Goal: Information Seeking & Learning: Learn about a topic

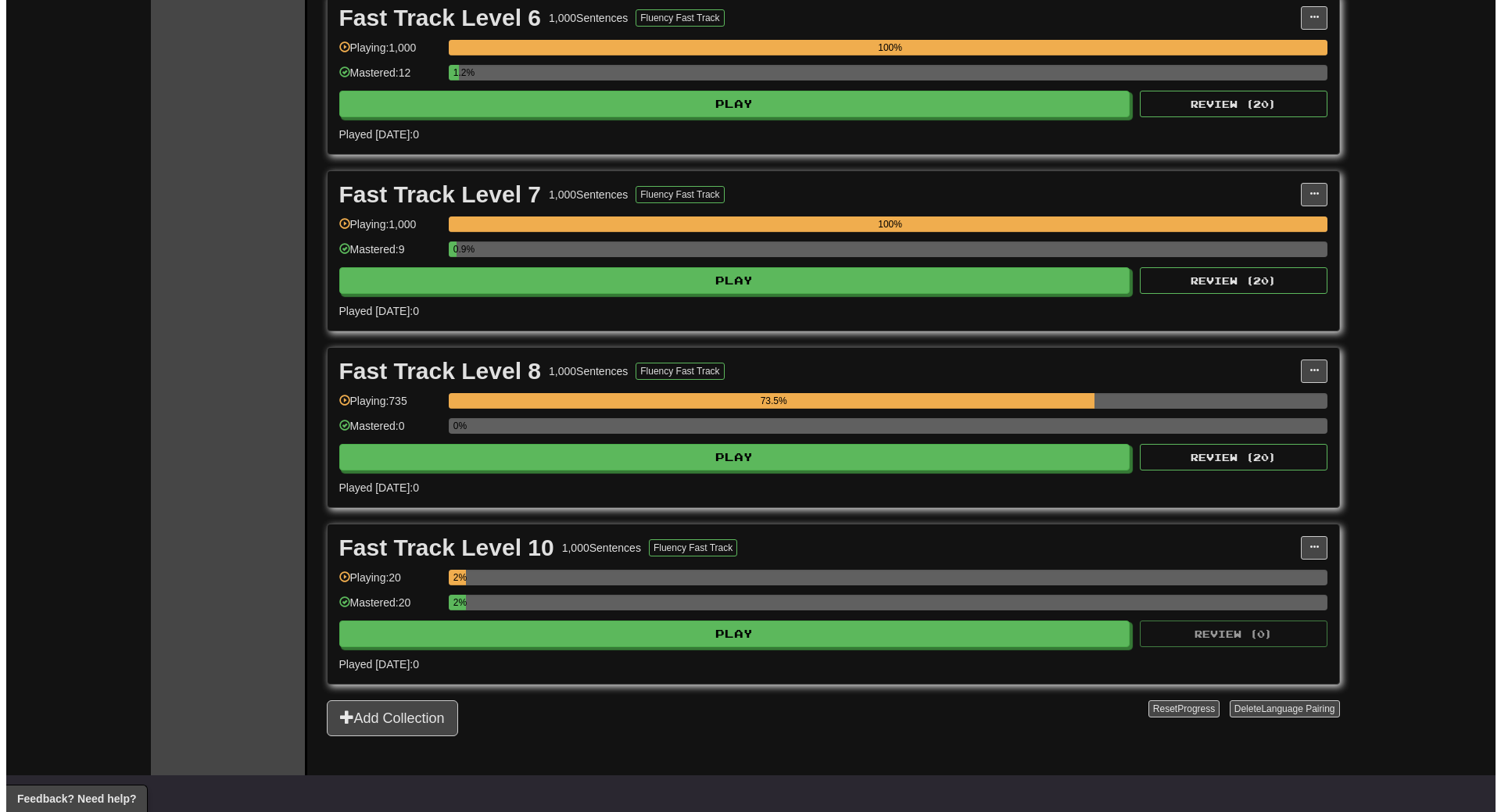
scroll to position [1251, 0]
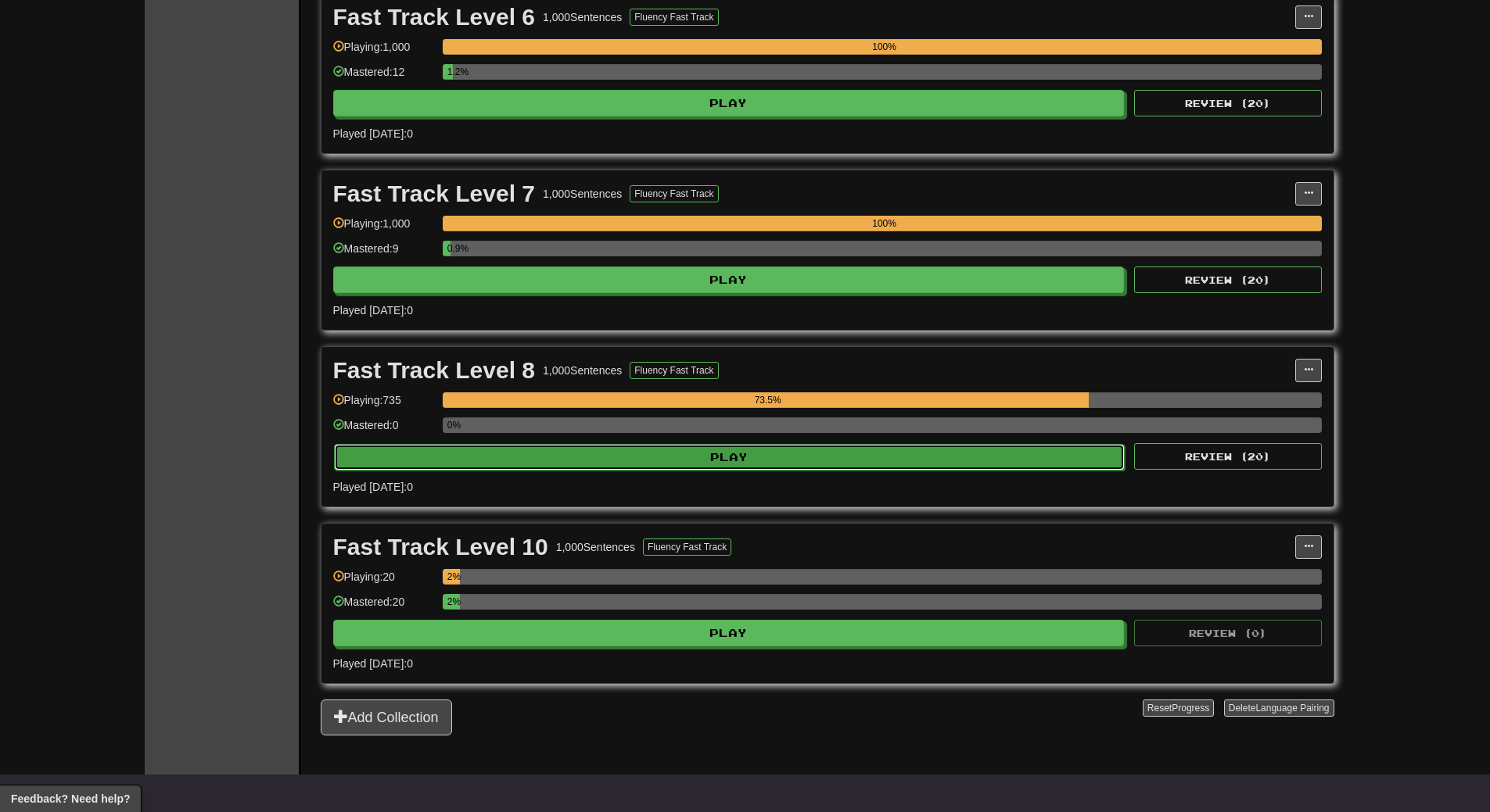
click at [737, 448] on button "Play" at bounding box center [729, 457] width 791 height 27
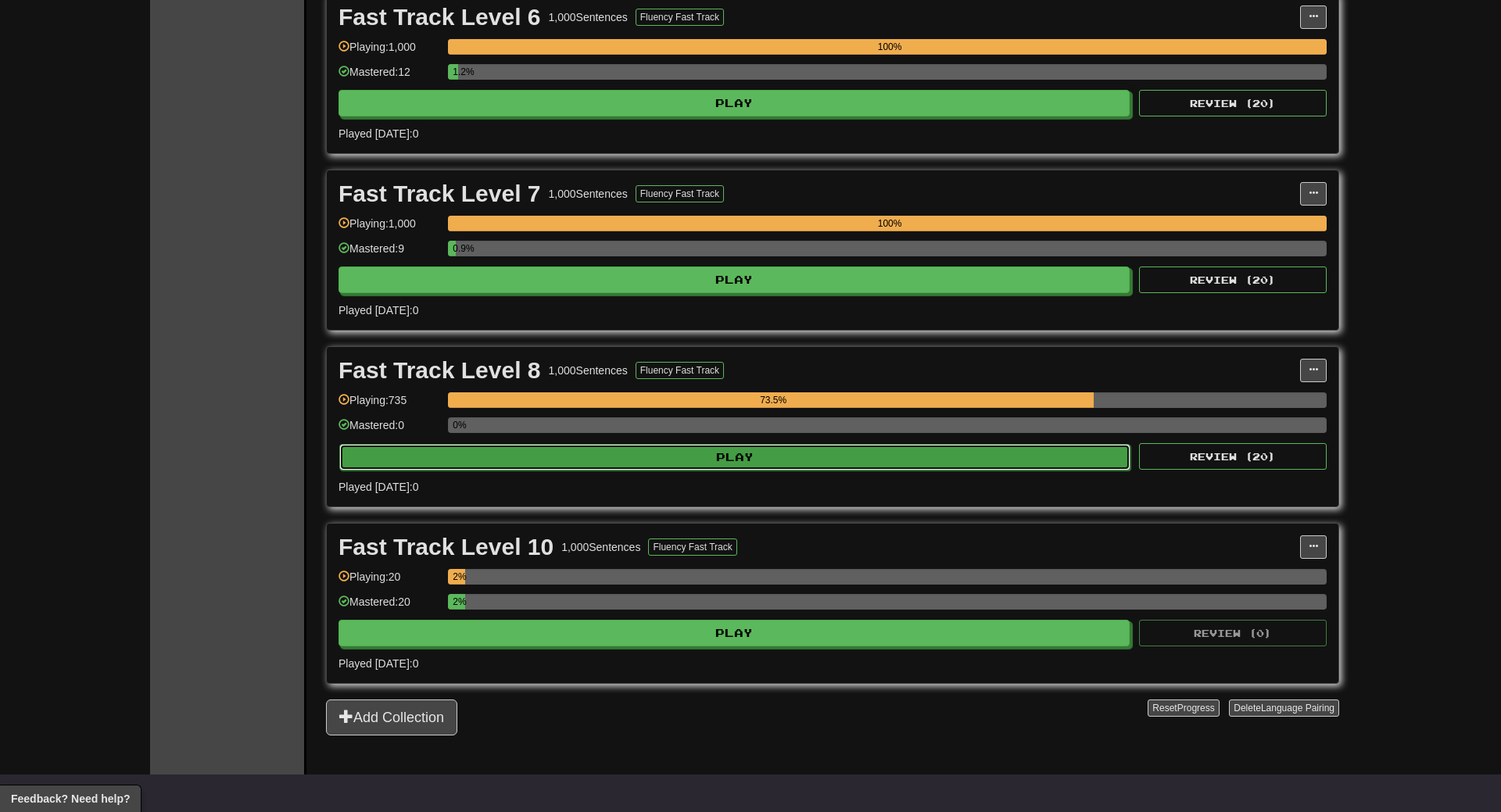
select select "**"
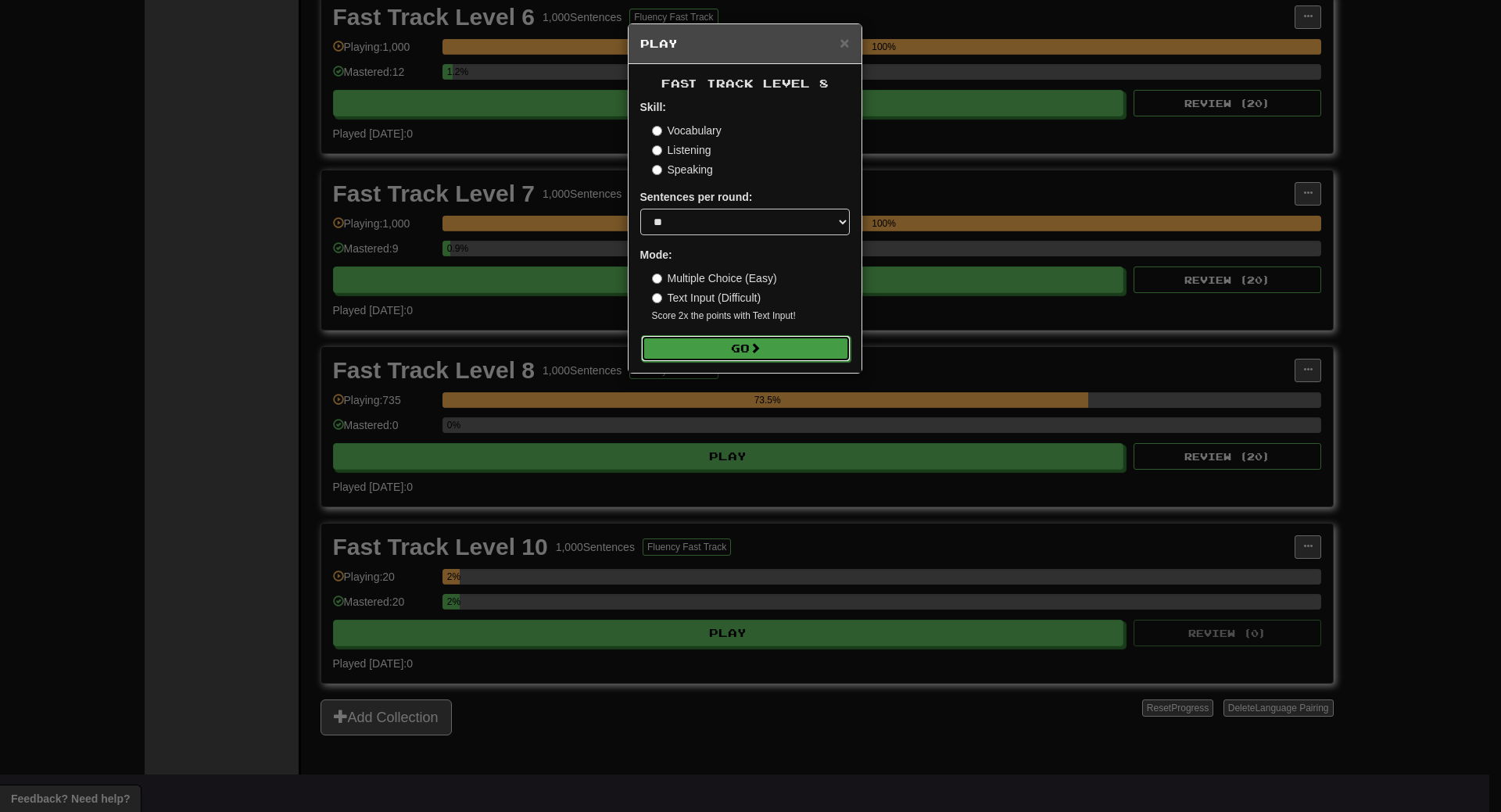
click at [737, 337] on button "Go" at bounding box center [745, 349] width 209 height 27
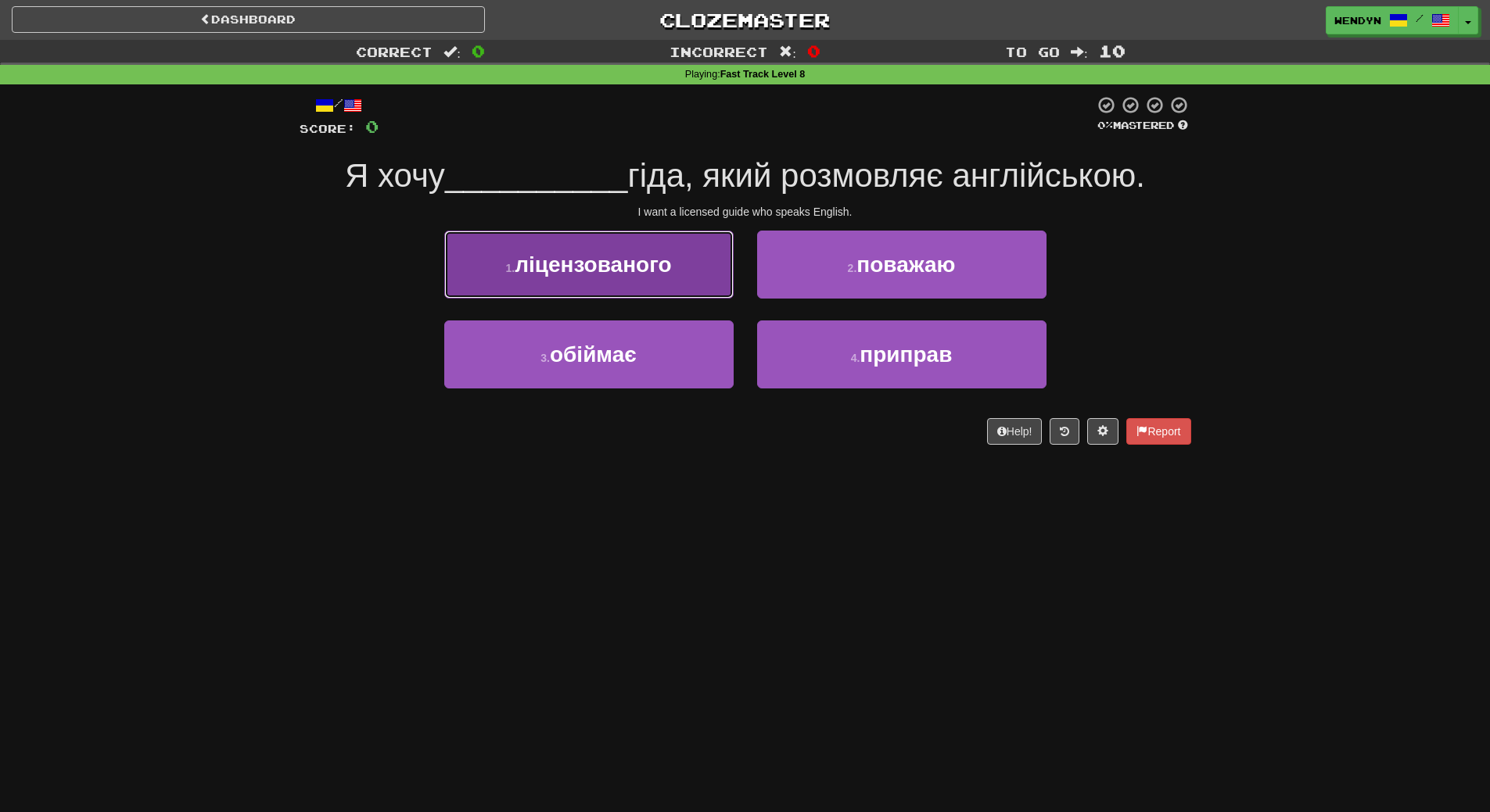
click at [616, 274] on span "ліцензованого" at bounding box center [592, 264] width 156 height 24
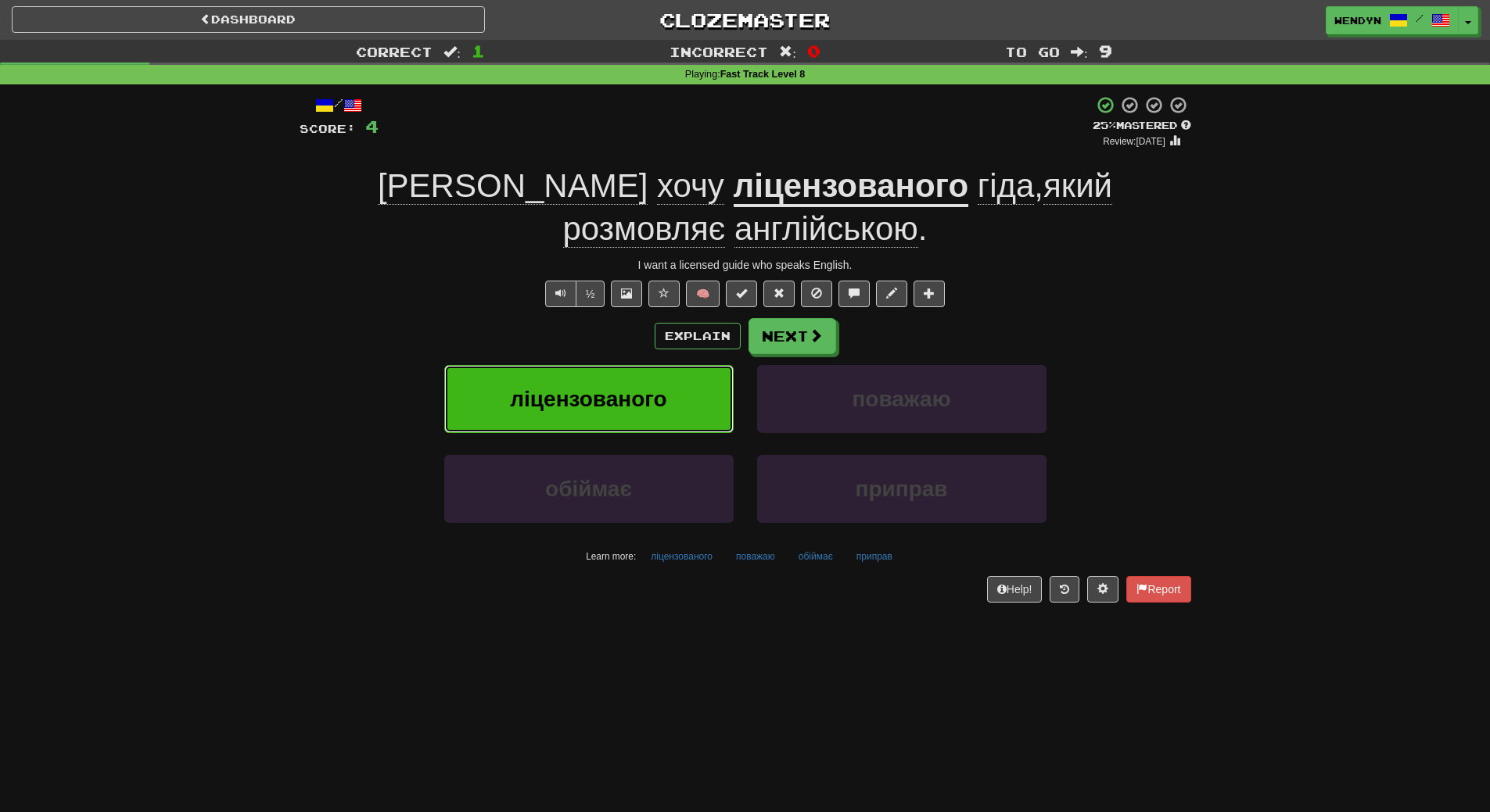
click at [600, 387] on span "ліцензованого" at bounding box center [587, 399] width 156 height 24
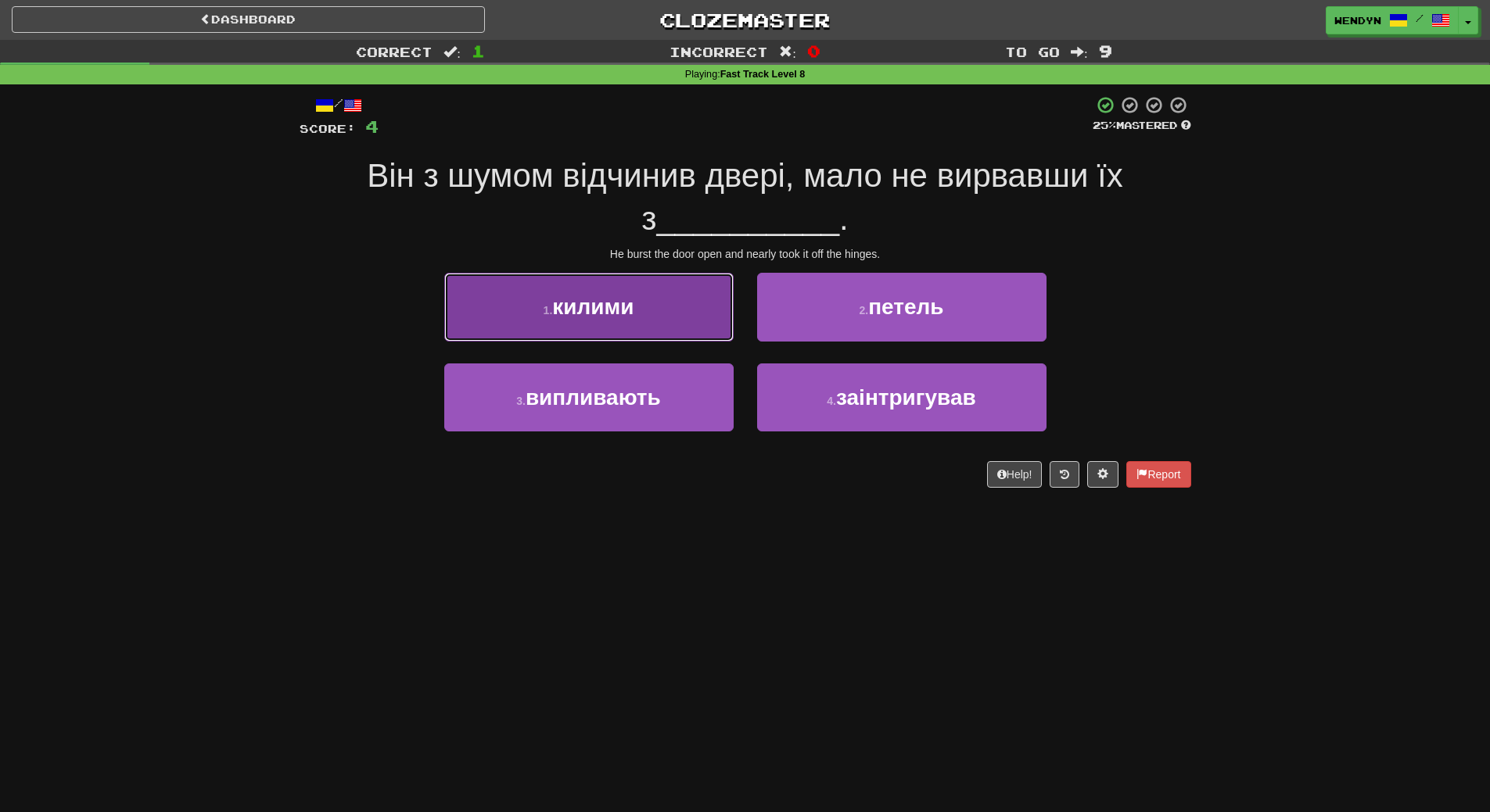
click at [600, 325] on button "1 . килими" at bounding box center [588, 306] width 289 height 68
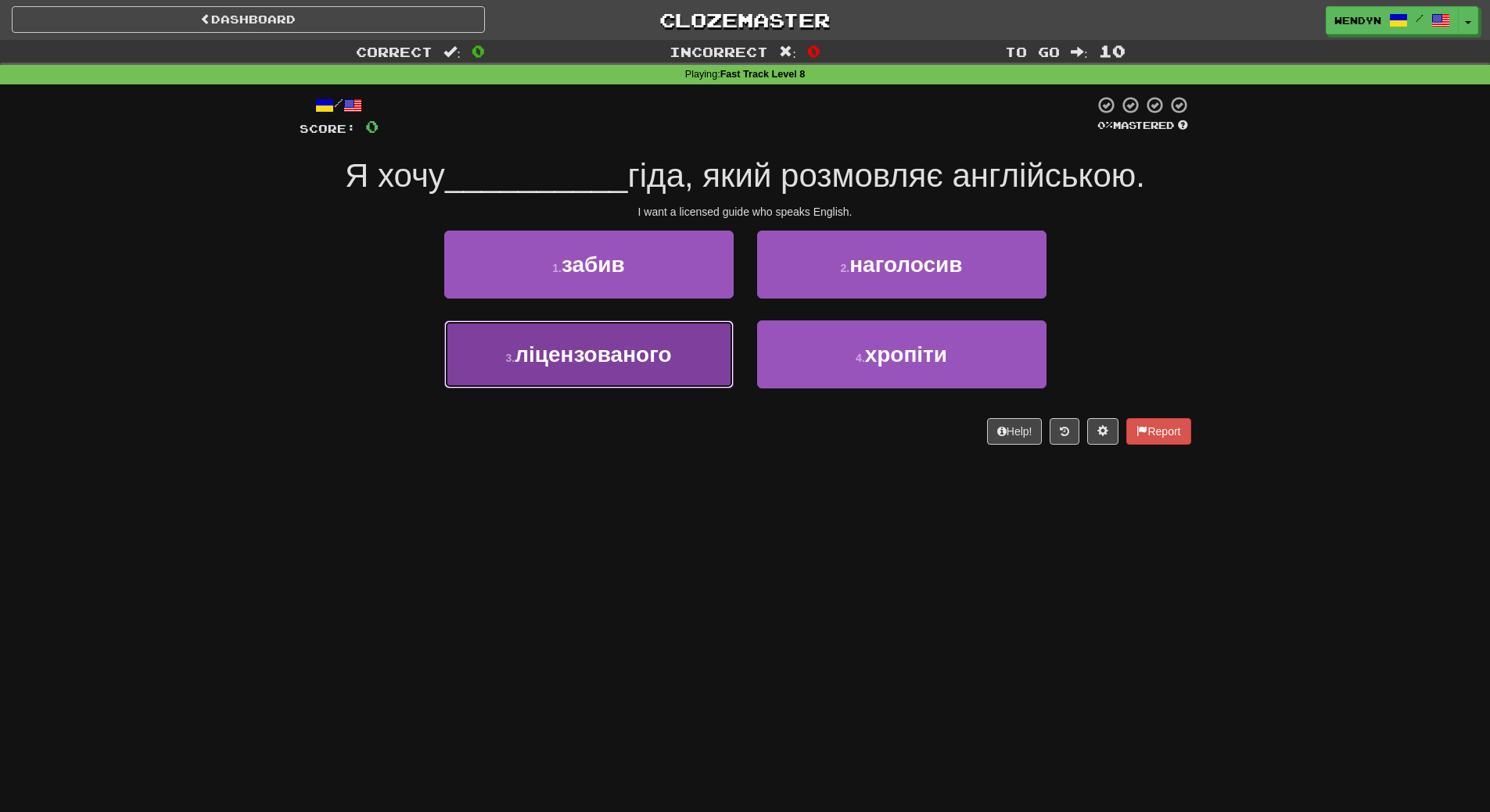
drag, startPoint x: 681, startPoint y: 359, endPoint x: 674, endPoint y: 426, distance: 67.4
click at [681, 374] on button "3 . ліцензованого" at bounding box center [588, 354] width 289 height 68
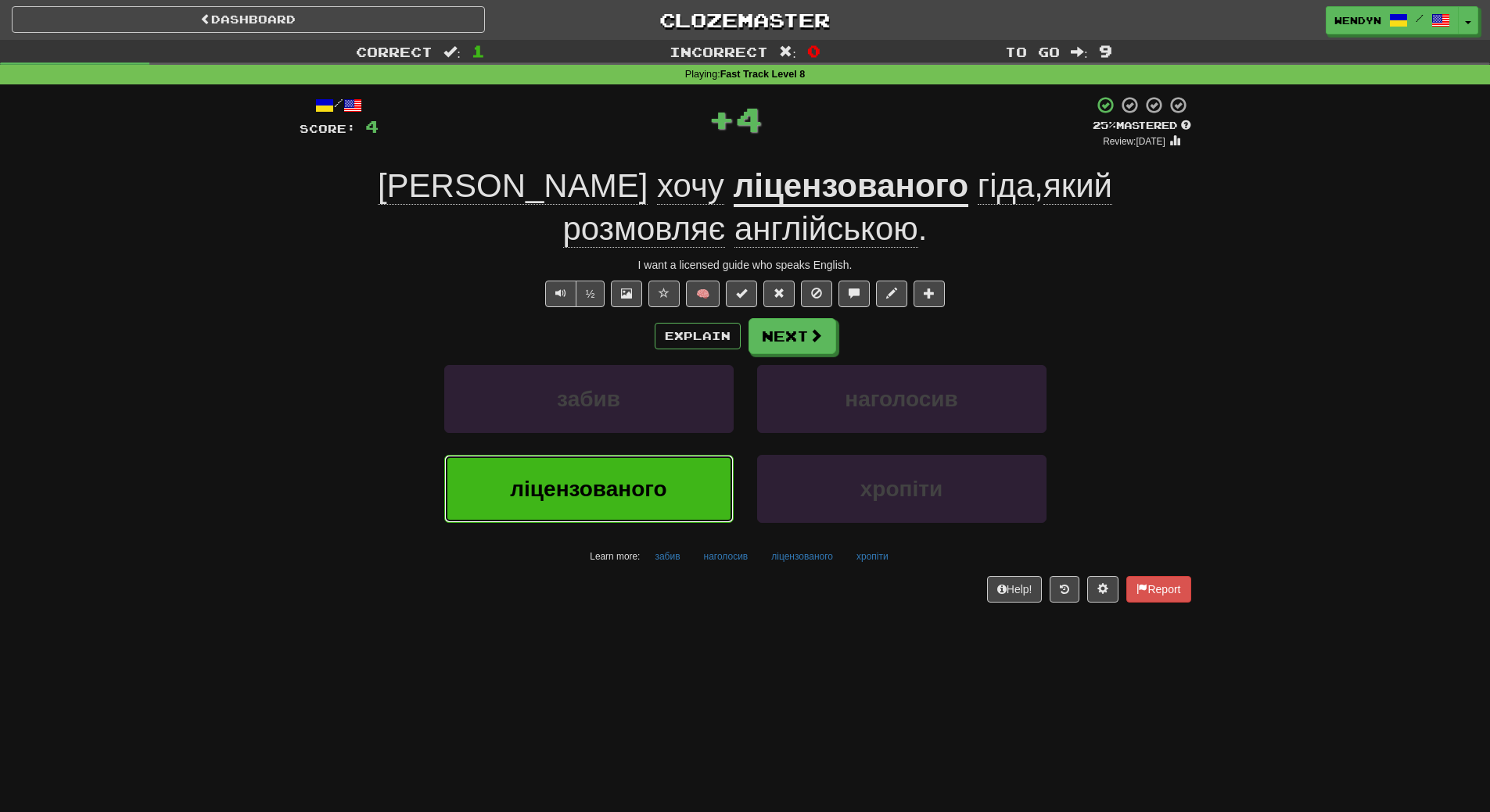
click at [674, 455] on button "ліцензованого" at bounding box center [588, 488] width 289 height 68
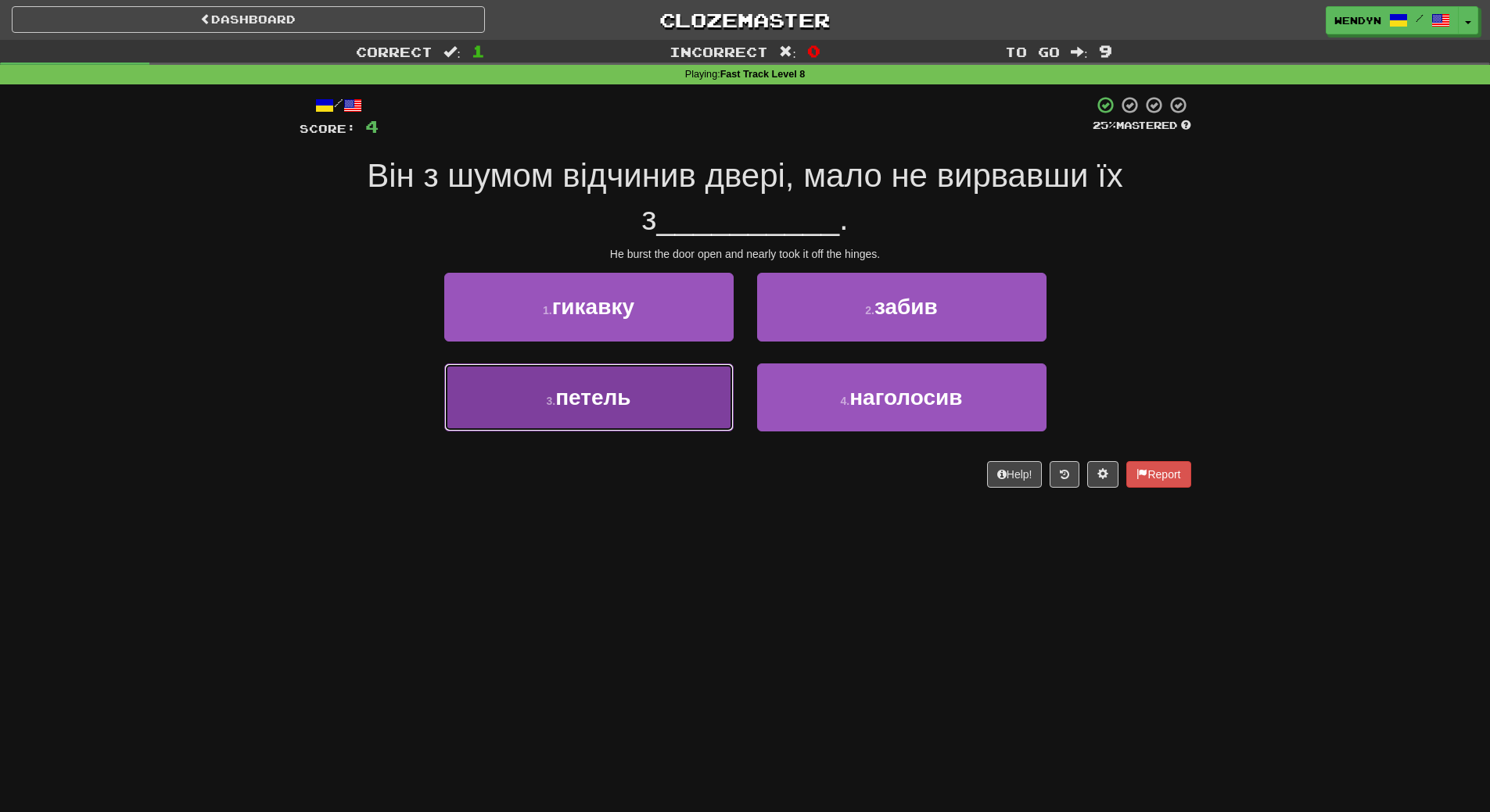
click at [603, 419] on button "3 . петель" at bounding box center [588, 397] width 289 height 68
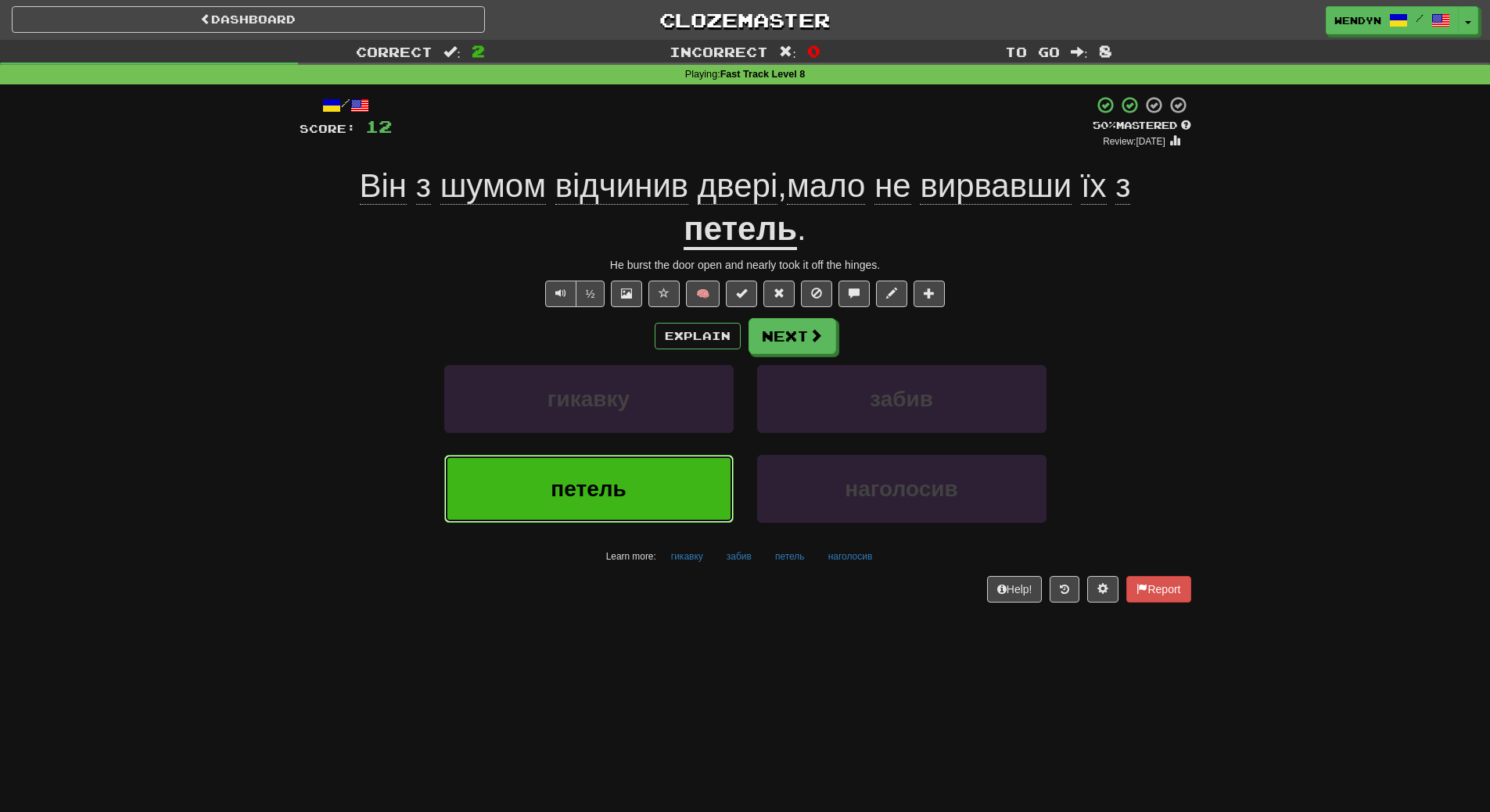
click at [598, 479] on span "петель" at bounding box center [588, 488] width 75 height 24
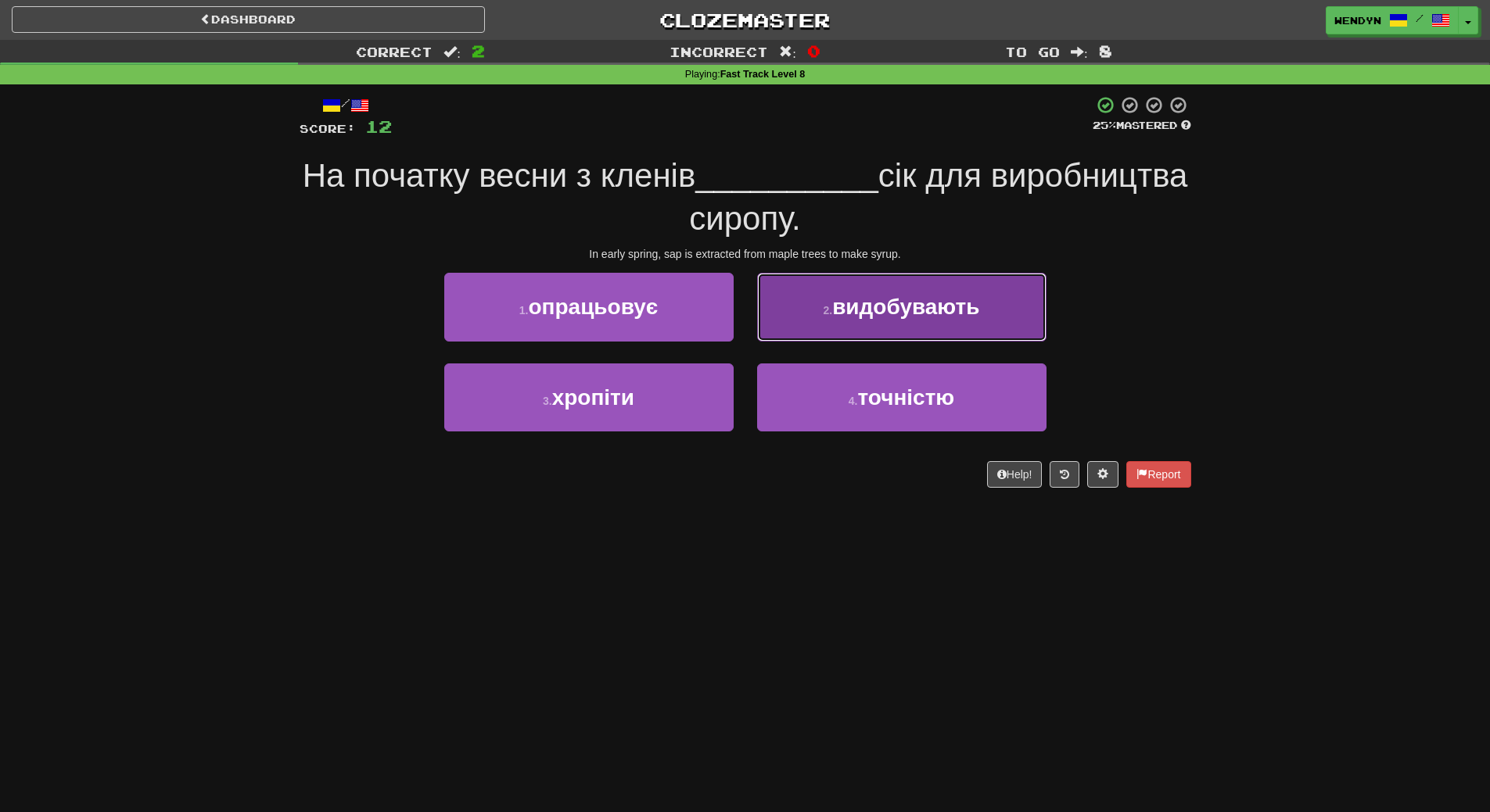
click at [982, 322] on button "2 . видобувають" at bounding box center [901, 306] width 289 height 68
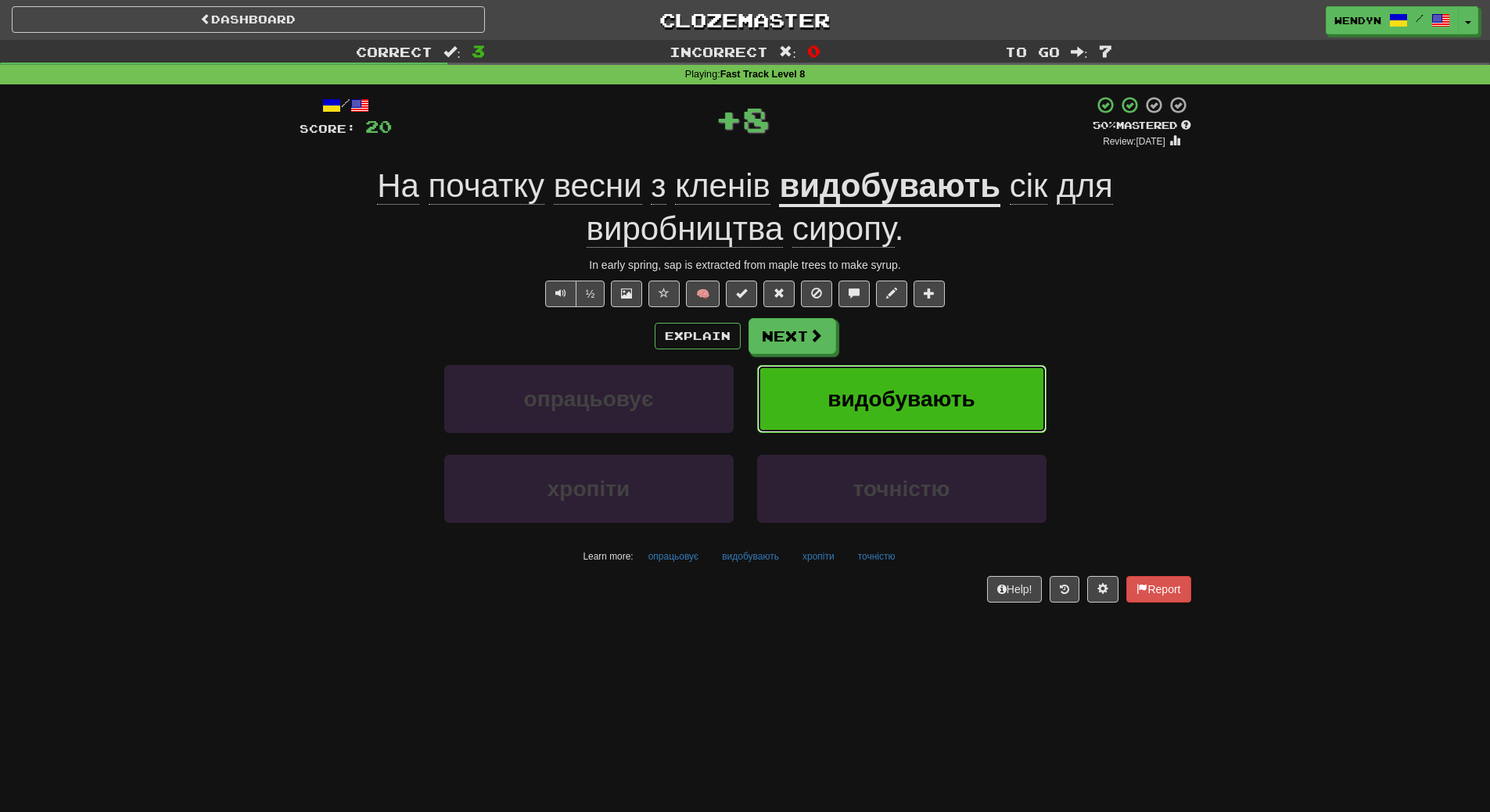
click at [950, 397] on span "видобувають" at bounding box center [900, 399] width 147 height 24
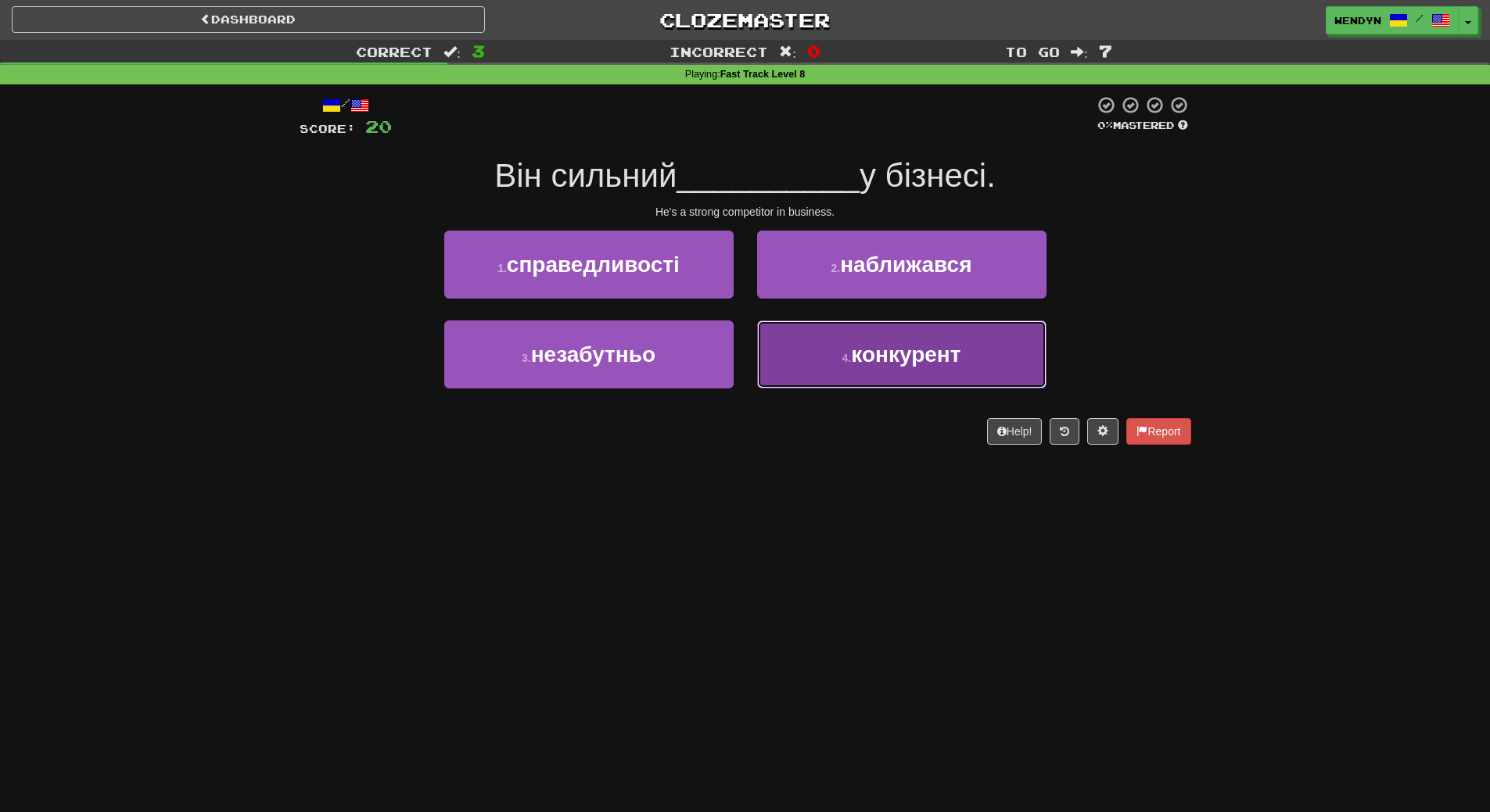
click at [845, 388] on button "4 . конкурент" at bounding box center [901, 354] width 289 height 68
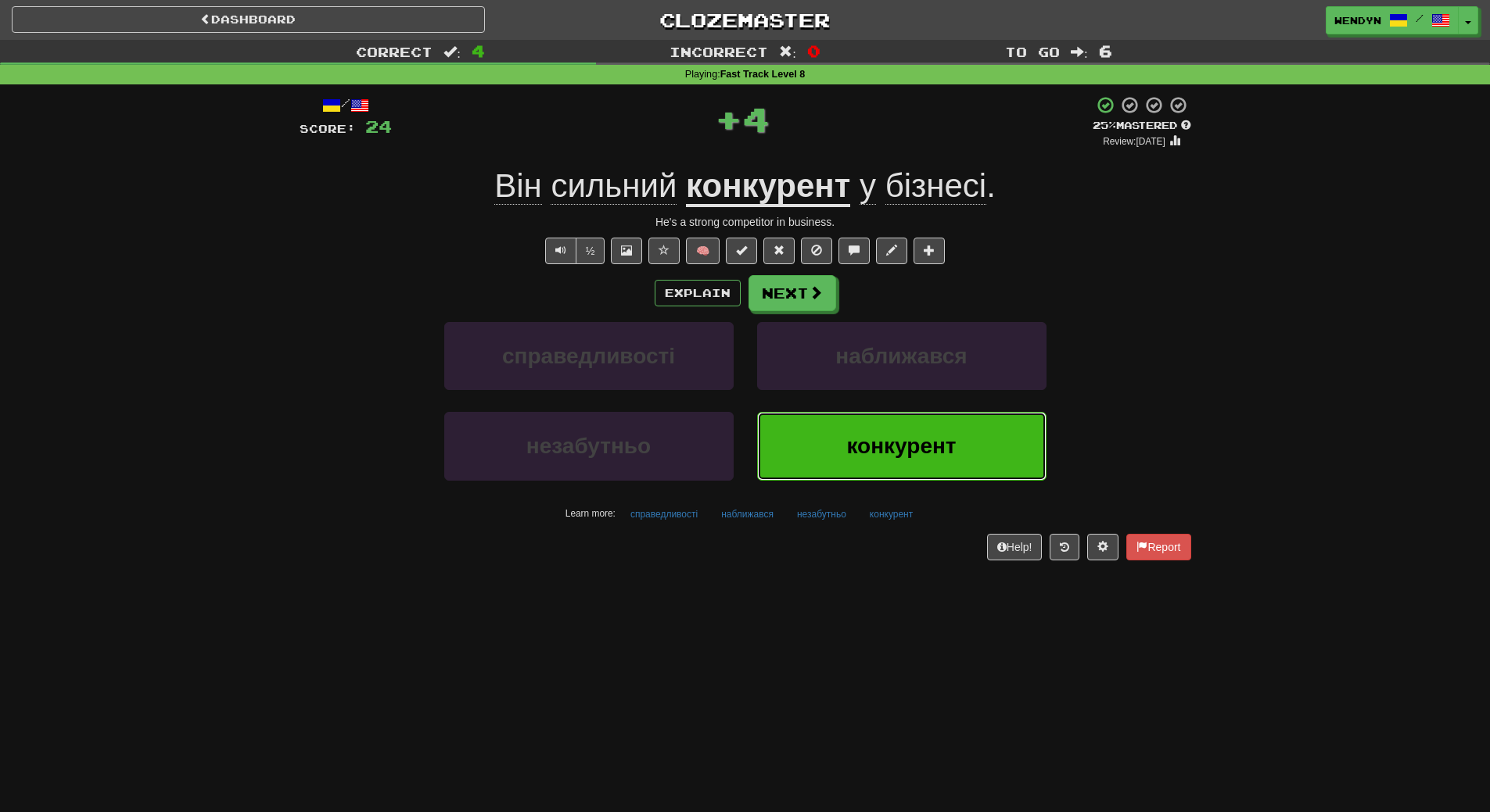
click at [844, 422] on button "конкурент" at bounding box center [901, 446] width 289 height 68
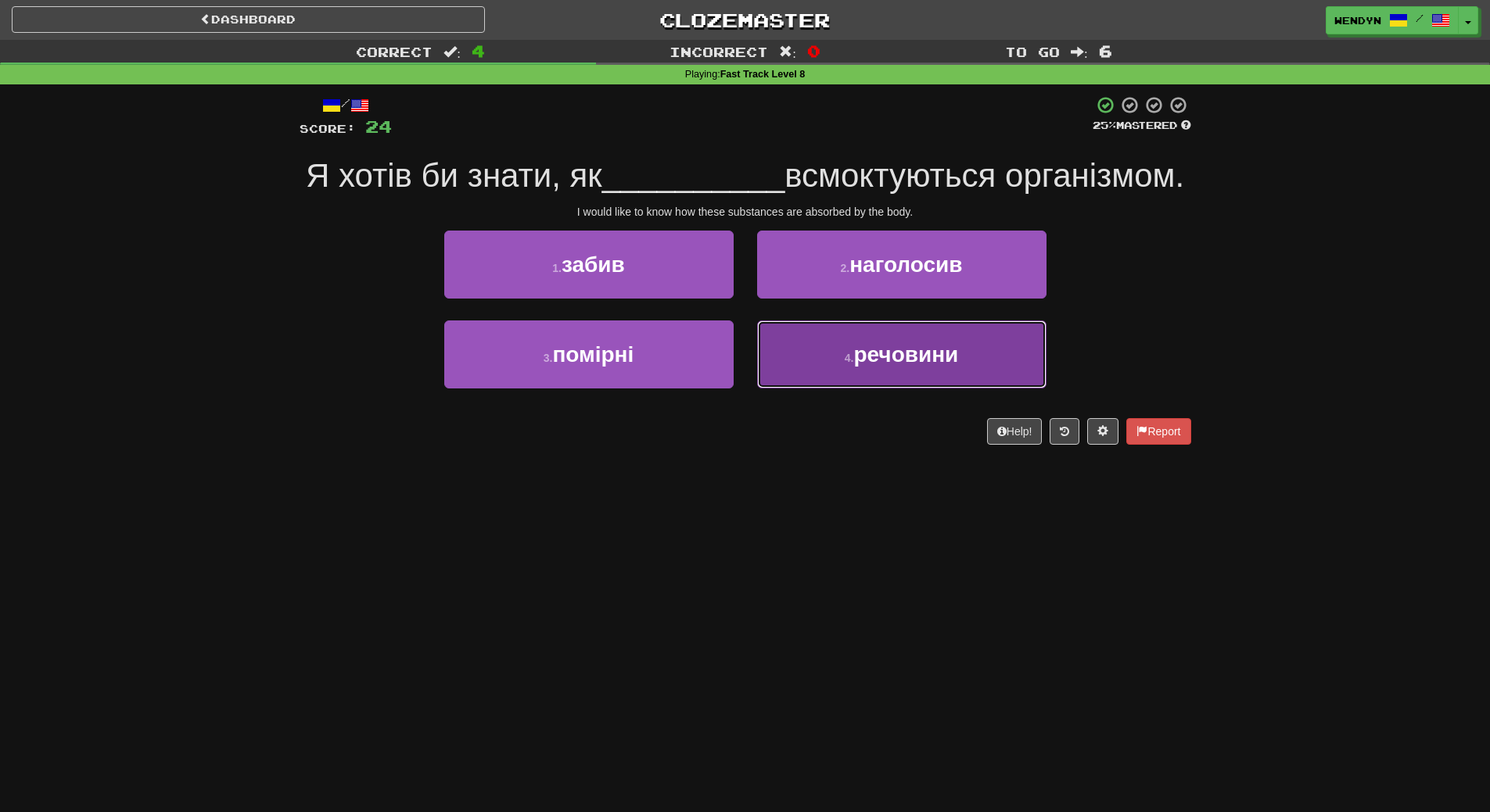
click at [856, 389] on button "4 . речовини" at bounding box center [901, 354] width 289 height 68
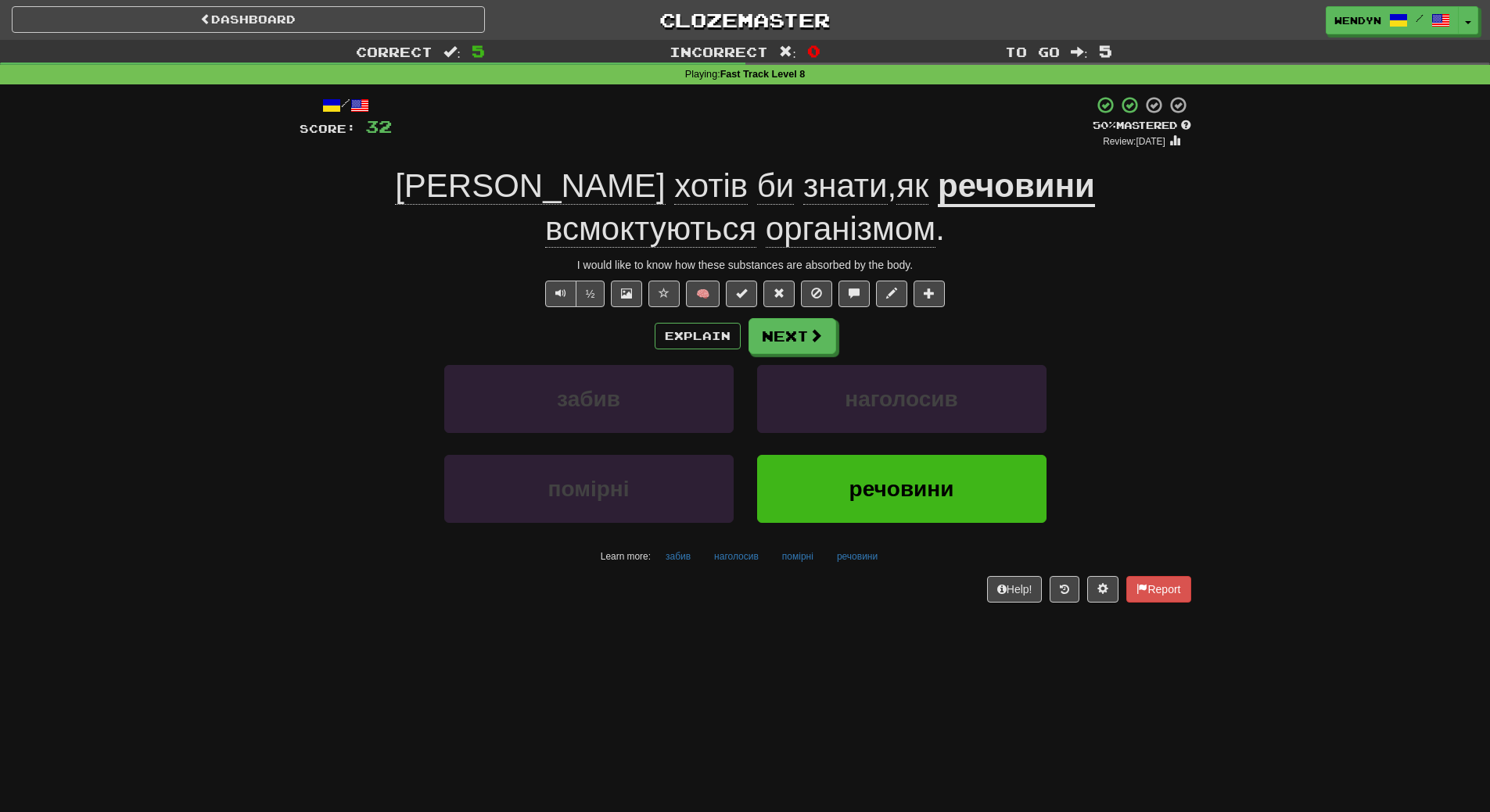
click at [1023, 700] on div "Dashboard Clozemaster WendyN / Toggle Dropdown Dashboard Leaderboard Activity F…" at bounding box center [745, 406] width 1490 height 812
click at [874, 455] on button "речовини" at bounding box center [901, 488] width 289 height 68
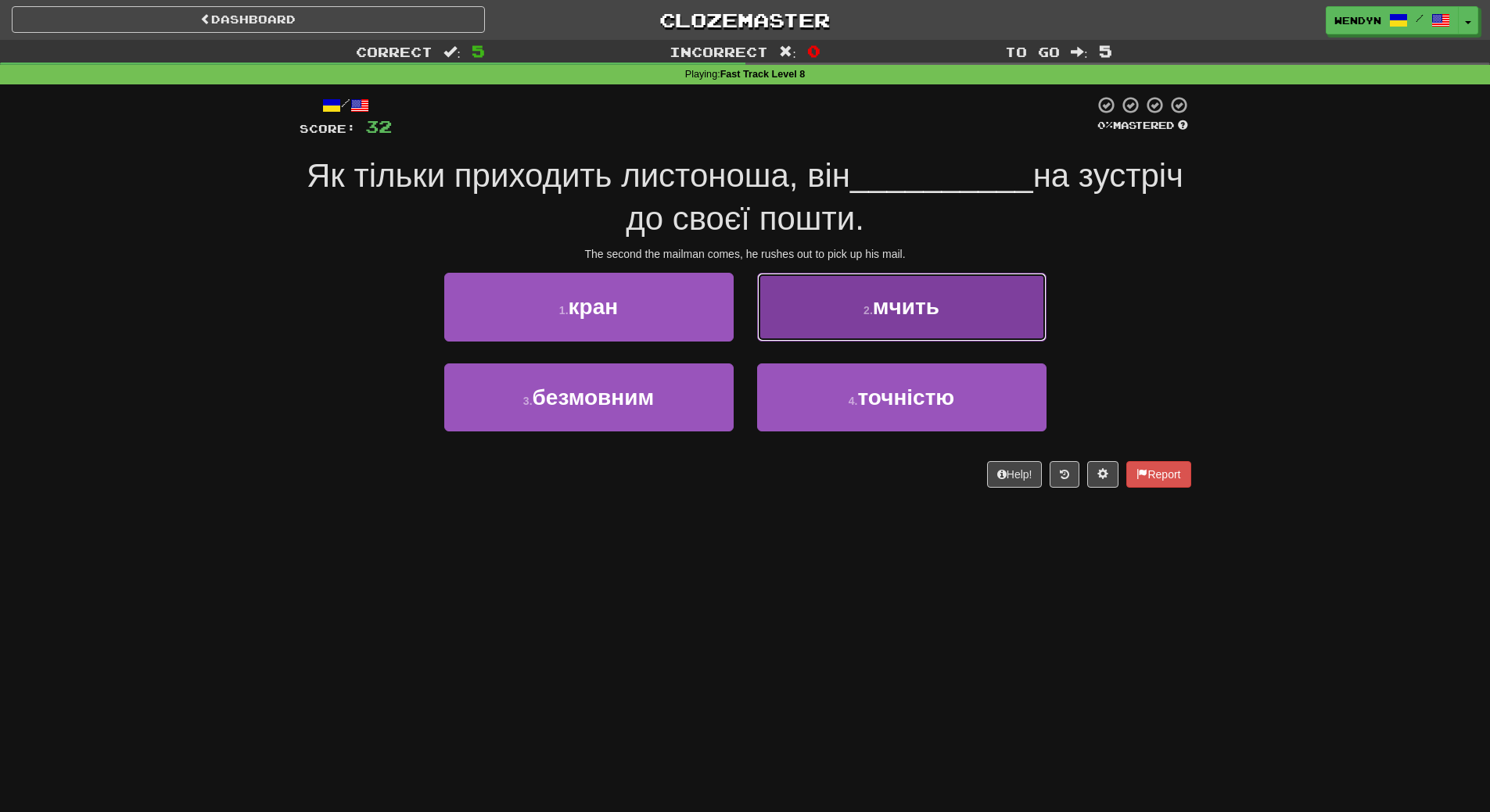
click at [997, 310] on button "2 . мчить" at bounding box center [901, 306] width 289 height 68
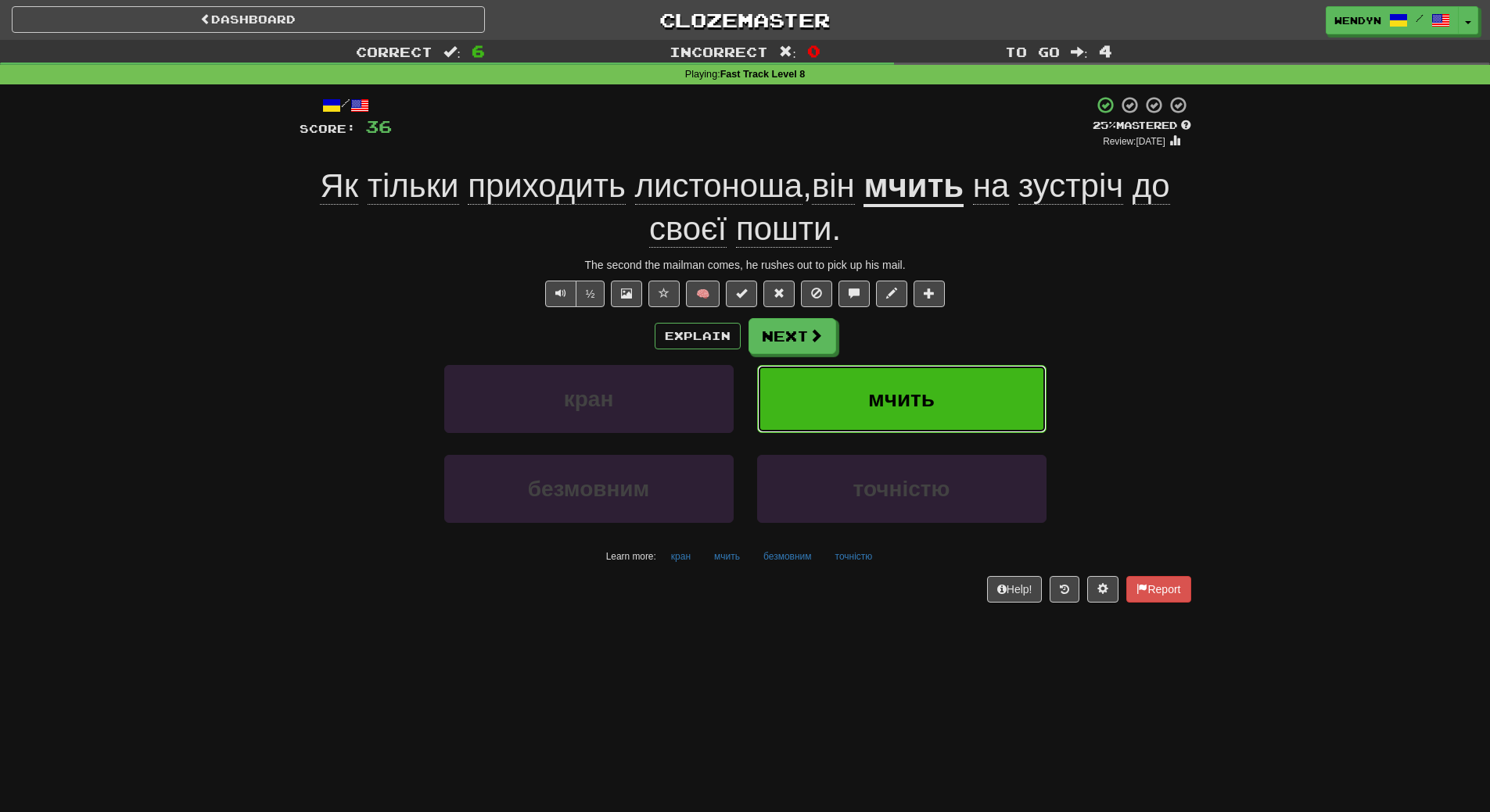
click at [998, 394] on button "мчить" at bounding box center [901, 399] width 289 height 68
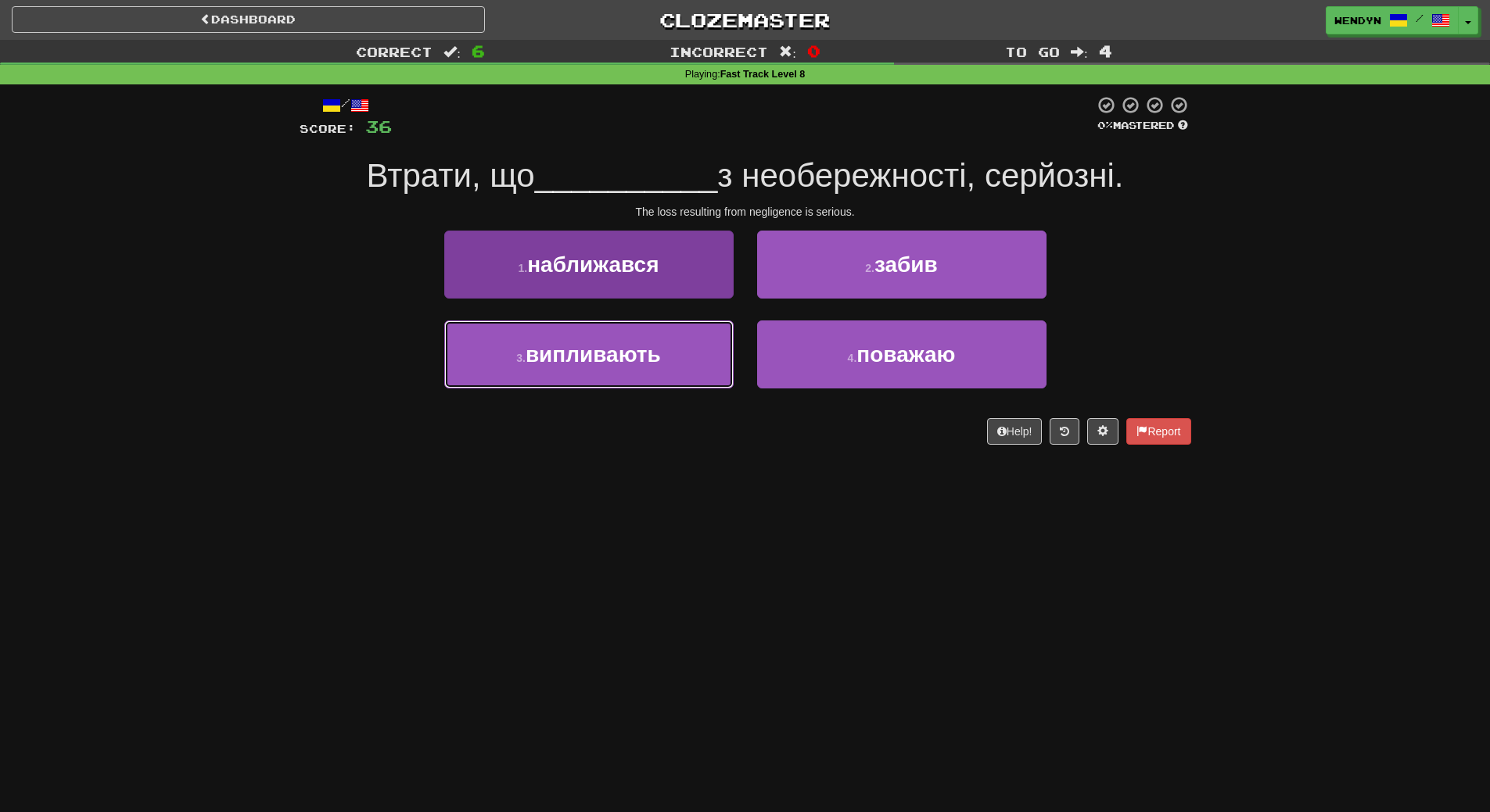
click at [545, 373] on button "3 . випливають" at bounding box center [588, 354] width 289 height 68
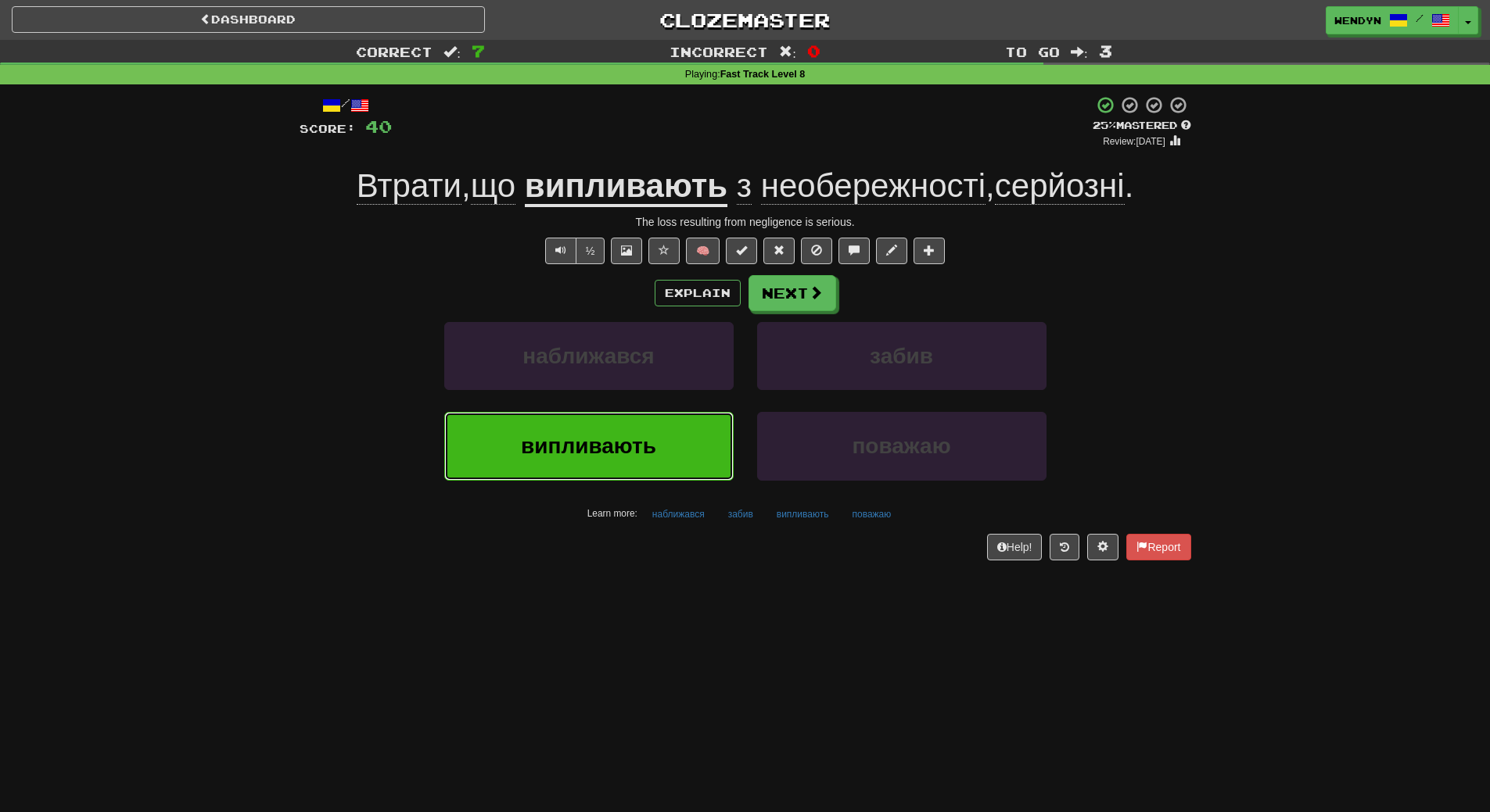
click at [634, 442] on span "випливають" at bounding box center [588, 445] width 136 height 24
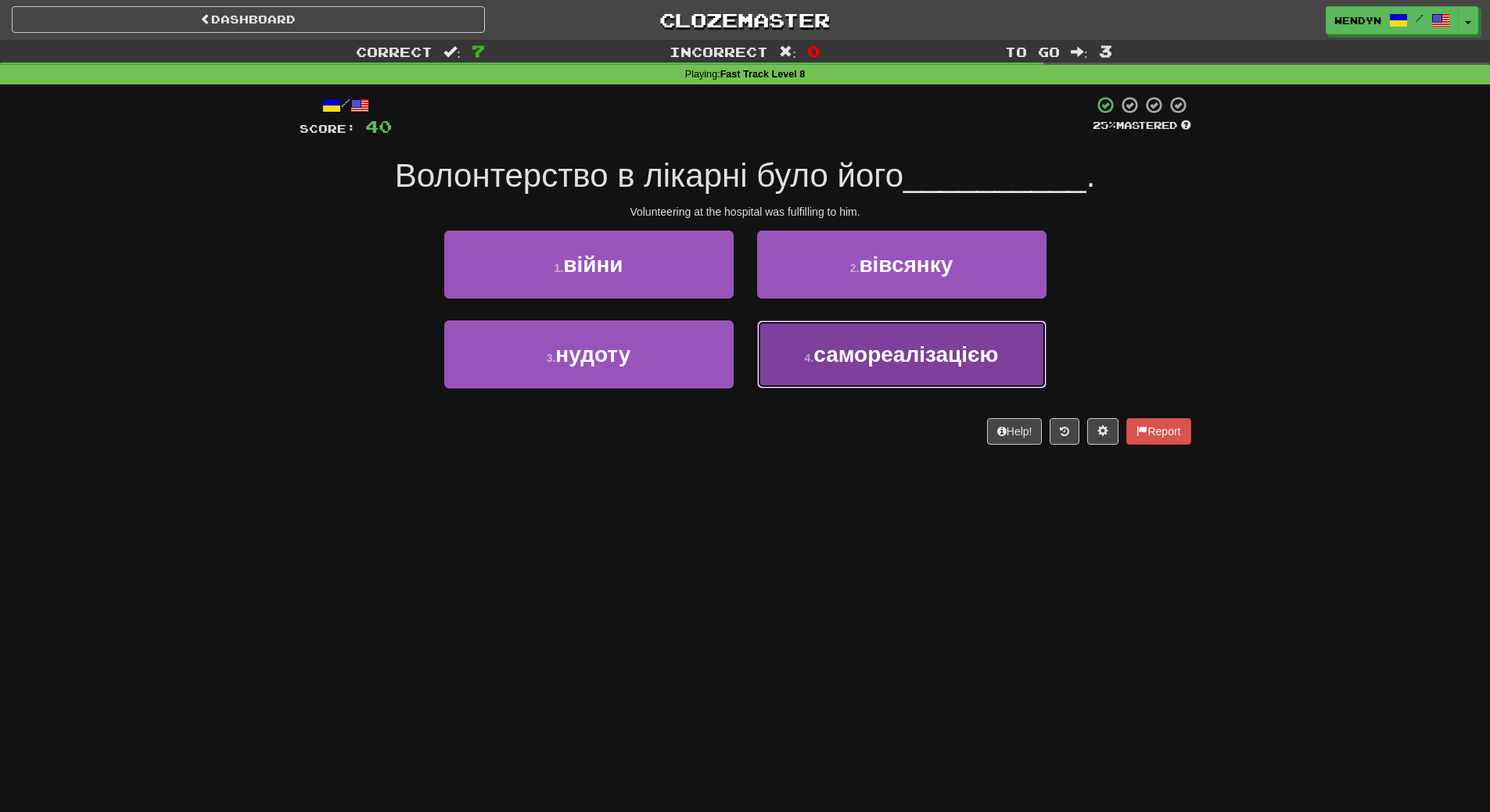
click at [905, 365] on span "самореалізацією" at bounding box center [905, 354] width 184 height 24
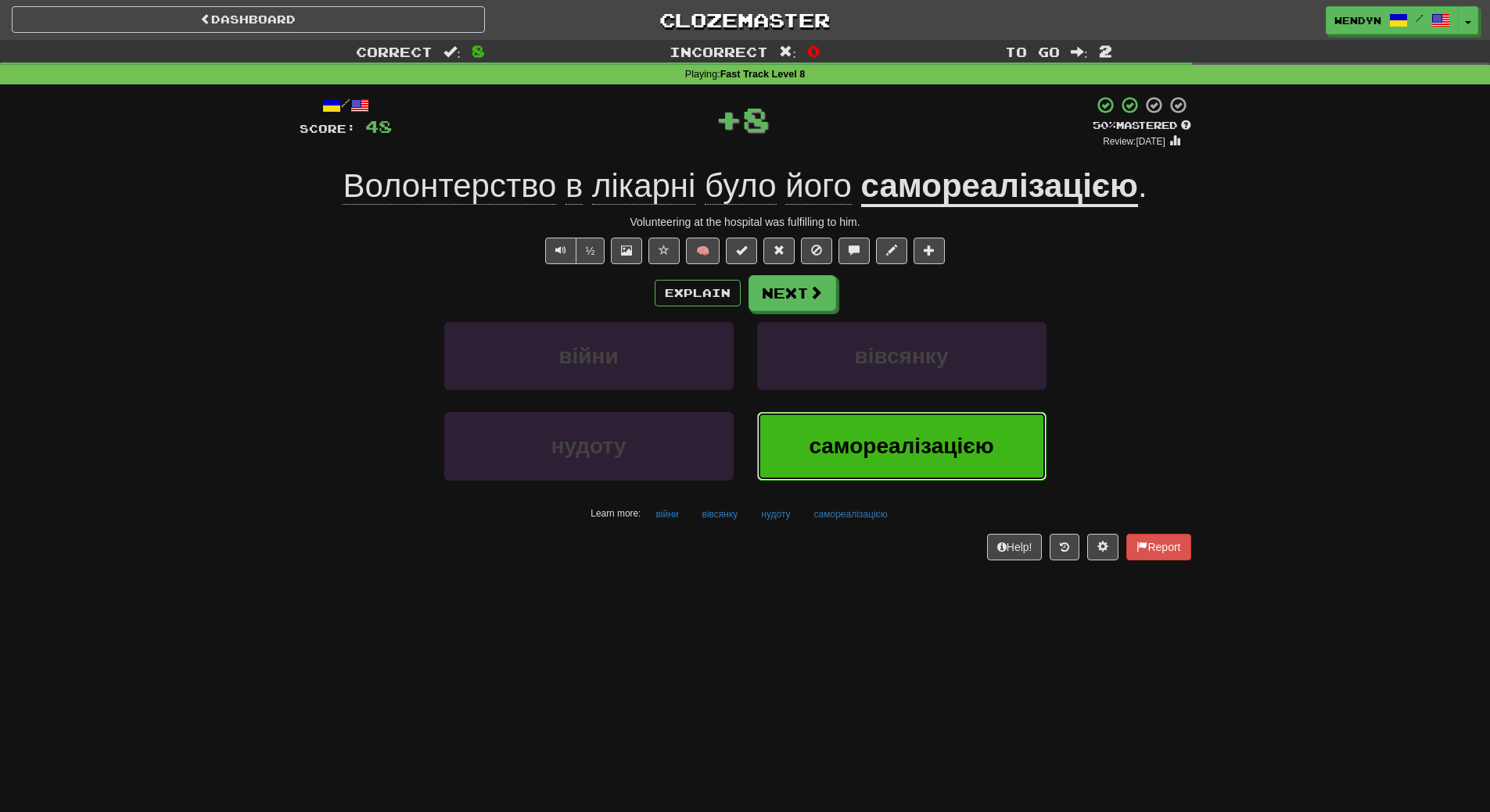
click at [881, 433] on button "самореалізацією" at bounding box center [901, 446] width 289 height 68
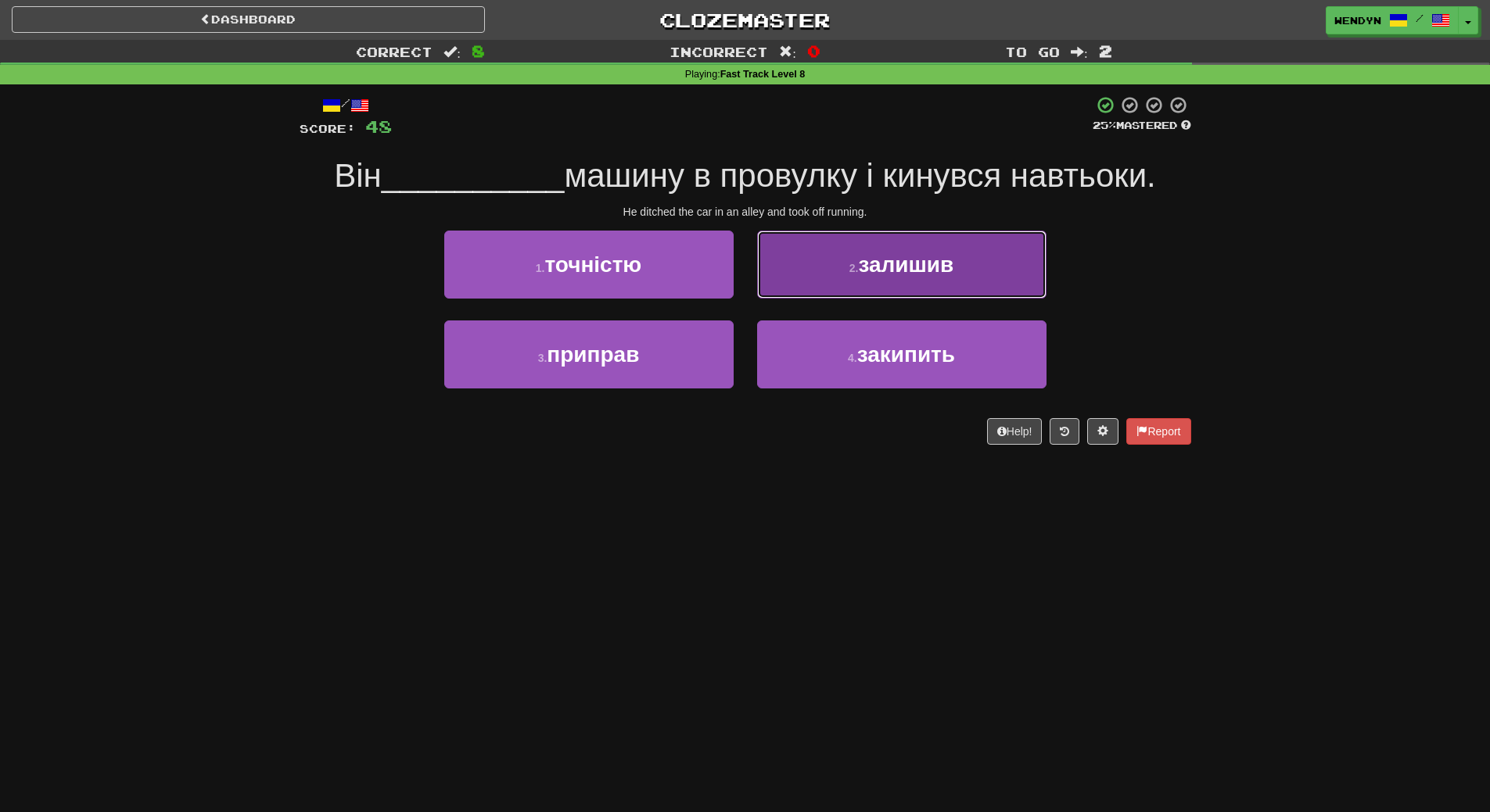
click at [960, 286] on button "2 . залишив" at bounding box center [901, 264] width 289 height 68
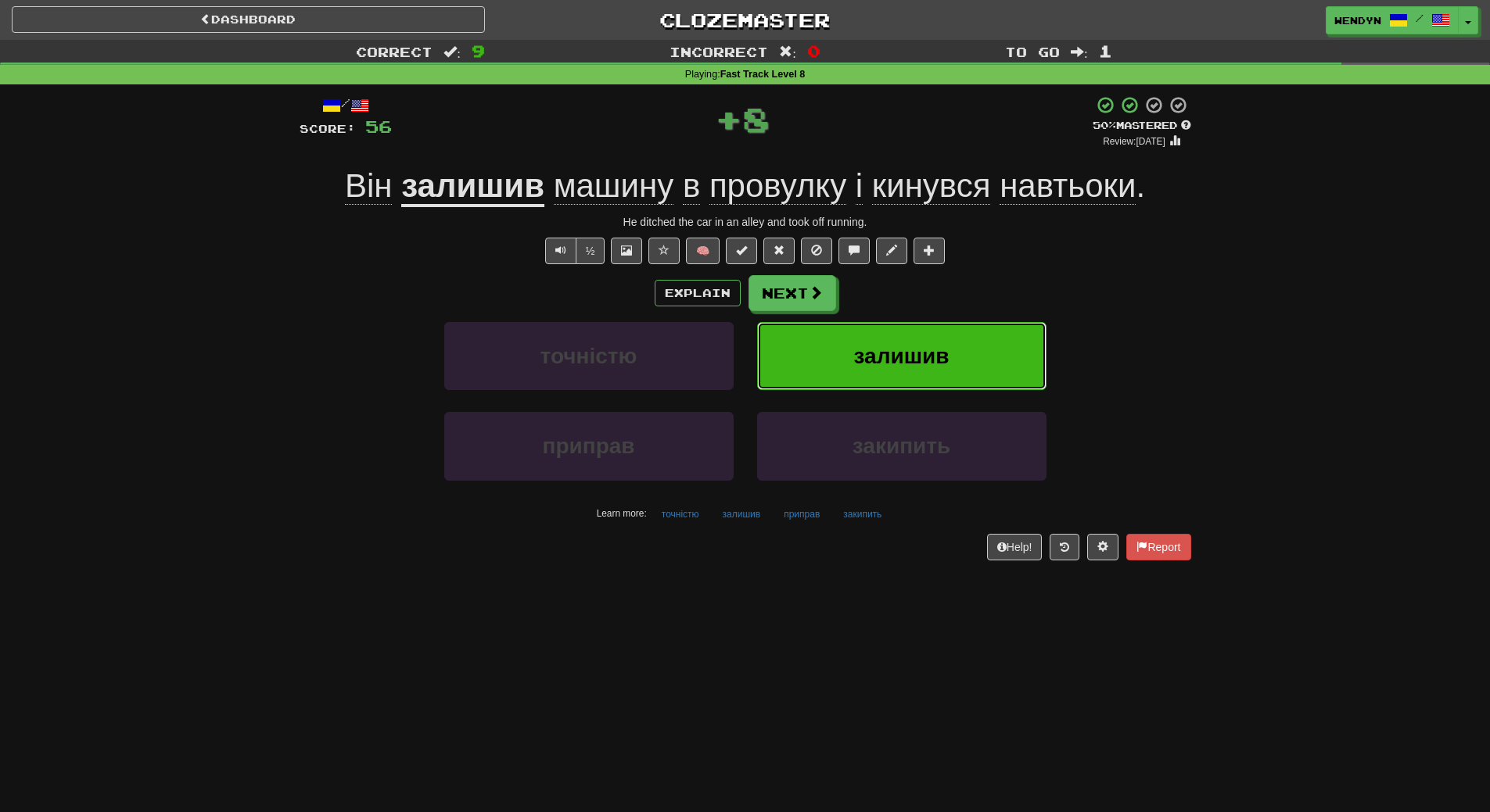
click at [962, 329] on button "залишив" at bounding box center [901, 356] width 289 height 68
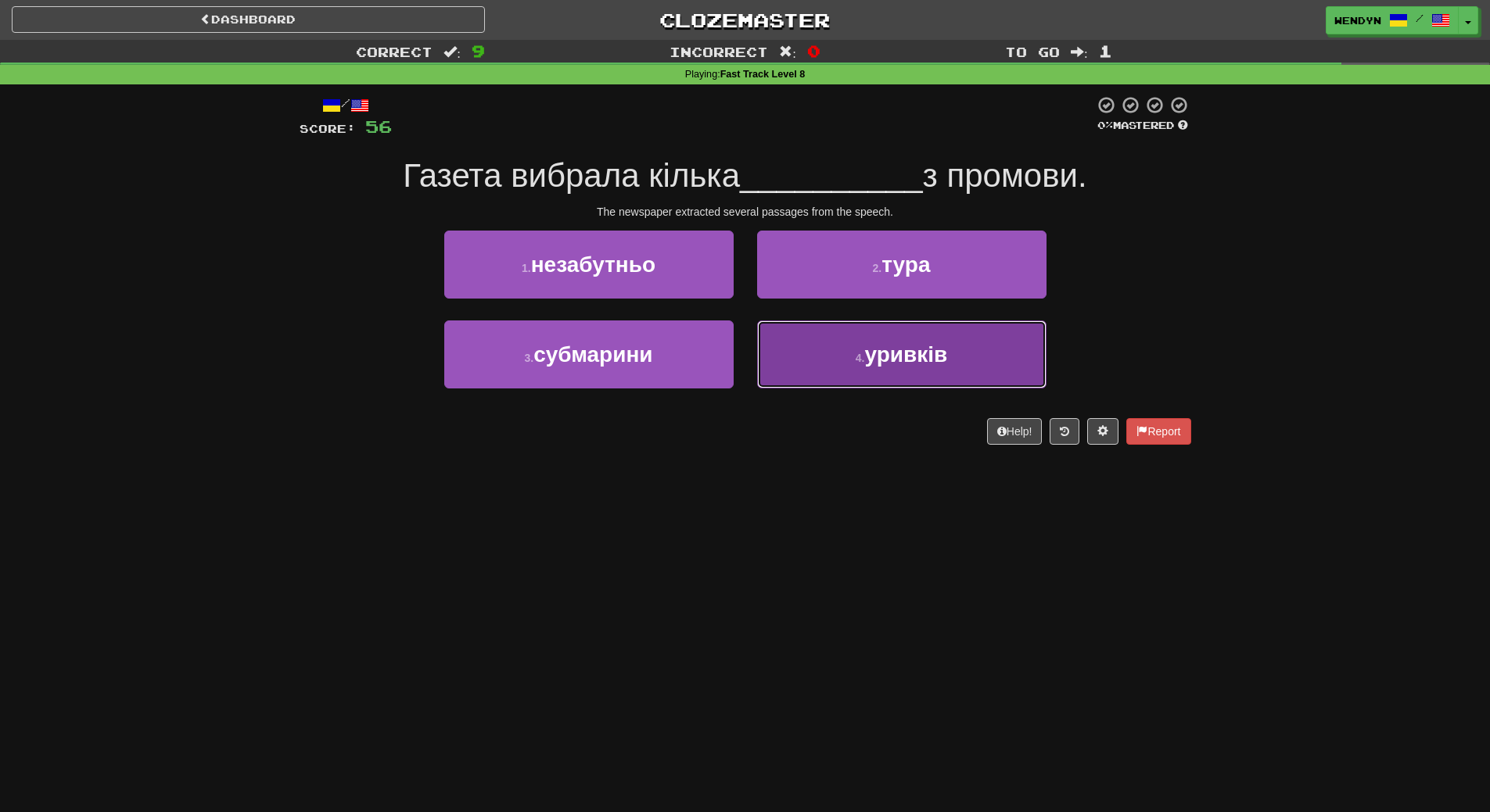
click at [878, 378] on button "4 . уривків" at bounding box center [901, 354] width 289 height 68
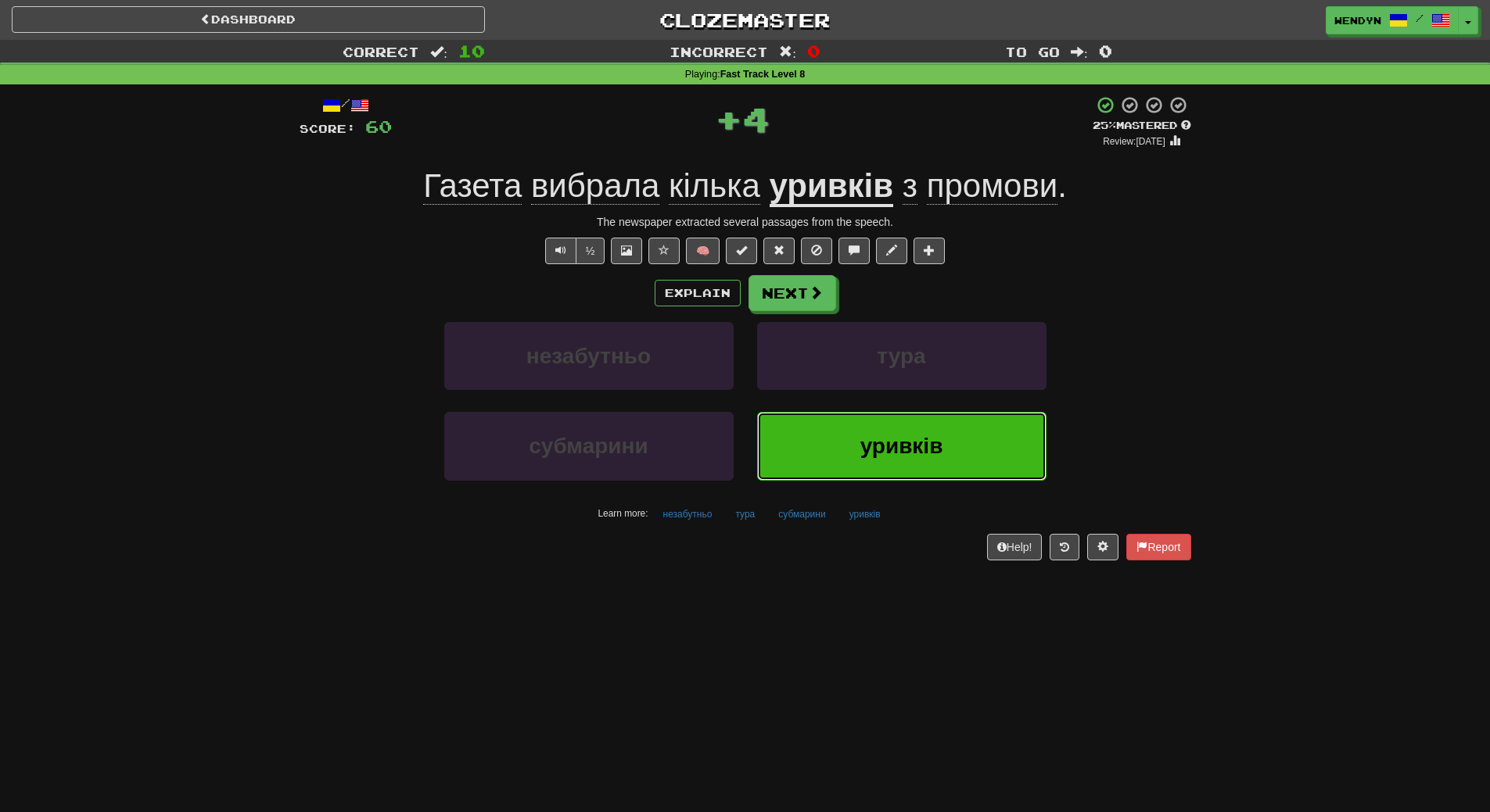
click at [879, 449] on span "уривків" at bounding box center [902, 445] width 83 height 24
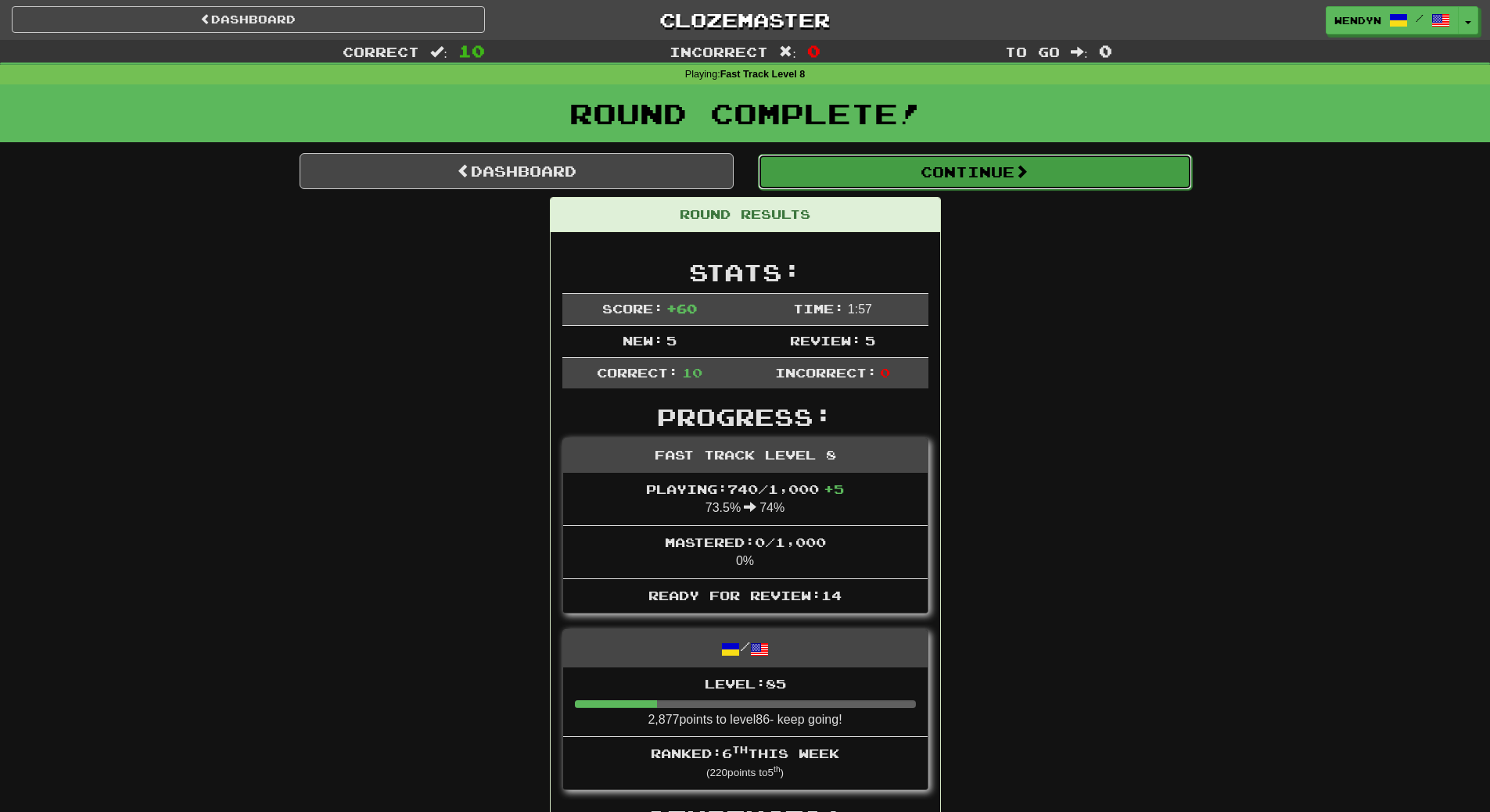
click at [1028, 169] on span at bounding box center [1021, 171] width 14 height 14
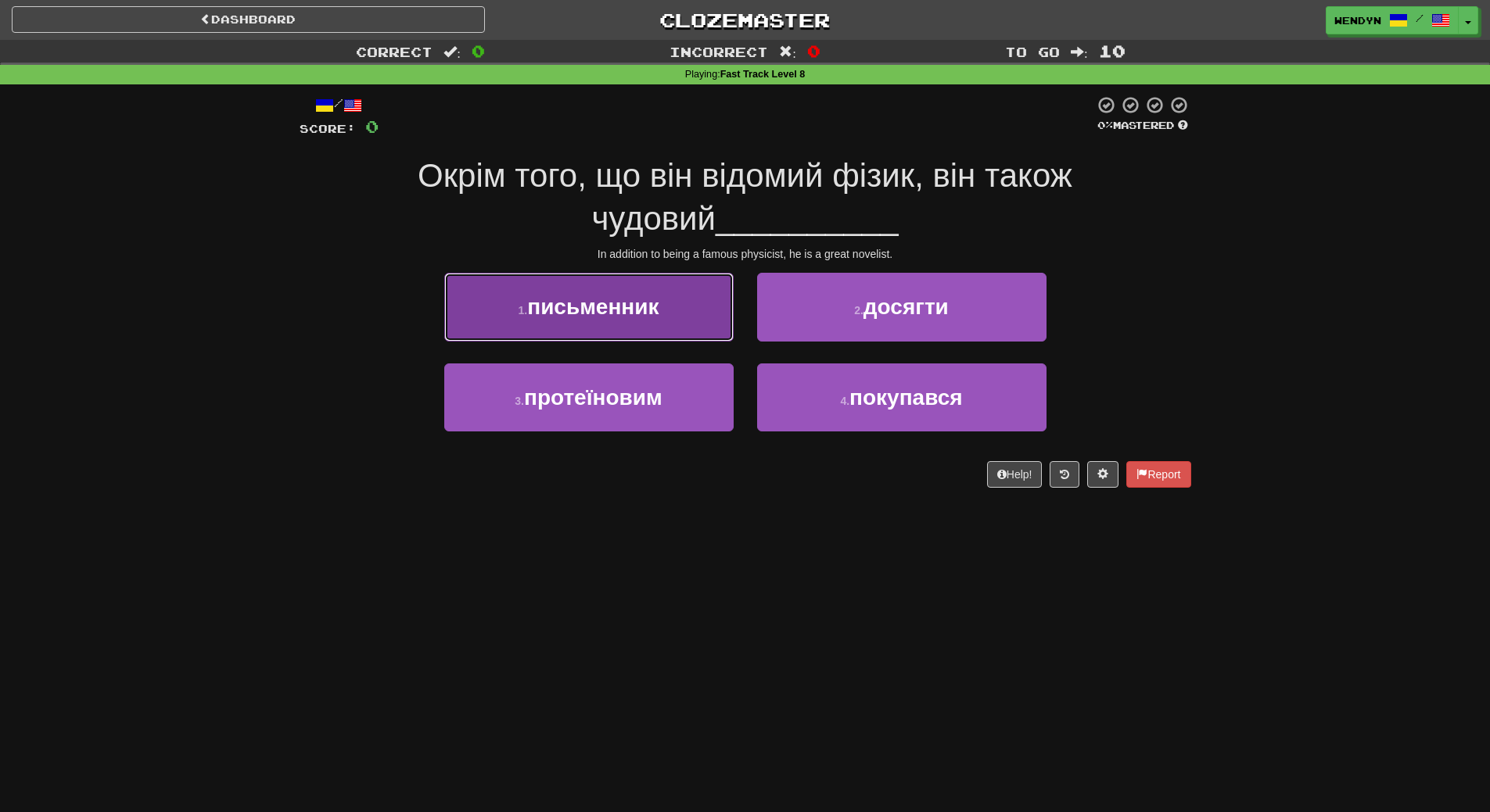
click at [659, 310] on span "письменник" at bounding box center [593, 306] width 132 height 24
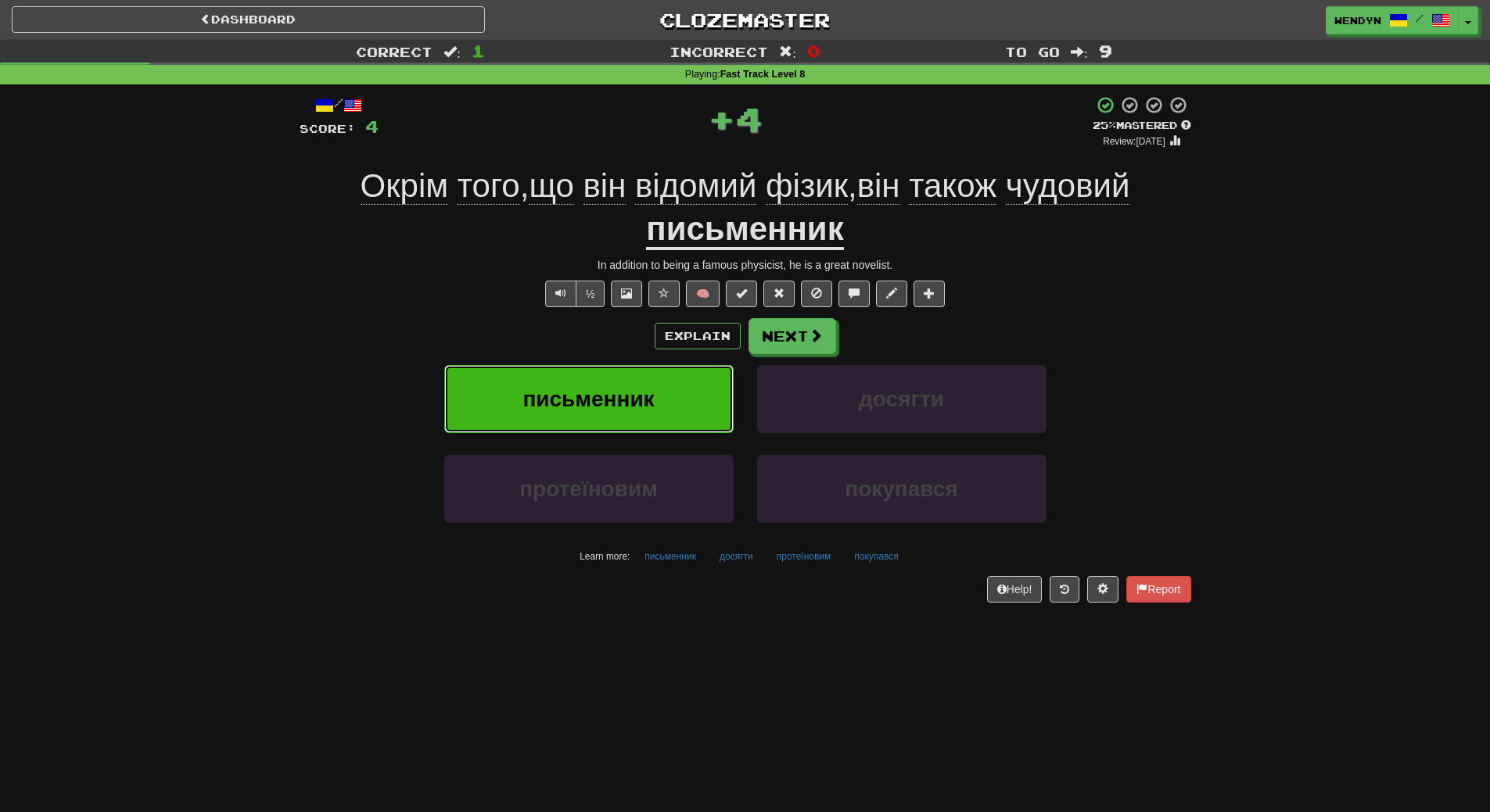
click at [656, 384] on button "письменник" at bounding box center [588, 399] width 289 height 68
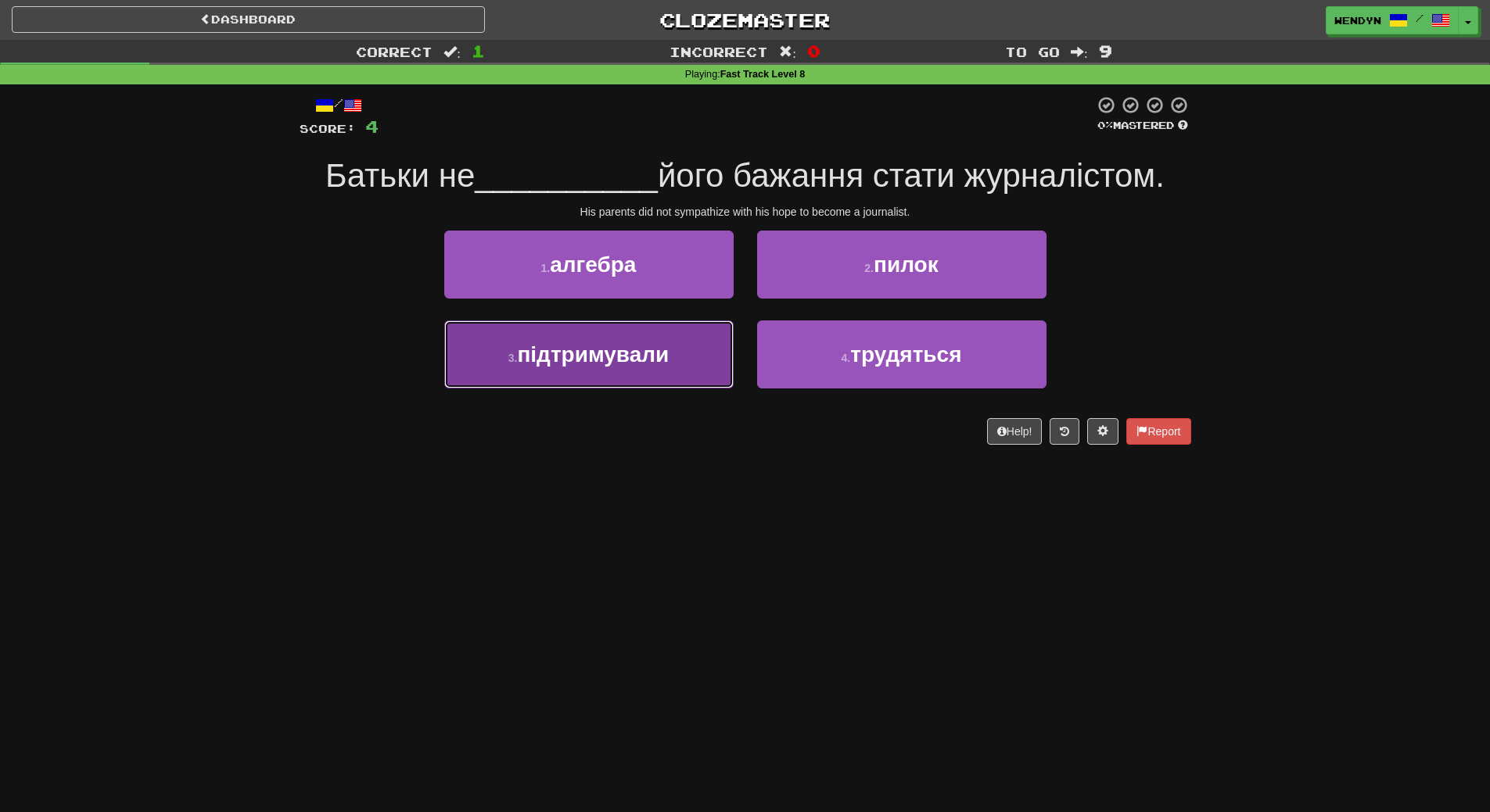
click at [649, 378] on button "3 . підтримували" at bounding box center [588, 354] width 289 height 68
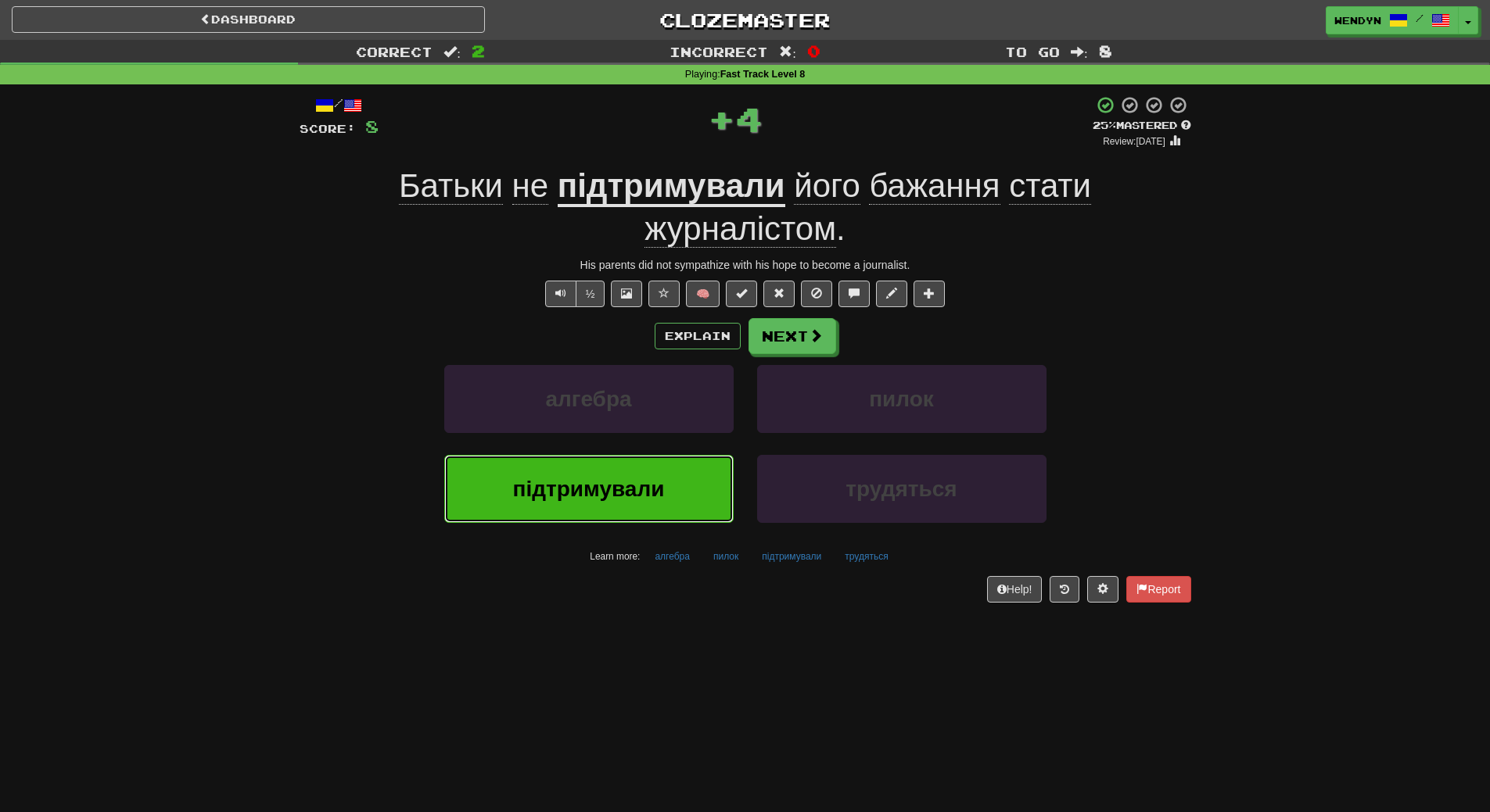
click at [649, 484] on span "підтримували" at bounding box center [588, 488] width 151 height 24
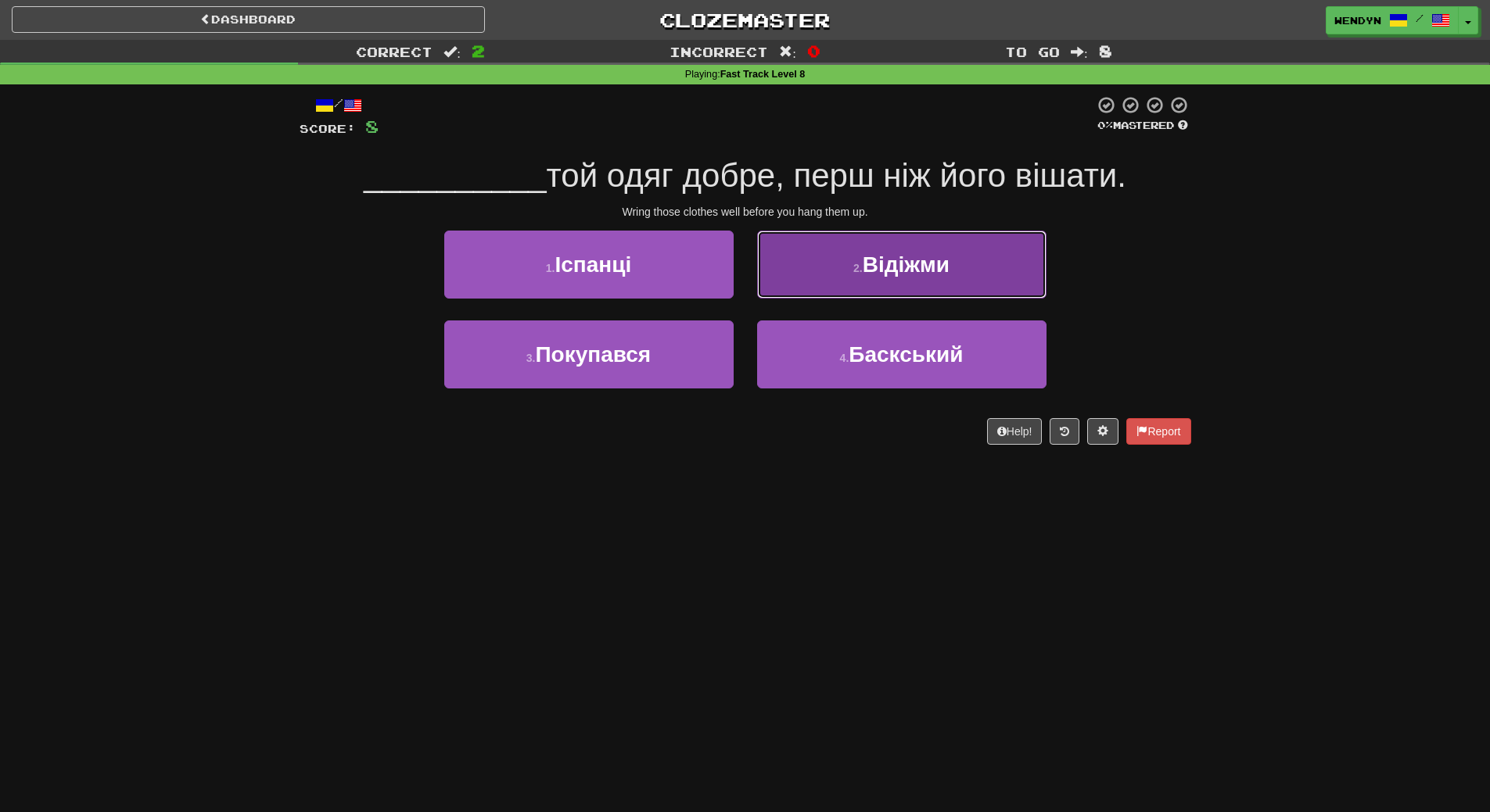
click at [953, 233] on button "2 . Відіжми" at bounding box center [901, 264] width 289 height 68
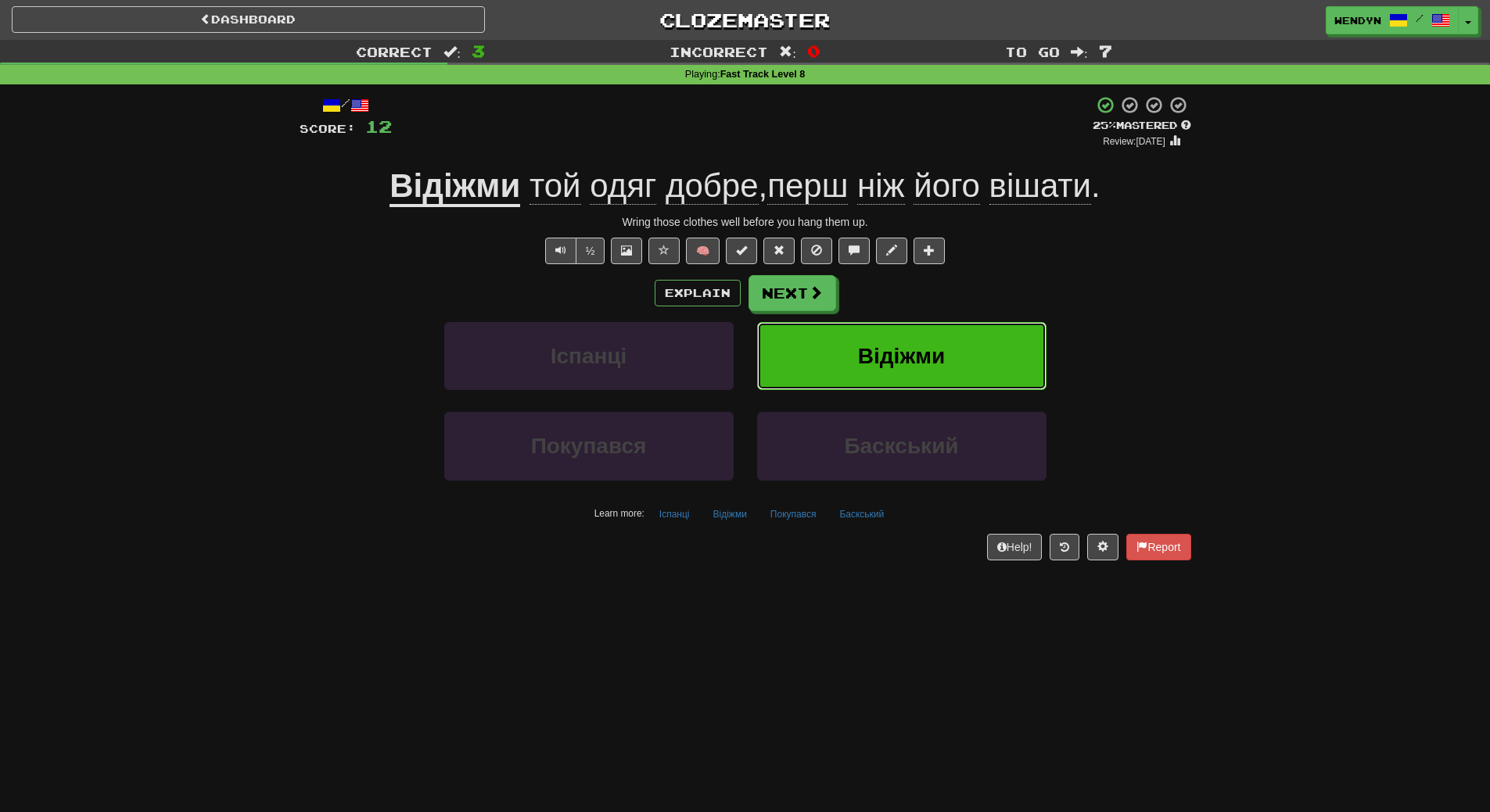
click at [947, 383] on button "Відіжми" at bounding box center [901, 356] width 289 height 68
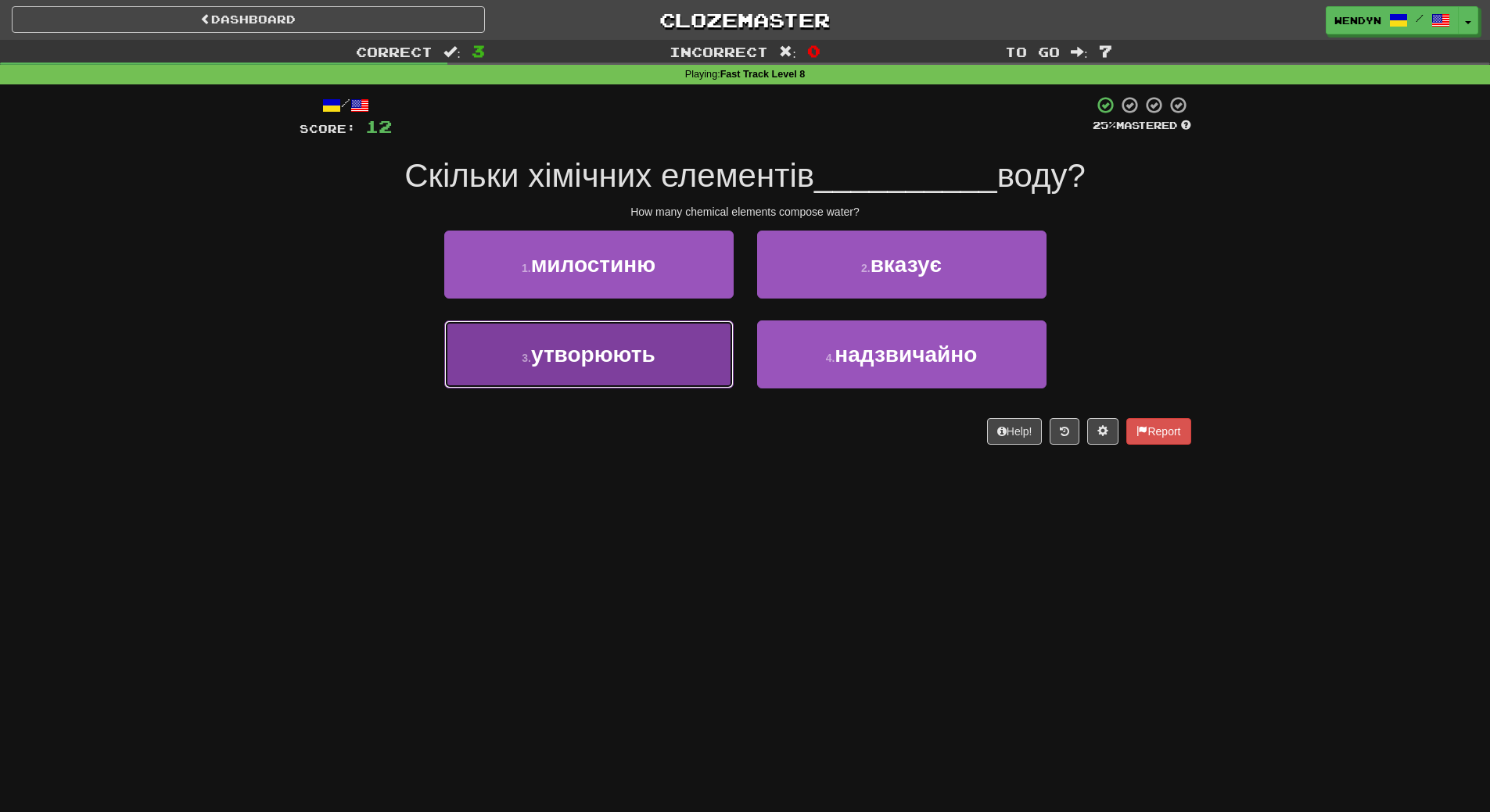
click at [675, 361] on button "3 . утворюють" at bounding box center [588, 354] width 289 height 68
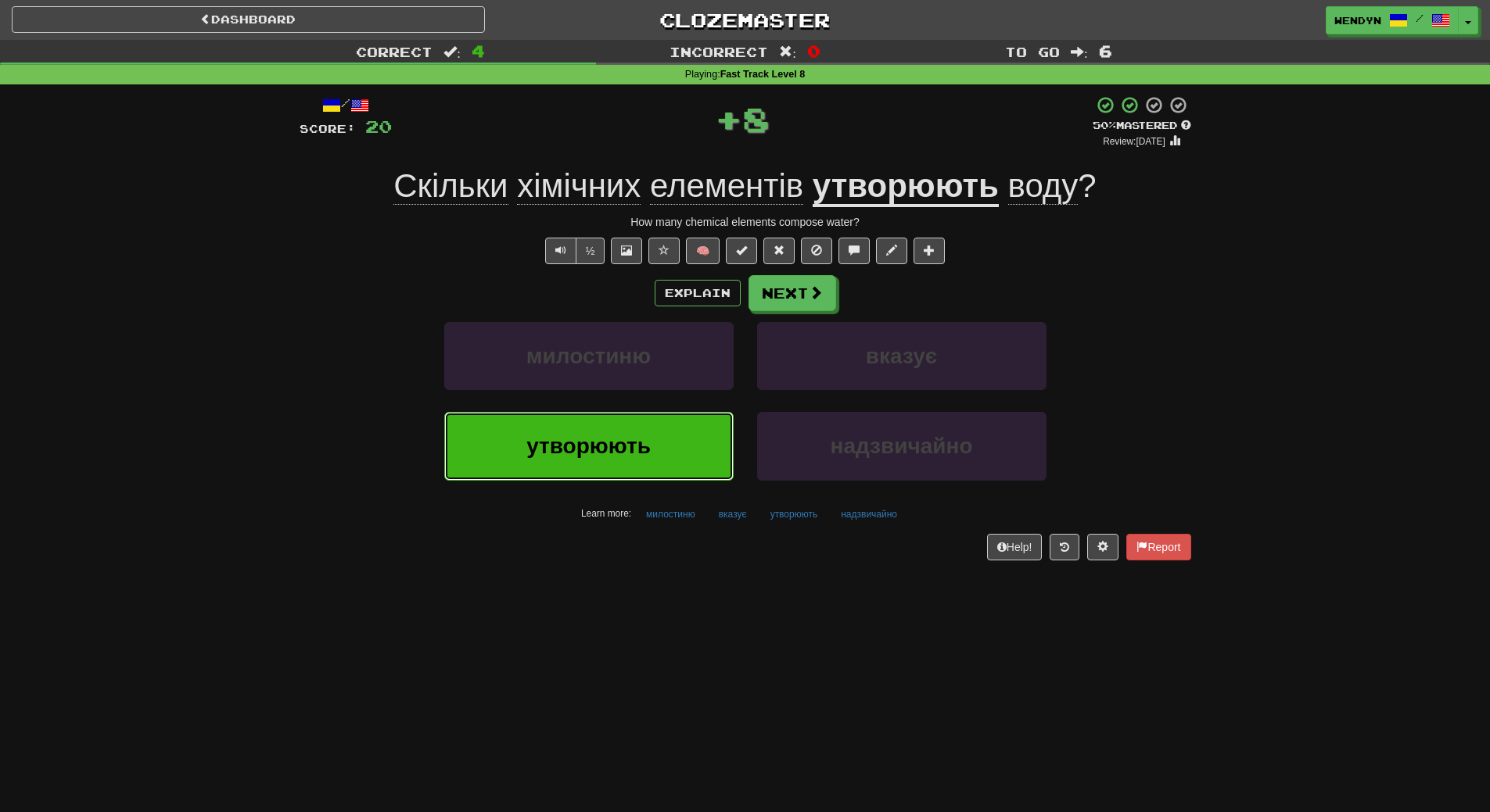
click at [642, 440] on span "утворюють" at bounding box center [588, 445] width 125 height 24
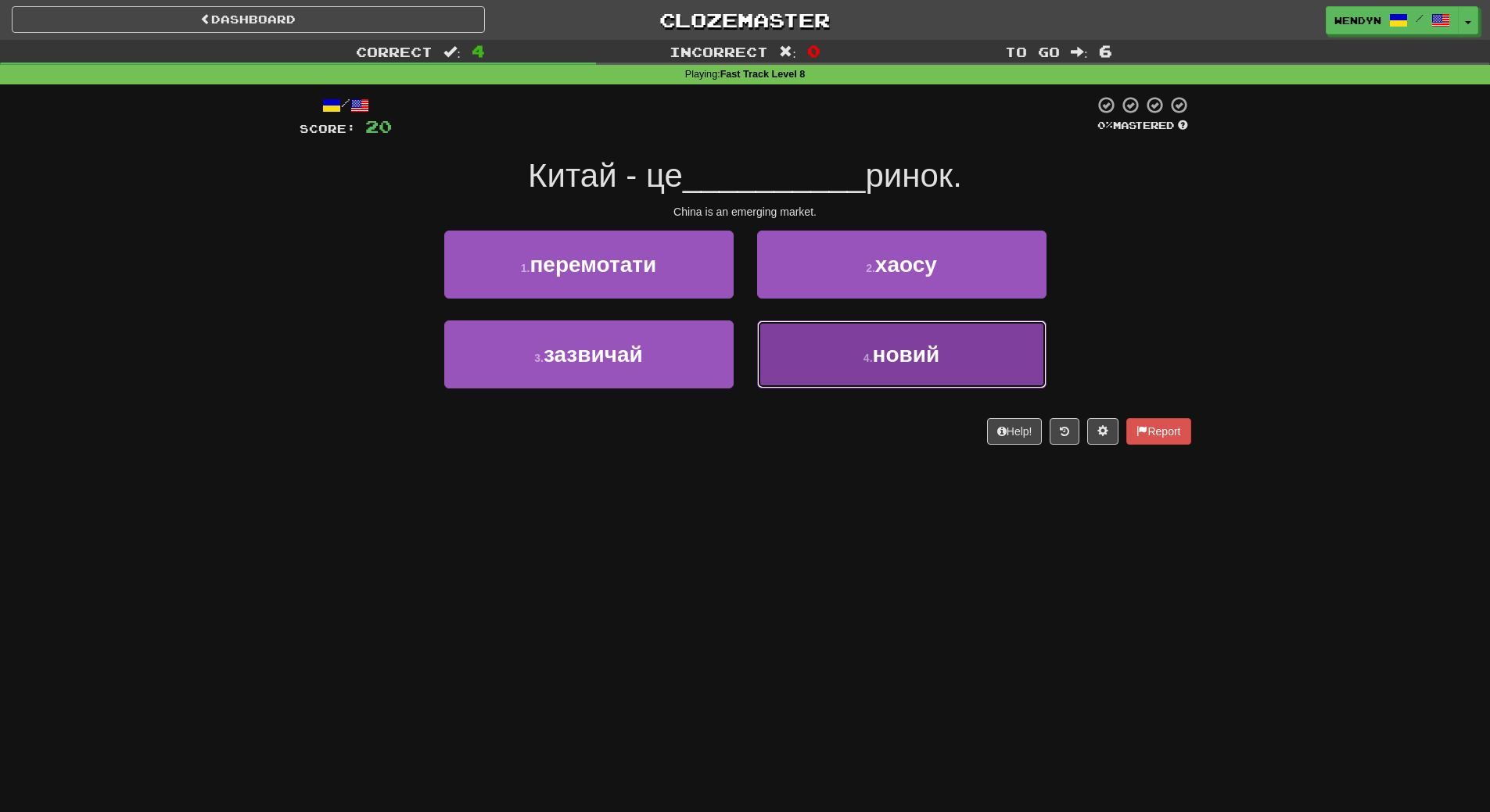
click at [920, 352] on span "новий" at bounding box center [907, 354] width 67 height 24
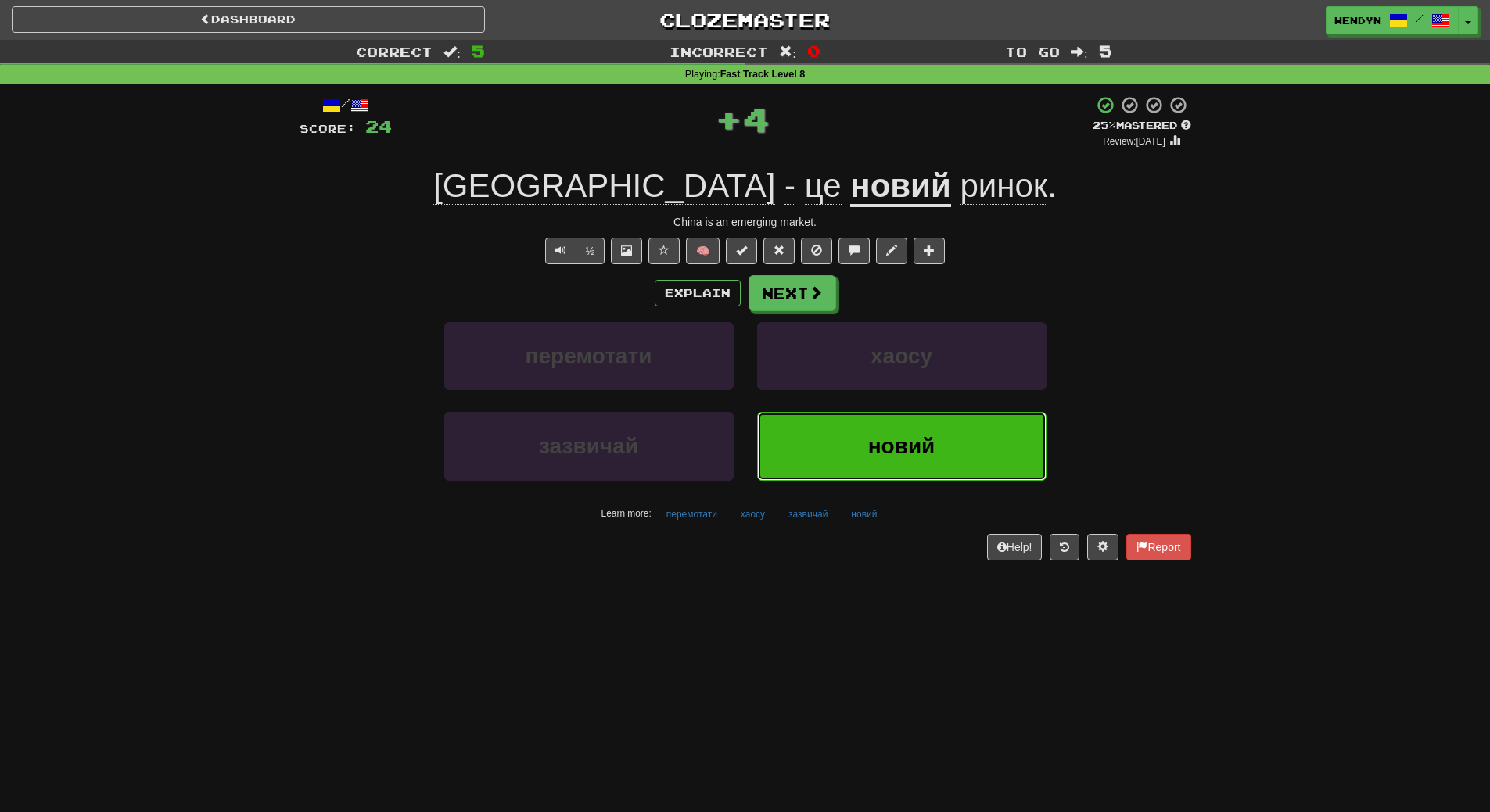
click at [892, 438] on span "новий" at bounding box center [902, 445] width 67 height 24
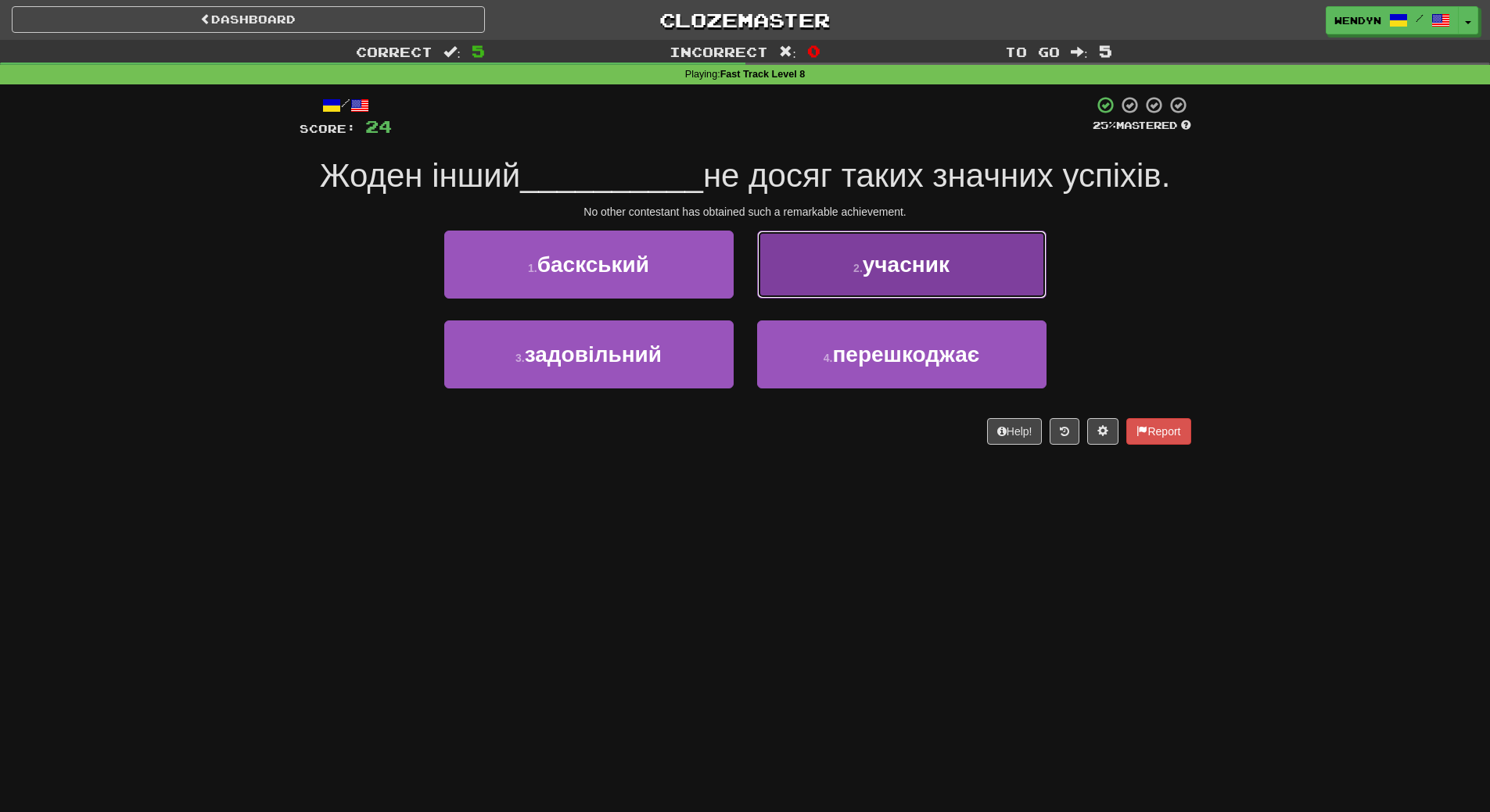
click at [980, 248] on button "2 . учасник" at bounding box center [901, 264] width 289 height 68
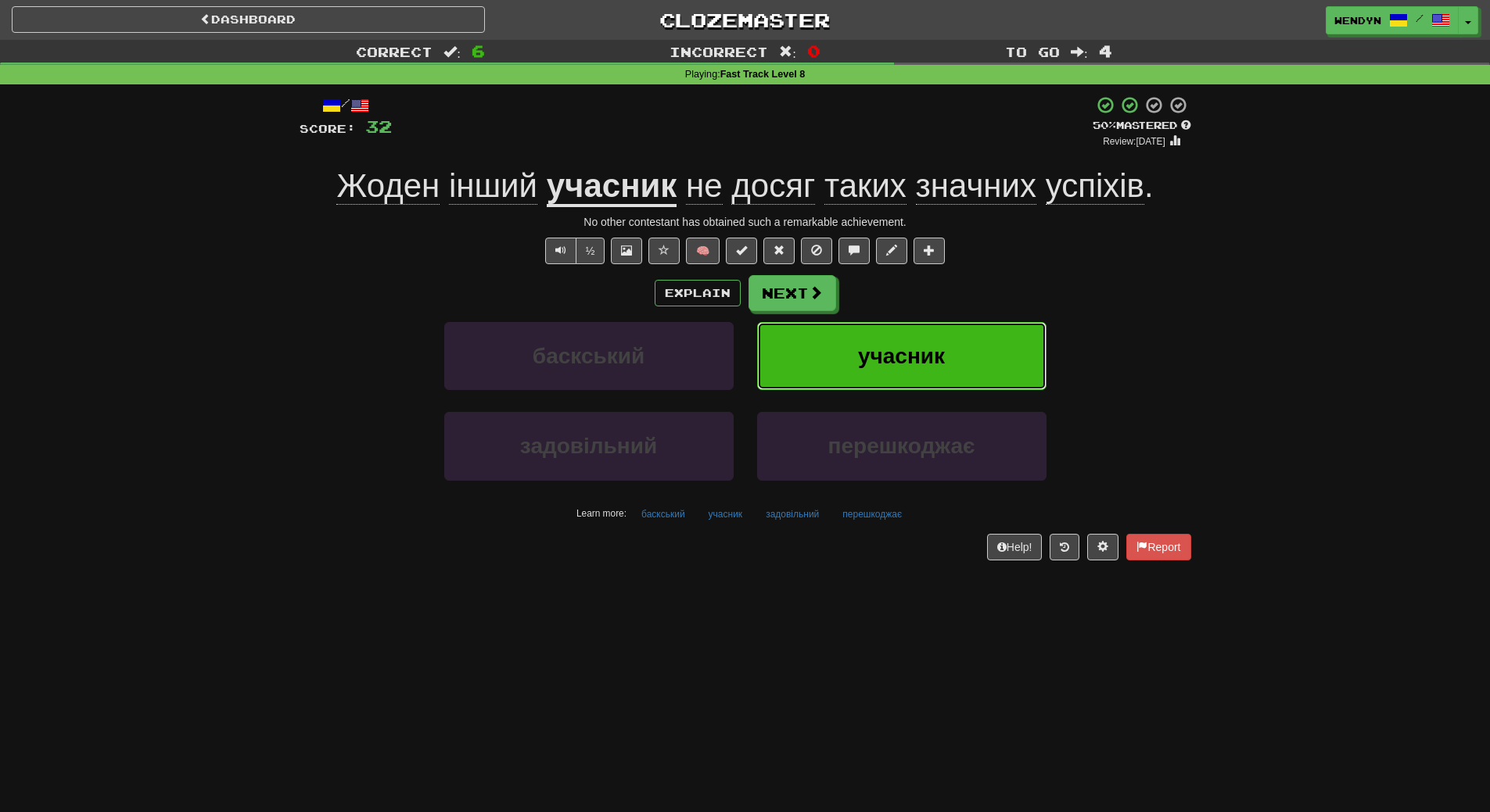
click at [994, 337] on button "учасник" at bounding box center [901, 356] width 289 height 68
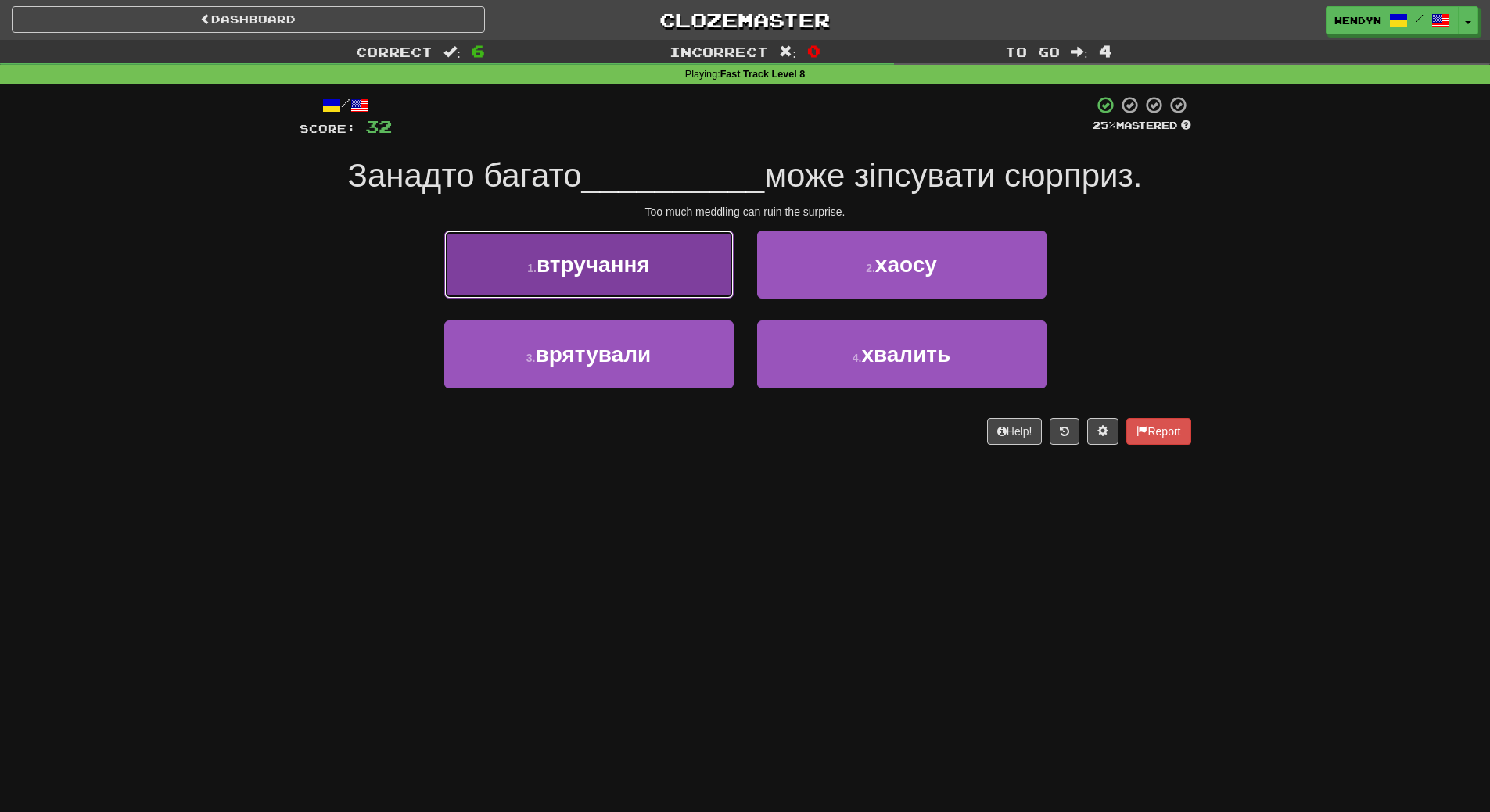
click at [667, 278] on button "1 . втручання" at bounding box center [588, 264] width 289 height 68
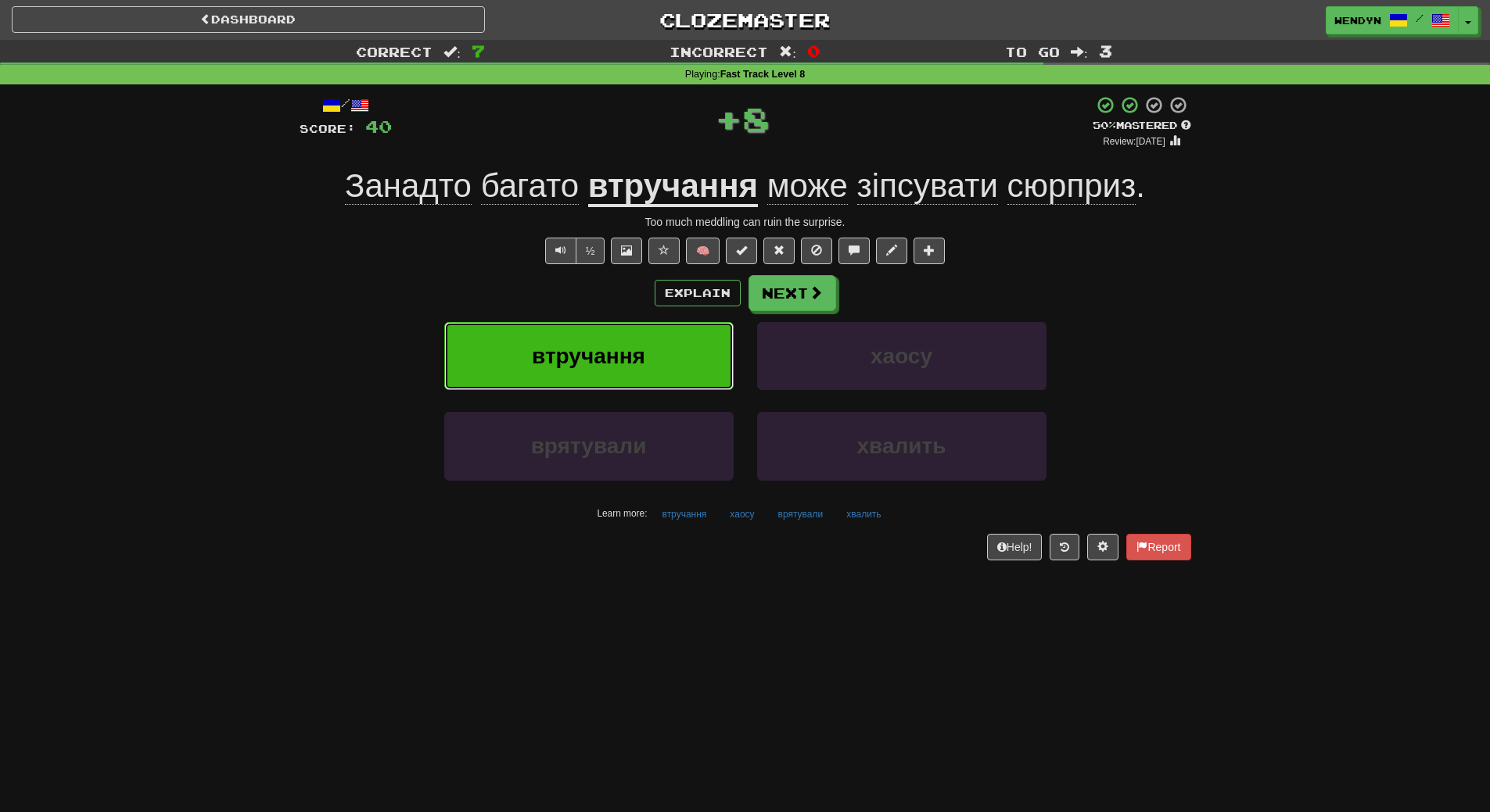
click at [667, 344] on button "втручання" at bounding box center [588, 356] width 289 height 68
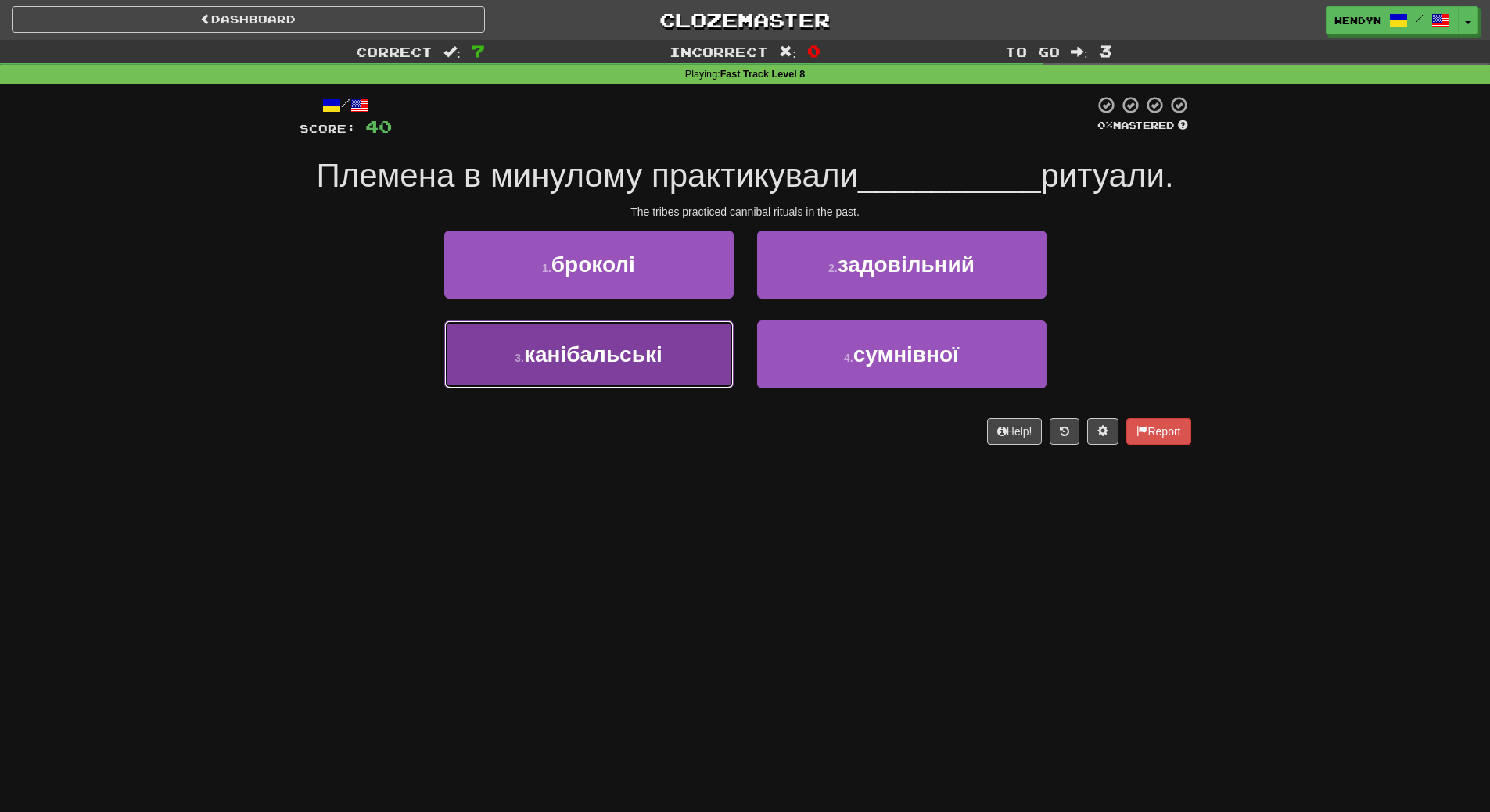
click at [692, 356] on button "3 . канібальські" at bounding box center [588, 354] width 289 height 68
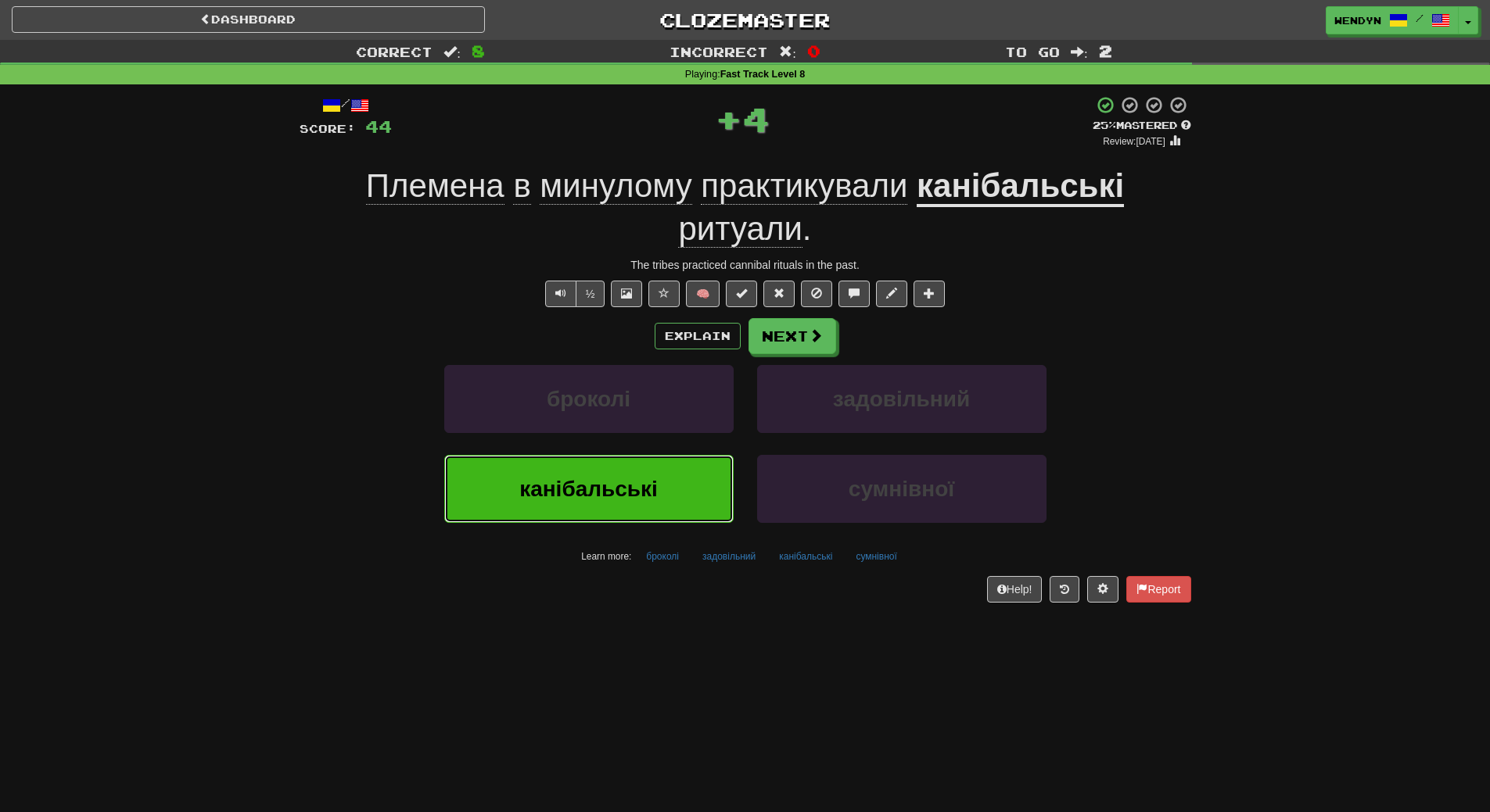
click at [676, 488] on button "канібальські" at bounding box center [588, 488] width 289 height 68
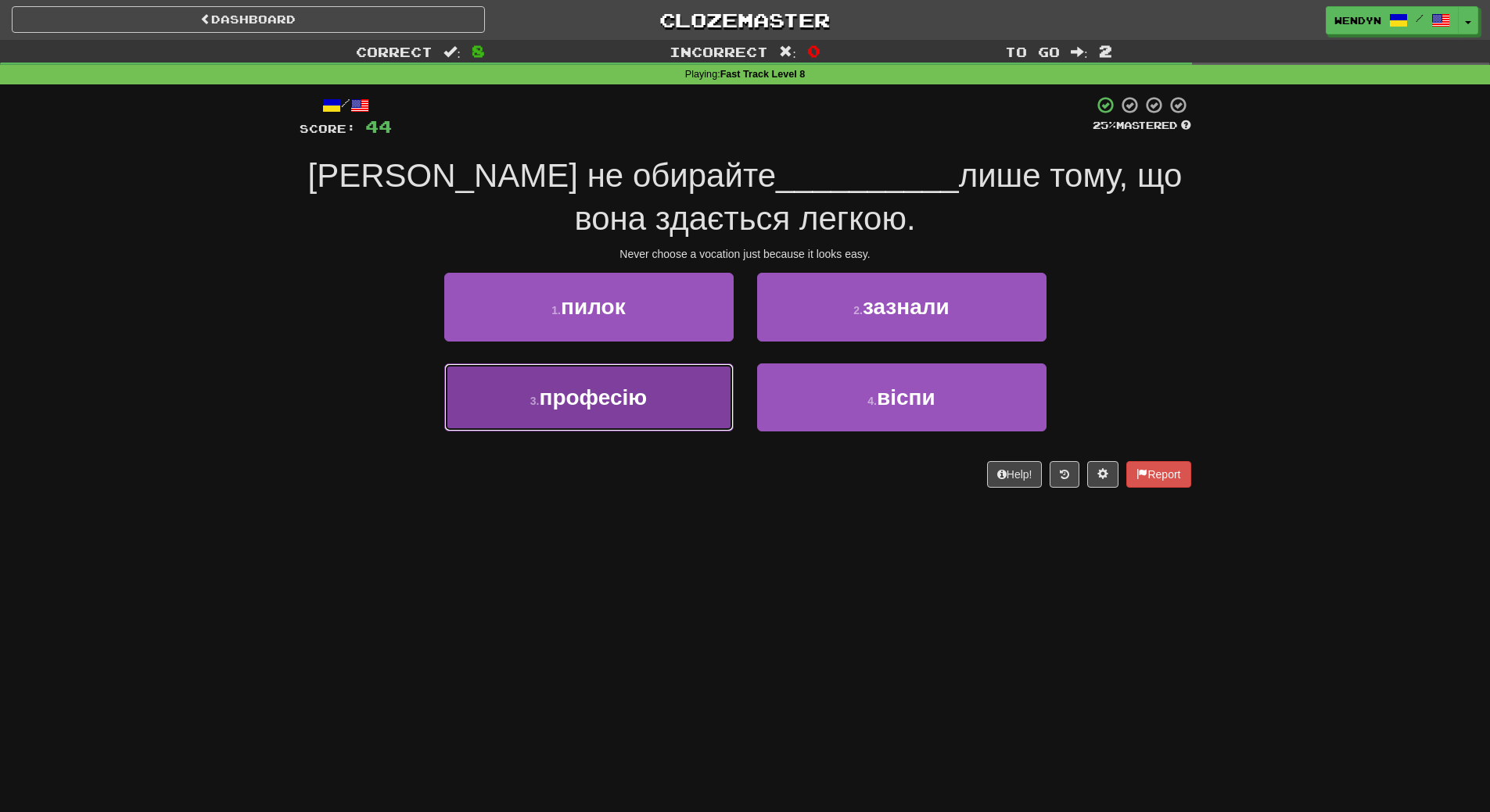
click at [661, 417] on button "3 . професію" at bounding box center [588, 397] width 289 height 68
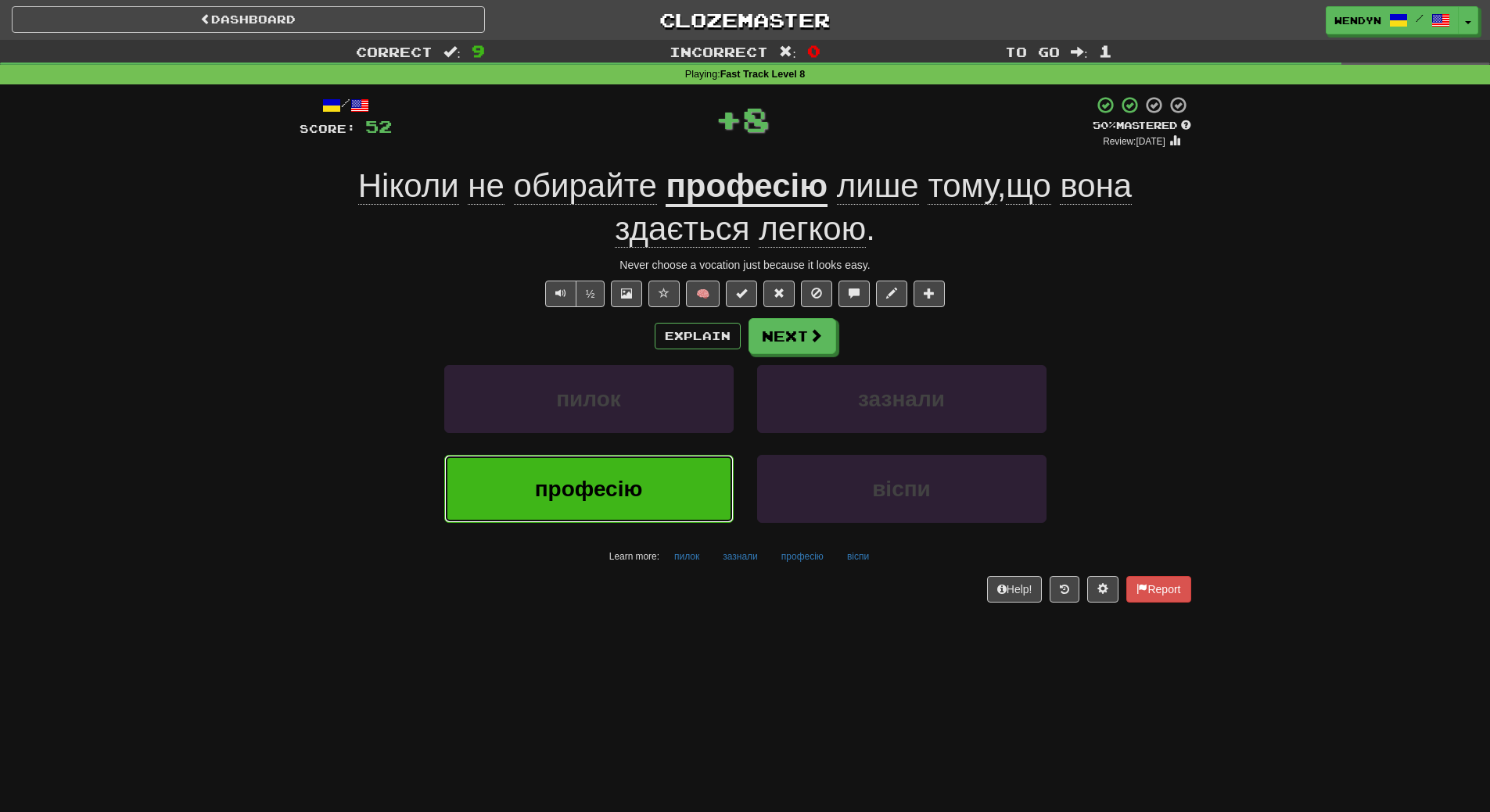
click at [657, 485] on button "професію" at bounding box center [588, 488] width 289 height 68
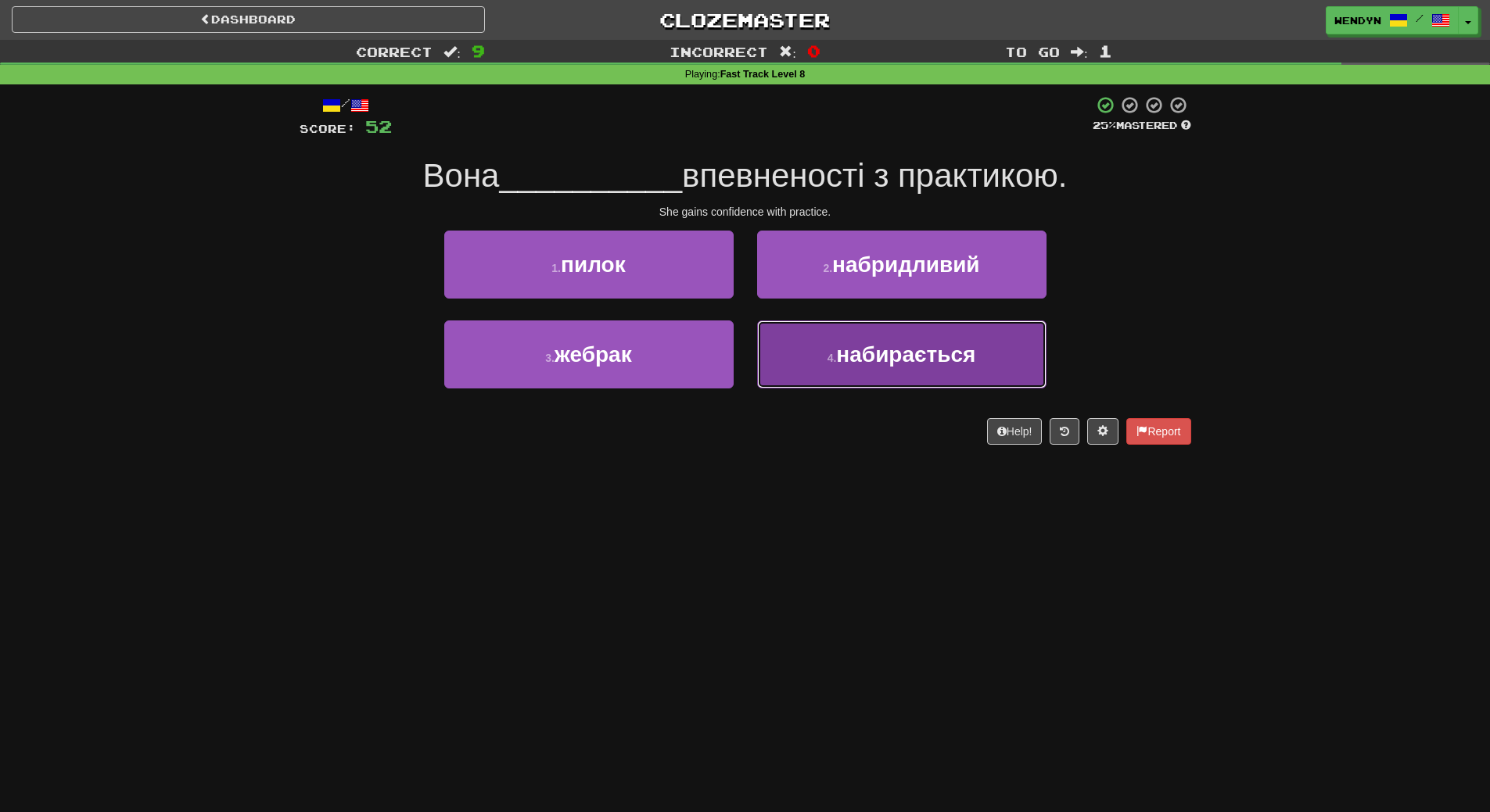
click at [907, 375] on button "4 . набирається" at bounding box center [901, 354] width 289 height 68
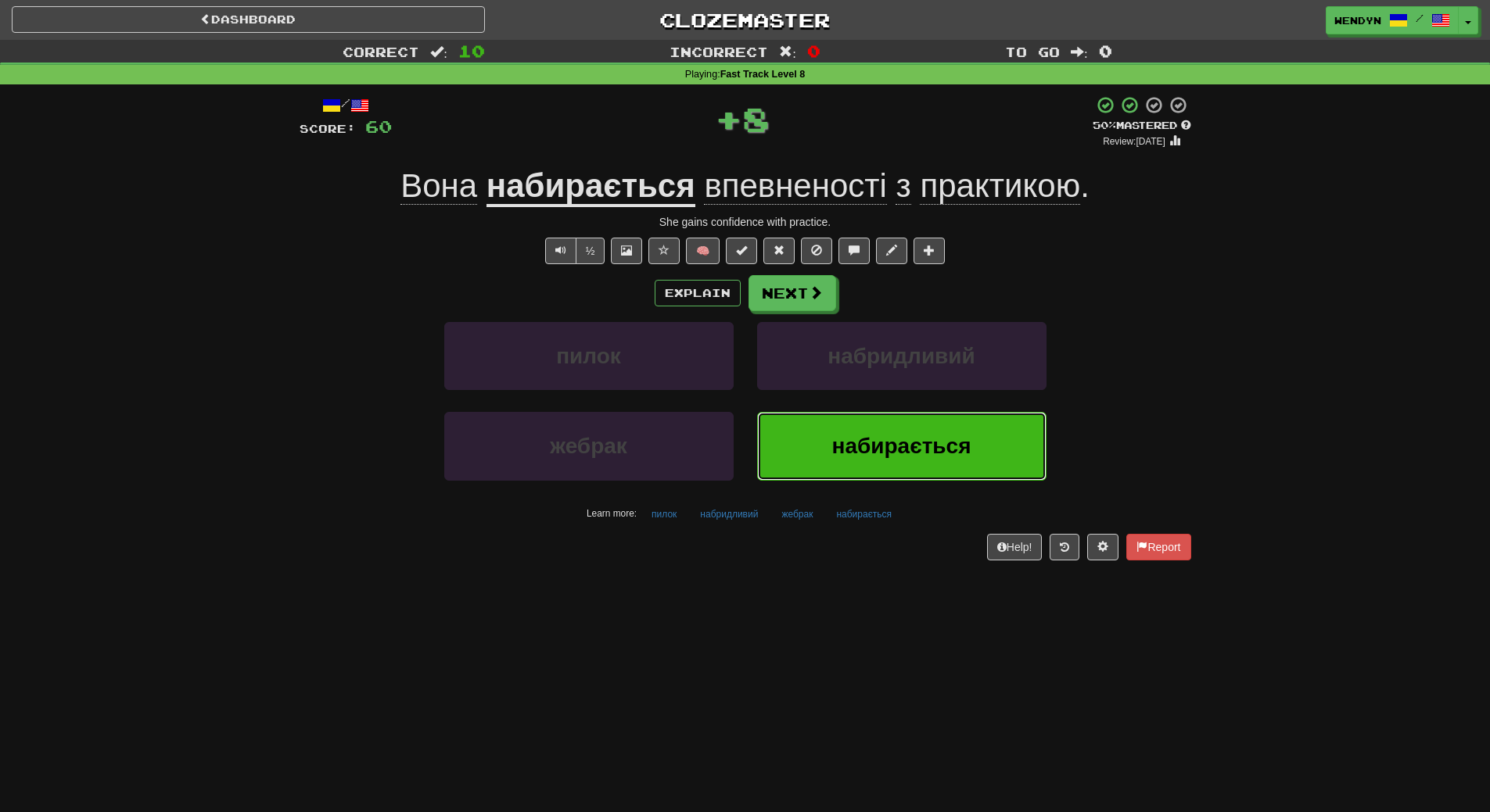
click at [878, 468] on button "набирається" at bounding box center [901, 446] width 289 height 68
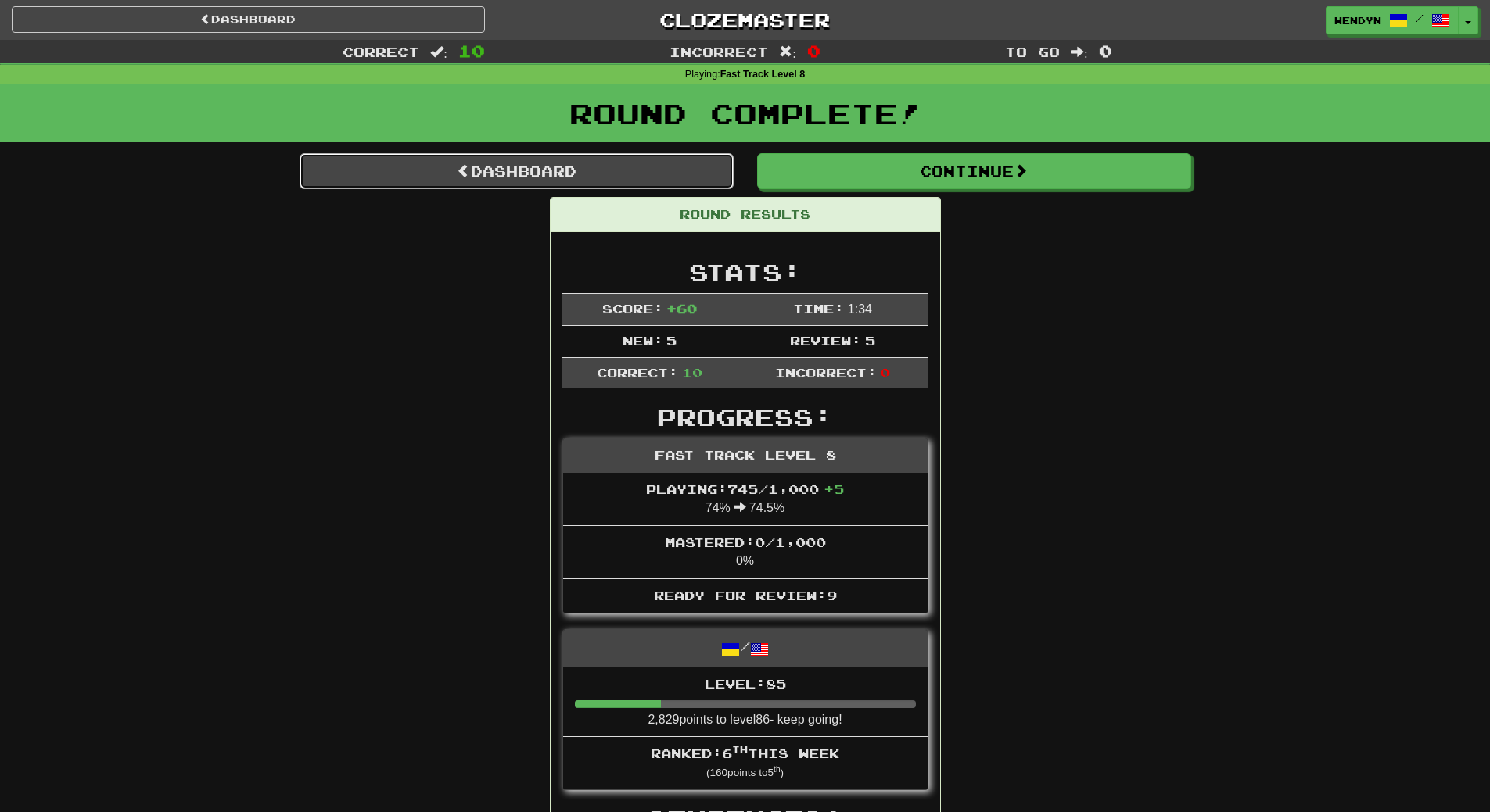
click at [590, 168] on link "Dashboard" at bounding box center [516, 171] width 434 height 36
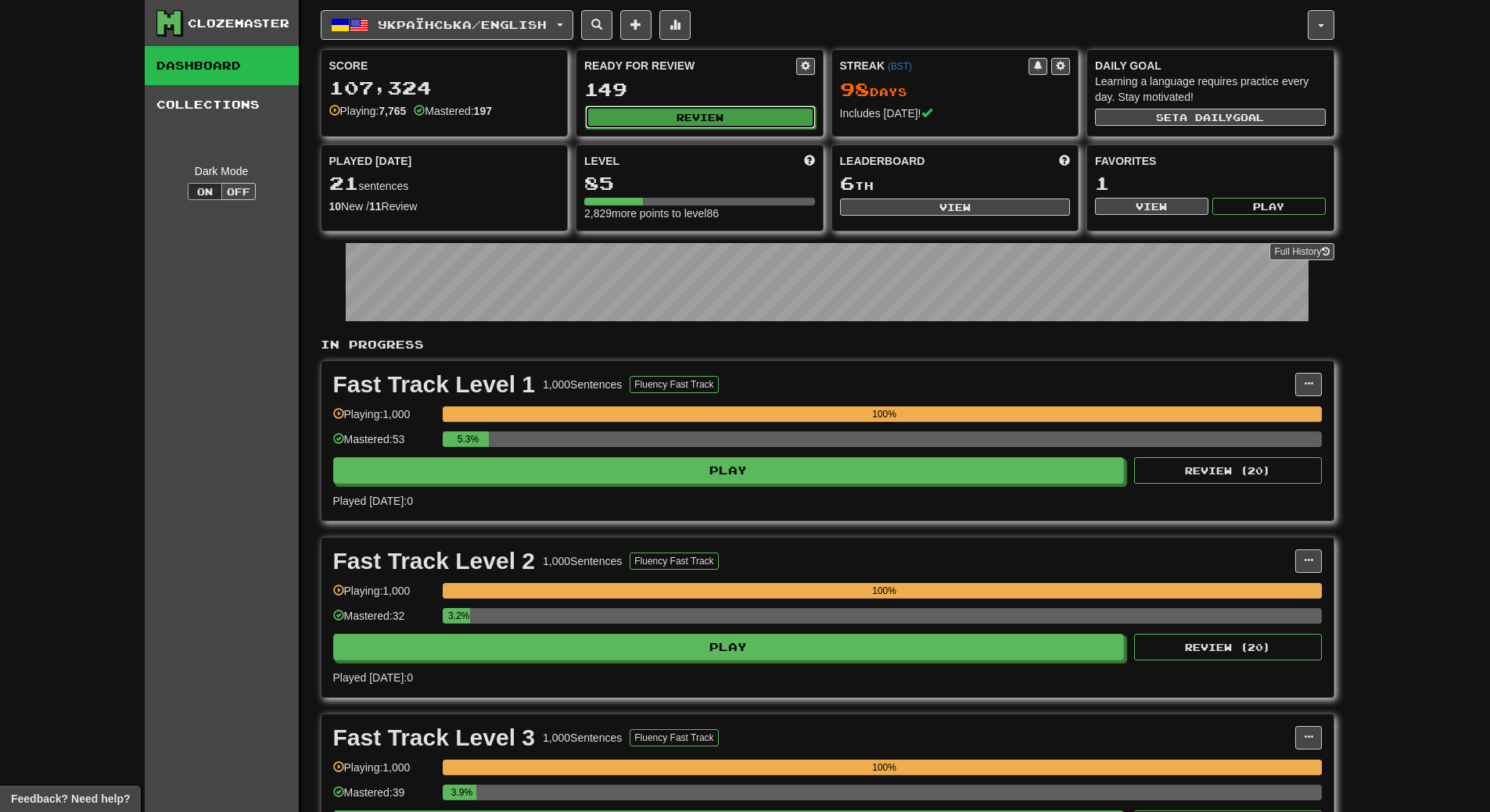
click at [718, 119] on button "Review" at bounding box center [700, 118] width 231 height 24
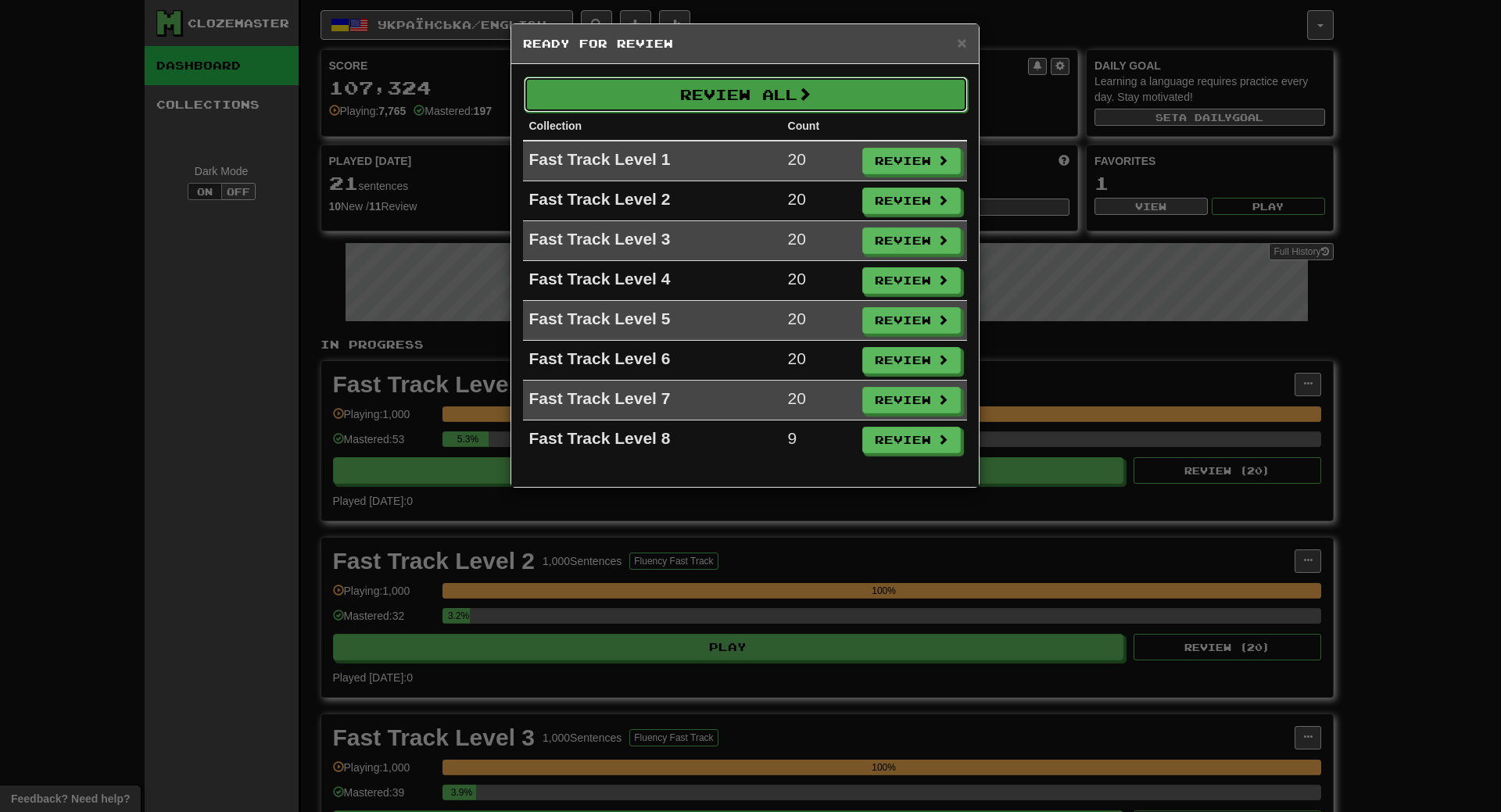
click at [794, 101] on button "Review All" at bounding box center [745, 95] width 444 height 36
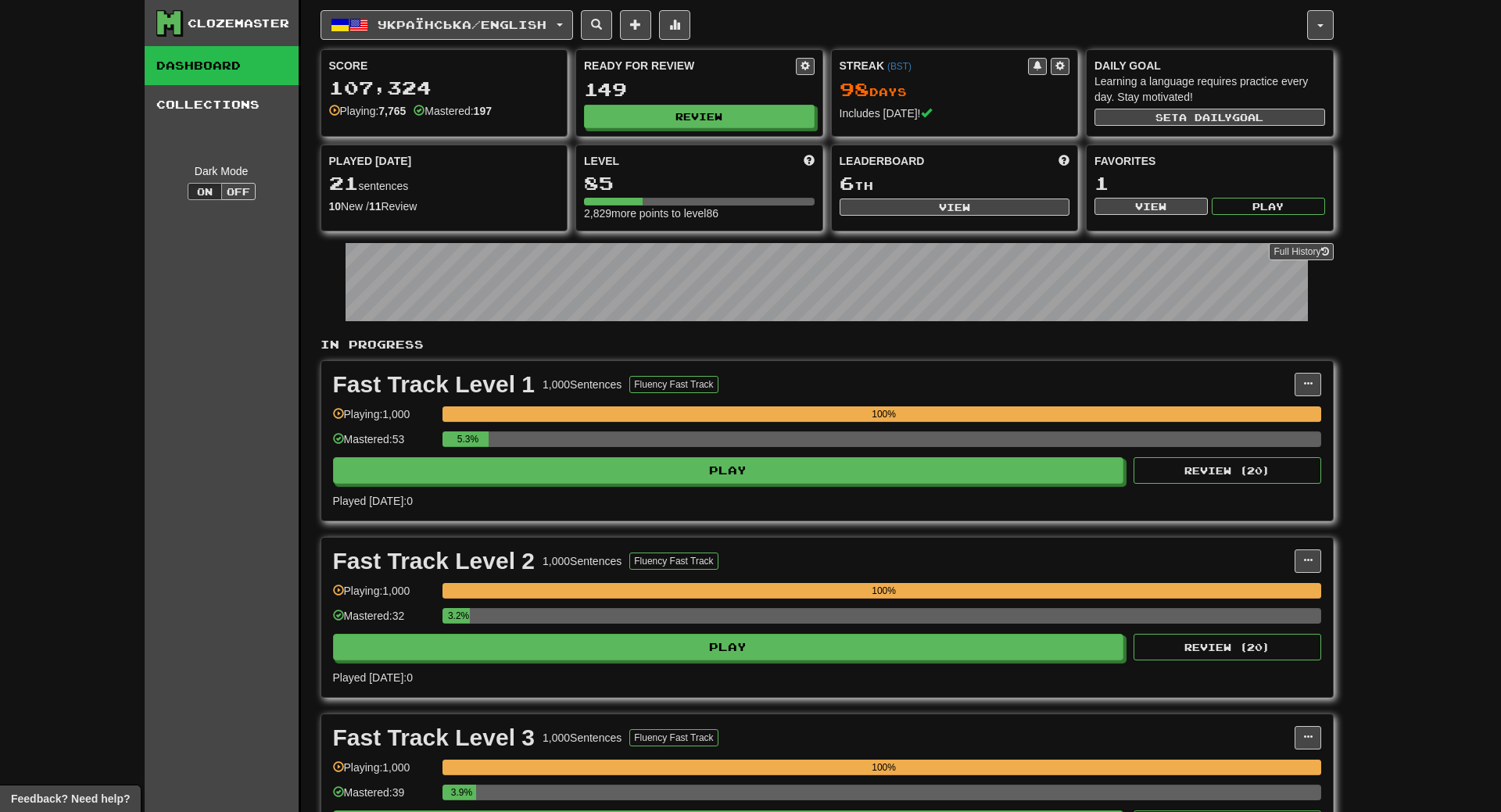
select select "**"
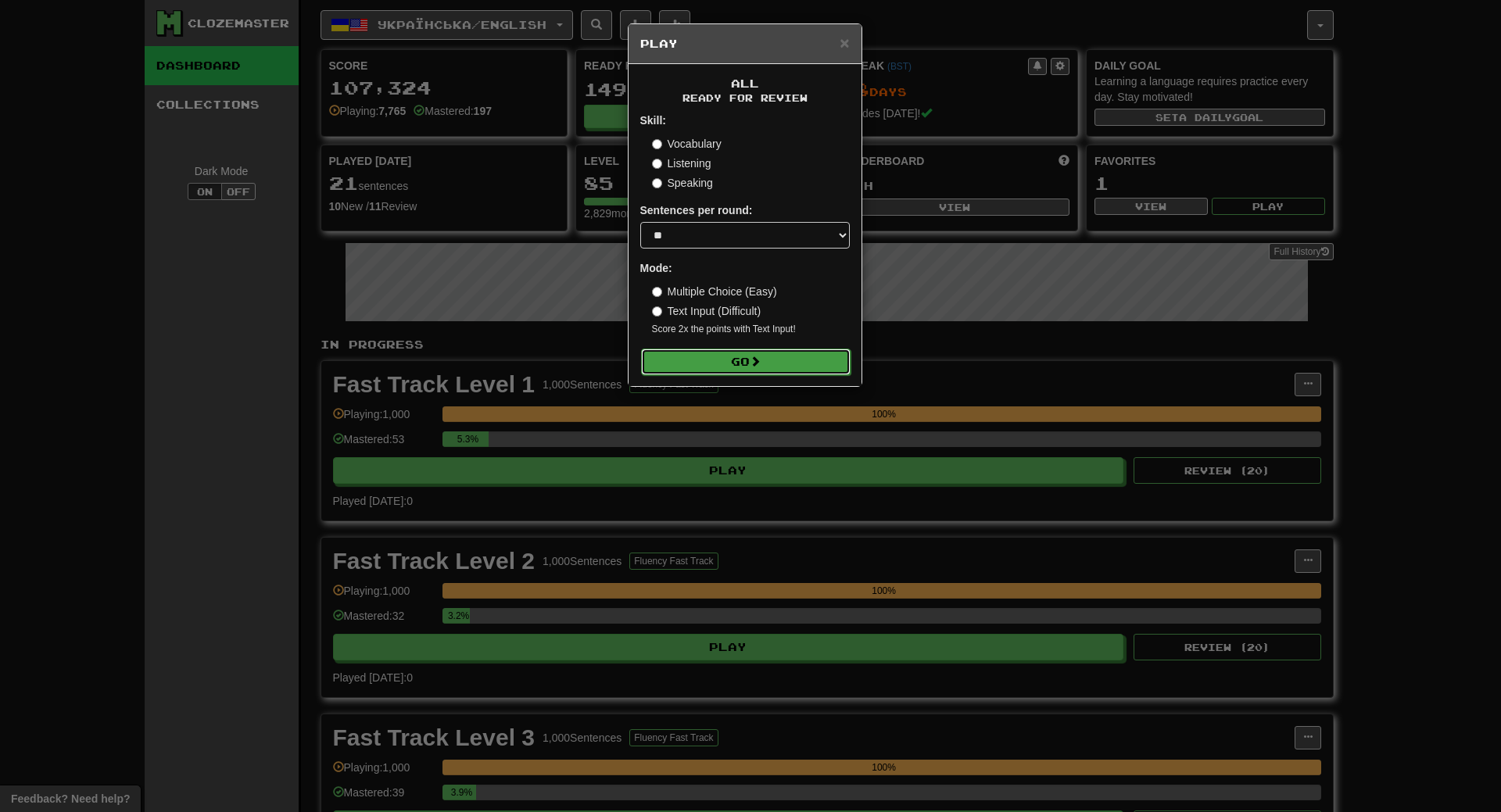
click at [773, 354] on button "Go" at bounding box center [745, 362] width 209 height 27
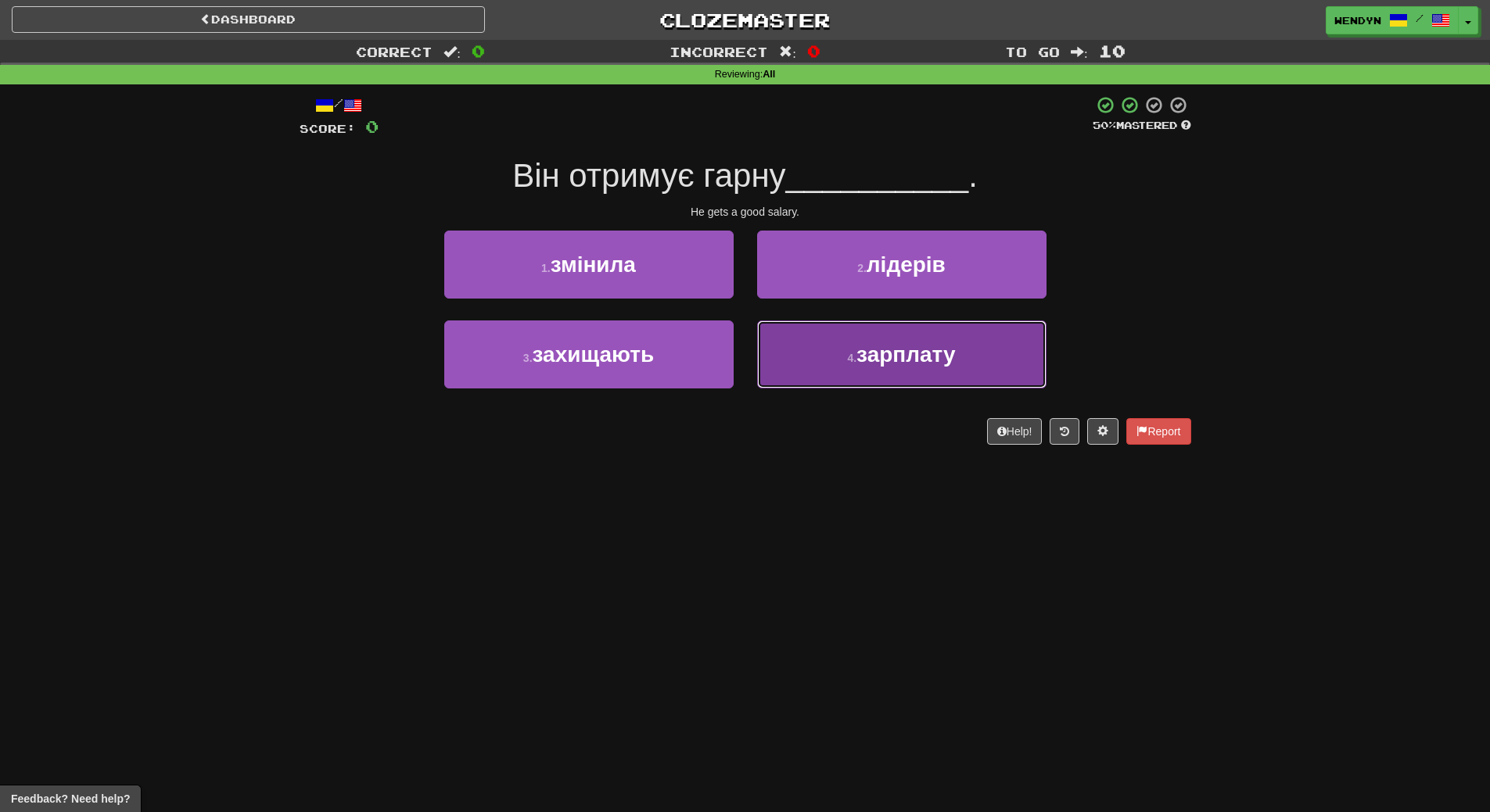
click at [825, 373] on button "4 . зарплату" at bounding box center [901, 354] width 289 height 68
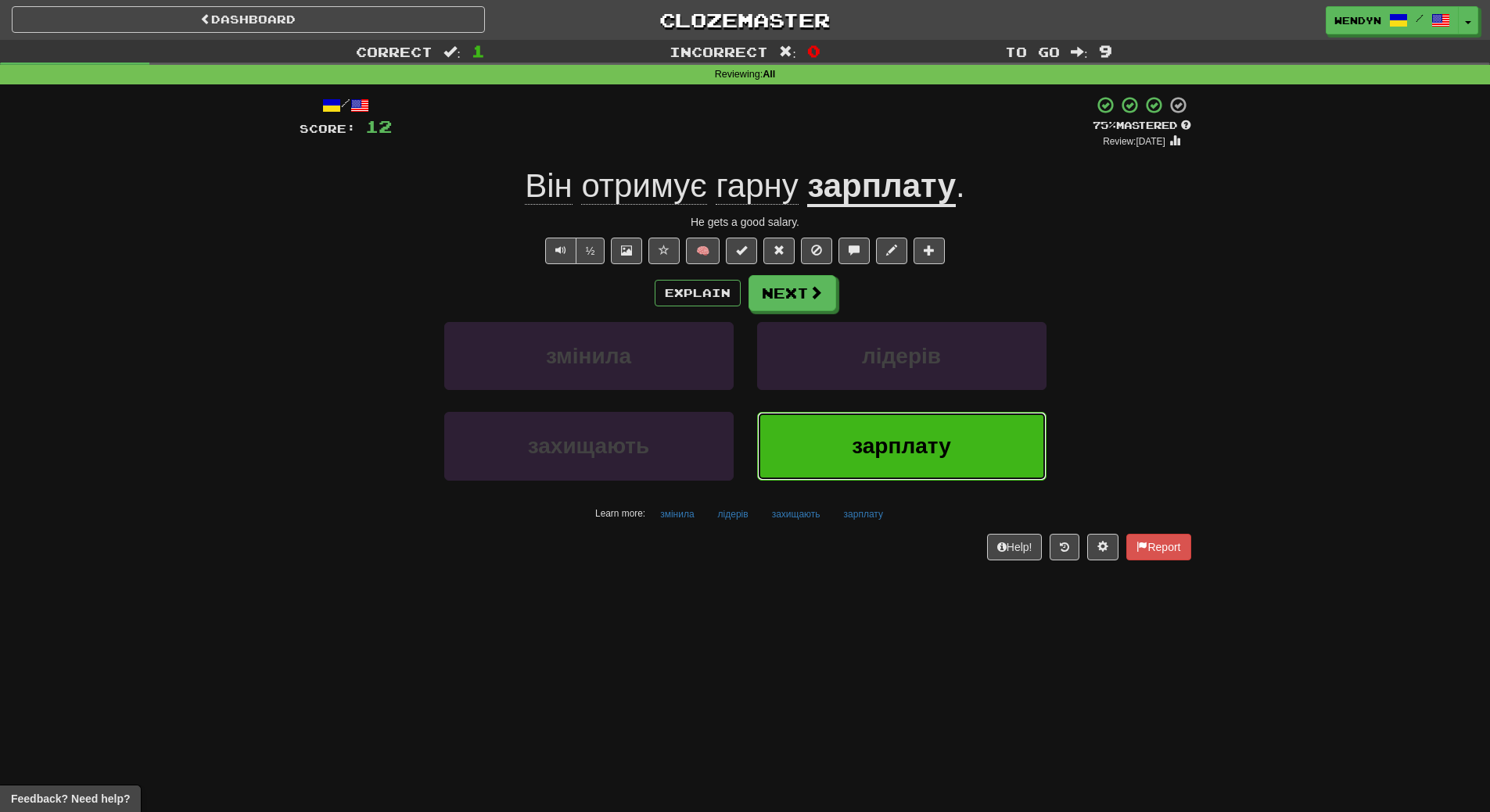
click at [863, 448] on span "зарплату" at bounding box center [901, 445] width 99 height 24
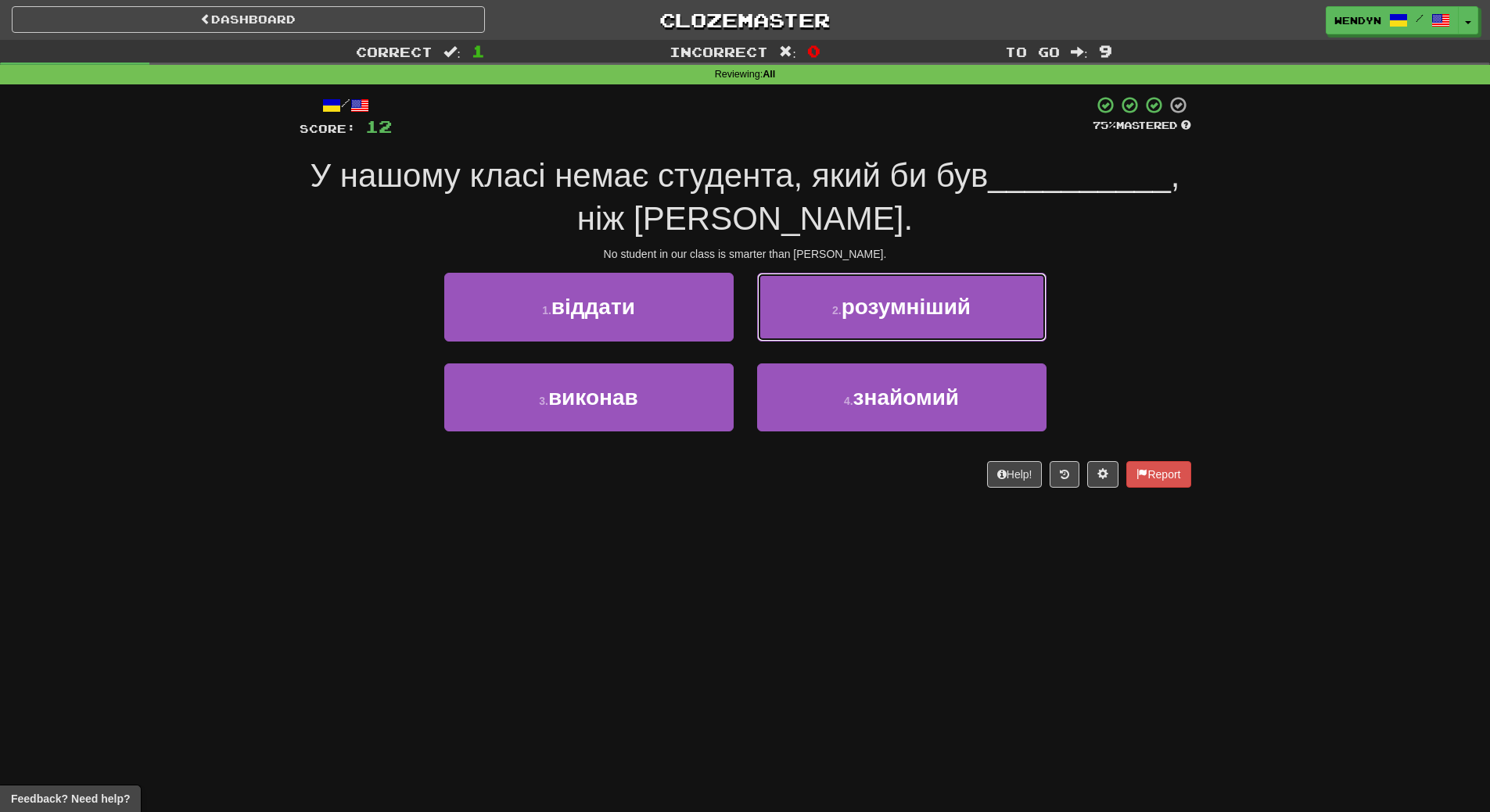
click at [994, 310] on button "2 . розумніший" at bounding box center [901, 306] width 289 height 68
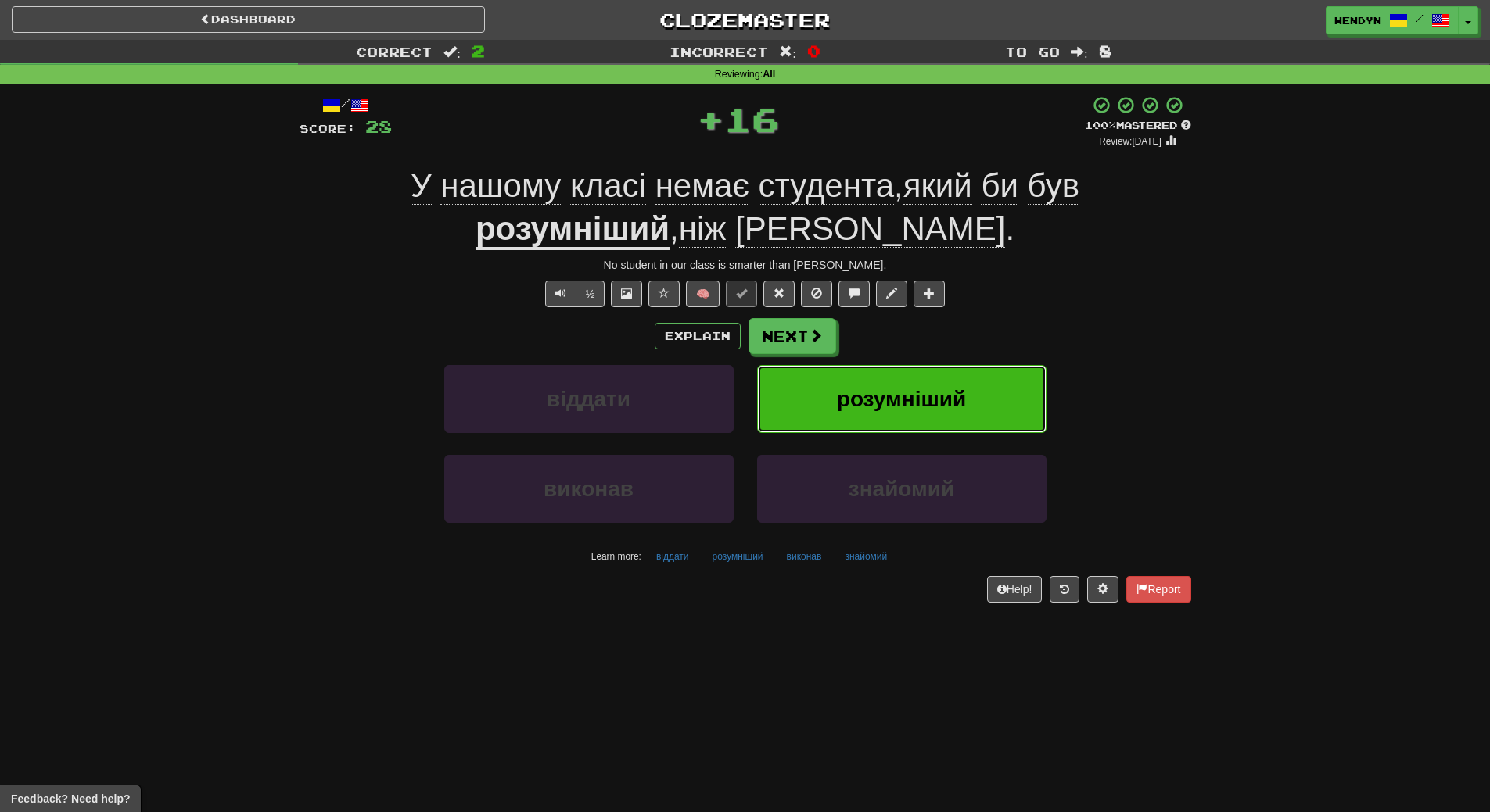
click at [976, 391] on button "розумніший" at bounding box center [901, 399] width 289 height 68
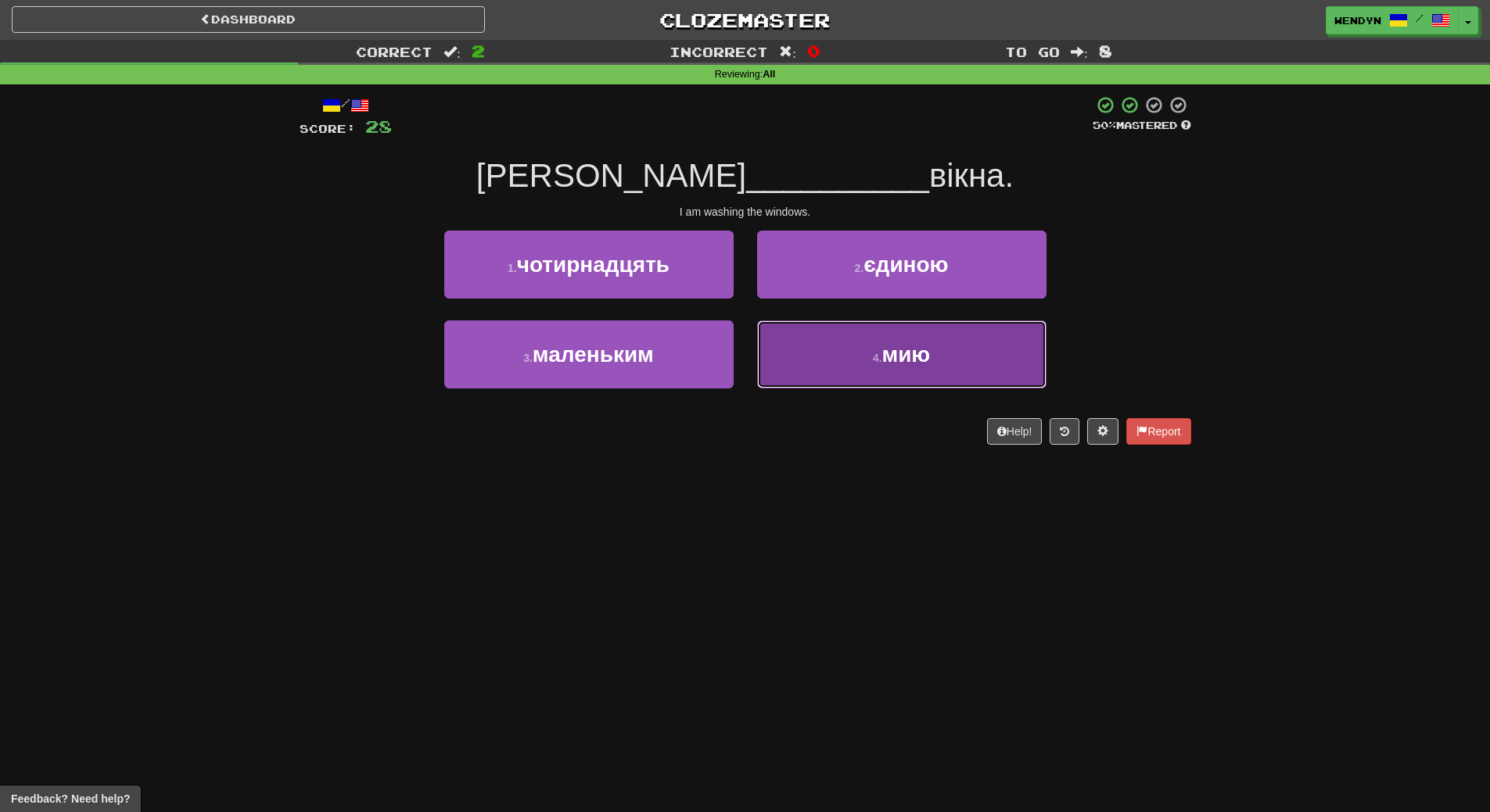
click at [893, 364] on span "мию" at bounding box center [906, 354] width 49 height 24
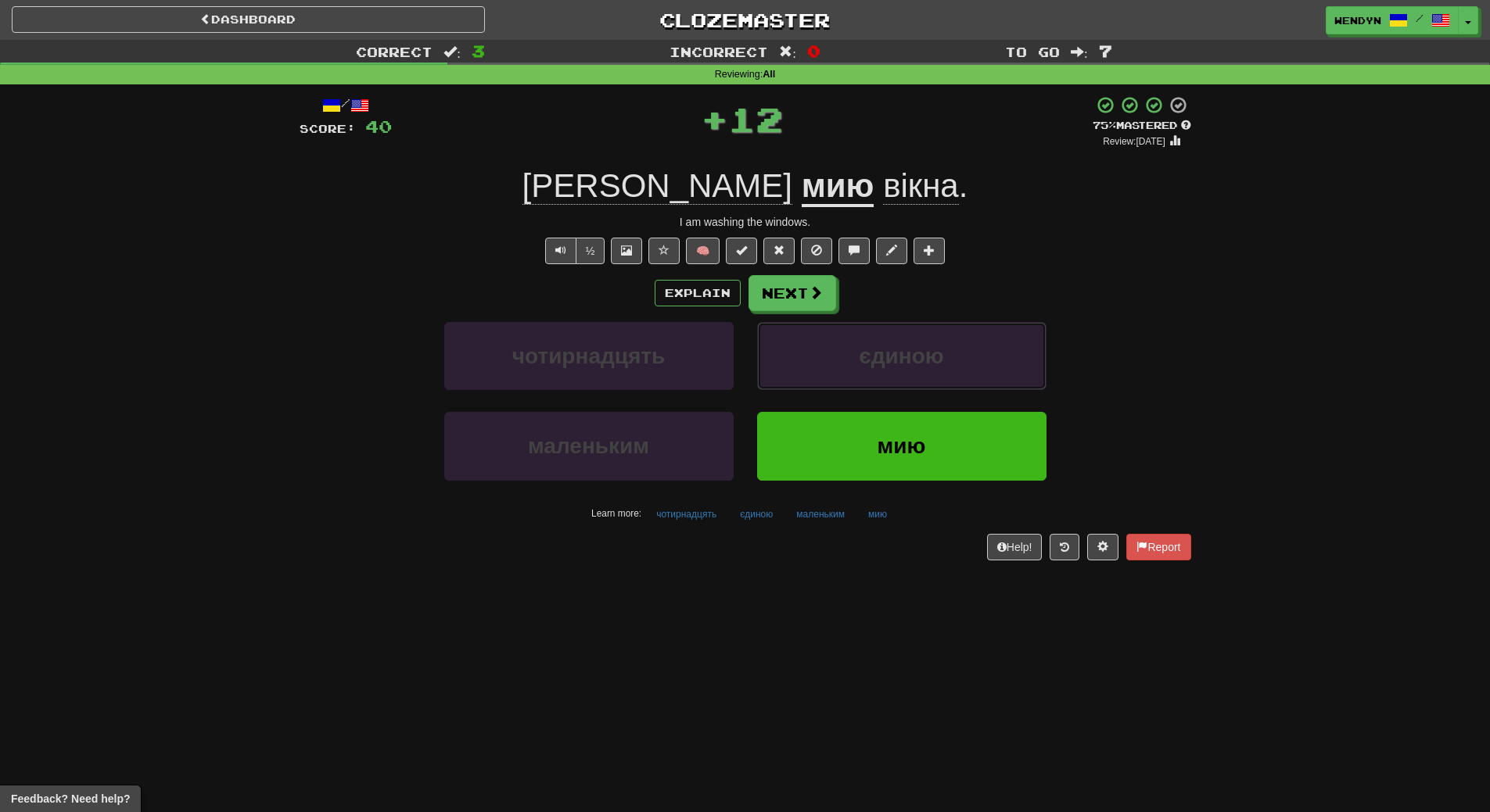
click at [893, 364] on span "єдиною" at bounding box center [901, 356] width 85 height 24
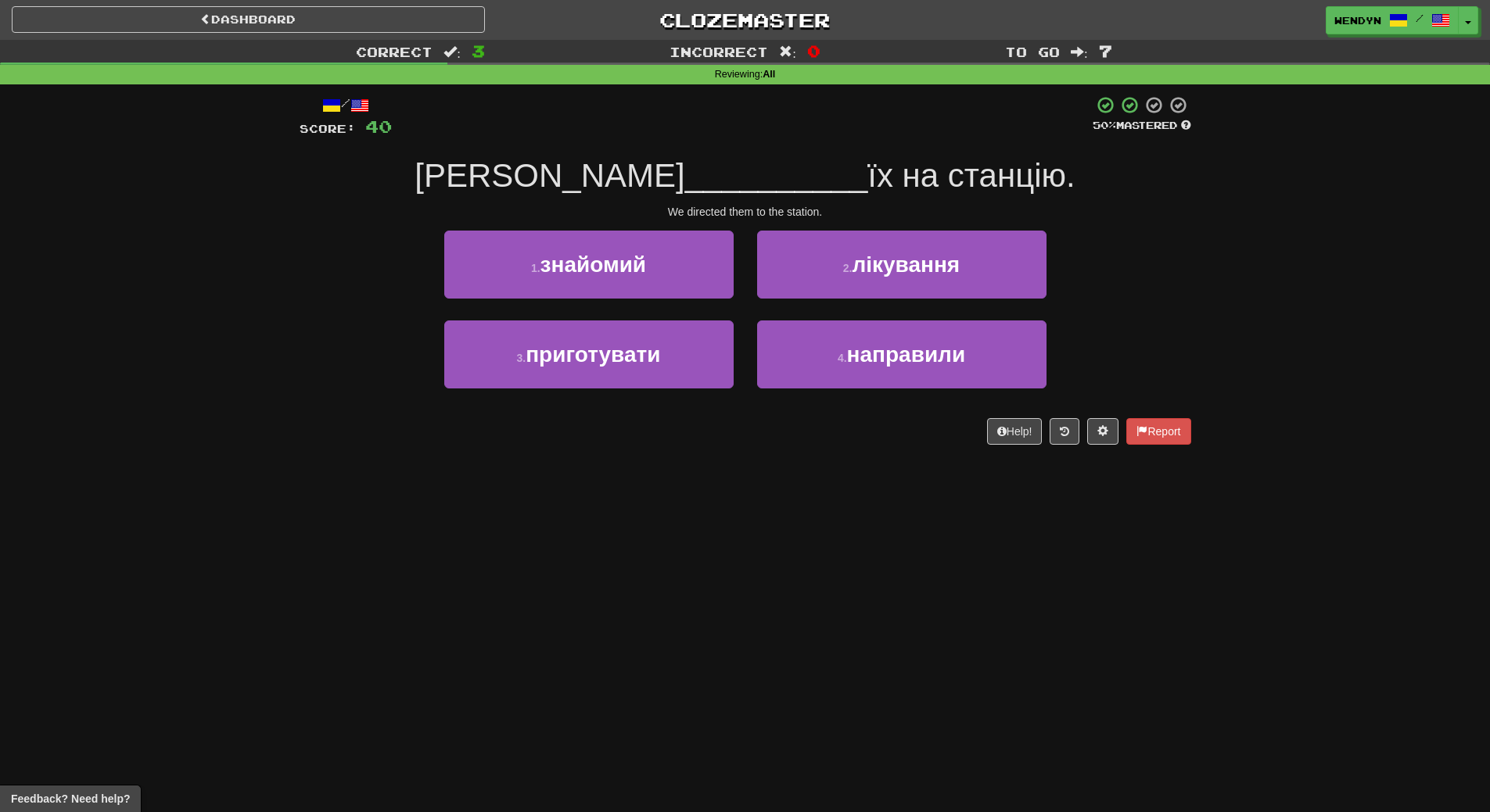
click at [681, 494] on div "Dashboard Clozemaster WendyN / Toggle Dropdown Dashboard Leaderboard Activity F…" at bounding box center [745, 406] width 1490 height 812
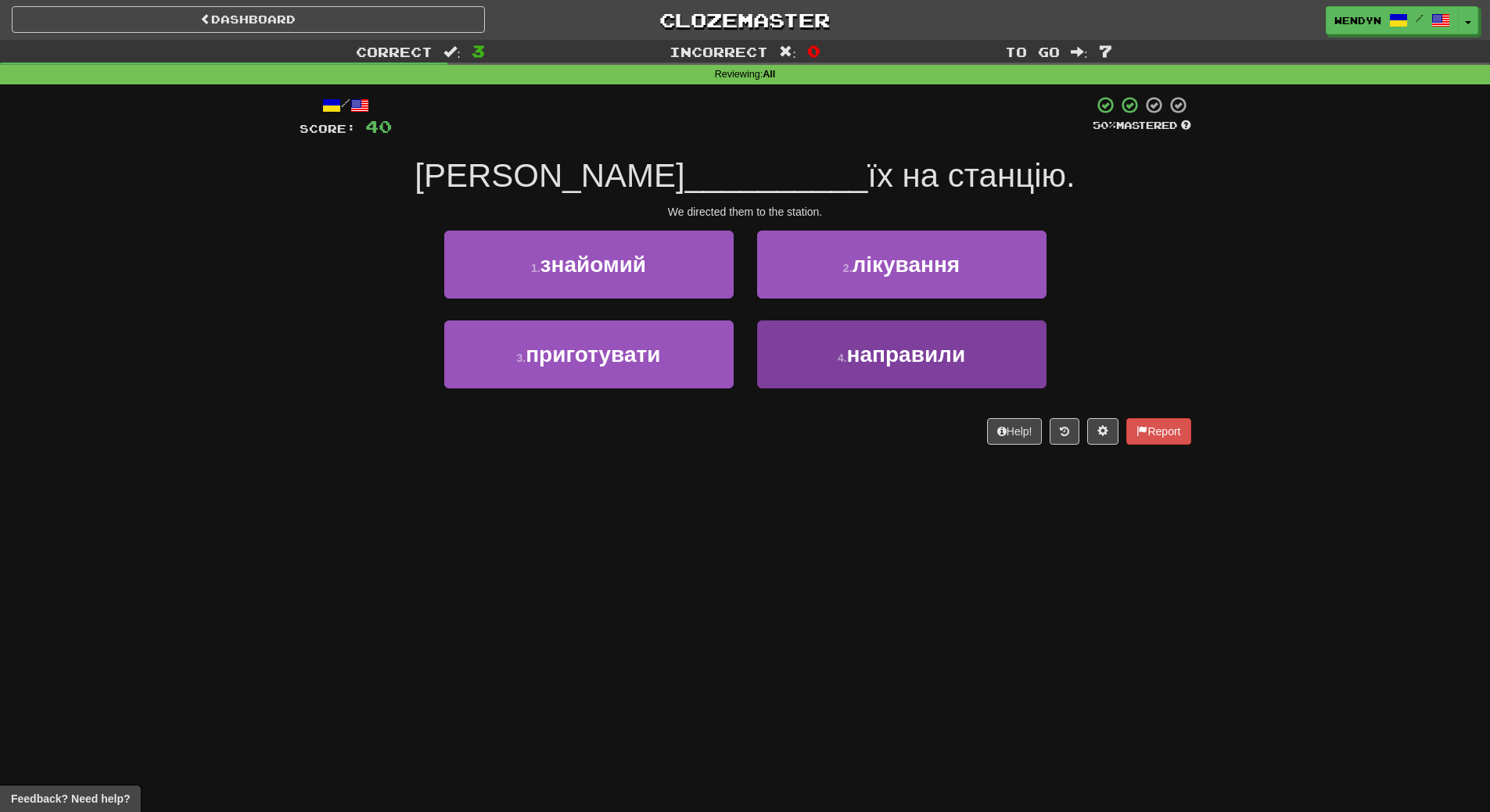
click at [932, 361] on span "направили" at bounding box center [907, 354] width 119 height 24
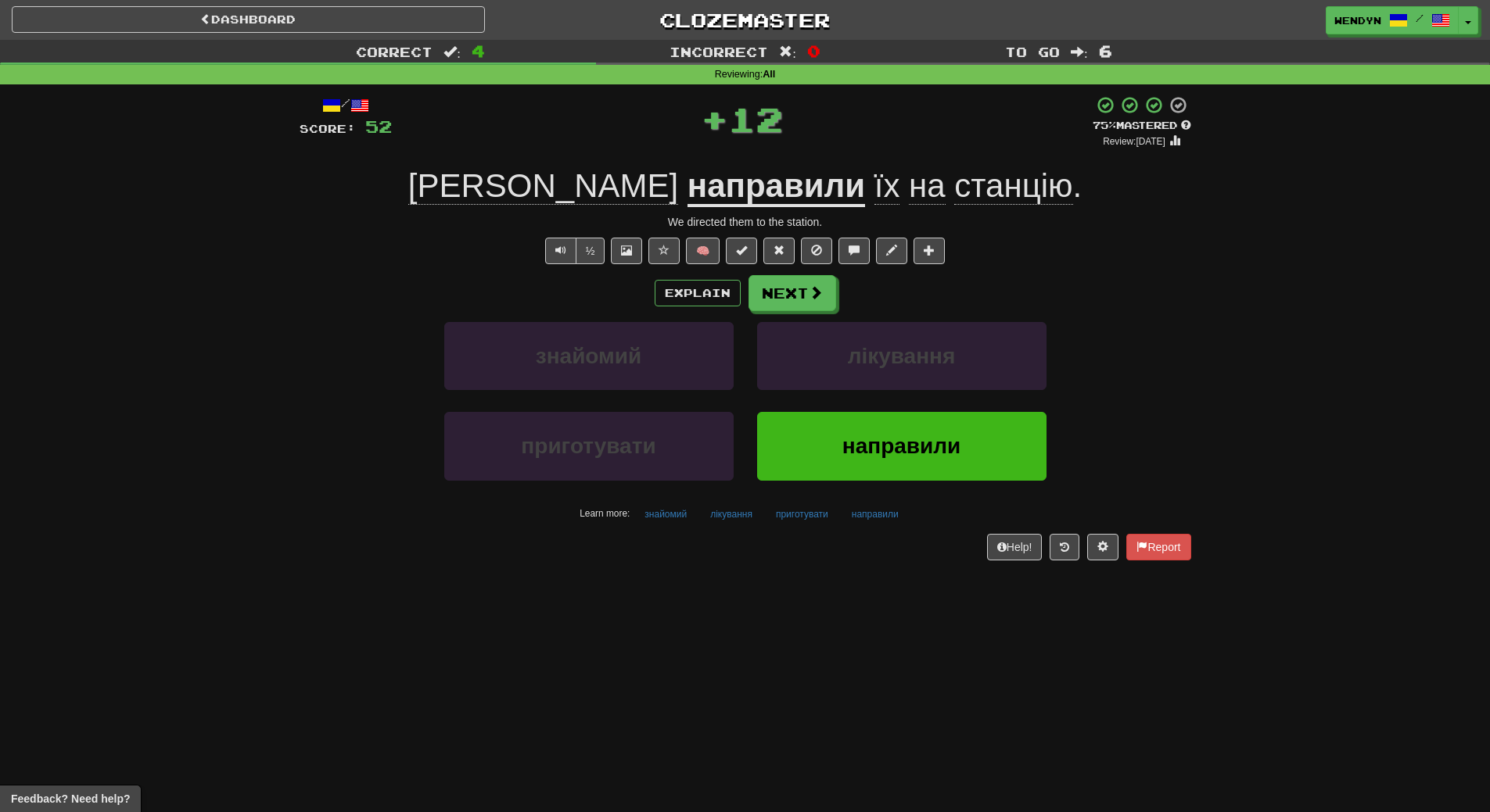
click at [933, 460] on button "направили" at bounding box center [901, 446] width 289 height 68
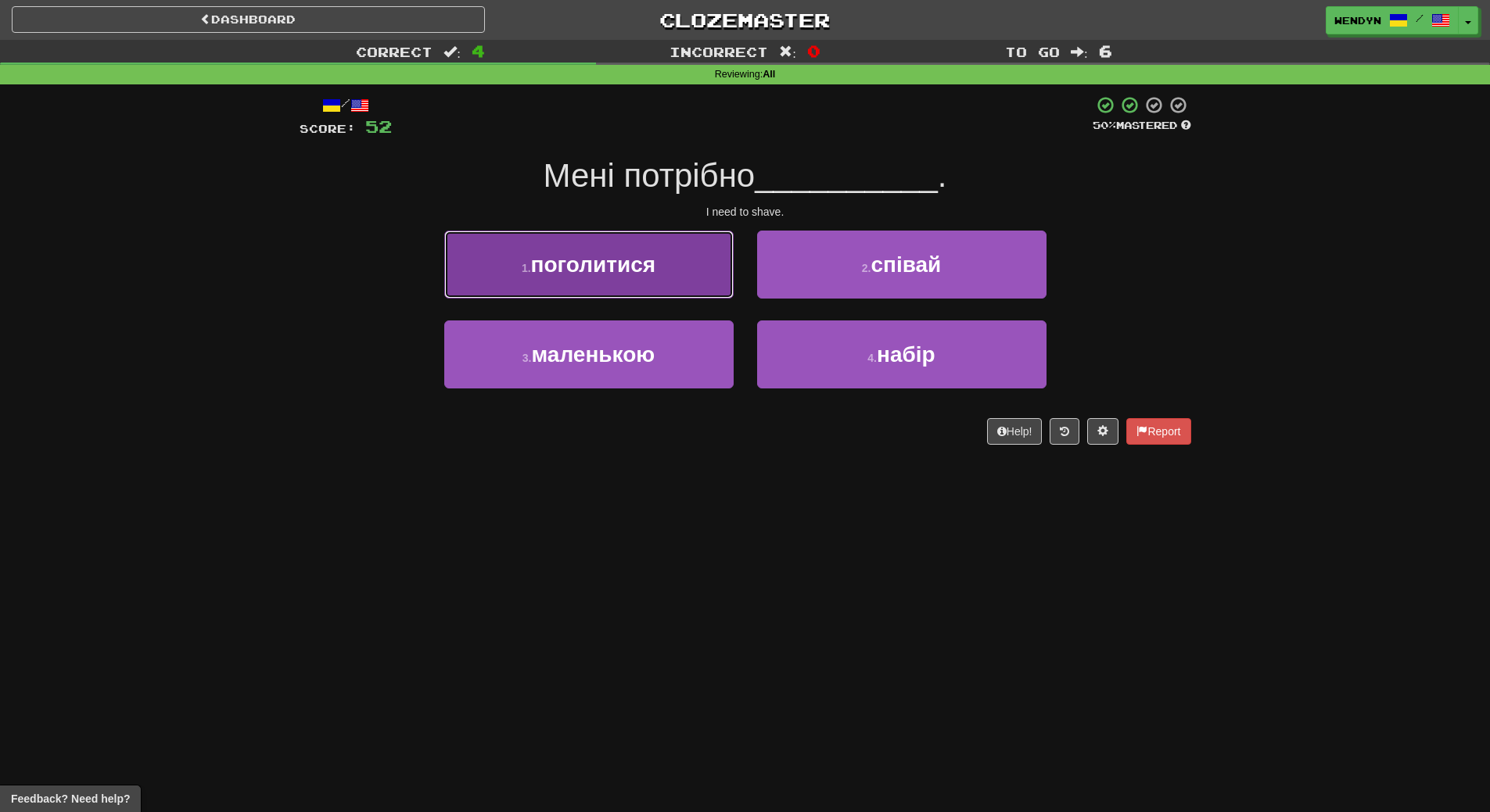
click at [674, 288] on button "1 . поголитися" at bounding box center [588, 264] width 289 height 68
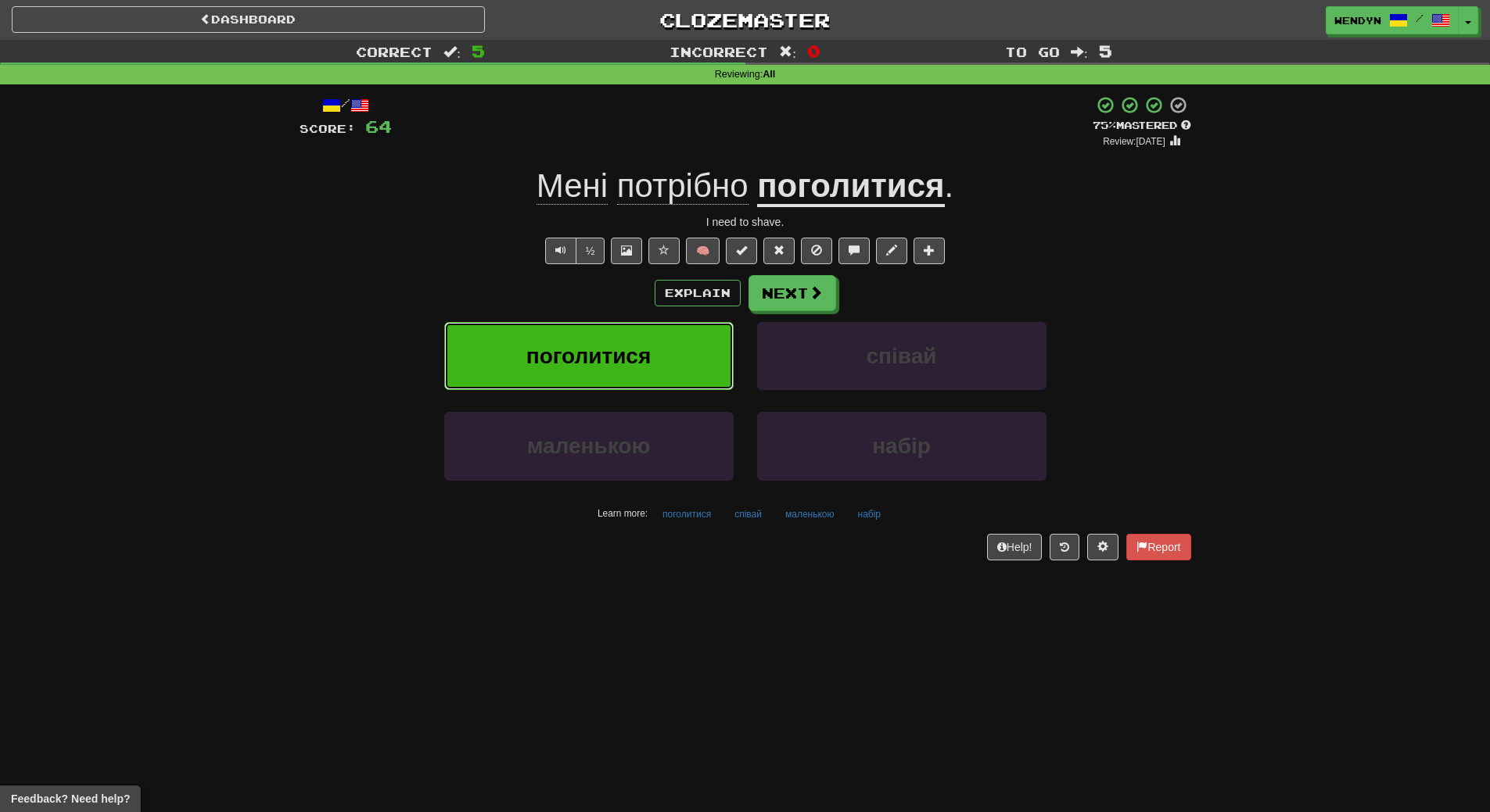
click at [661, 364] on button "поголитися" at bounding box center [588, 356] width 289 height 68
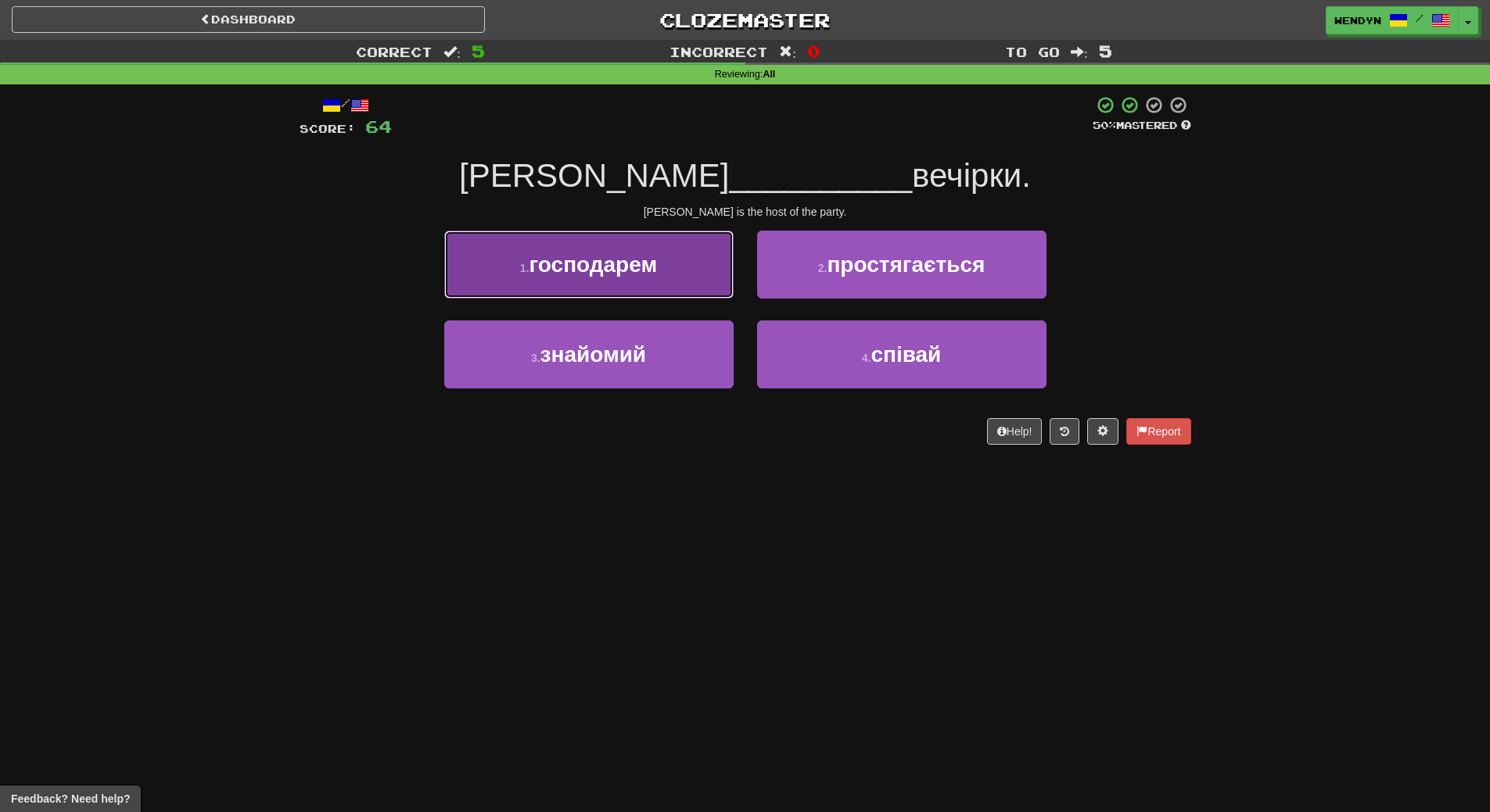
click at [646, 263] on span "господарем" at bounding box center [594, 264] width 129 height 24
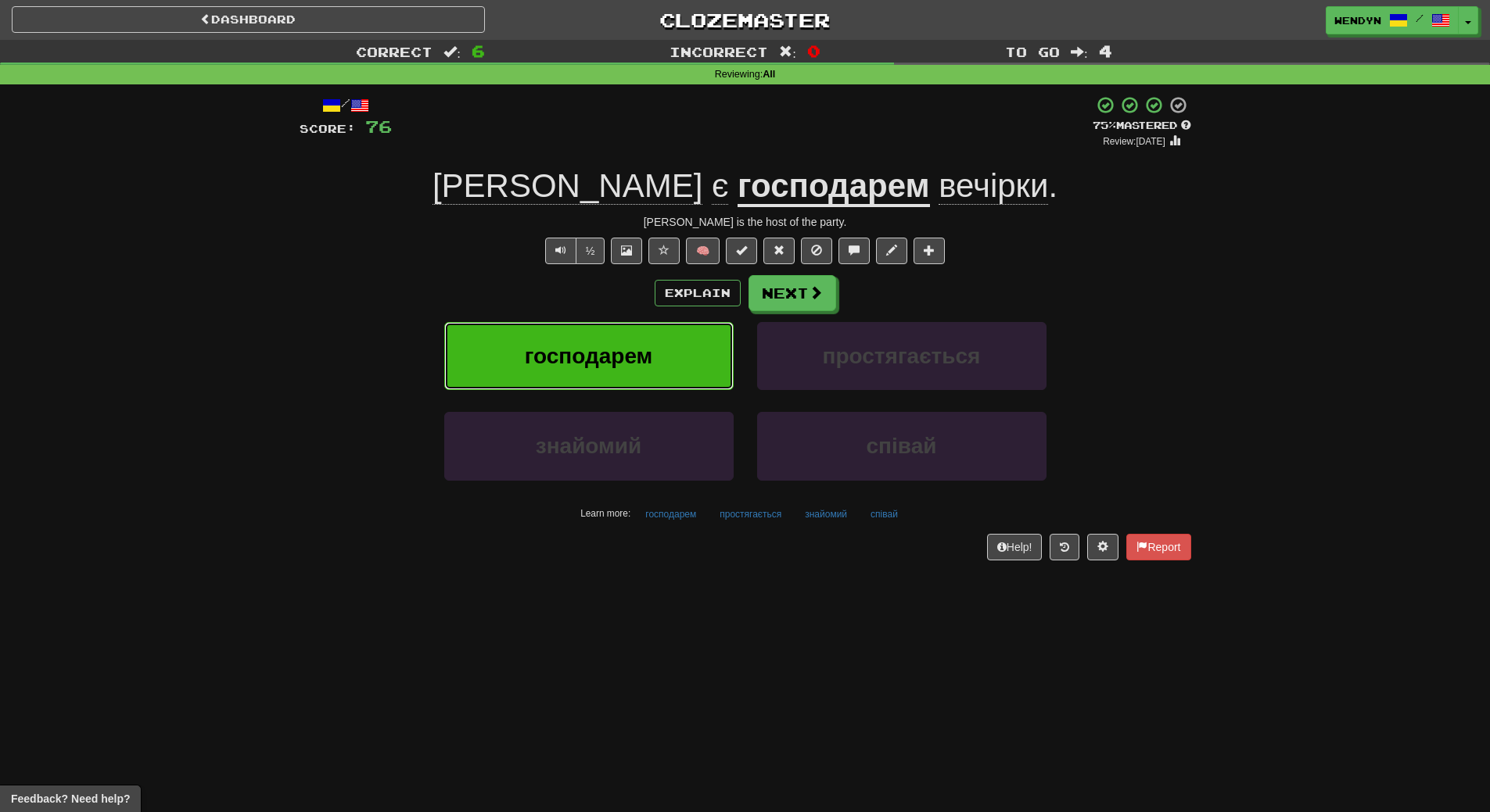
click at [627, 359] on span "господарем" at bounding box center [589, 356] width 129 height 24
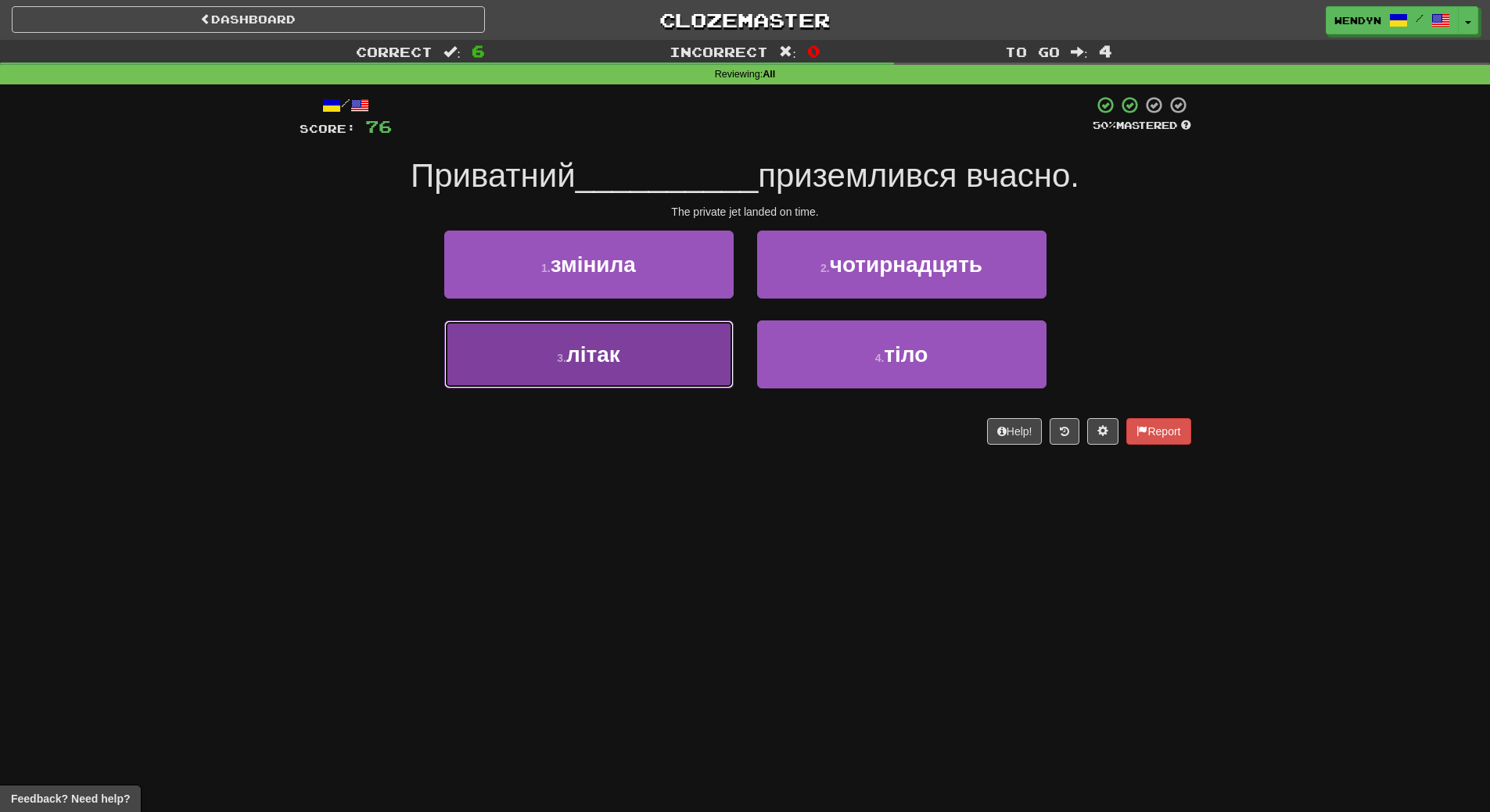
click at [613, 353] on span "літак" at bounding box center [593, 354] width 54 height 24
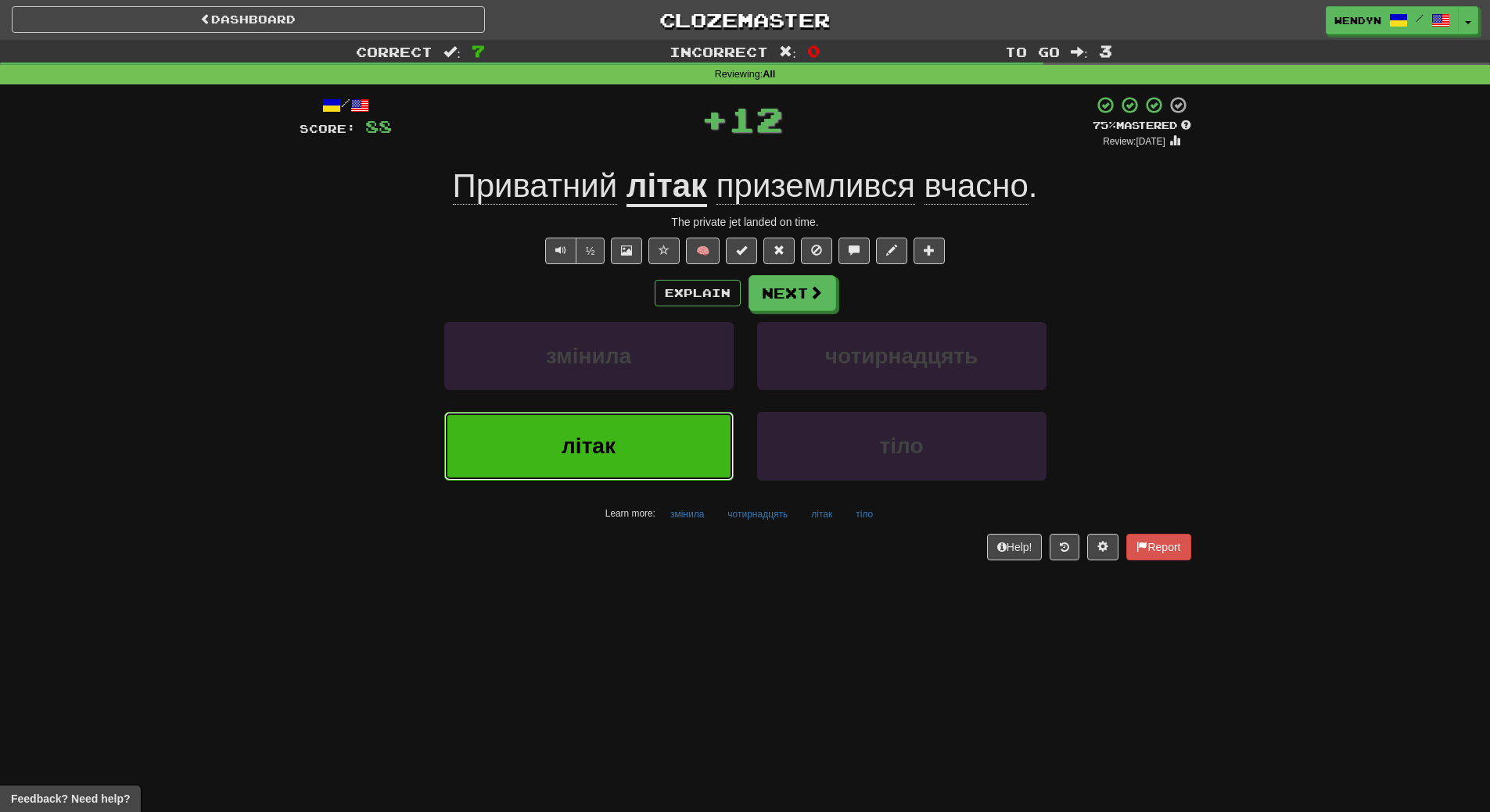
click at [607, 440] on span "літак" at bounding box center [588, 445] width 54 height 24
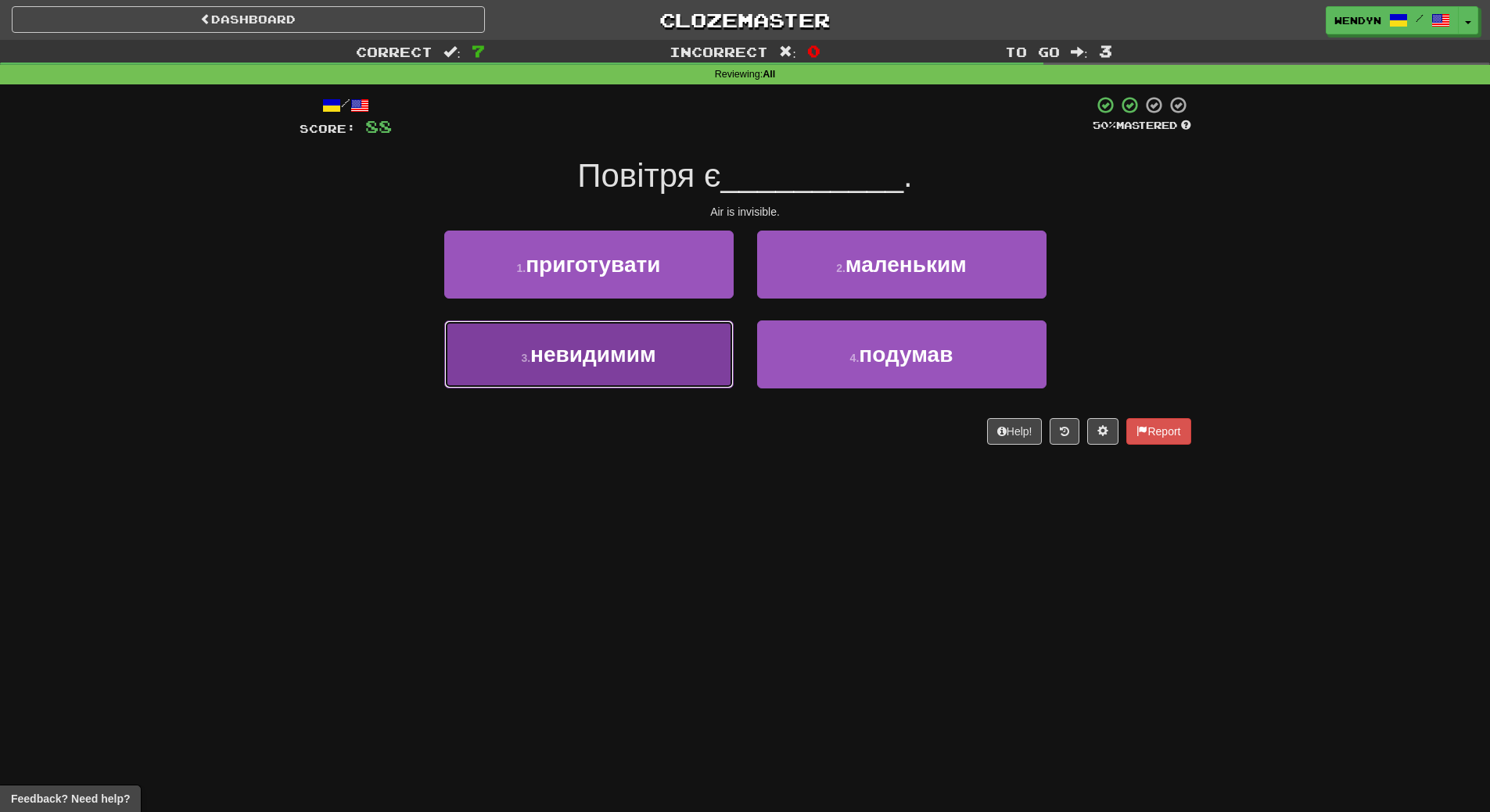
click at [613, 377] on button "3 . невидимим" at bounding box center [588, 354] width 289 height 68
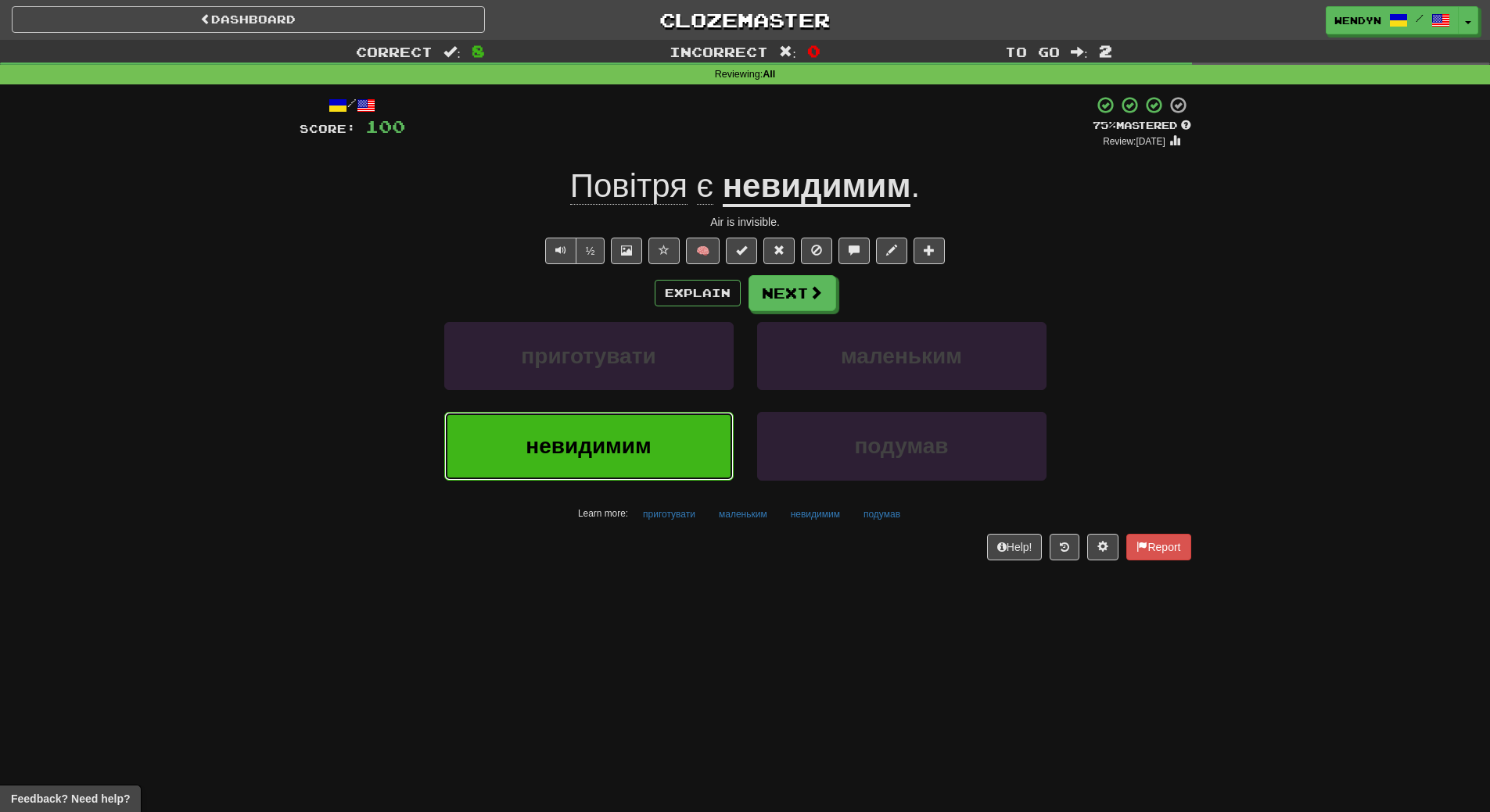
click at [617, 439] on span "невидимим" at bounding box center [588, 445] width 126 height 24
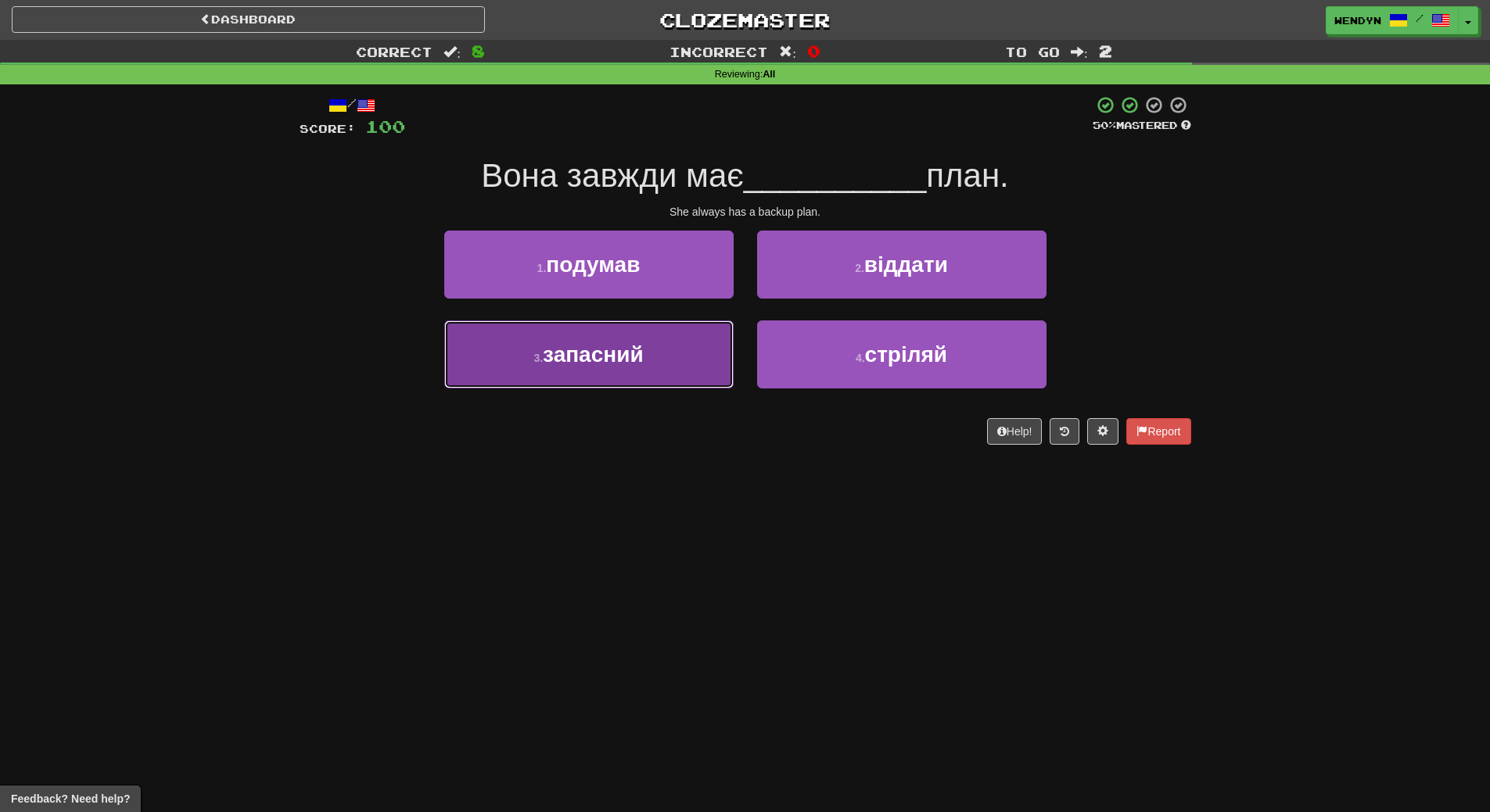
click at [631, 379] on button "3 . запасний" at bounding box center [588, 354] width 289 height 68
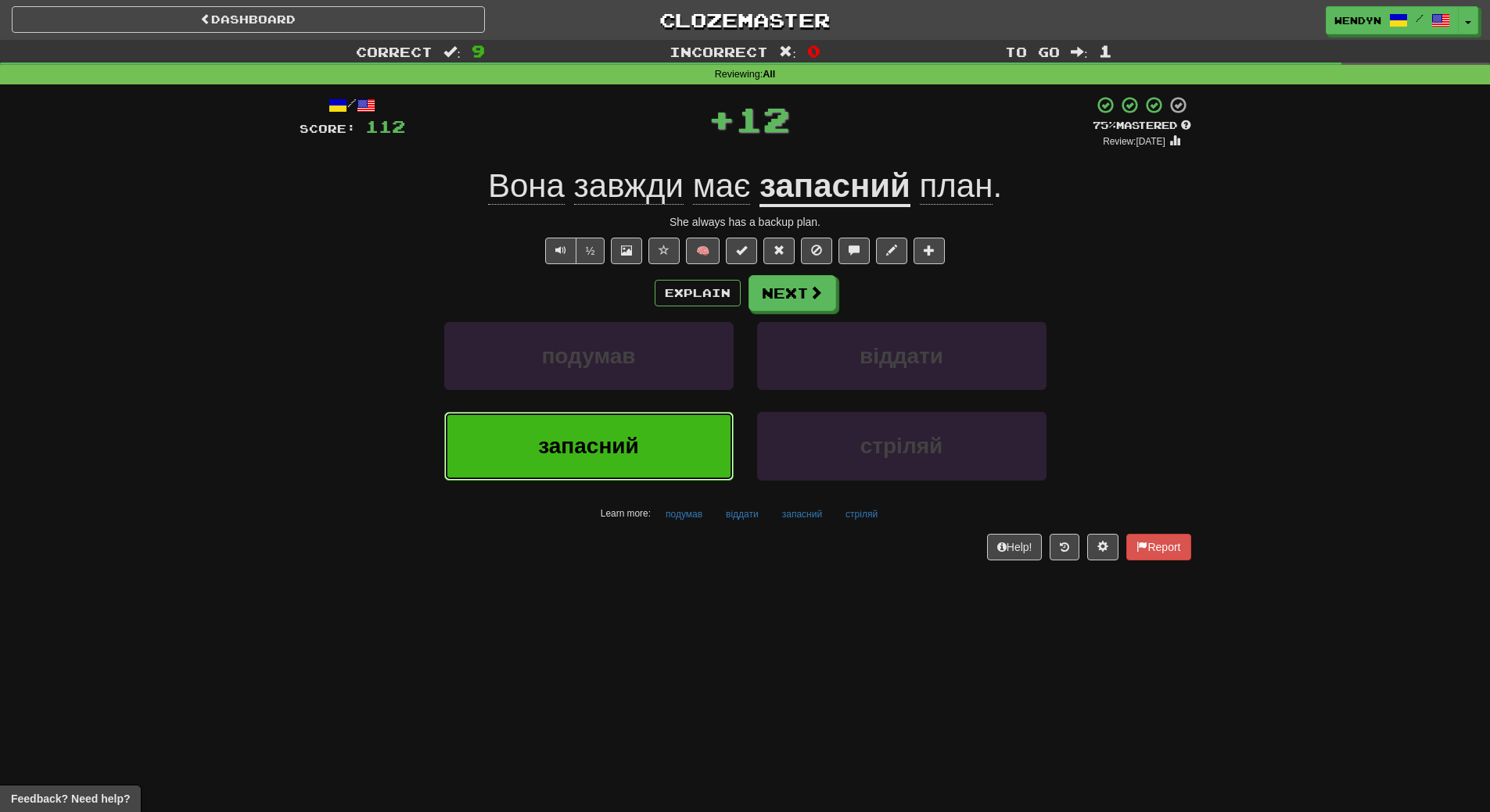
click at [648, 420] on button "запасний" at bounding box center [588, 446] width 289 height 68
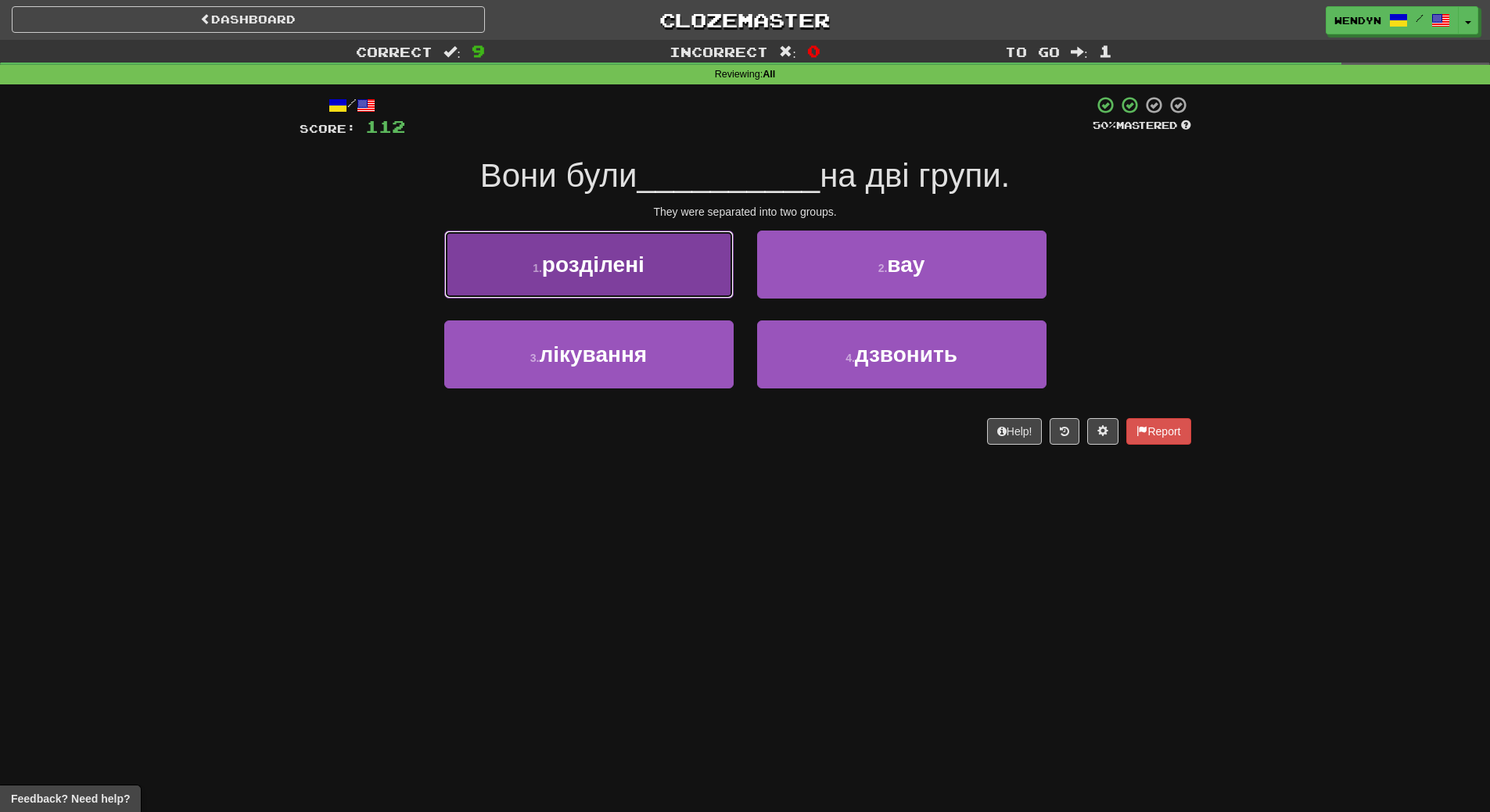
click at [641, 268] on span "розділені" at bounding box center [593, 264] width 103 height 24
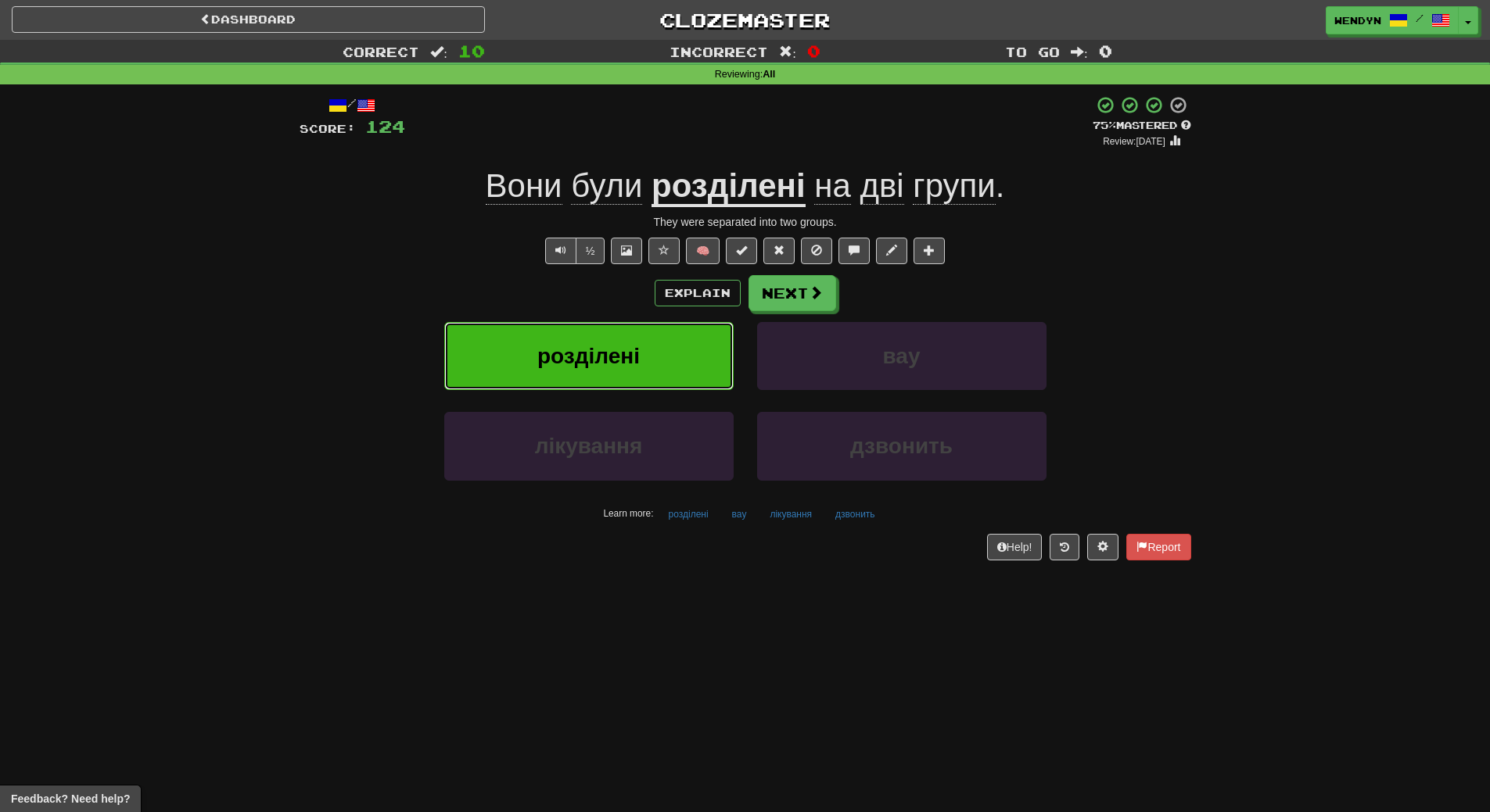
click at [637, 354] on span "розділені" at bounding box center [588, 356] width 103 height 24
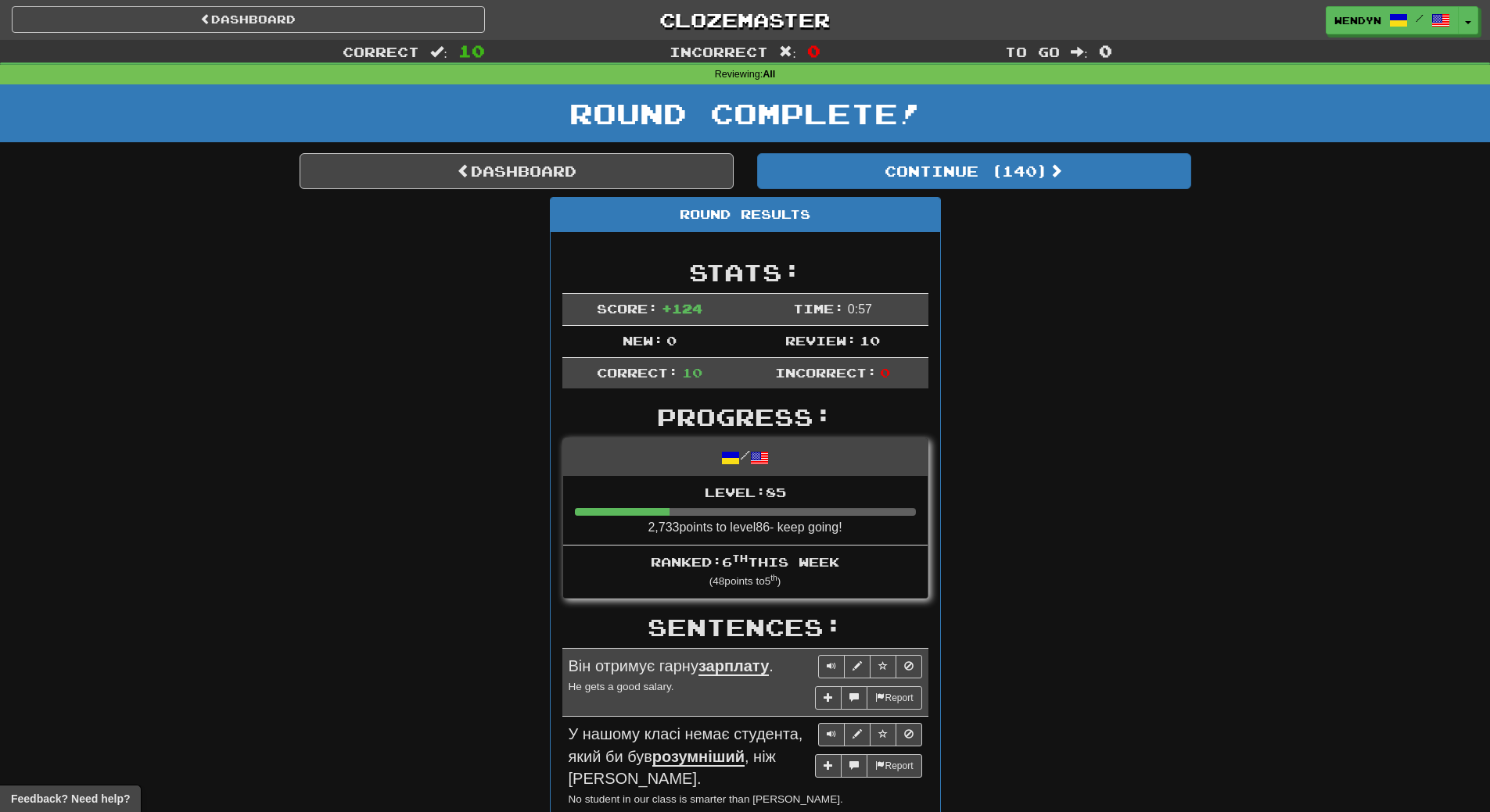
click at [1004, 147] on div "Round Complete!" at bounding box center [745, 119] width 1490 height 69
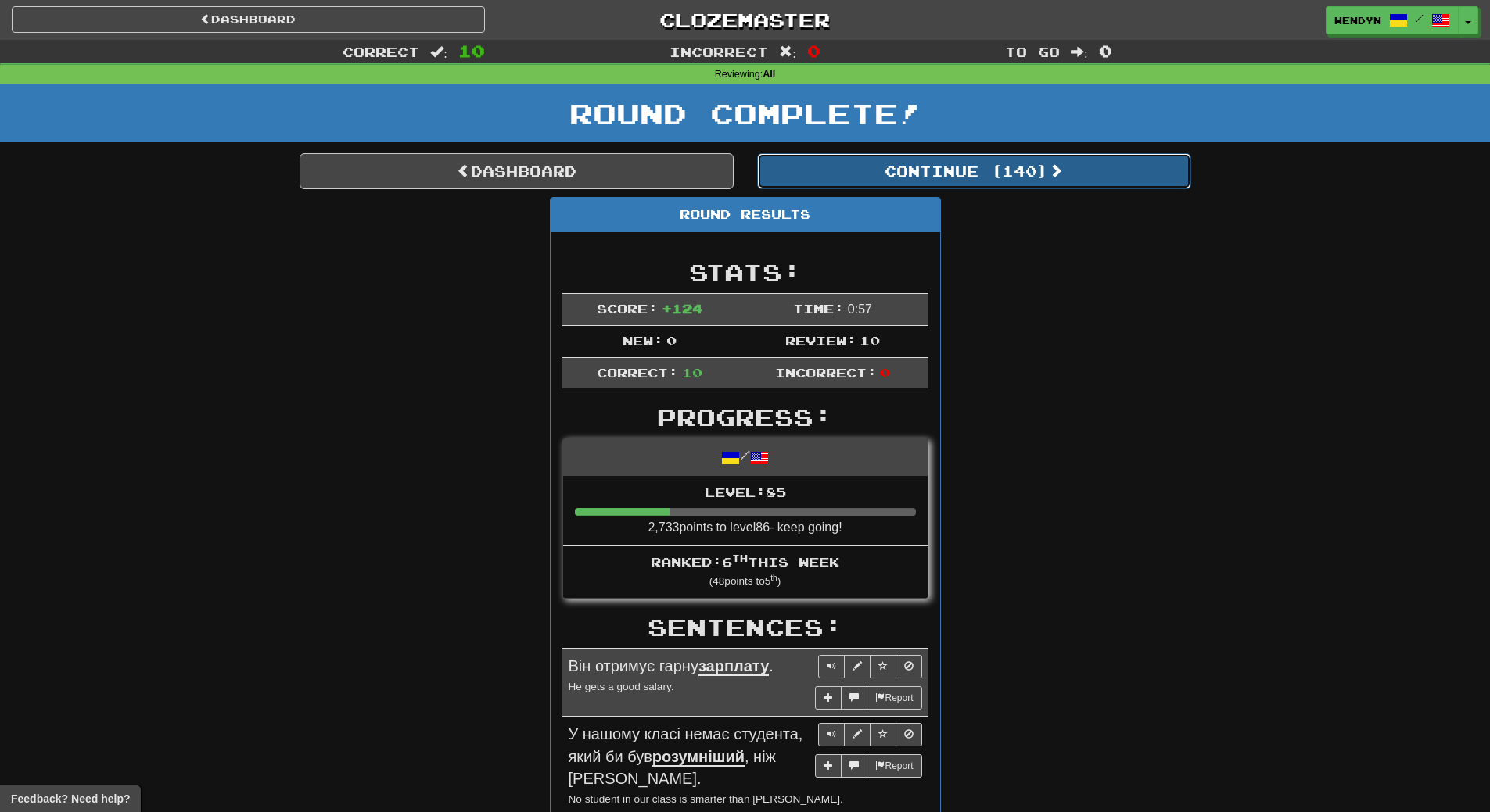
click at [1010, 180] on button "Continue ( 140 )" at bounding box center [973, 171] width 434 height 36
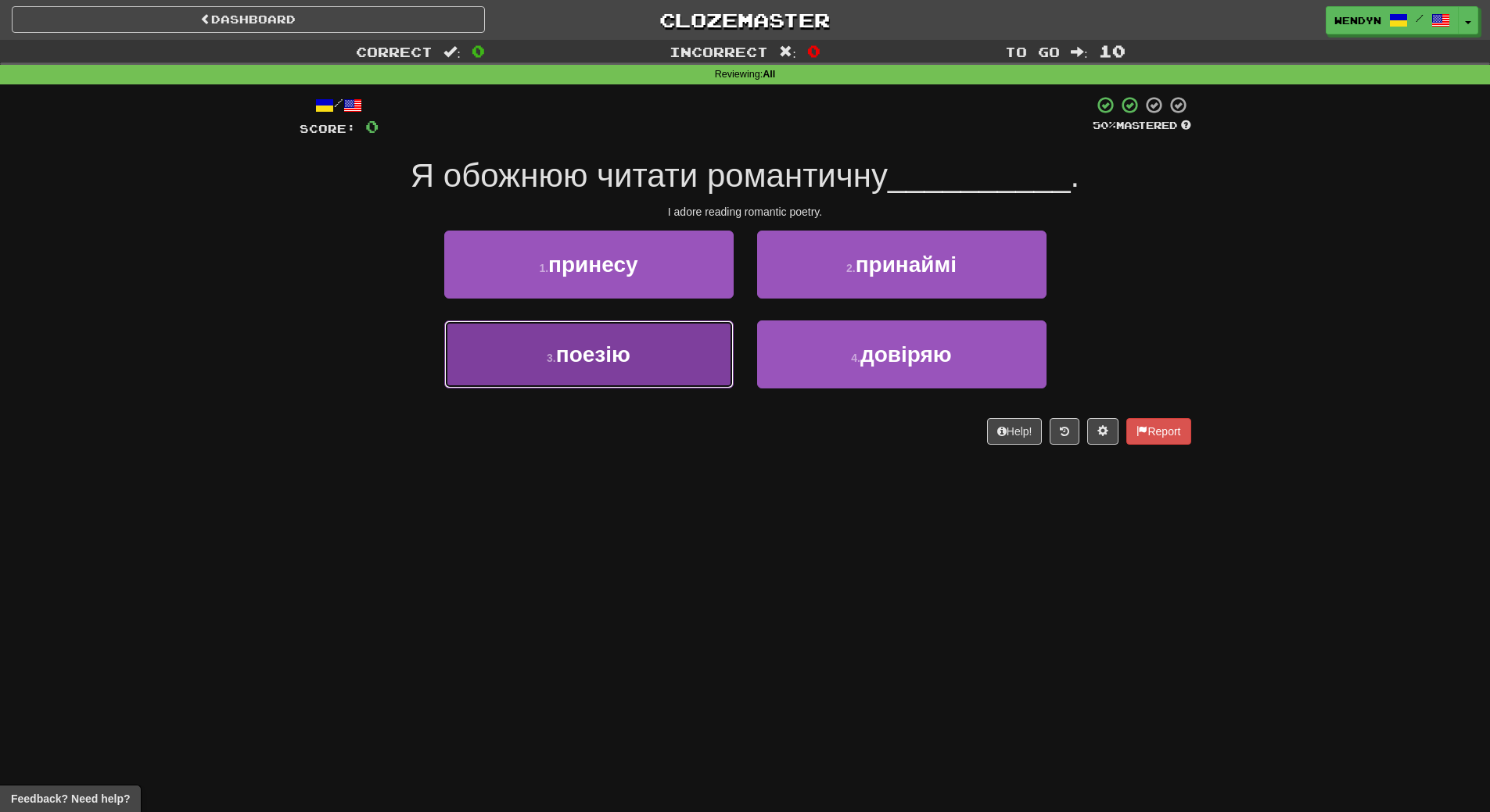
click at [681, 373] on button "3 . поезію" at bounding box center [588, 354] width 289 height 68
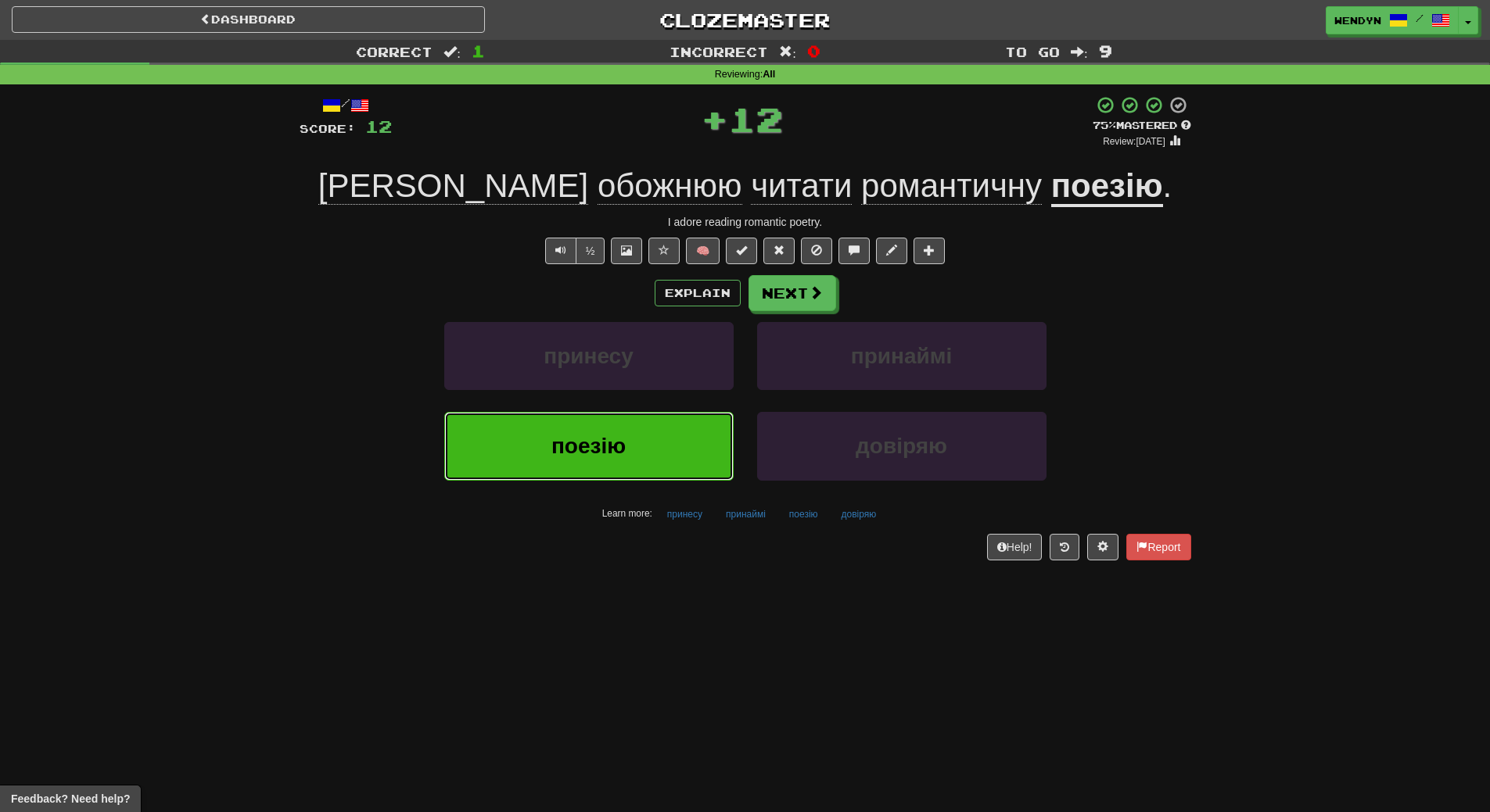
click at [674, 440] on button "поезію" at bounding box center [588, 446] width 289 height 68
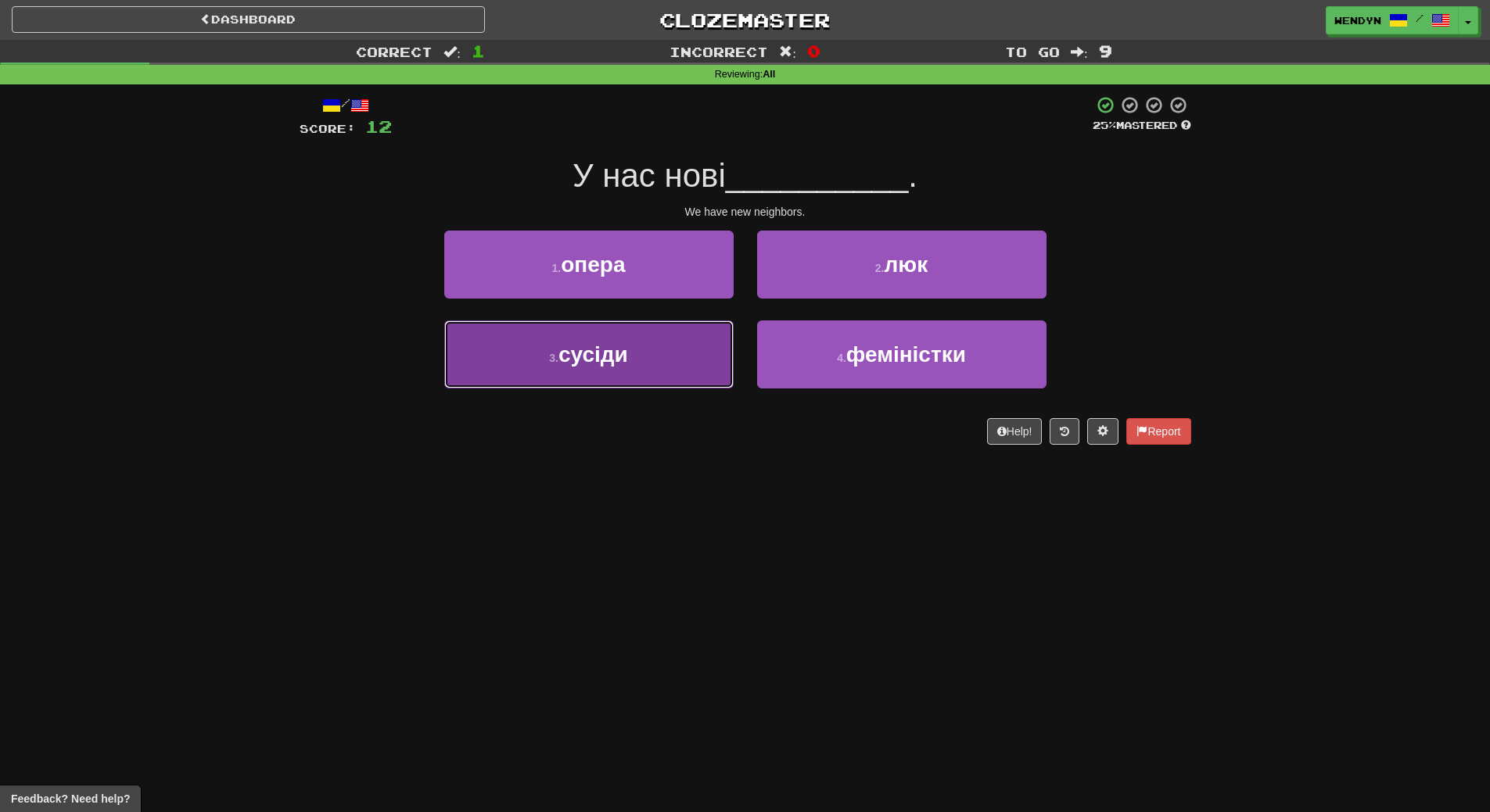
click at [664, 362] on button "3 . сусіди" at bounding box center [588, 354] width 289 height 68
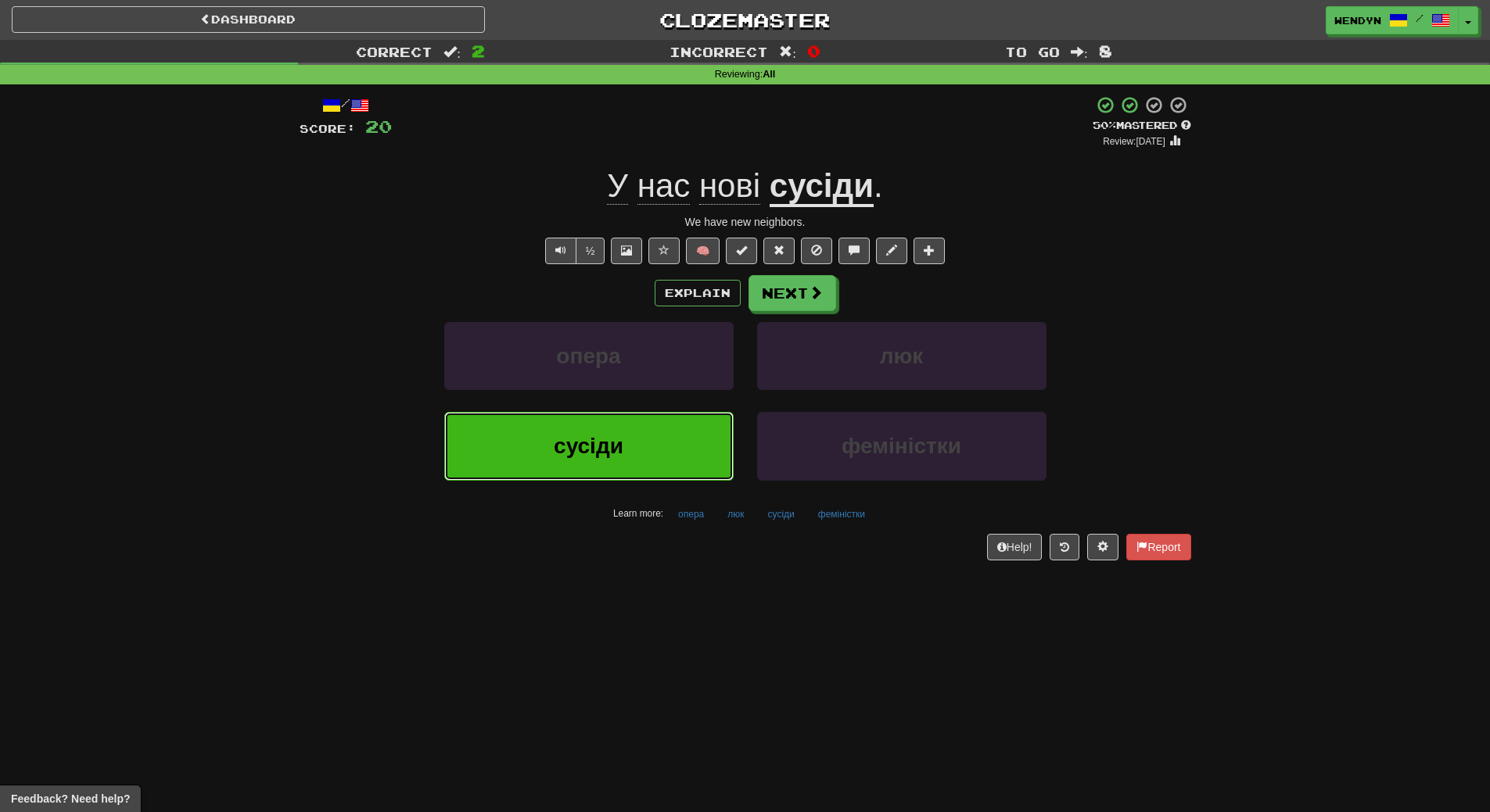
click at [665, 440] on button "сусіди" at bounding box center [588, 446] width 289 height 68
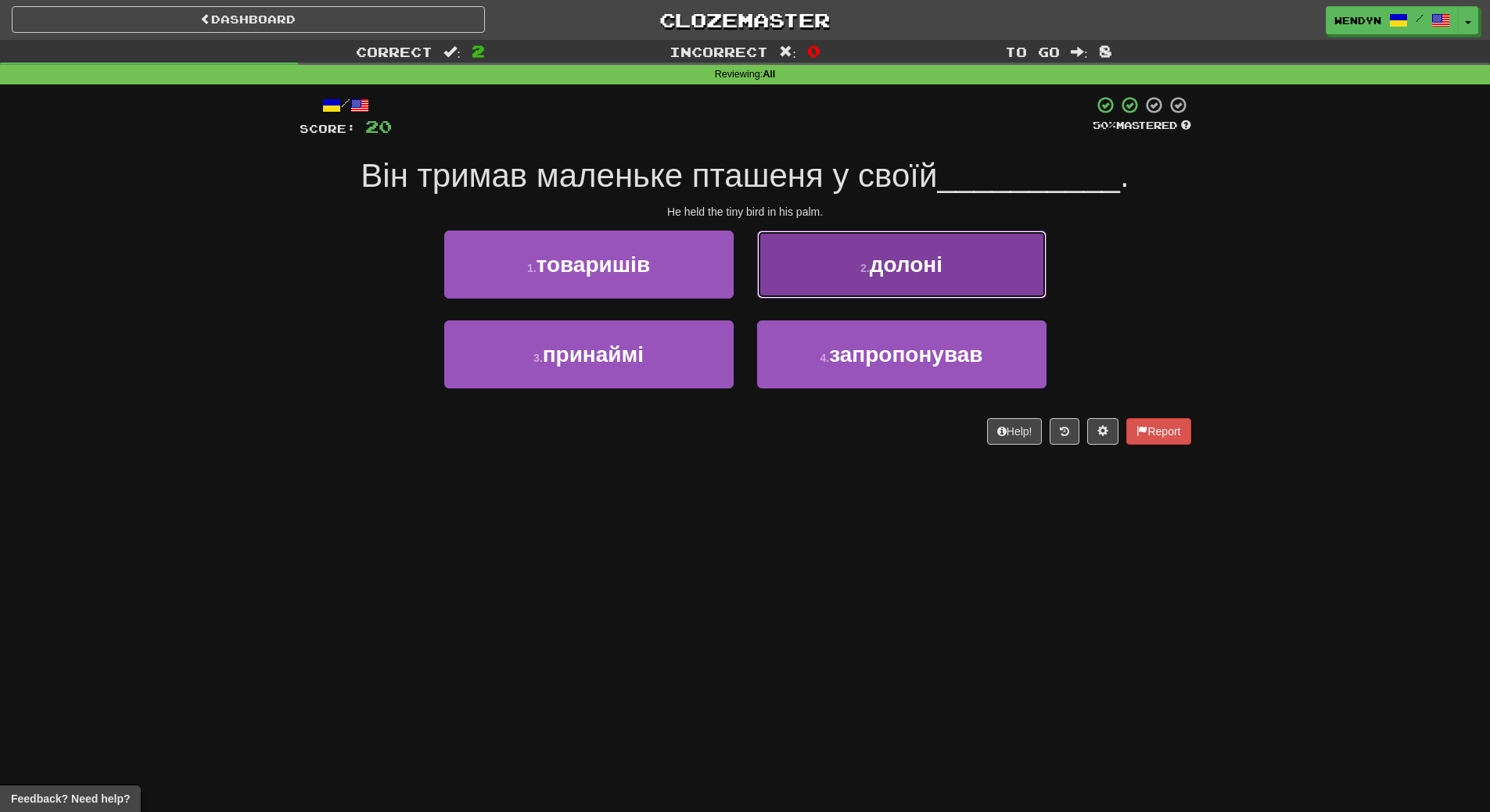
click at [921, 270] on span "долоні" at bounding box center [906, 264] width 73 height 24
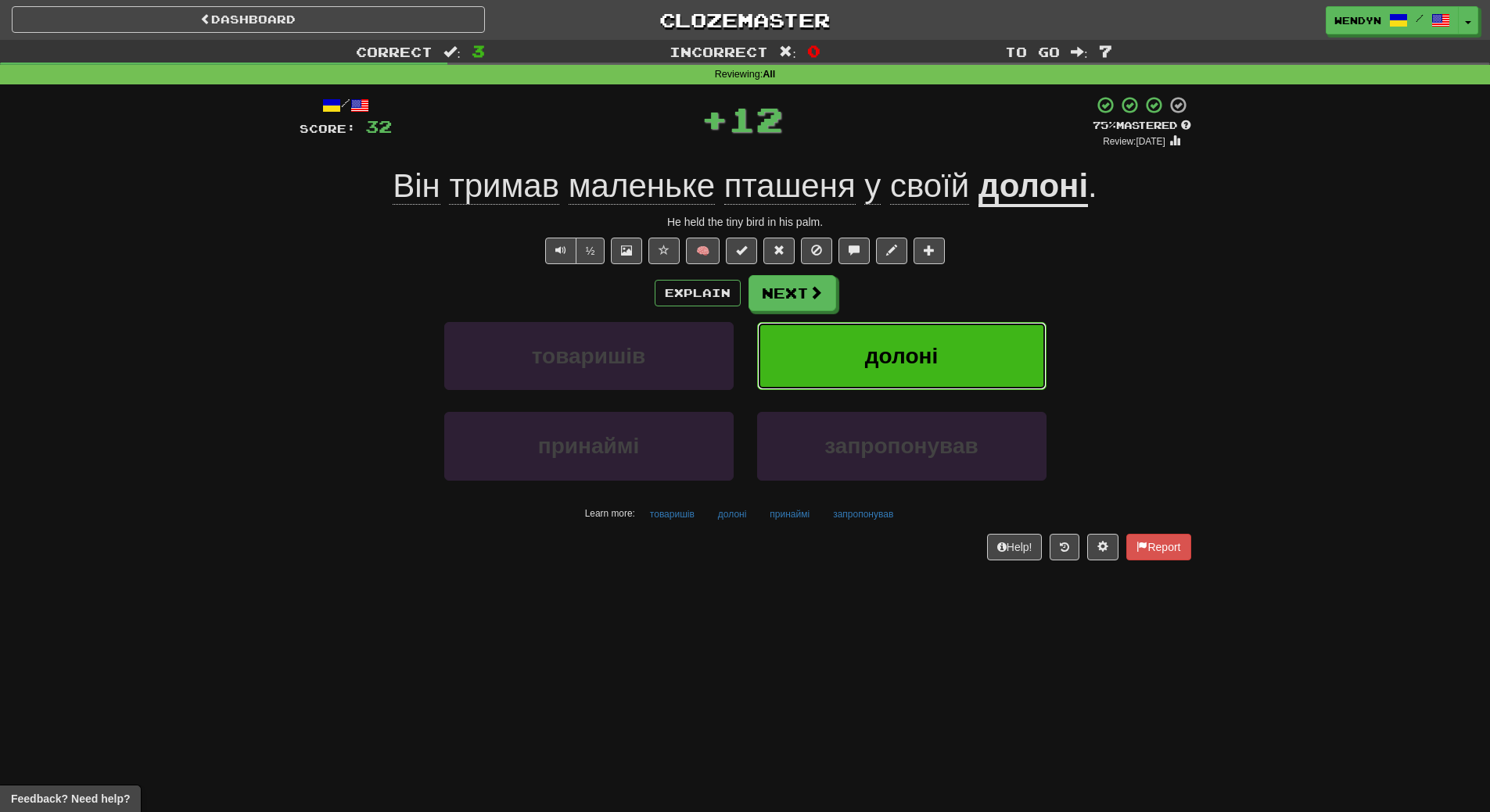
click at [910, 363] on span "долоні" at bounding box center [901, 356] width 73 height 24
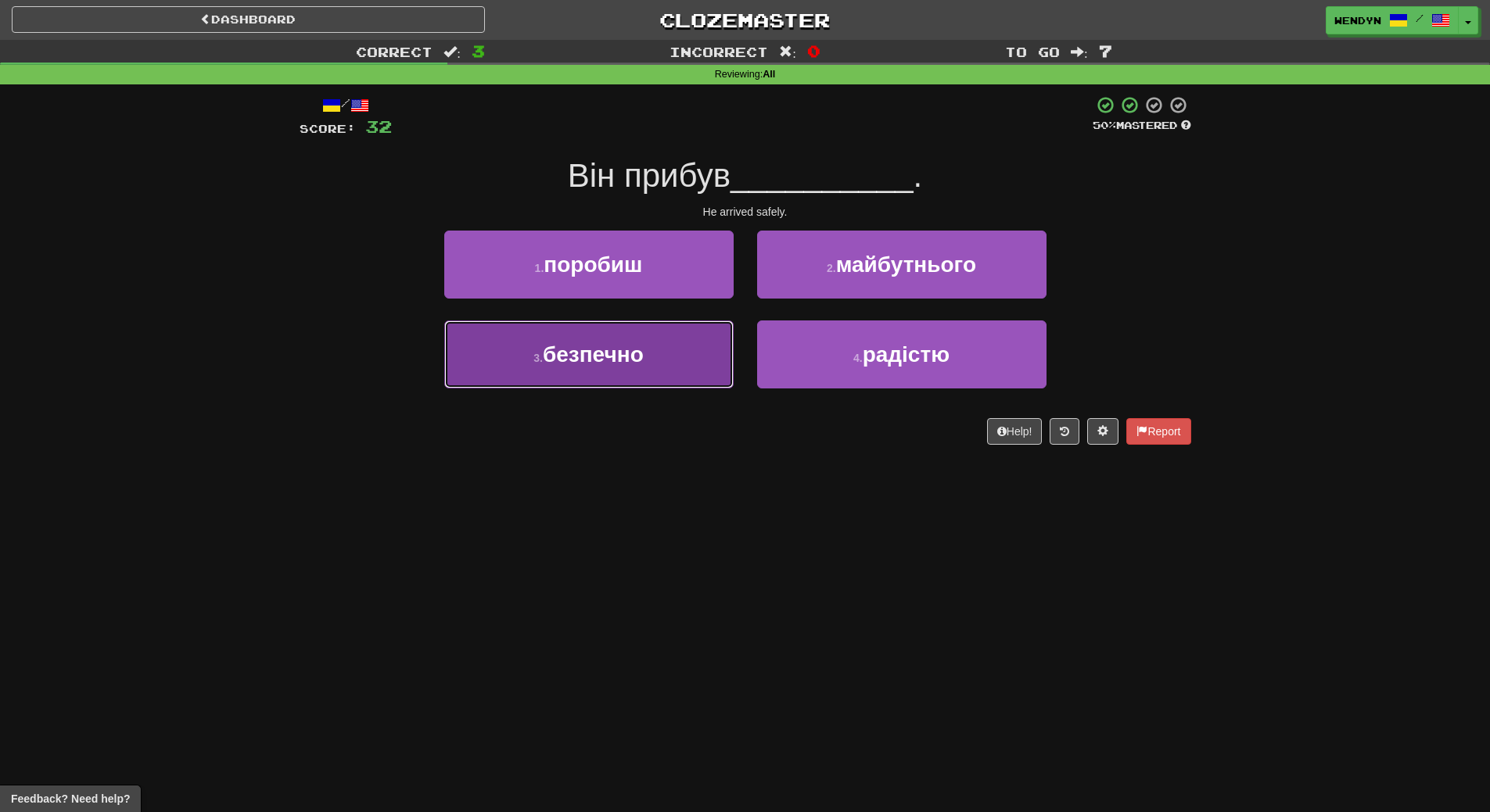
click at [647, 372] on button "3 . безпечно" at bounding box center [588, 354] width 289 height 68
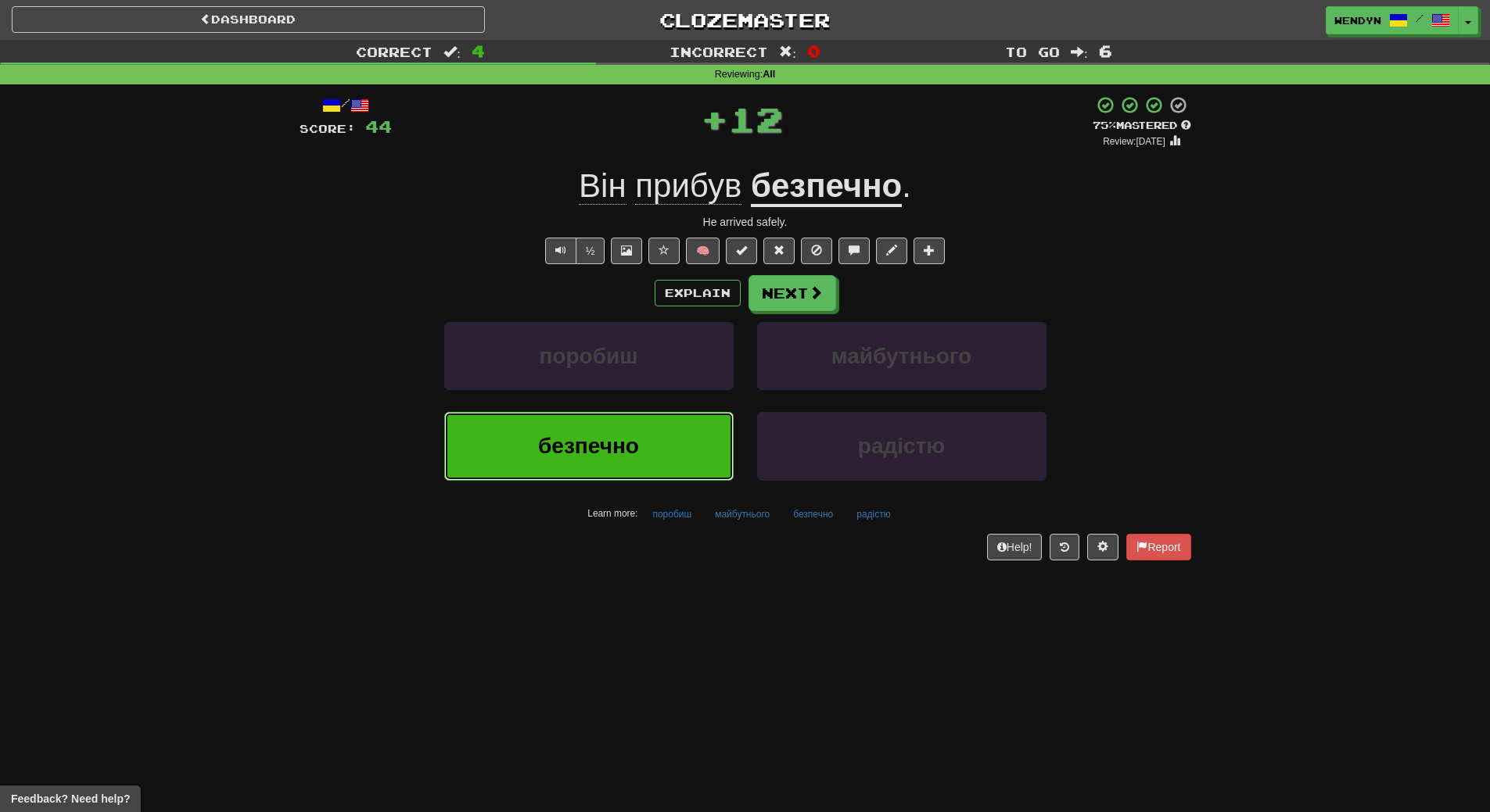
click at [641, 445] on button "безпечно" at bounding box center [588, 446] width 289 height 68
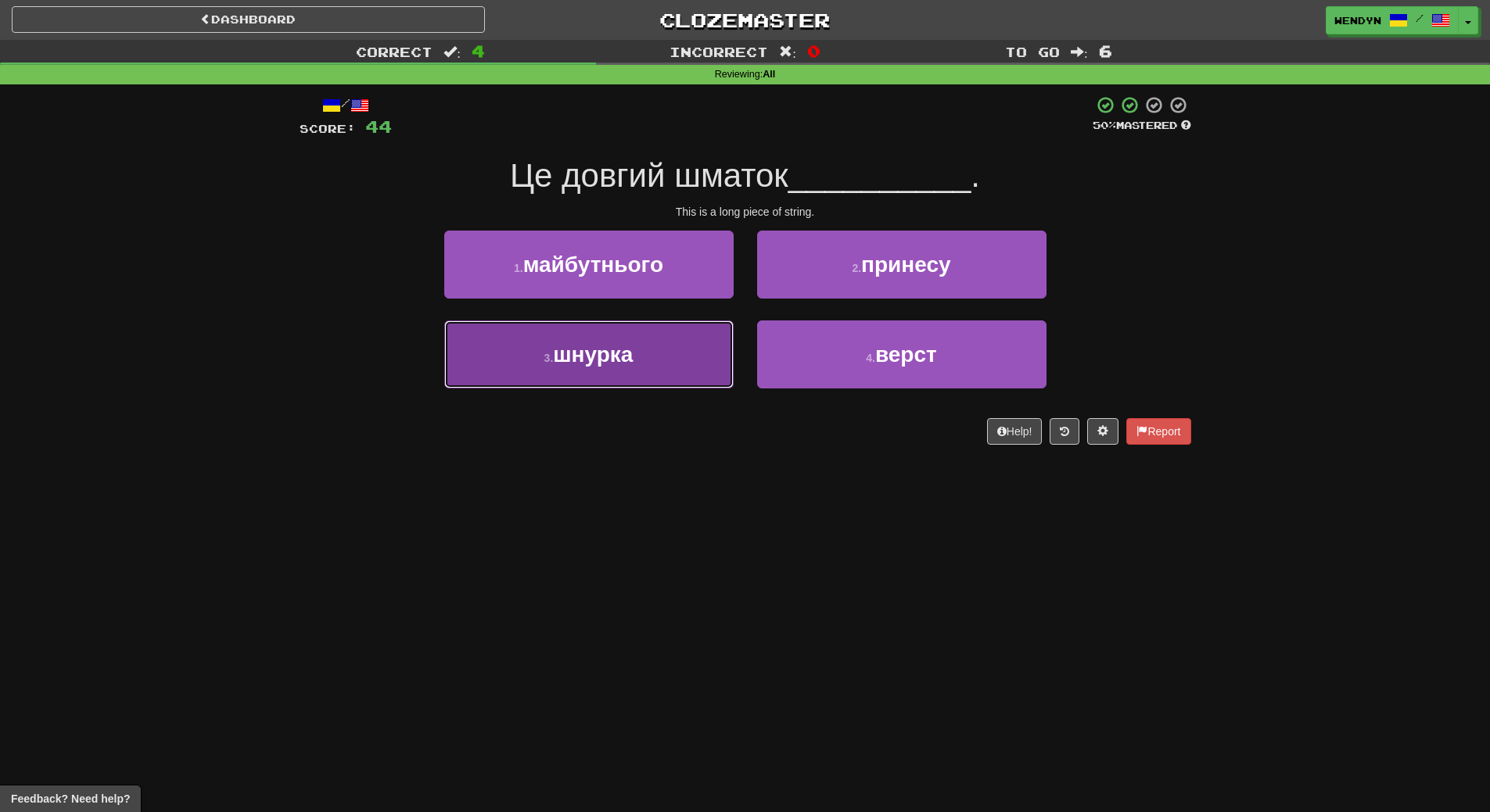
click at [641, 366] on button "3 . шнурка" at bounding box center [588, 354] width 289 height 68
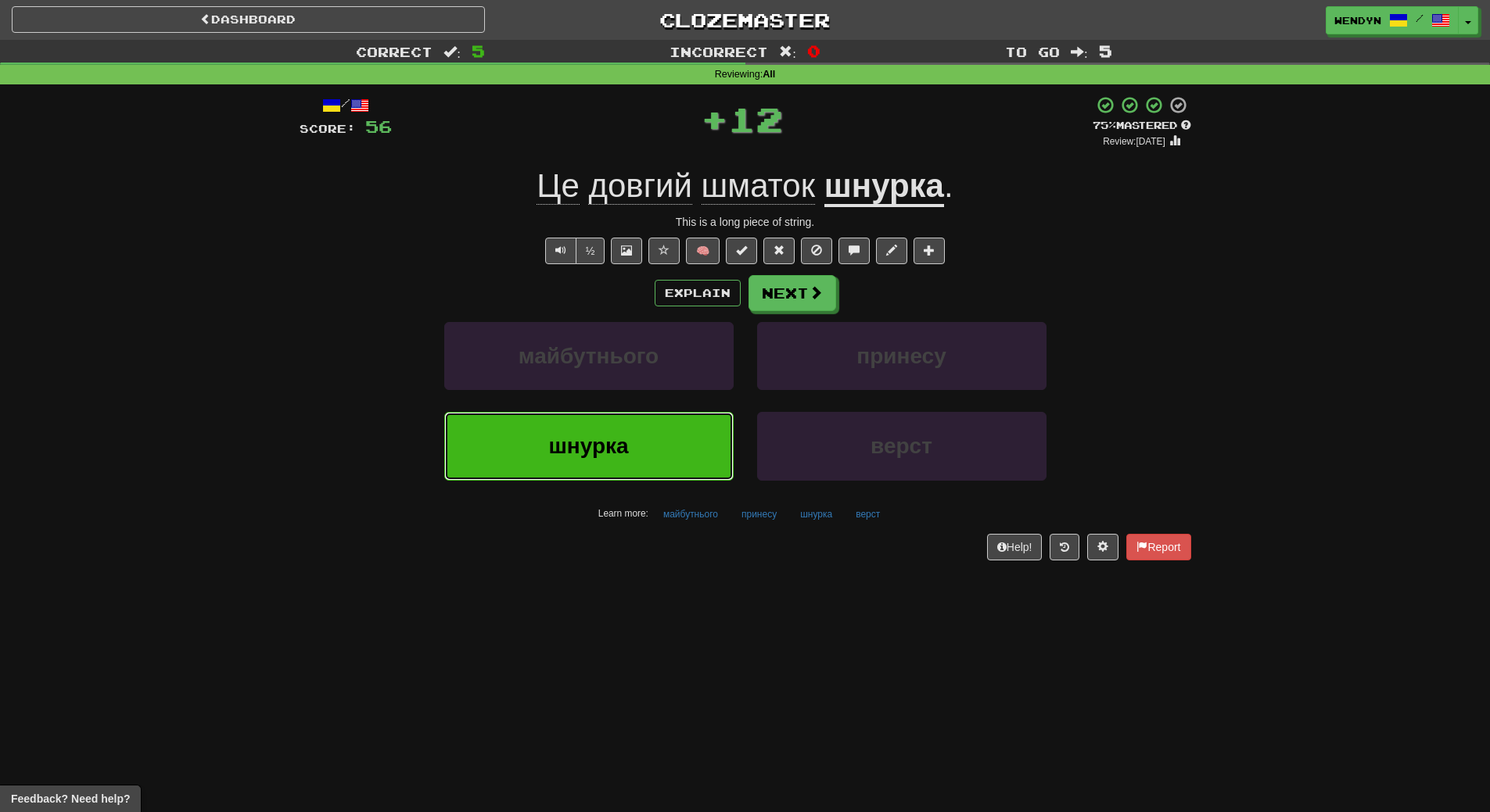
click at [630, 447] on button "шнурка" at bounding box center [588, 446] width 289 height 68
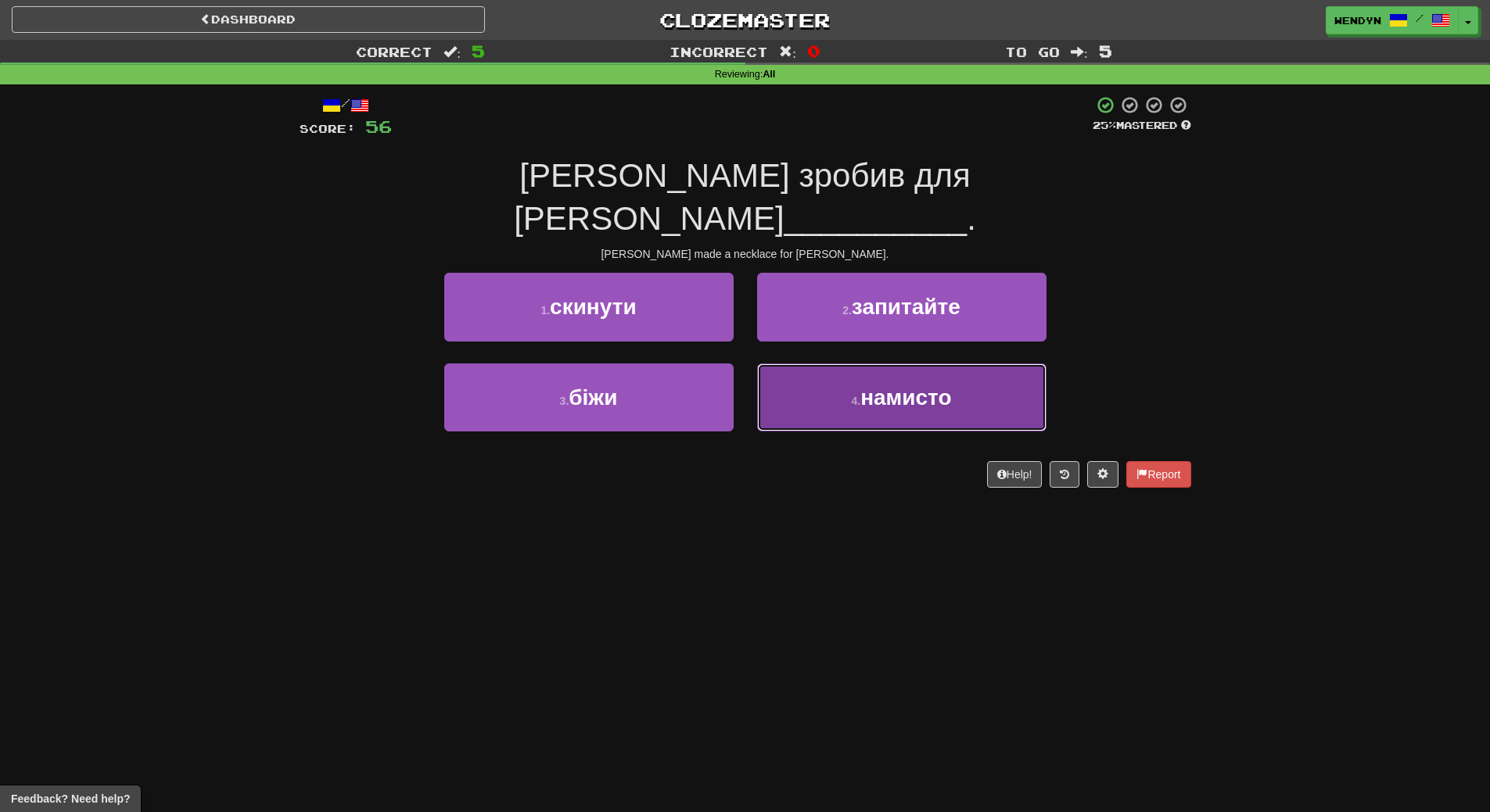
click at [889, 386] on span "намисто" at bounding box center [906, 397] width 91 height 24
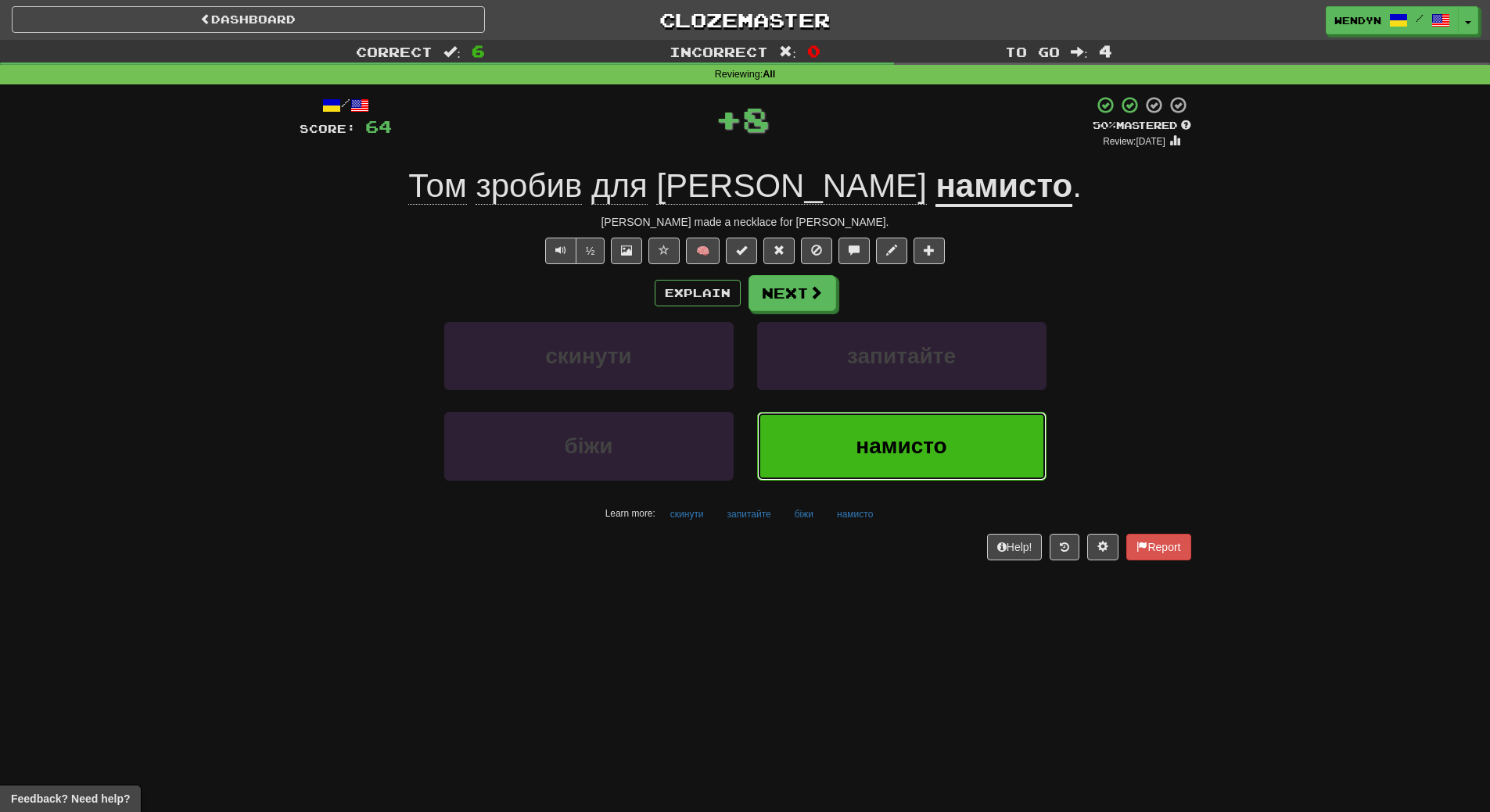
click at [887, 459] on button "намисто" at bounding box center [901, 446] width 289 height 68
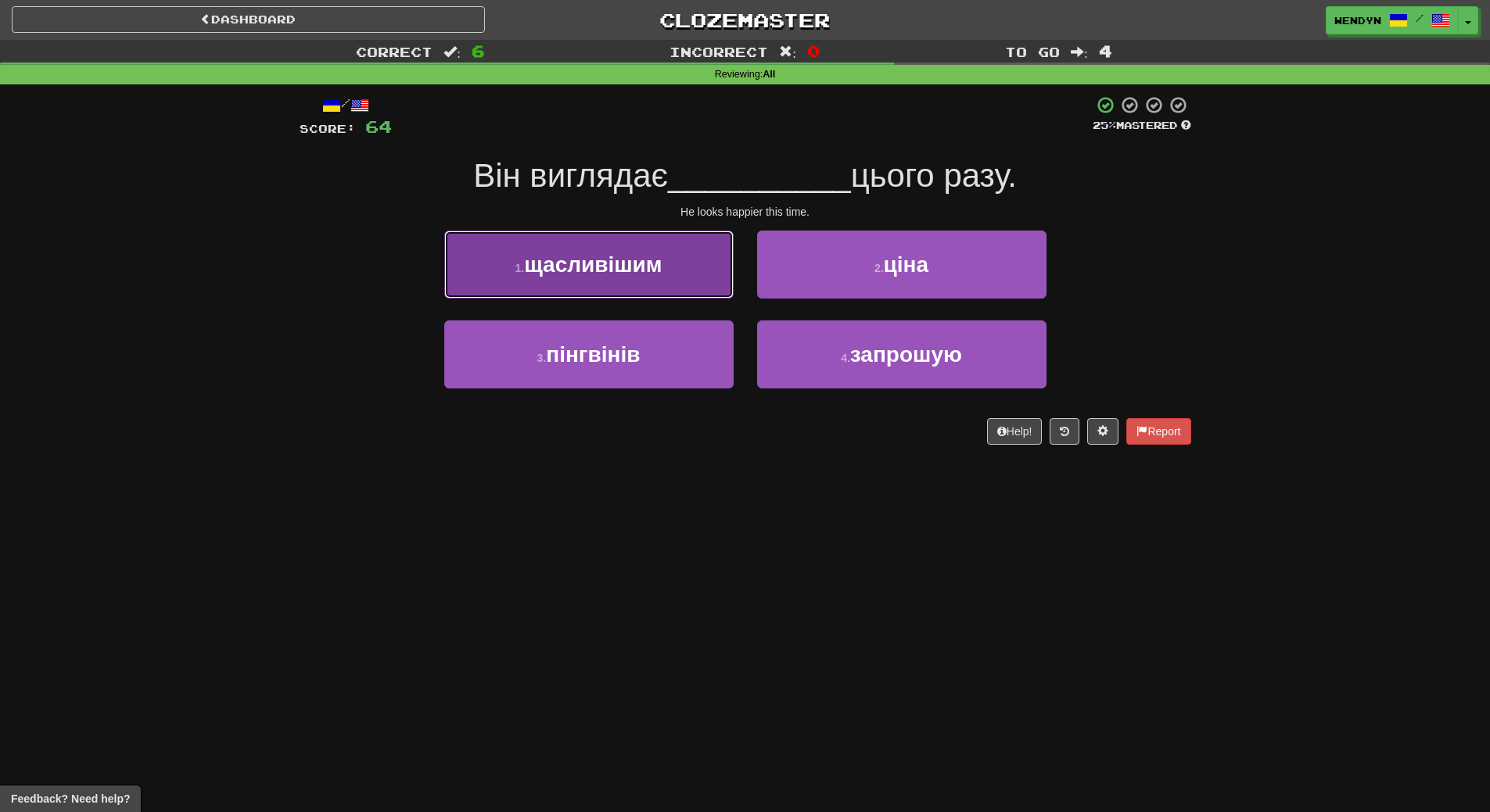
click at [639, 268] on span "щасливішим" at bounding box center [593, 264] width 138 height 24
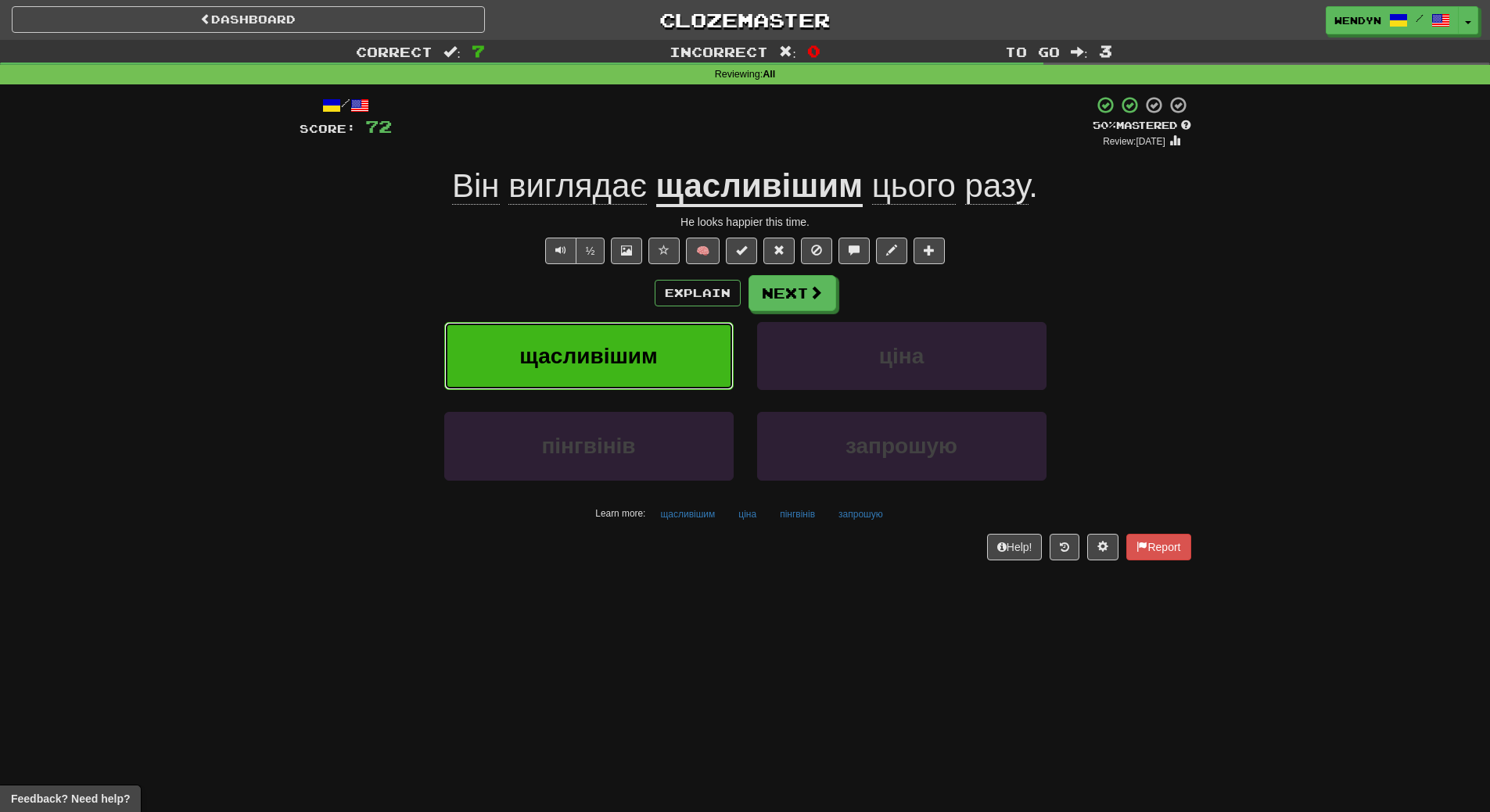
click at [627, 335] on button "щасливішим" at bounding box center [588, 356] width 289 height 68
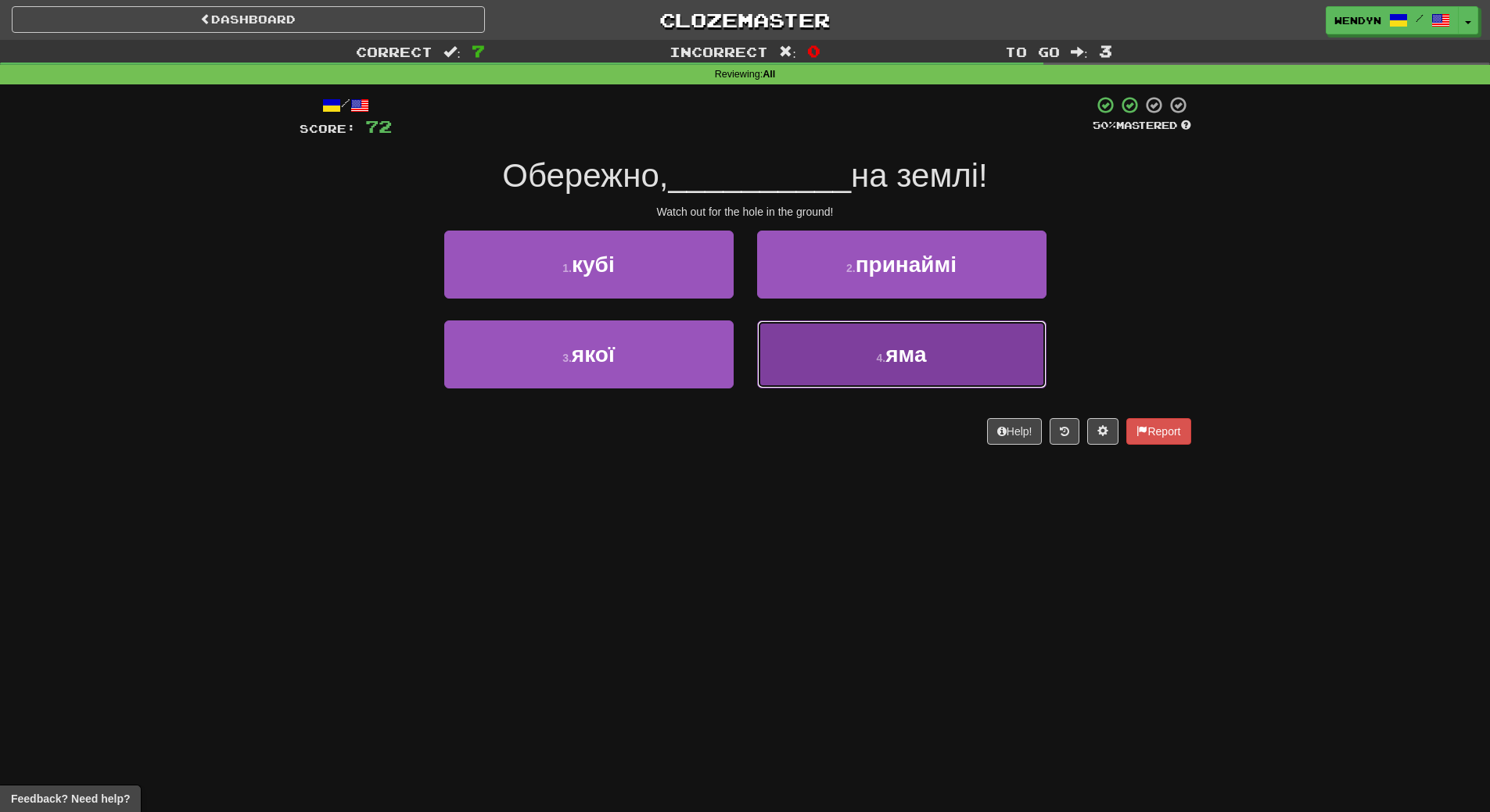
click at [982, 349] on button "4 . яма" at bounding box center [901, 354] width 289 height 68
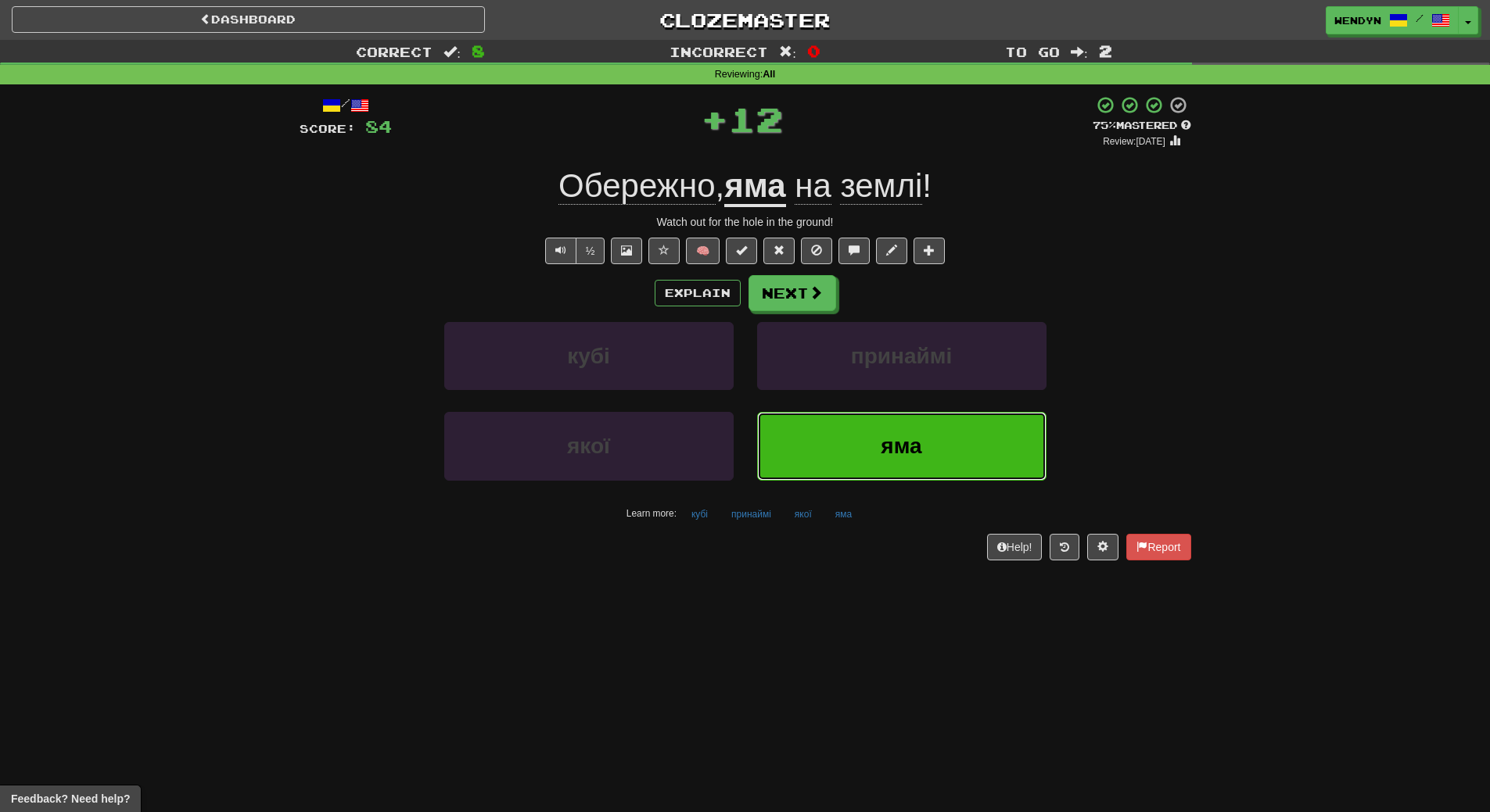
click at [912, 452] on span "яма" at bounding box center [901, 445] width 41 height 24
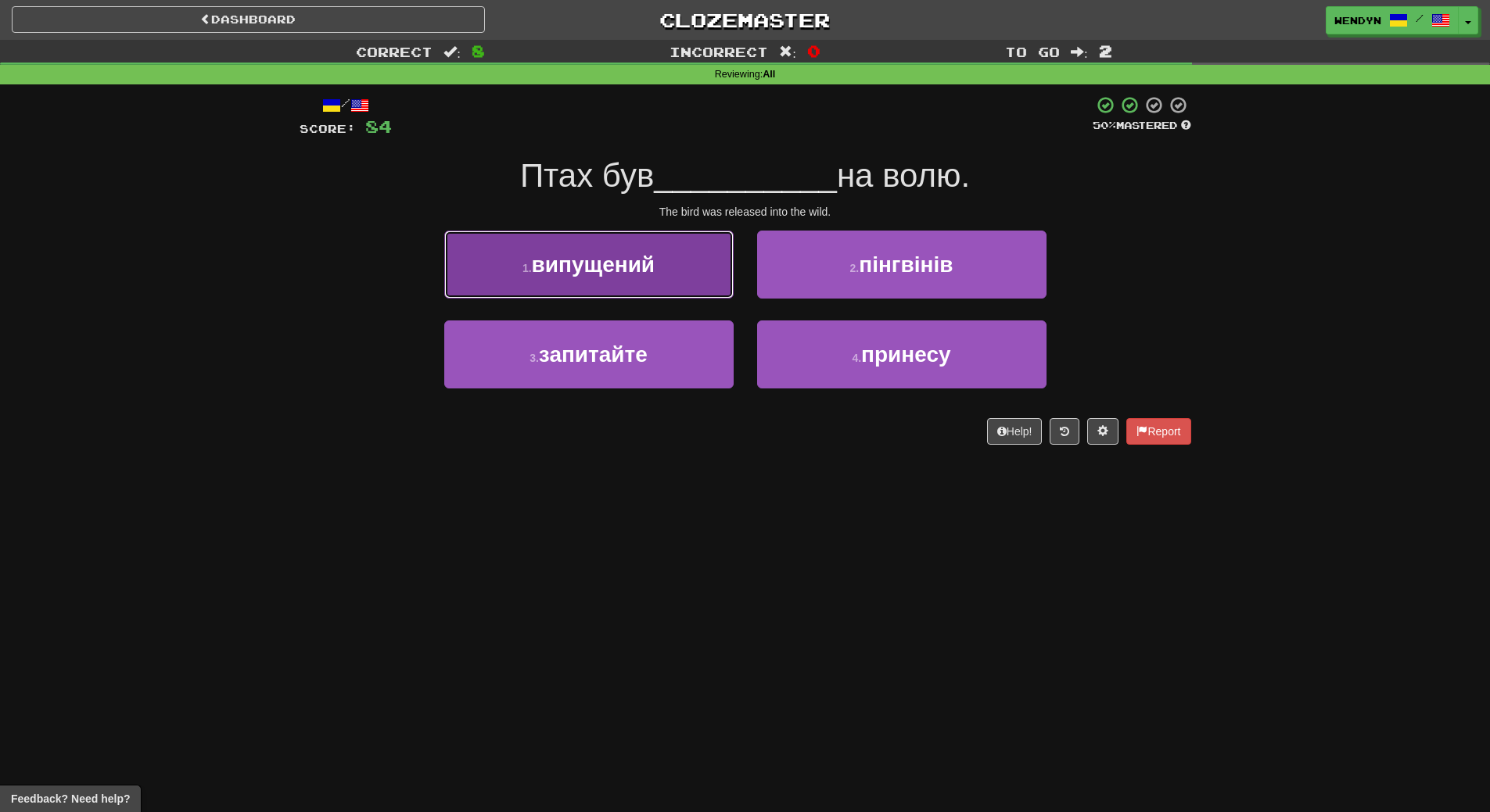
click at [650, 275] on span "випущений" at bounding box center [593, 264] width 123 height 24
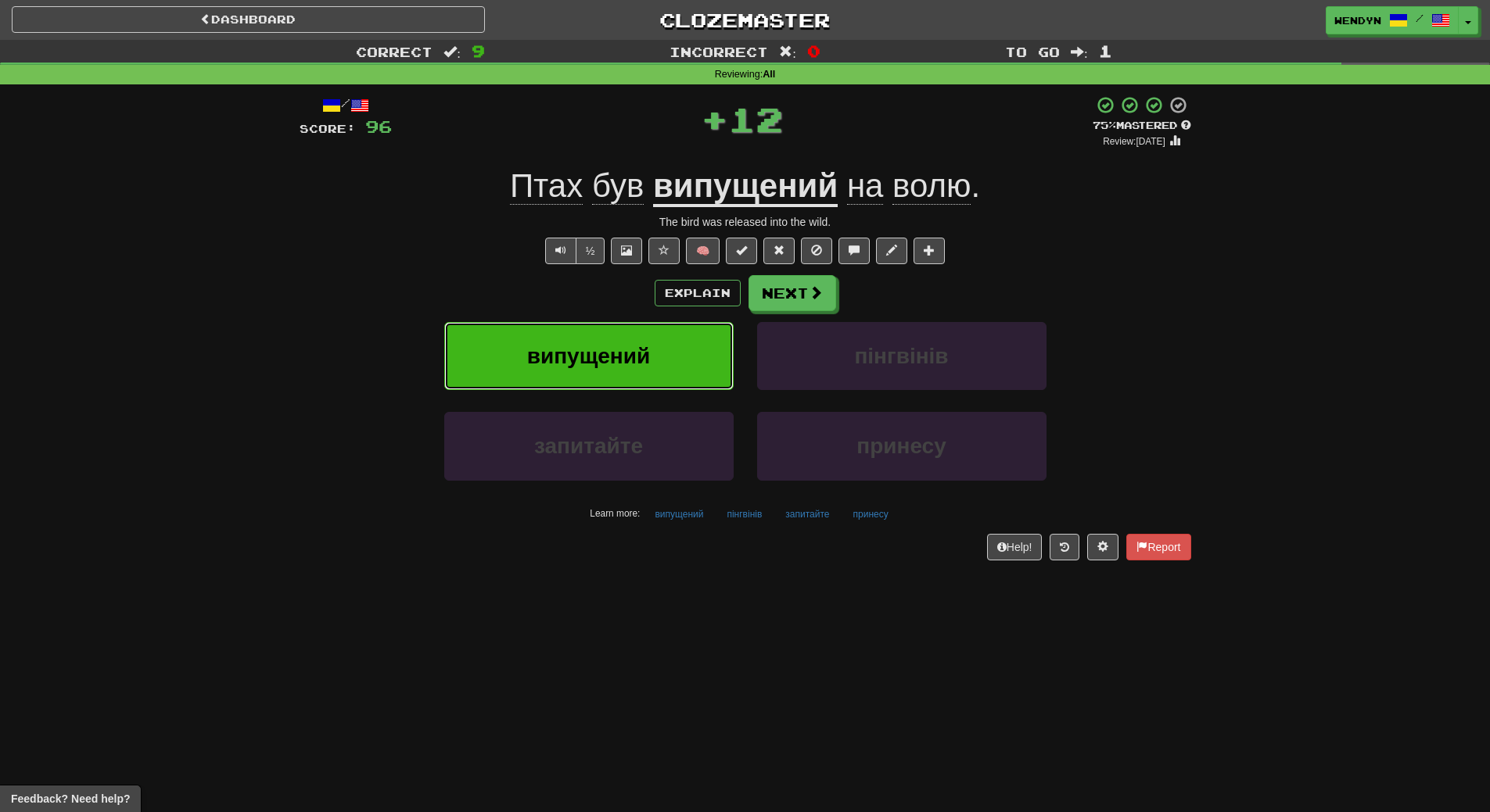
click at [654, 359] on button "випущений" at bounding box center [588, 356] width 289 height 68
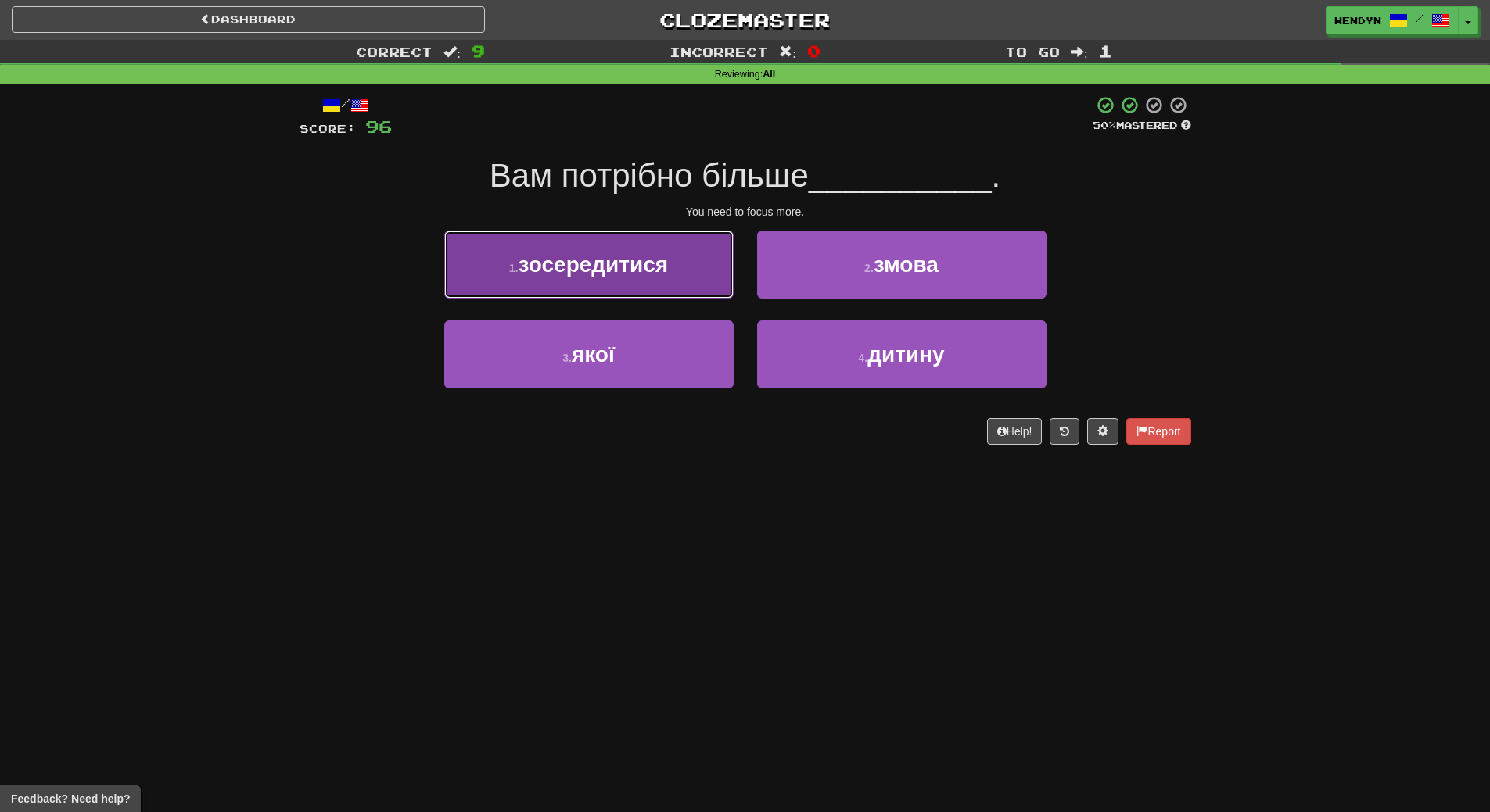
click at [619, 237] on button "1 . зосередитися" at bounding box center [588, 264] width 289 height 68
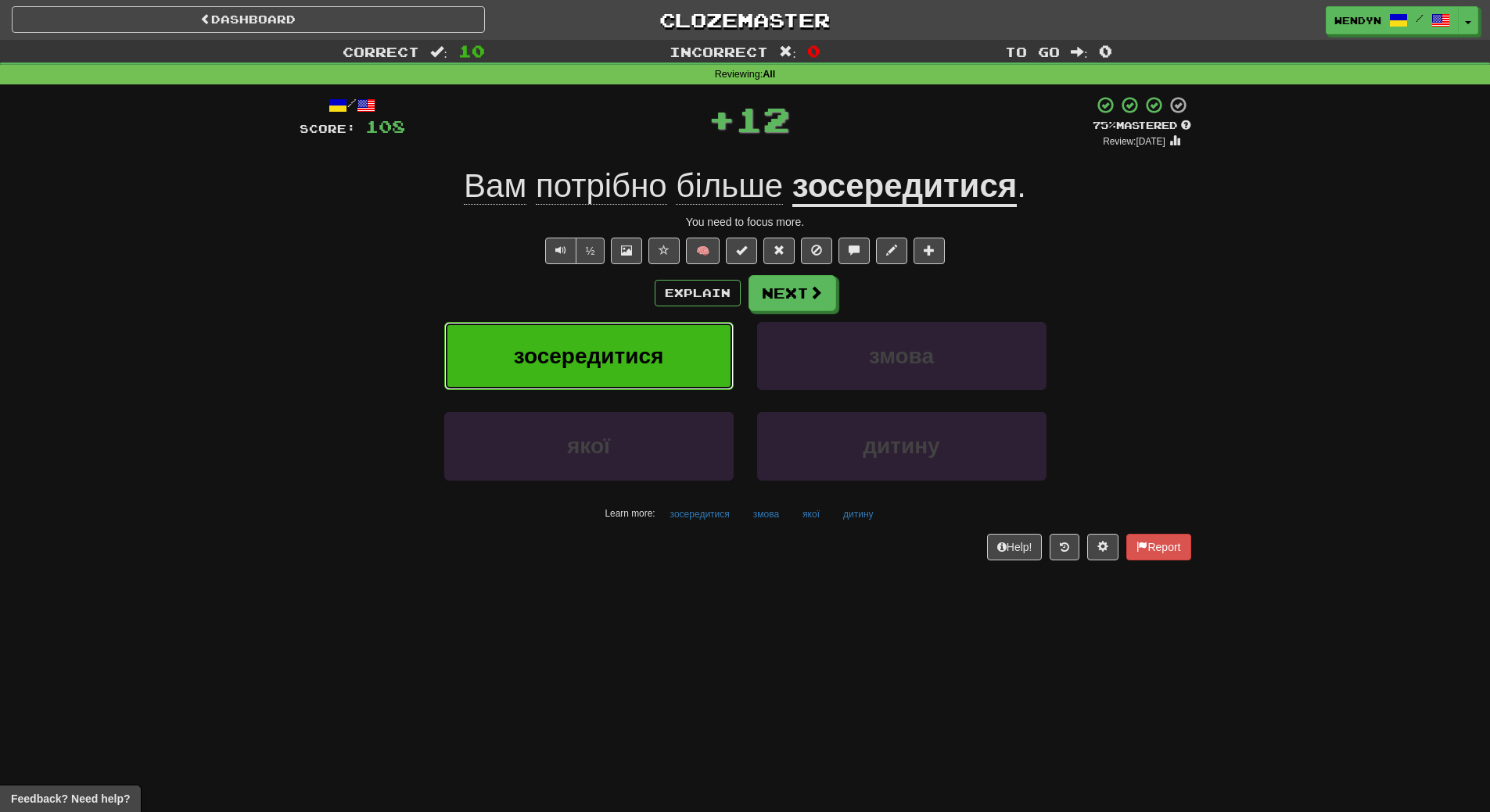
click at [620, 357] on span "зосередитися" at bounding box center [588, 356] width 150 height 24
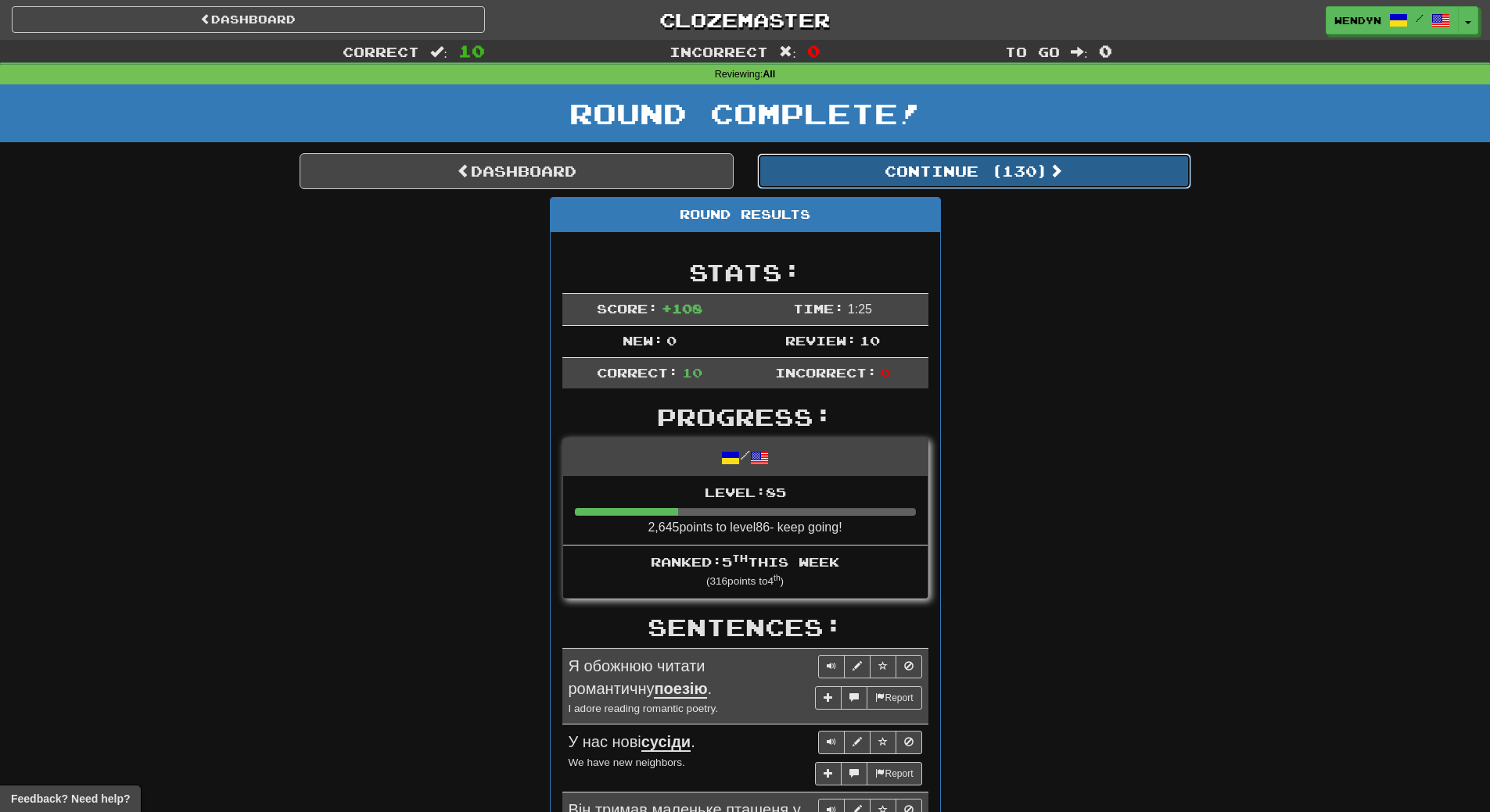
click at [1021, 169] on button "Continue ( 130 )" at bounding box center [973, 171] width 434 height 36
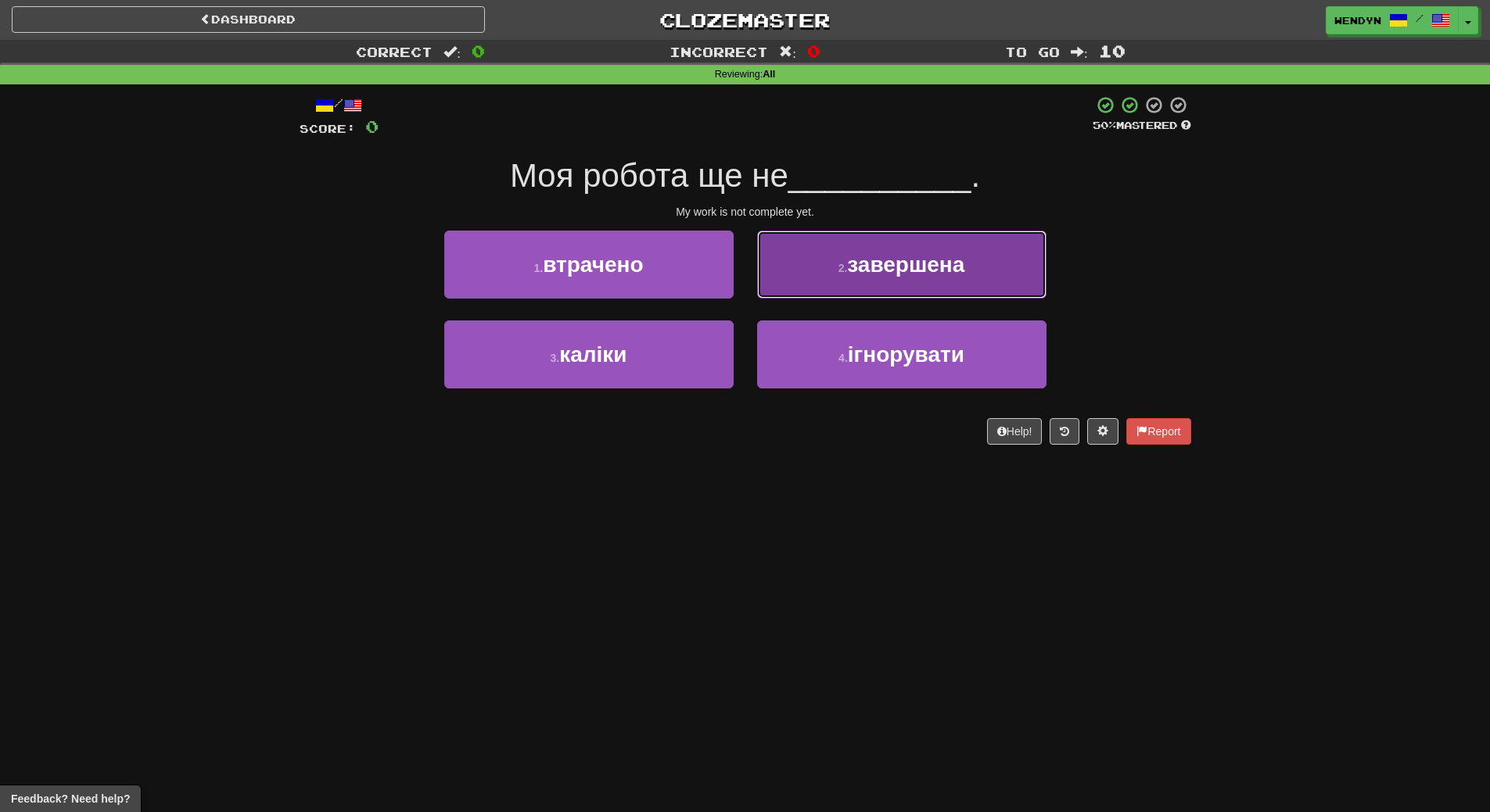
click at [891, 266] on span "завершена" at bounding box center [906, 264] width 118 height 24
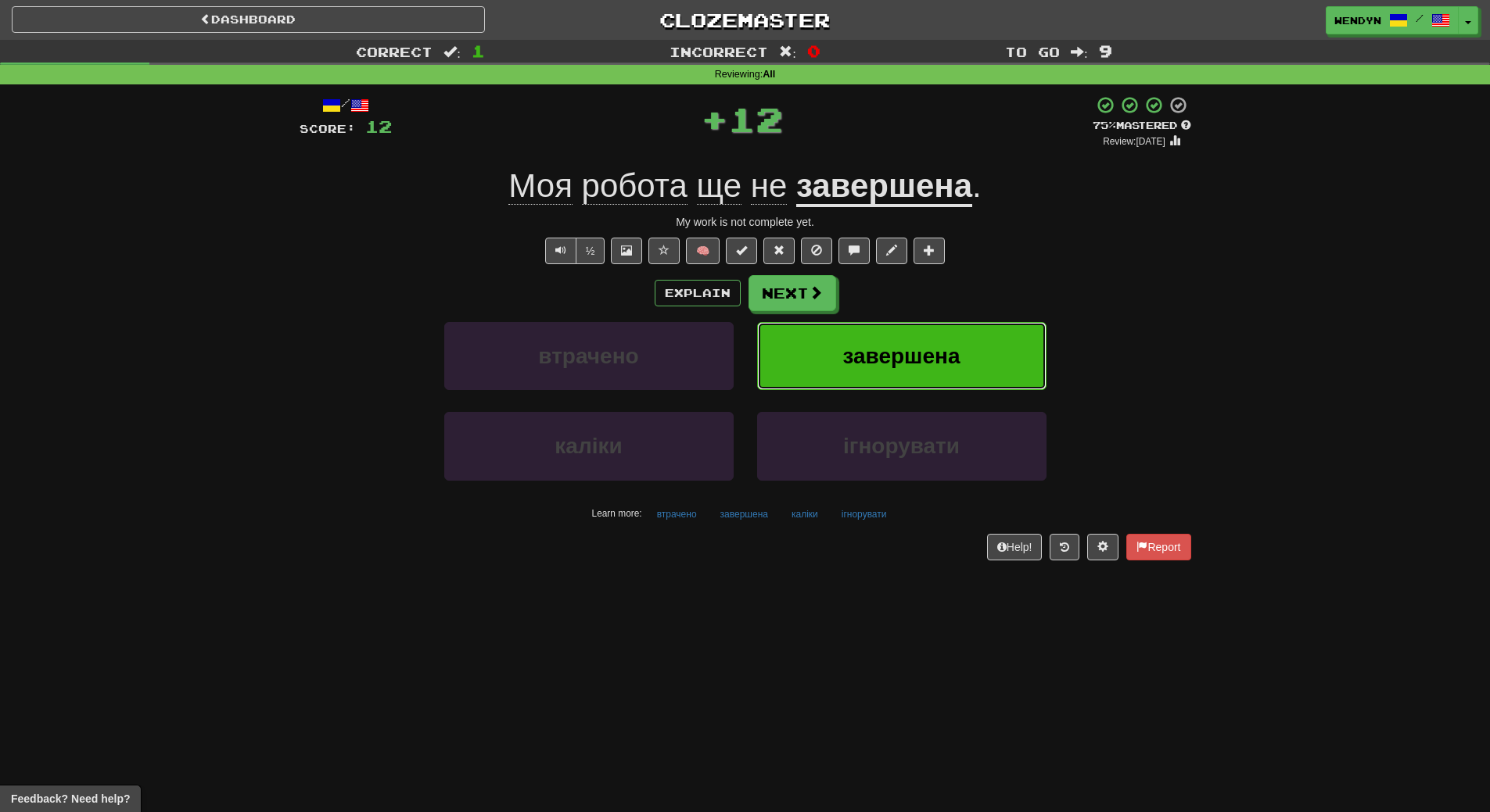
click at [884, 361] on span "завершена" at bounding box center [901, 356] width 118 height 24
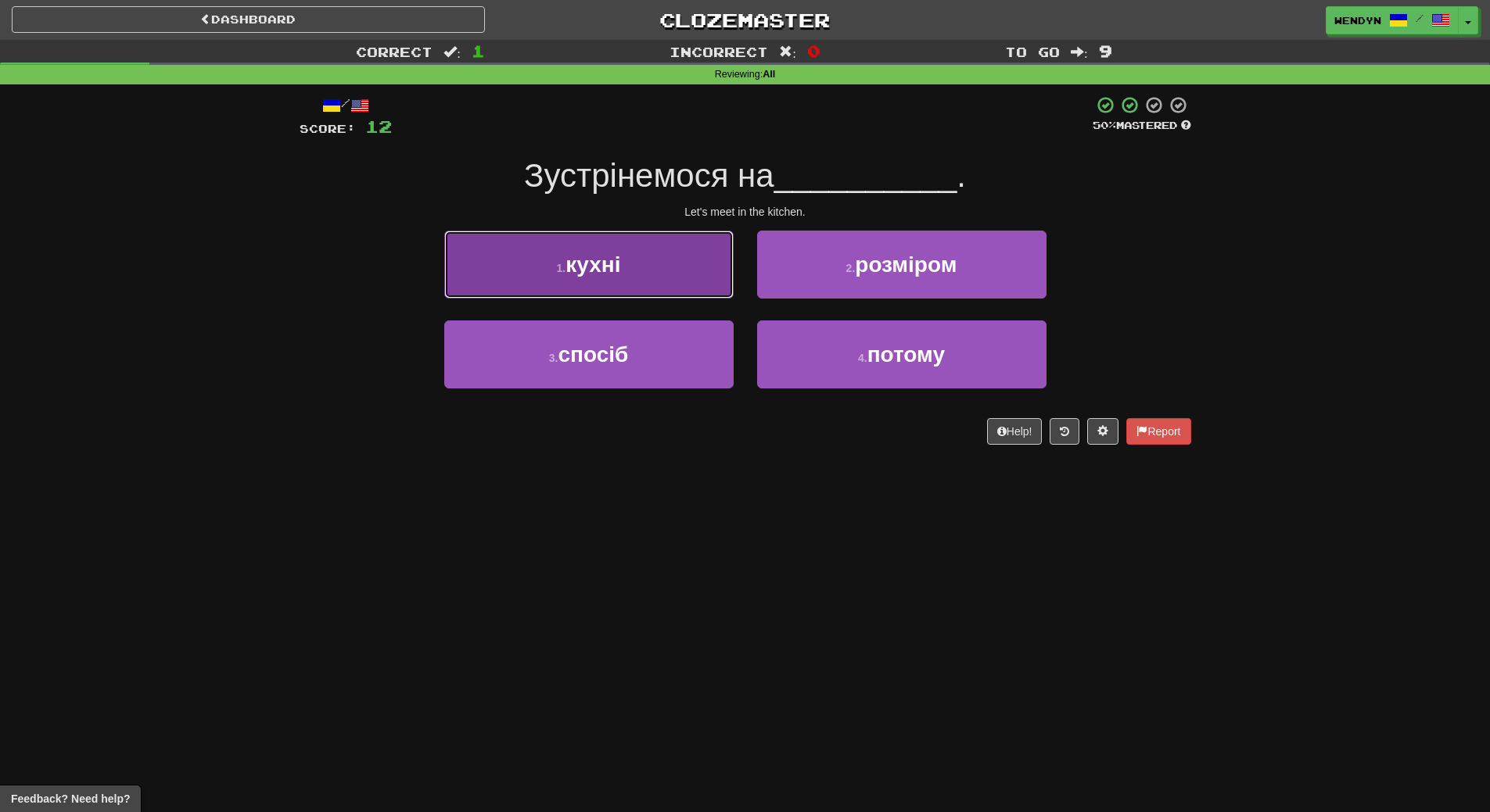
click at [637, 275] on button "1 . кухні" at bounding box center [588, 264] width 289 height 68
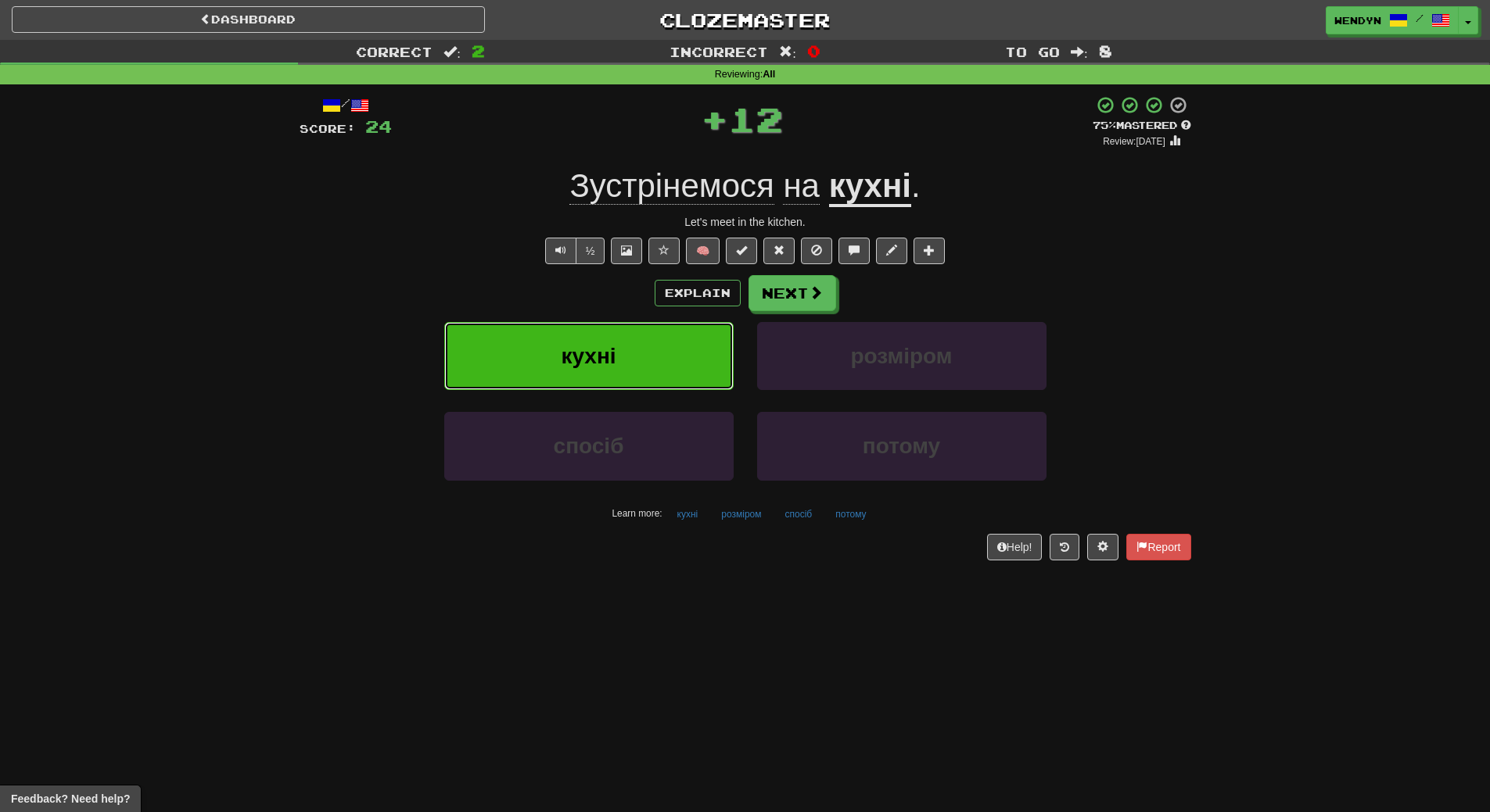
click at [638, 353] on button "кухні" at bounding box center [588, 356] width 289 height 68
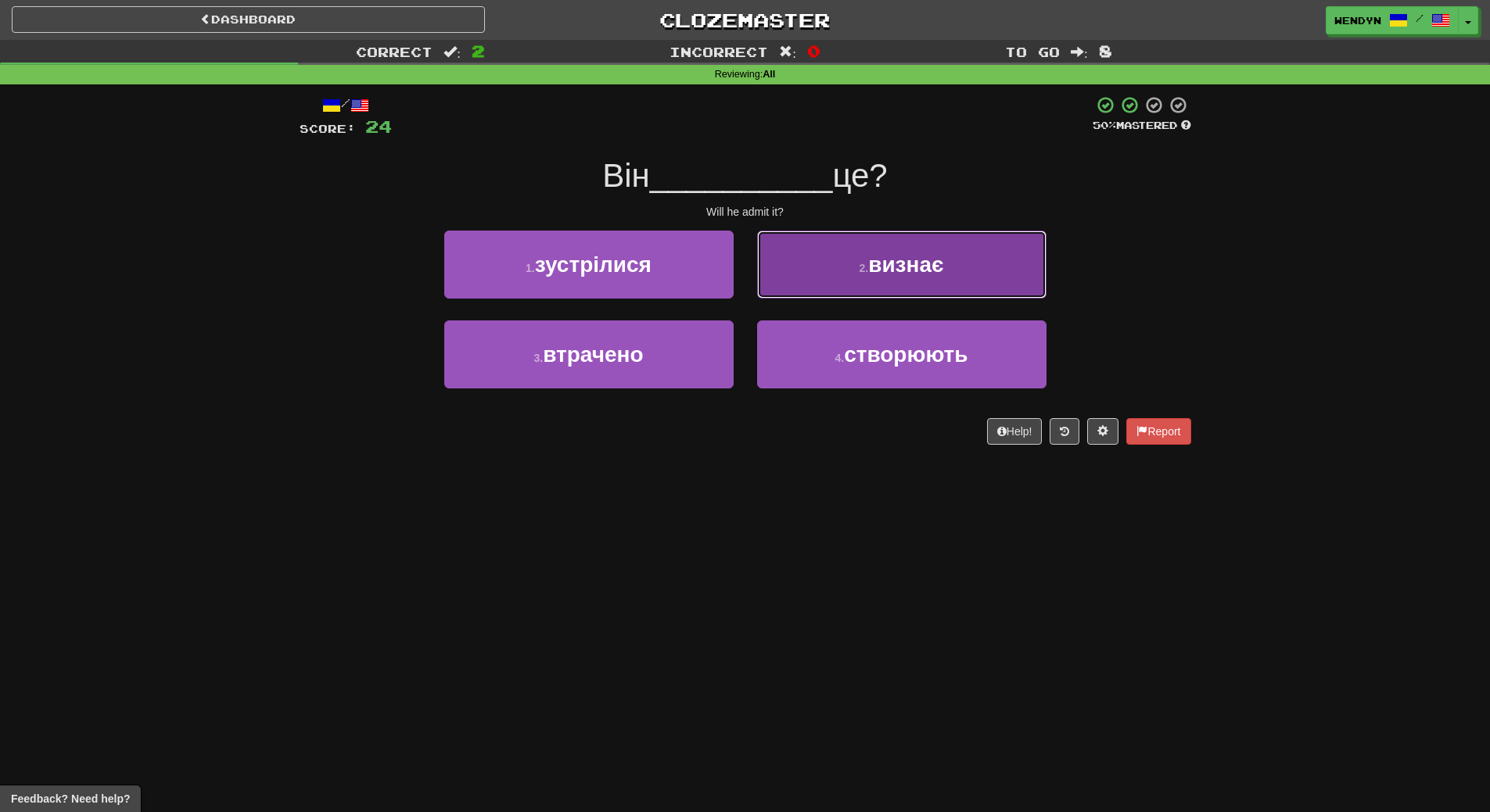
click at [956, 271] on button "2 . визнає" at bounding box center [901, 264] width 289 height 68
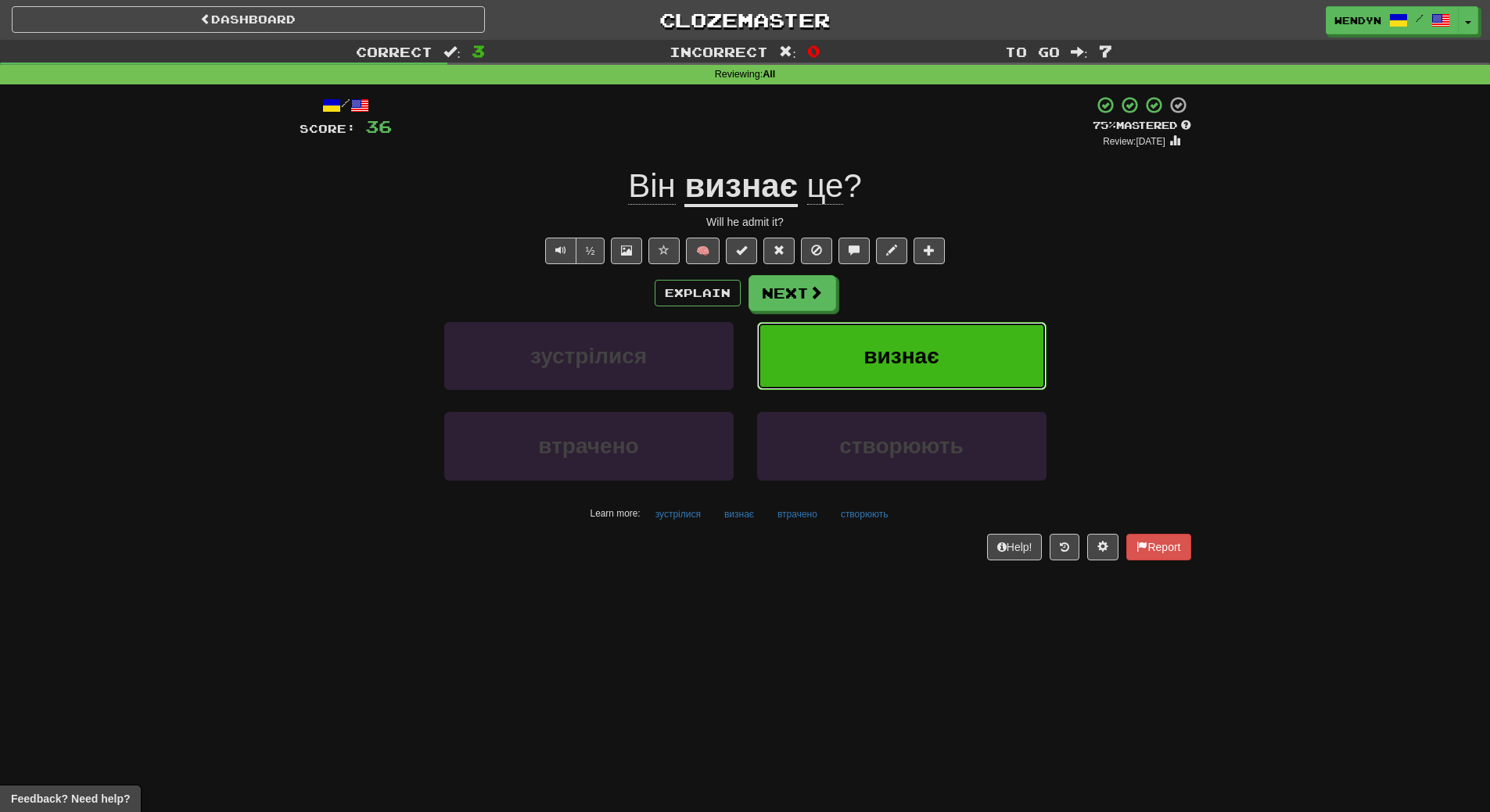
click at [965, 343] on button "визнає" at bounding box center [901, 356] width 289 height 68
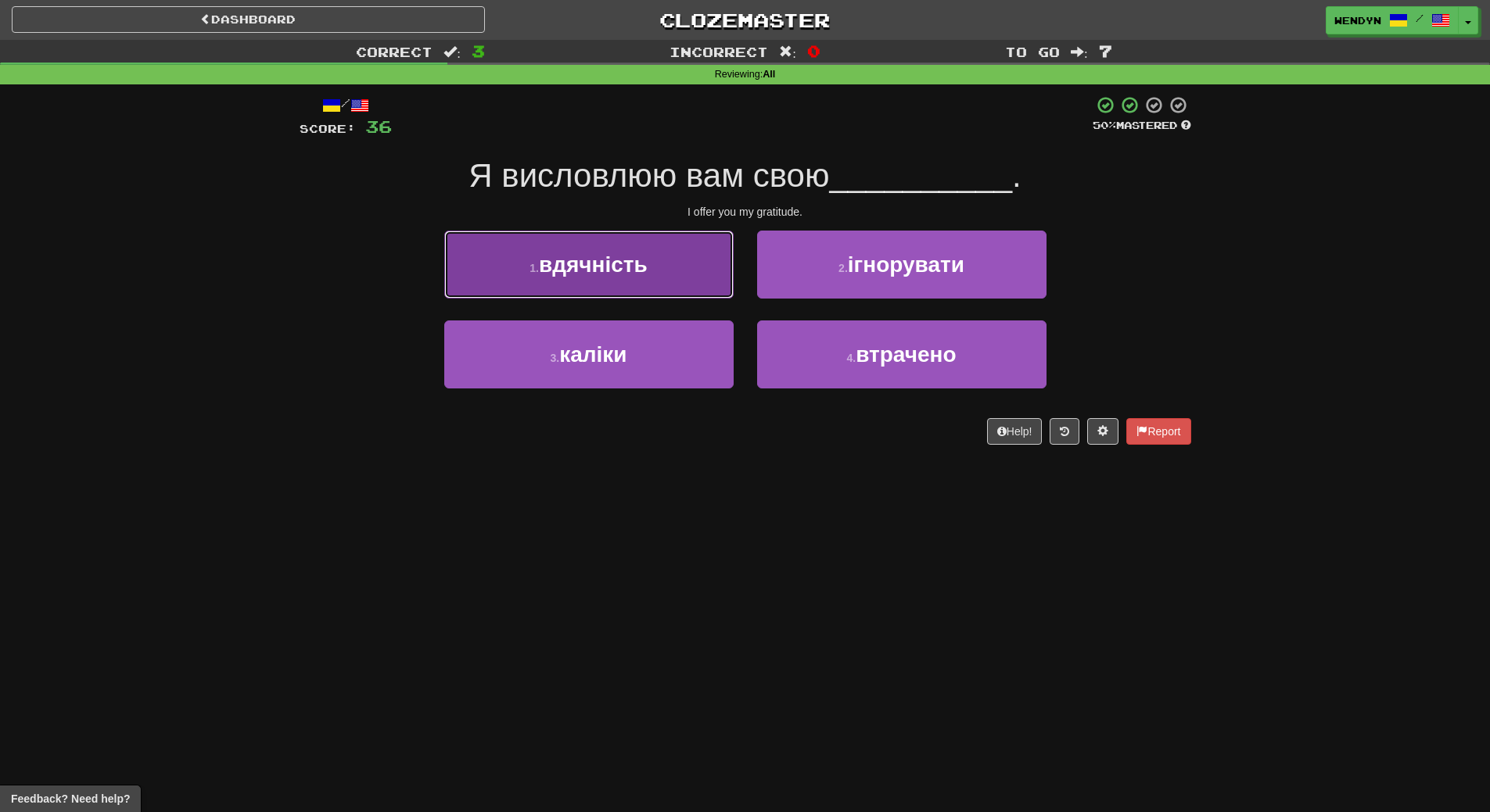
click at [623, 287] on button "1 . вдячність" at bounding box center [588, 264] width 289 height 68
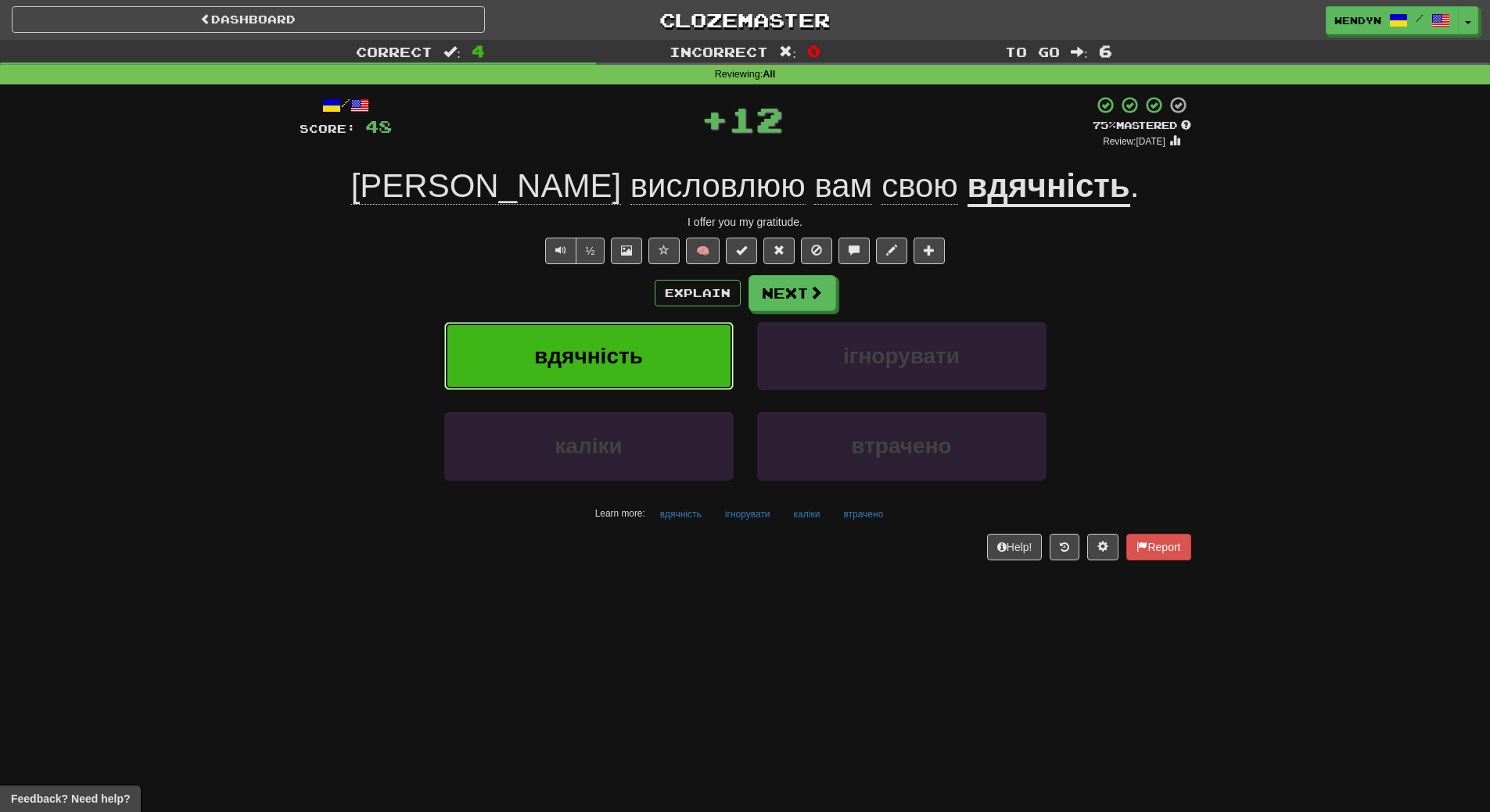
click at [627, 360] on span "вдячність" at bounding box center [588, 356] width 109 height 24
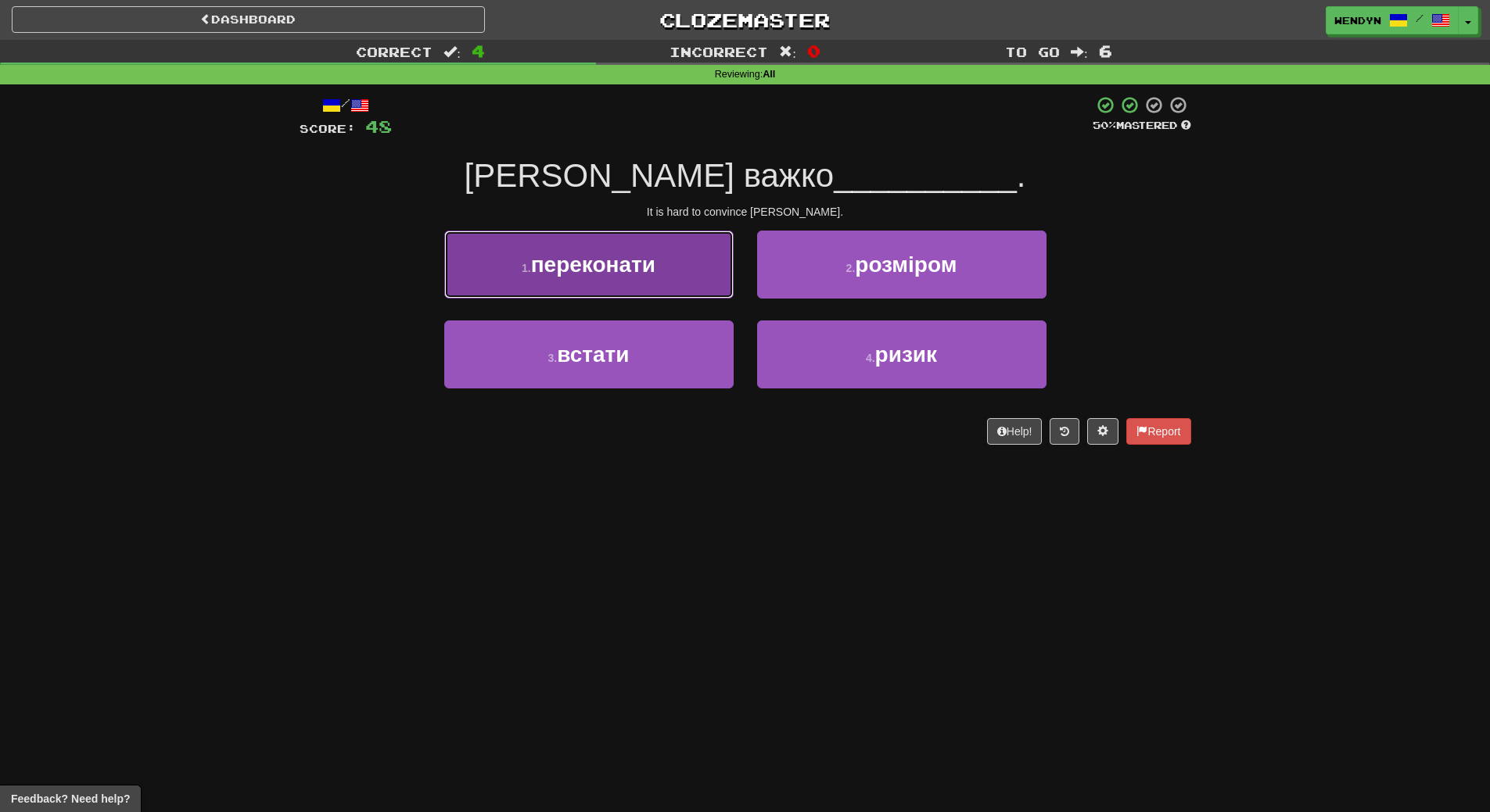
click at [624, 249] on button "1 . переконати" at bounding box center [588, 264] width 289 height 68
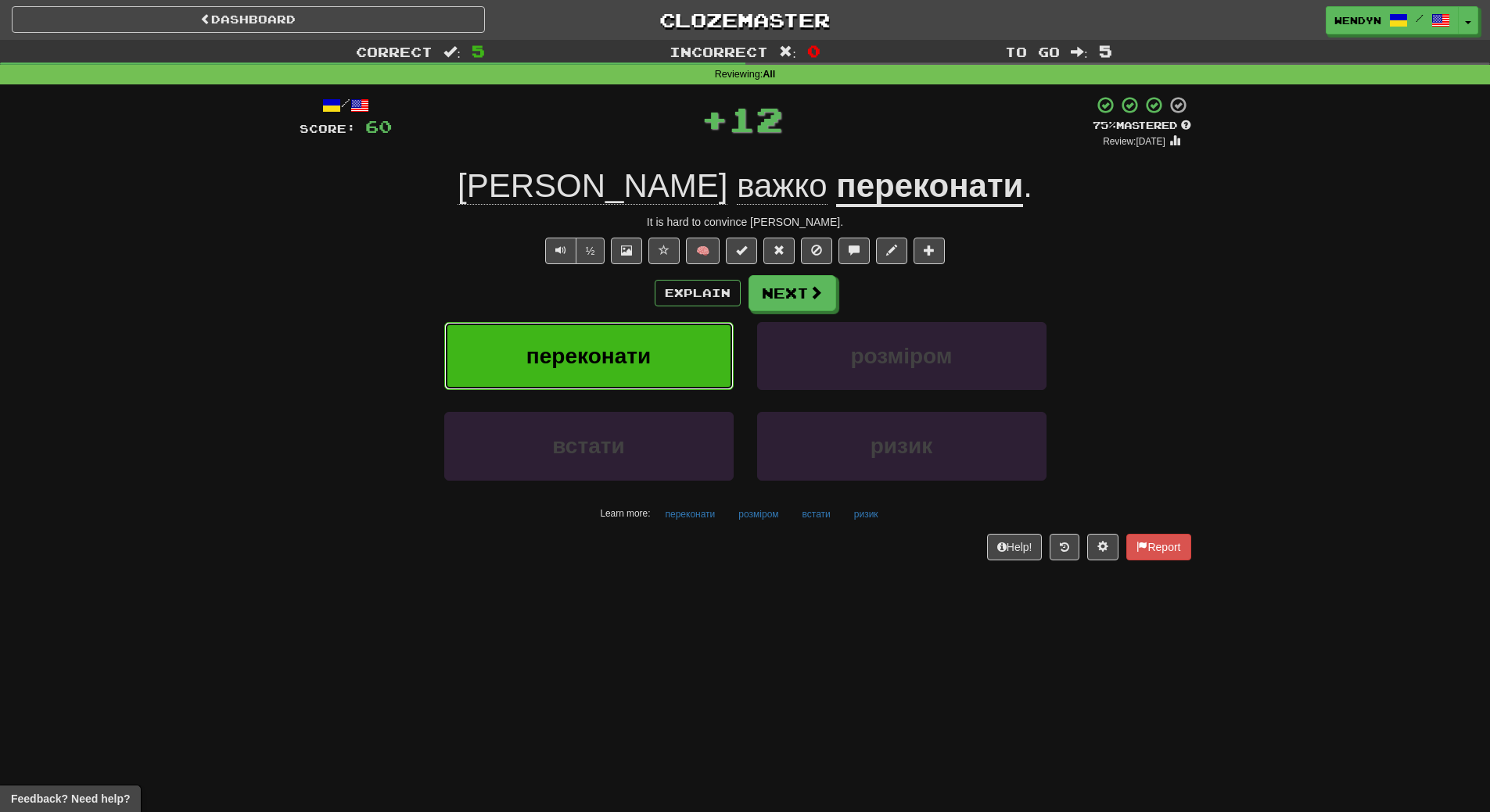
click at [607, 350] on span "переконати" at bounding box center [588, 356] width 125 height 24
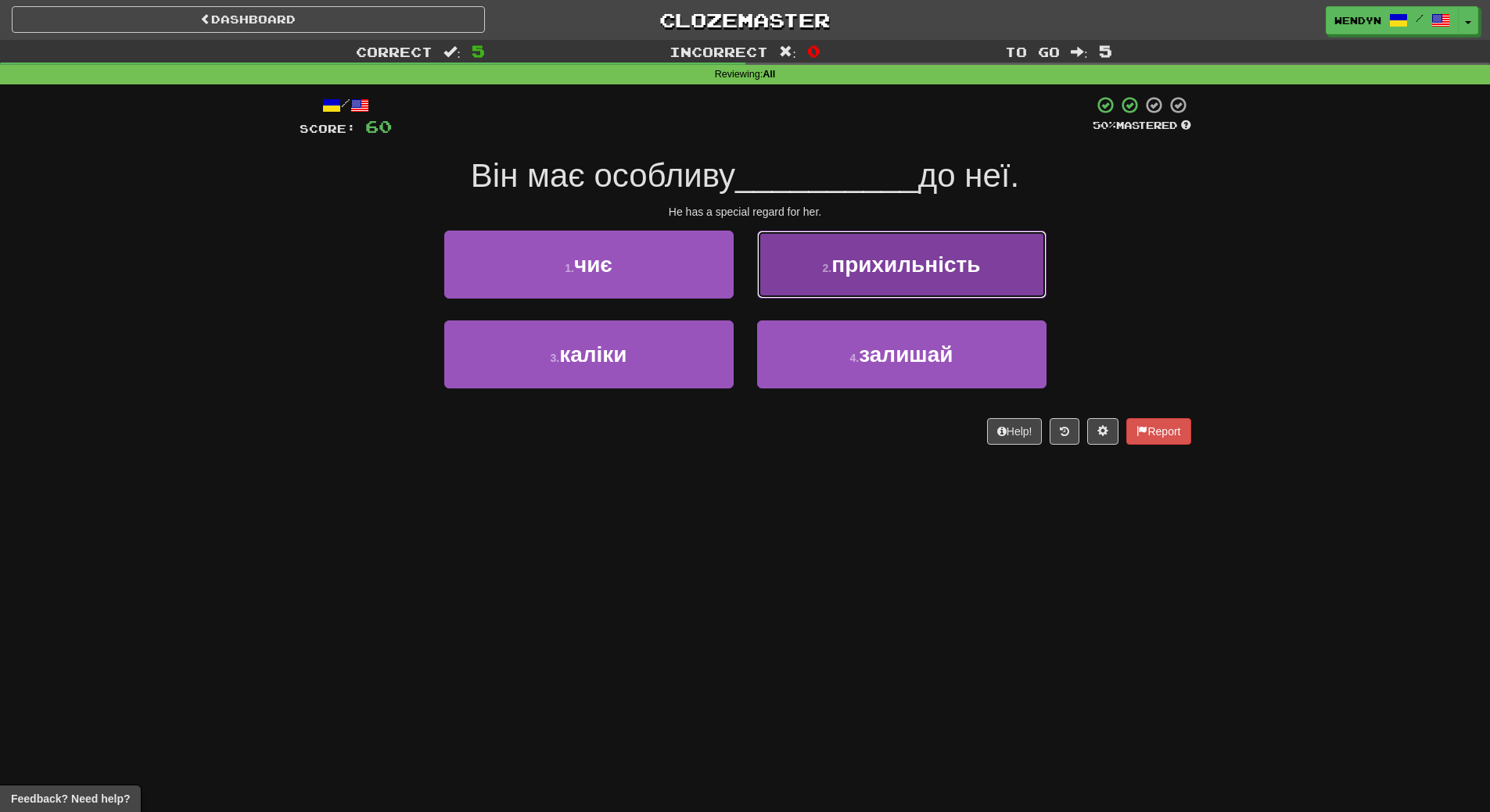
click at [986, 266] on button "2 . прихильність" at bounding box center [901, 264] width 289 height 68
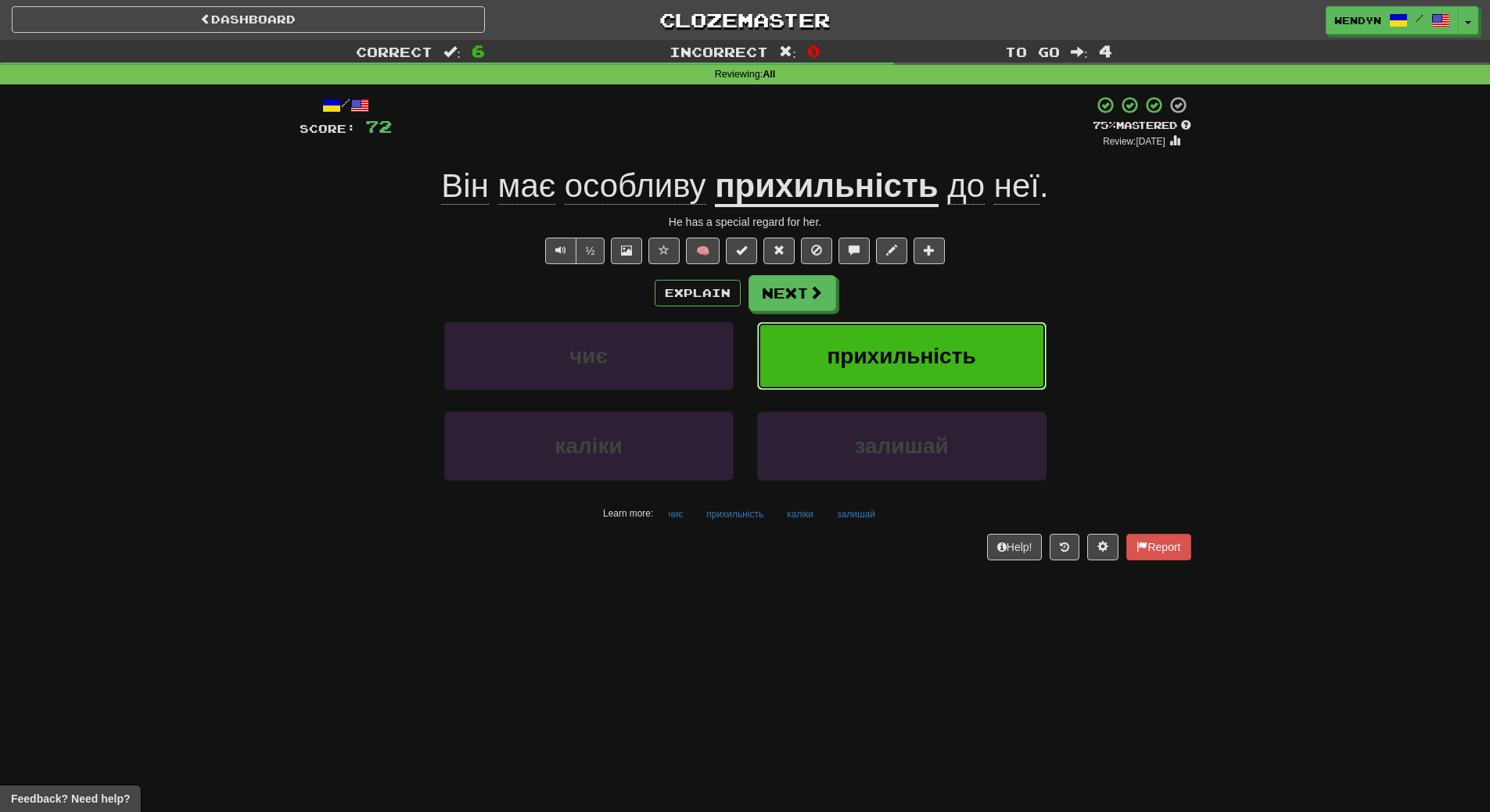
click at [961, 344] on span "прихильність" at bounding box center [900, 356] width 148 height 24
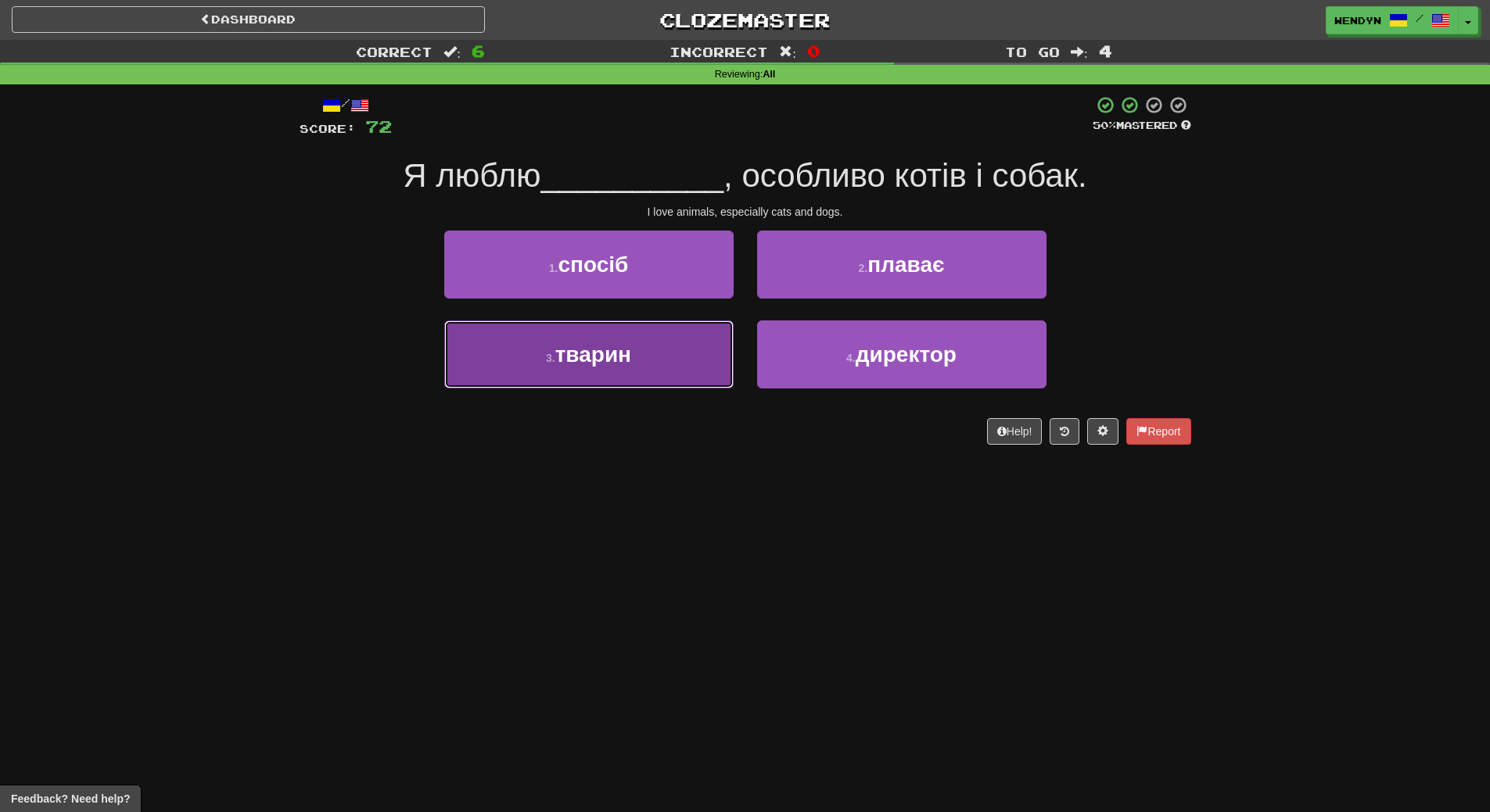
click at [657, 355] on button "3 . тварин" at bounding box center [588, 354] width 289 height 68
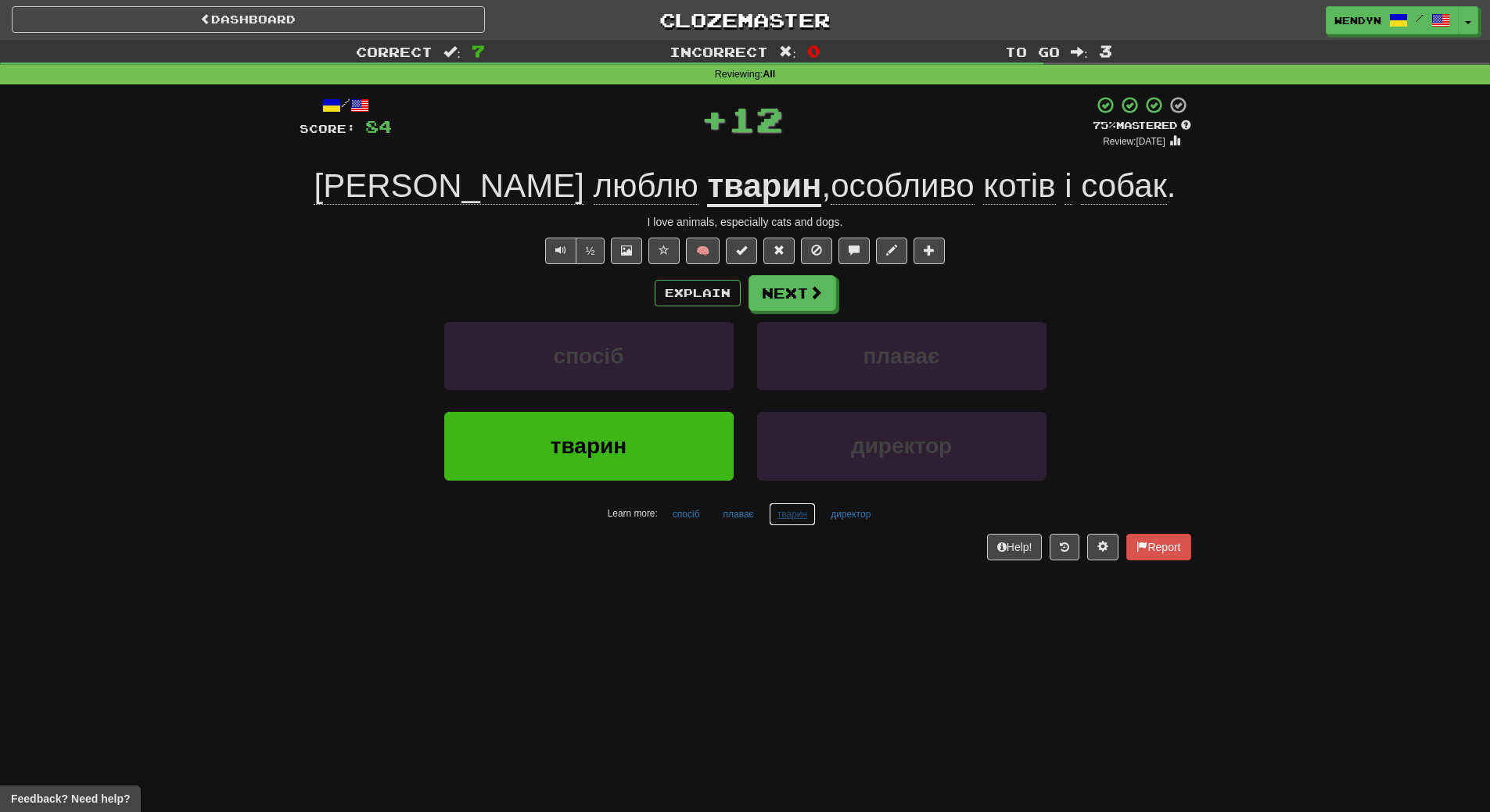
click at [776, 515] on button "тварин" at bounding box center [792, 514] width 47 height 24
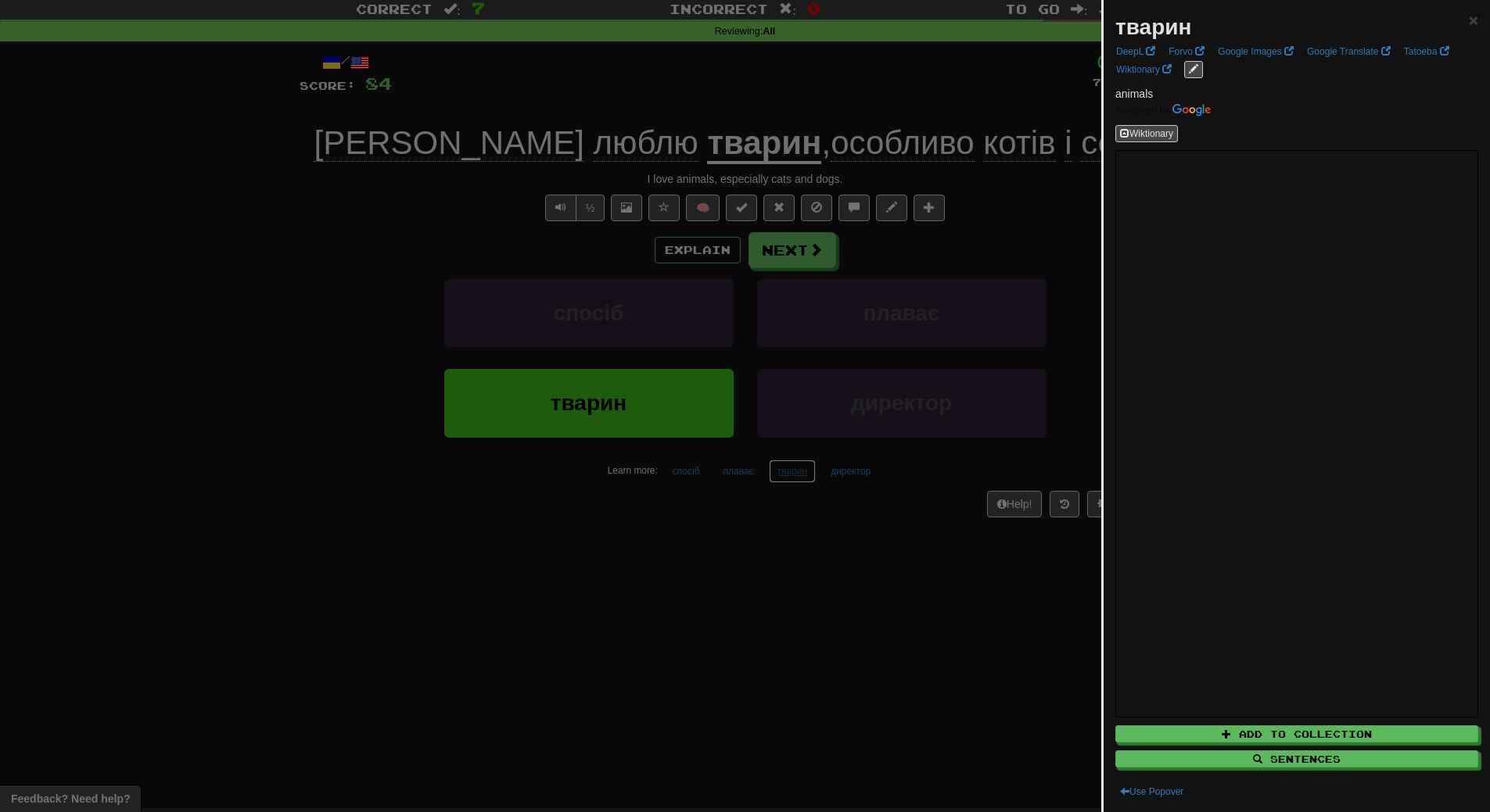
scroll to position [78, 0]
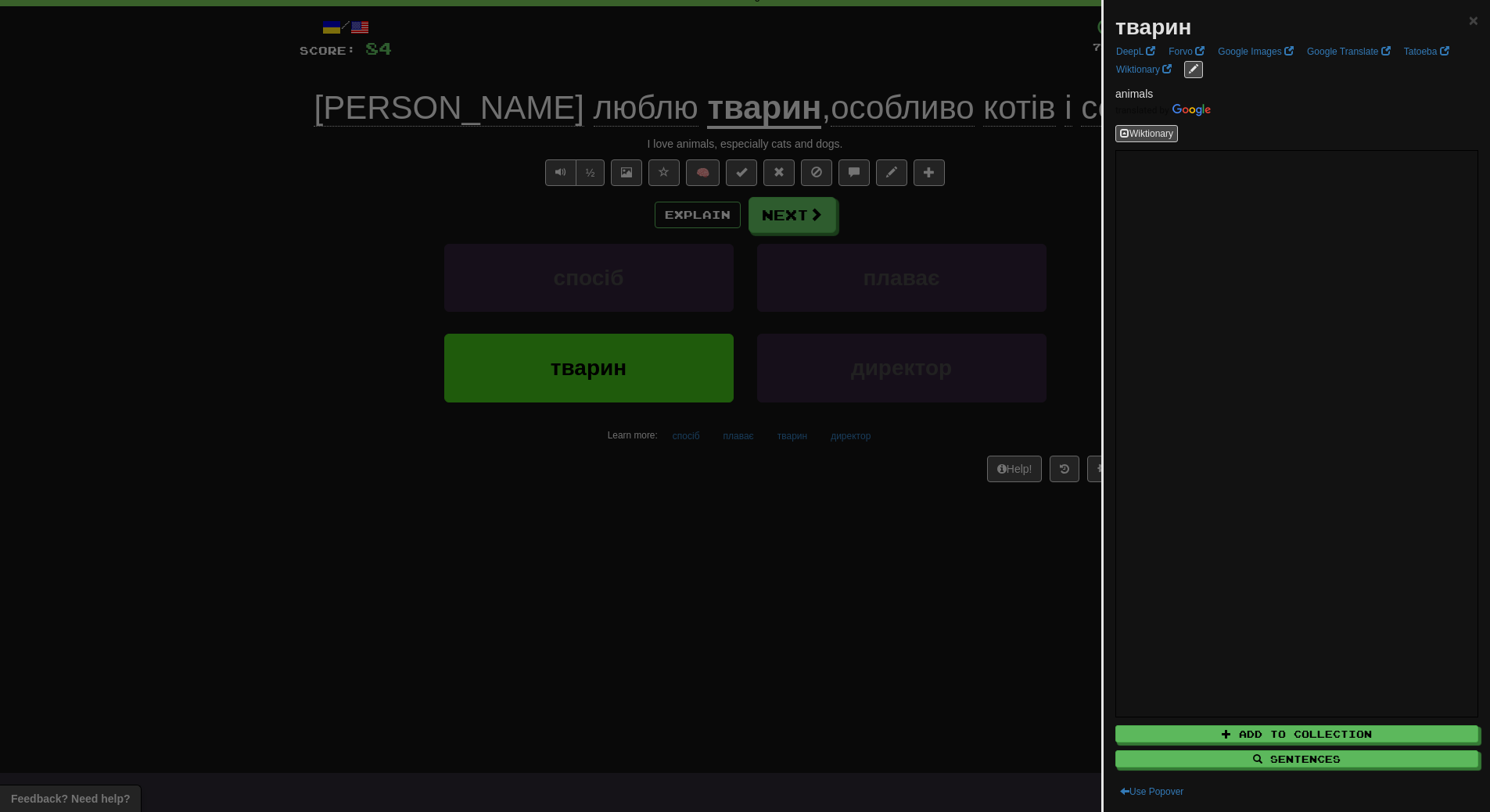
click at [1029, 623] on div at bounding box center [745, 406] width 1490 height 812
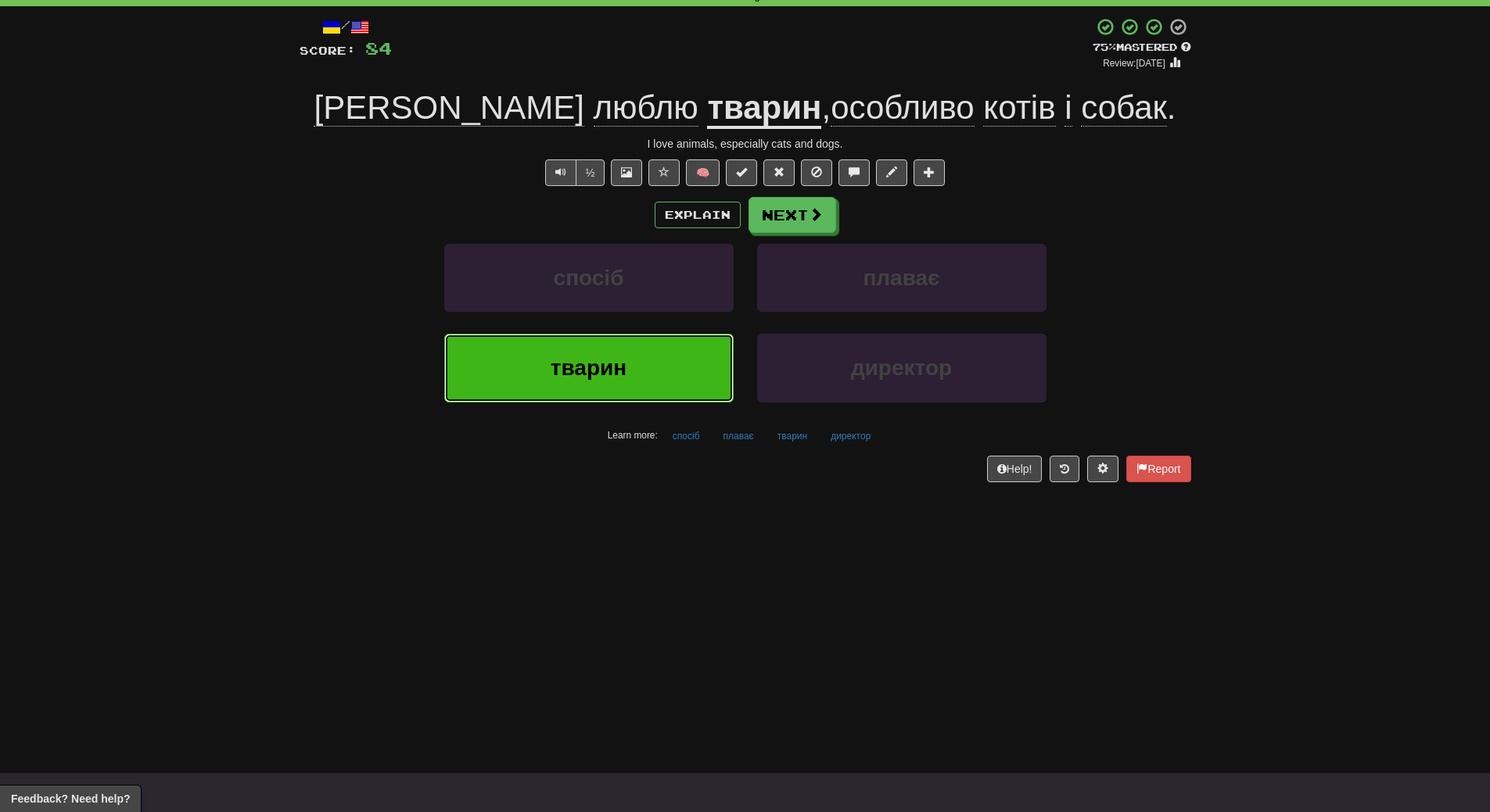
click at [599, 368] on span "тварин" at bounding box center [588, 368] width 76 height 24
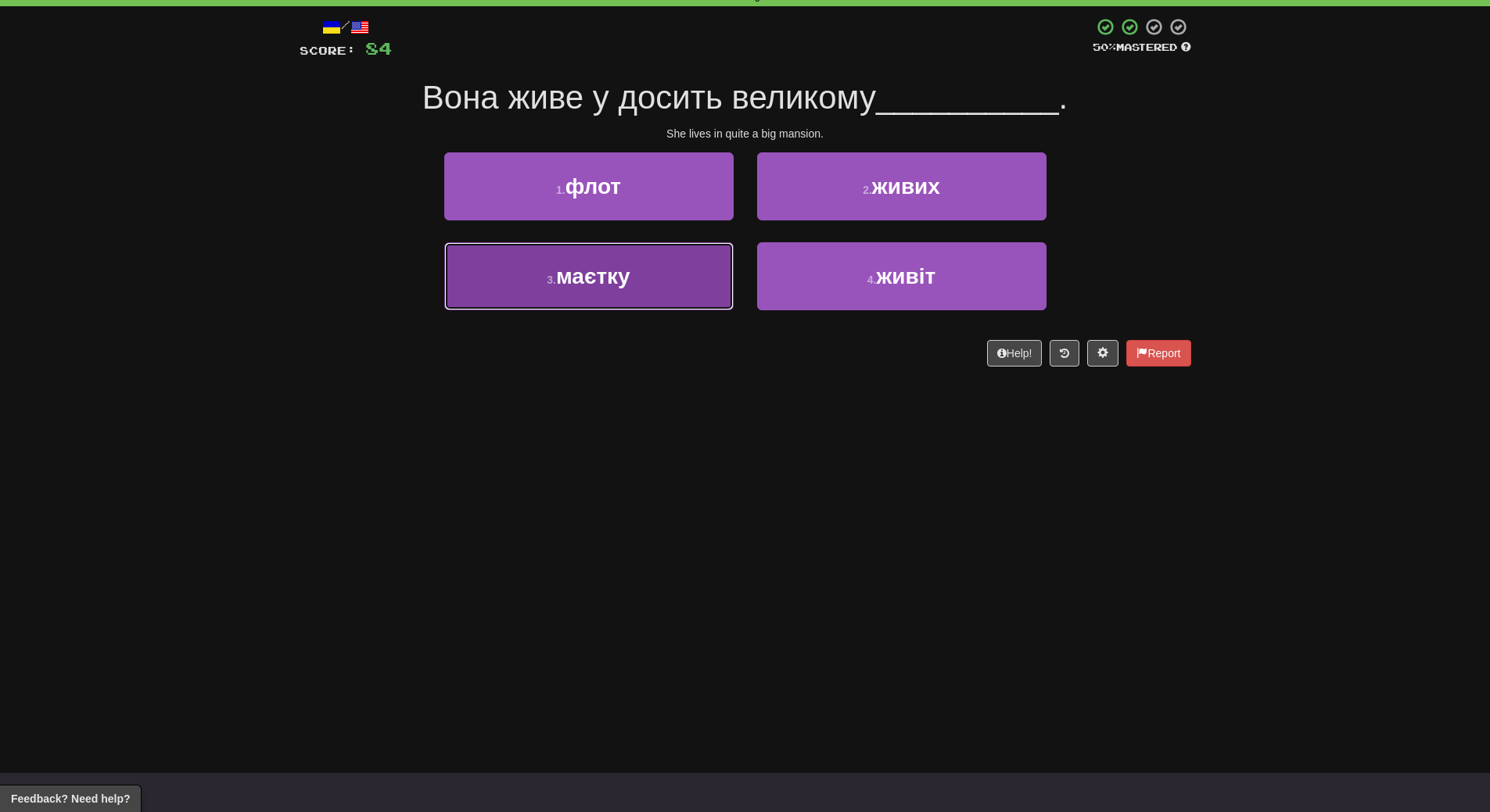
click at [595, 299] on button "3 . маєтку" at bounding box center [588, 276] width 289 height 68
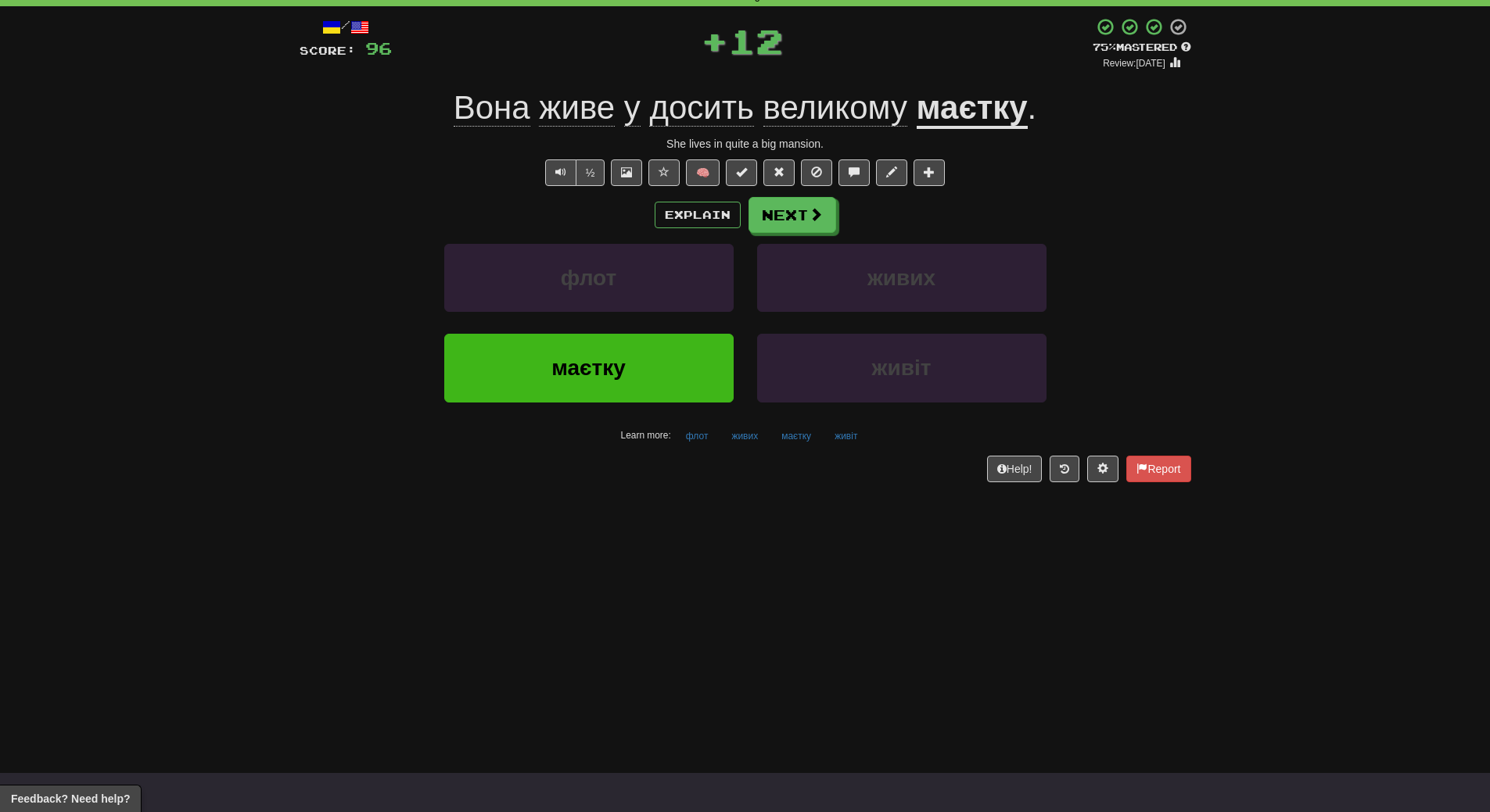
click at [587, 415] on div "маєтку" at bounding box center [588, 379] width 313 height 90
click at [587, 362] on span "маєтку" at bounding box center [588, 368] width 74 height 24
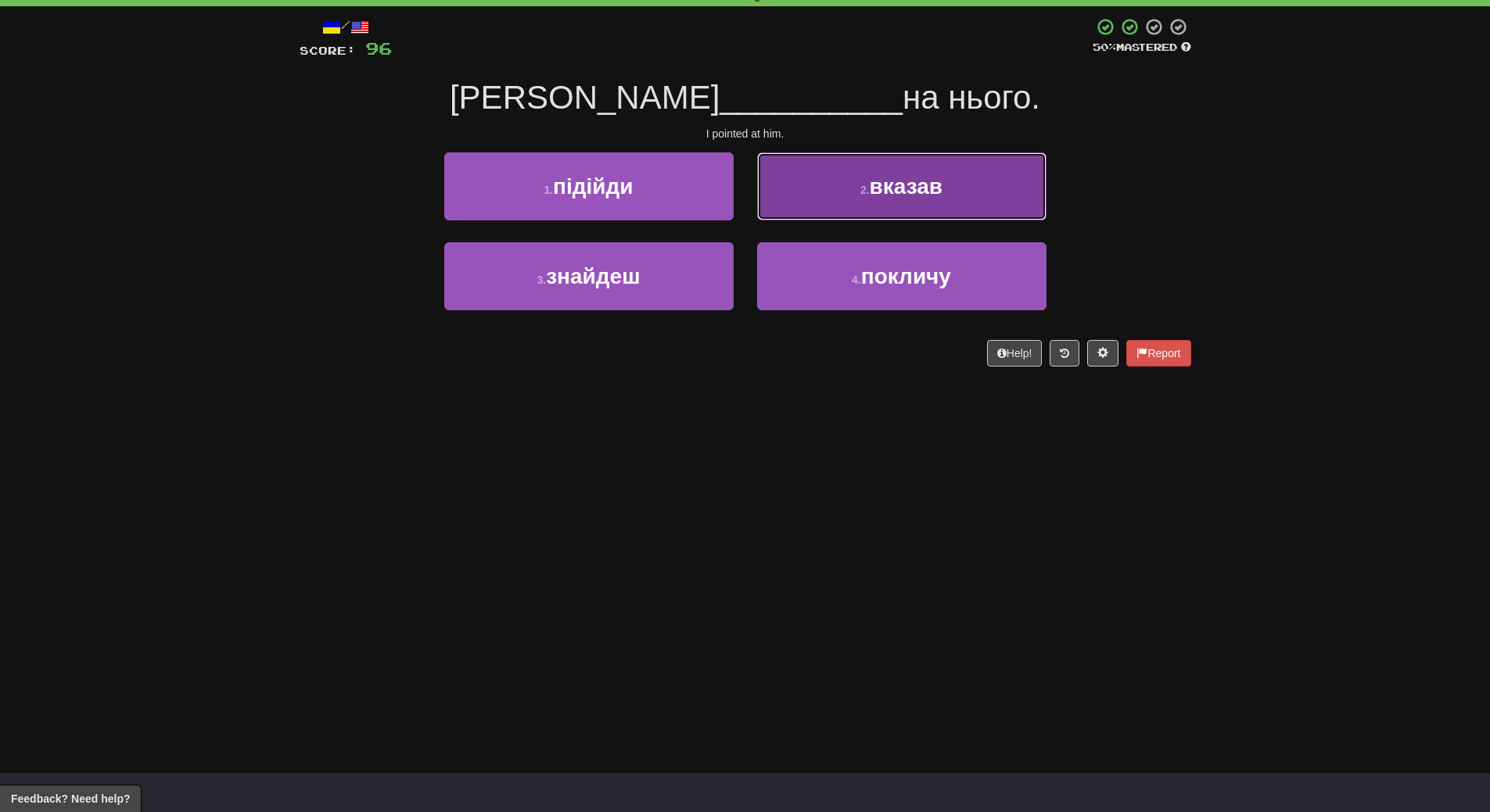
click at [920, 201] on button "2 . вказав" at bounding box center [901, 186] width 289 height 68
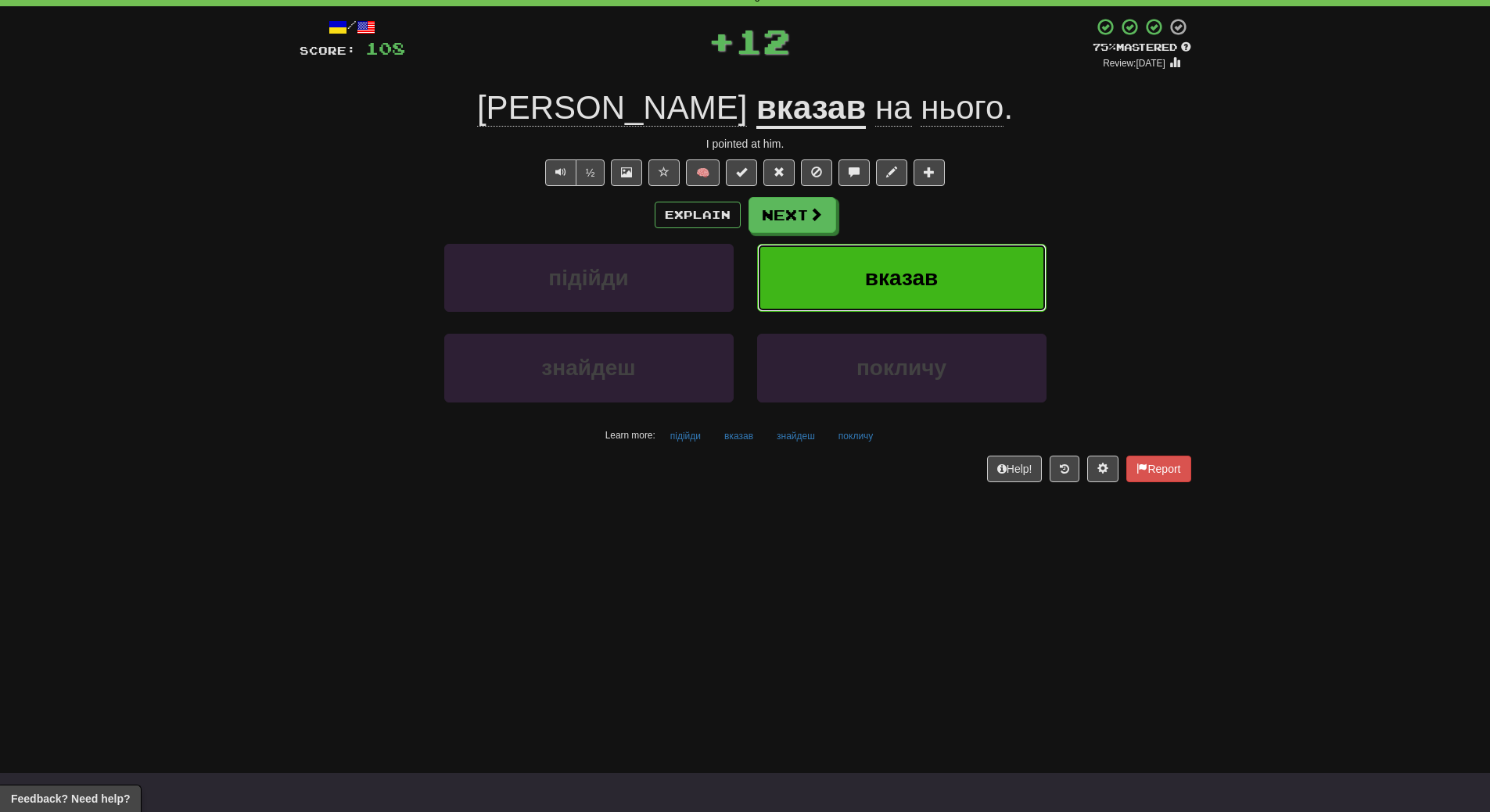
click at [919, 262] on button "вказав" at bounding box center [901, 277] width 289 height 68
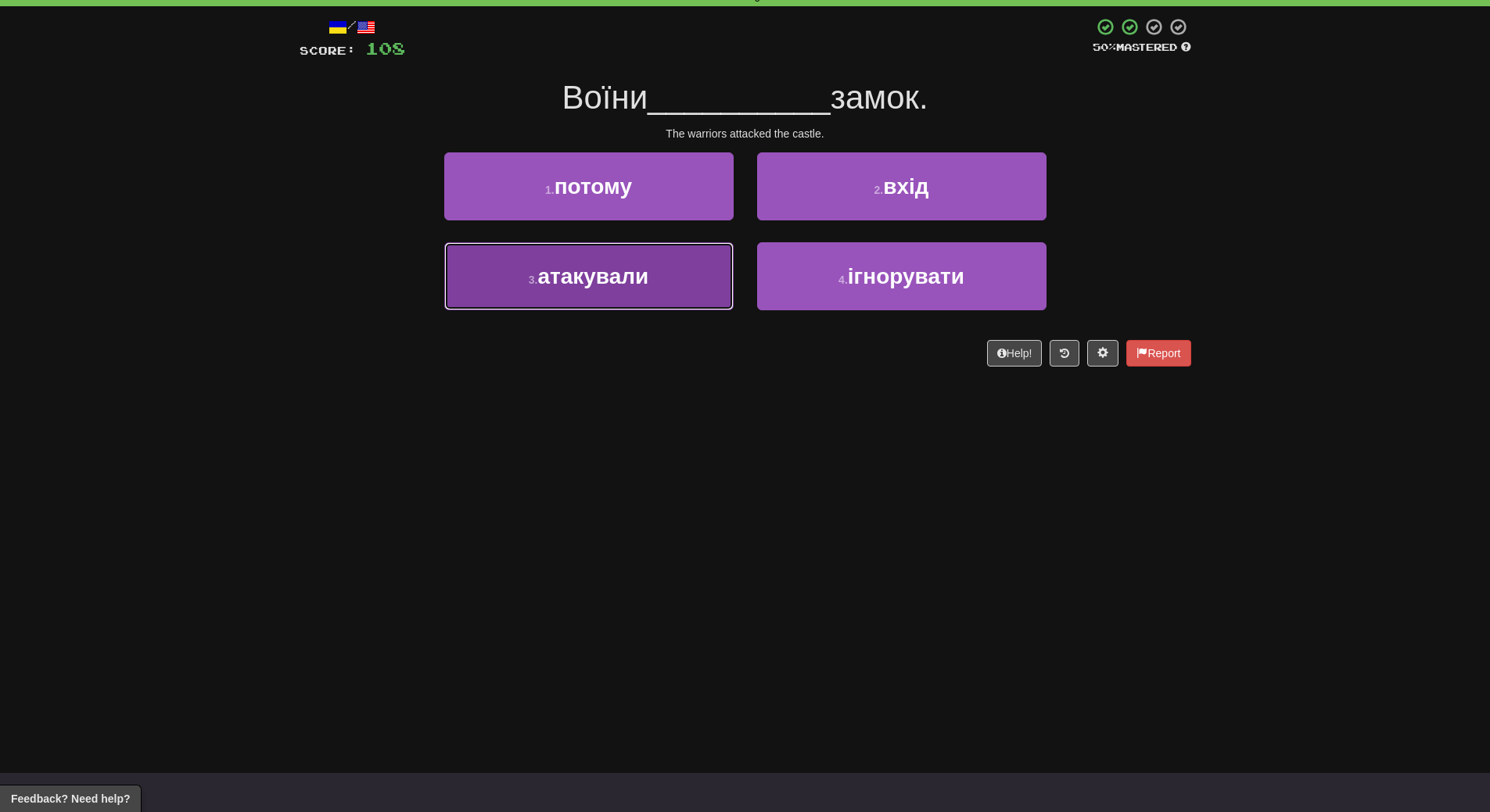
click at [678, 295] on button "3 . атакували" at bounding box center [588, 276] width 289 height 68
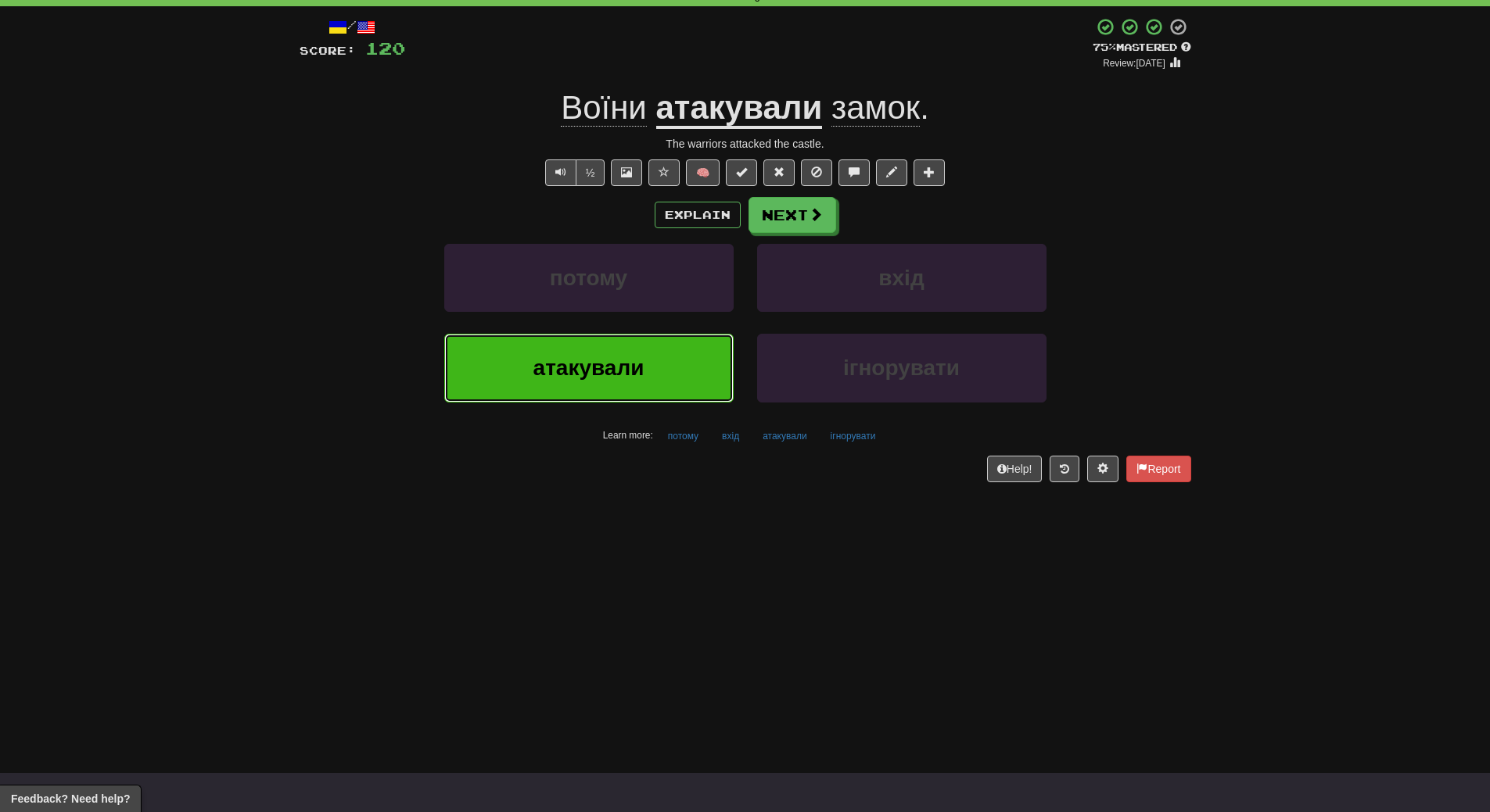
click at [667, 372] on button "атакували" at bounding box center [588, 368] width 289 height 68
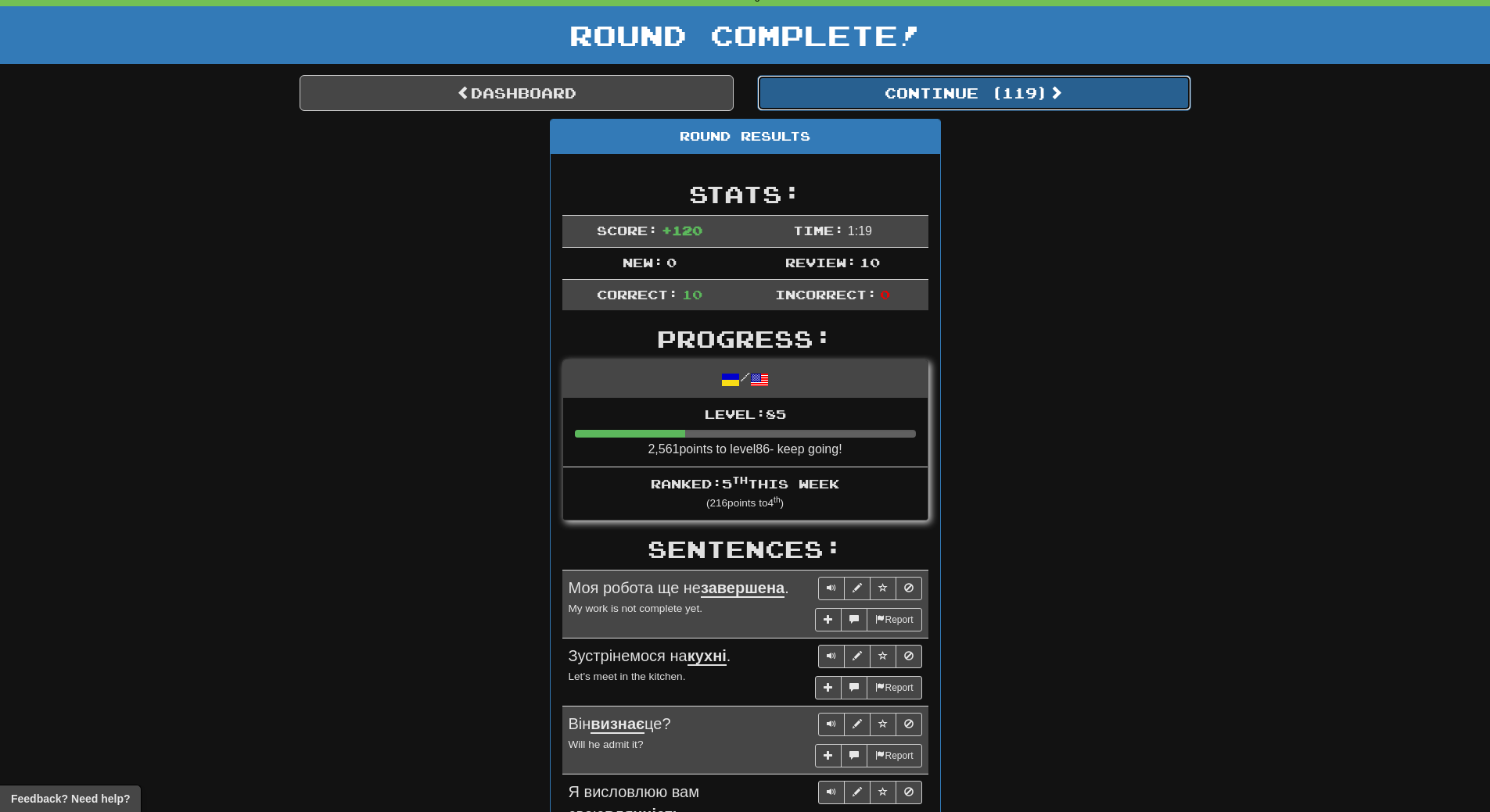
click at [1023, 84] on button "Continue ( 119 )" at bounding box center [973, 93] width 434 height 36
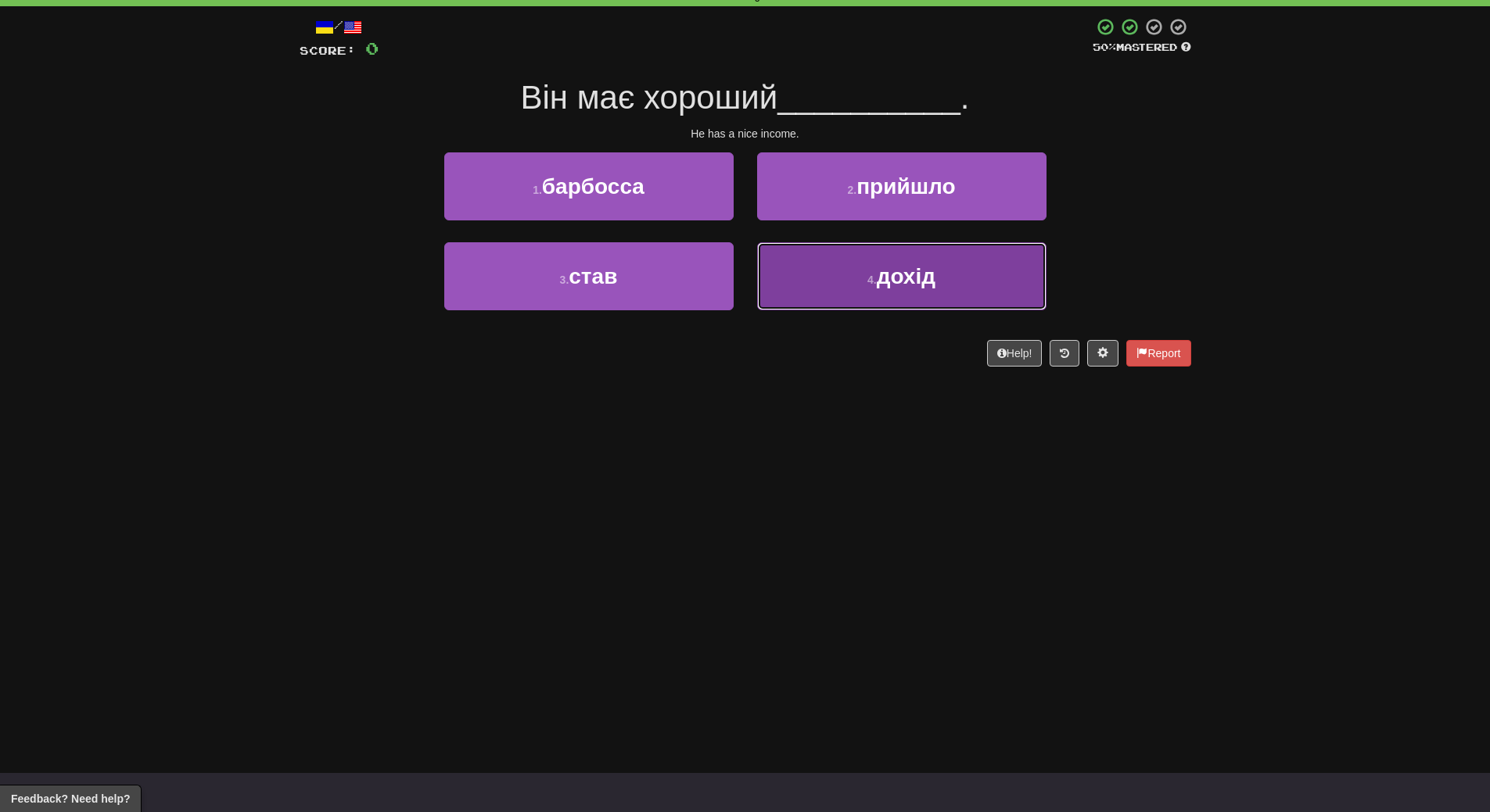
click at [942, 302] on button "4 . дохід" at bounding box center [901, 276] width 289 height 68
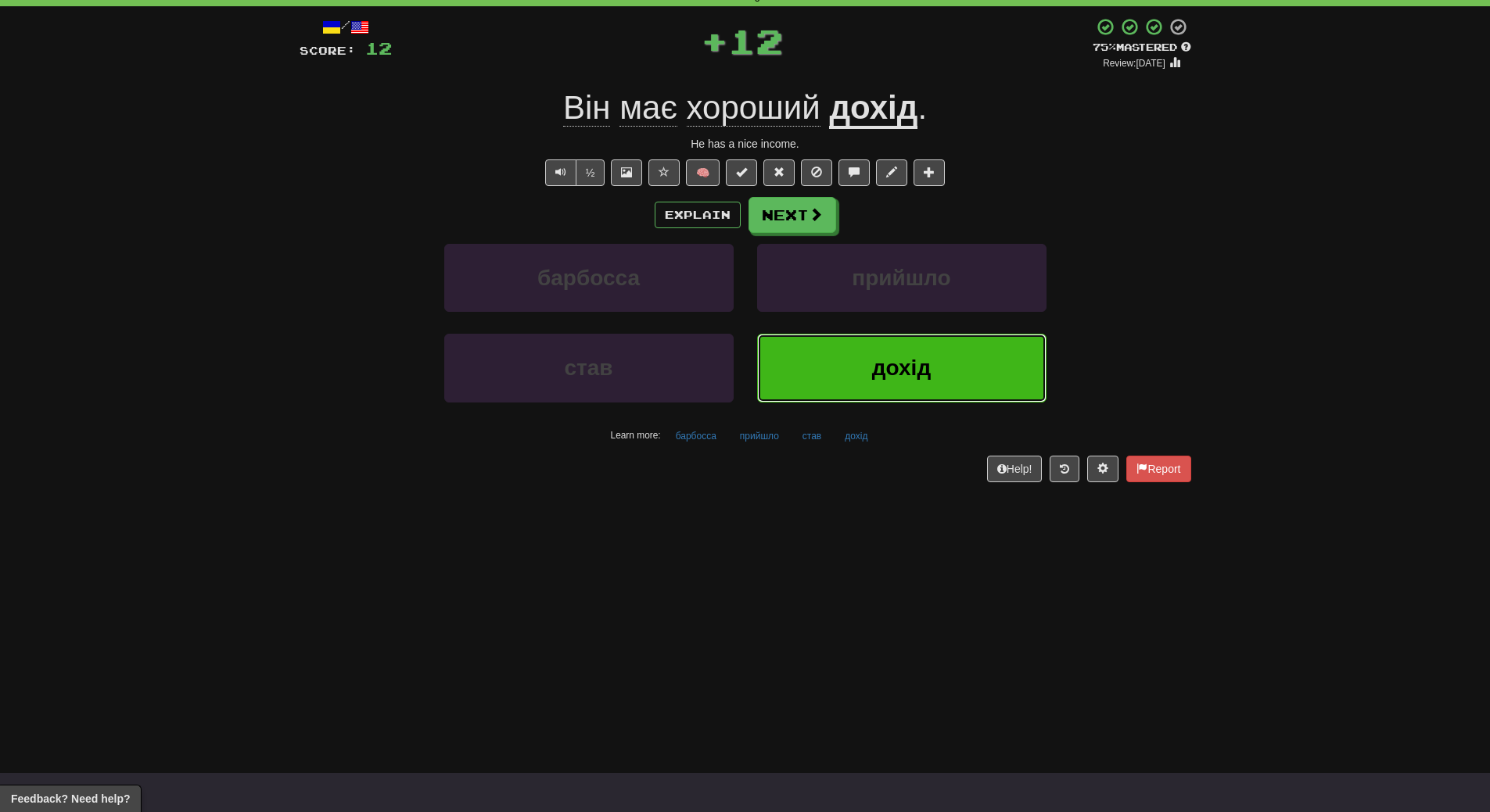
click at [921, 381] on button "дохід" at bounding box center [901, 368] width 289 height 68
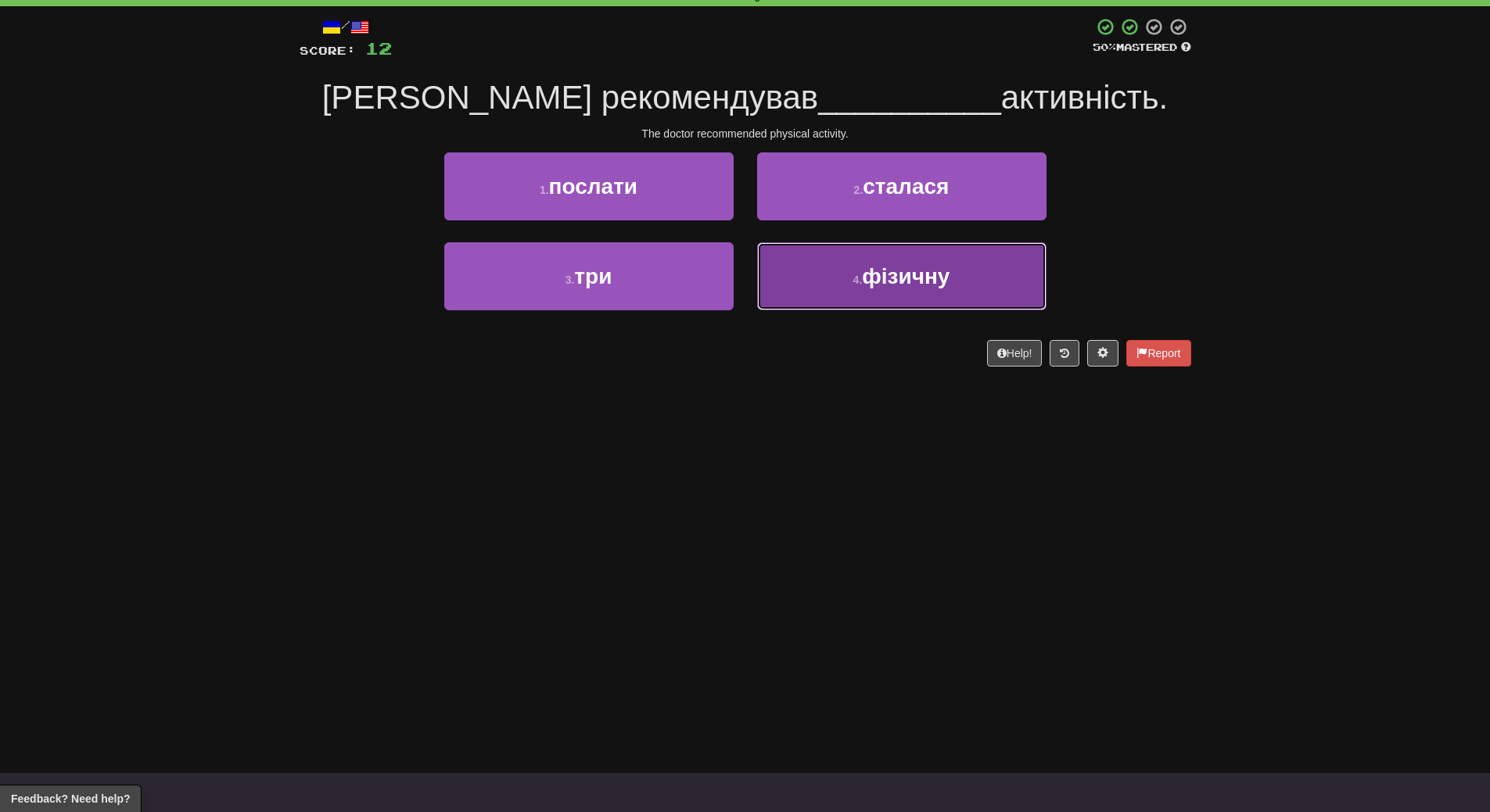
click at [907, 290] on button "4 . фізичну" at bounding box center [901, 276] width 289 height 68
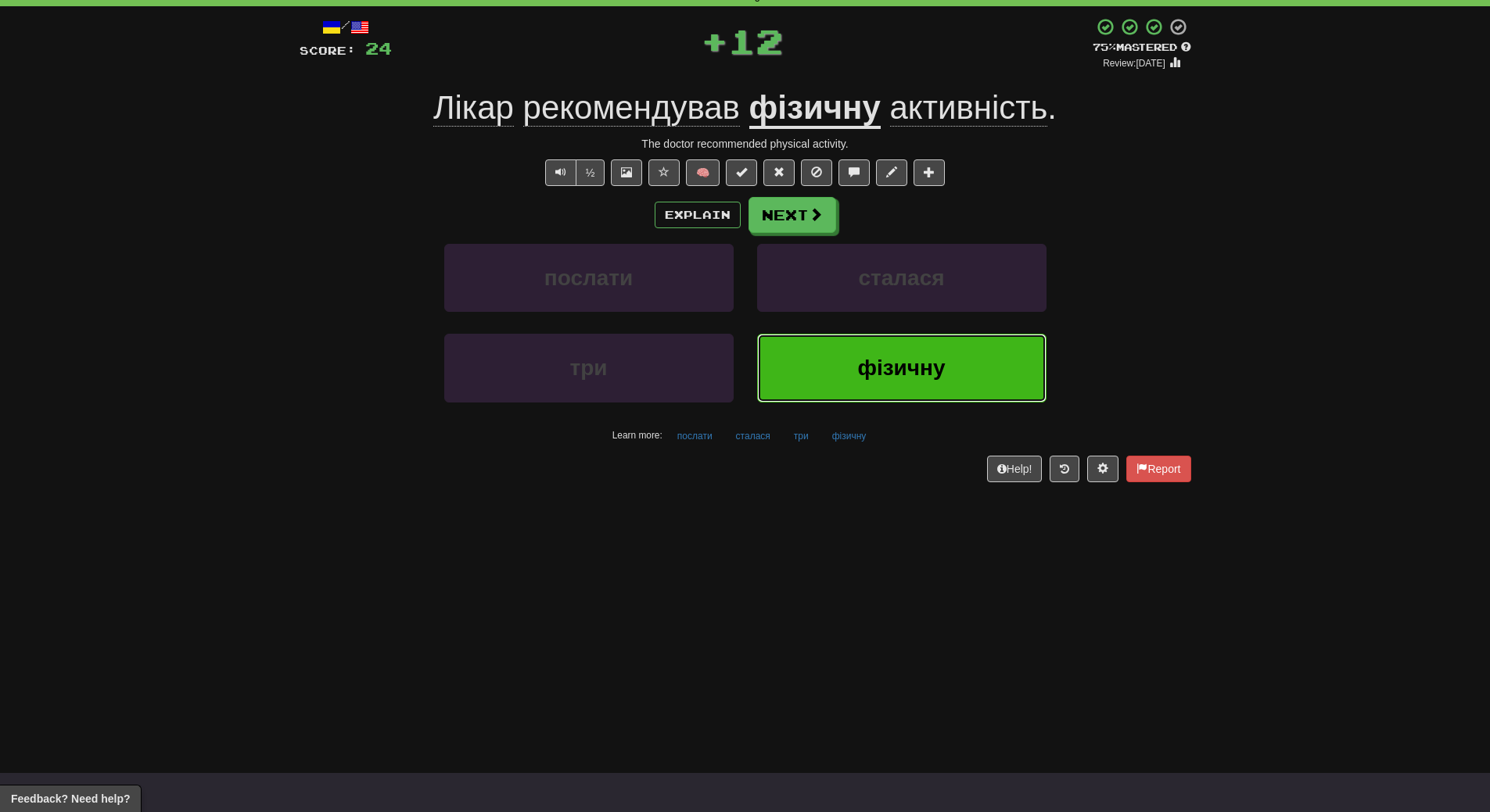
click at [896, 386] on button "фізичну" at bounding box center [901, 368] width 289 height 68
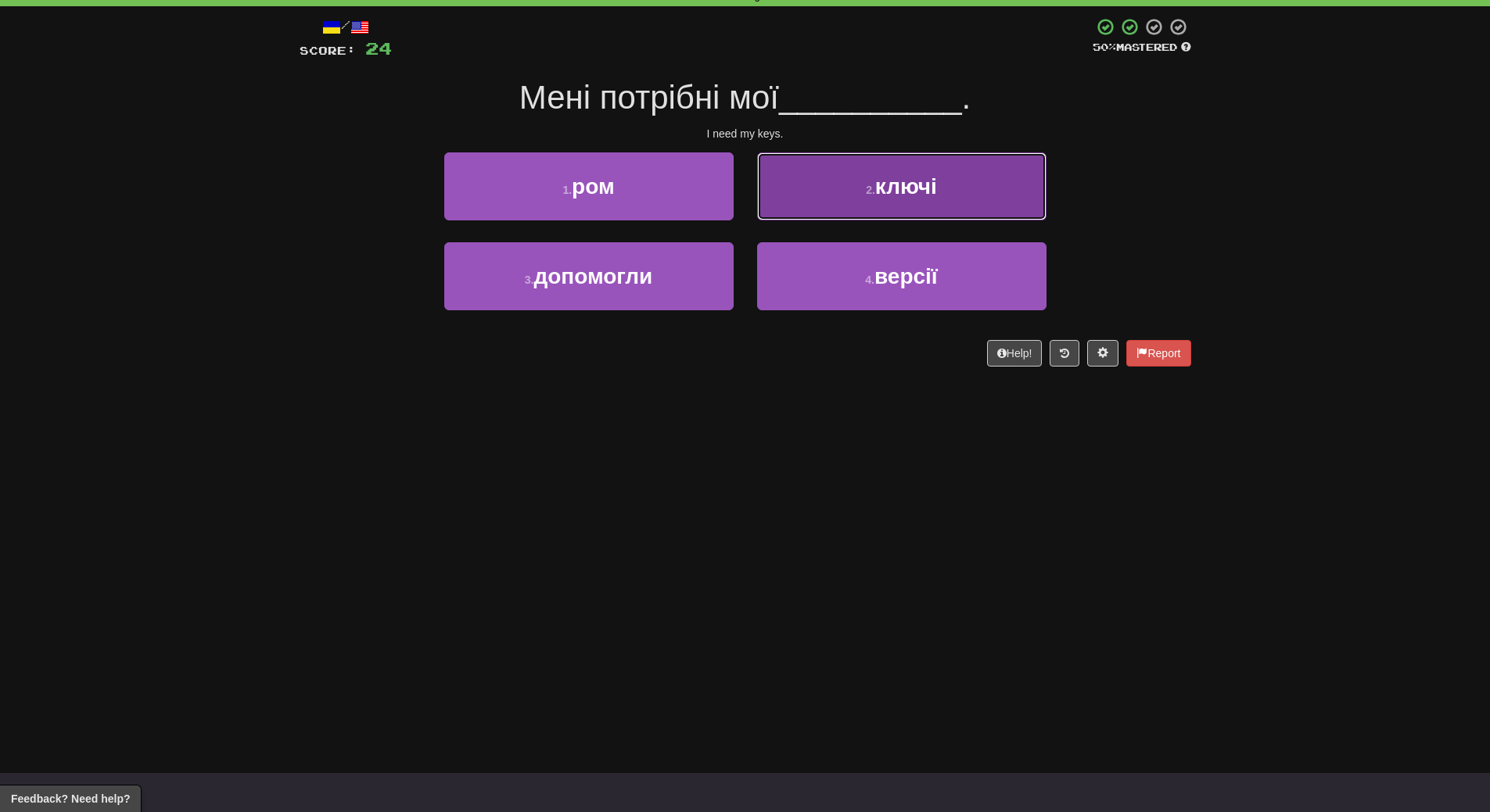
click at [950, 199] on button "2 . ключі" at bounding box center [901, 186] width 289 height 68
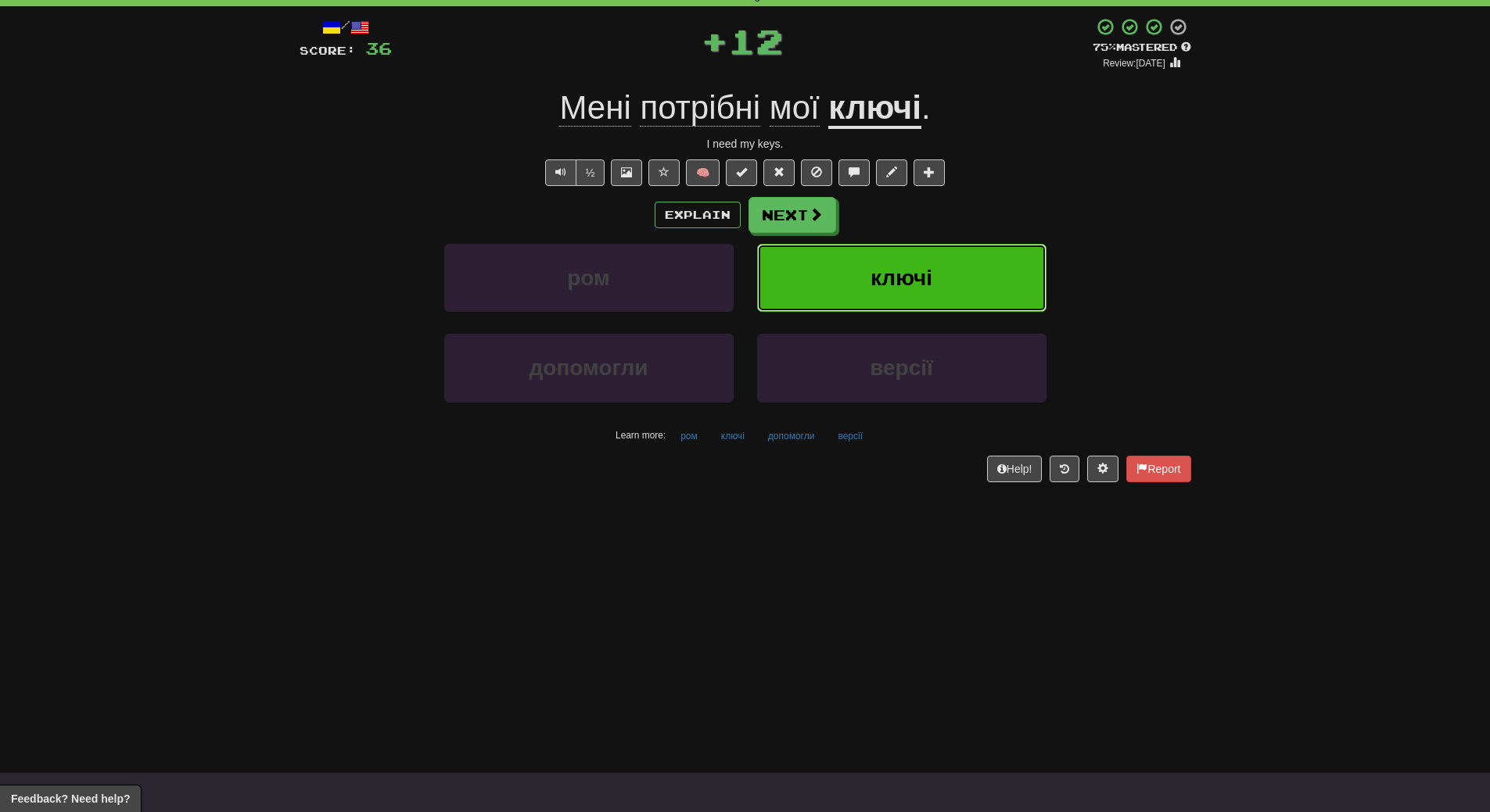
click at [944, 268] on button "ключі" at bounding box center [901, 277] width 289 height 68
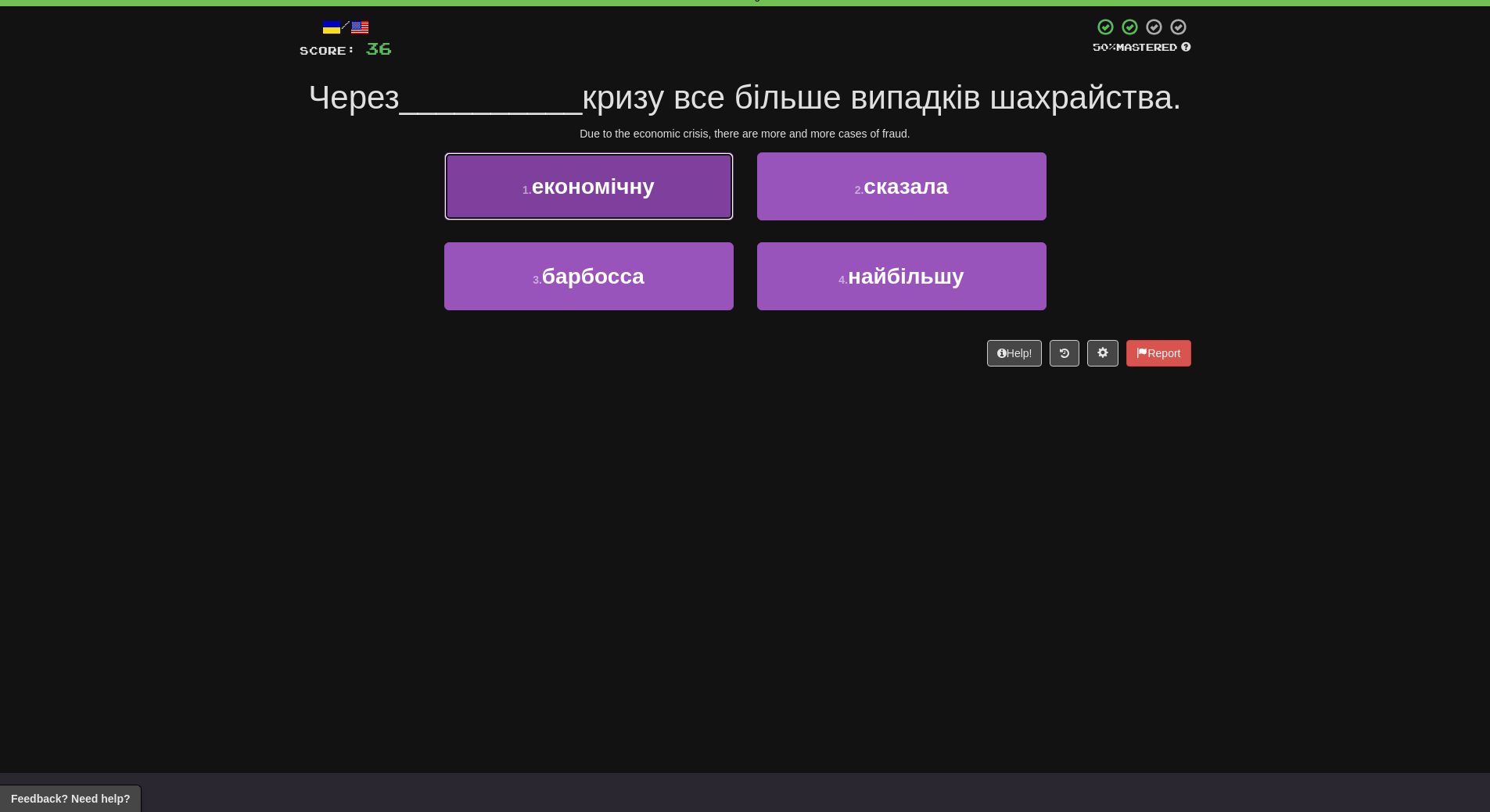
click at [620, 205] on button "1 . економічну" at bounding box center [588, 186] width 289 height 68
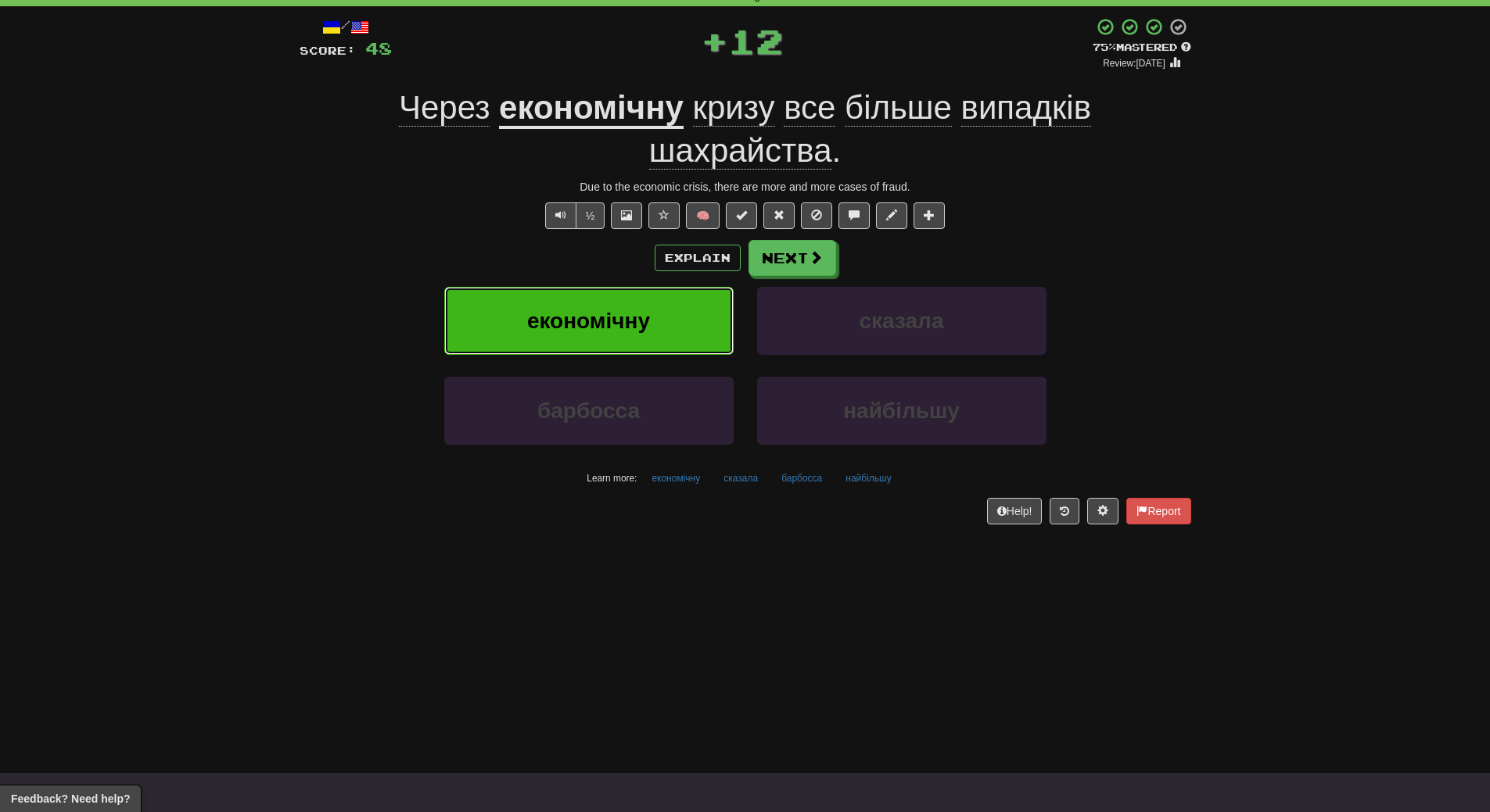
click at [616, 306] on button "економічну" at bounding box center [588, 321] width 289 height 68
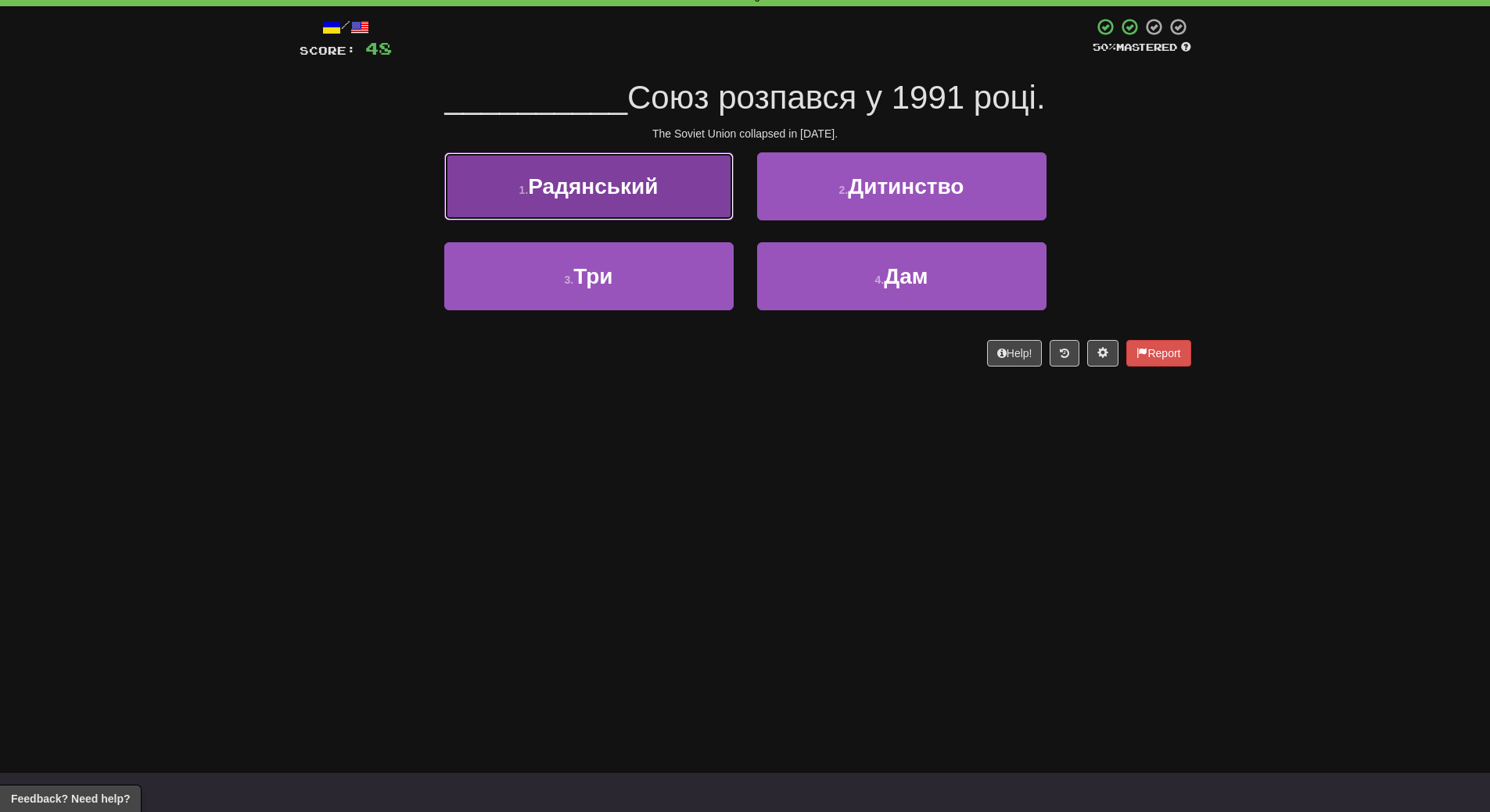
click at [649, 207] on button "1 . Радянський" at bounding box center [588, 186] width 289 height 68
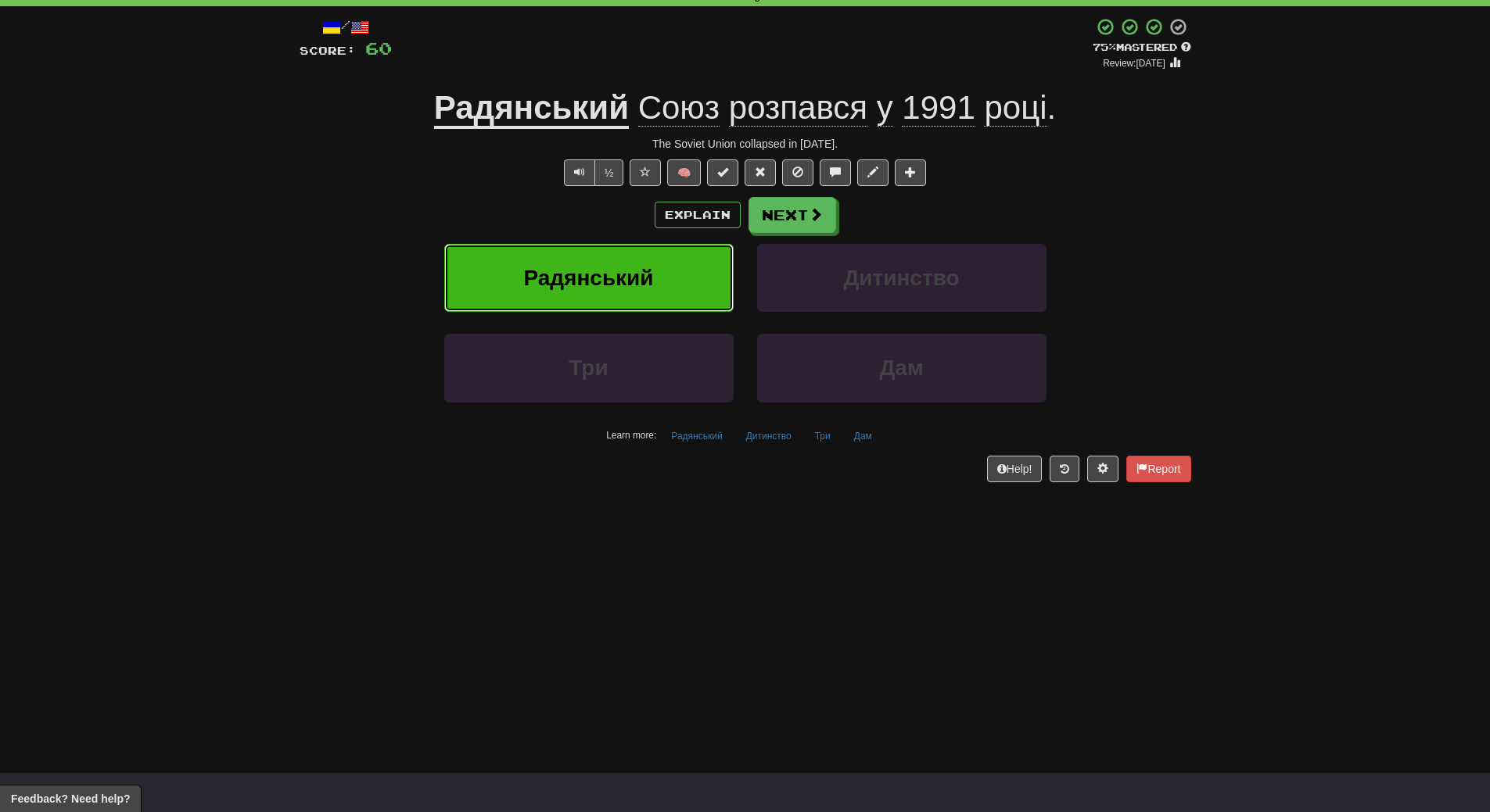
click at [643, 300] on button "Радянський" at bounding box center [588, 277] width 289 height 68
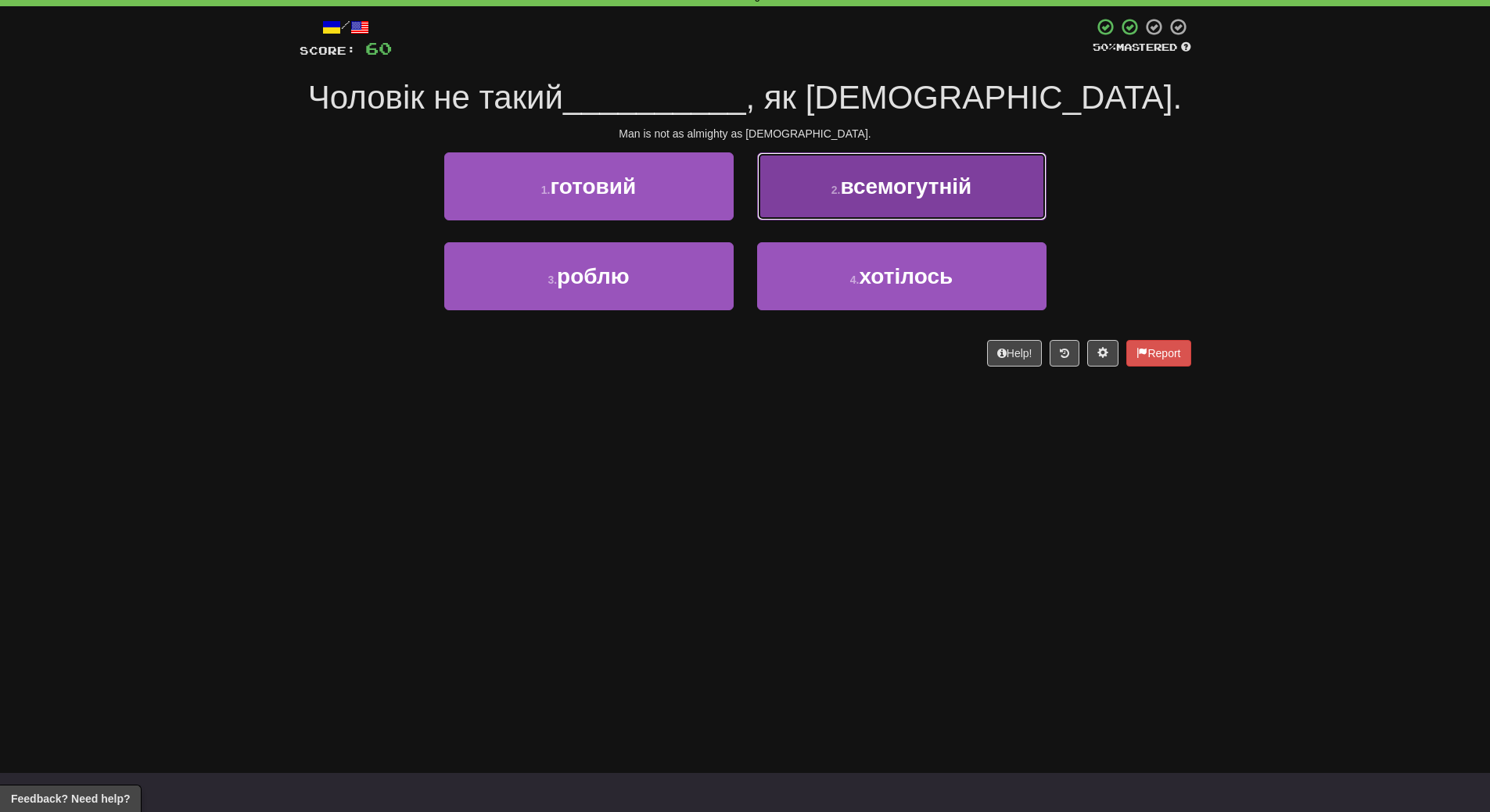
click at [1015, 191] on button "2 . всемогутній" at bounding box center [901, 186] width 289 height 68
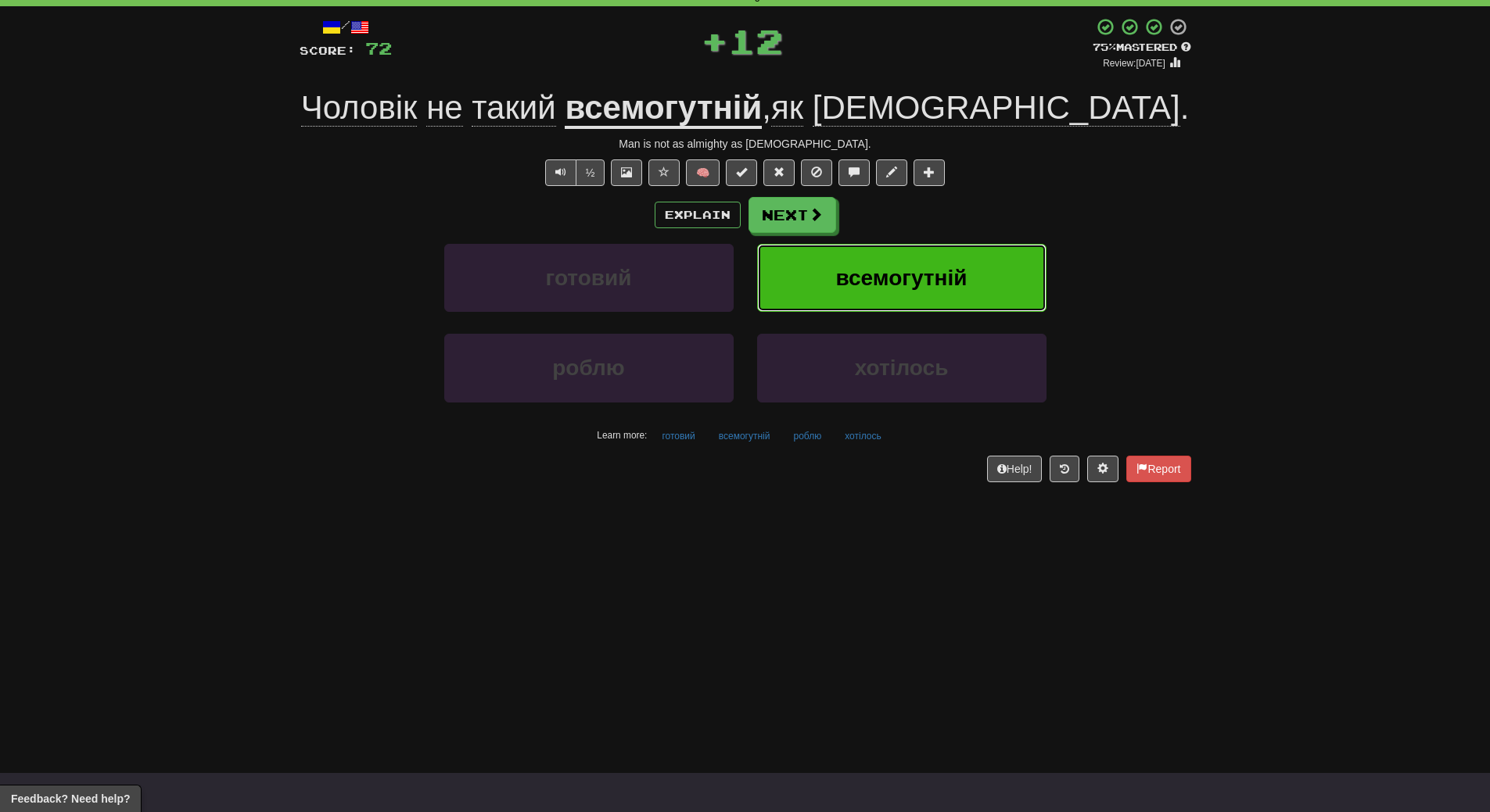
click at [979, 285] on button "всемогутній" at bounding box center [901, 277] width 289 height 68
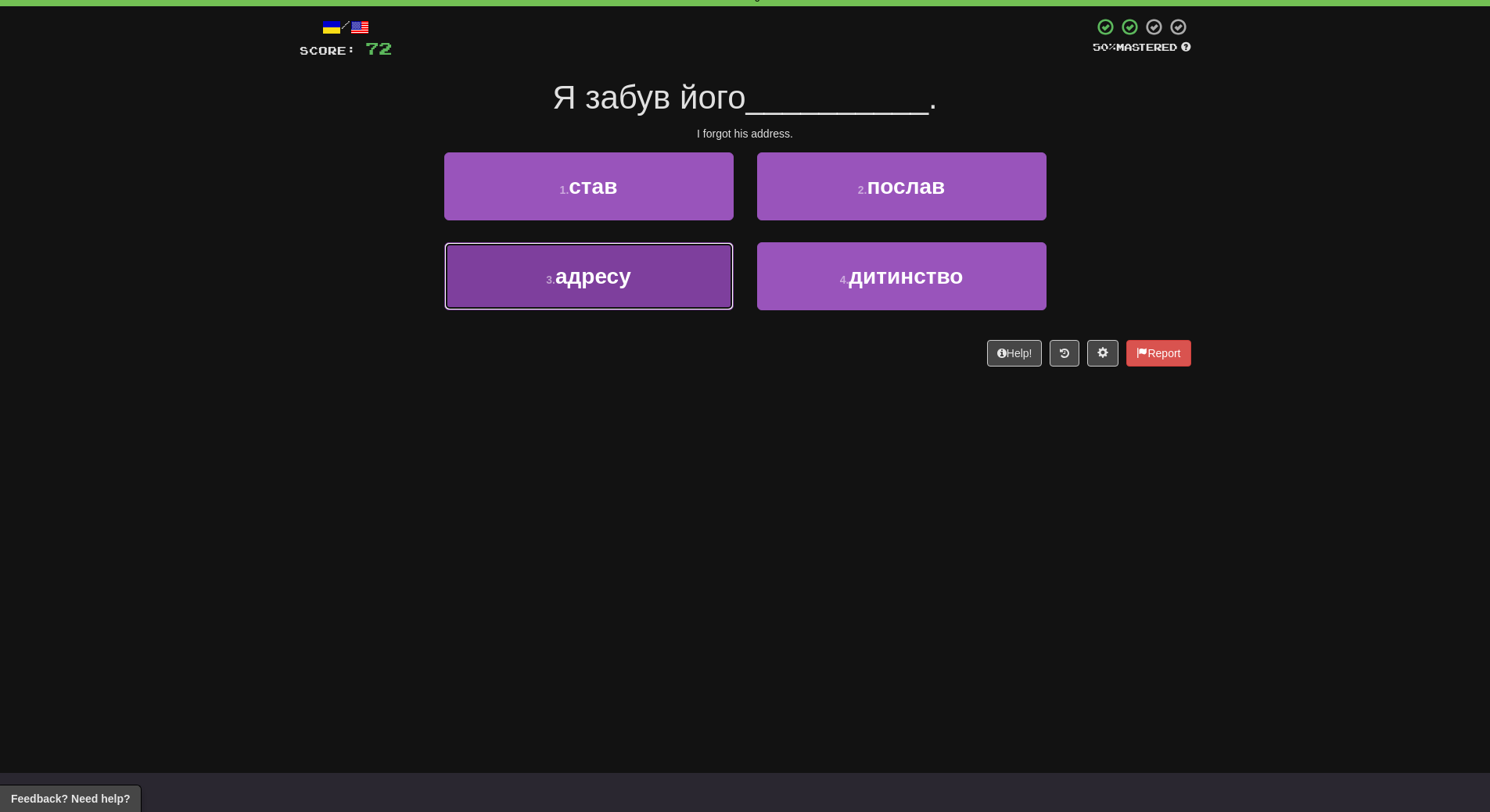
click at [639, 292] on button "3 . адресу" at bounding box center [588, 276] width 289 height 68
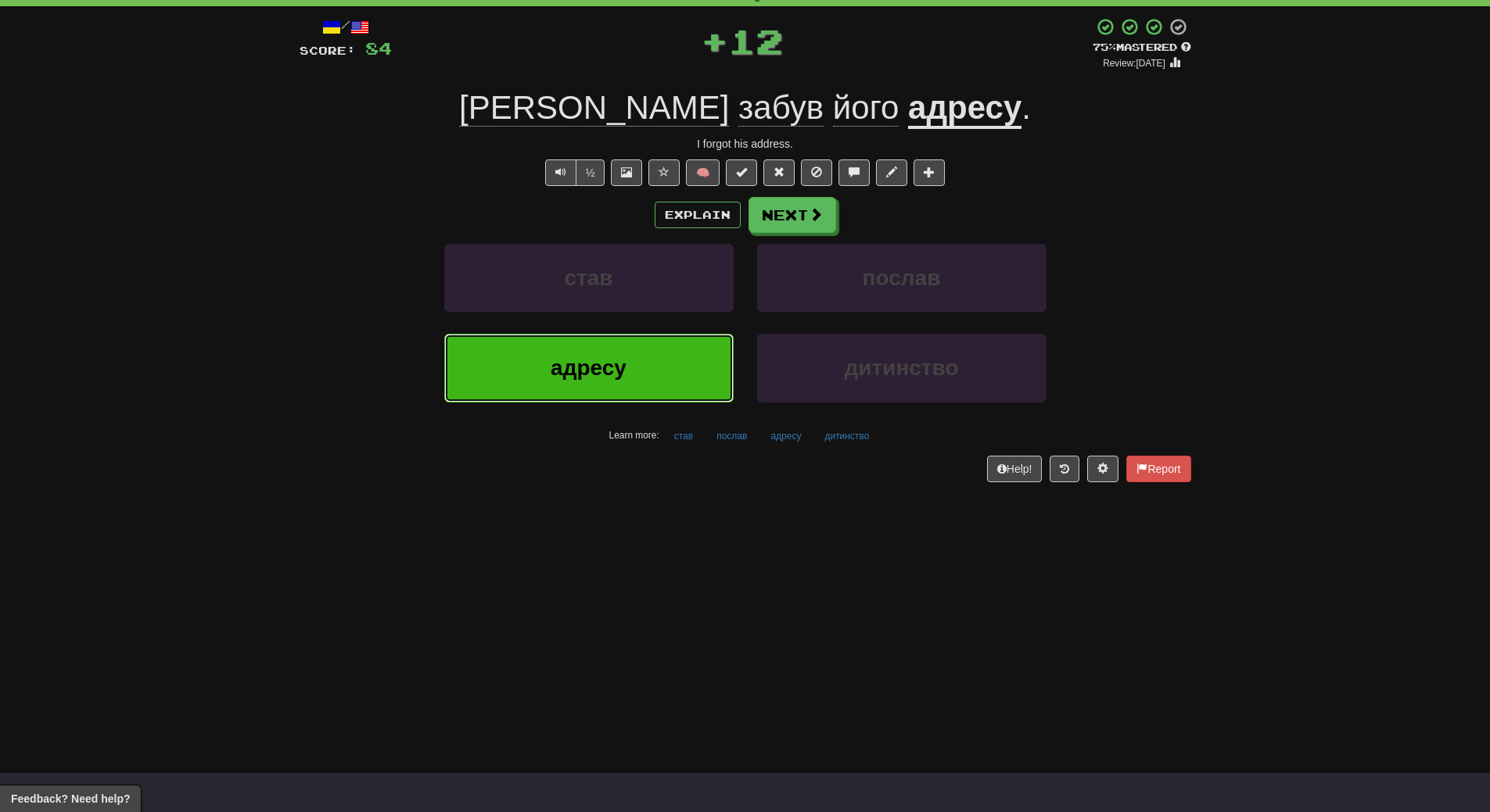
click at [624, 394] on button "адресу" at bounding box center [588, 368] width 289 height 68
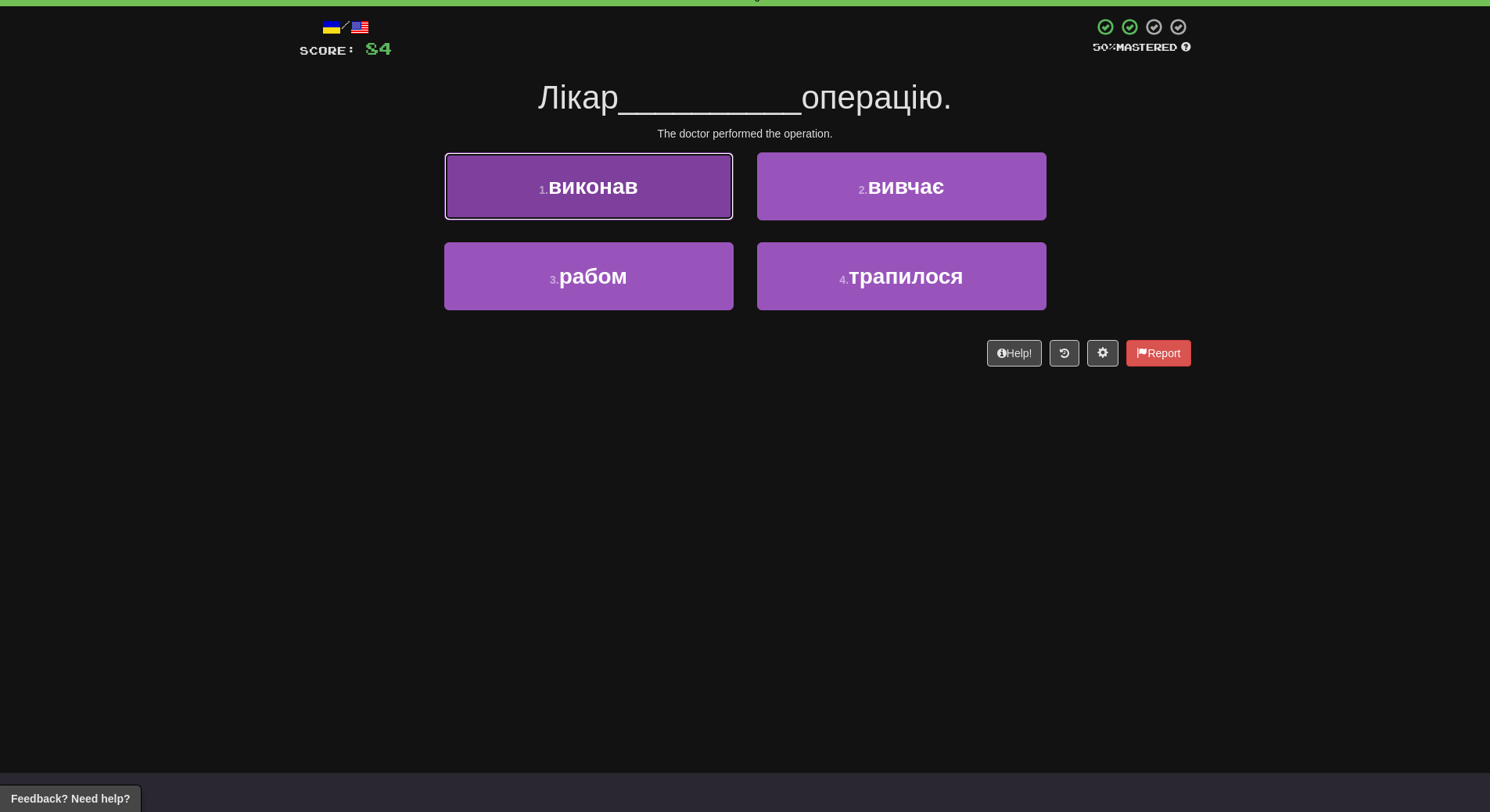
click at [653, 205] on button "1 . виконав" at bounding box center [588, 186] width 289 height 68
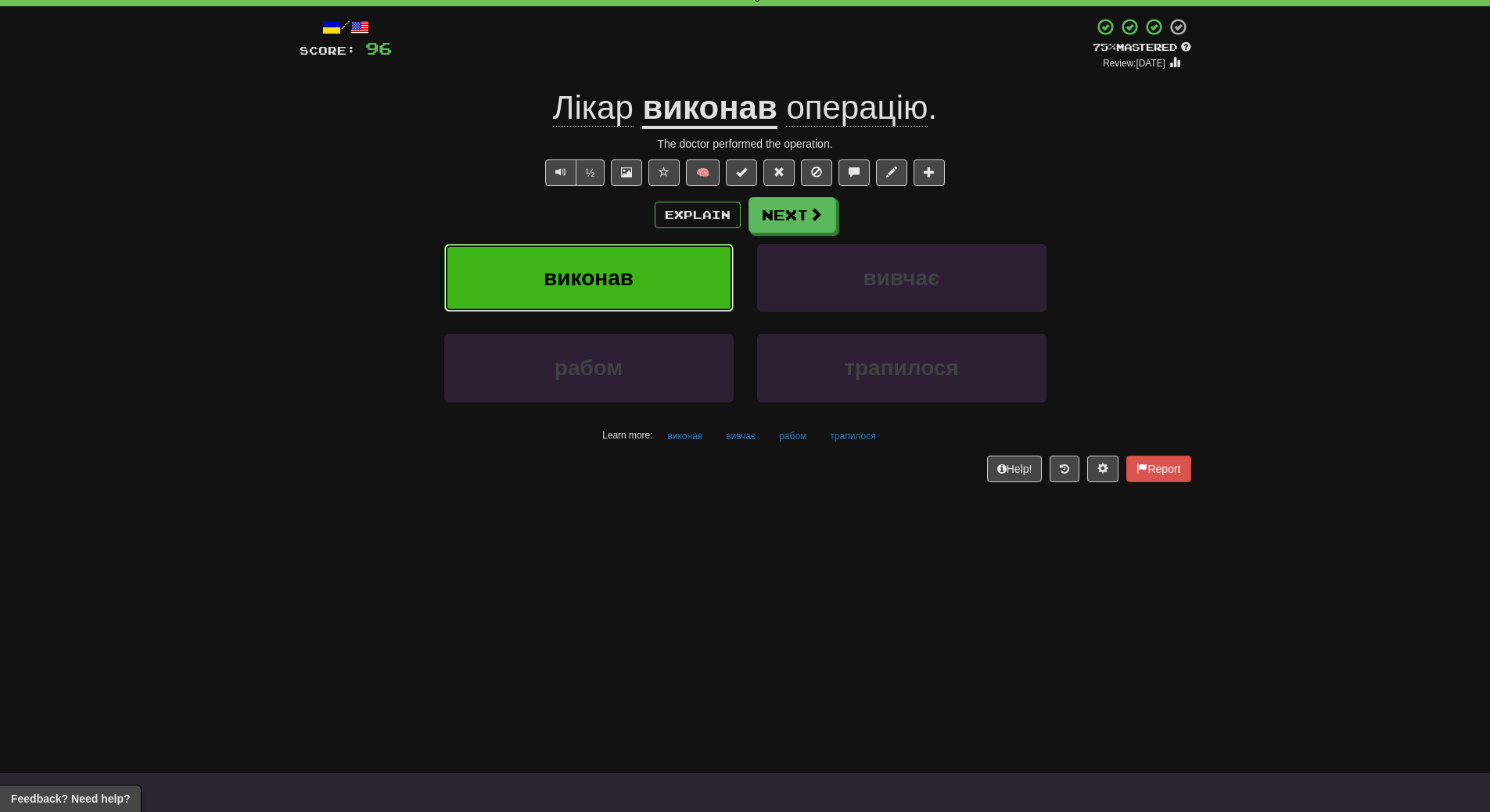
click at [636, 291] on button "виконав" at bounding box center [588, 277] width 289 height 68
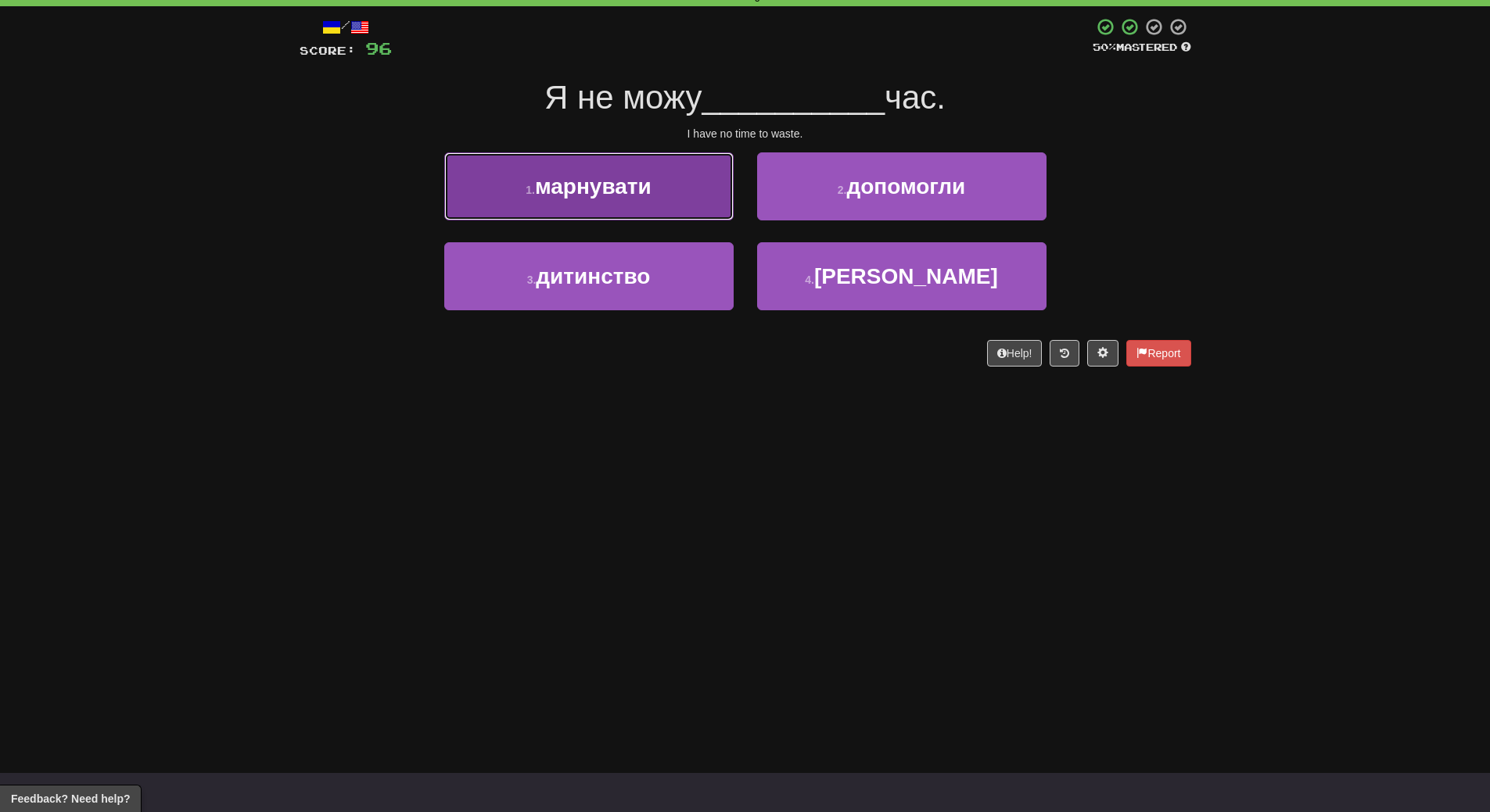
click at [616, 191] on span "марнувати" at bounding box center [593, 186] width 117 height 24
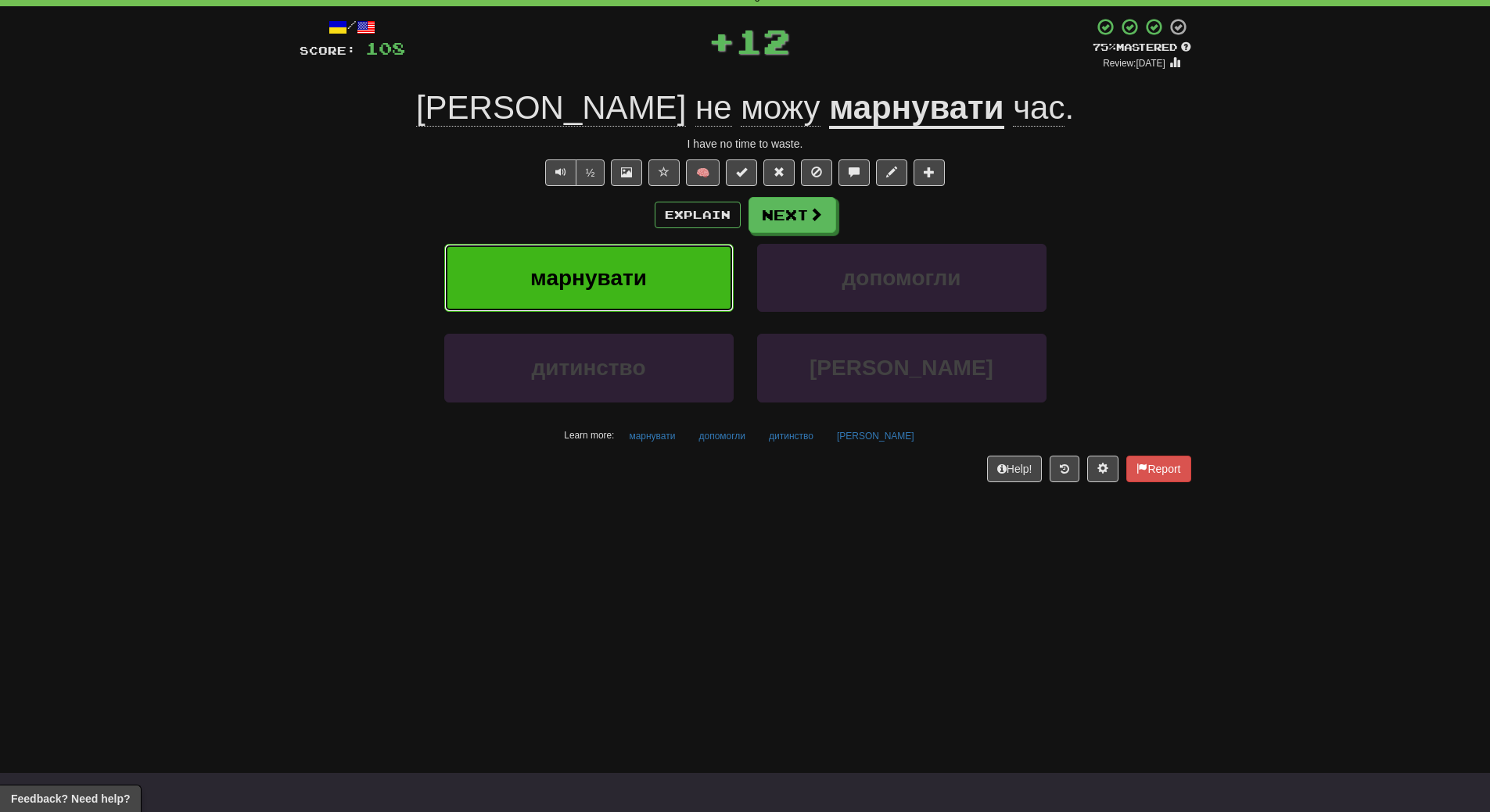
click at [609, 276] on span "марнувати" at bounding box center [588, 277] width 117 height 24
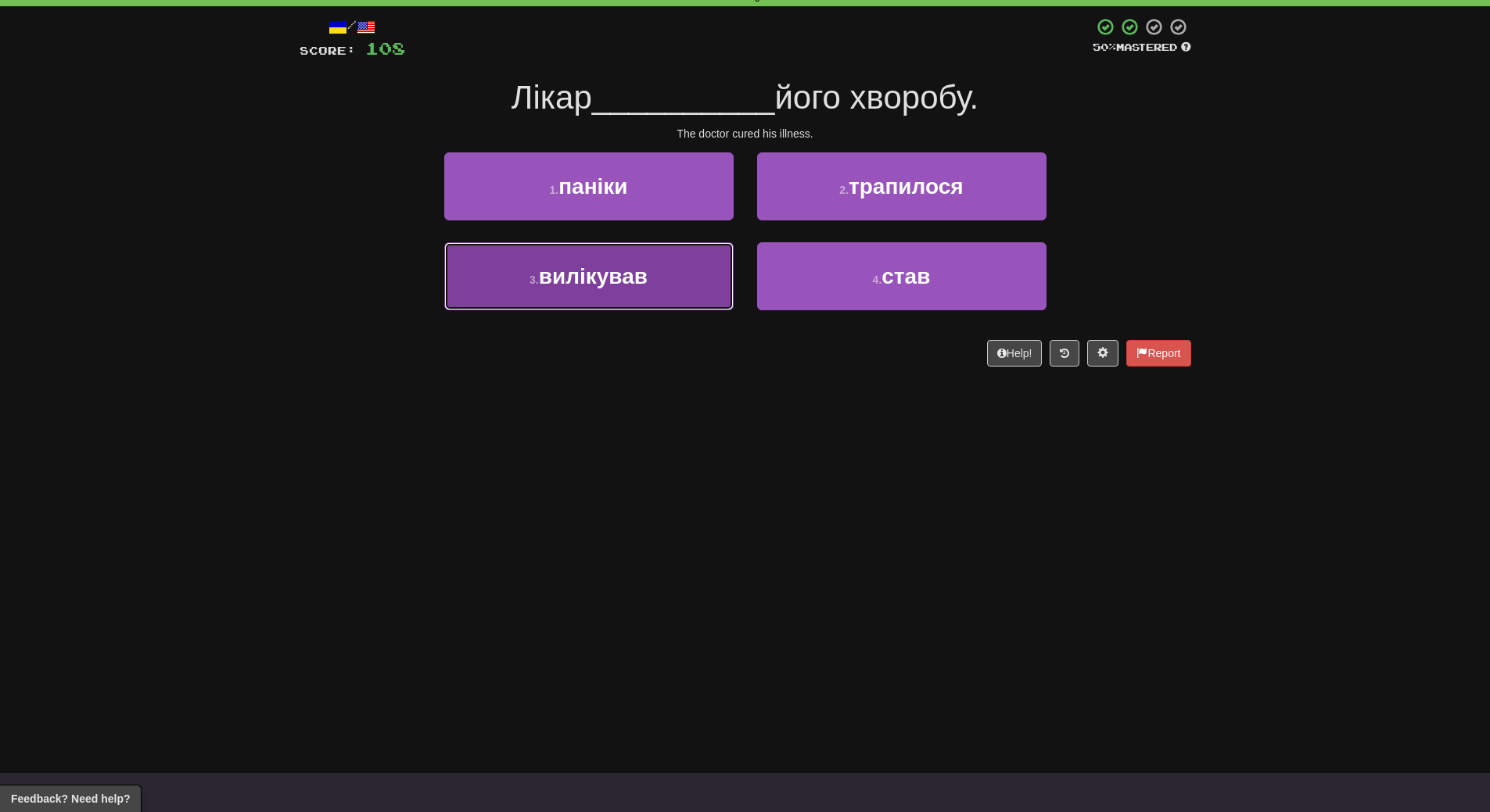
click at [591, 310] on button "3 . вилікував" at bounding box center [588, 276] width 289 height 68
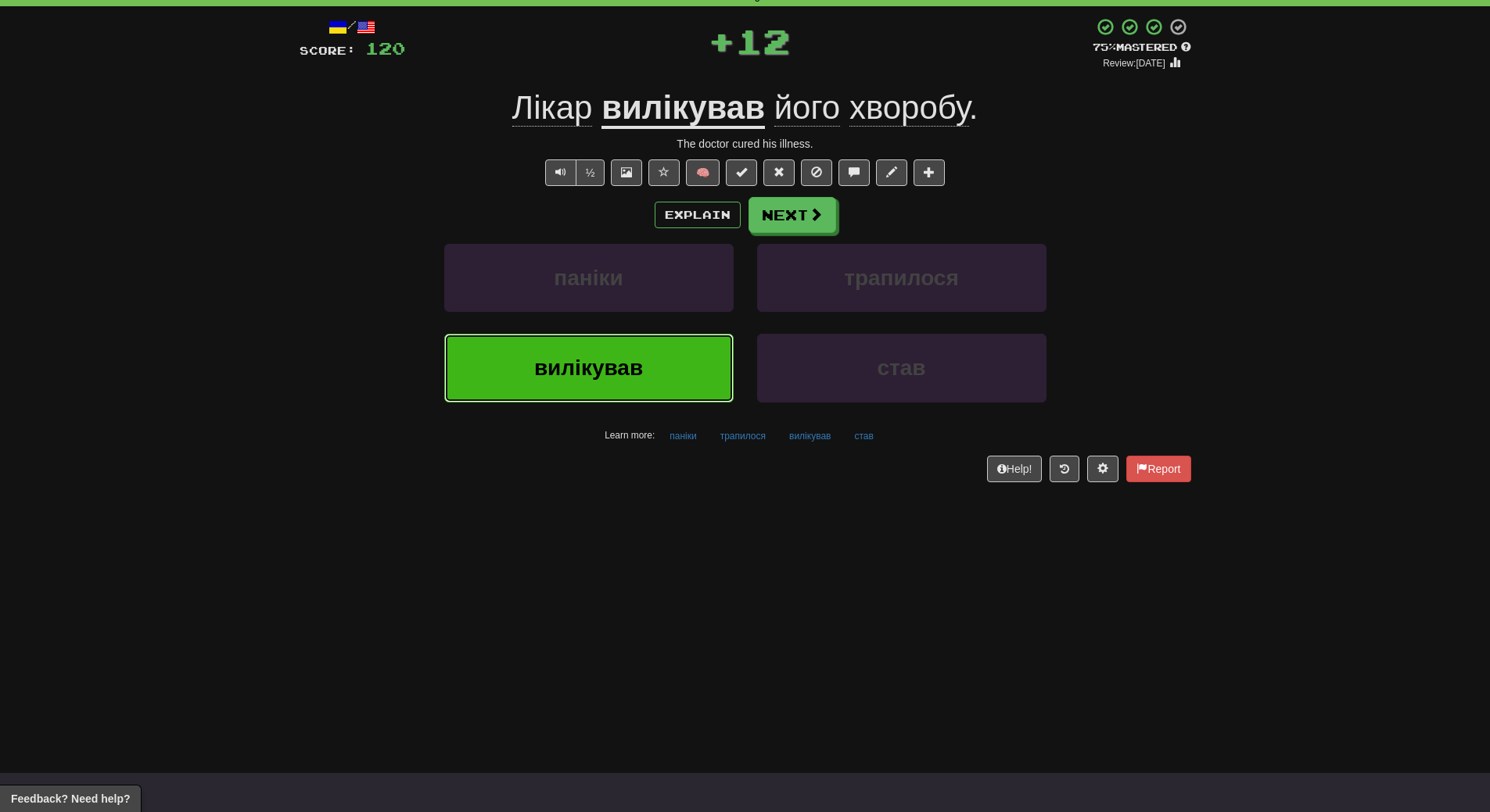
click at [583, 347] on button "вилікував" at bounding box center [588, 368] width 289 height 68
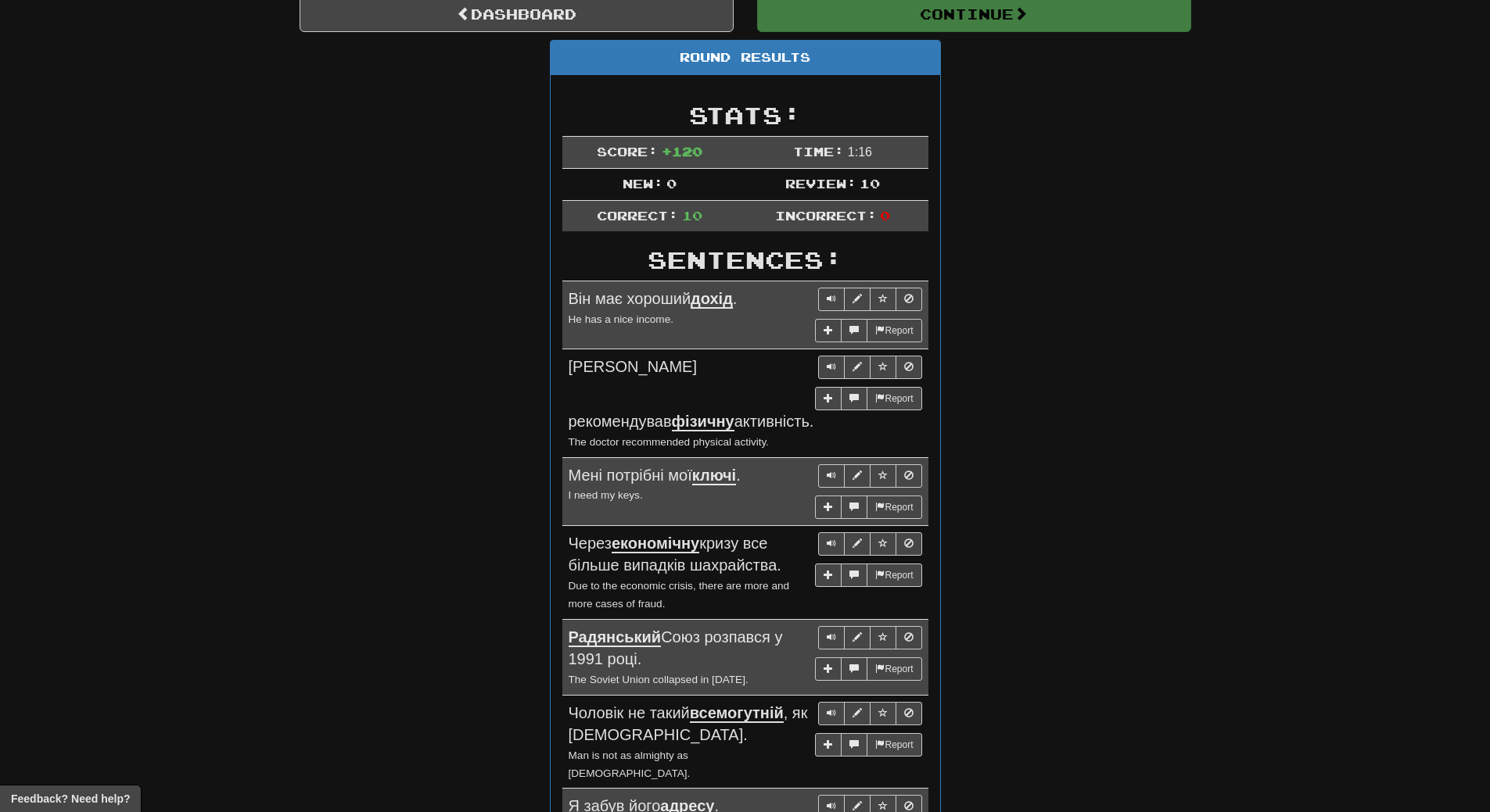
scroll to position [156, 0]
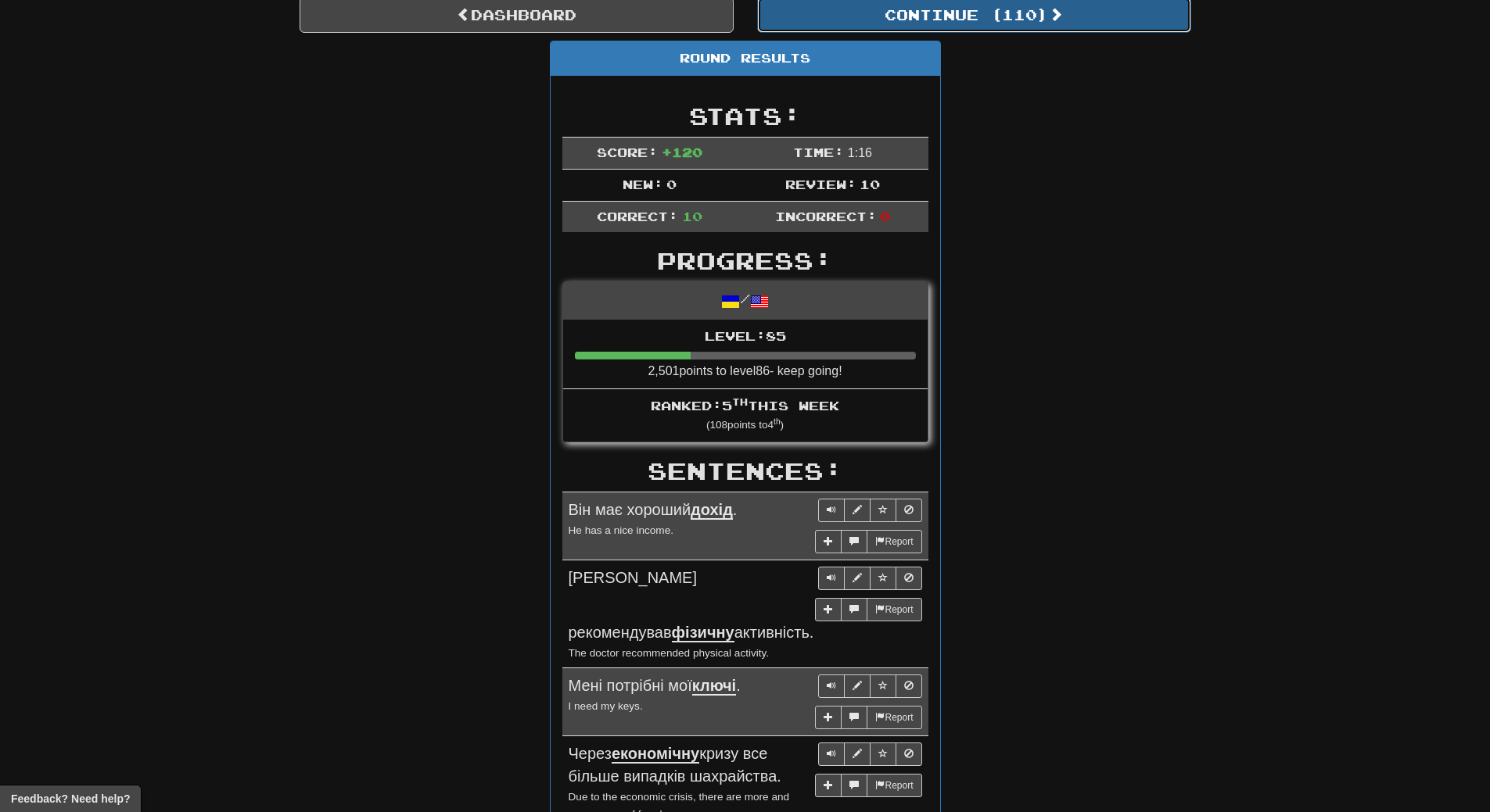
click at [1056, 21] on span at bounding box center [1056, 14] width 14 height 14
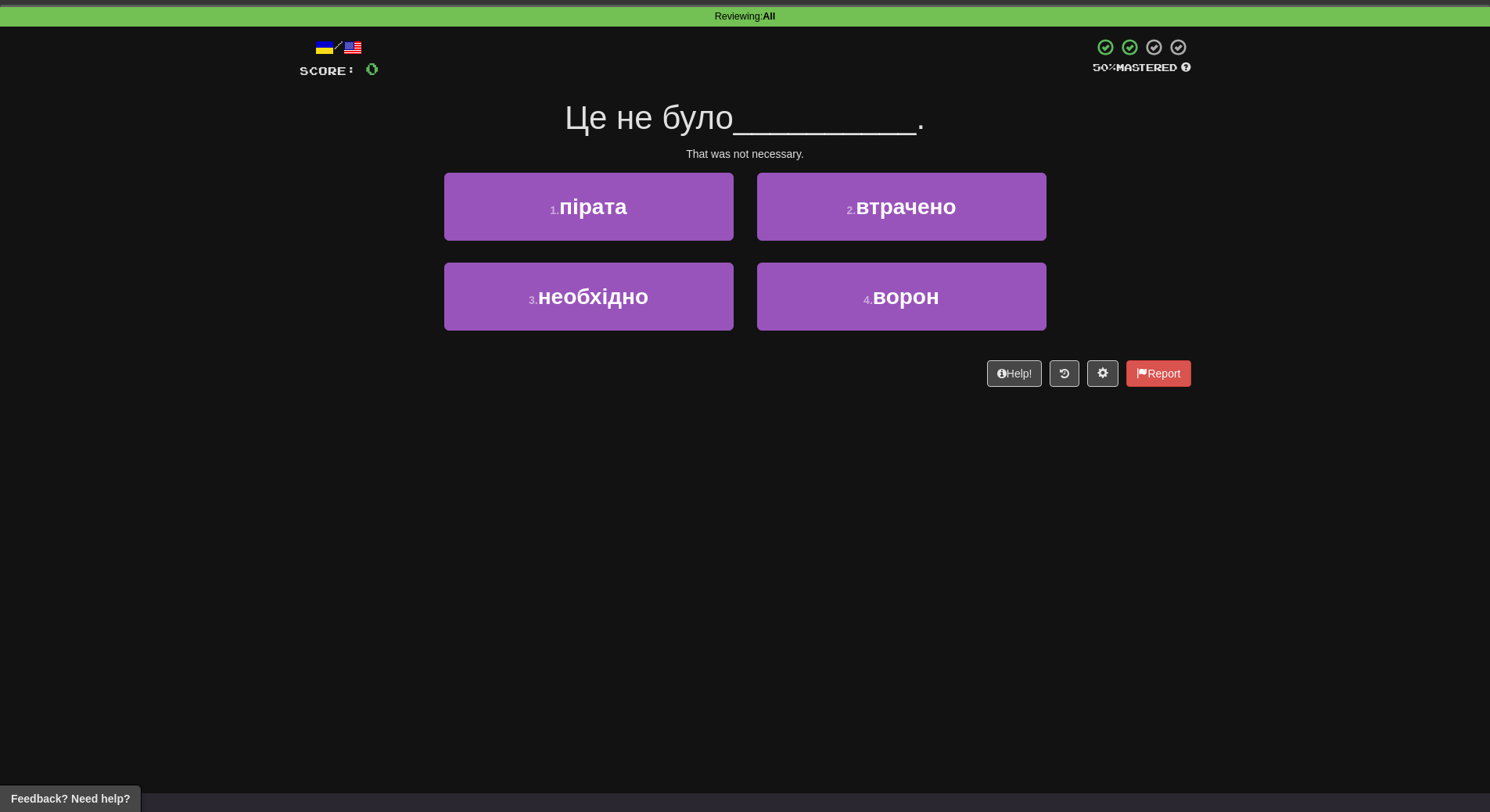
scroll to position [0, 0]
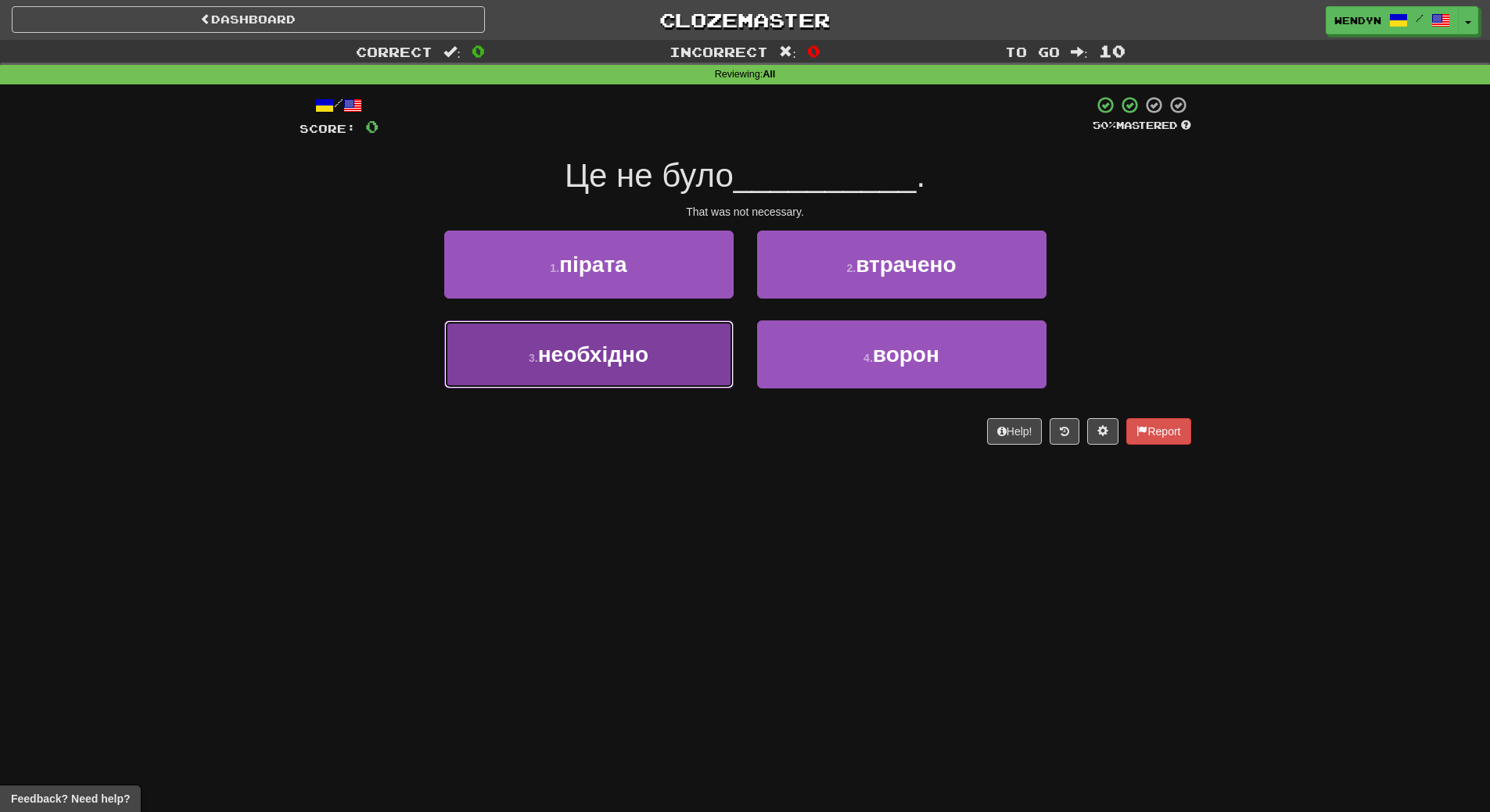
click at [626, 363] on span "необхідно" at bounding box center [593, 354] width 111 height 24
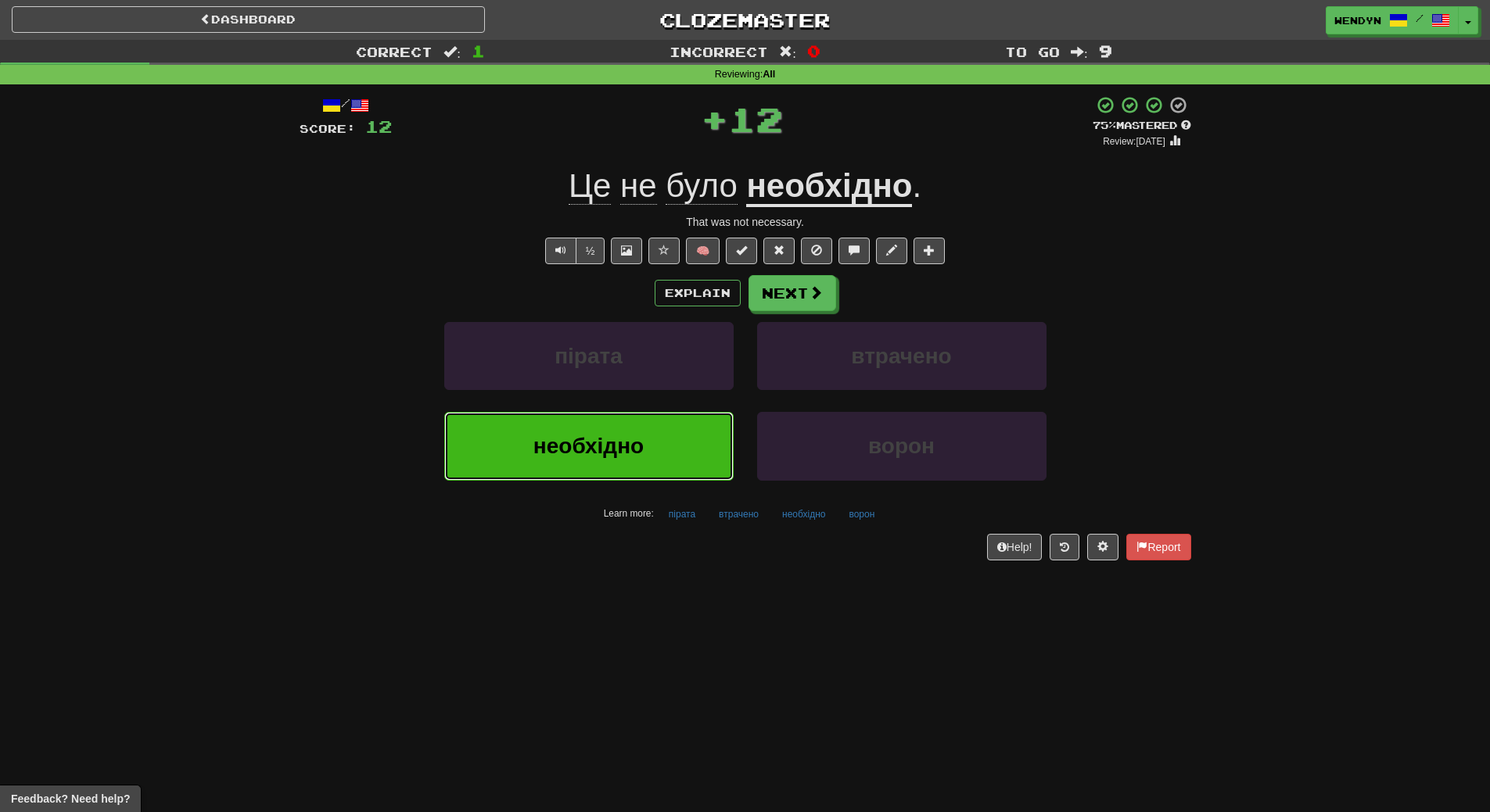
click at [609, 448] on span "необхідно" at bounding box center [588, 445] width 111 height 24
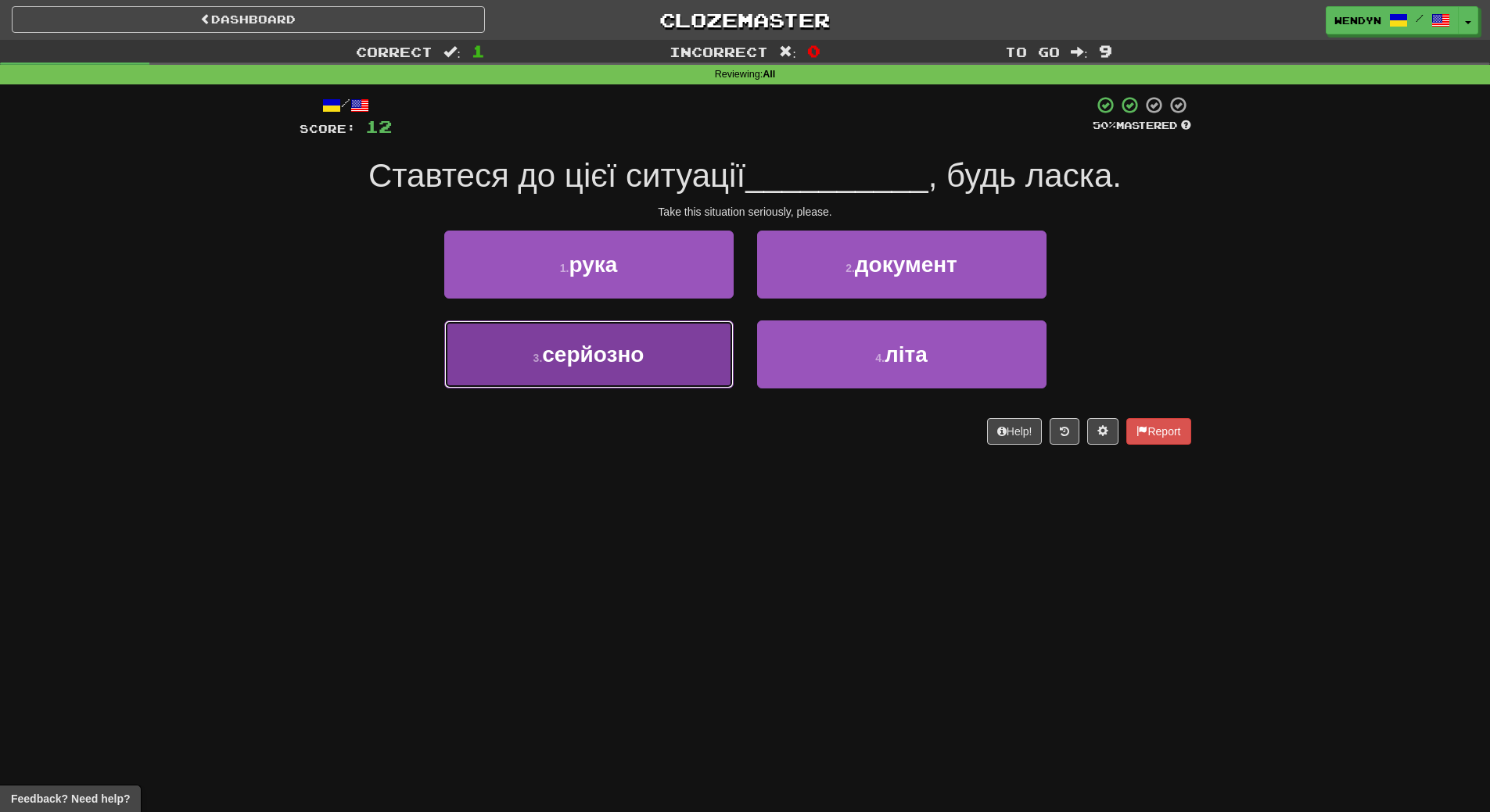
click at [628, 365] on span "серйозно" at bounding box center [593, 354] width 102 height 24
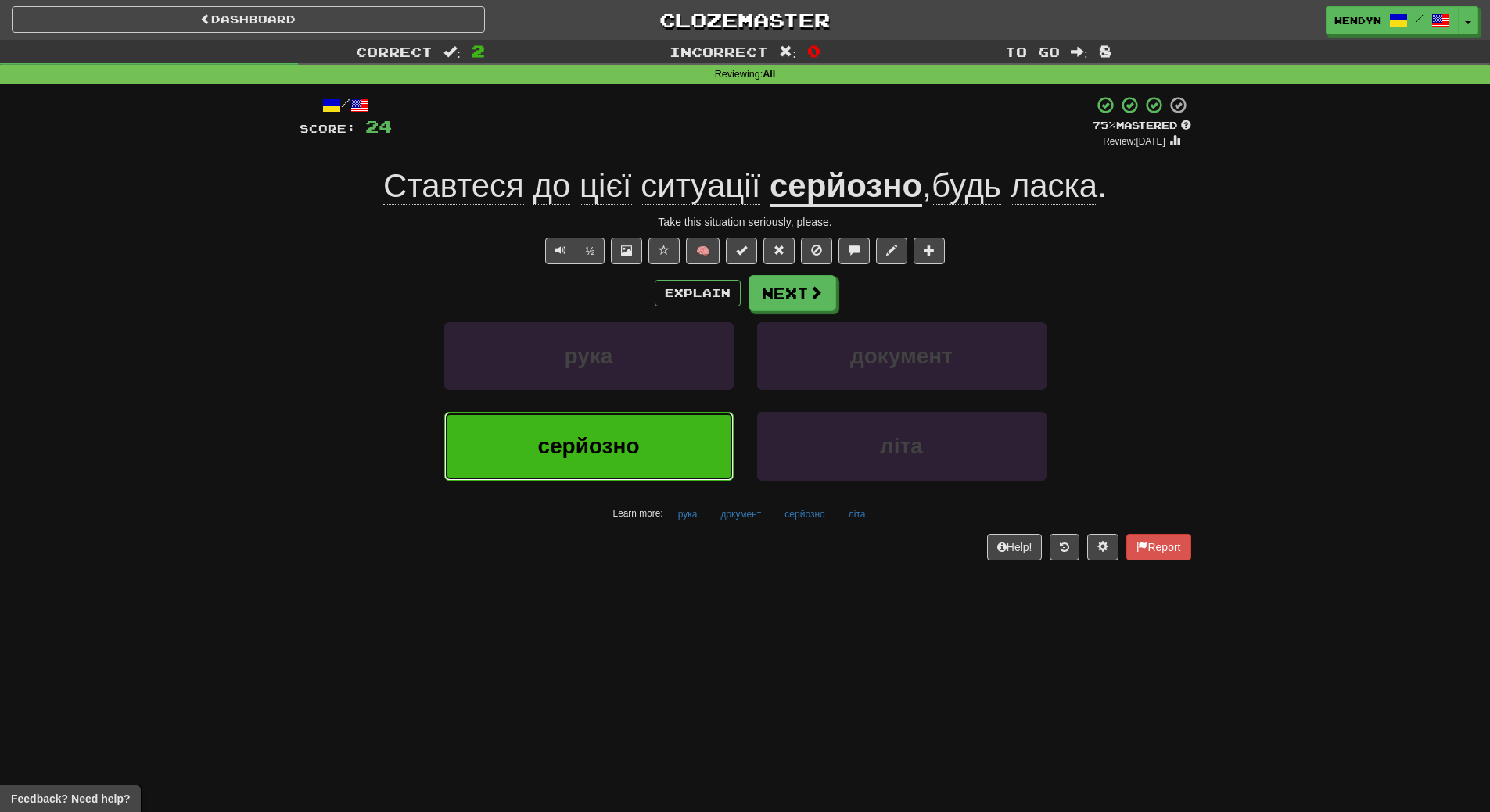
click at [607, 453] on span "серйозно" at bounding box center [588, 445] width 102 height 24
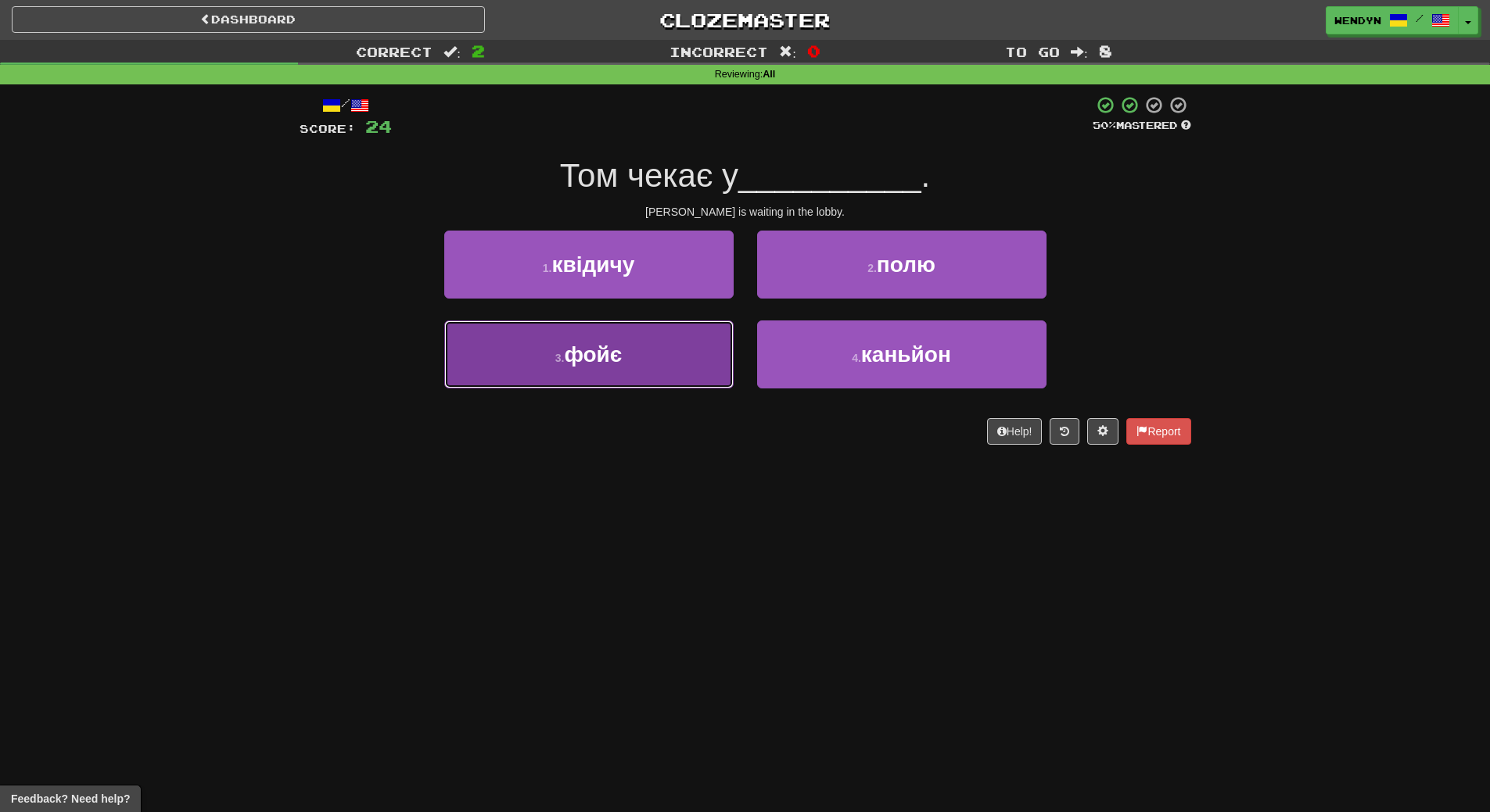
click at [670, 350] on button "3 . фойє" at bounding box center [588, 354] width 289 height 68
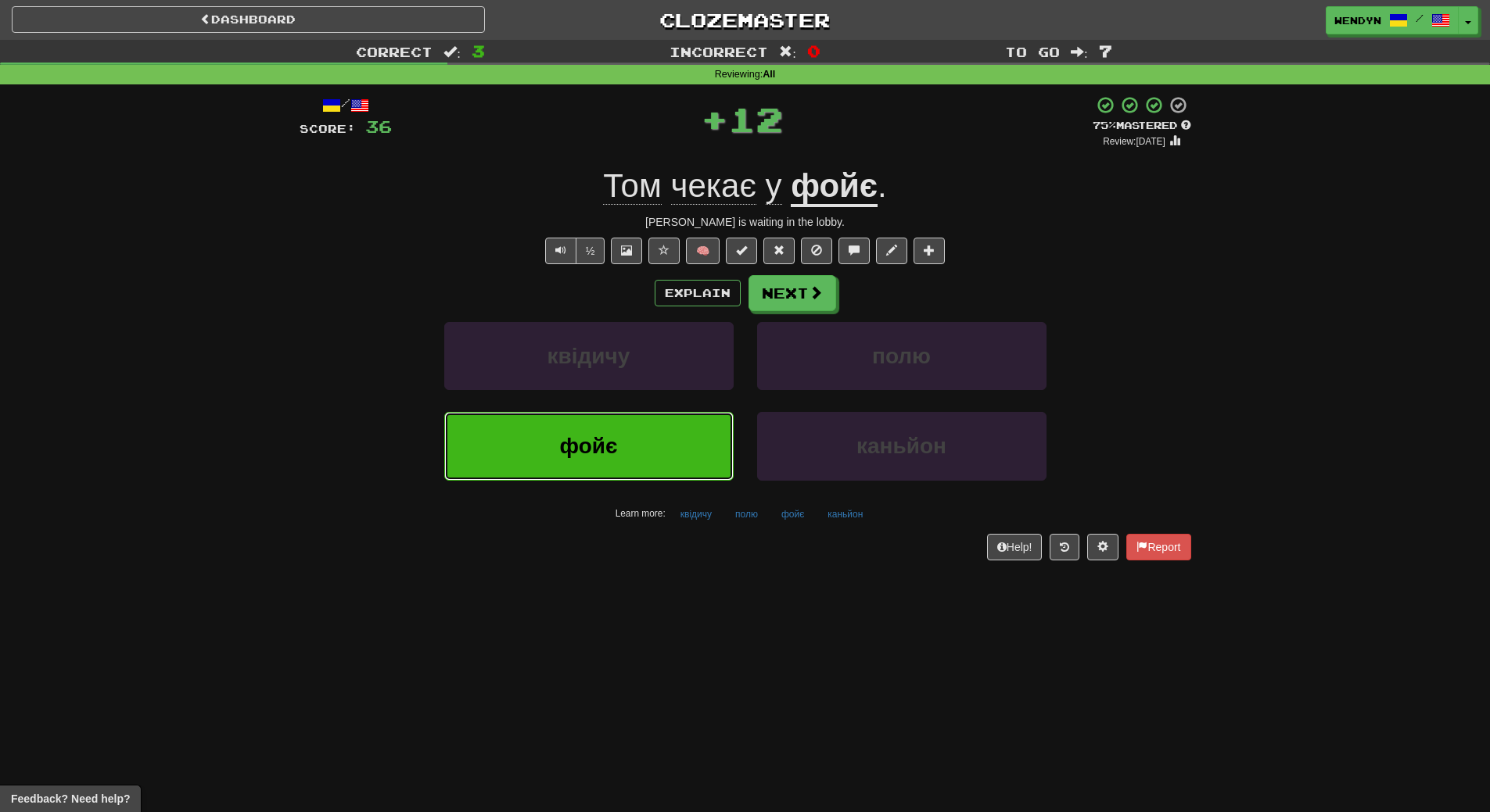
click at [659, 479] on button "фойє" at bounding box center [588, 446] width 289 height 68
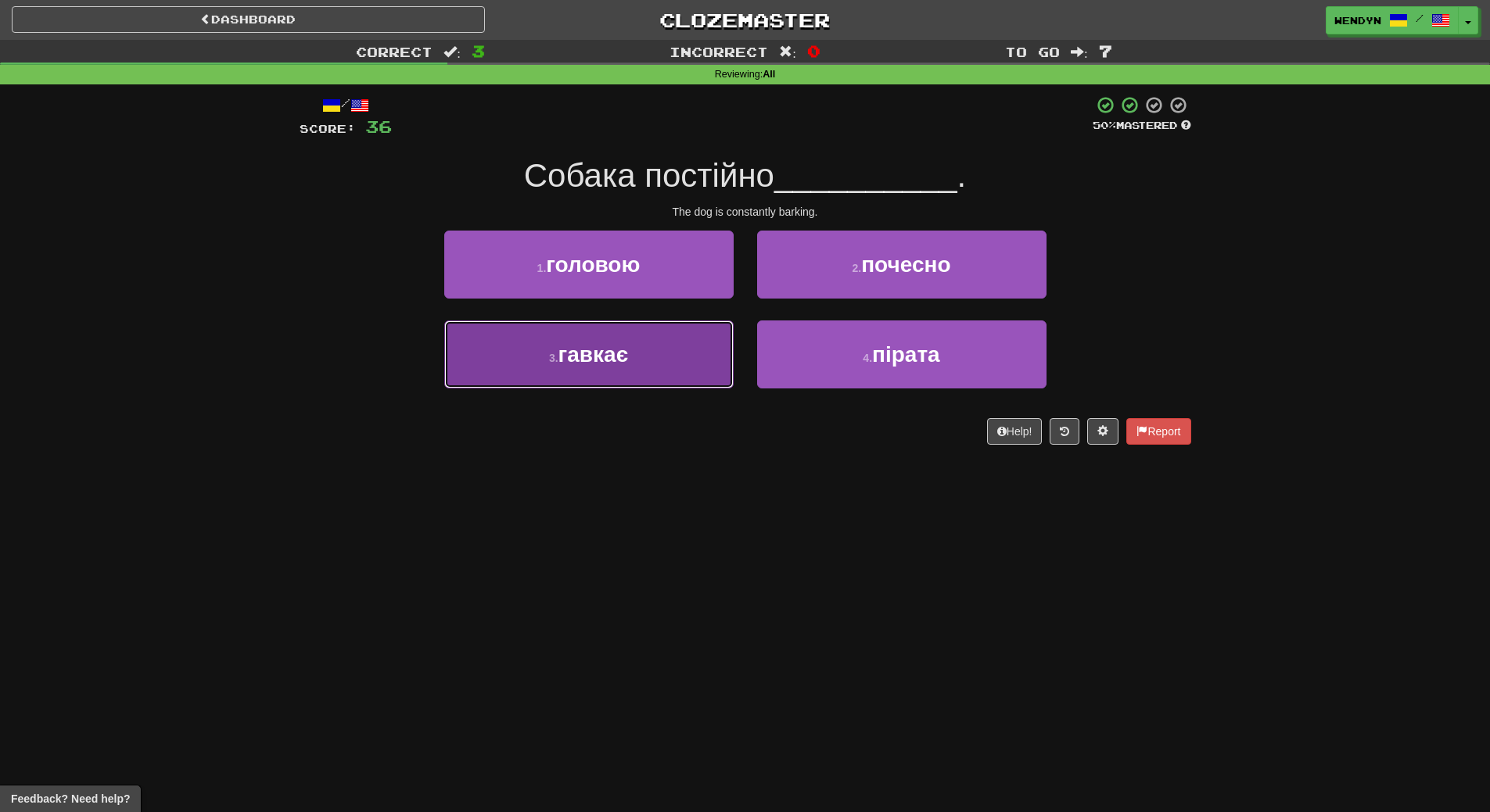
click at [602, 346] on span "гавкає" at bounding box center [594, 354] width 71 height 24
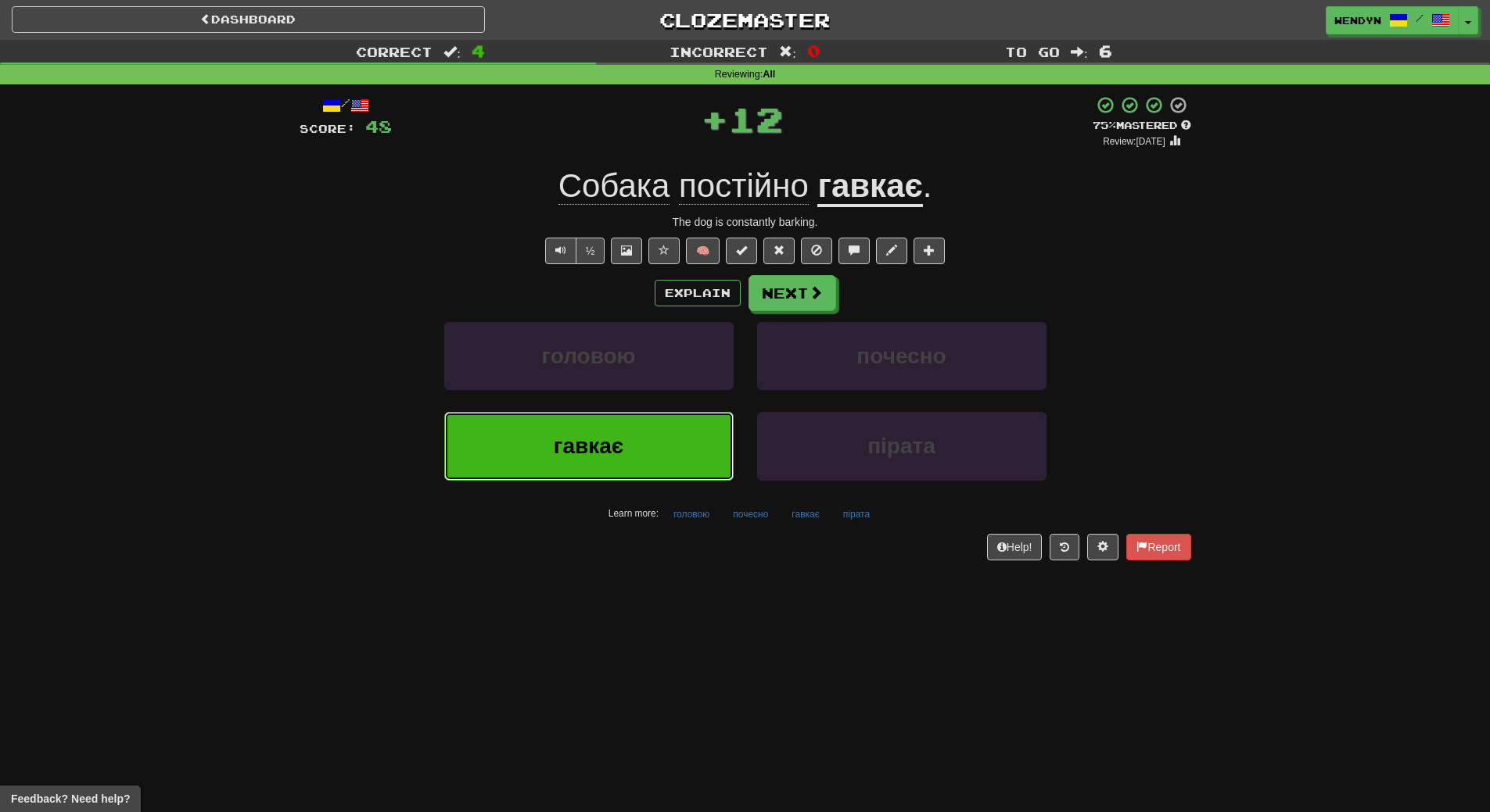
click at [598, 458] on span "гавкає" at bounding box center [589, 445] width 71 height 24
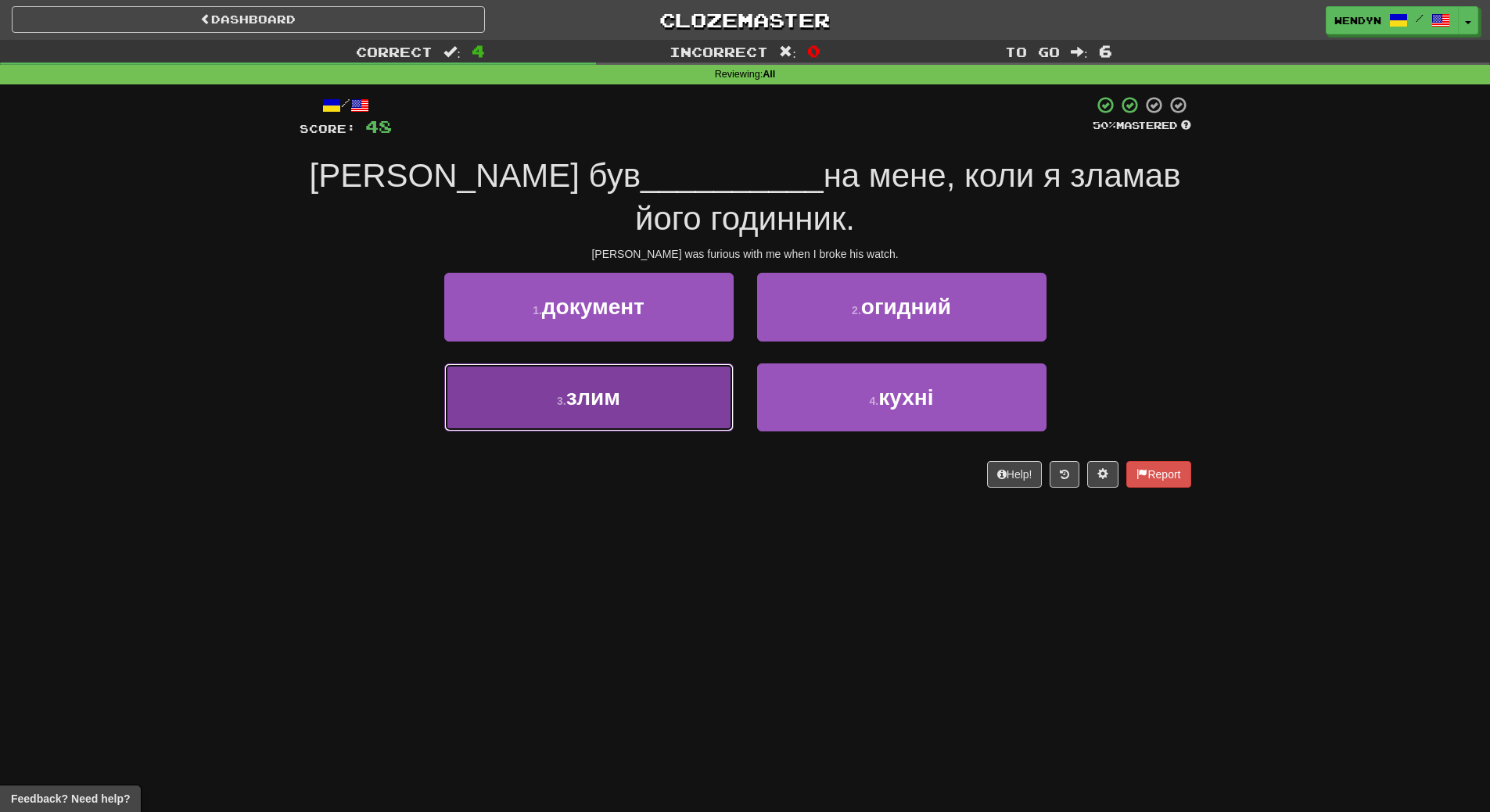
click at [653, 395] on button "3 . злим" at bounding box center [588, 397] width 289 height 68
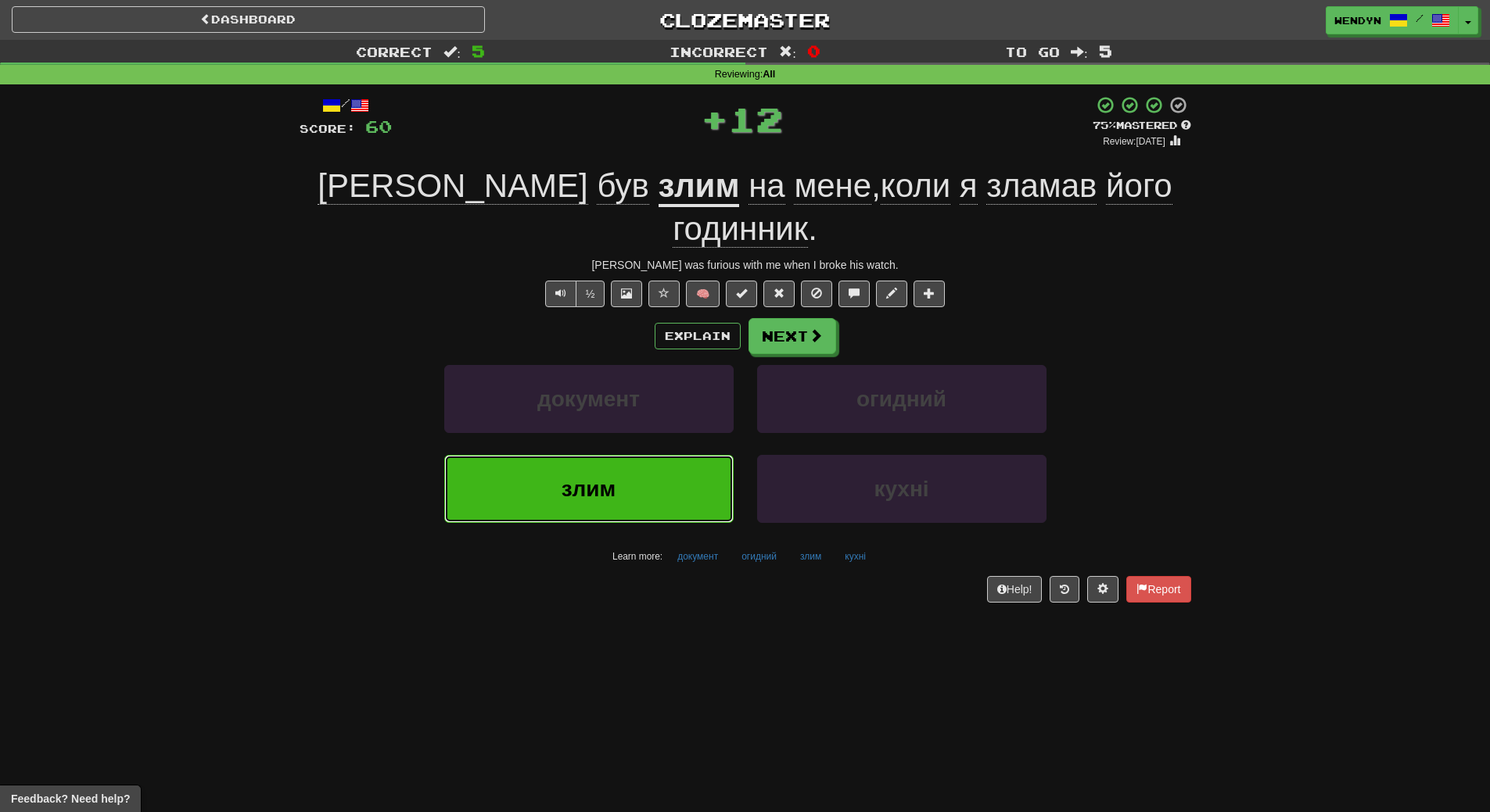
click at [621, 459] on button "злим" at bounding box center [588, 488] width 289 height 68
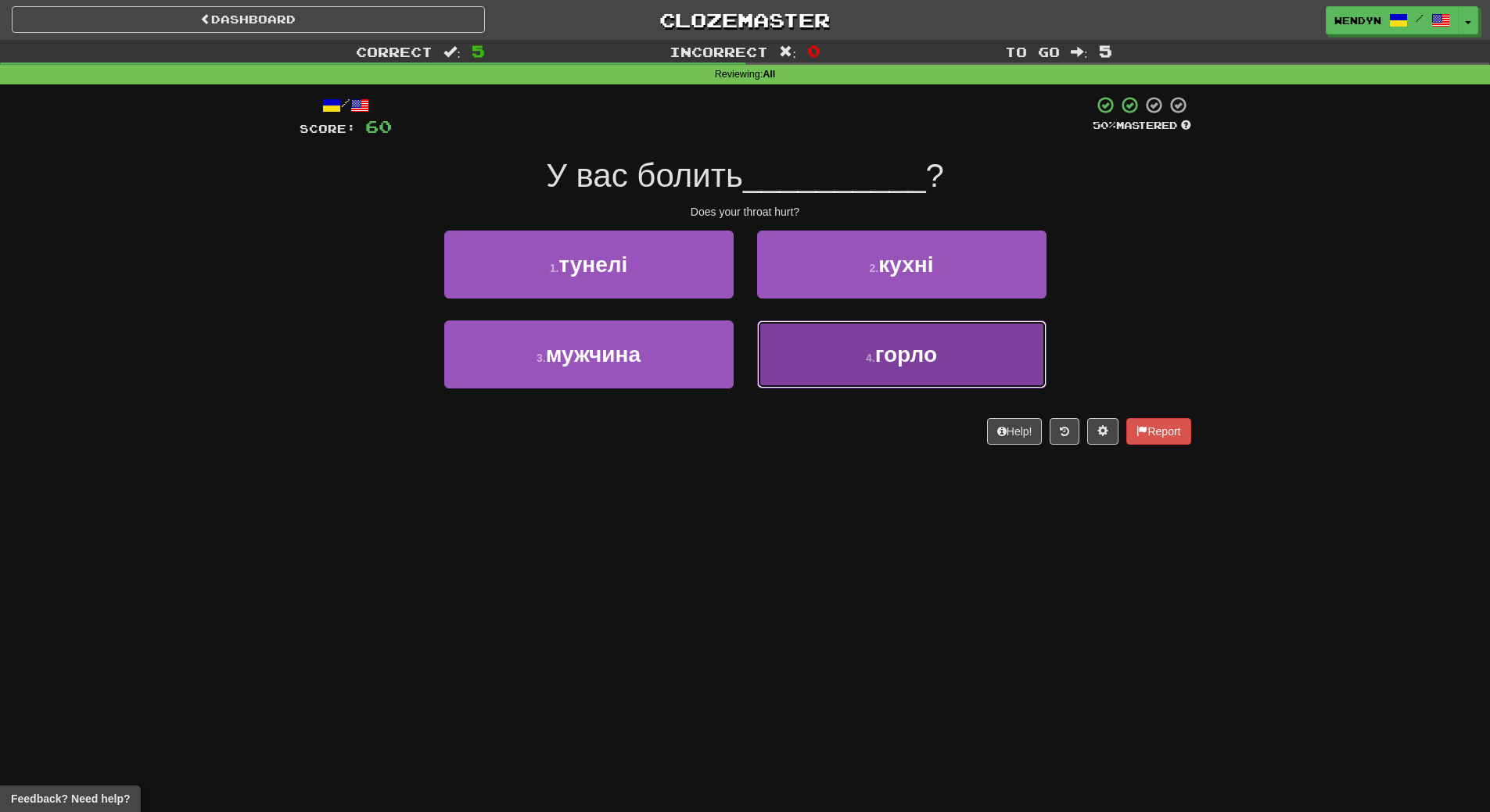
drag, startPoint x: 893, startPoint y: 373, endPoint x: 885, endPoint y: 437, distance: 64.5
click at [893, 375] on button "4 . горло" at bounding box center [901, 354] width 289 height 68
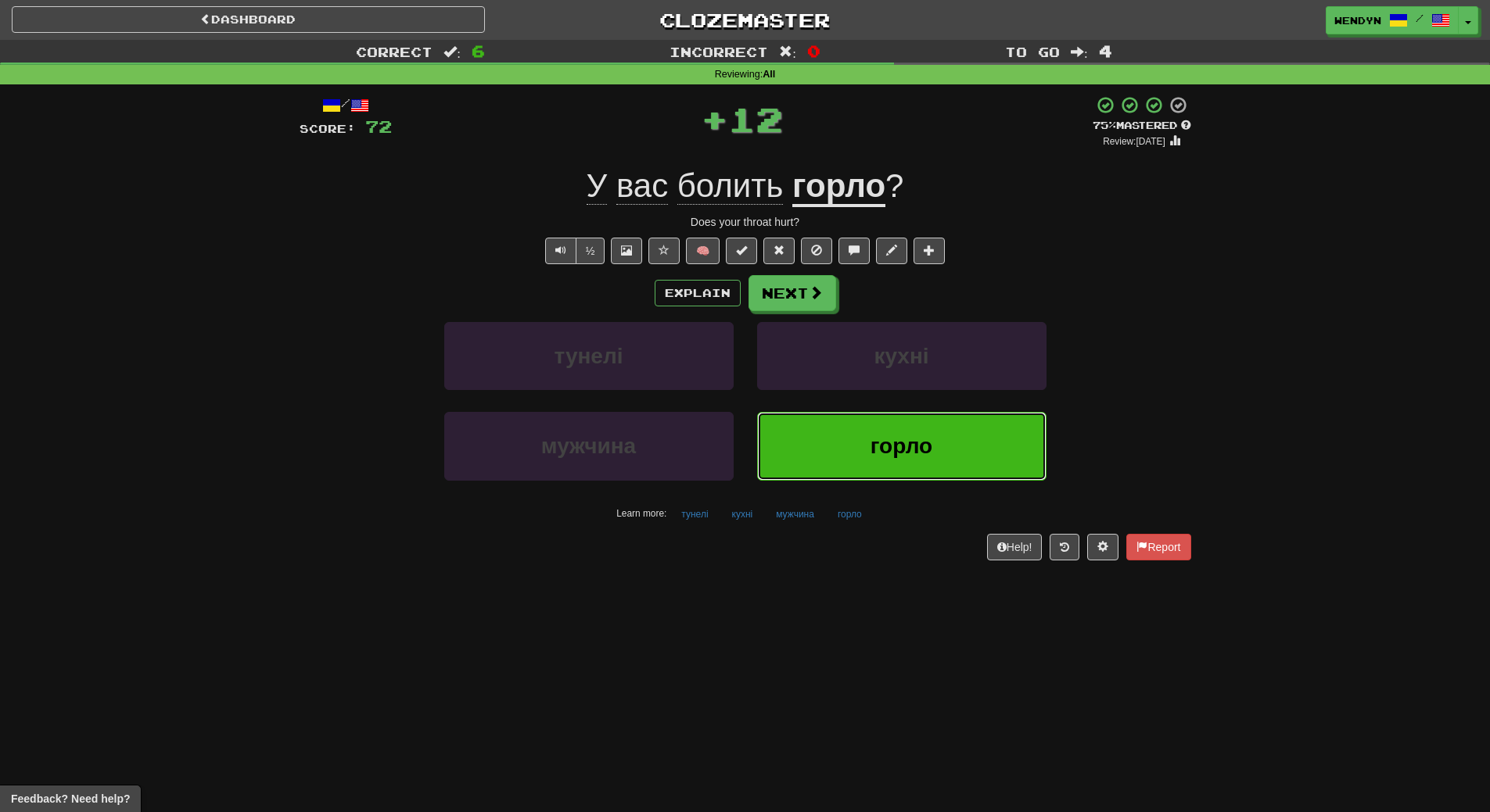
click at [881, 455] on span "горло" at bounding box center [901, 445] width 62 height 24
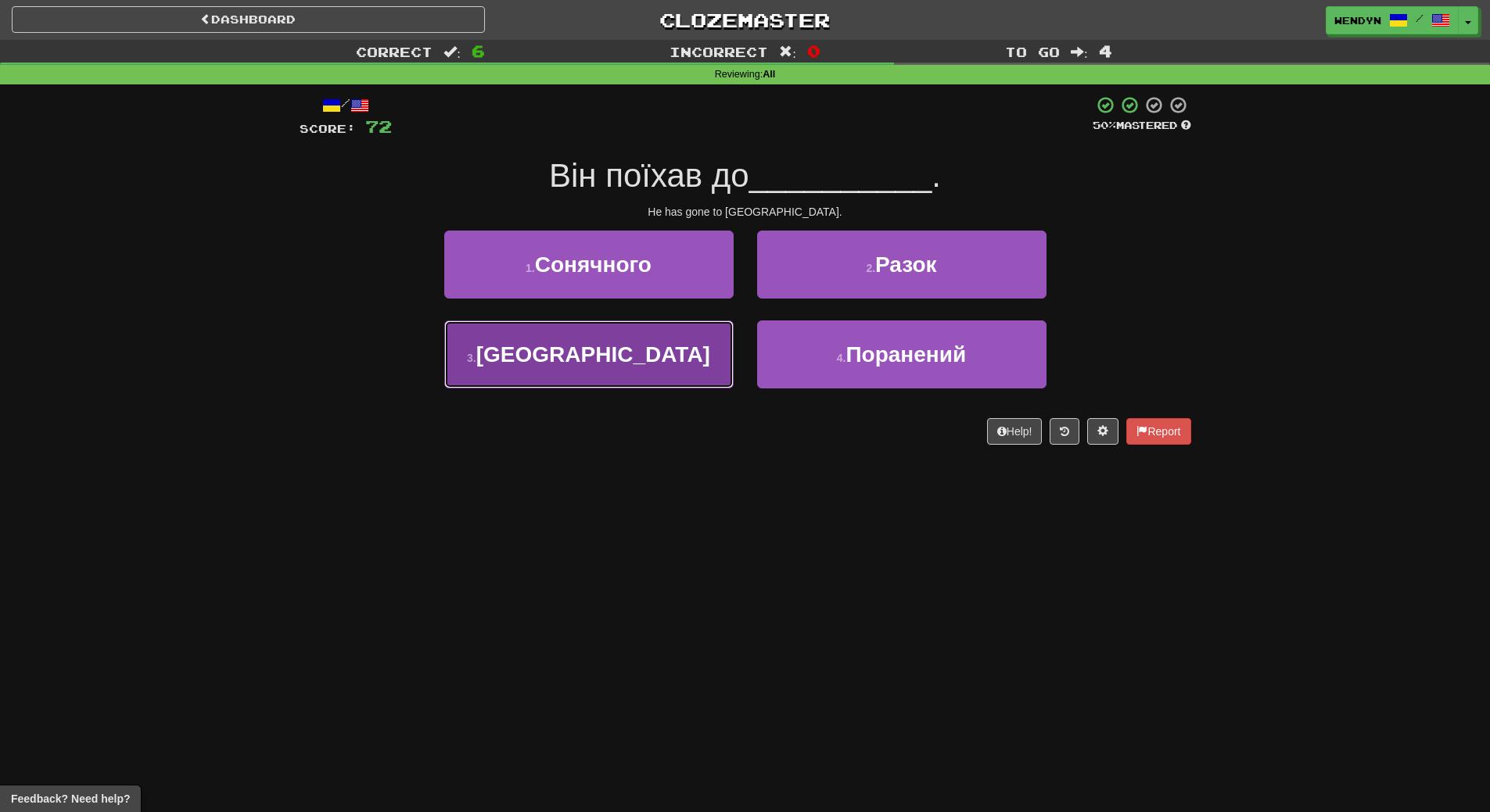
click at [671, 348] on button "3 . Британії" at bounding box center [588, 354] width 289 height 68
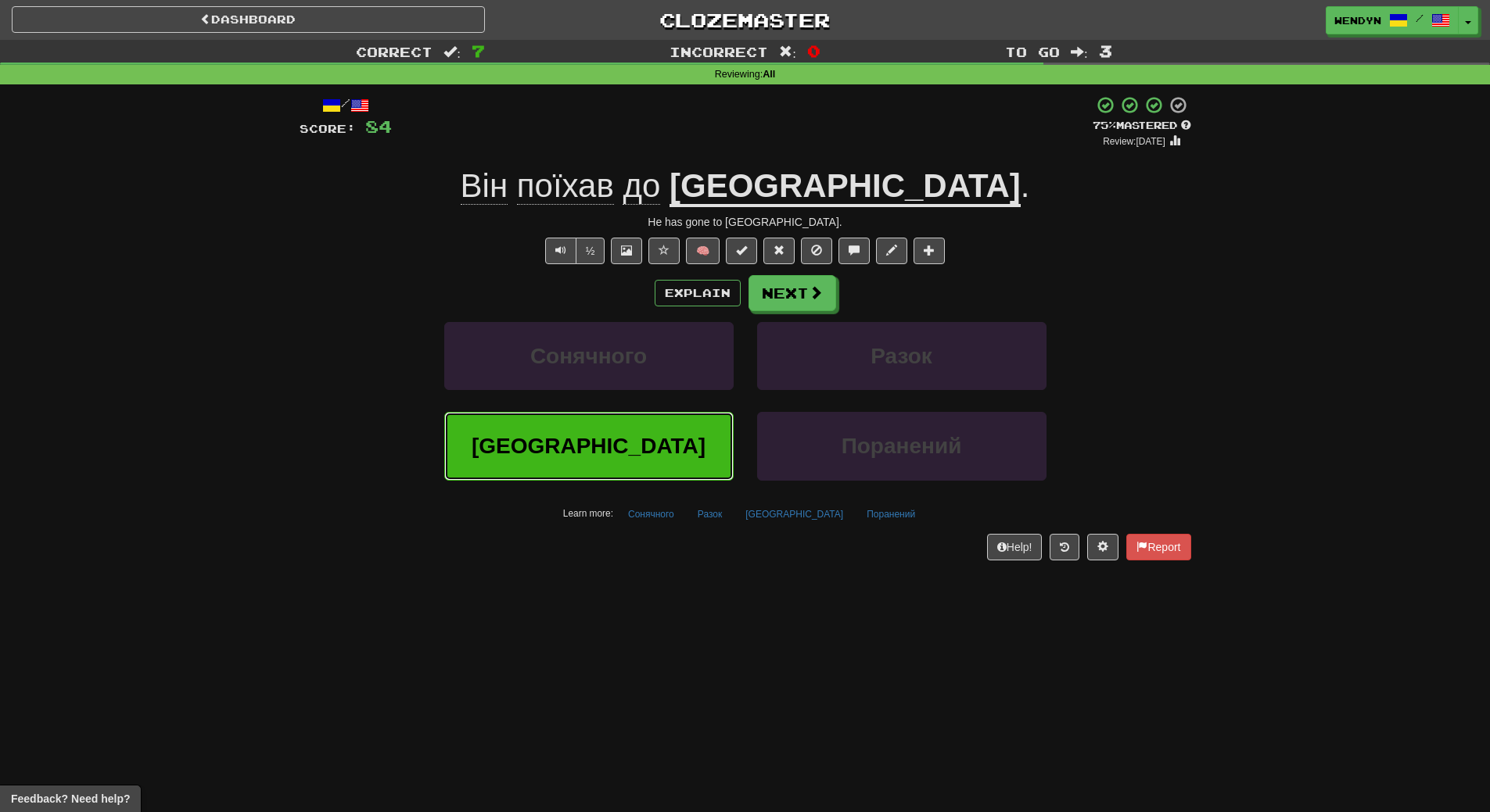
click at [678, 440] on button "Британії" at bounding box center [588, 446] width 289 height 68
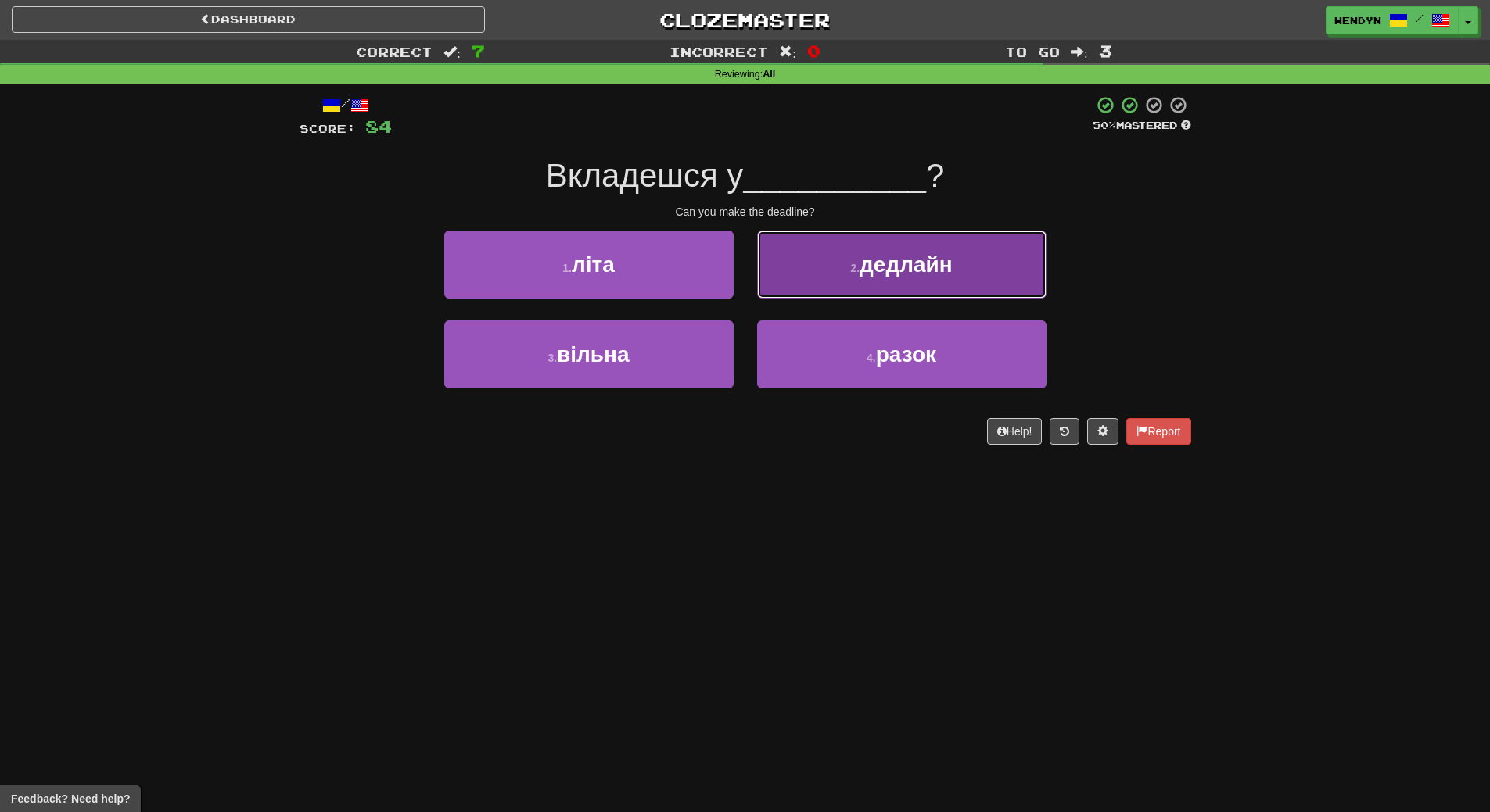
click at [968, 268] on button "2 . дедлайн" at bounding box center [901, 264] width 289 height 68
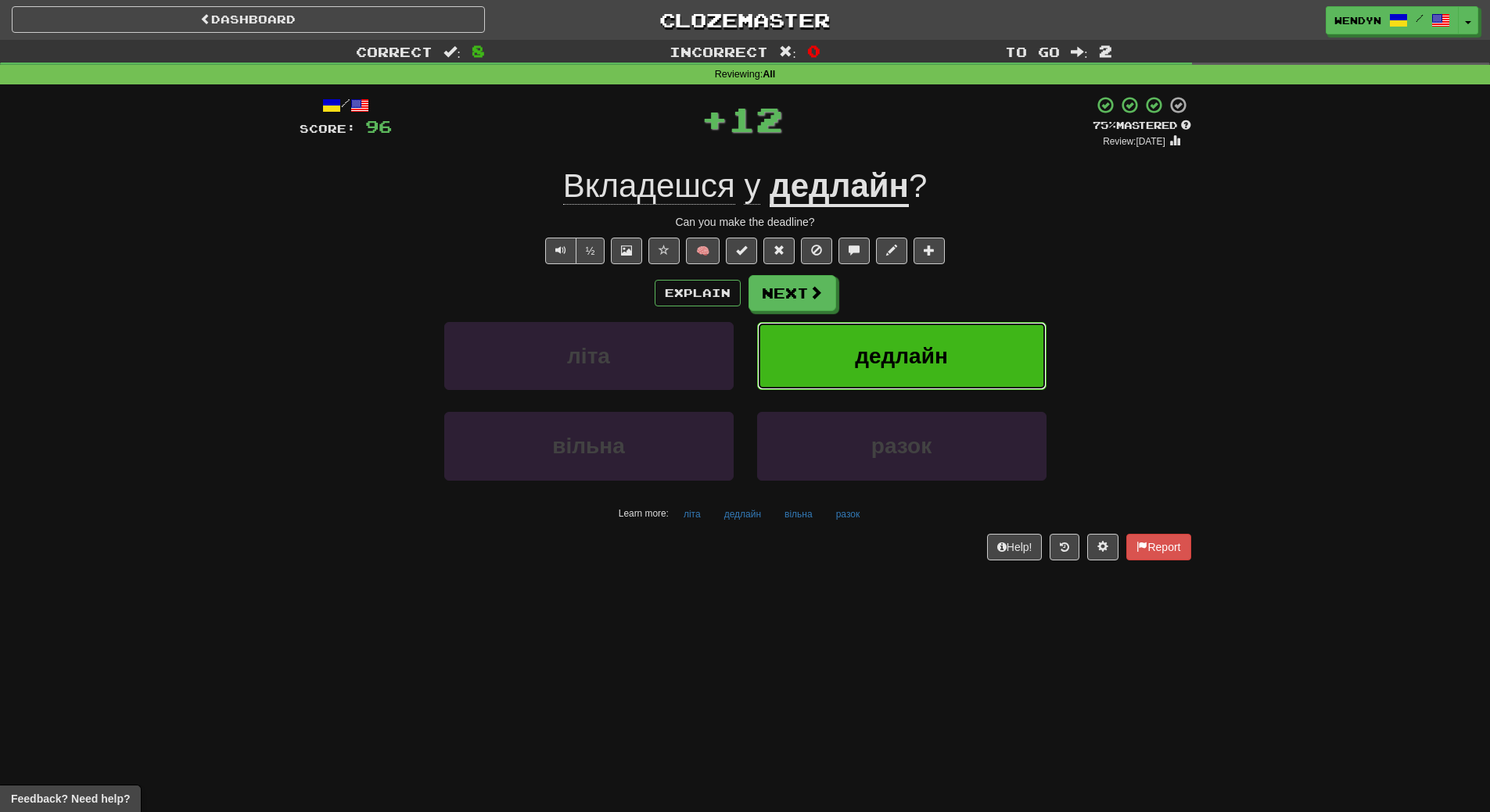
click at [967, 343] on button "дедлайн" at bounding box center [901, 356] width 289 height 68
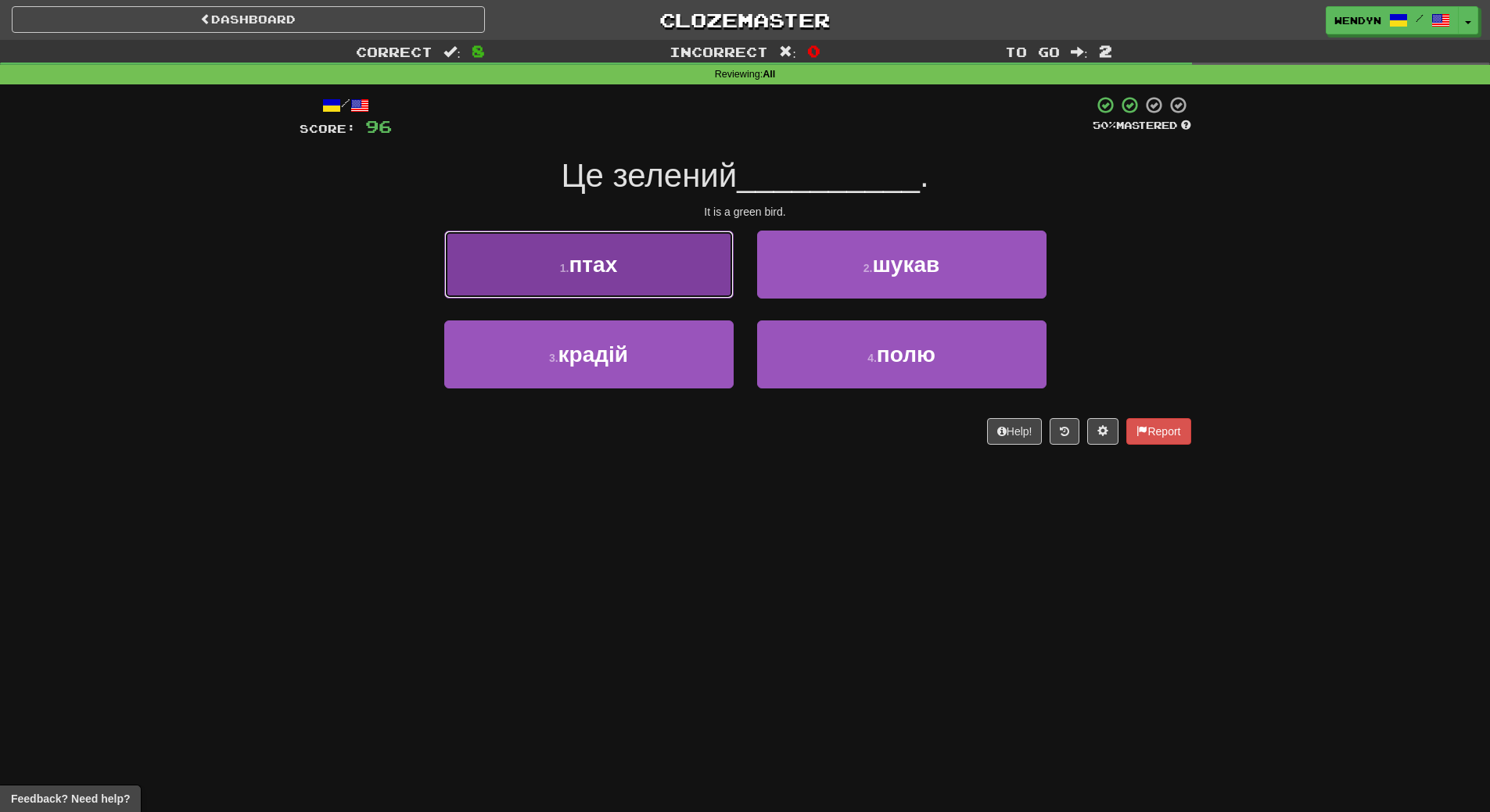
click at [588, 282] on button "1 . птах" at bounding box center [588, 264] width 289 height 68
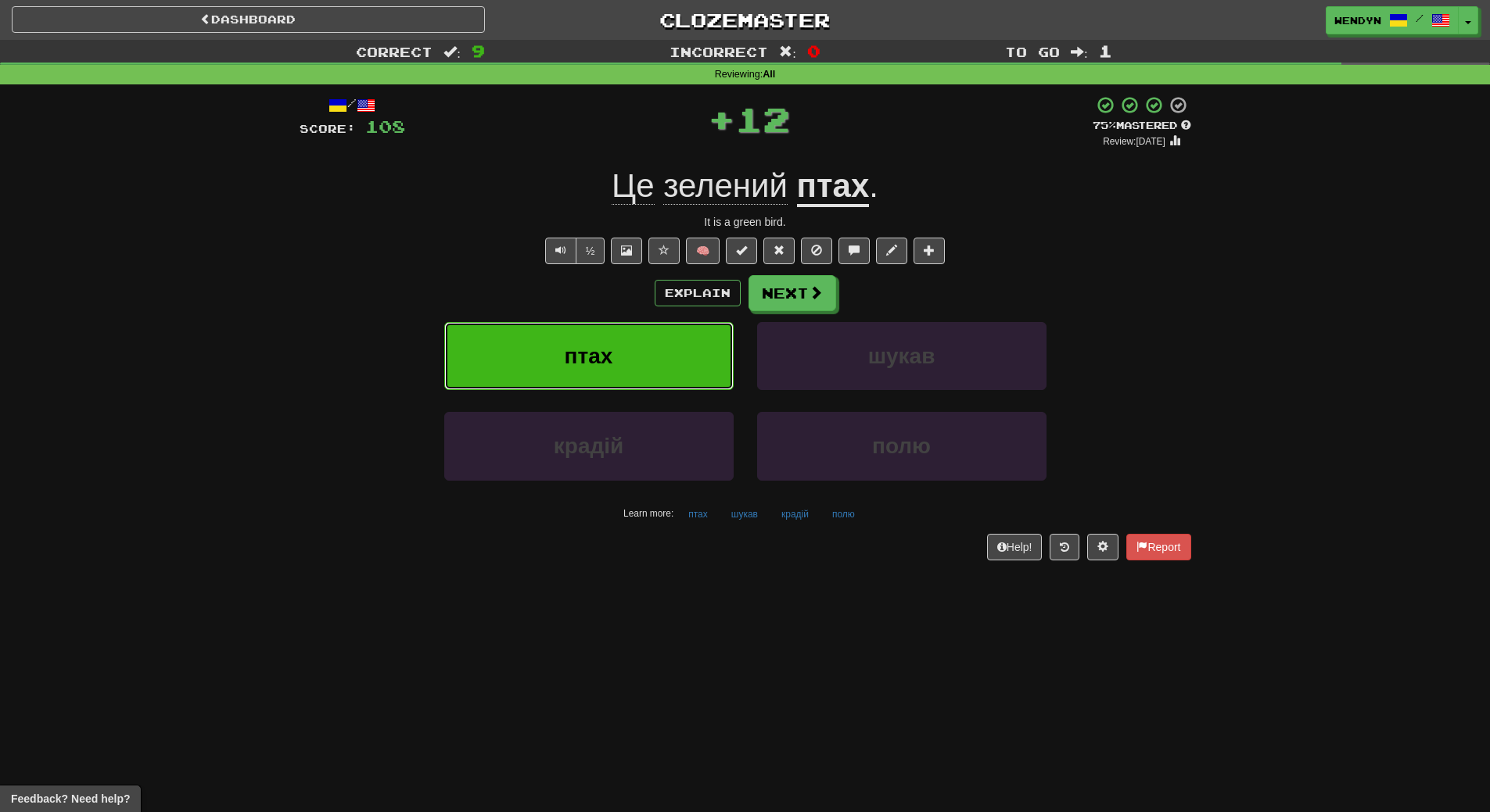
click at [581, 331] on button "птах" at bounding box center [588, 356] width 289 height 68
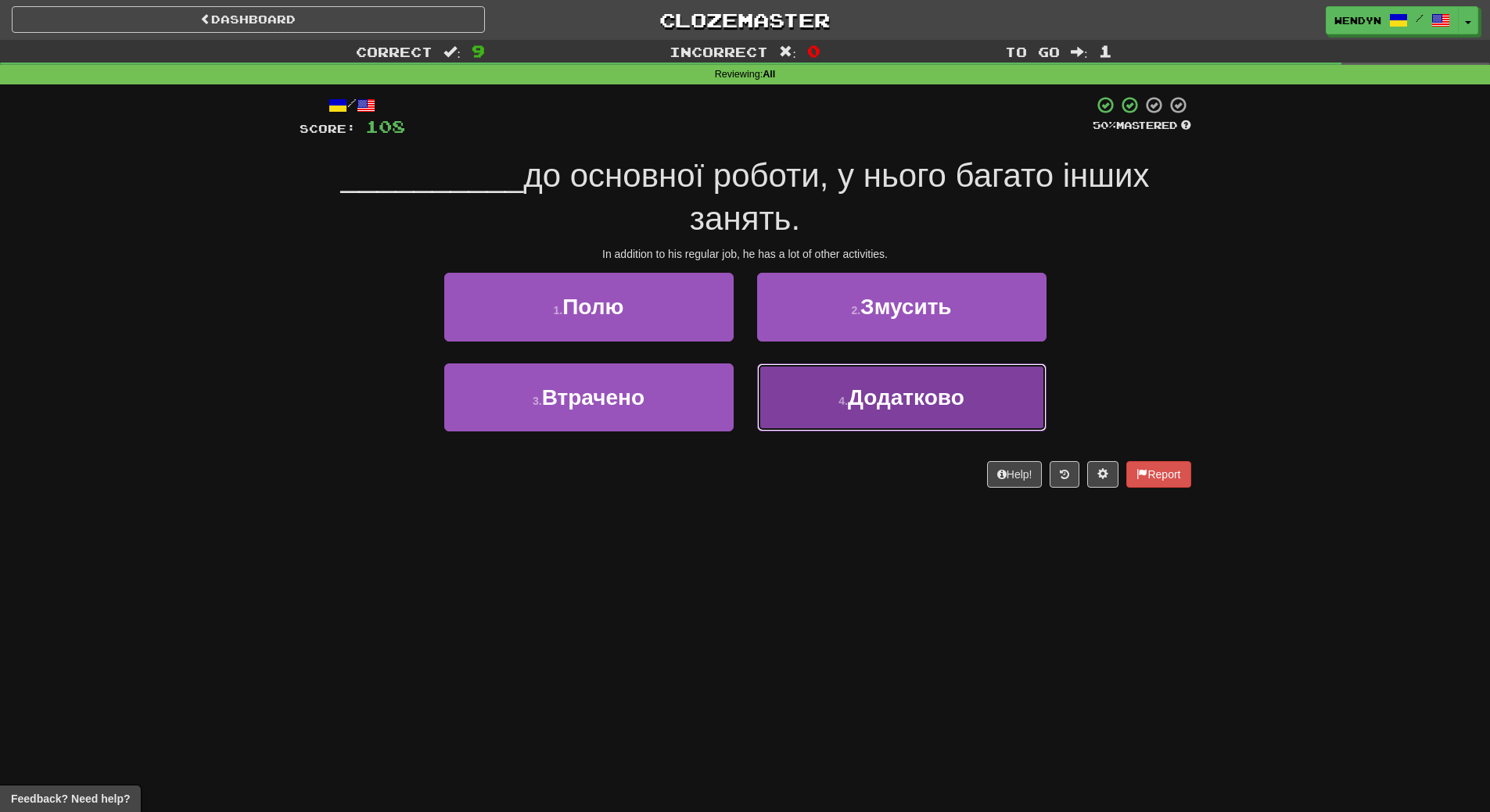
click at [885, 426] on button "4 . Додатково" at bounding box center [901, 397] width 289 height 68
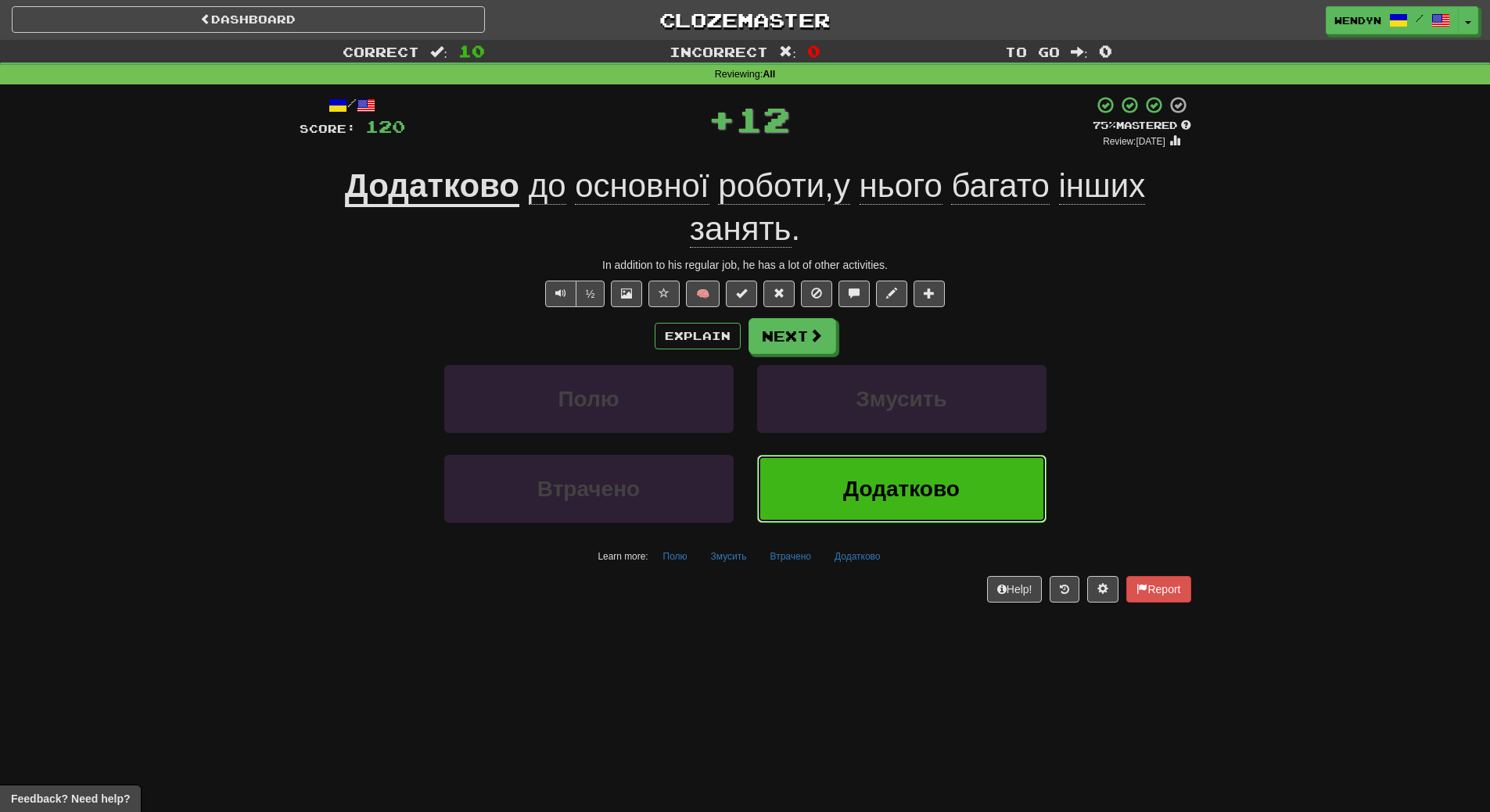
click at [870, 477] on span "Додатково" at bounding box center [901, 488] width 117 height 24
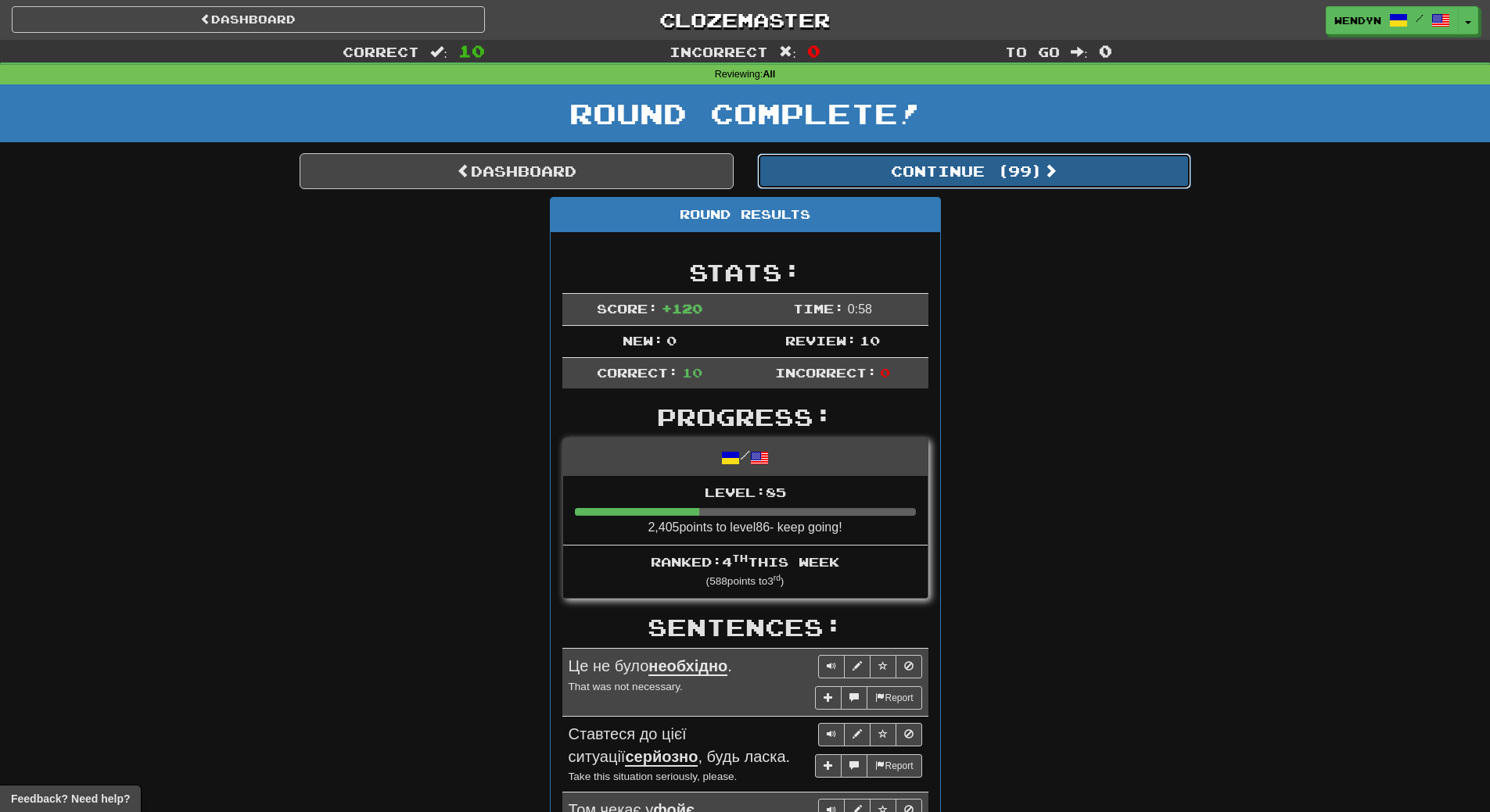
click at [1015, 170] on button "Continue ( 99 )" at bounding box center [973, 171] width 434 height 36
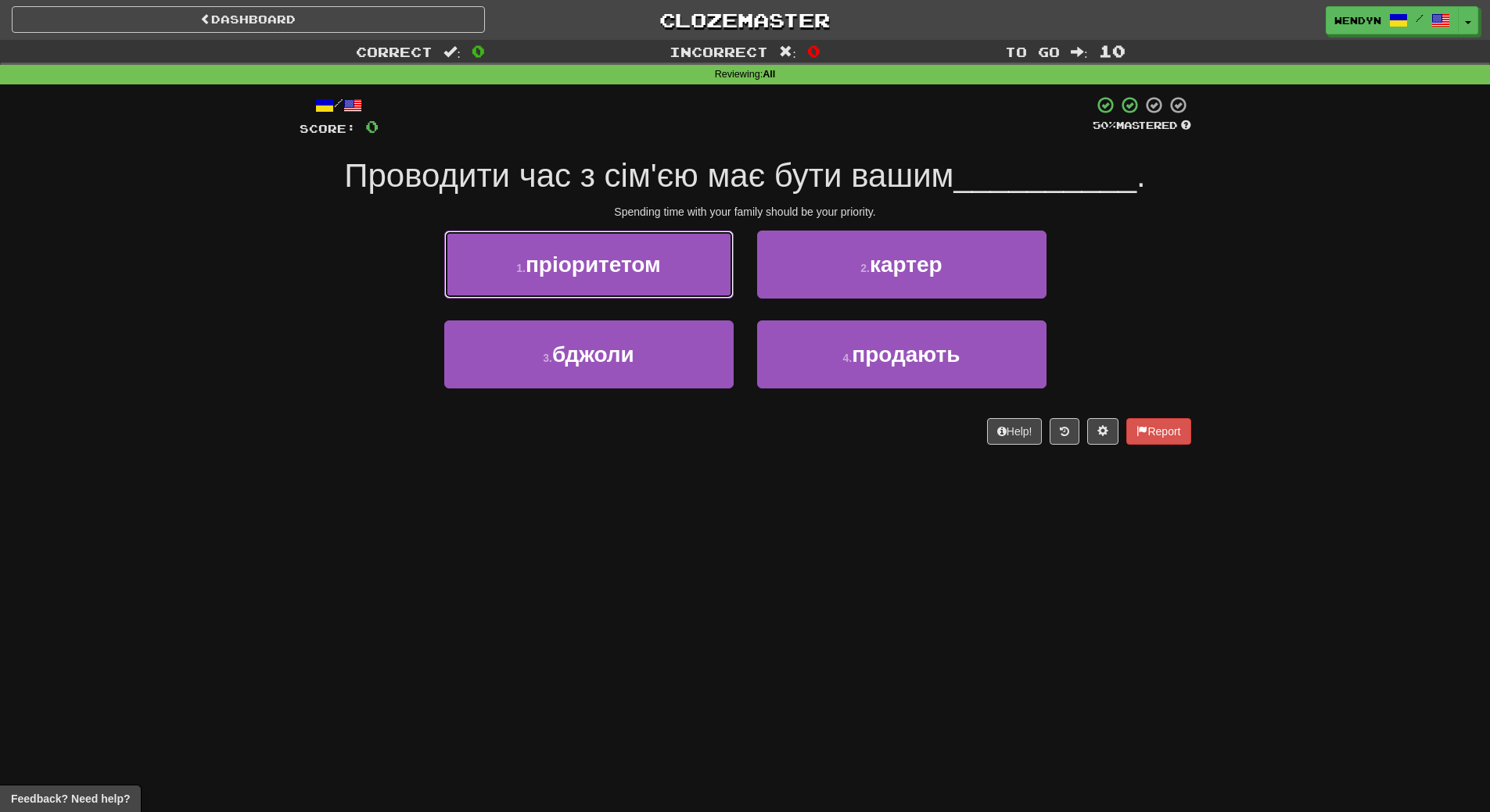
click at [637, 269] on span "пріоритетом" at bounding box center [593, 264] width 136 height 24
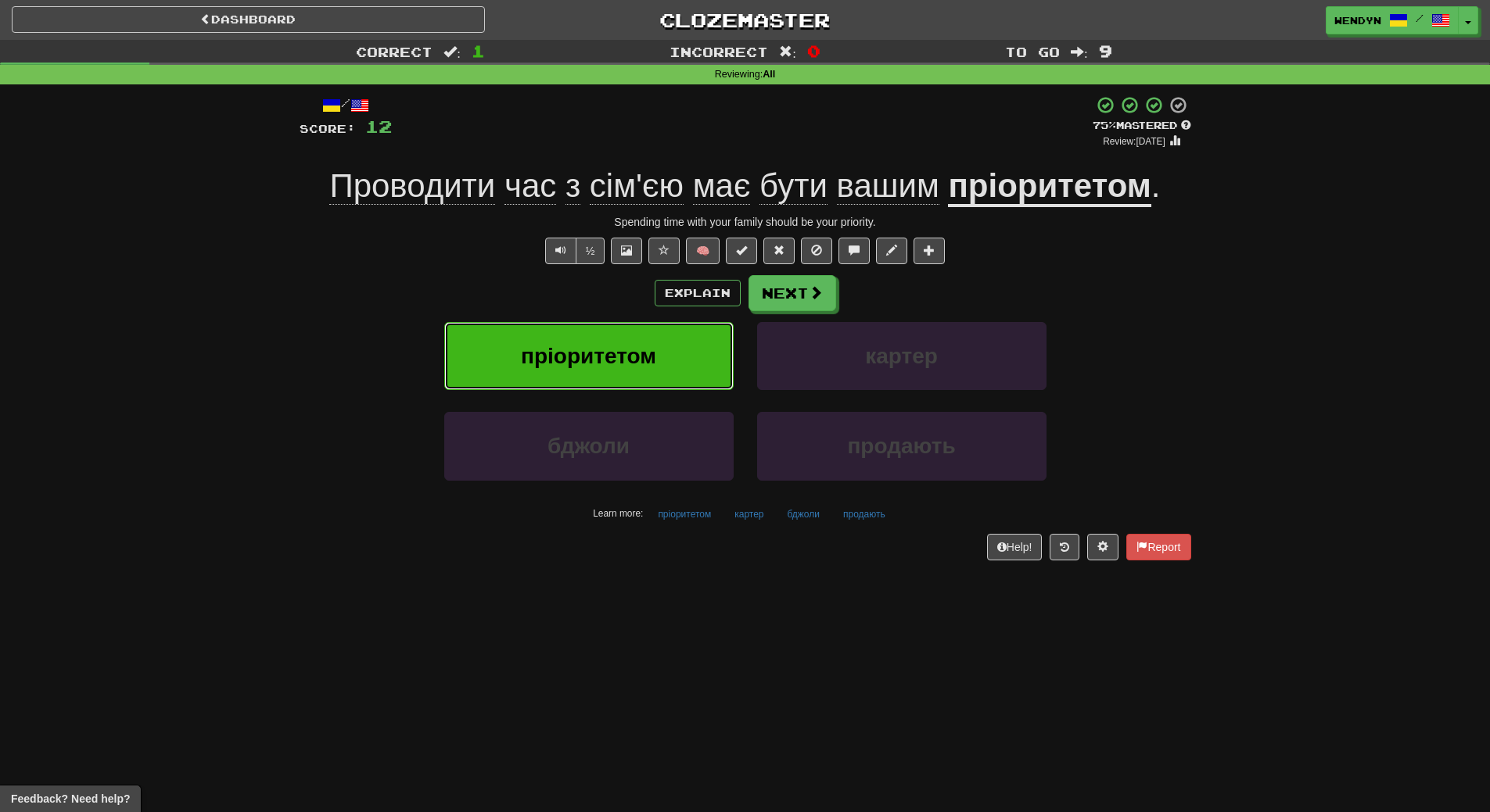
click at [616, 374] on button "пріоритетом" at bounding box center [588, 356] width 289 height 68
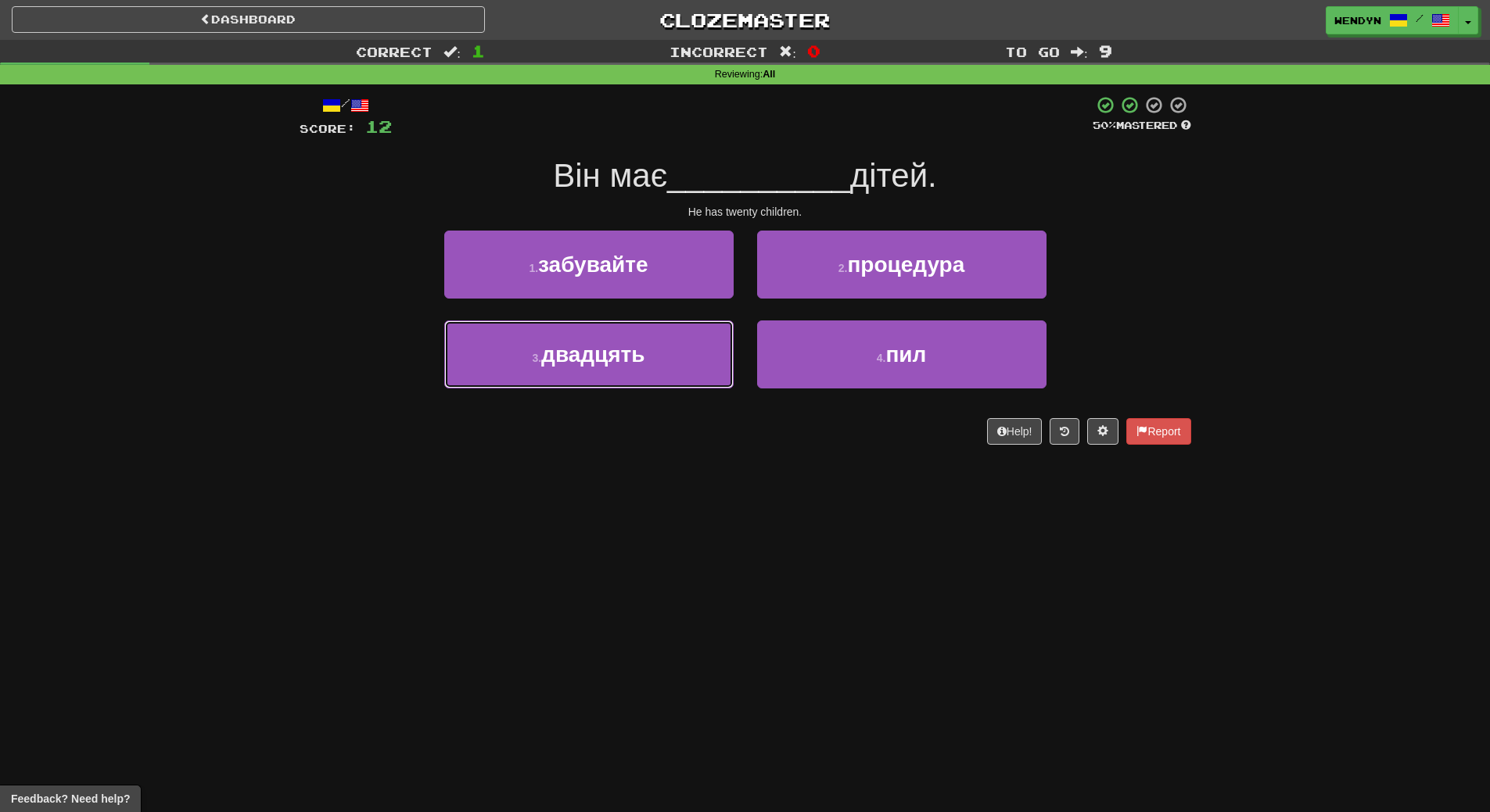
click at [616, 374] on button "3 . двадцять" at bounding box center [588, 354] width 289 height 68
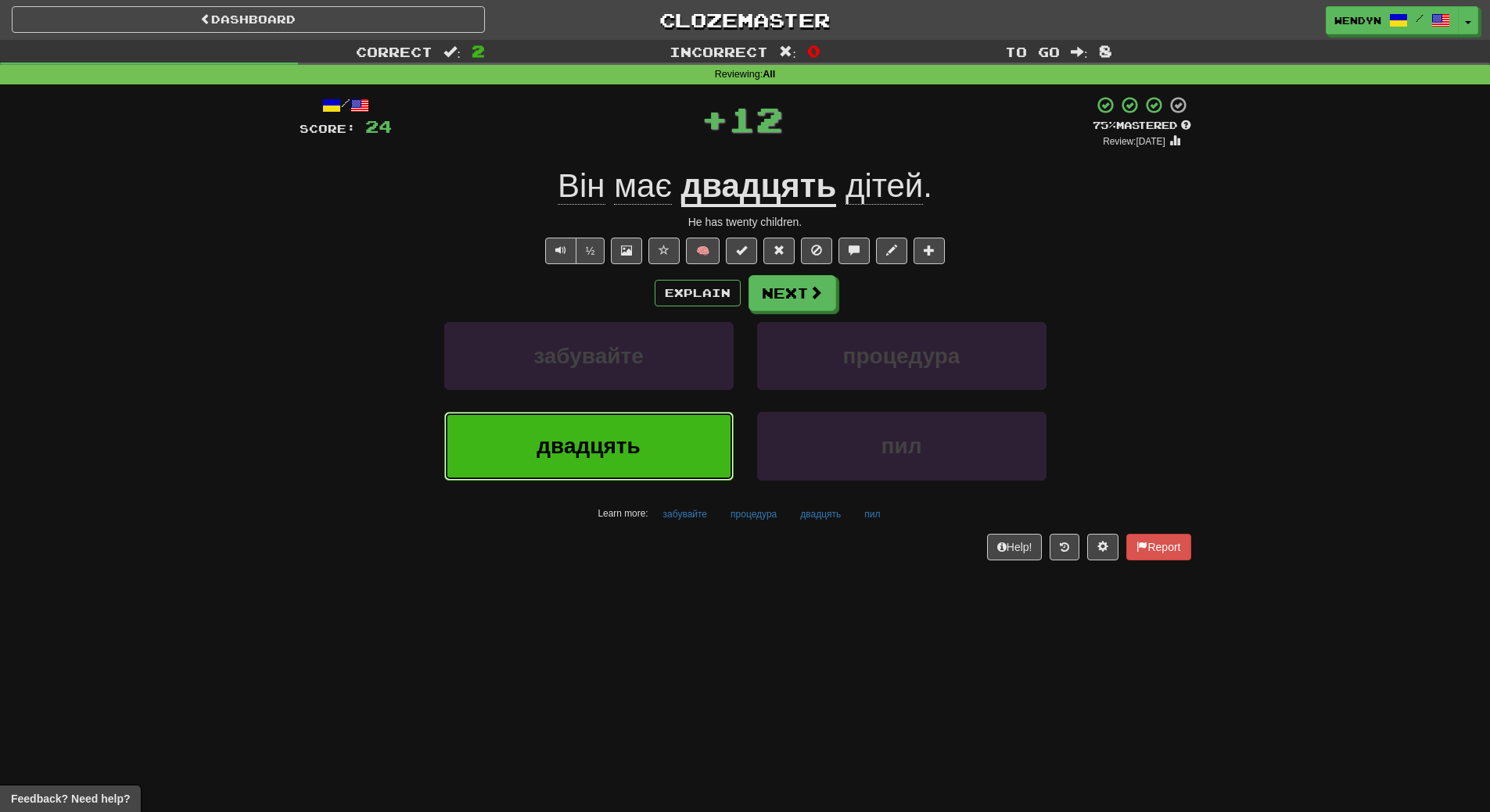
click at [614, 470] on button "двадцять" at bounding box center [588, 446] width 289 height 68
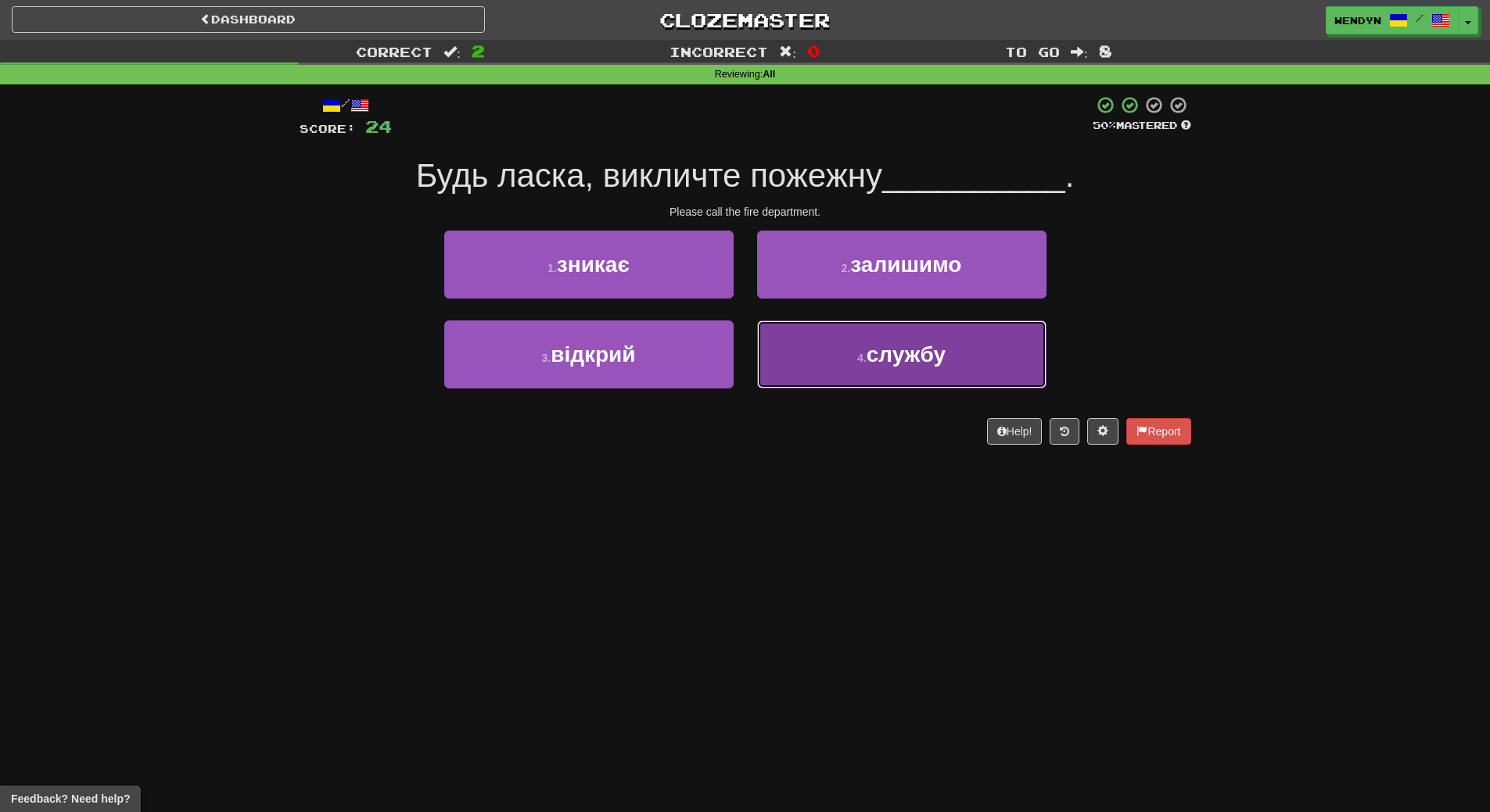
drag, startPoint x: 870, startPoint y: 362, endPoint x: 864, endPoint y: 437, distance: 75.2
click at [870, 364] on span "службу" at bounding box center [906, 354] width 79 height 24
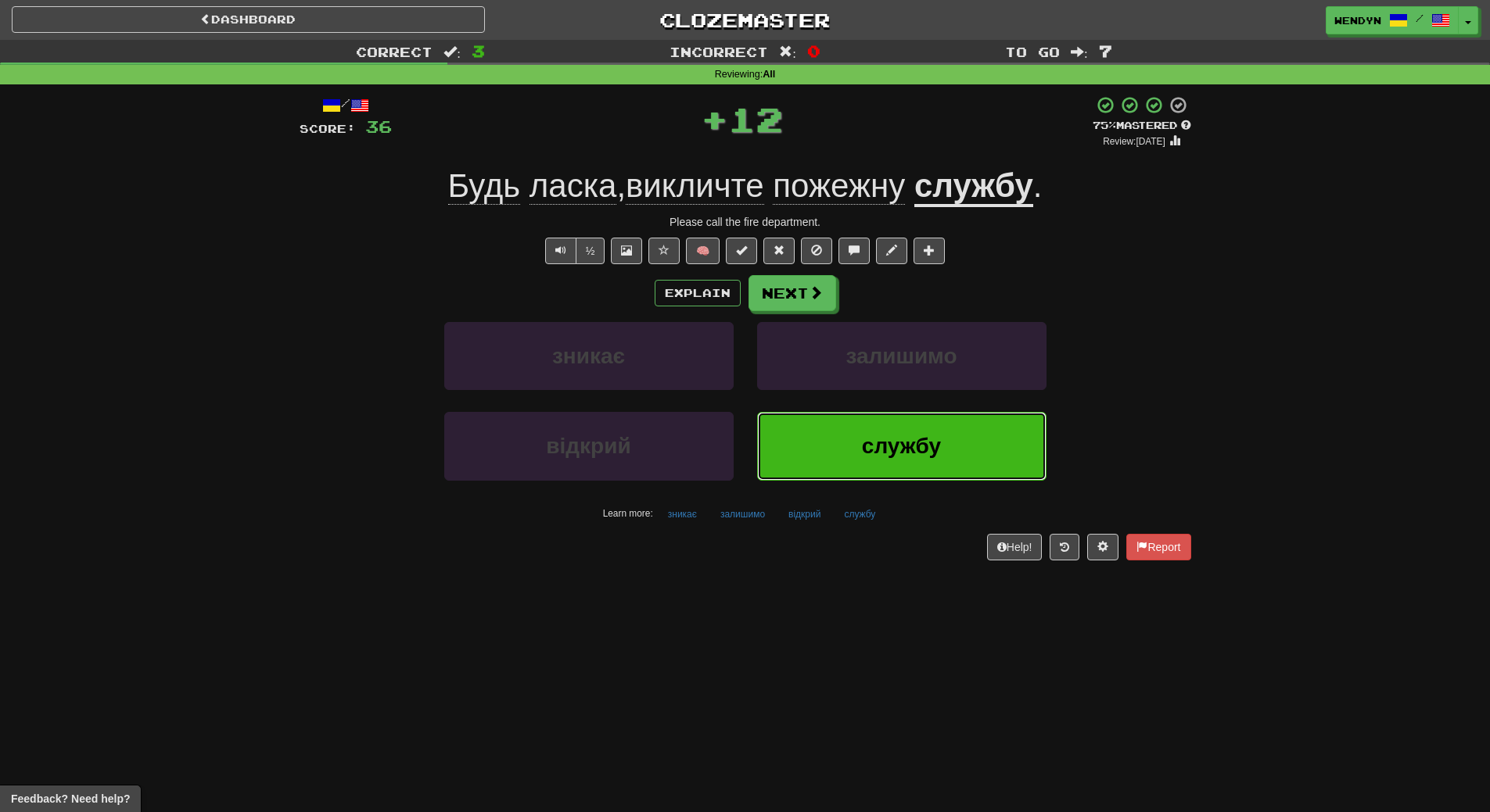
click at [863, 468] on button "службу" at bounding box center [901, 446] width 289 height 68
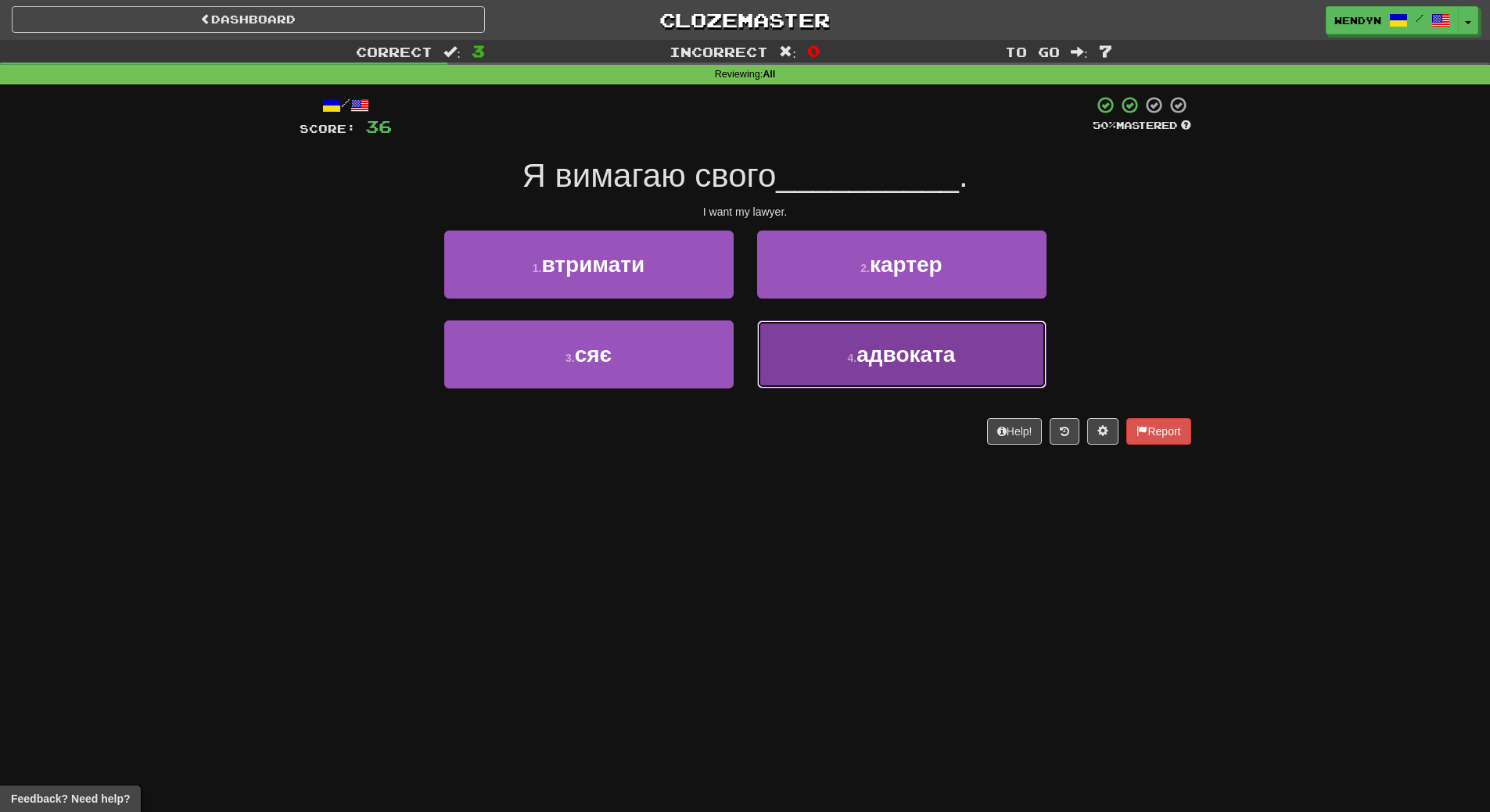
click at [851, 361] on small "4 ." at bounding box center [852, 358] width 9 height 13
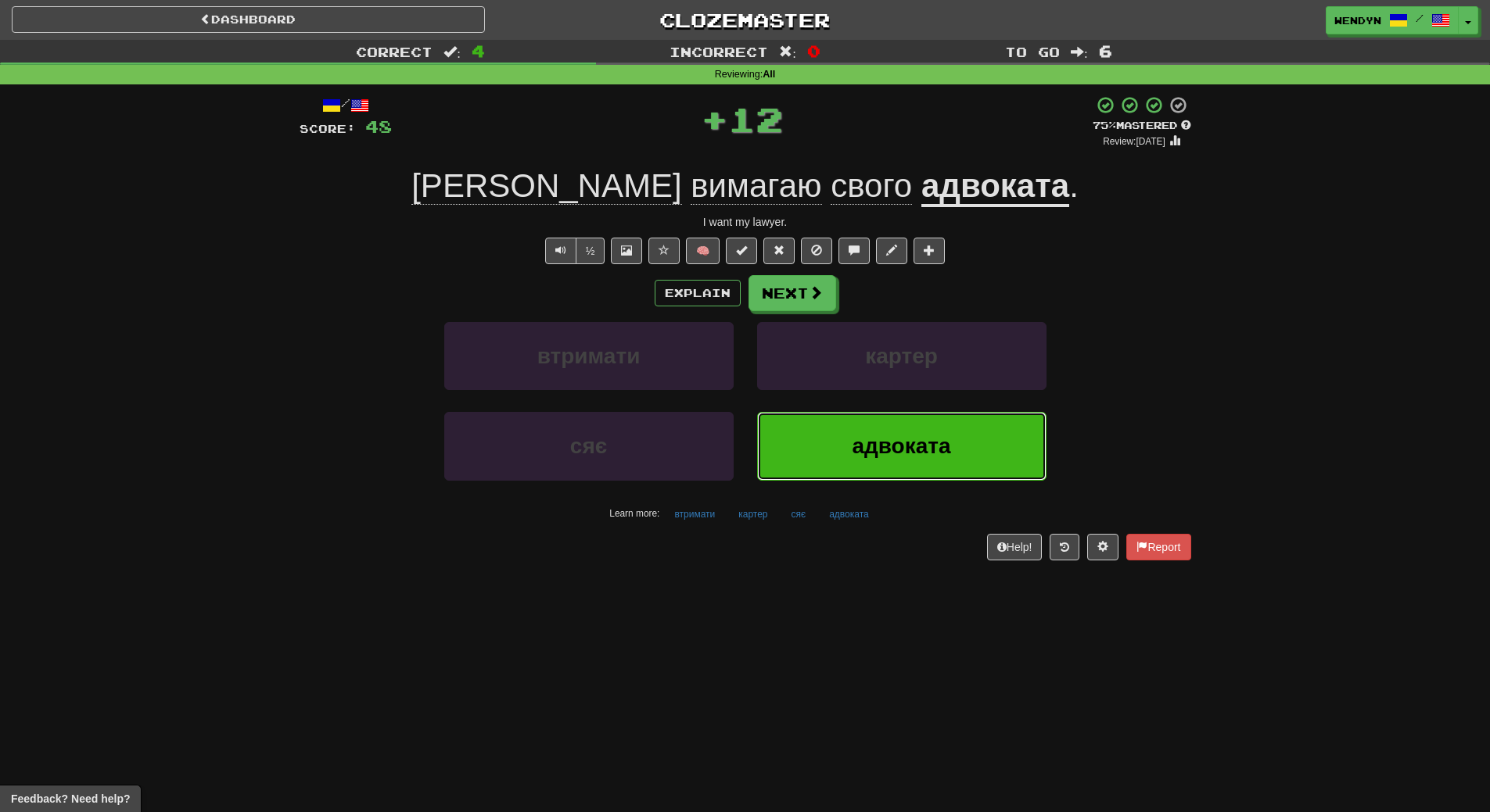
click at [832, 432] on button "адвоката" at bounding box center [901, 446] width 289 height 68
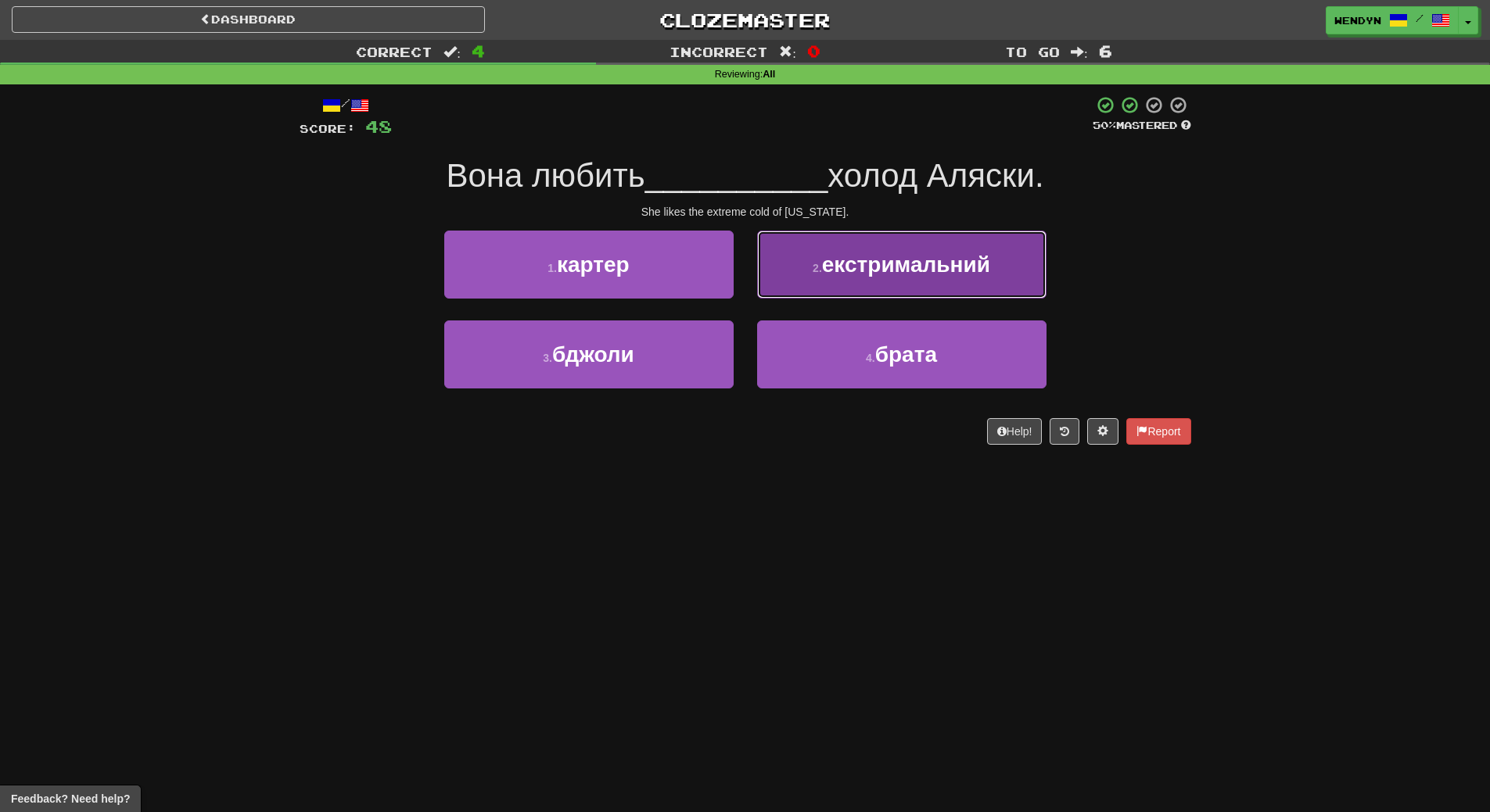
click at [934, 287] on button "2 . екстримальний" at bounding box center [901, 264] width 289 height 68
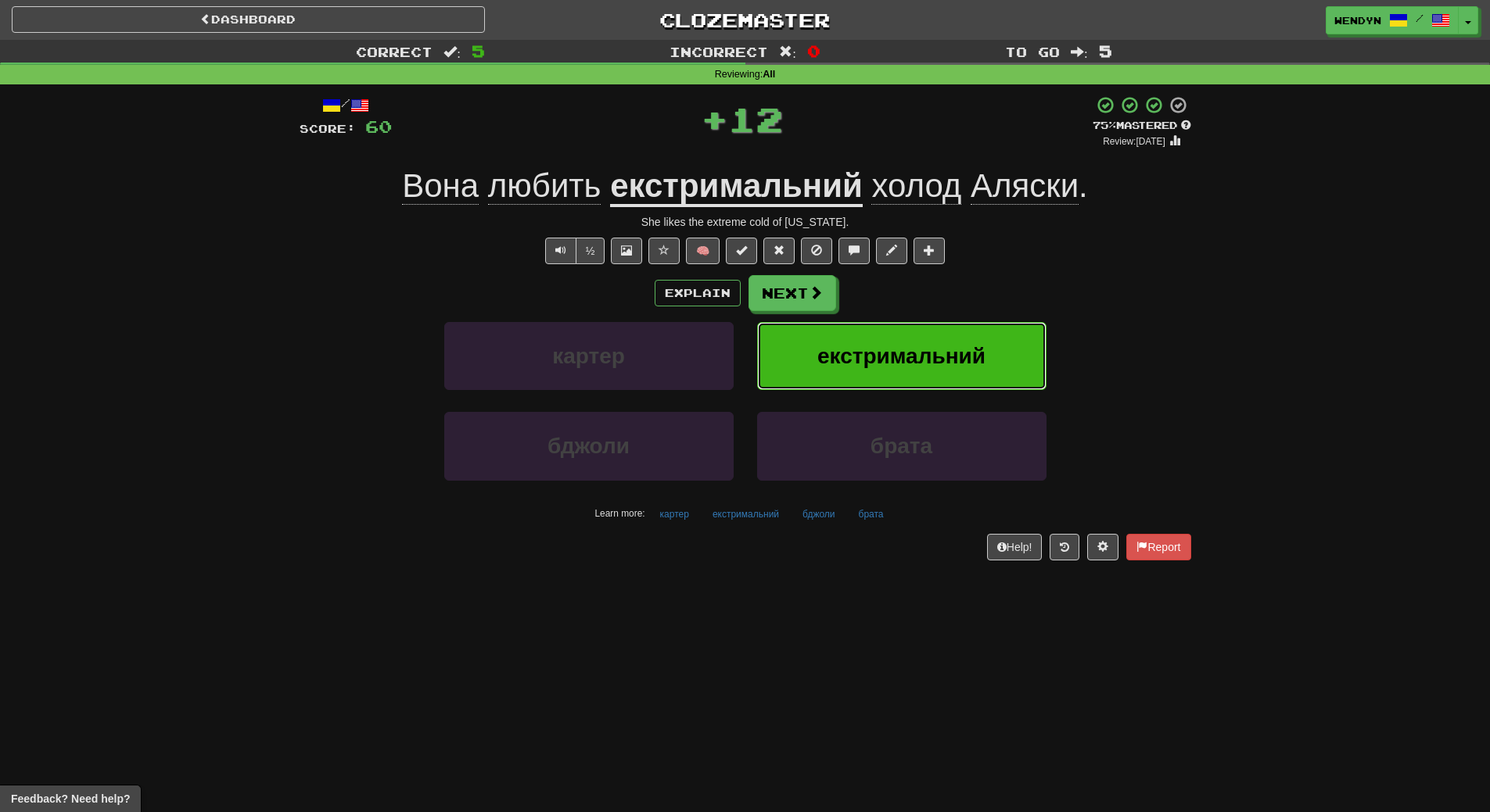
click at [924, 347] on span "екстримальний" at bounding box center [901, 356] width 168 height 24
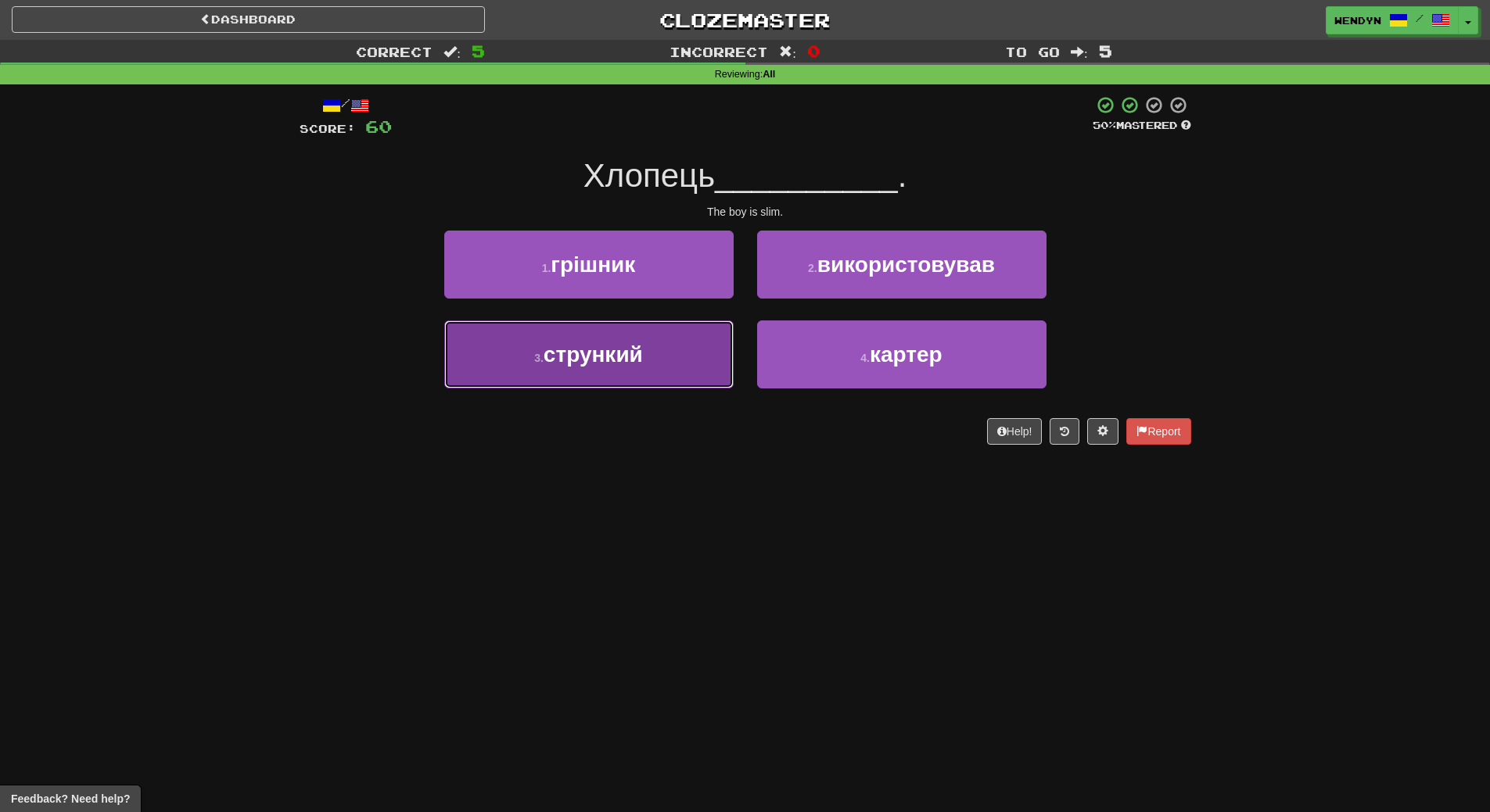
click at [654, 372] on button "3 . стрункий" at bounding box center [588, 354] width 289 height 68
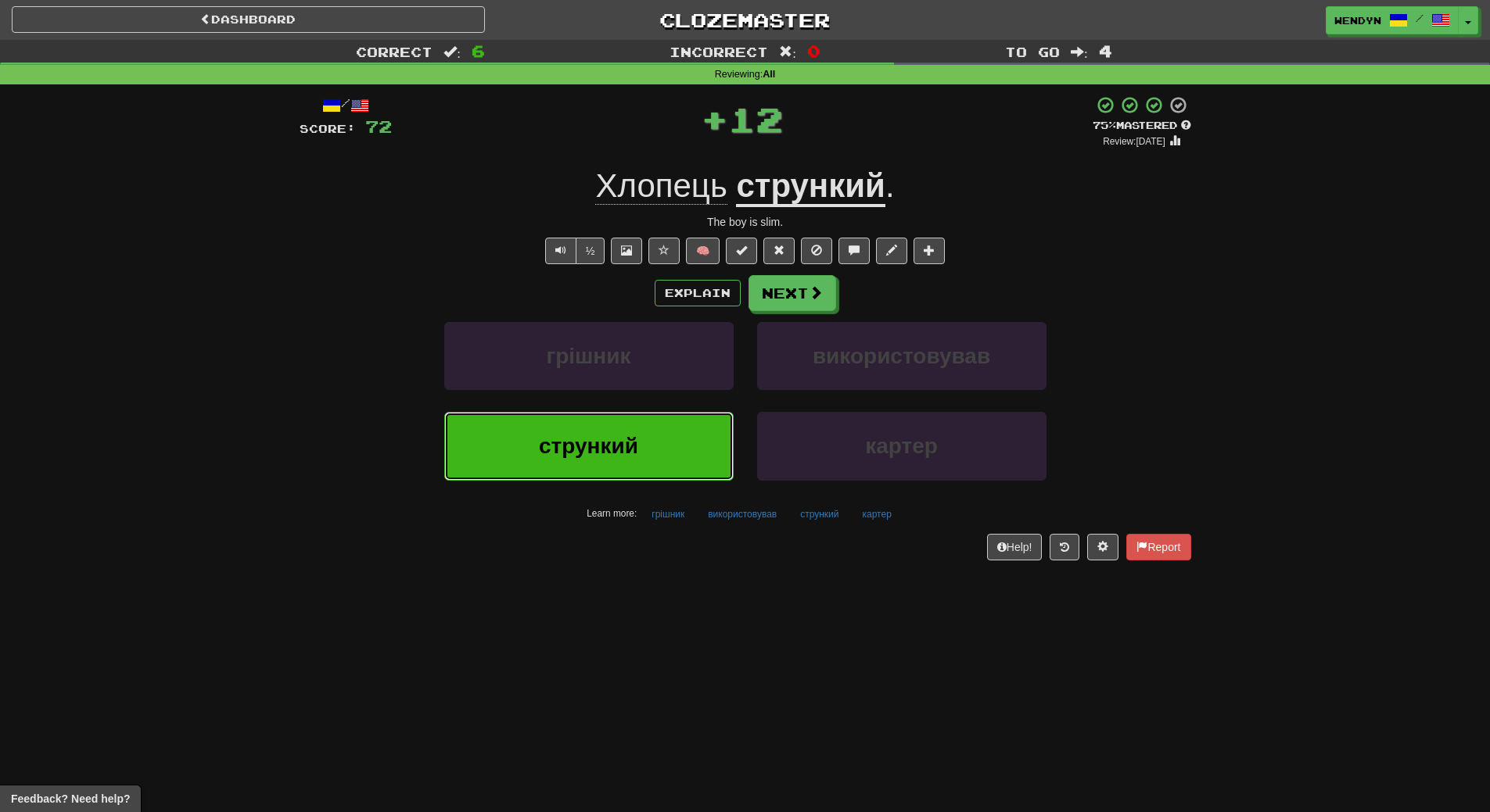
click at [632, 448] on span "стрункий" at bounding box center [588, 445] width 100 height 24
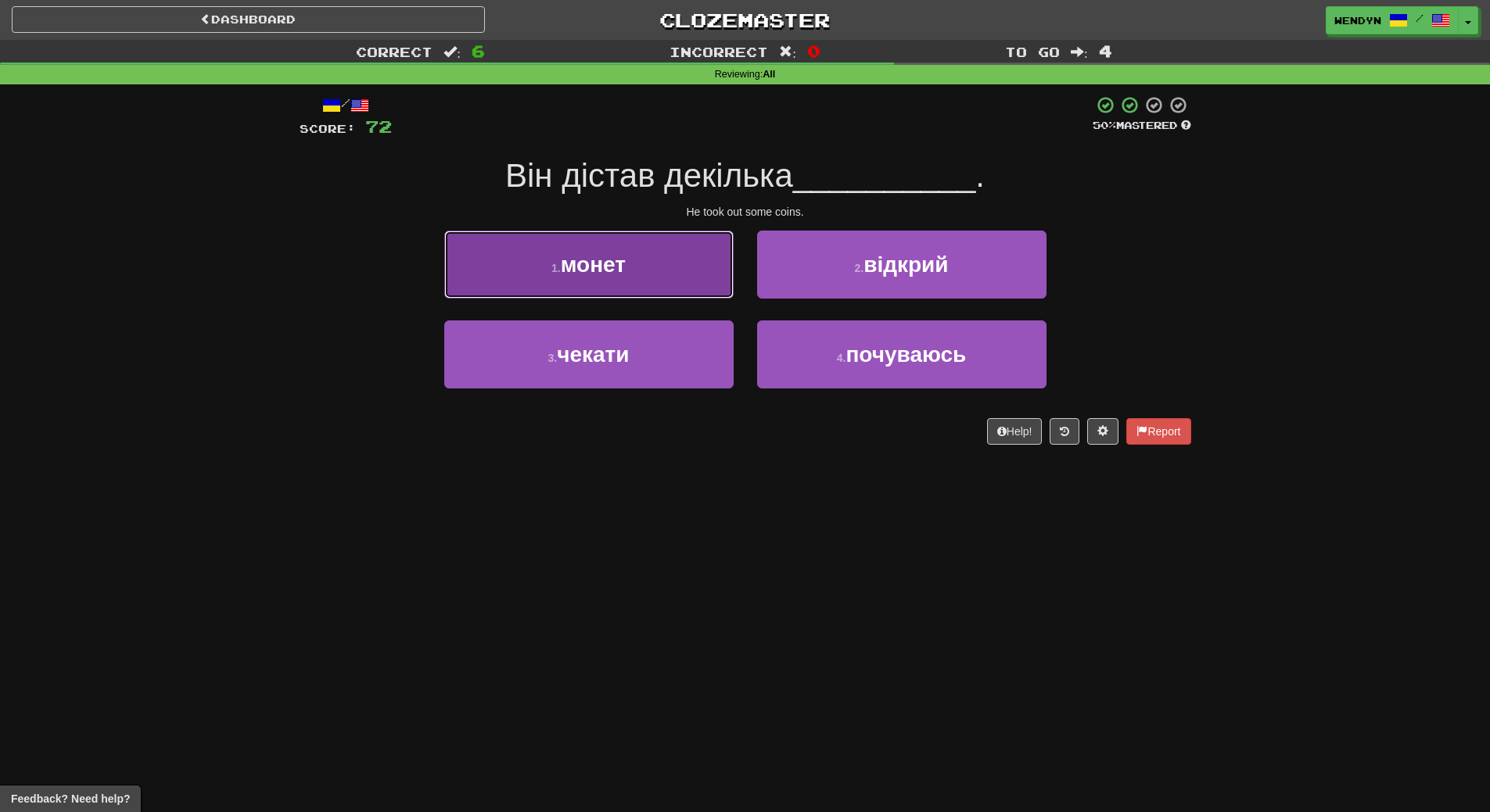
click at [616, 237] on button "1 . монет" at bounding box center [588, 264] width 289 height 68
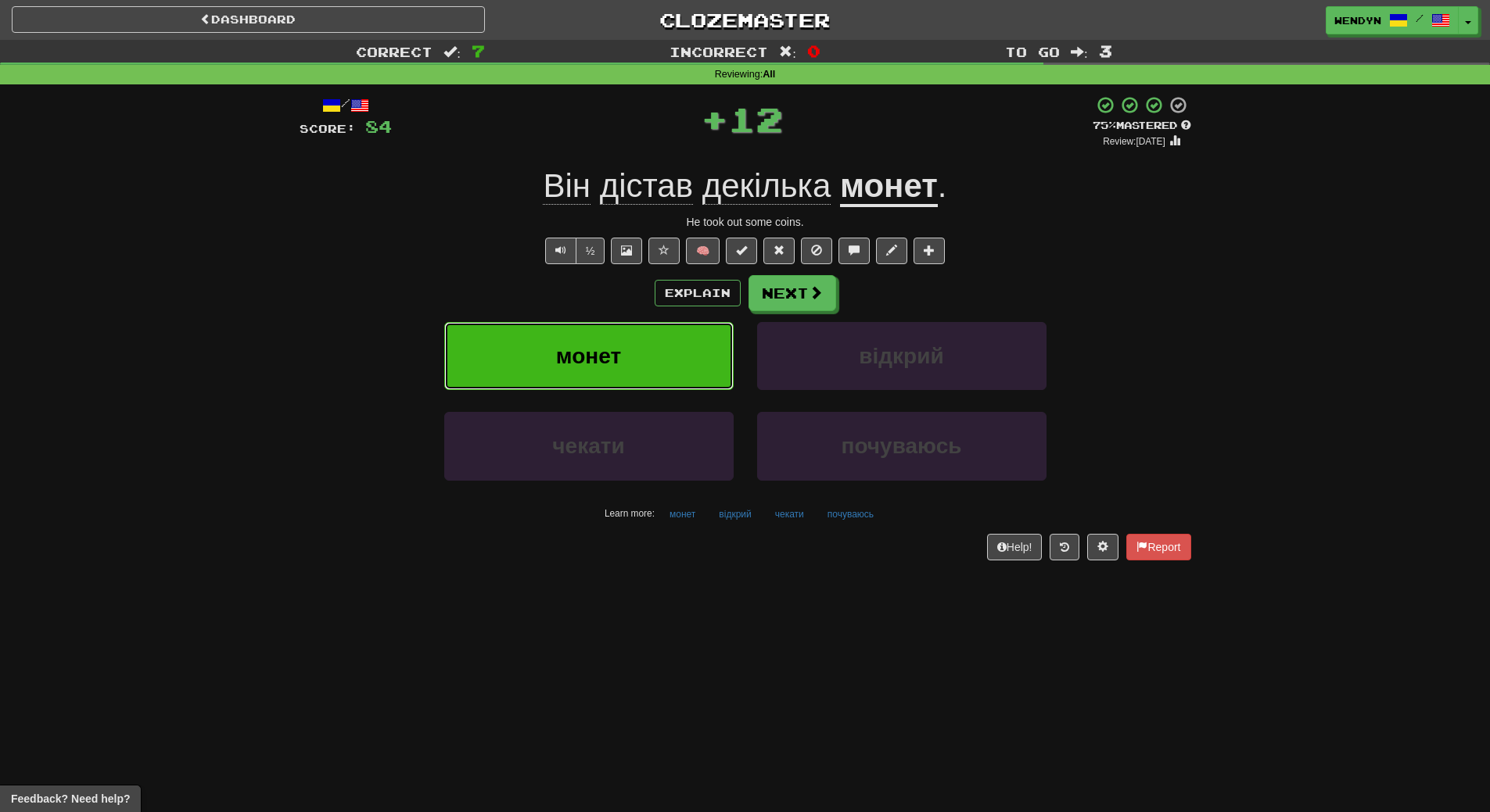
click at [612, 358] on span "монет" at bounding box center [588, 356] width 65 height 24
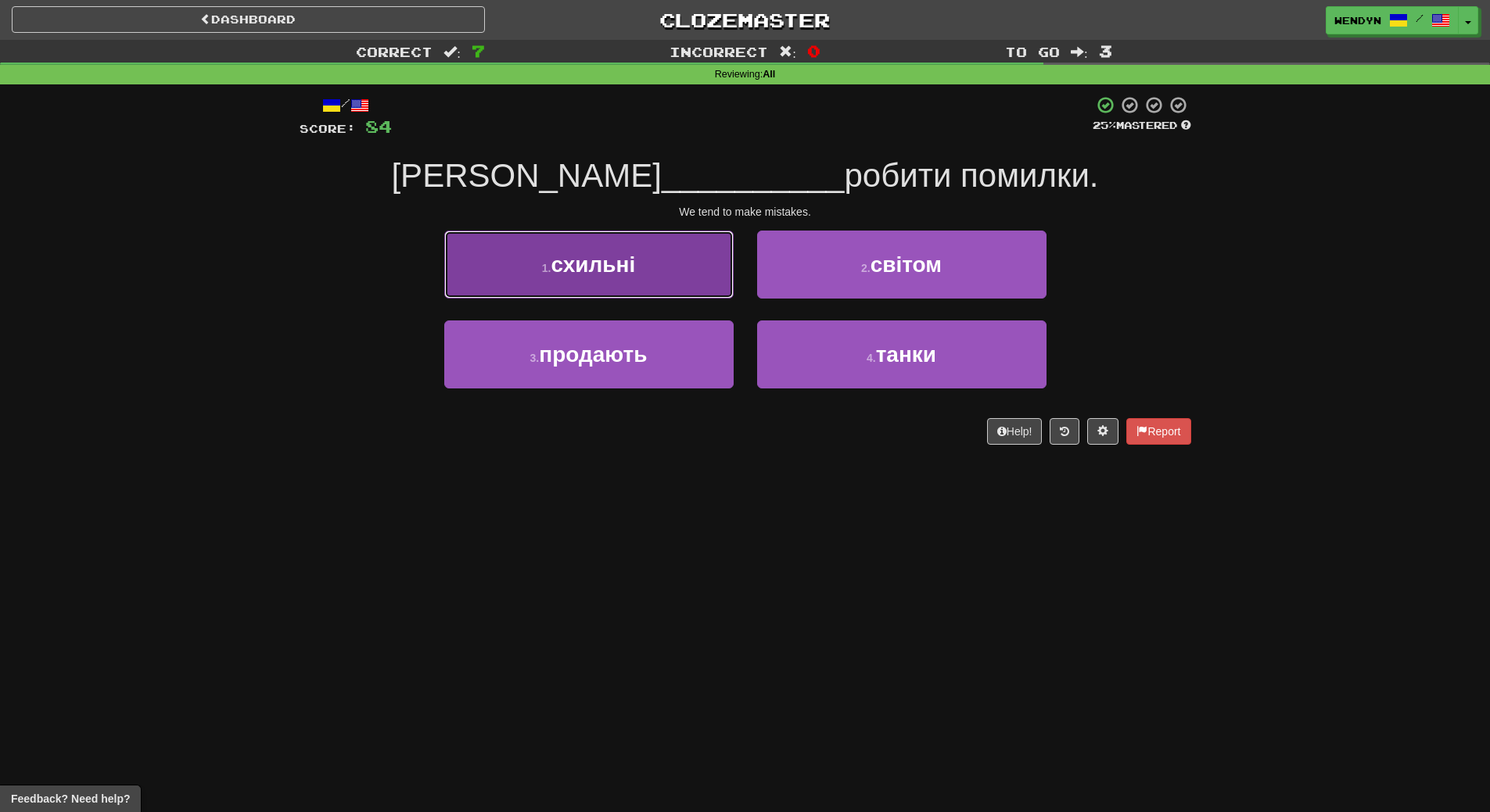
click at [623, 272] on span "схильні" at bounding box center [594, 264] width 85 height 24
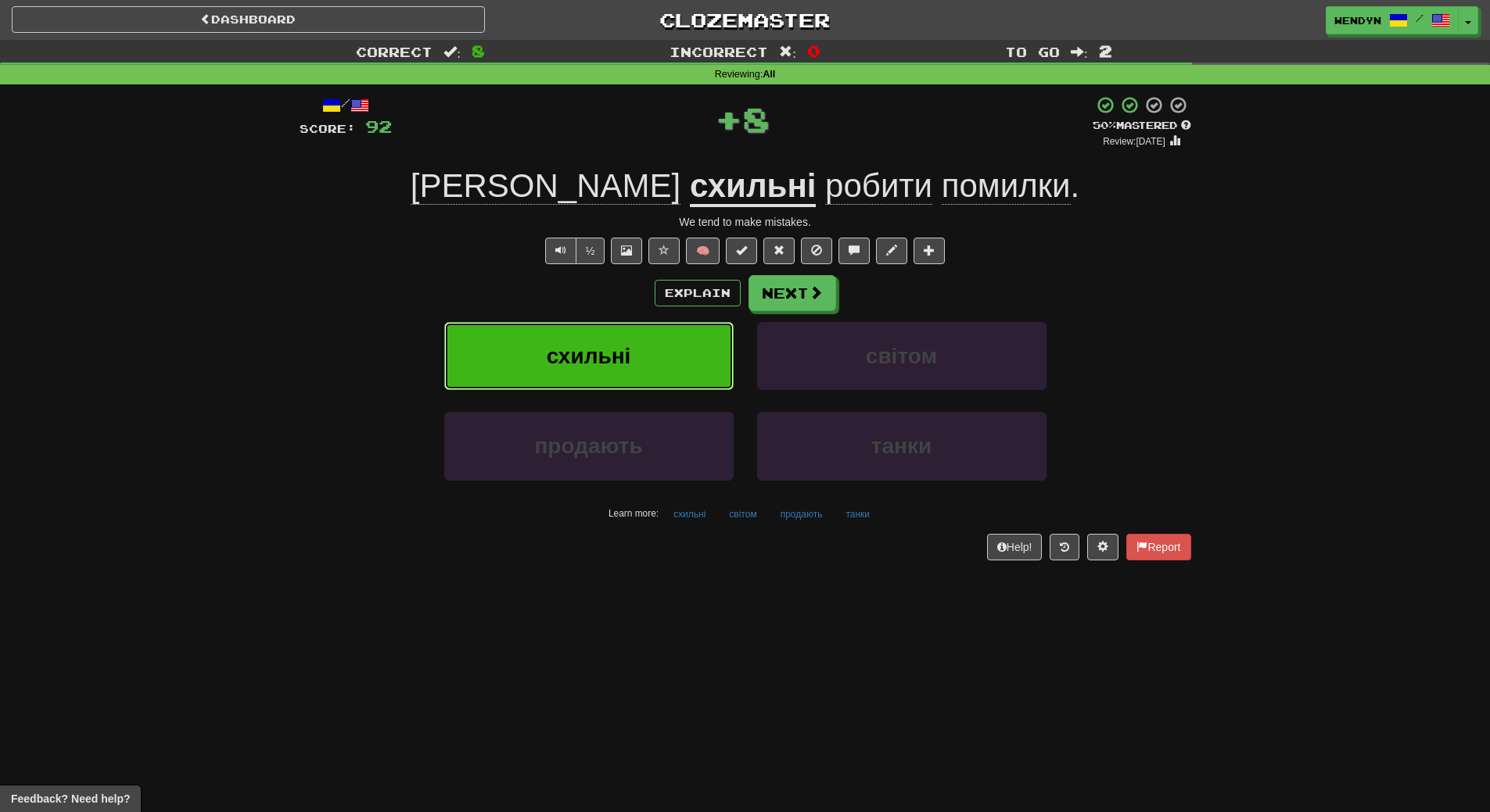
click at [598, 339] on button "схильні" at bounding box center [588, 356] width 289 height 68
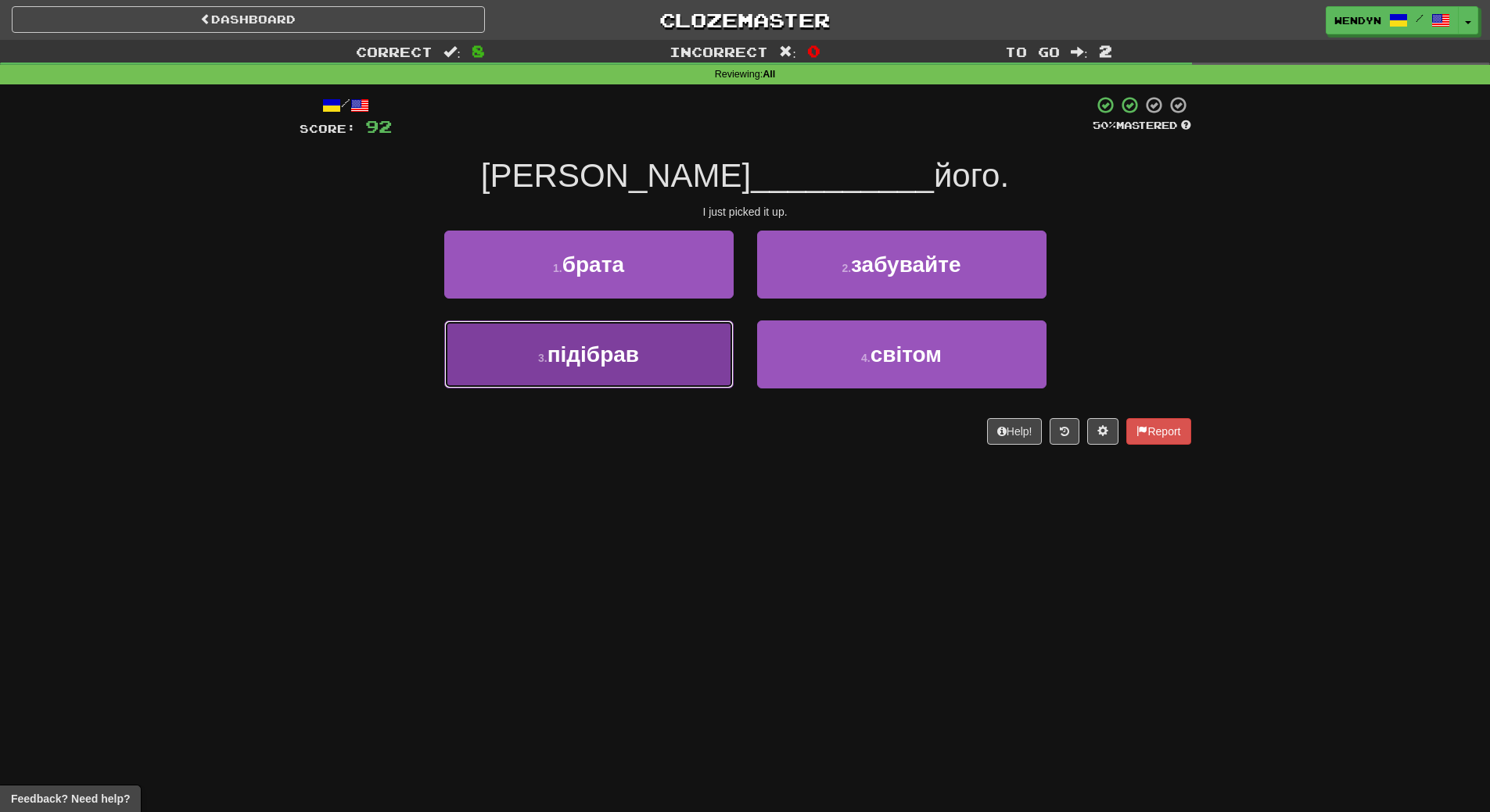
click at [589, 368] on button "3 . підібрав" at bounding box center [588, 354] width 289 height 68
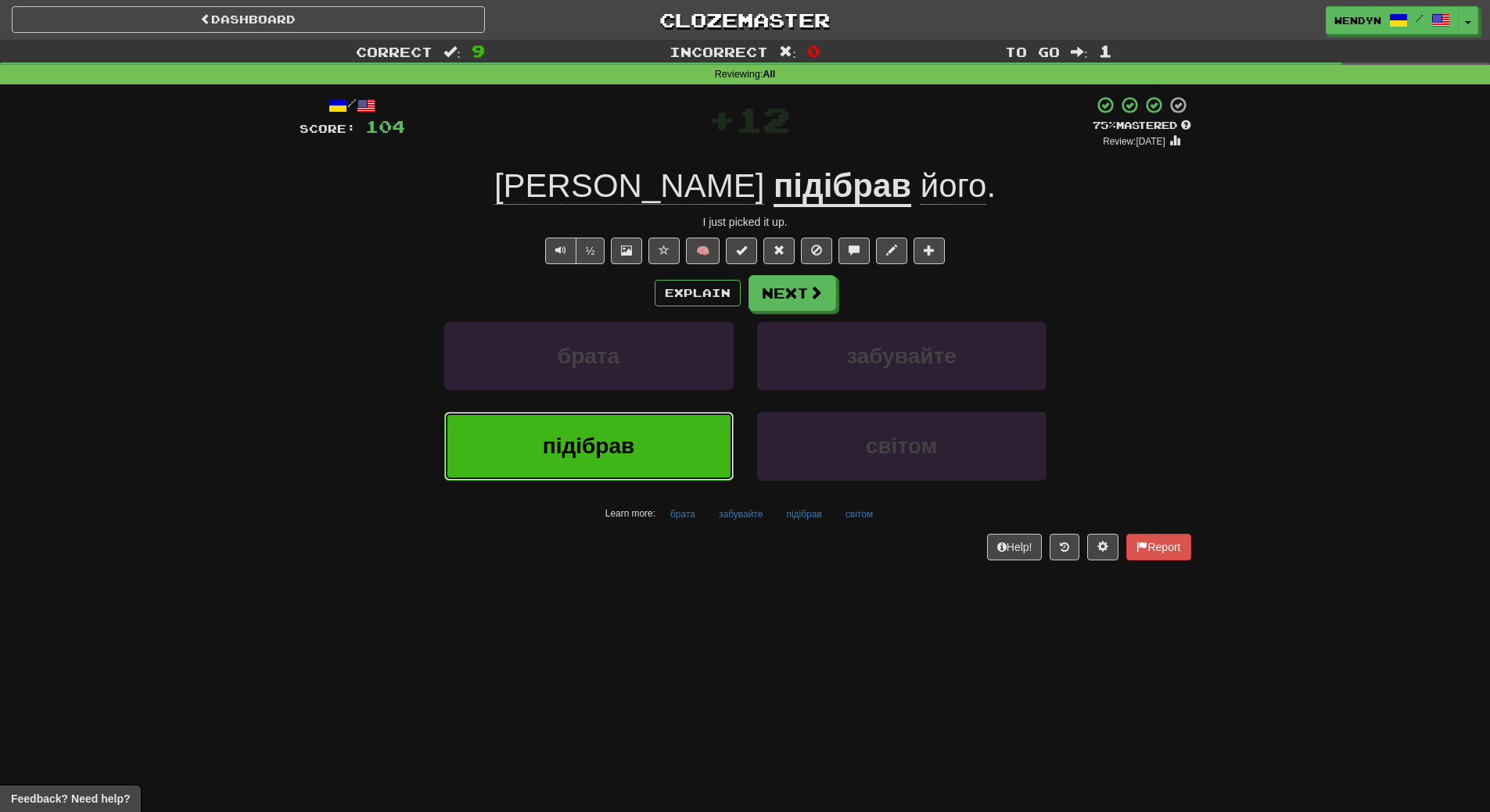
click at [564, 458] on span "підібрав" at bounding box center [588, 445] width 92 height 24
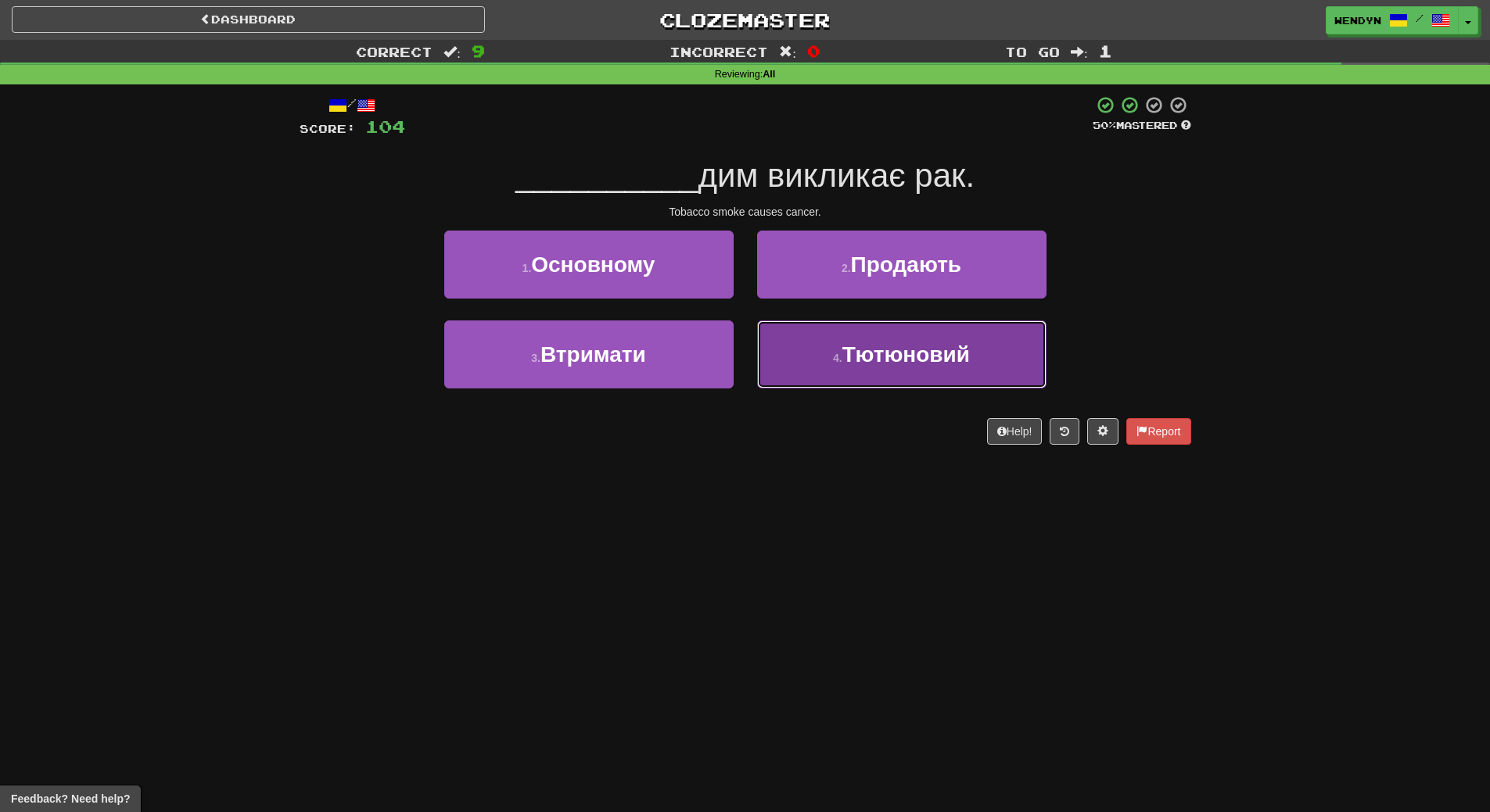
click at [896, 381] on button "4 . Тютюновий" at bounding box center [901, 354] width 289 height 68
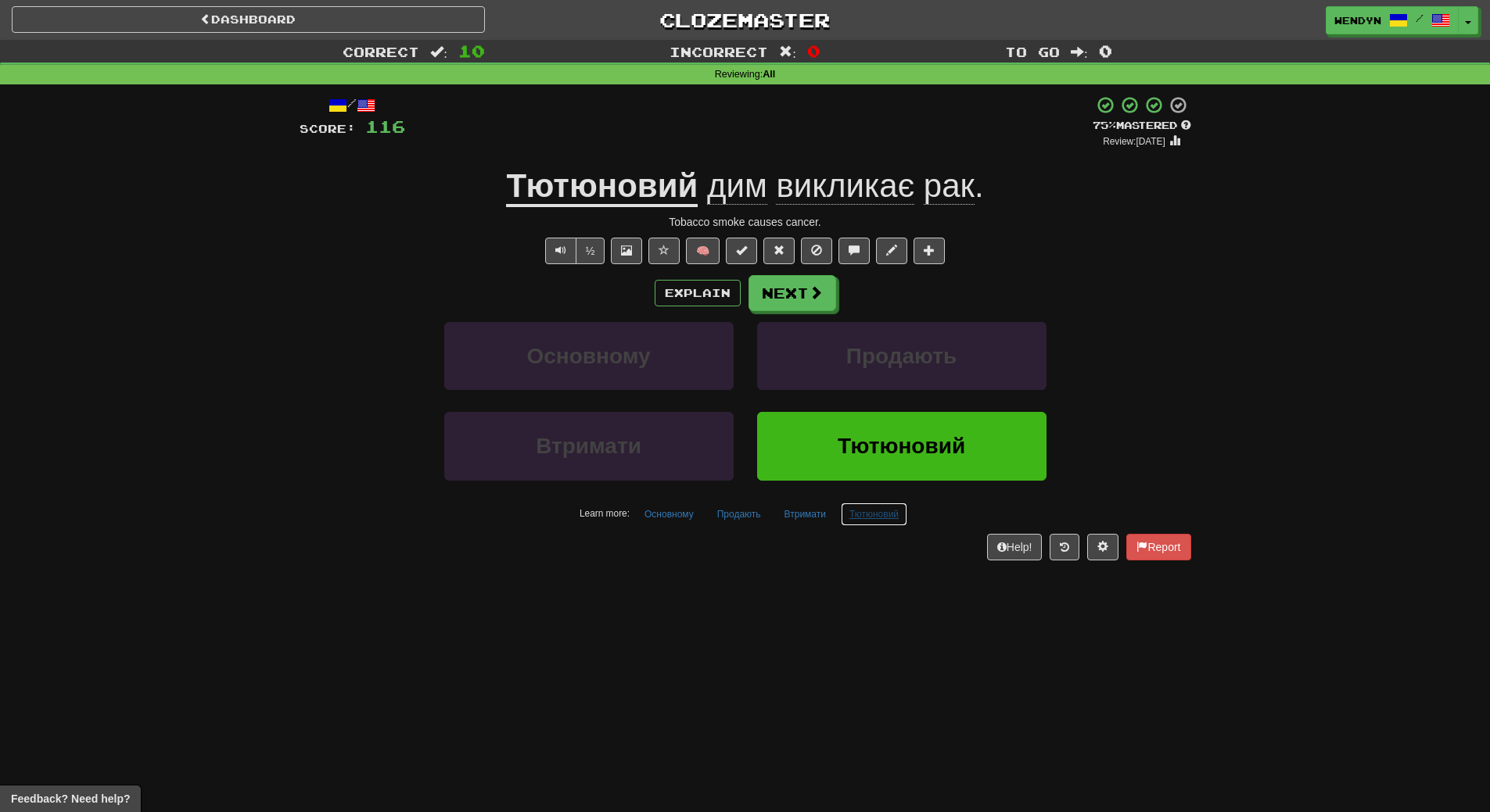
click at [881, 511] on button "Тютюновий" at bounding box center [874, 514] width 67 height 24
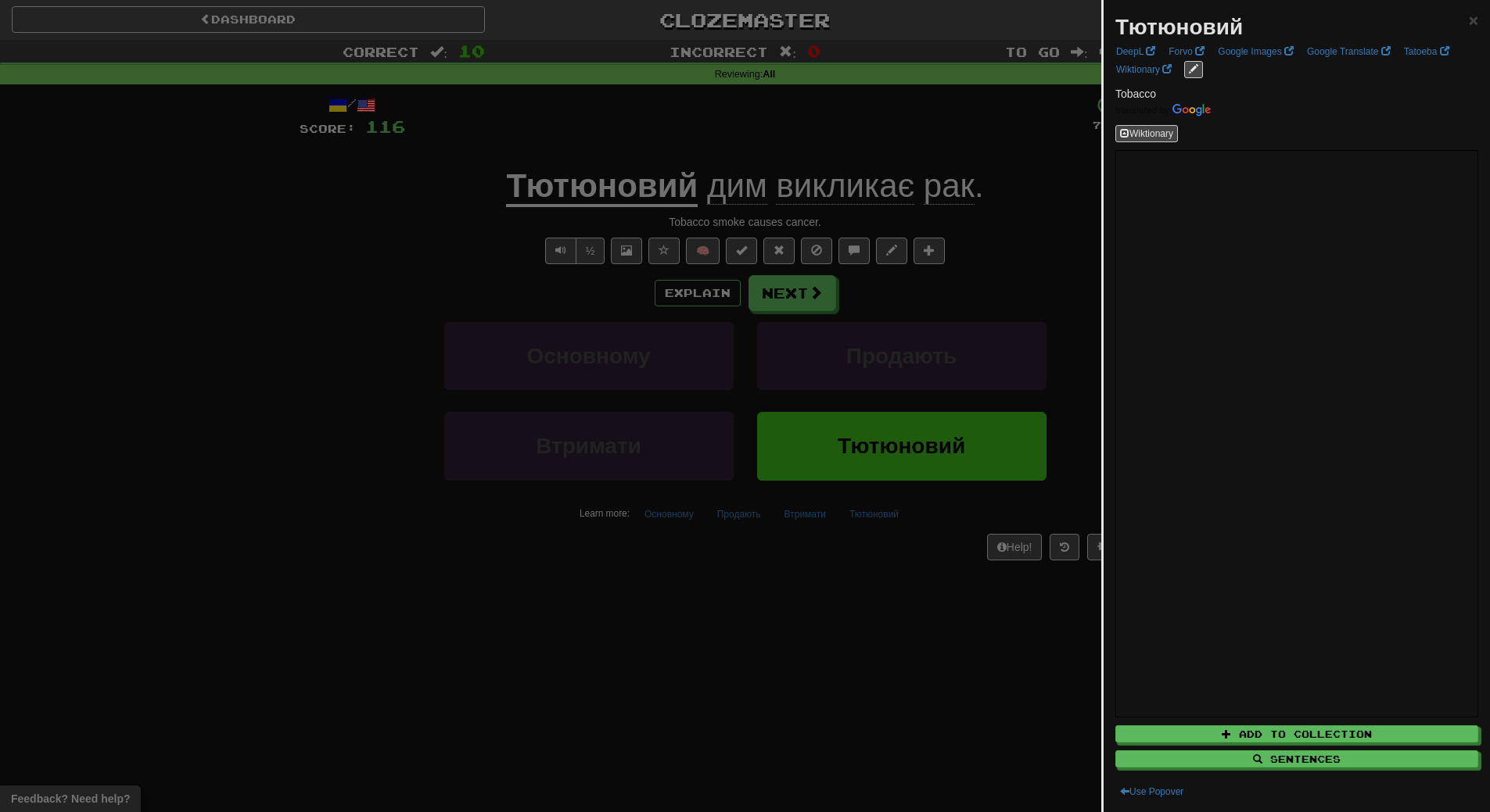
click at [867, 586] on div at bounding box center [745, 406] width 1490 height 812
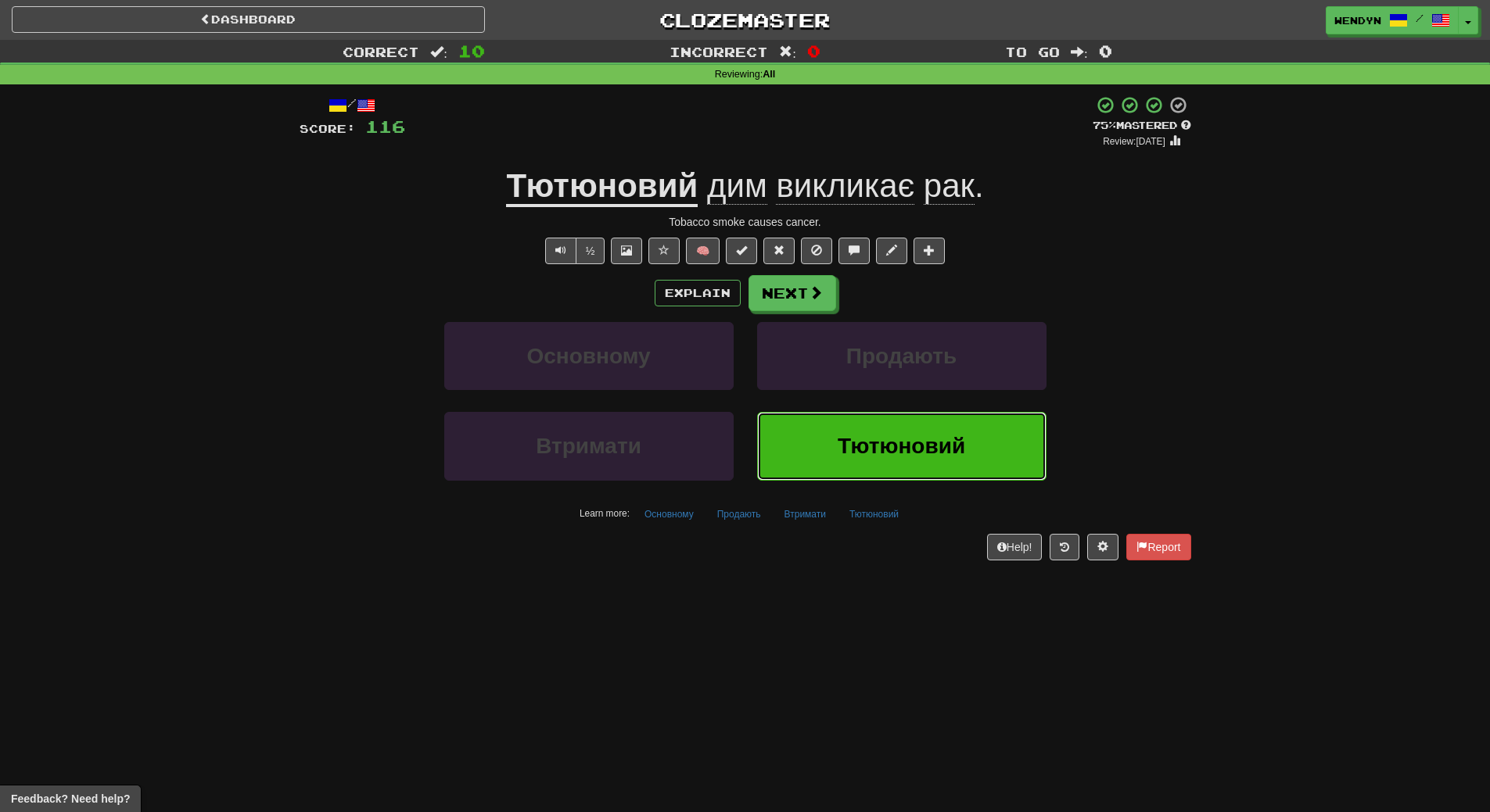
click at [957, 466] on button "Тютюновий" at bounding box center [901, 446] width 289 height 68
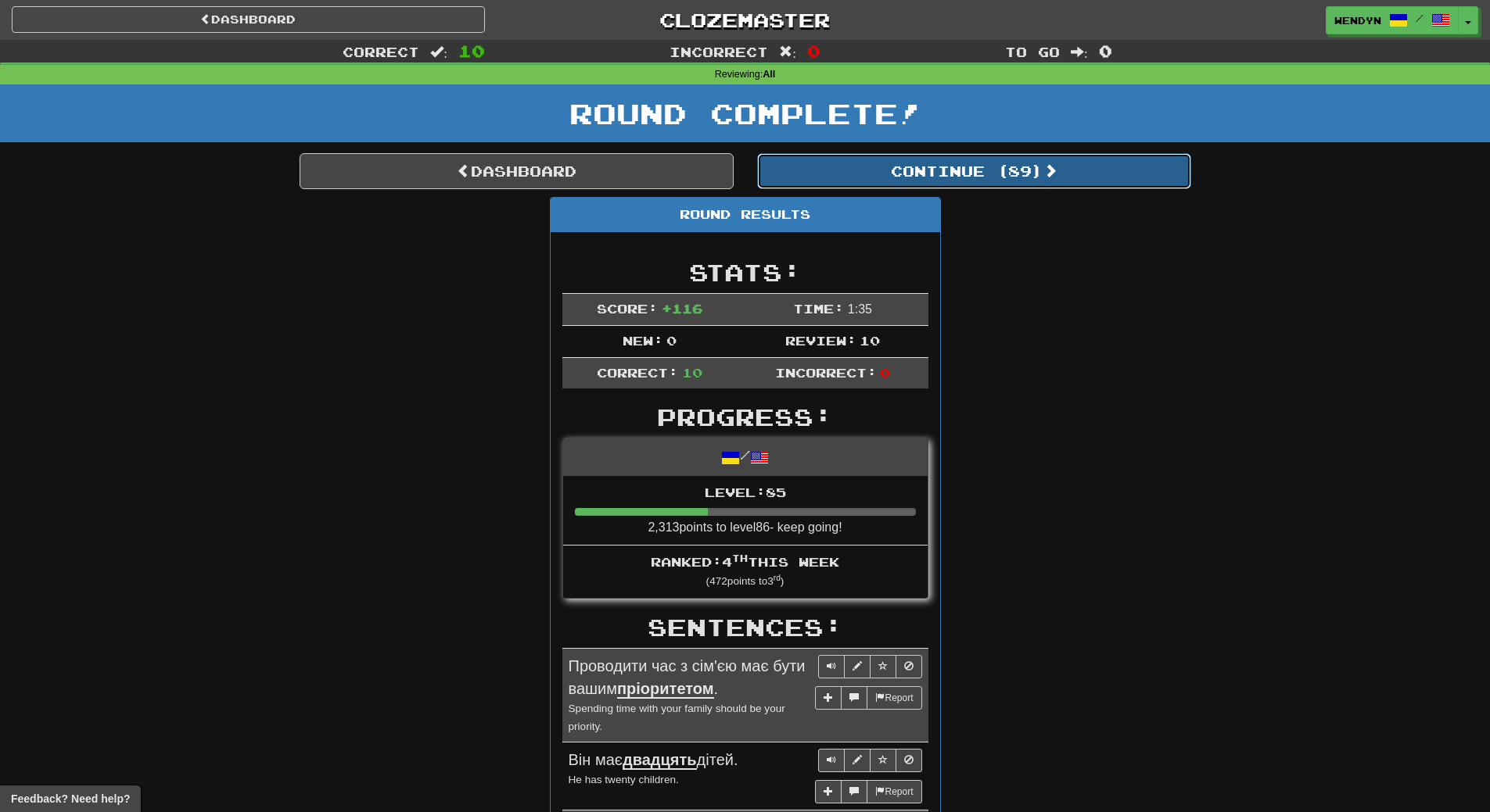
click at [990, 176] on button "Continue ( 89 )" at bounding box center [973, 171] width 434 height 36
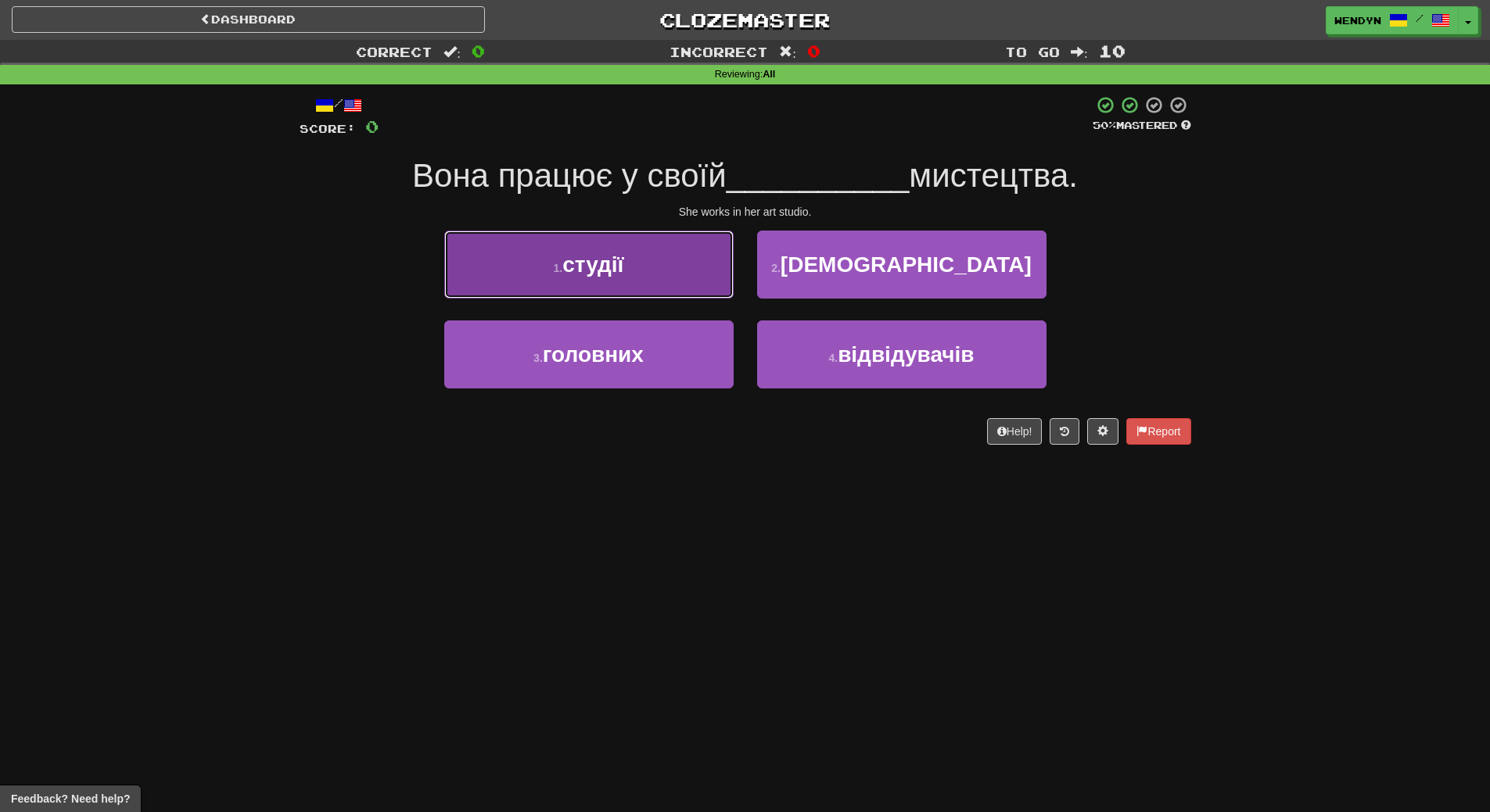
click at [644, 272] on button "1 . студії" at bounding box center [588, 264] width 289 height 68
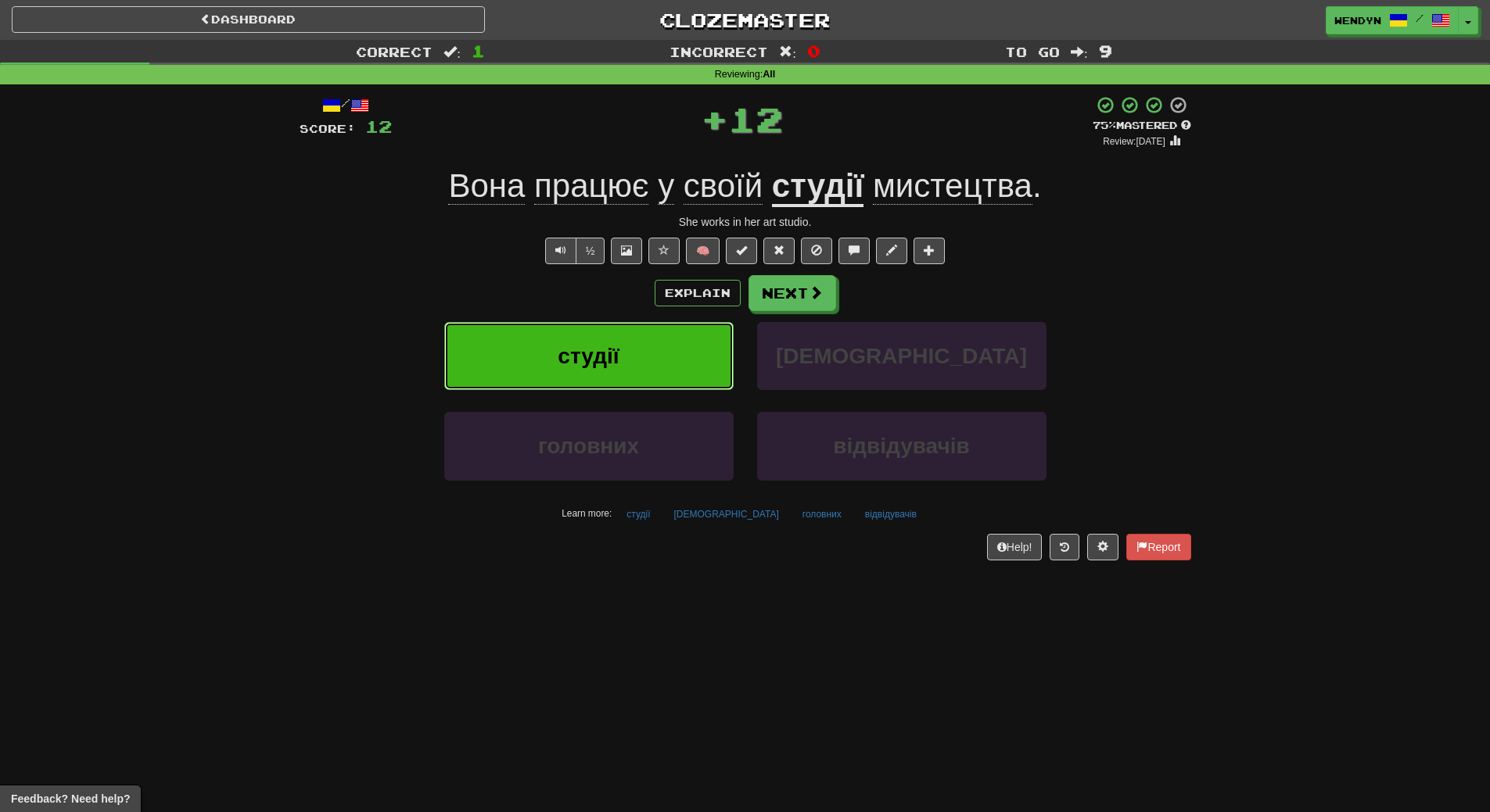
click at [651, 361] on button "студії" at bounding box center [588, 356] width 289 height 68
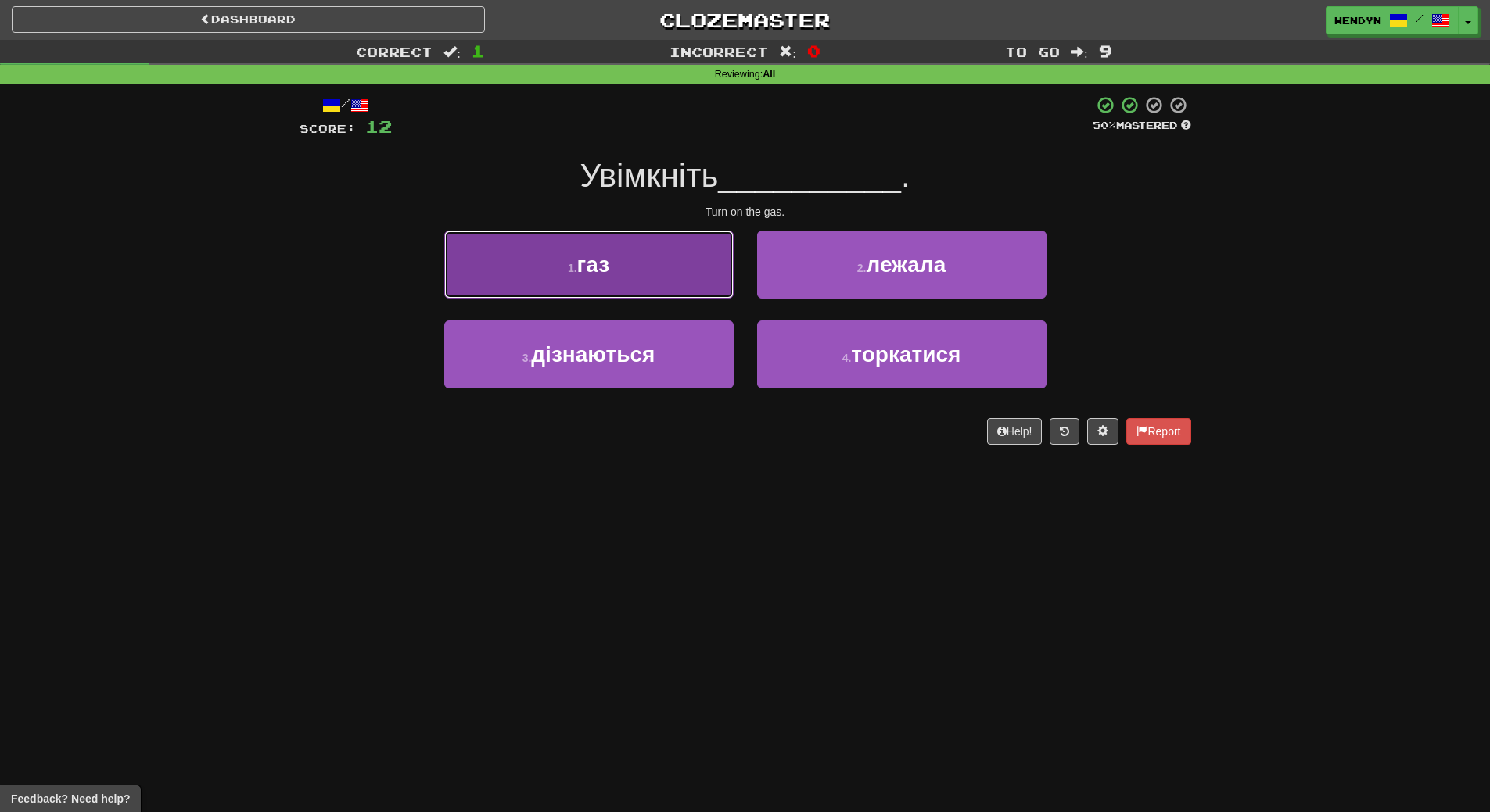
click at [636, 281] on button "1 . газ" at bounding box center [588, 264] width 289 height 68
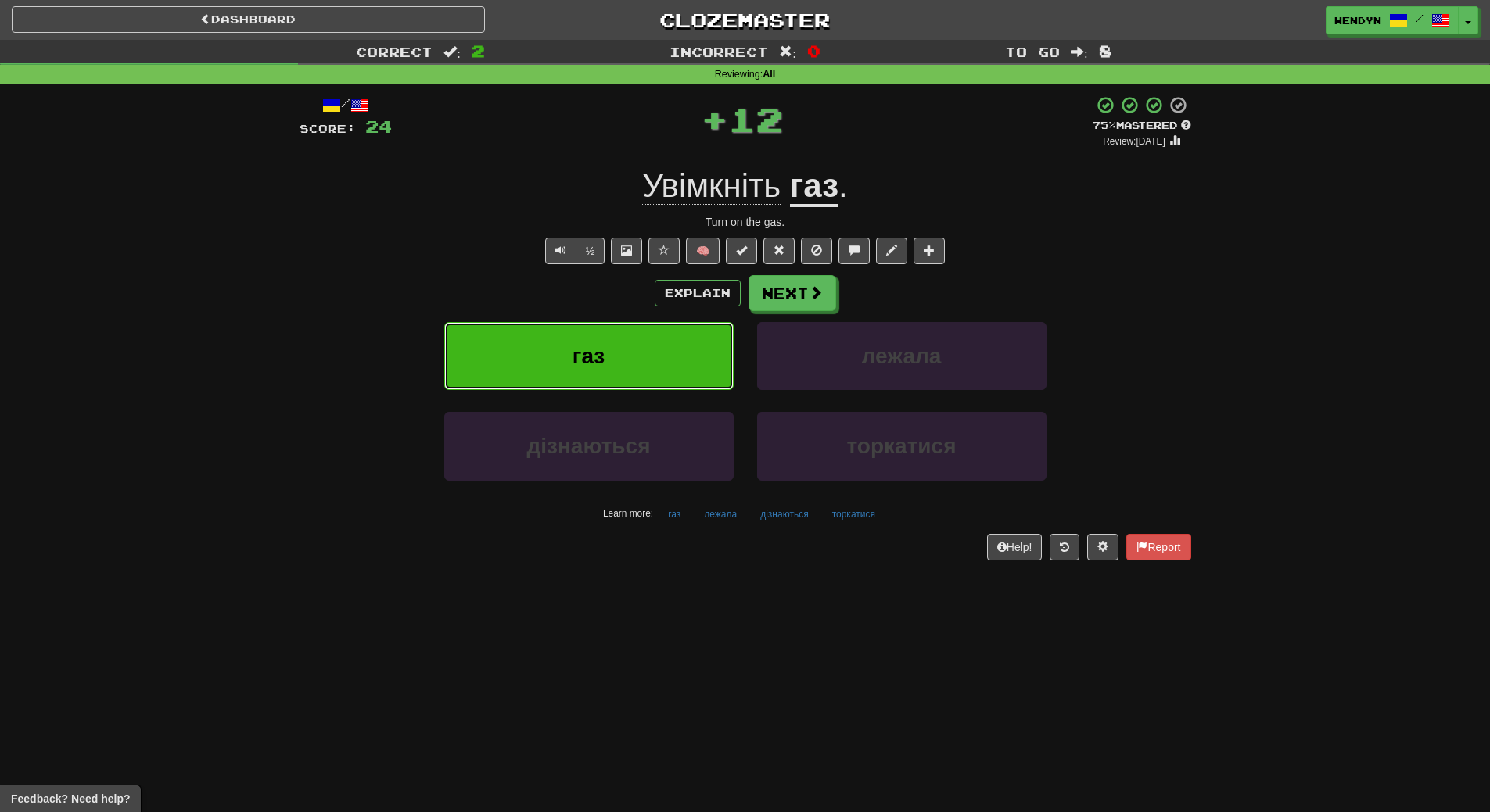
click at [642, 382] on button "газ" at bounding box center [588, 356] width 289 height 68
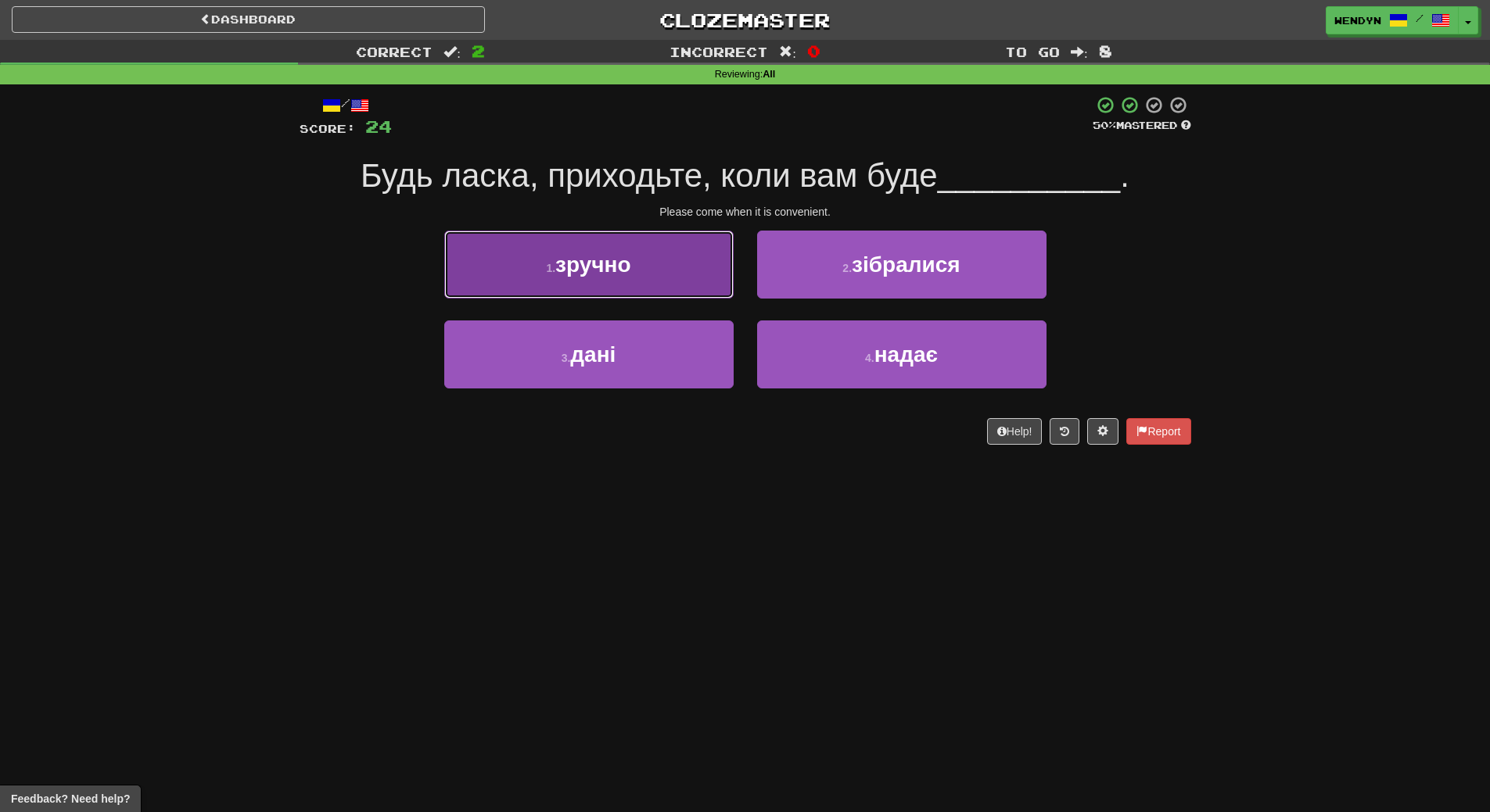
click at [636, 285] on button "1 . зручно" at bounding box center [588, 264] width 289 height 68
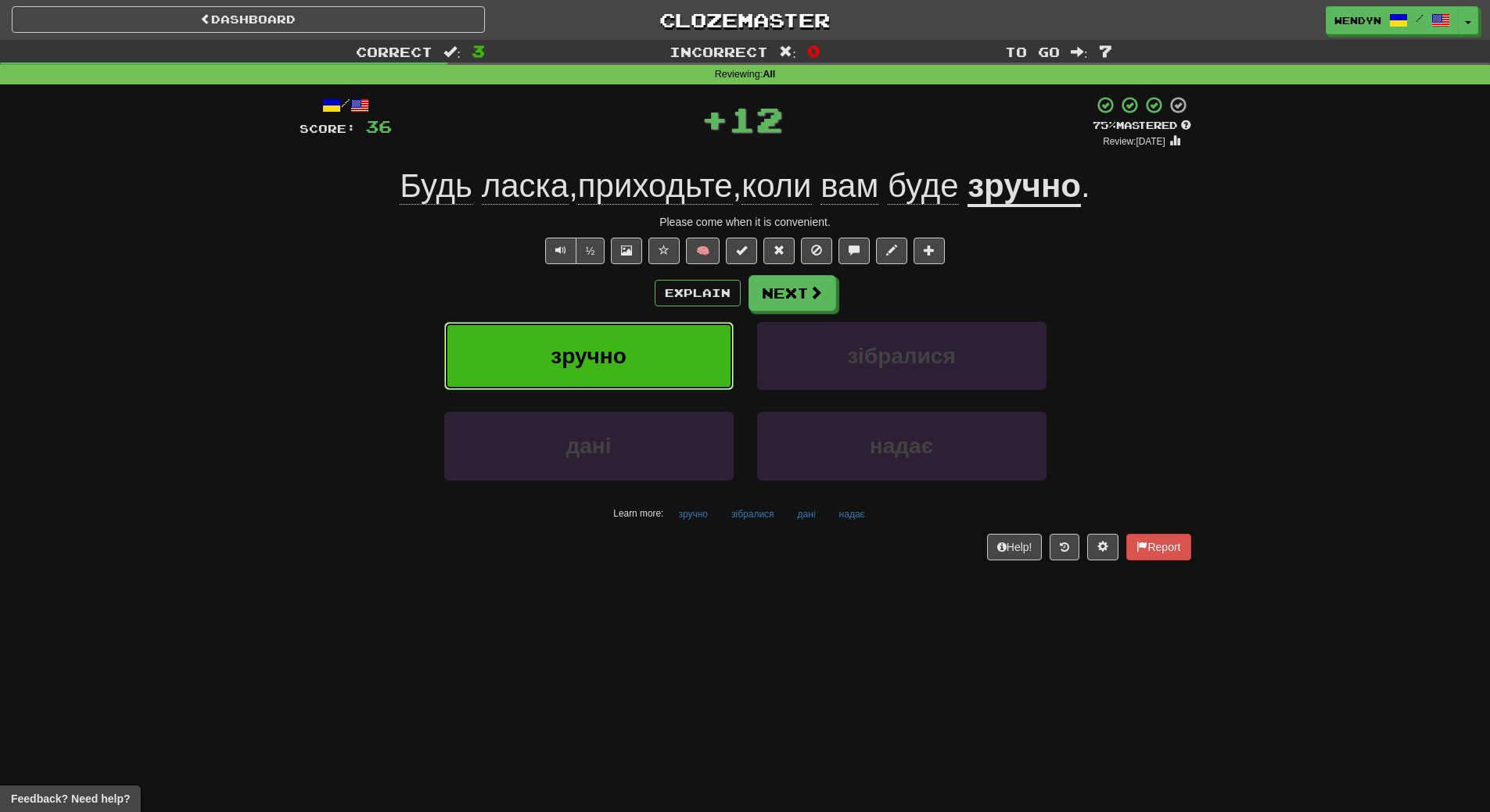
click at [641, 350] on button "зручно" at bounding box center [588, 356] width 289 height 68
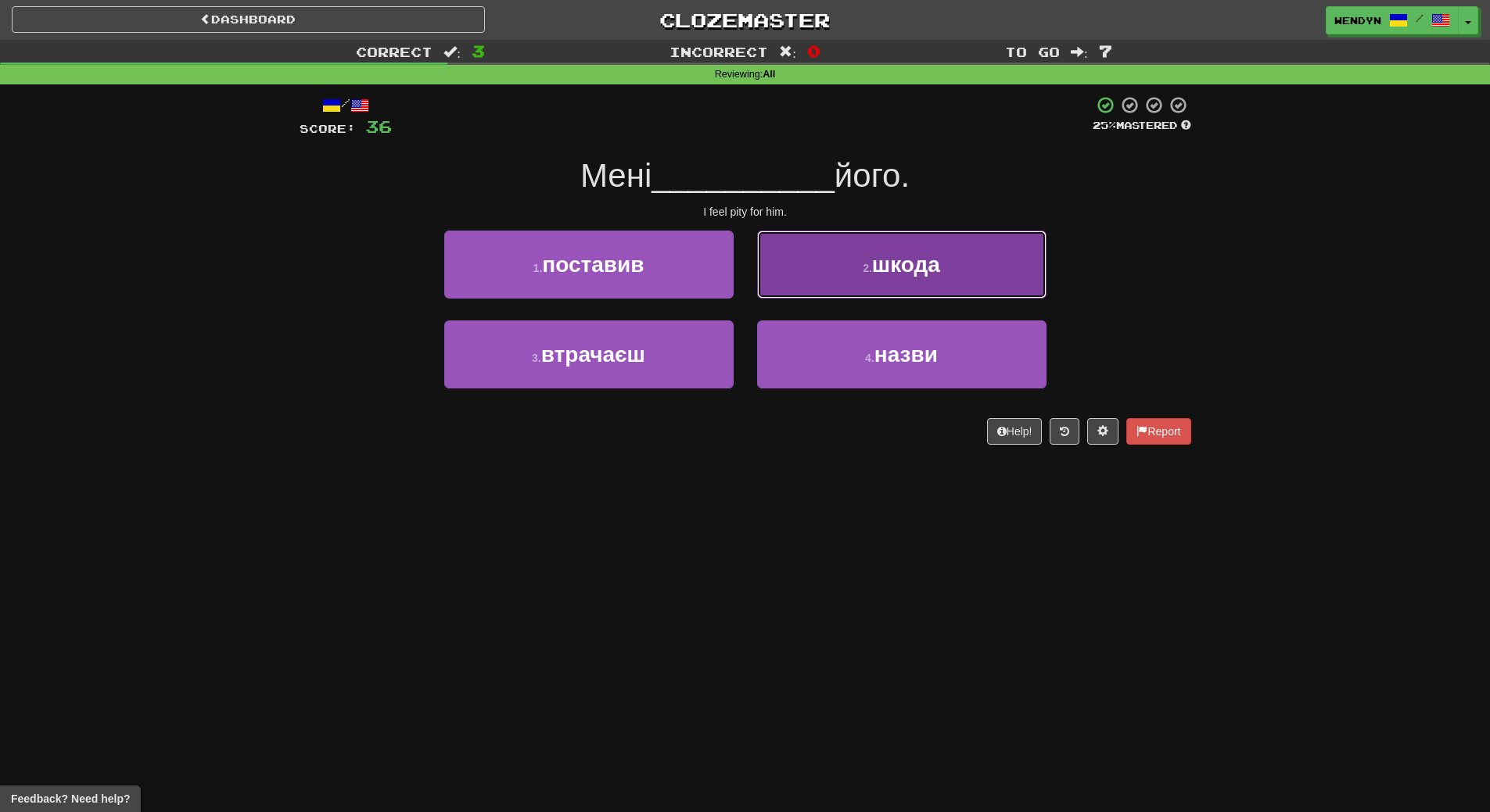
click at [973, 282] on button "2 . шкода" at bounding box center [901, 264] width 289 height 68
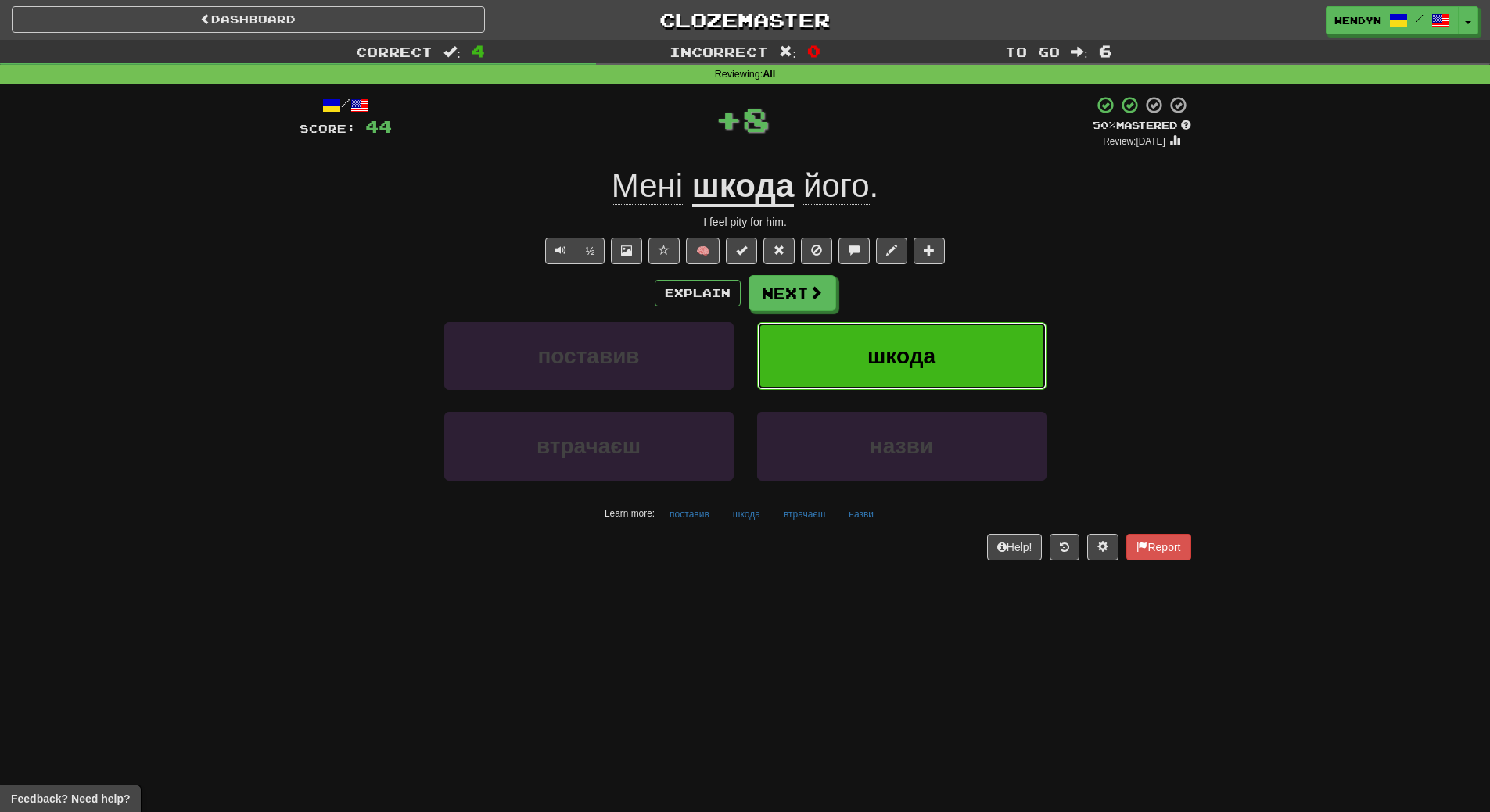
click at [951, 363] on button "шкода" at bounding box center [901, 356] width 289 height 68
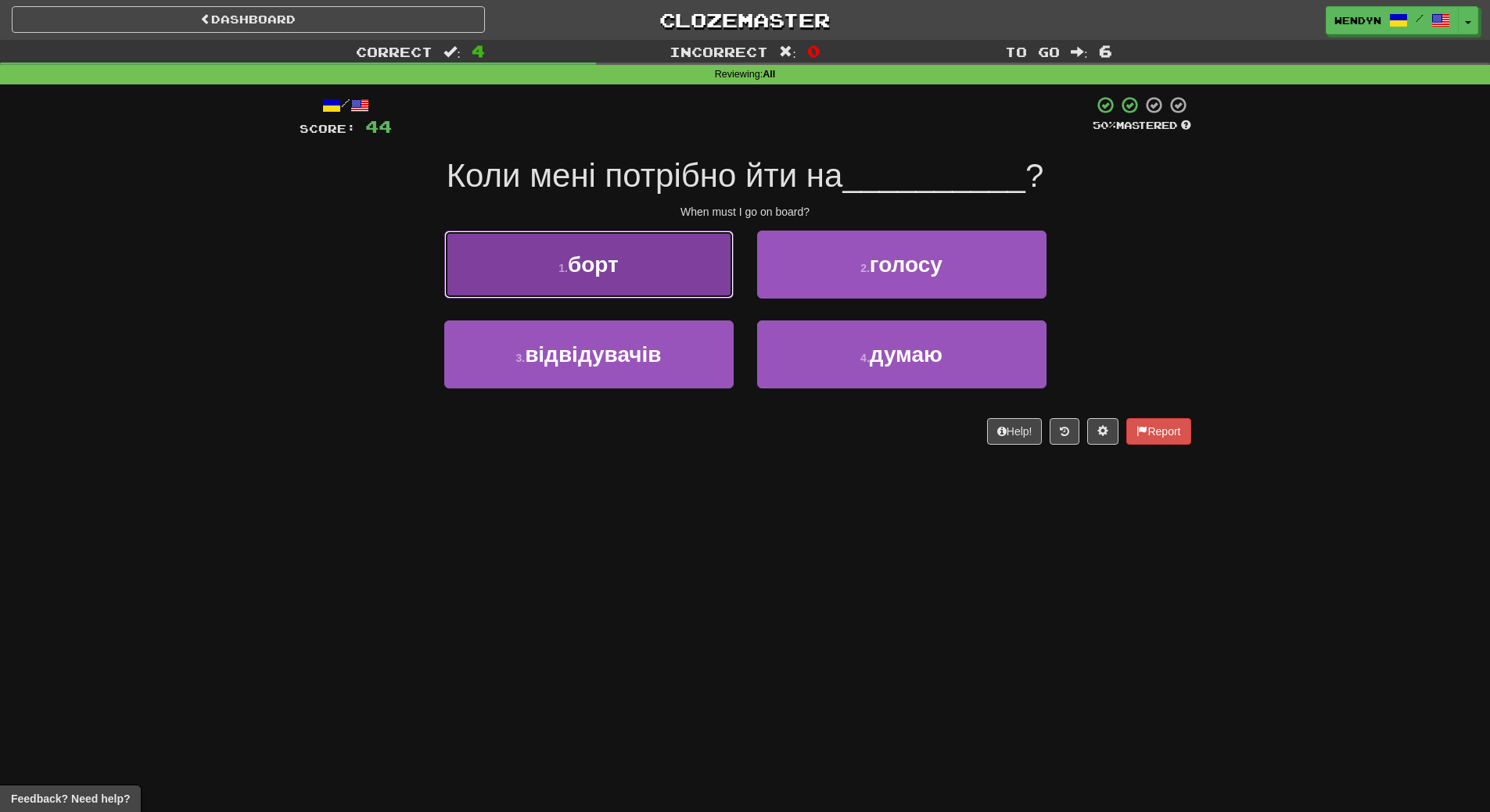
click at [638, 281] on button "1 . борт" at bounding box center [588, 264] width 289 height 68
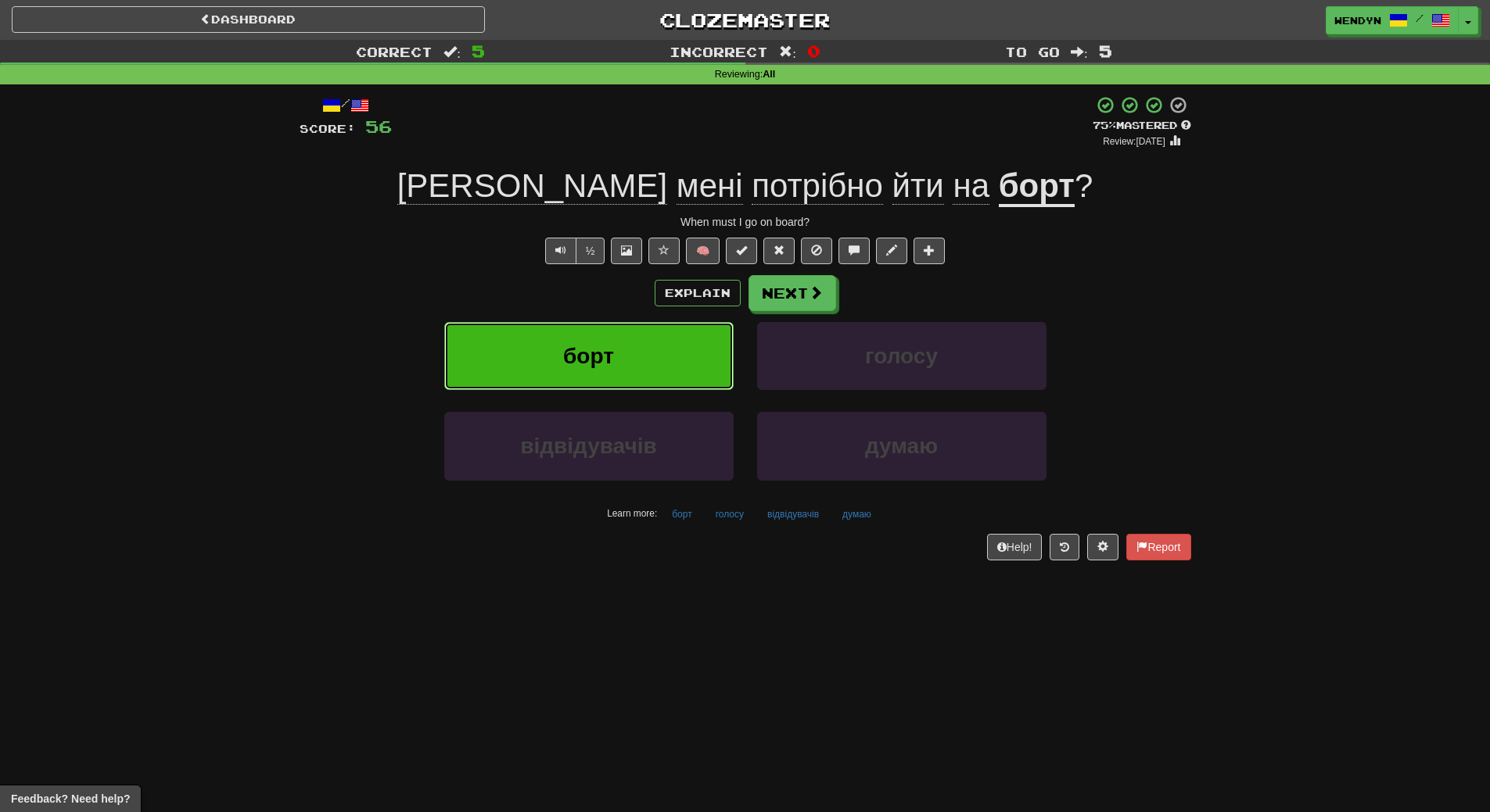
click at [638, 361] on button "борт" at bounding box center [588, 356] width 289 height 68
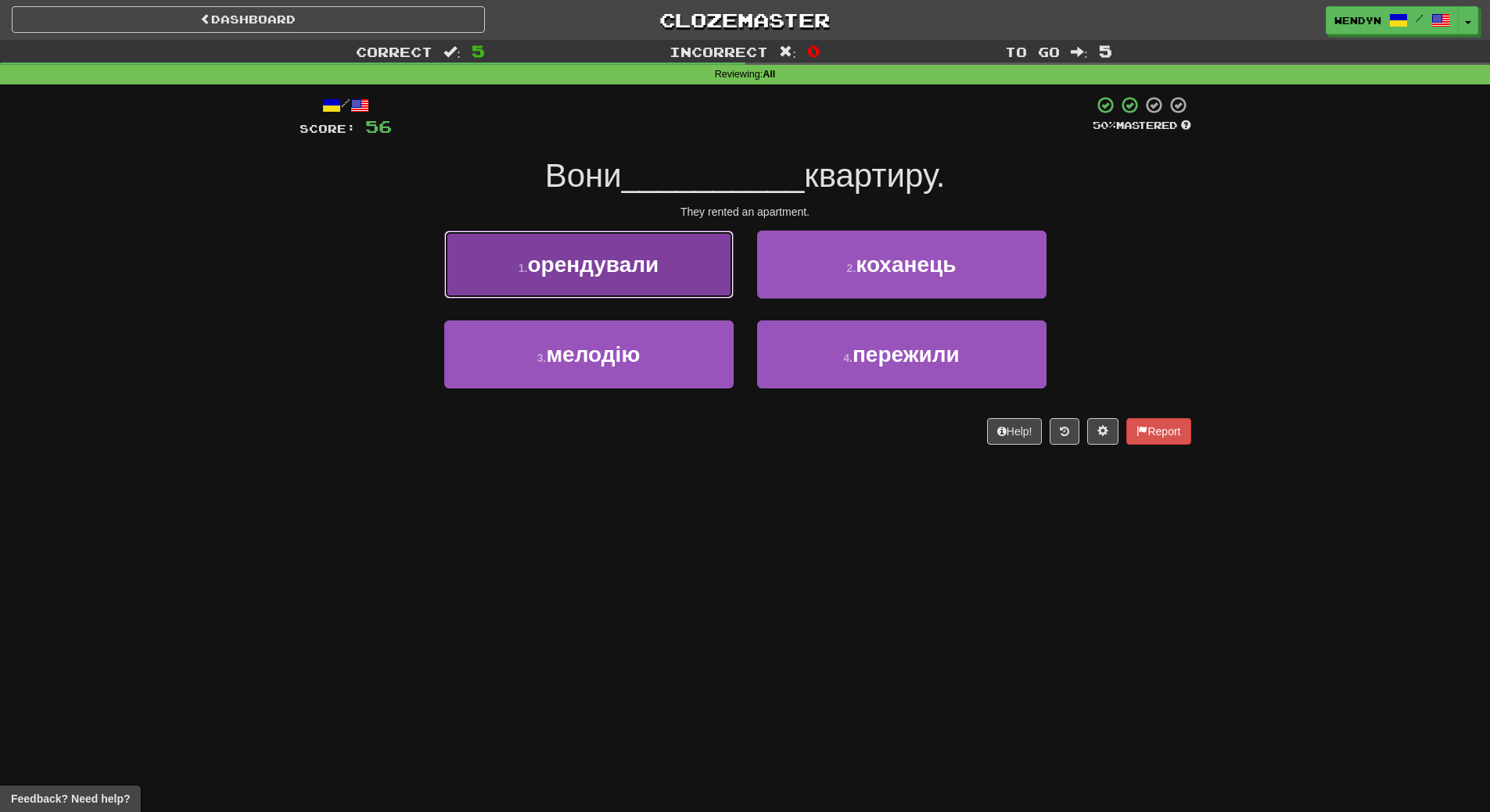
click at [647, 279] on button "1 . орендували" at bounding box center [588, 264] width 289 height 68
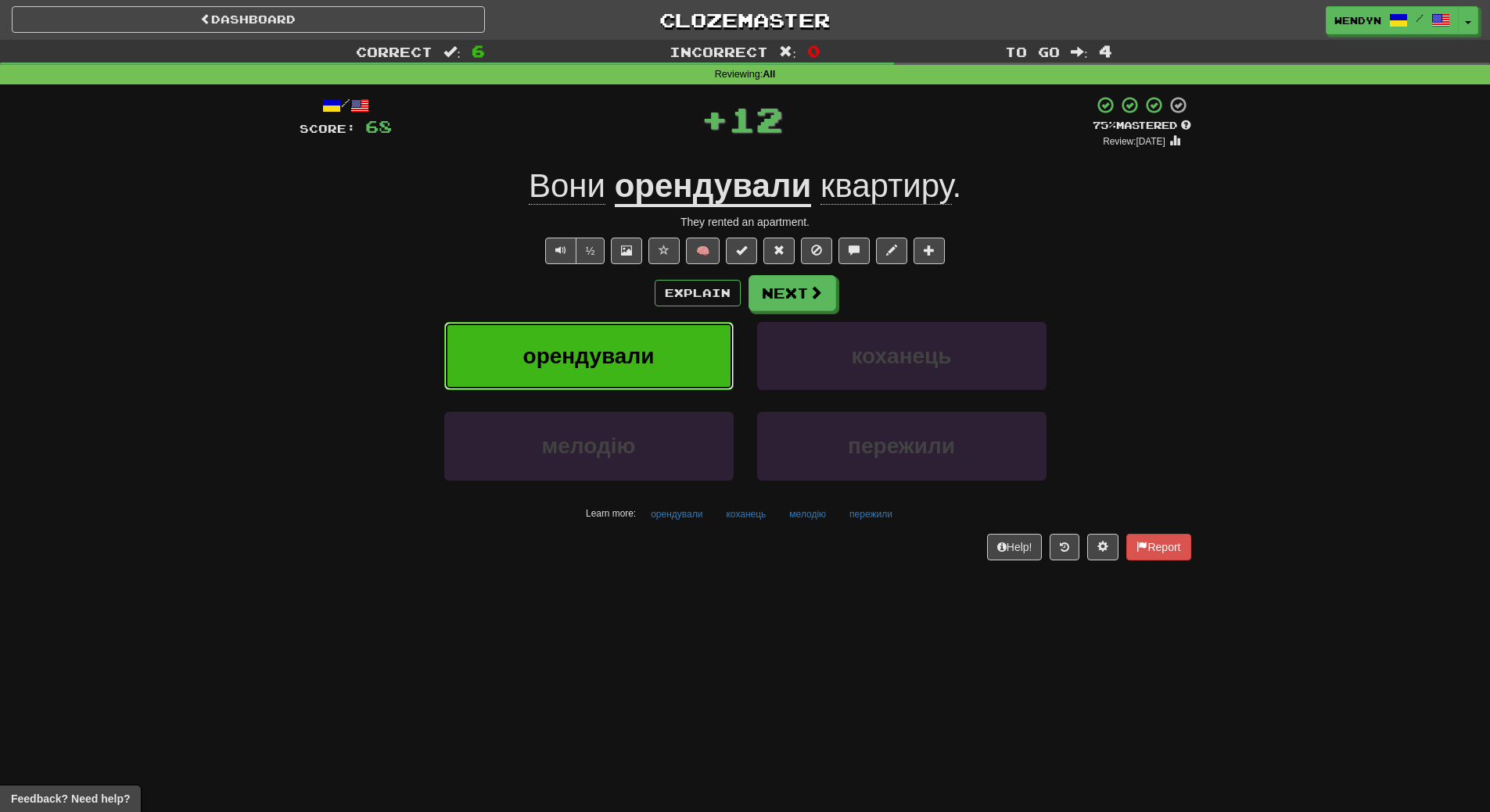
click at [644, 339] on button "орендували" at bounding box center [588, 356] width 289 height 68
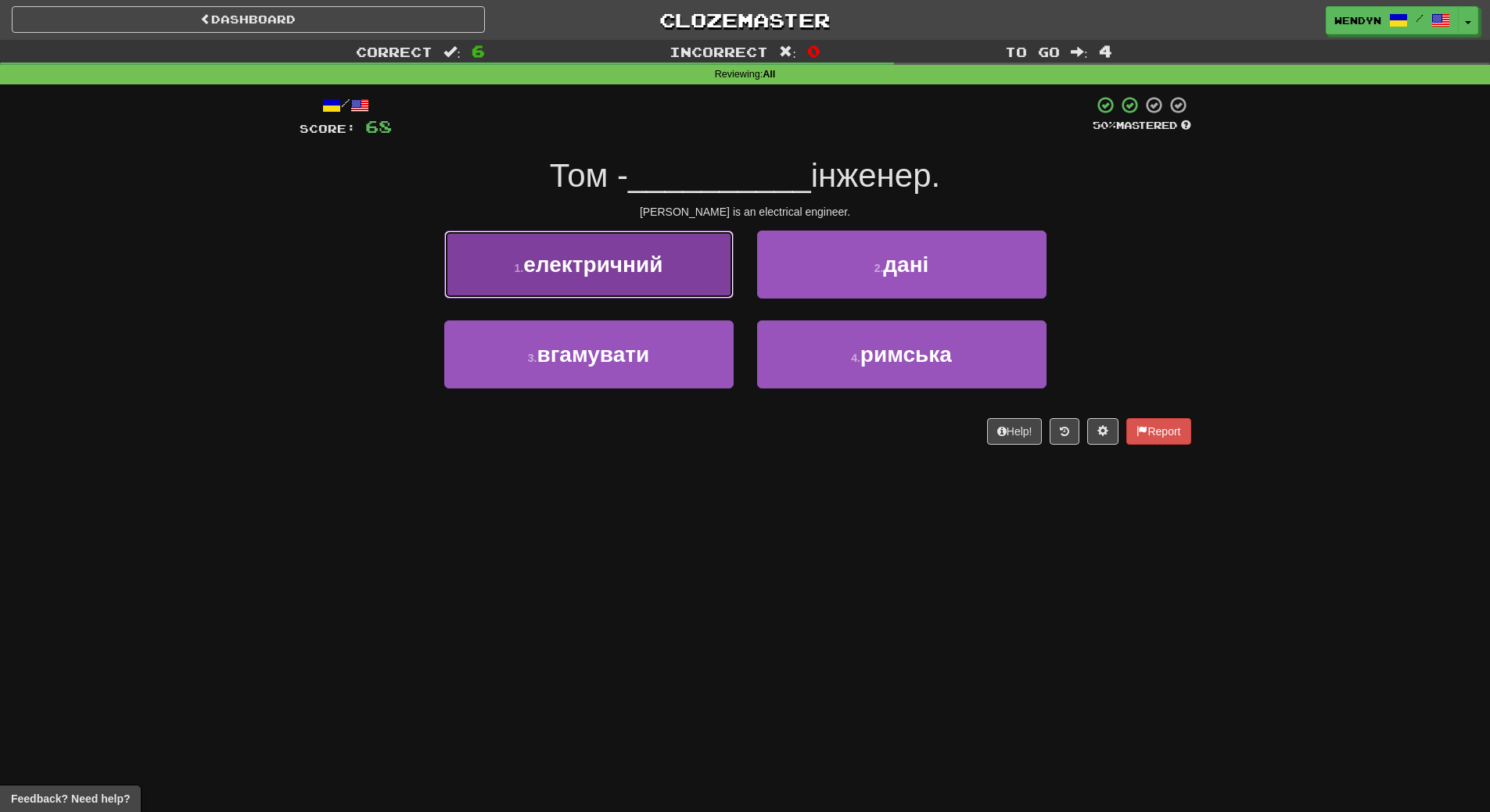
click at [650, 284] on button "1 . електричний" at bounding box center [588, 264] width 289 height 68
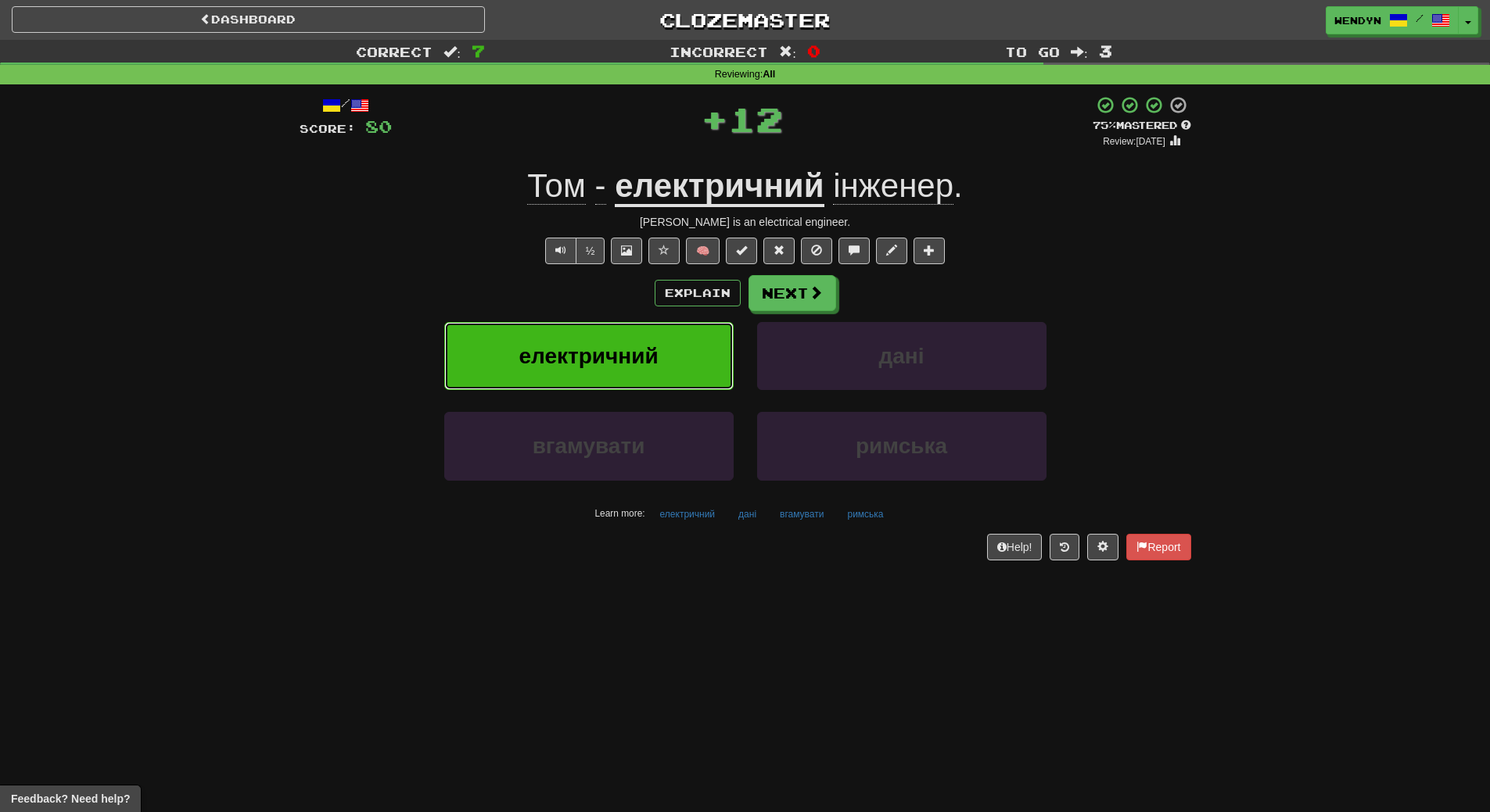
click at [644, 357] on span "електричний" at bounding box center [588, 356] width 140 height 24
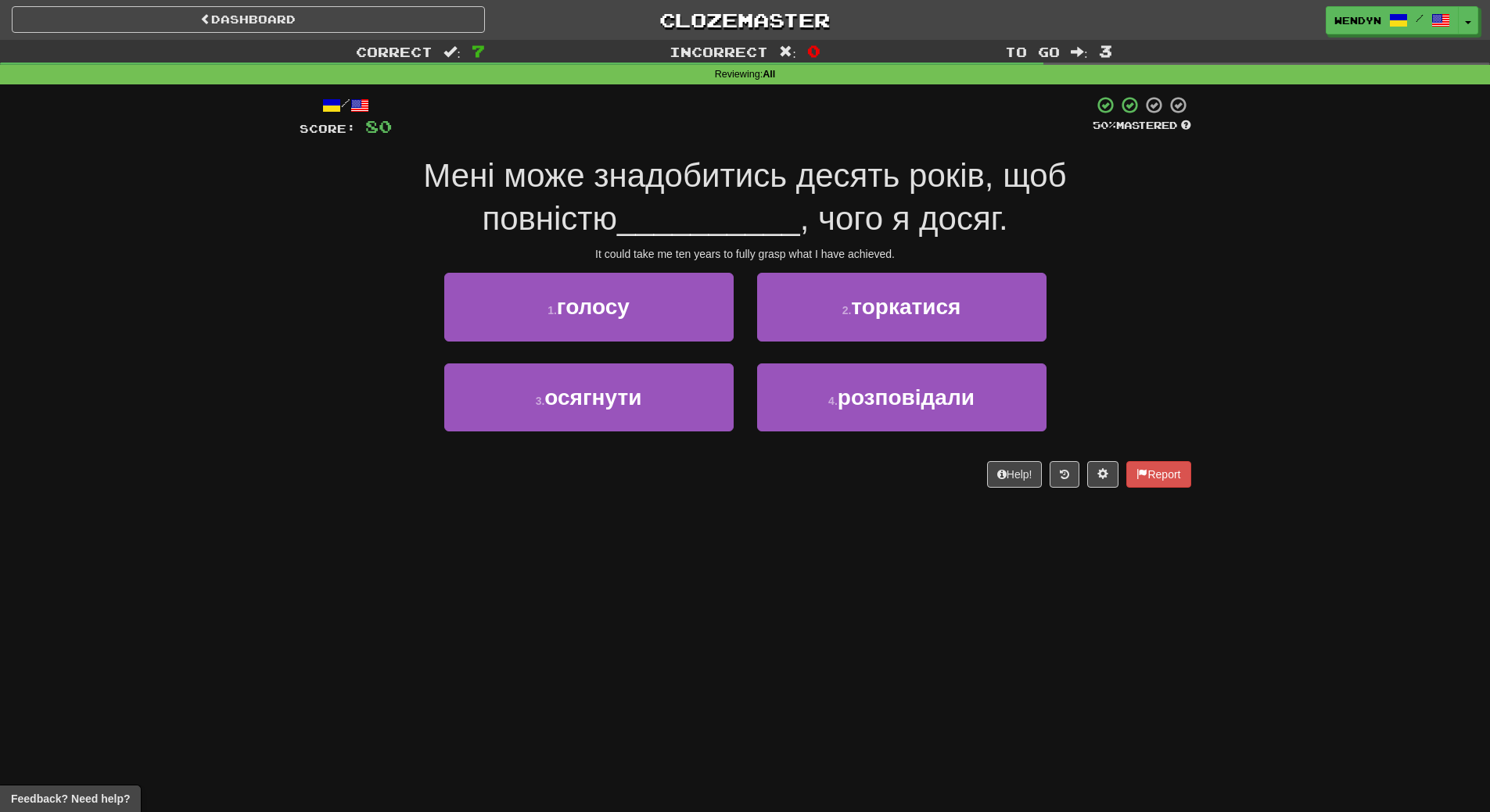
drag, startPoint x: 644, startPoint y: 357, endPoint x: 646, endPoint y: 523, distance: 166.0
click at [646, 523] on div "Dashboard Clozemaster WendyN / Toggle Dropdown Dashboard Leaderboard Activity F…" at bounding box center [745, 406] width 1490 height 812
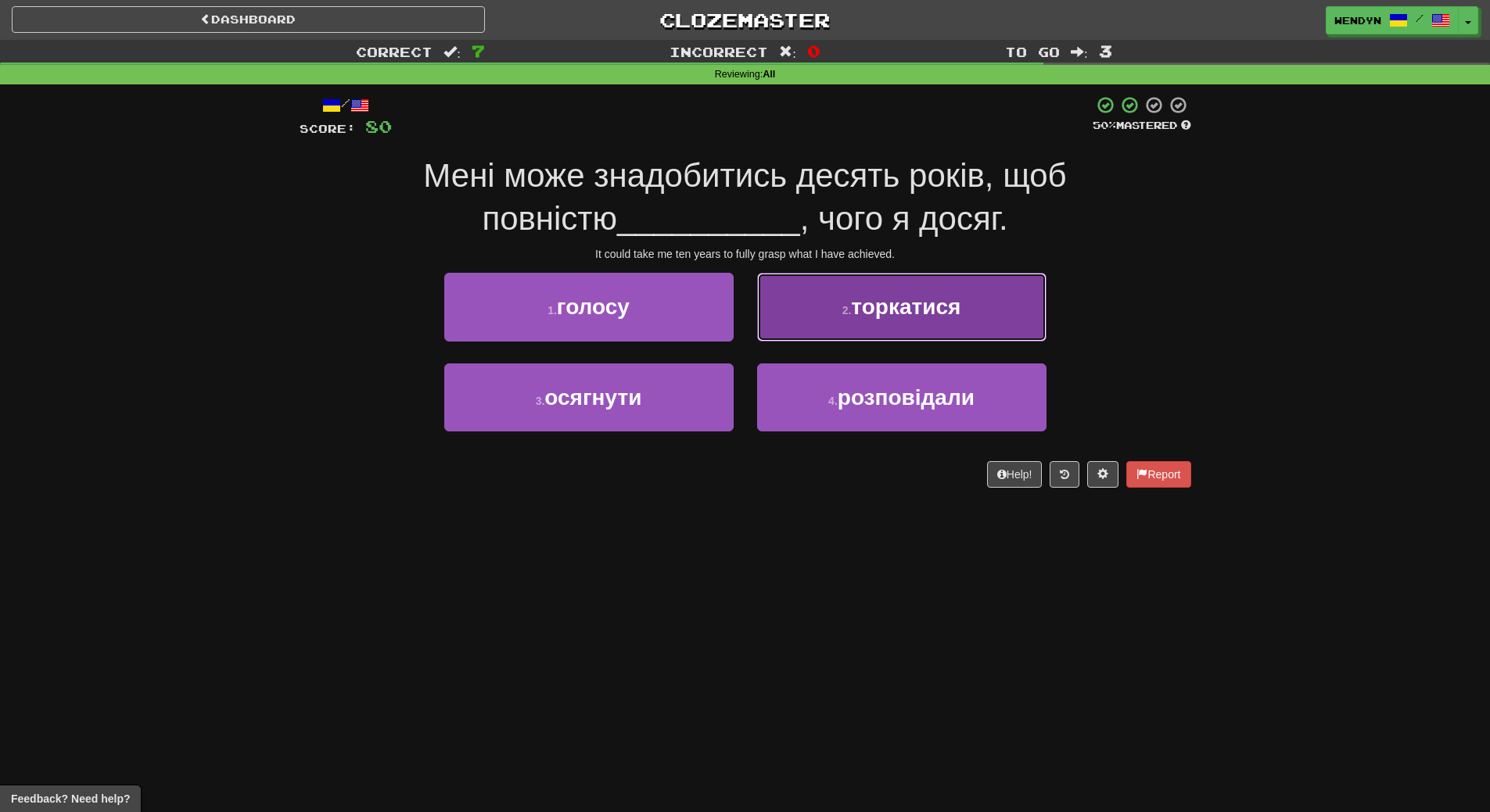
click at [963, 319] on button "2 . торкатися" at bounding box center [901, 306] width 289 height 68
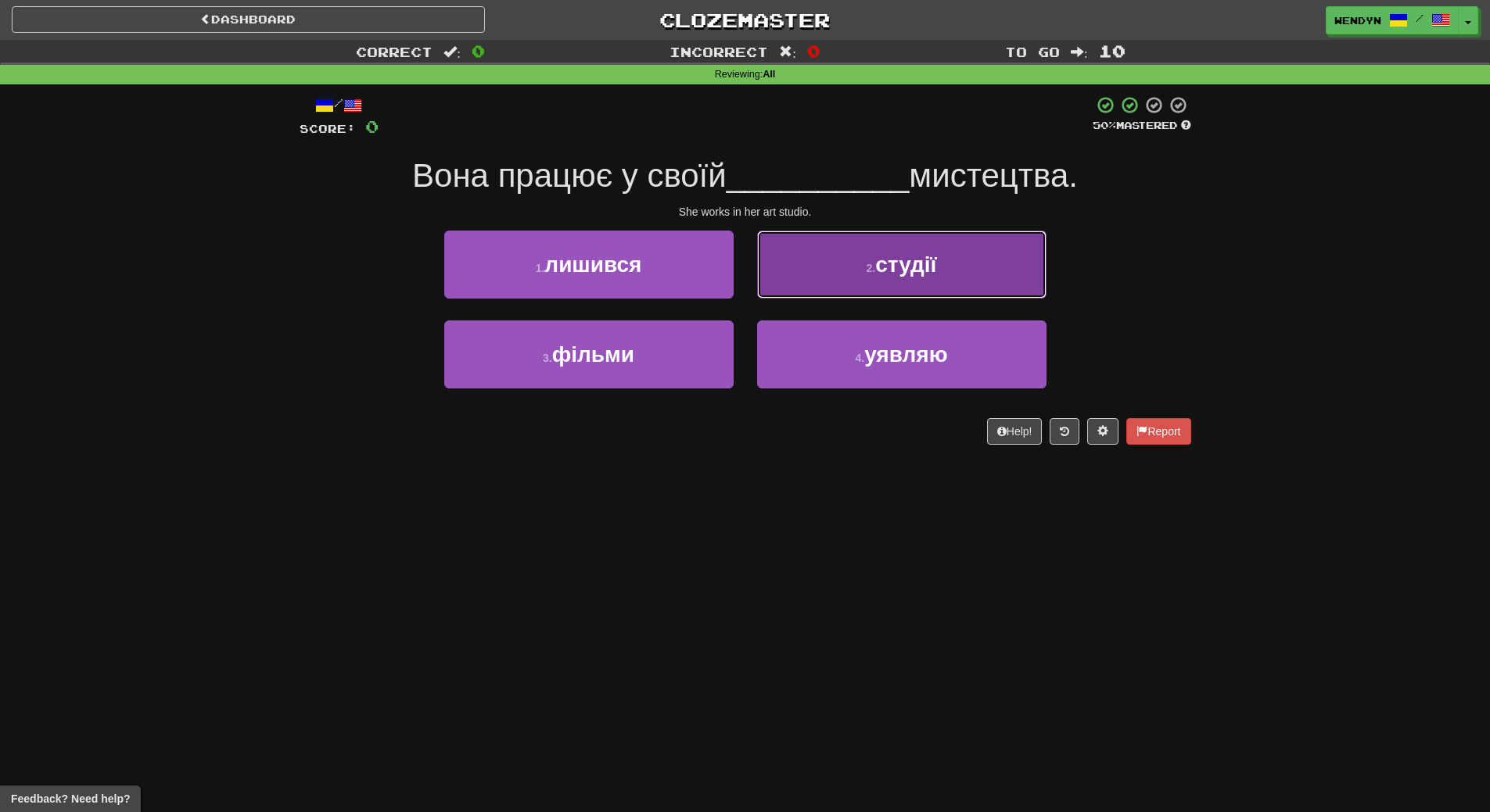
drag, startPoint x: 922, startPoint y: 267, endPoint x: 918, endPoint y: 346, distance: 79.1
click at [922, 276] on span "студії" at bounding box center [906, 264] width 61 height 24
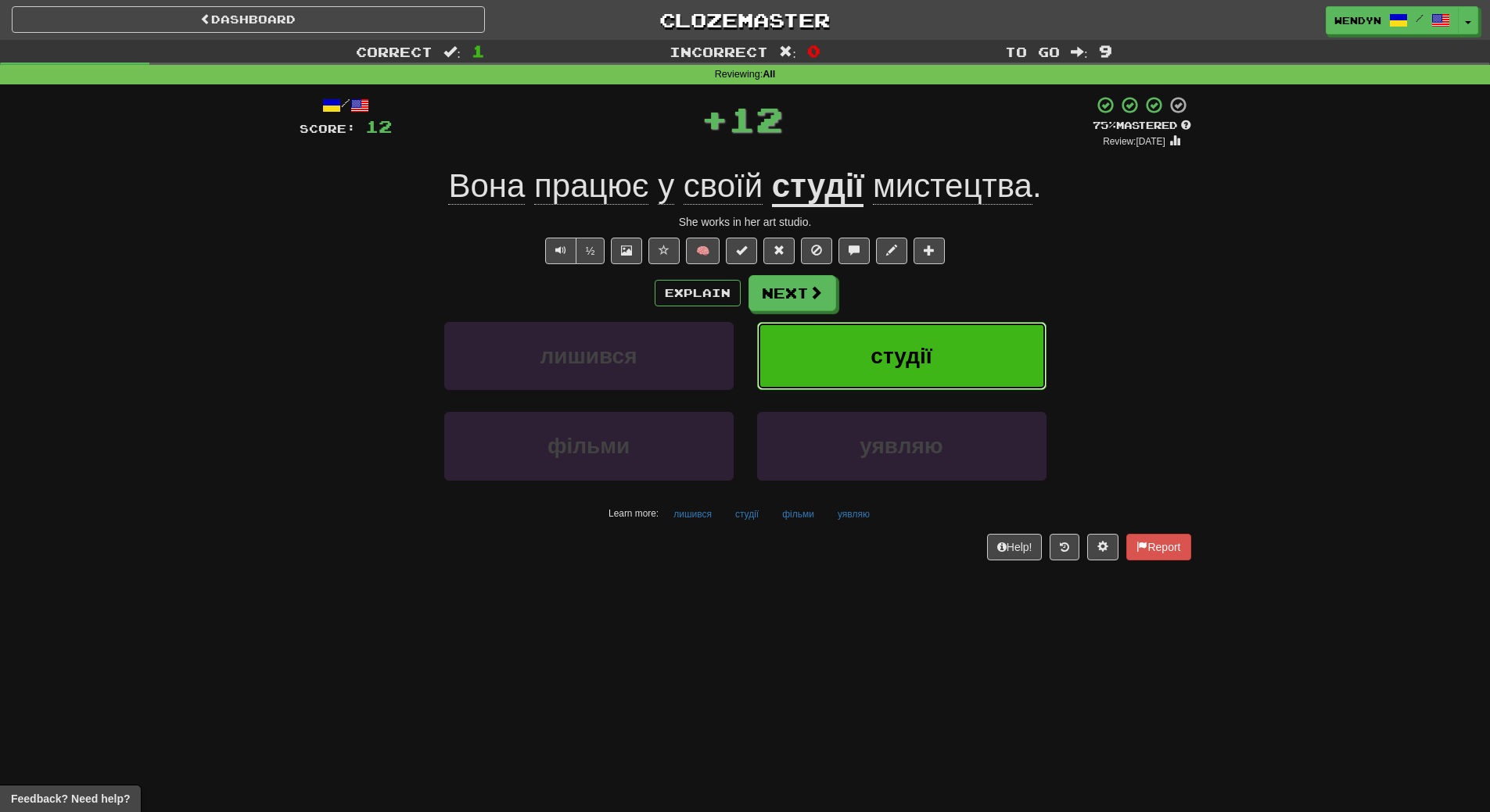
click at [918, 351] on span "студії" at bounding box center [901, 356] width 61 height 24
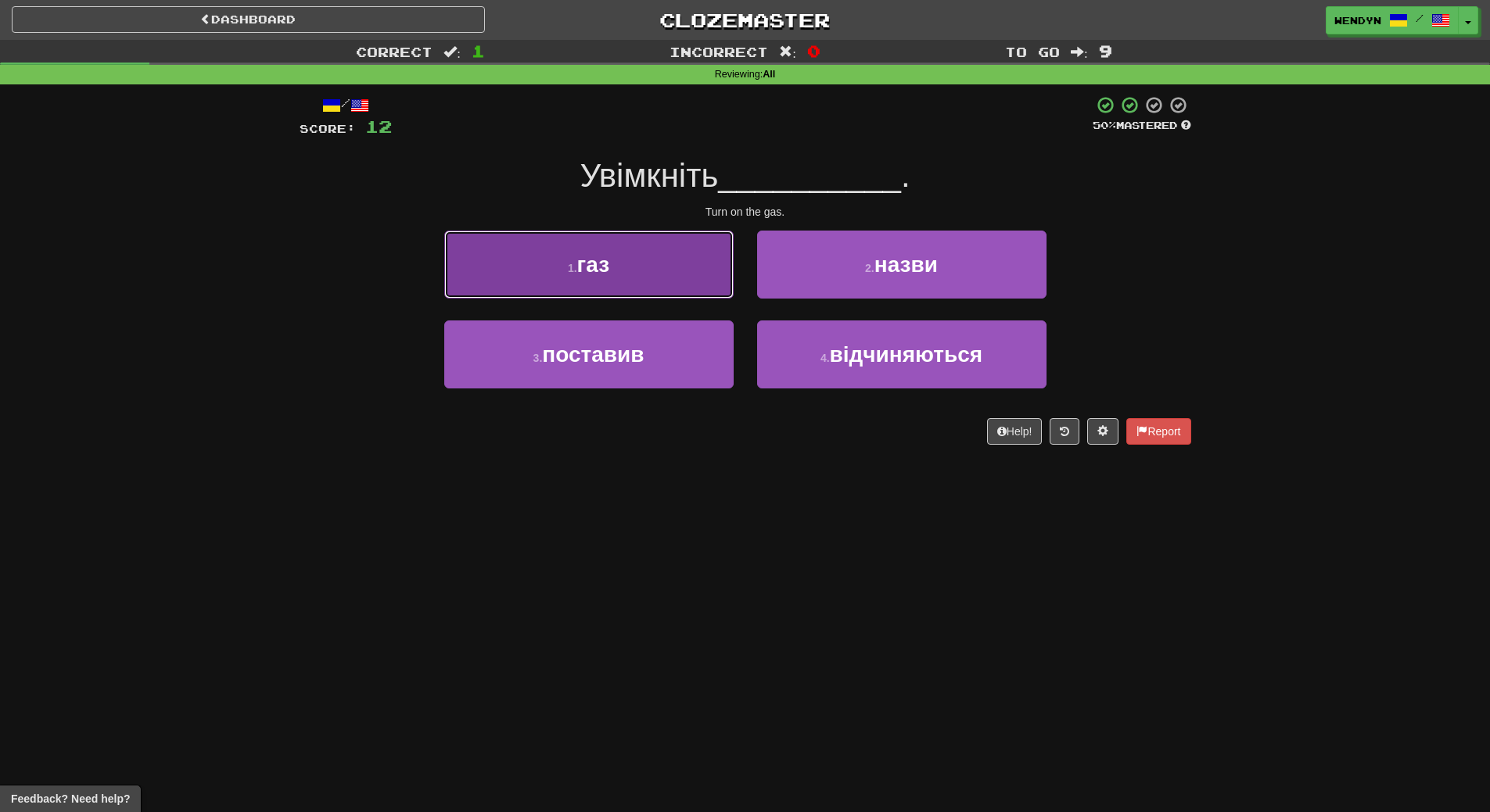
click at [645, 291] on button "1 . газ" at bounding box center [588, 264] width 289 height 68
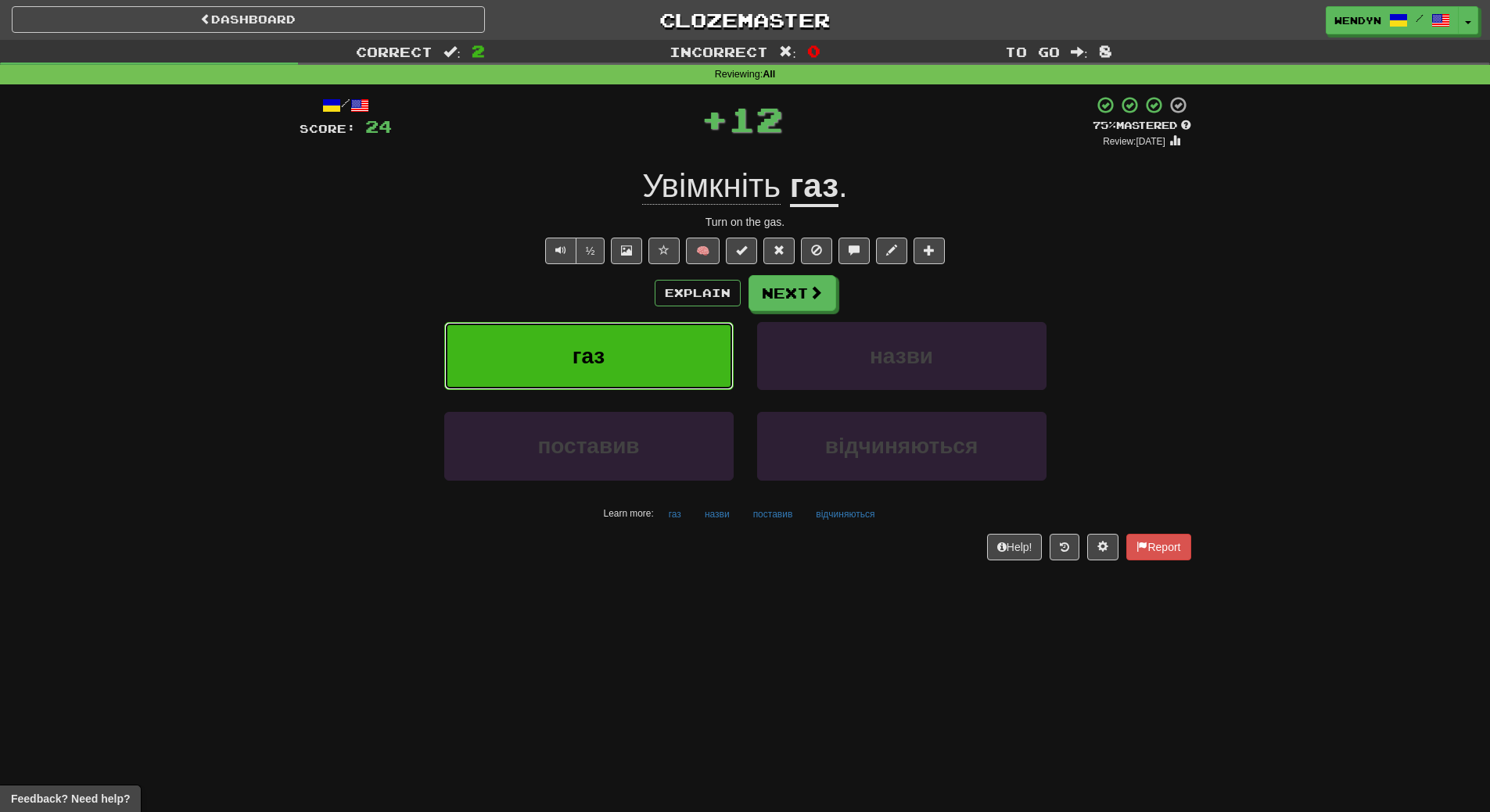
drag, startPoint x: 632, startPoint y: 346, endPoint x: 667, endPoint y: 173, distance: 176.5
click at [637, 293] on div "Explain Next газ назви поставив відчиняються Learn more: газ назви поставив від…" at bounding box center [745, 401] width 892 height 251
click at [623, 357] on button "газ" at bounding box center [588, 356] width 289 height 68
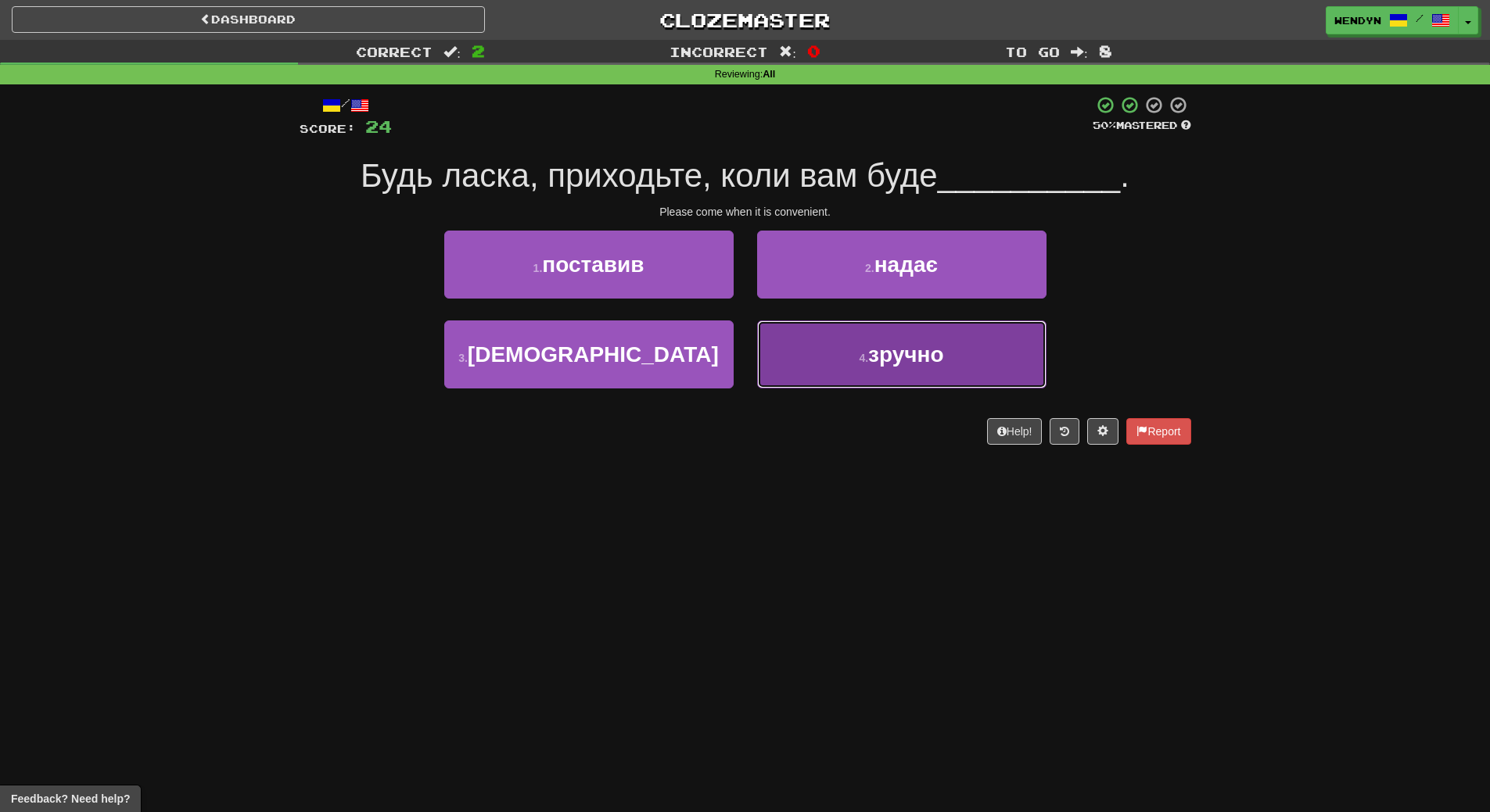
click at [917, 359] on span "зручно" at bounding box center [906, 354] width 76 height 24
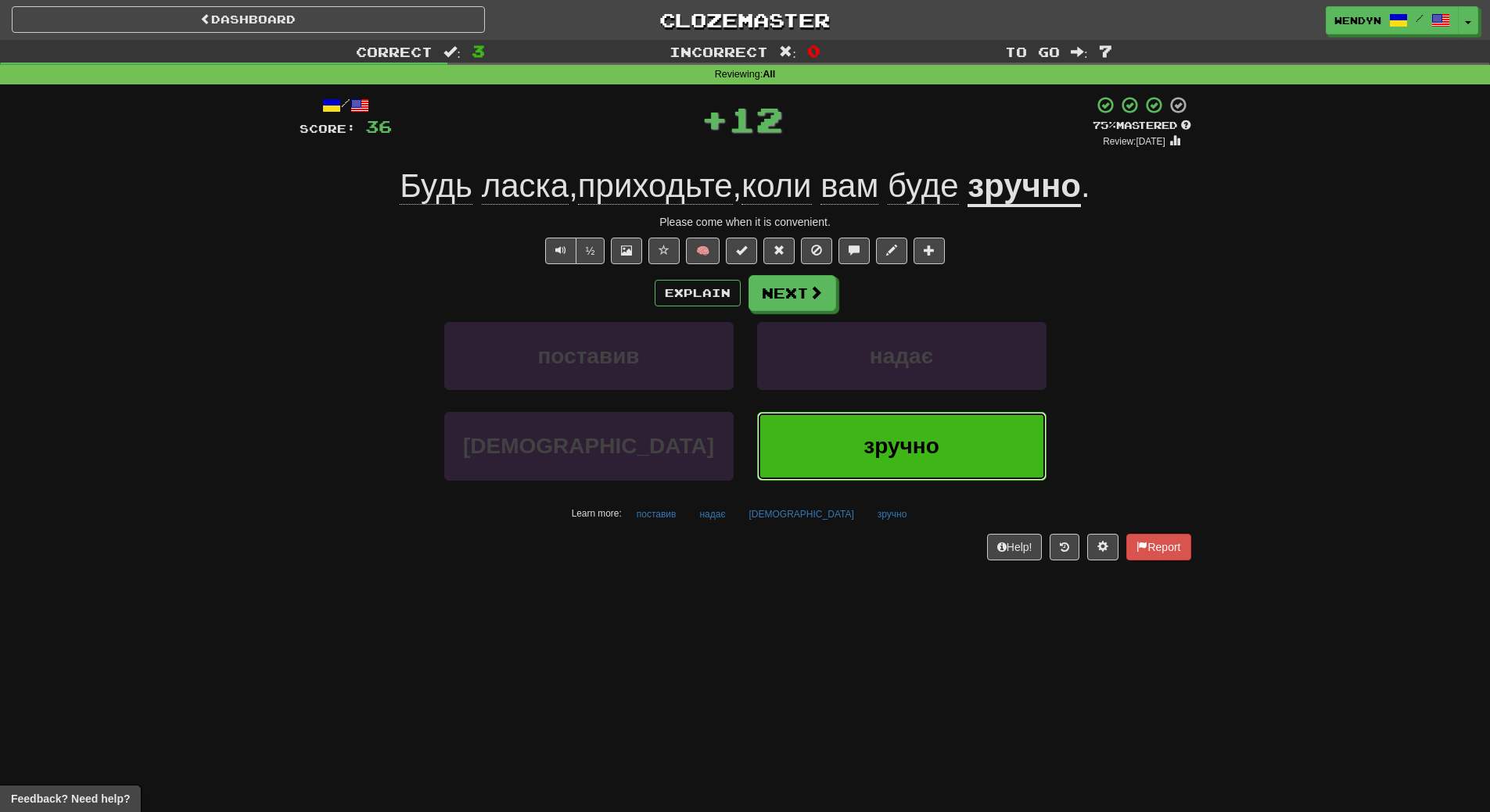
click at [914, 413] on button "зручно" at bounding box center [901, 446] width 289 height 68
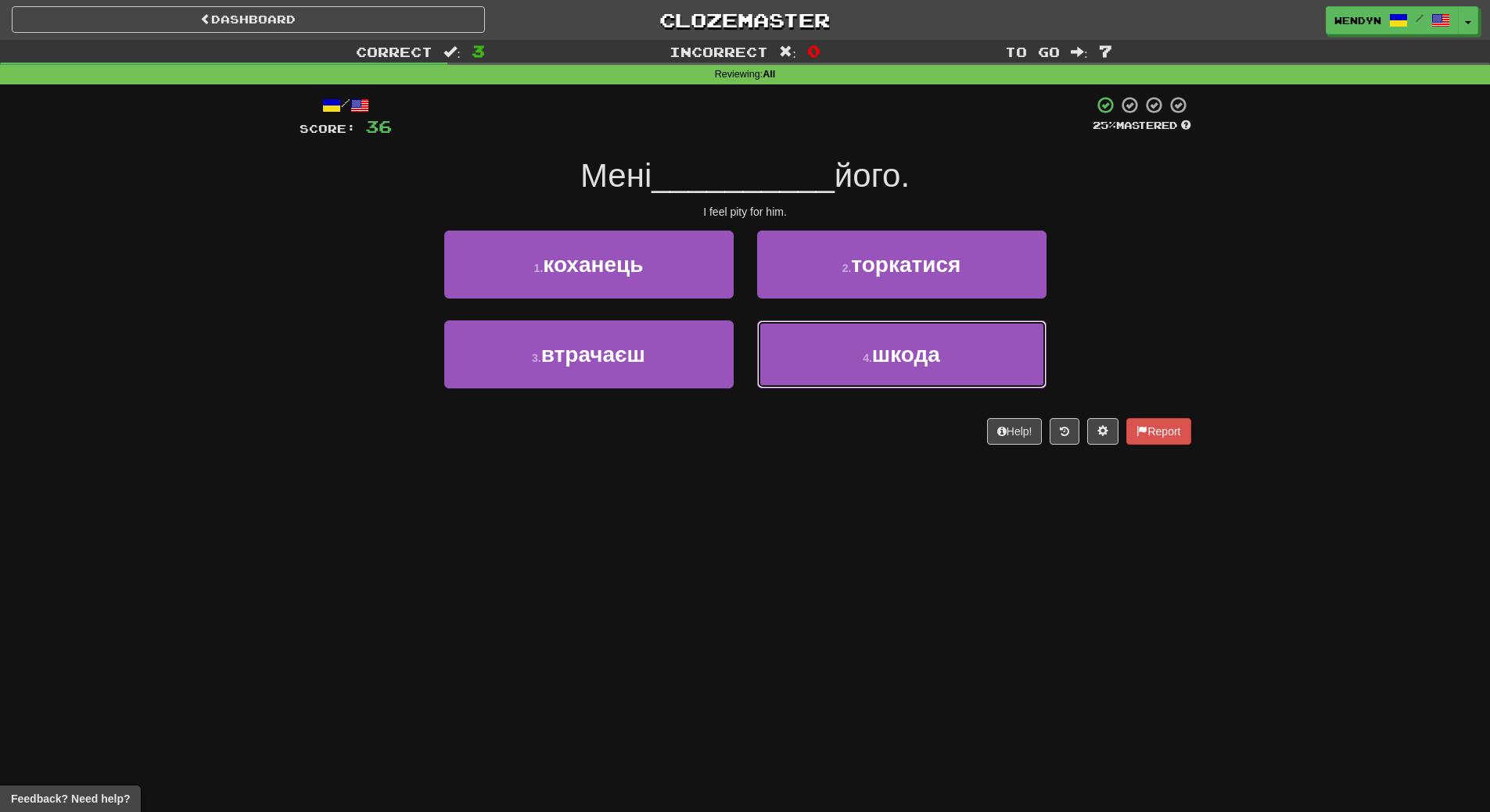
drag, startPoint x: 920, startPoint y: 364, endPoint x: 919, endPoint y: 401, distance: 37.0
click at [920, 380] on button "4 . шкода" at bounding box center [901, 354] width 289 height 68
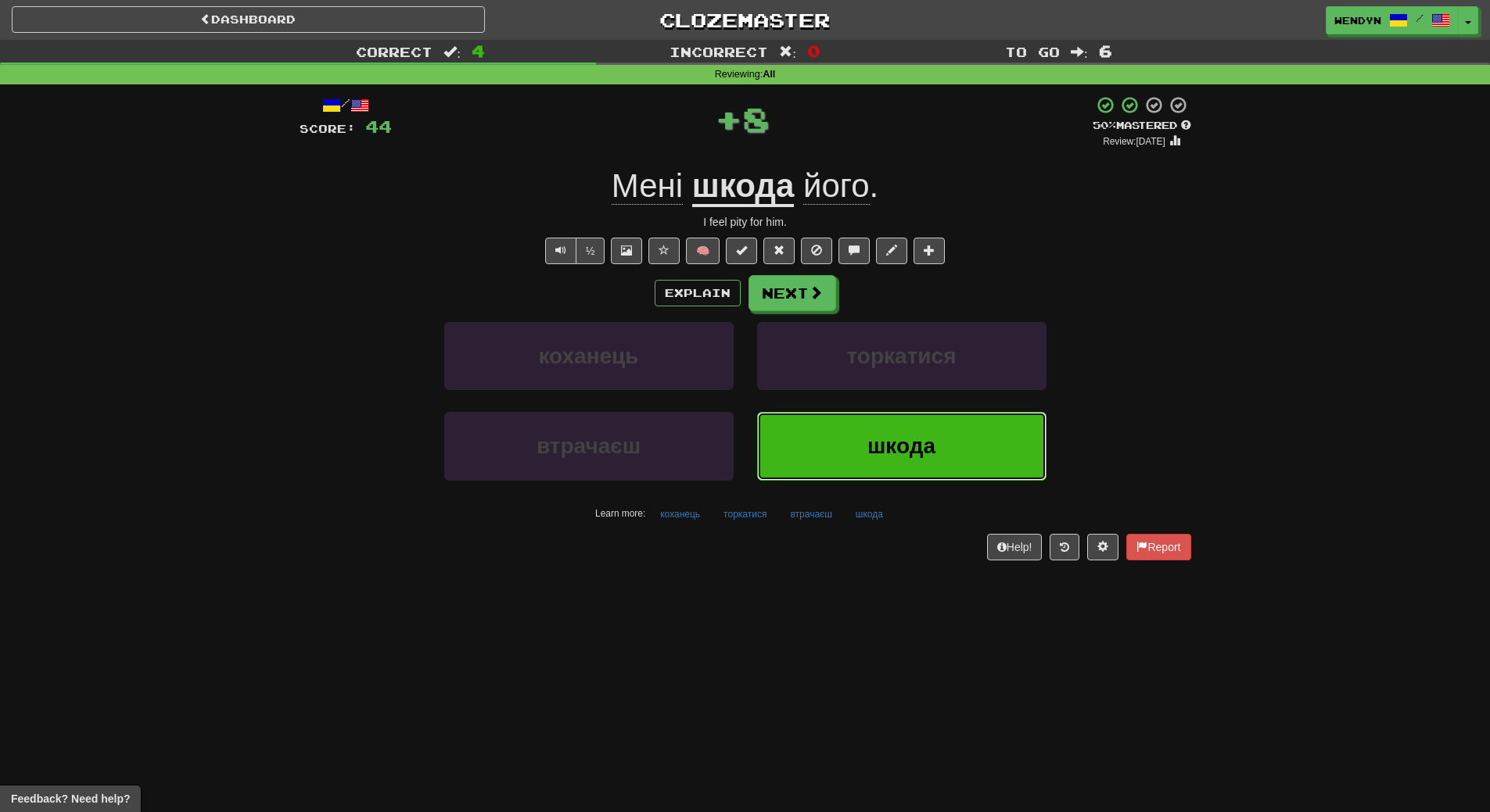
click at [915, 422] on button "шкода" at bounding box center [901, 446] width 289 height 68
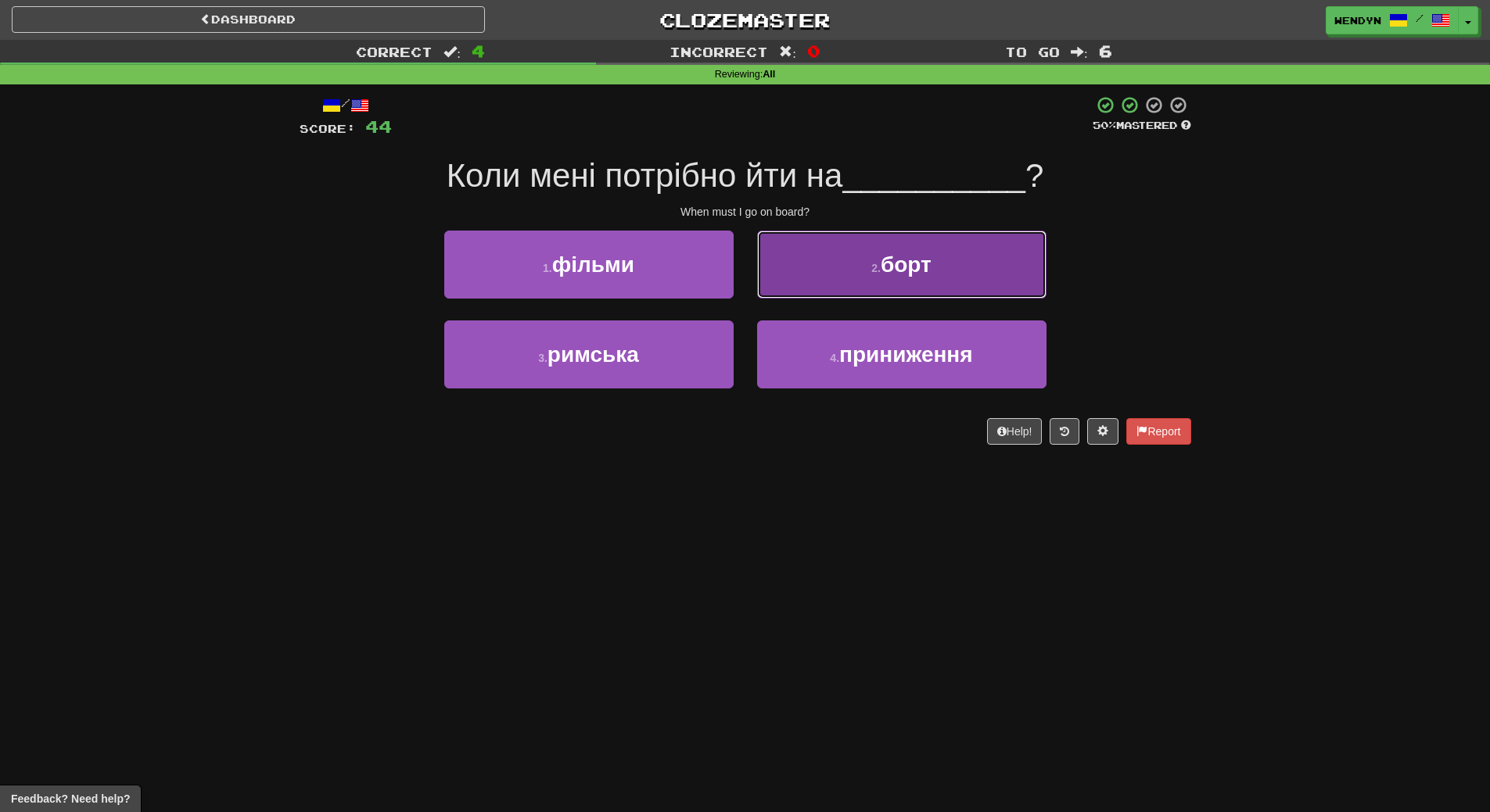
click at [930, 296] on button "2 . борт" at bounding box center [901, 264] width 289 height 68
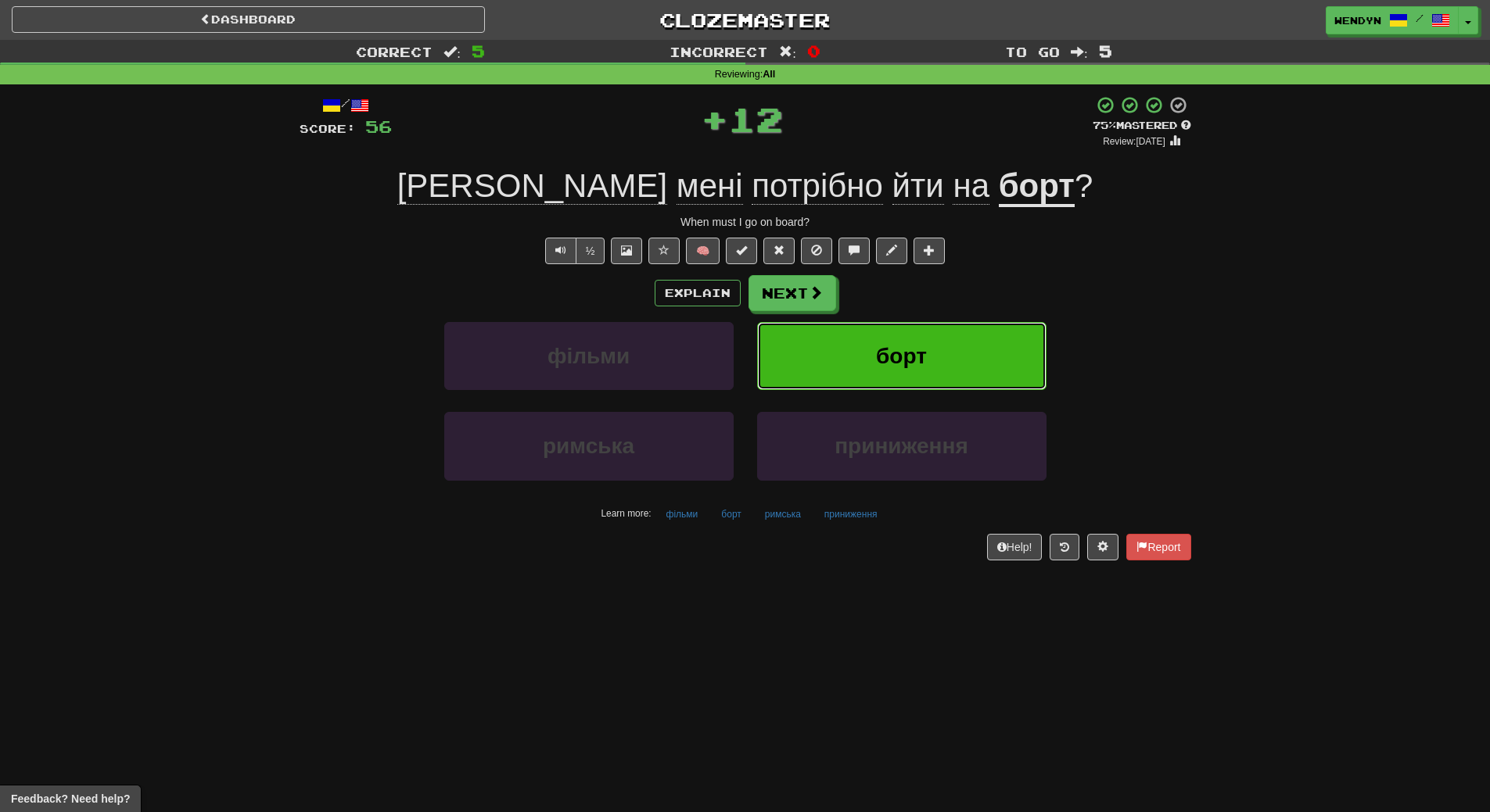
click at [928, 344] on button "борт" at bounding box center [901, 356] width 289 height 68
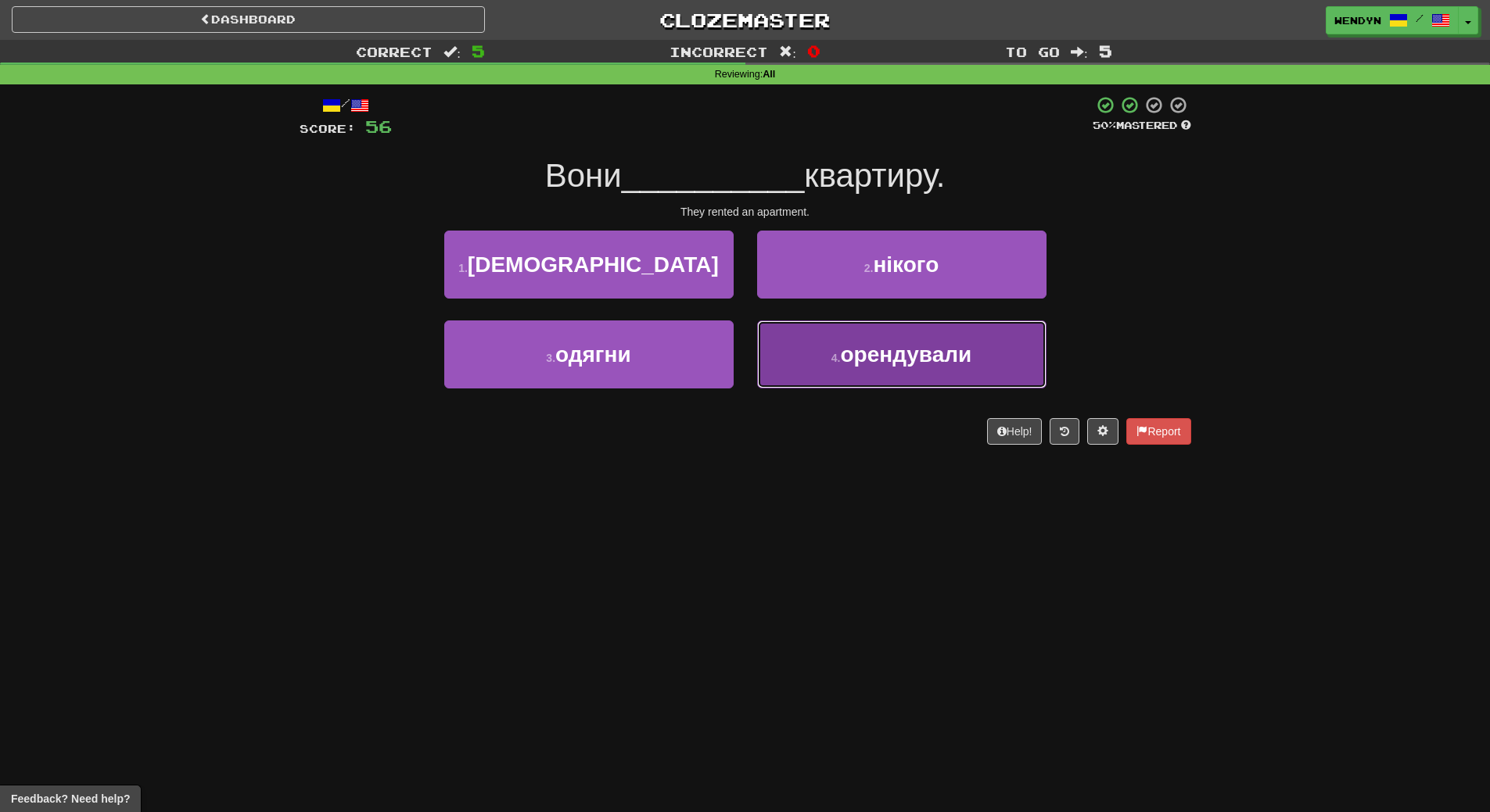
click at [937, 350] on span "орендували" at bounding box center [906, 354] width 132 height 24
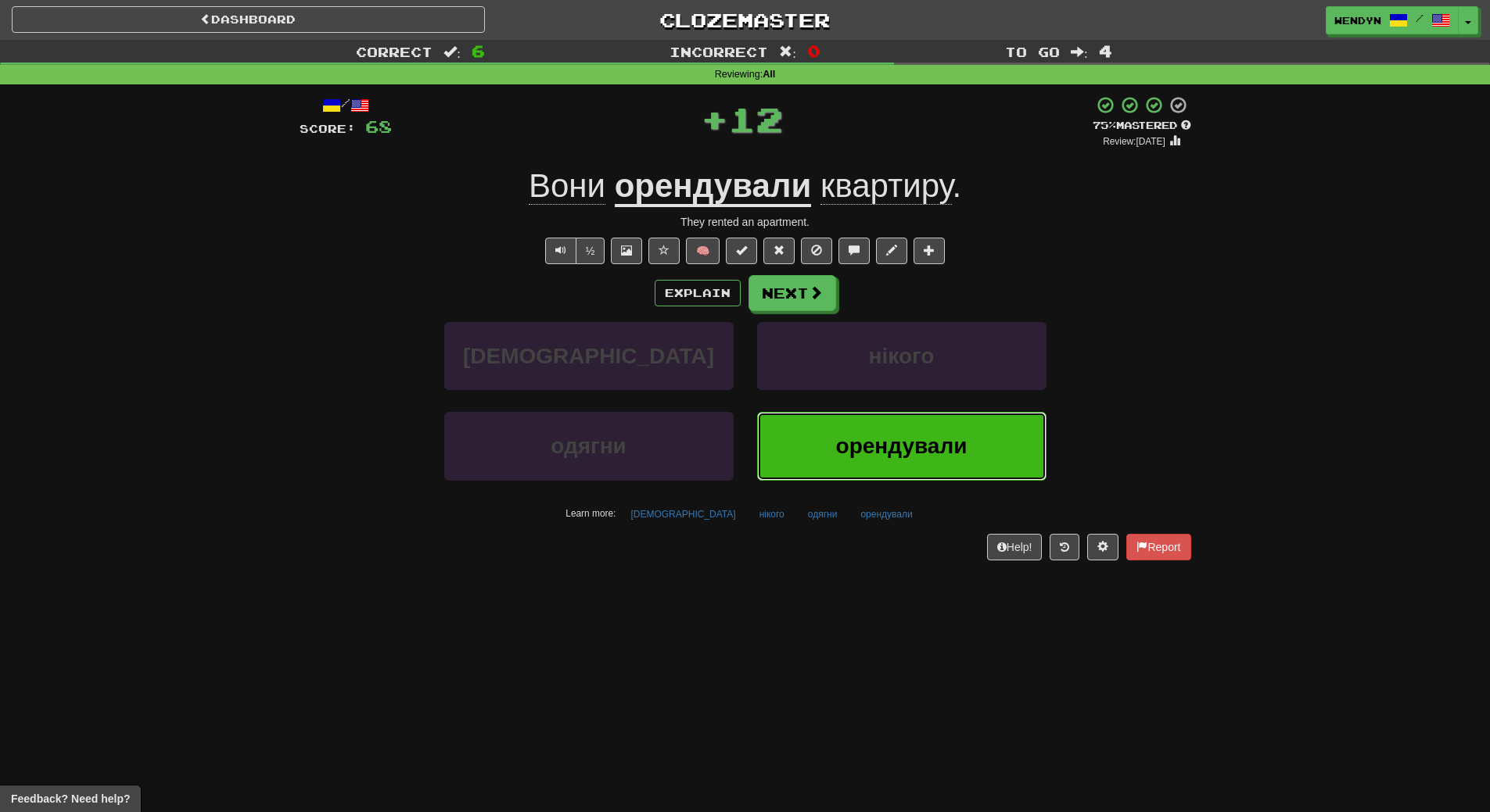
click at [932, 444] on span "орендували" at bounding box center [902, 445] width 132 height 24
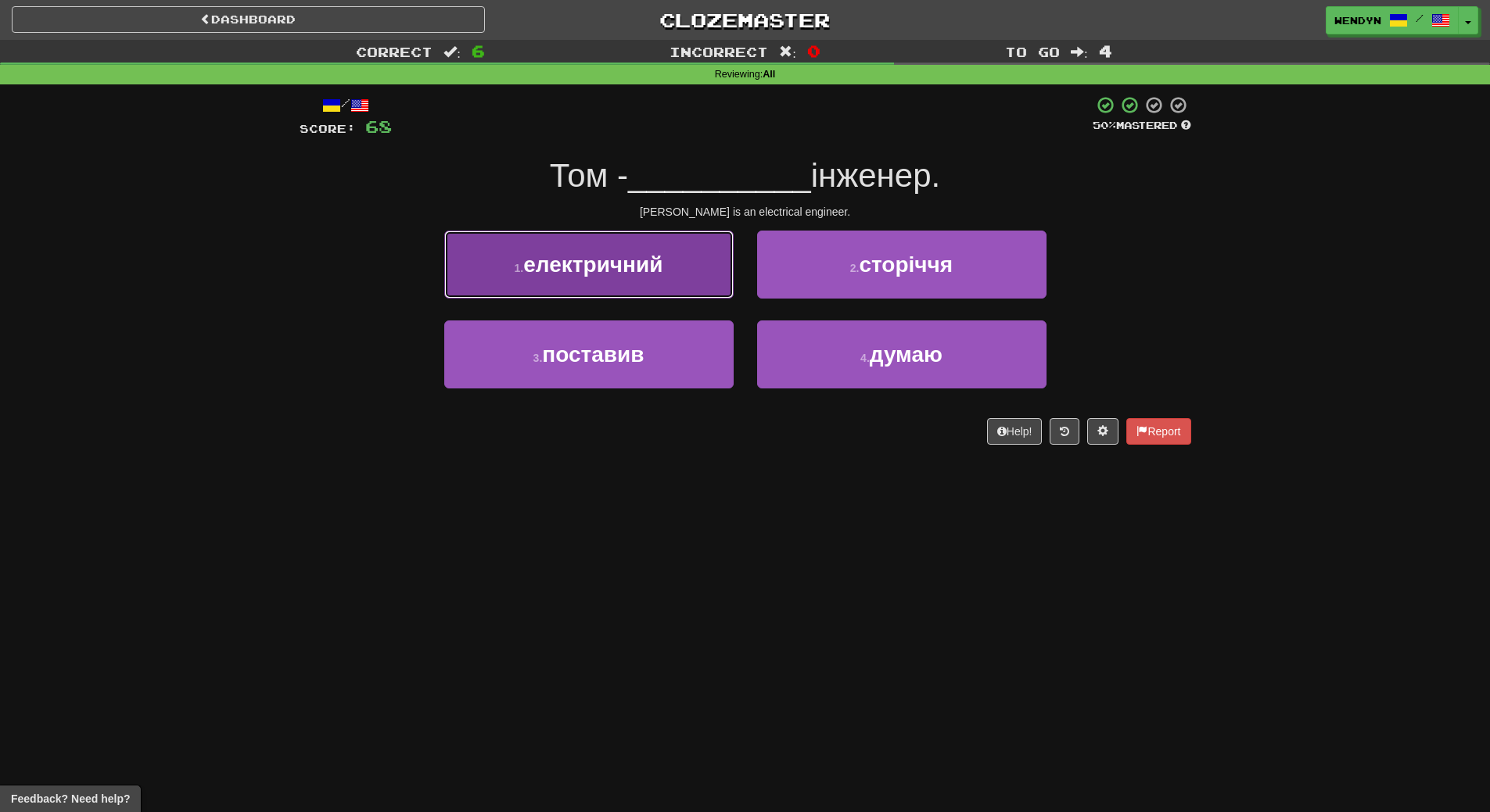
click at [663, 279] on button "1 . електричний" at bounding box center [588, 264] width 289 height 68
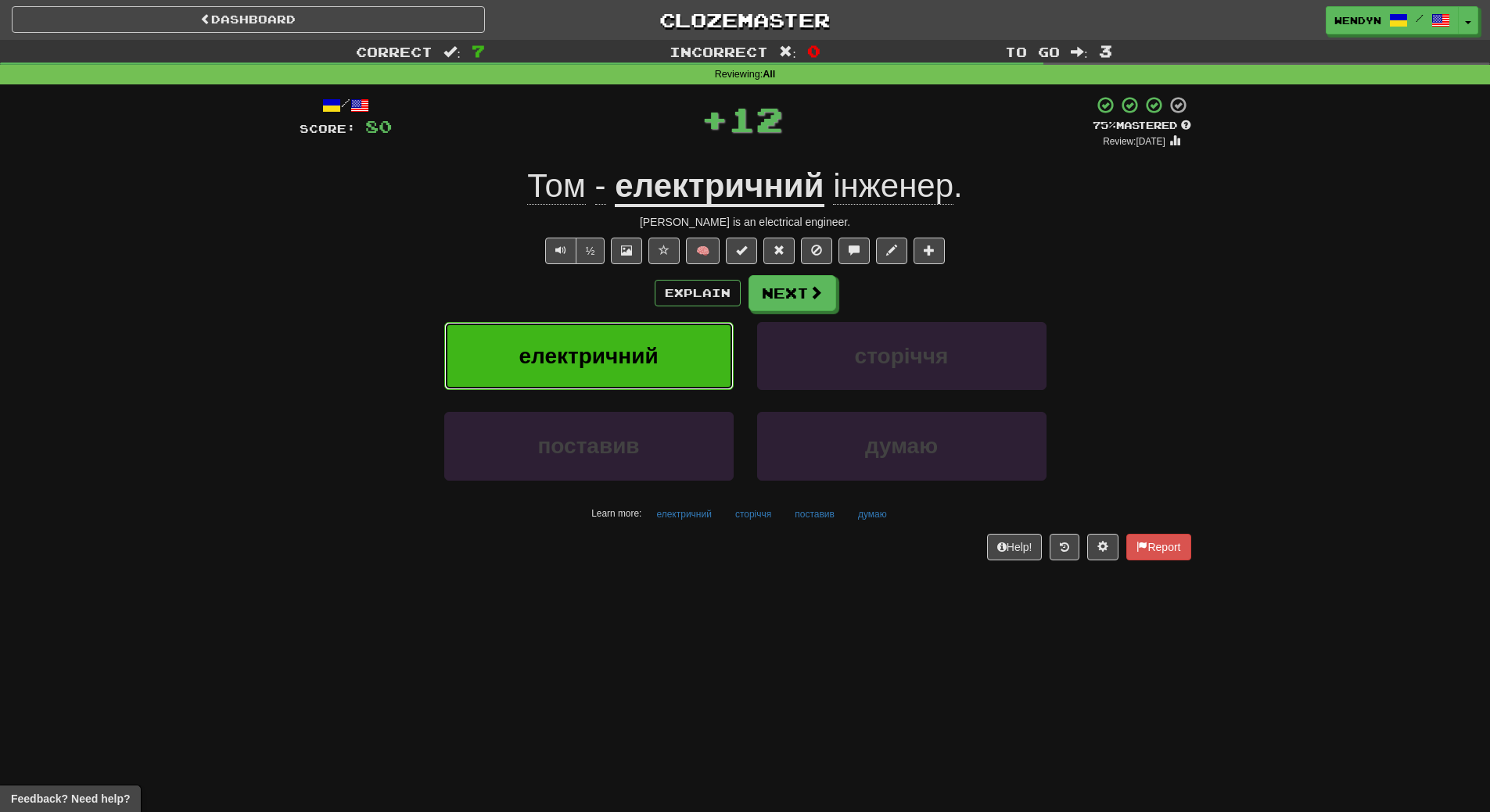
click at [656, 344] on span "електричний" at bounding box center [588, 356] width 140 height 24
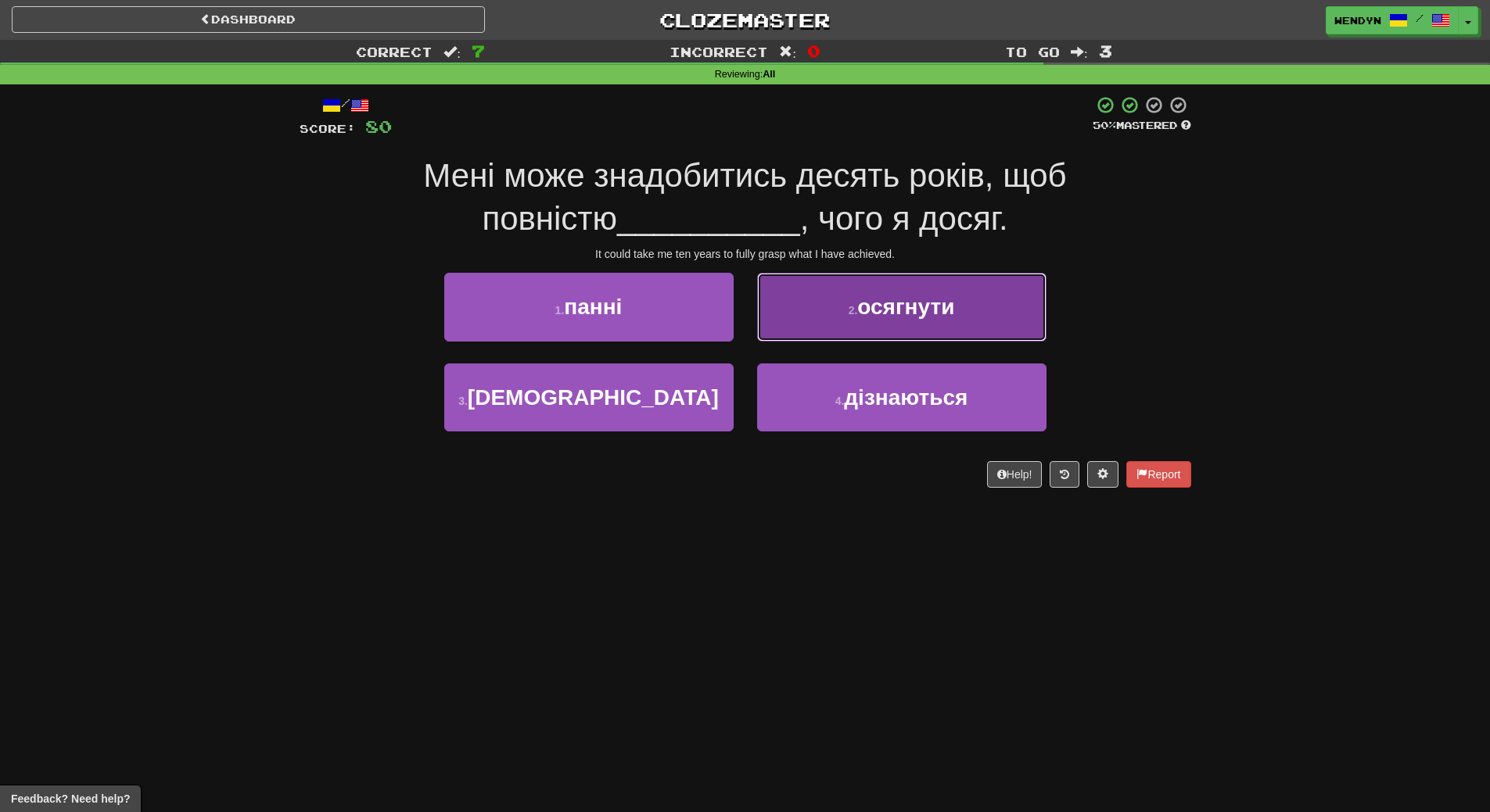
drag, startPoint x: 987, startPoint y: 310, endPoint x: 992, endPoint y: 257, distance: 53.2
click at [987, 309] on button "2 . осягнути" at bounding box center [901, 306] width 289 height 68
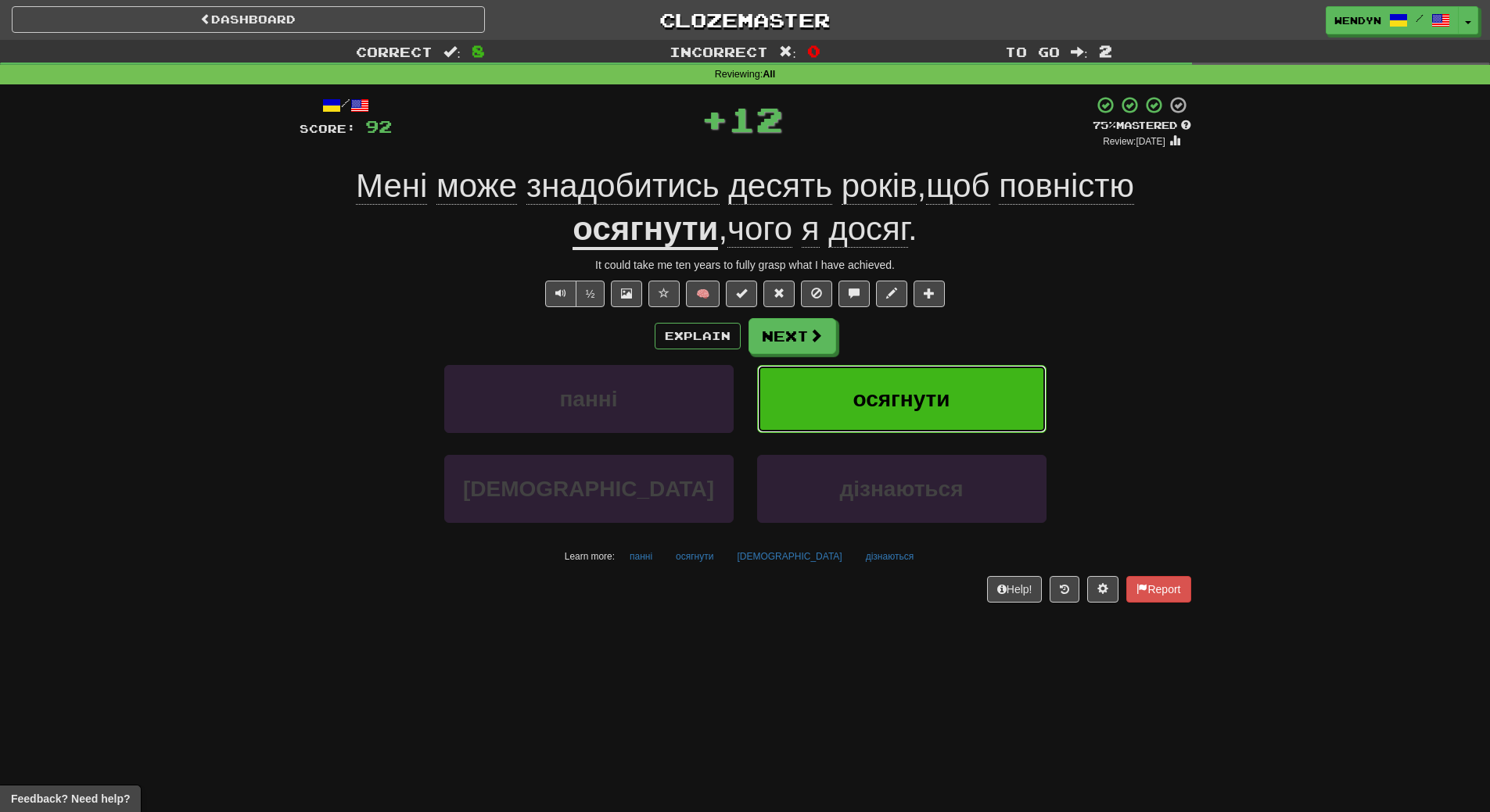
click at [980, 380] on button "осягнути" at bounding box center [901, 399] width 289 height 68
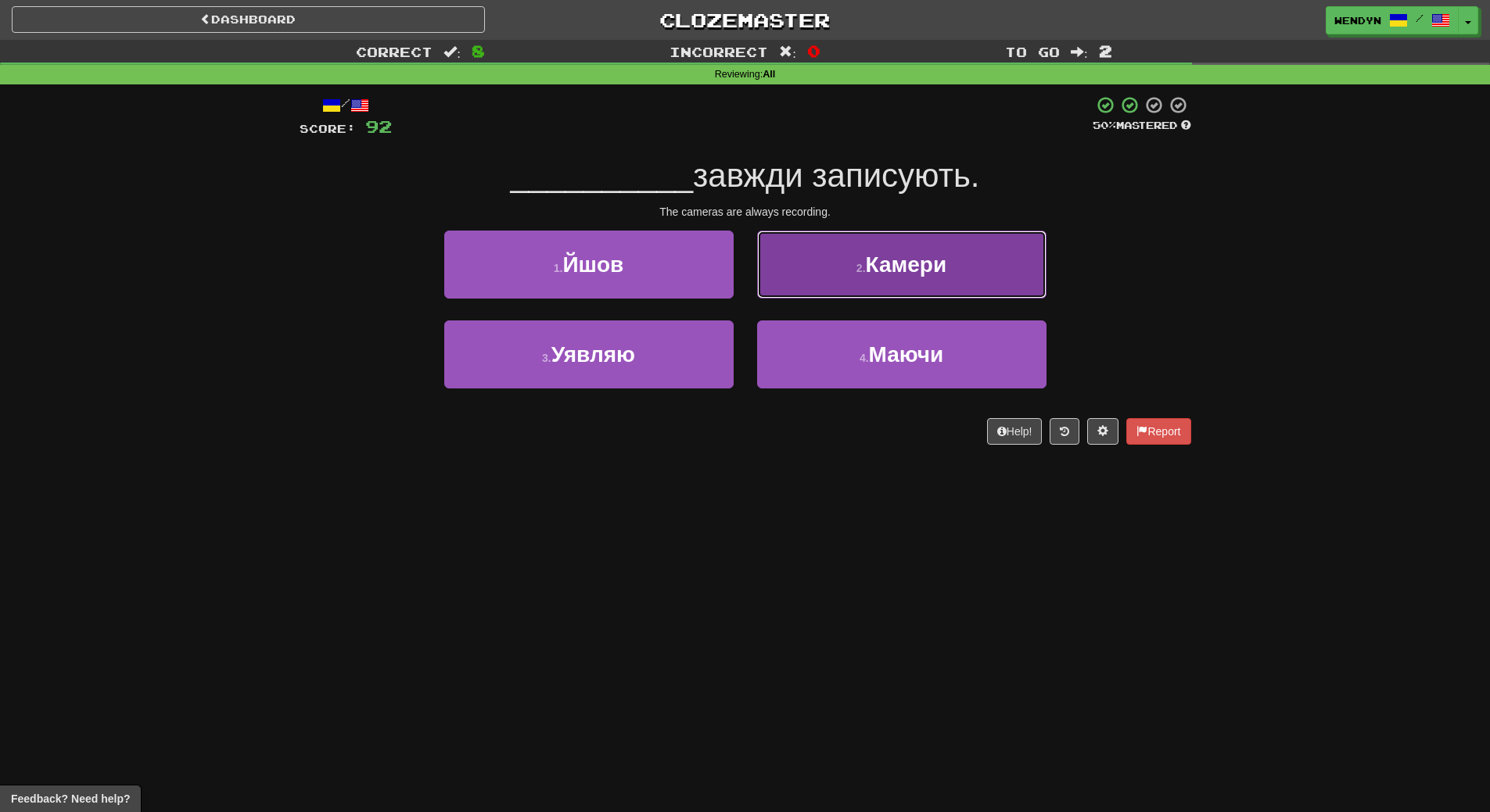
click at [939, 277] on button "2 . Камери" at bounding box center [901, 264] width 289 height 68
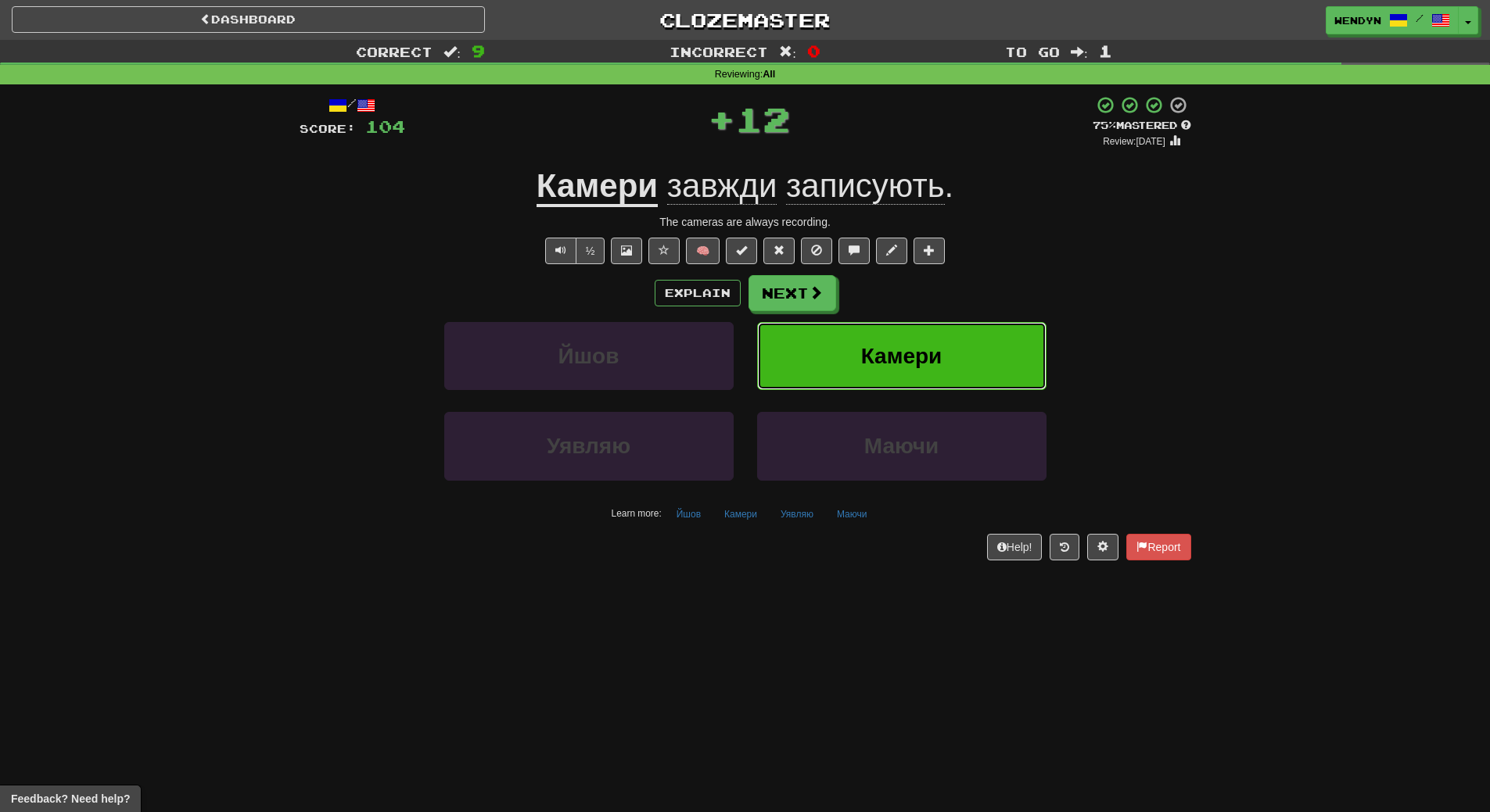
click at [935, 351] on span "Камери" at bounding box center [902, 356] width 82 height 24
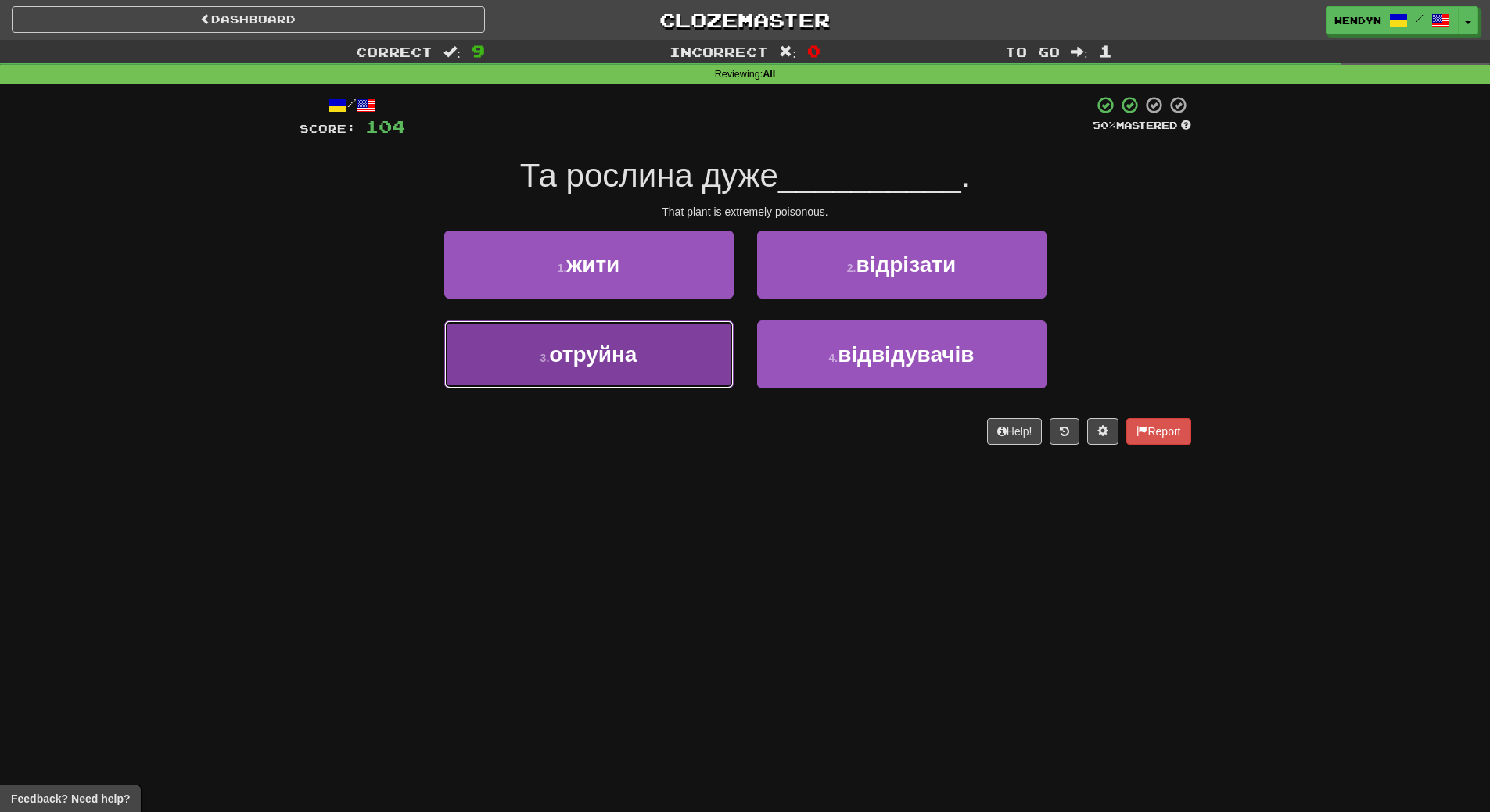
click at [664, 368] on button "3 . отруйна" at bounding box center [588, 354] width 289 height 68
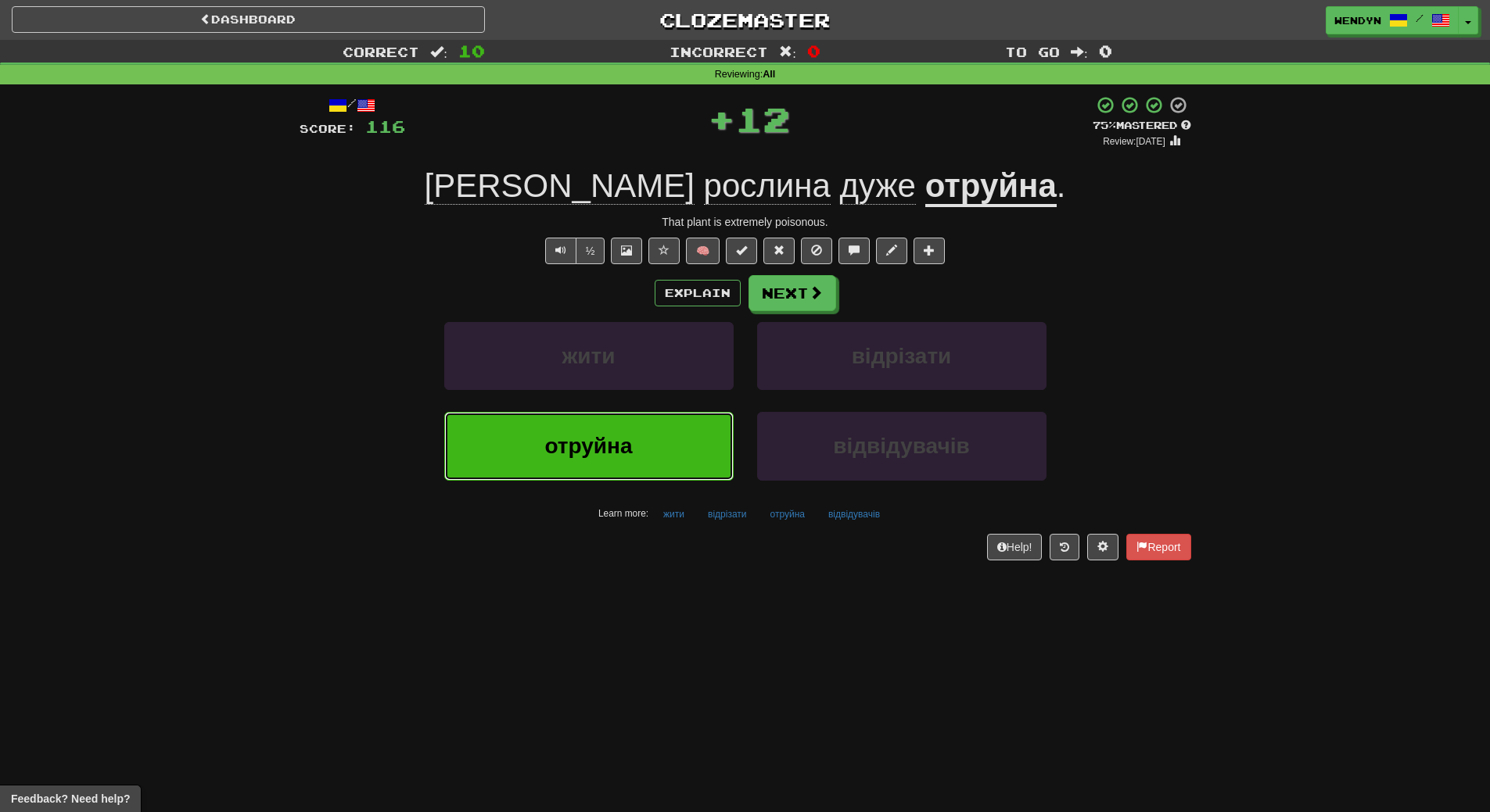
click at [647, 452] on button "отруйна" at bounding box center [588, 446] width 289 height 68
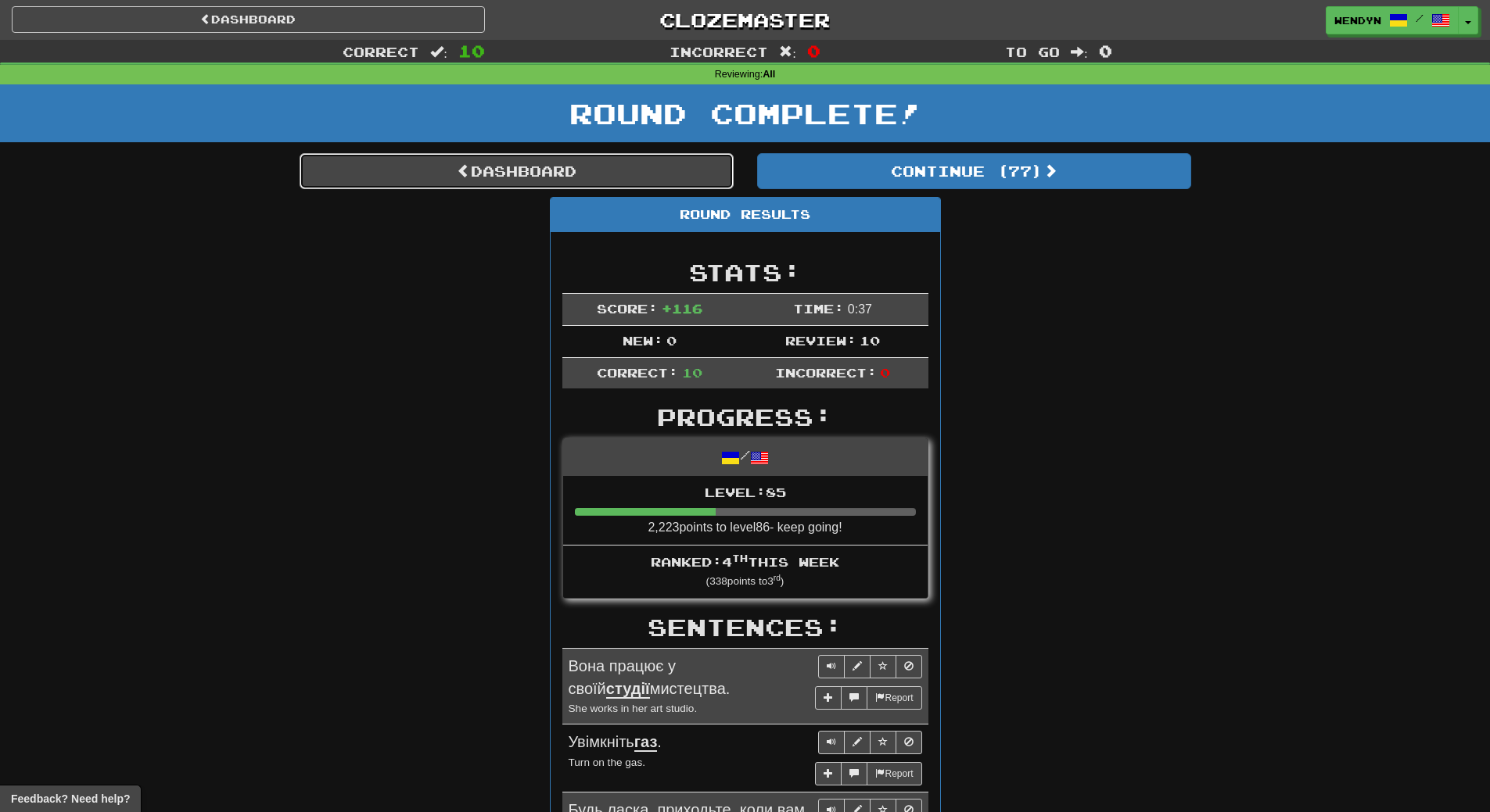
click at [609, 176] on link "Dashboard" at bounding box center [516, 171] width 434 height 36
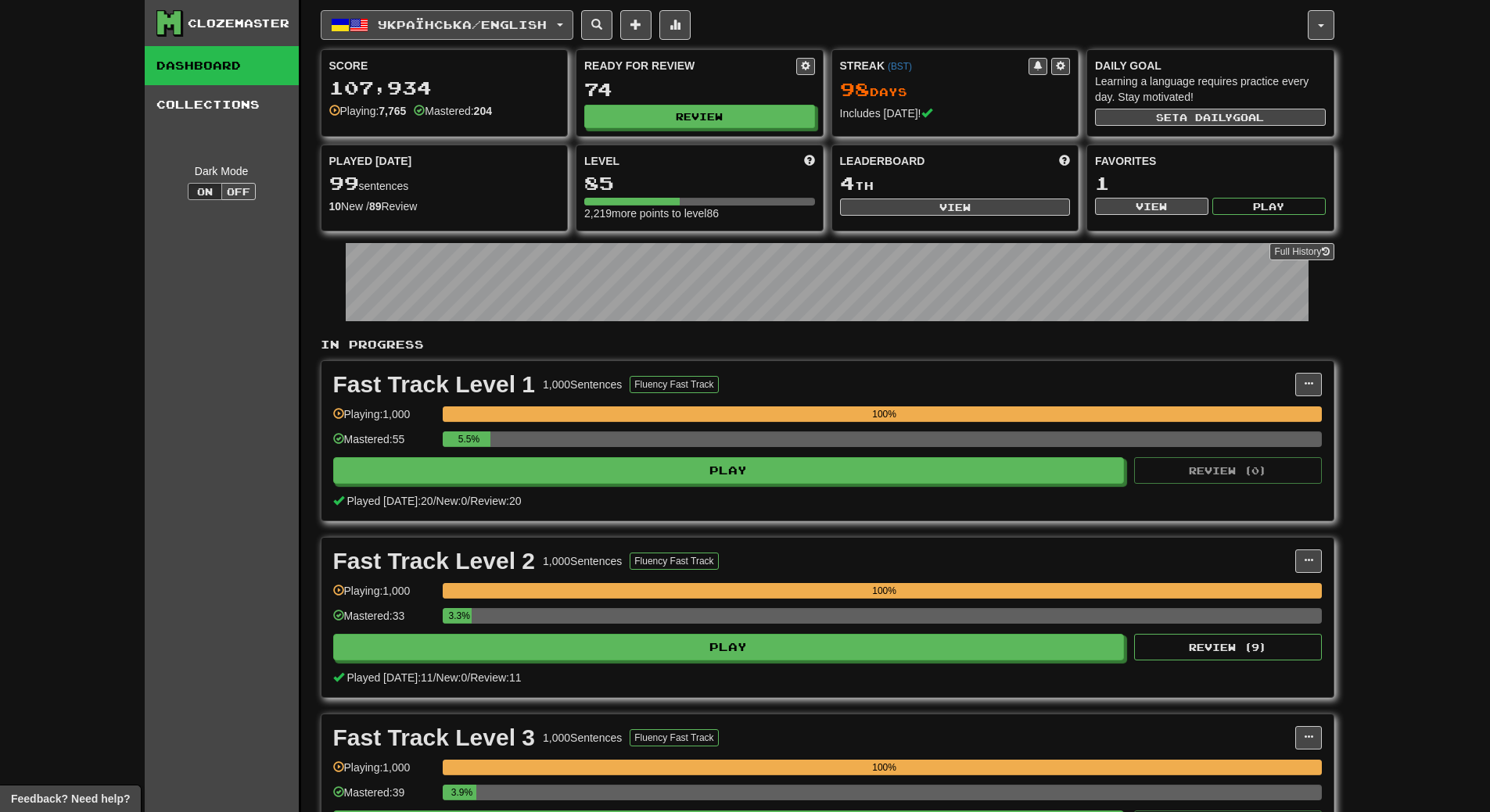
click at [461, 30] on span "Українська / English" at bounding box center [462, 24] width 169 height 13
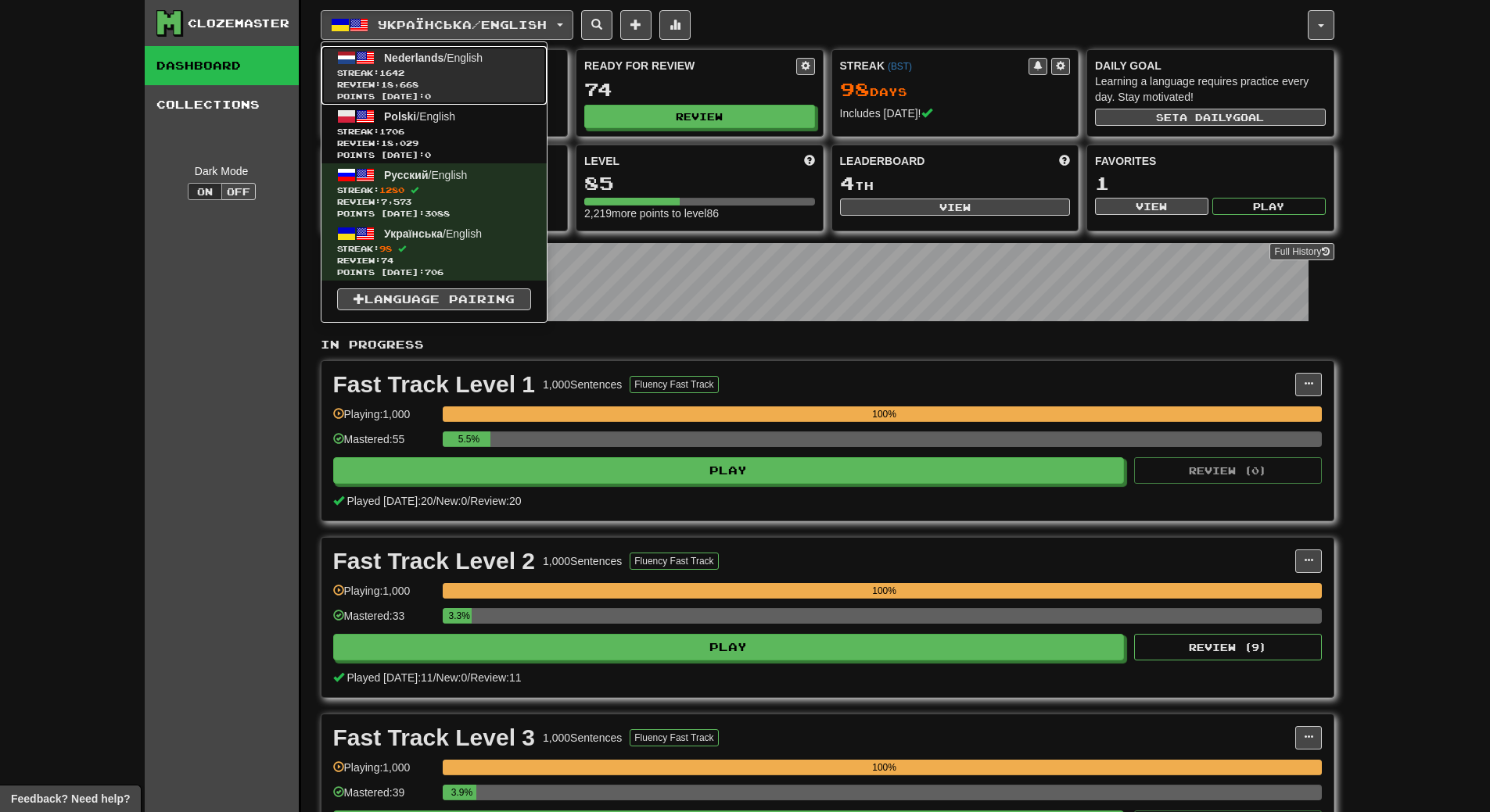
click at [457, 54] on span "Nederlands / English" at bounding box center [434, 58] width 99 height 13
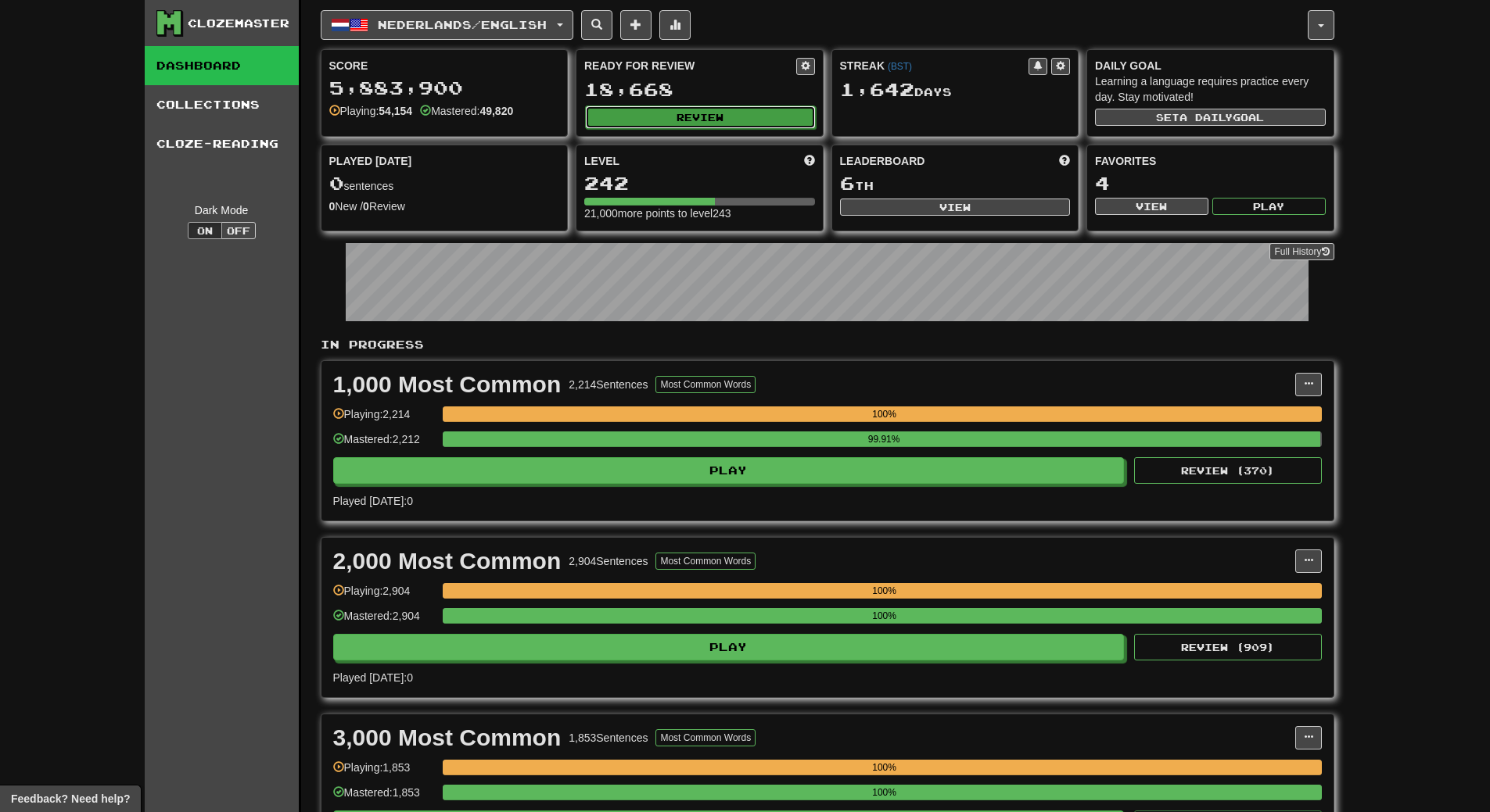
click at [697, 125] on button "Review" at bounding box center [700, 118] width 231 height 24
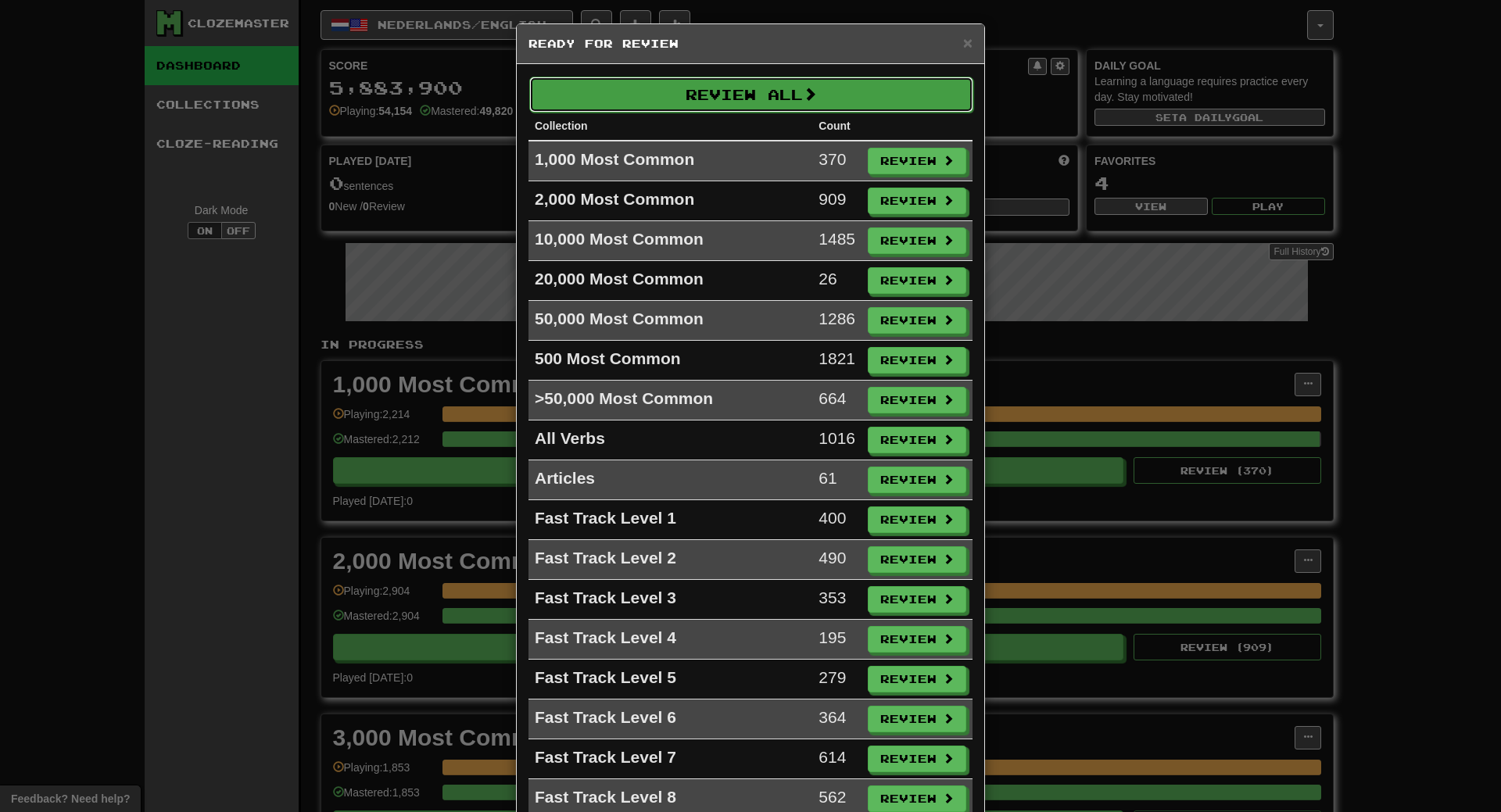
click at [704, 93] on button "Review All" at bounding box center [751, 95] width 444 height 36
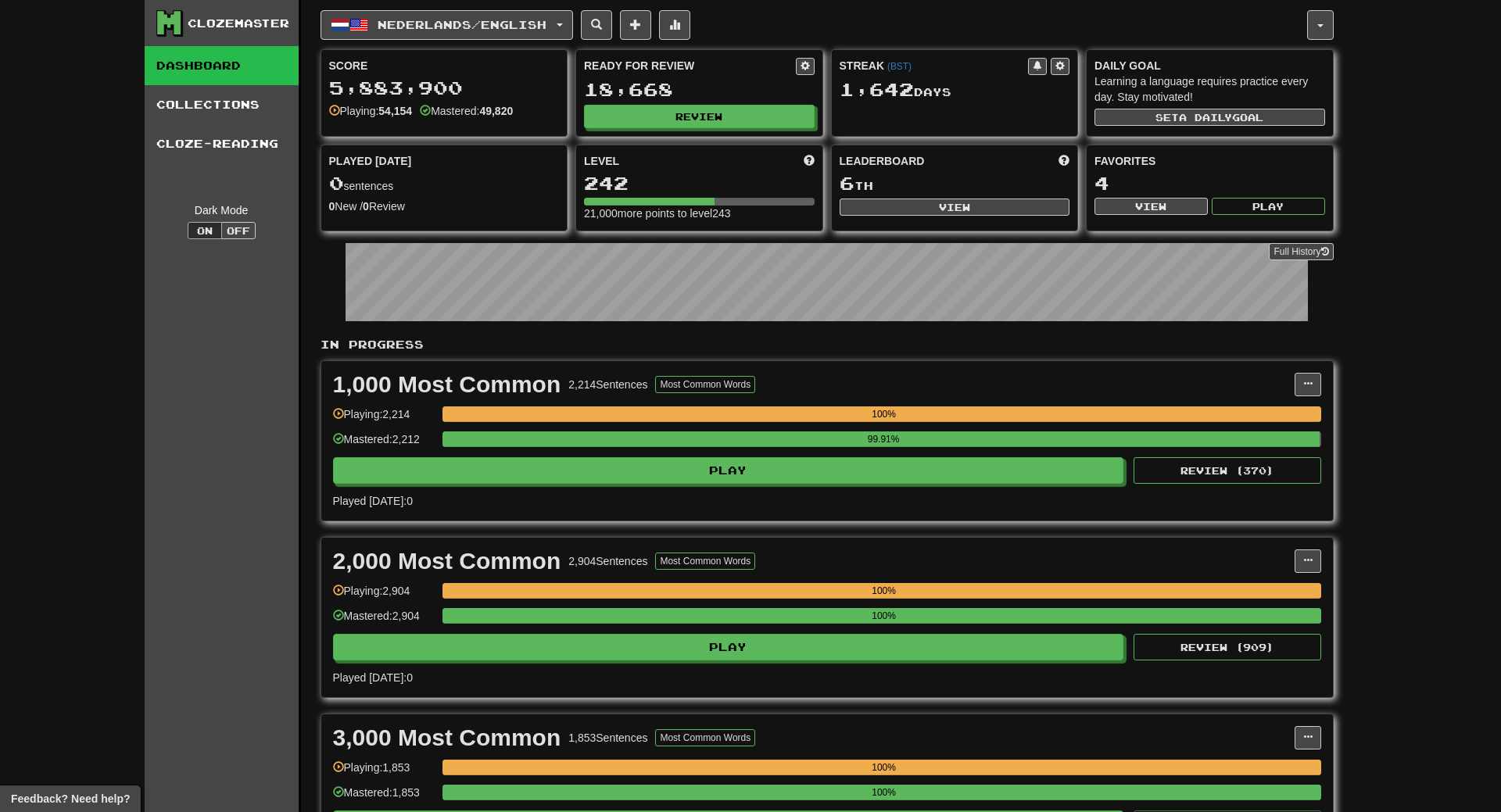
select select "**"
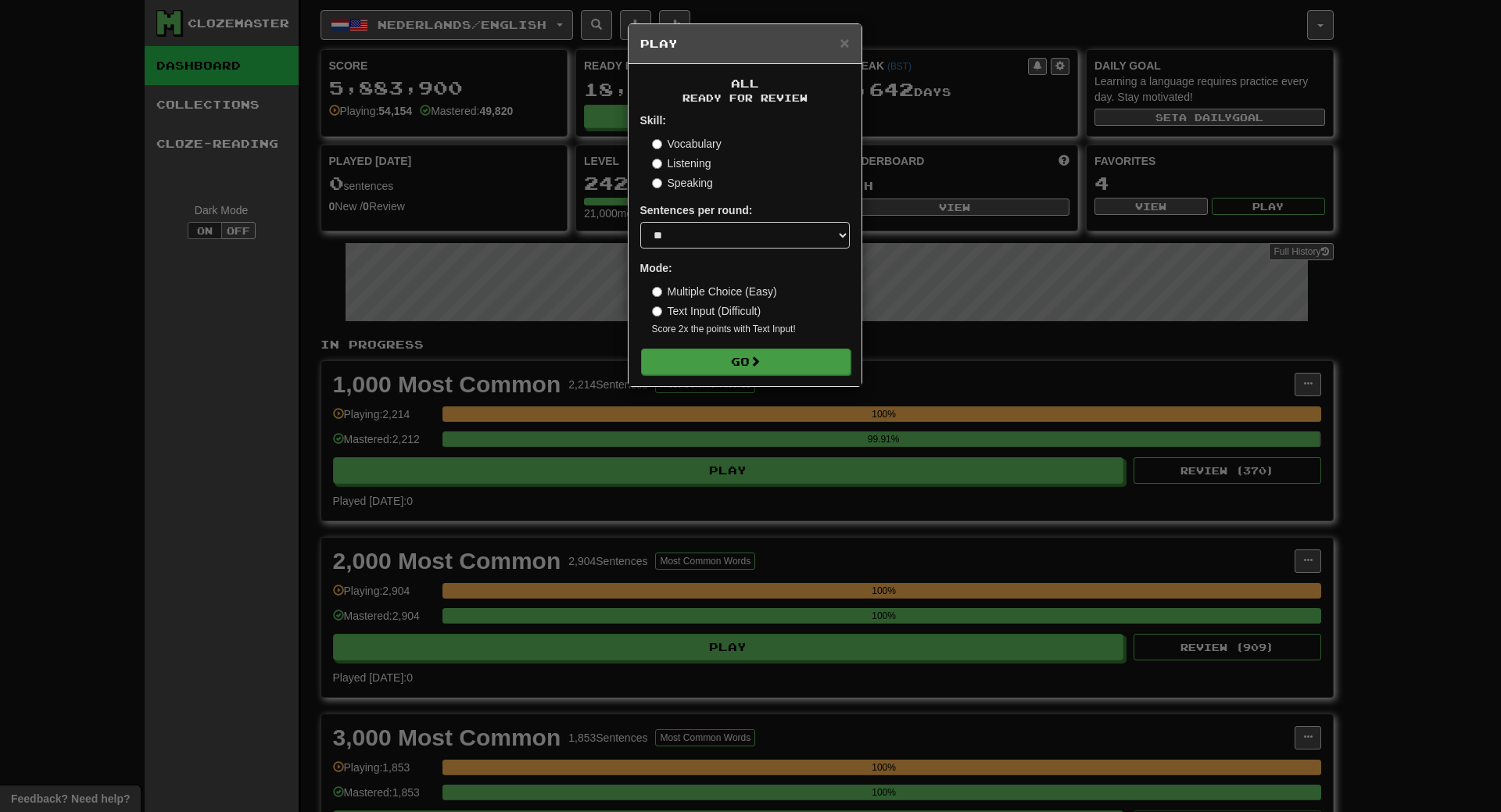
click at [756, 348] on form "Skill: Vocabulary Listening Speaking Sentences per round: * ** ** ** ** ** *** …" at bounding box center [745, 244] width 209 height 262
click at [756, 356] on span at bounding box center [755, 361] width 11 height 11
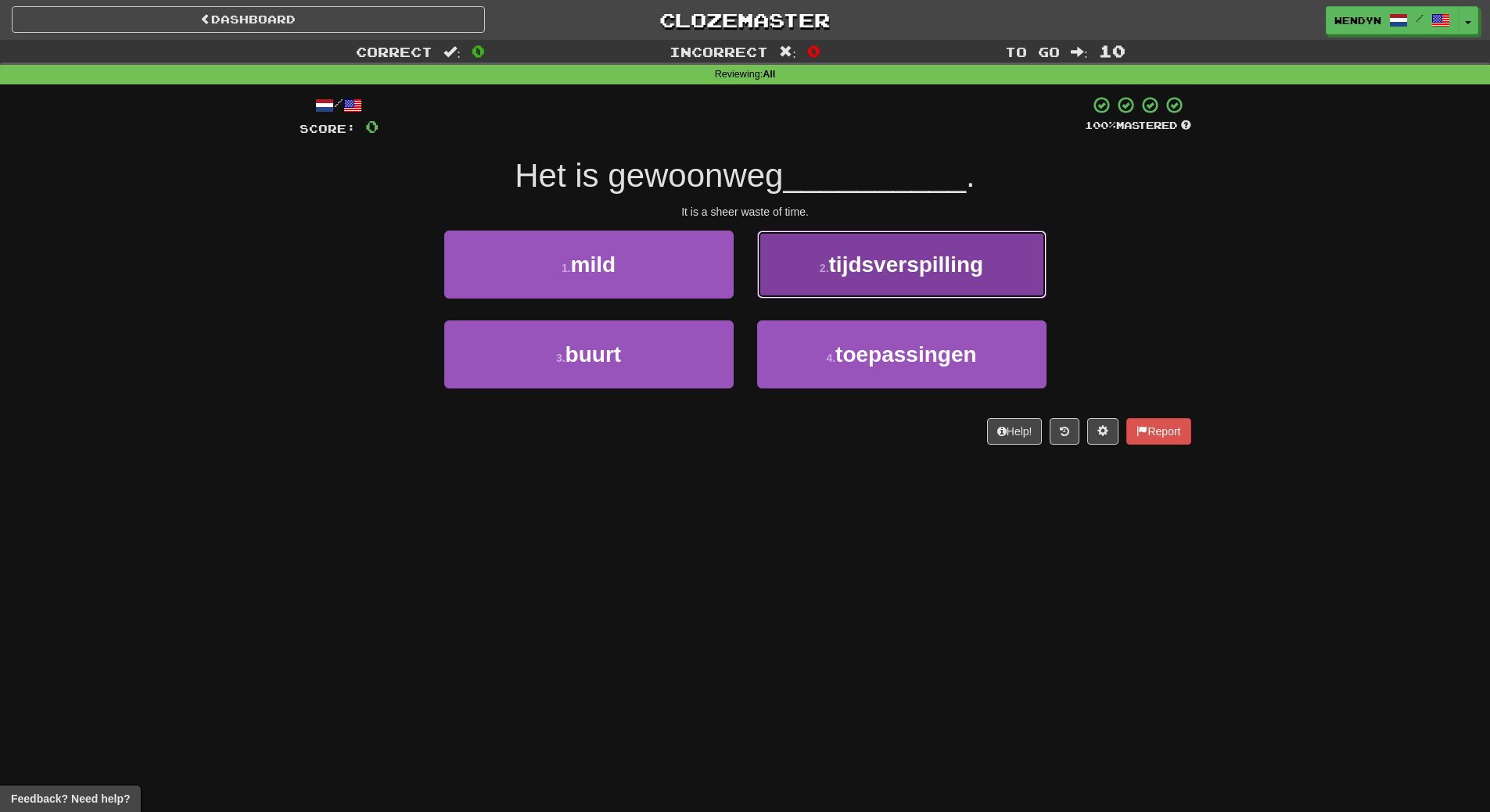
click at [907, 276] on span "tijdsverspilling" at bounding box center [906, 264] width 154 height 24
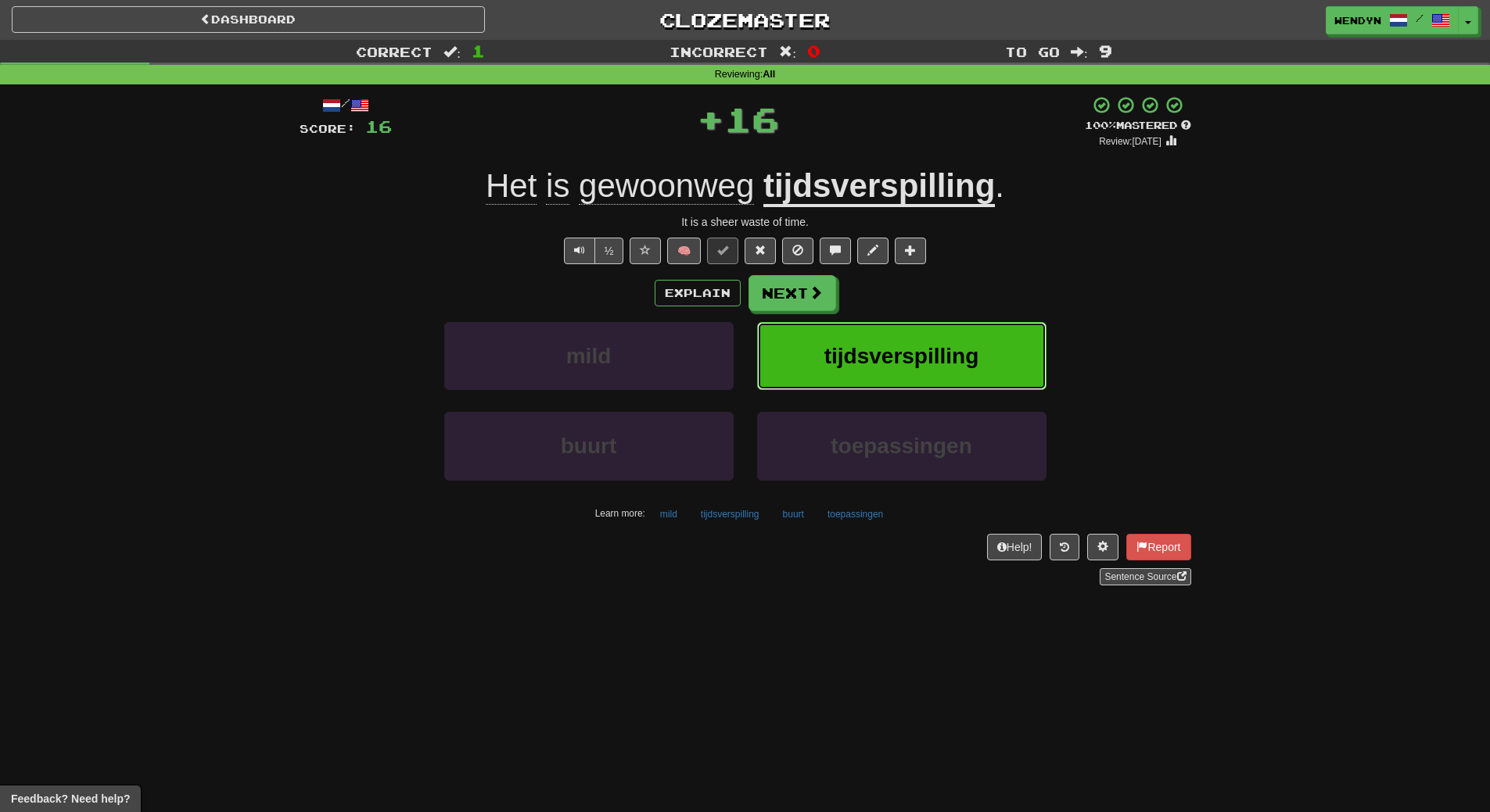
click at [902, 346] on span "tijdsverspilling" at bounding box center [901, 356] width 154 height 24
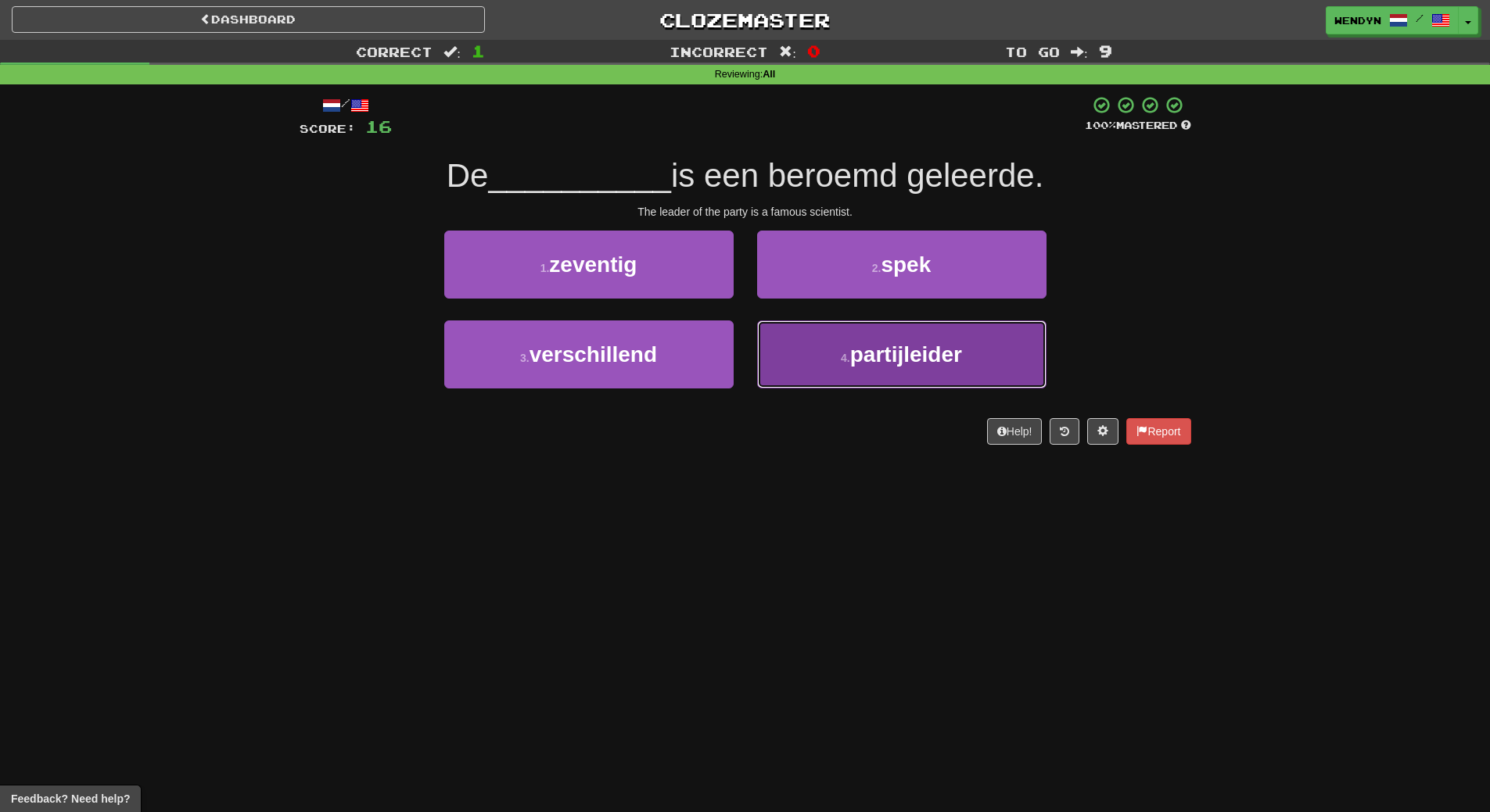
click at [834, 368] on button "4 . partijleider" at bounding box center [901, 354] width 289 height 68
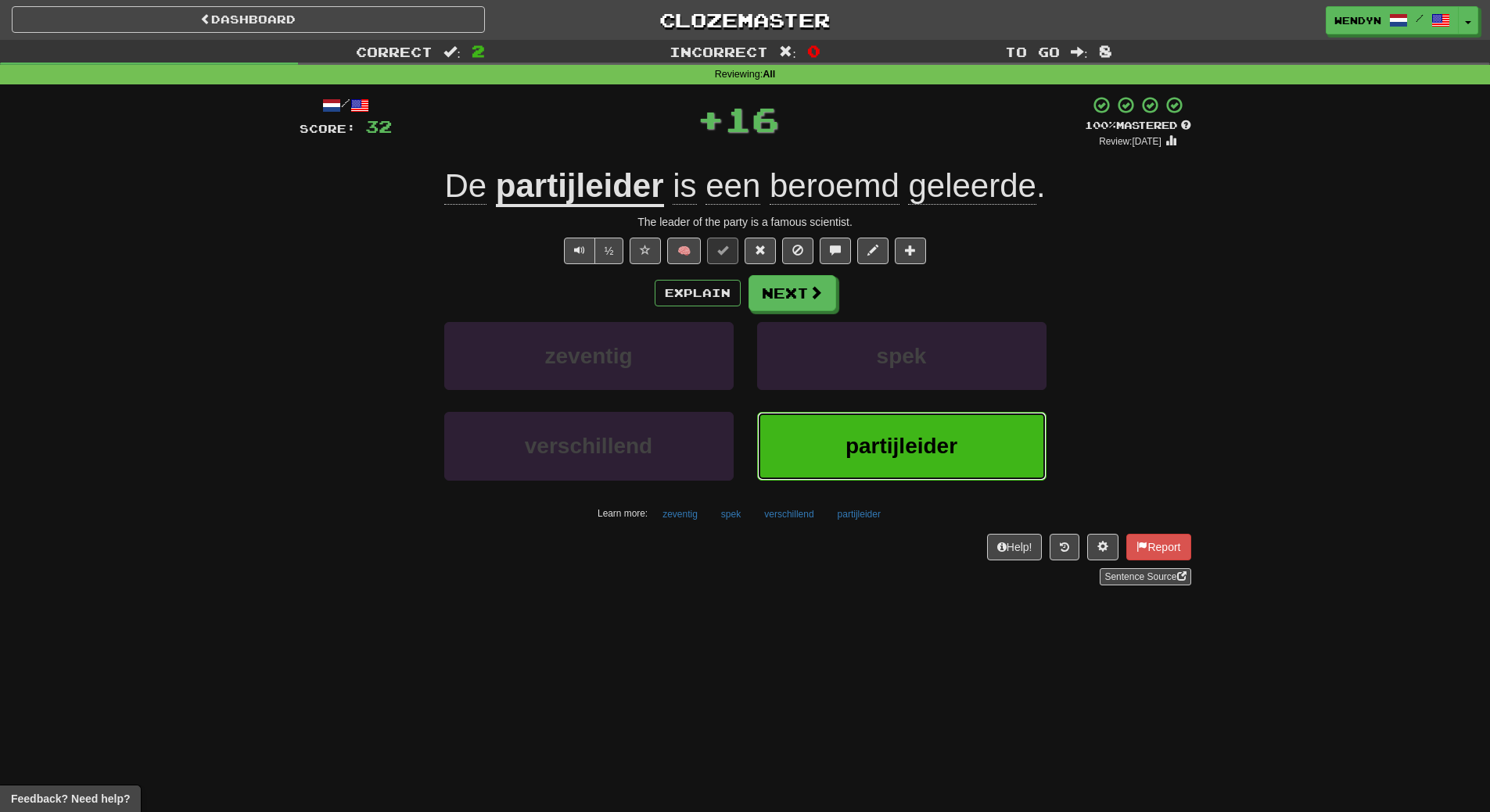
click at [842, 447] on button "partijleider" at bounding box center [901, 446] width 289 height 68
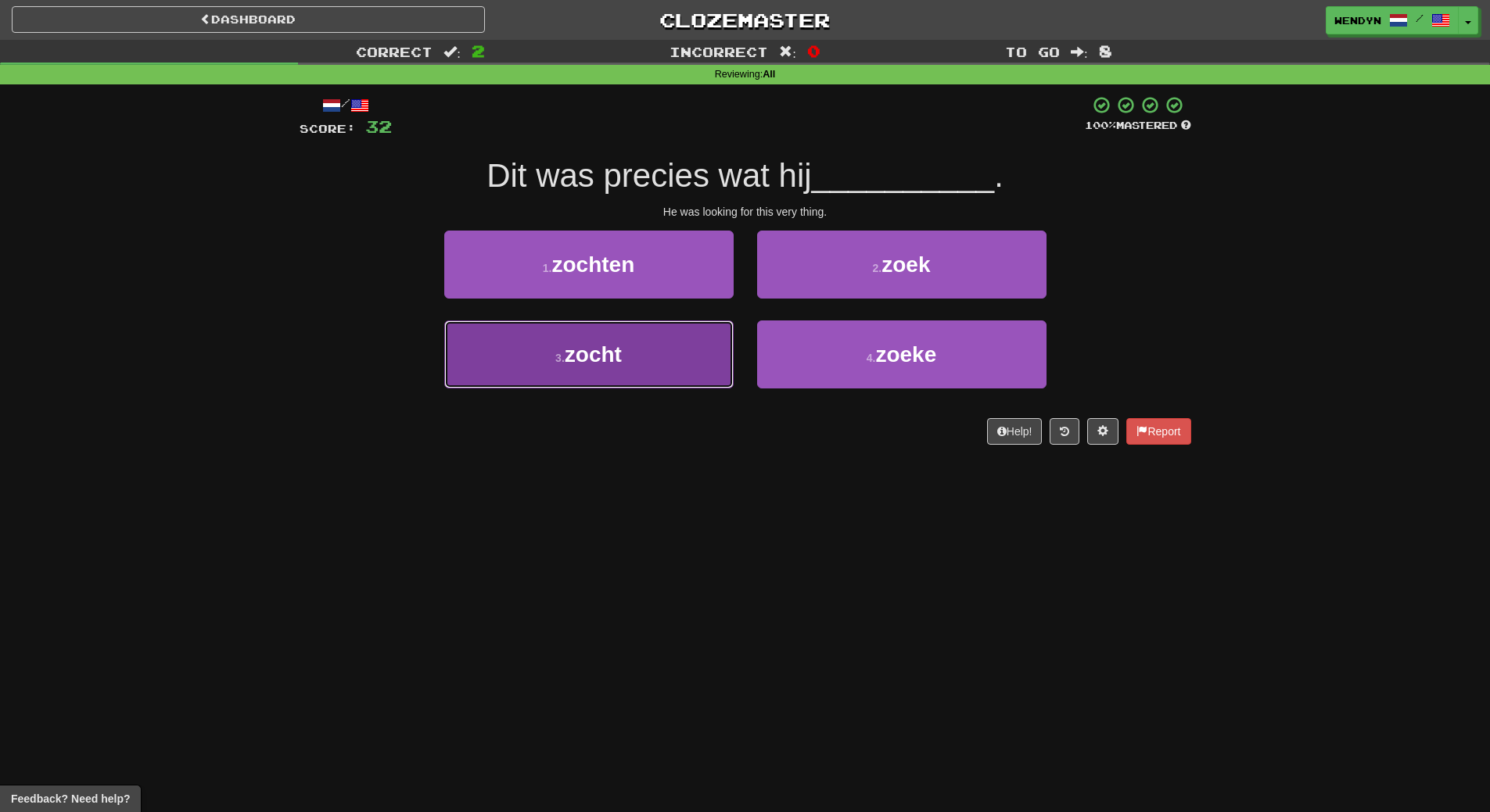
click at [610, 336] on button "3 . zocht" at bounding box center [588, 354] width 289 height 68
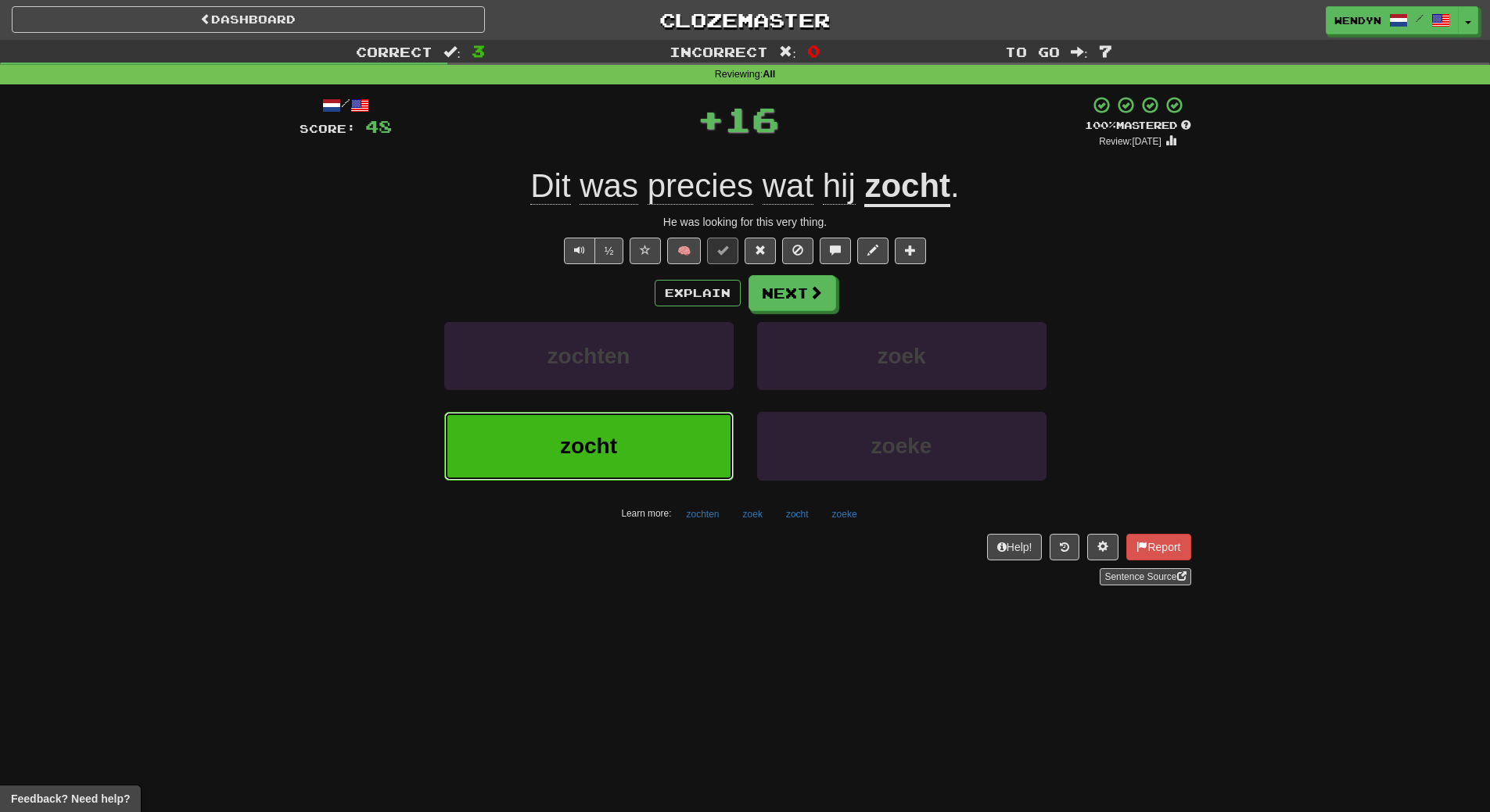
click at [625, 463] on button "zocht" at bounding box center [588, 446] width 289 height 68
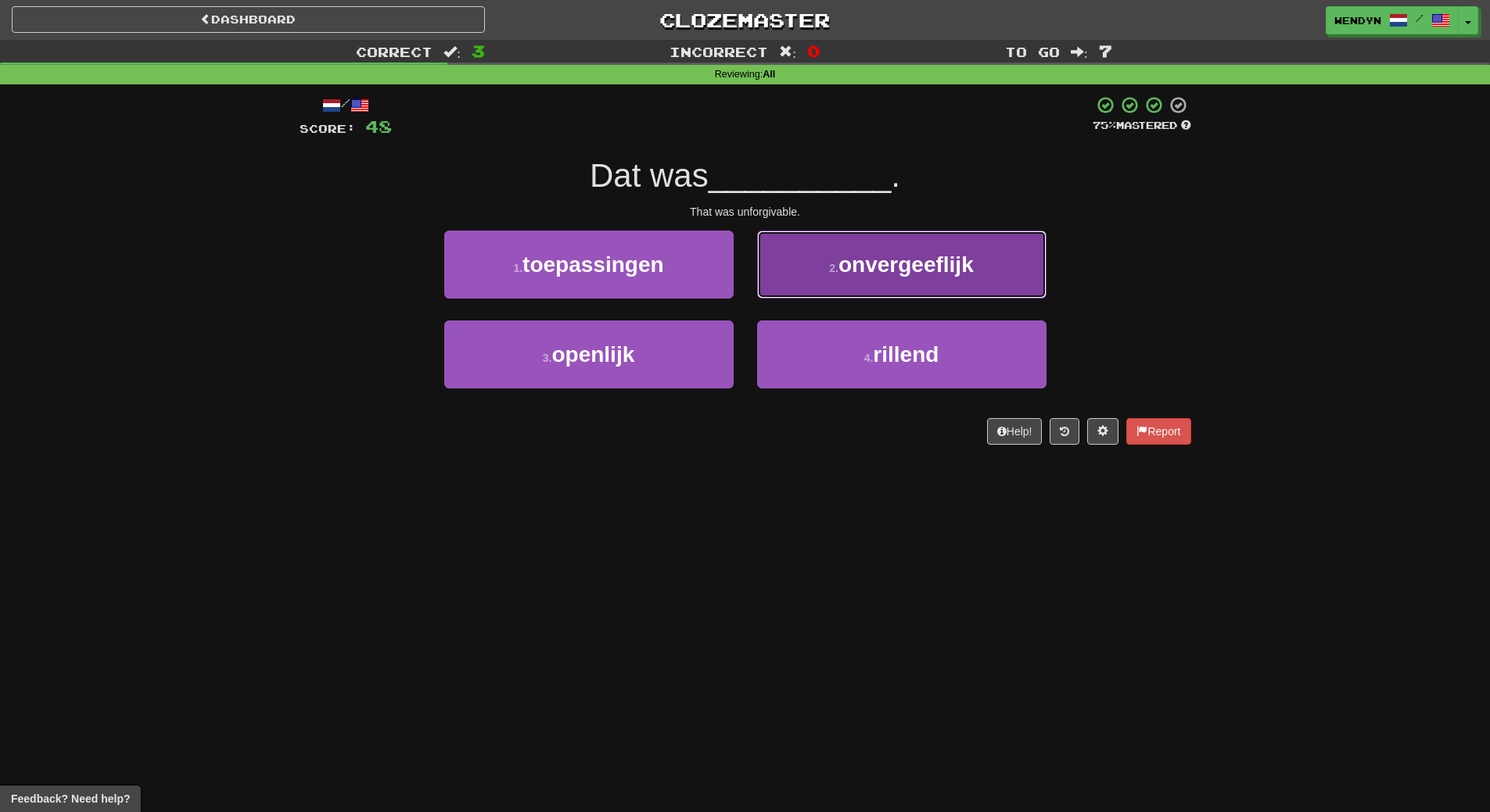
click at [991, 281] on button "2 . onvergeeflijk" at bounding box center [901, 264] width 289 height 68
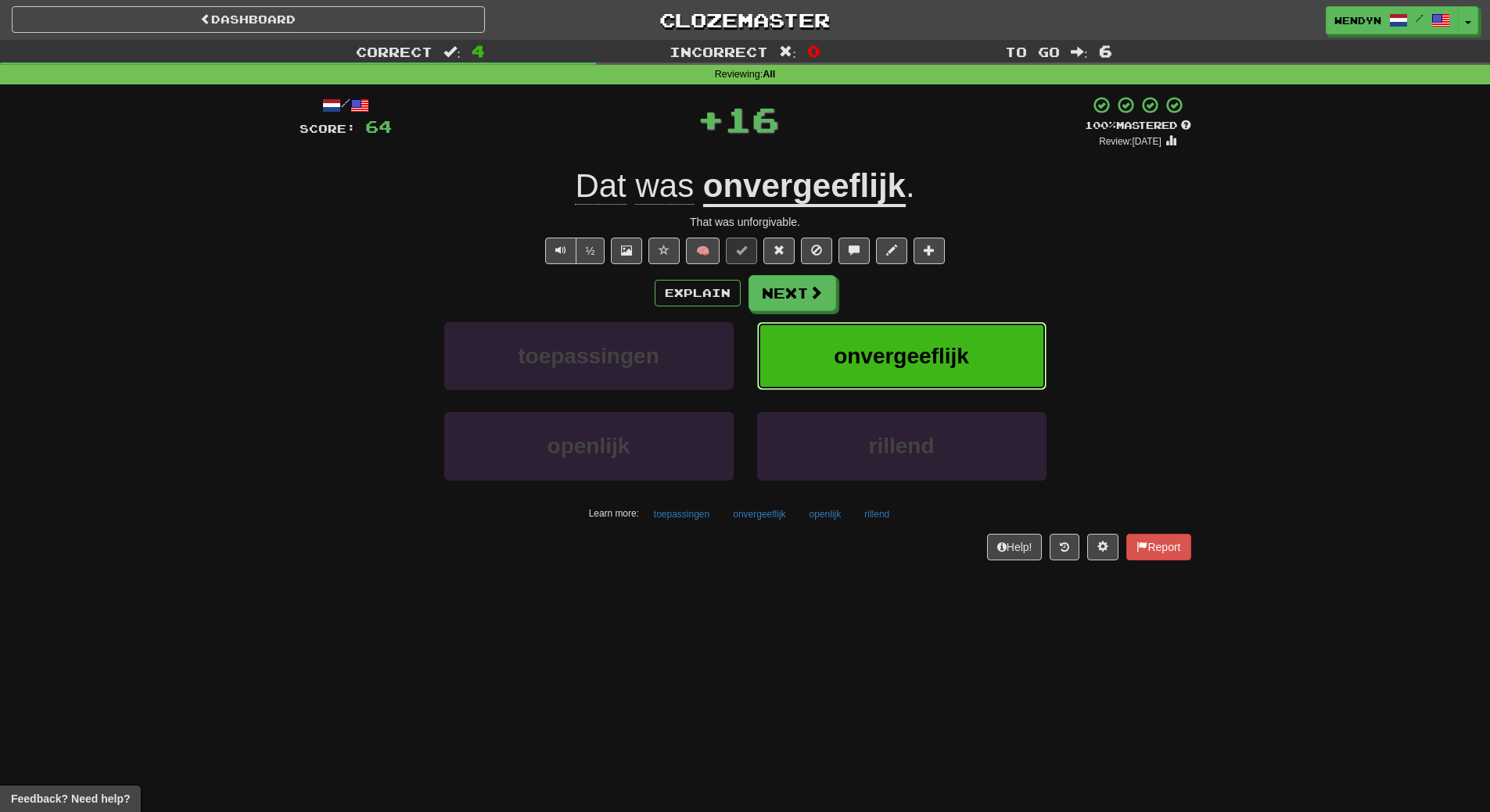
click at [968, 353] on span "onvergeeflijk" at bounding box center [901, 356] width 136 height 24
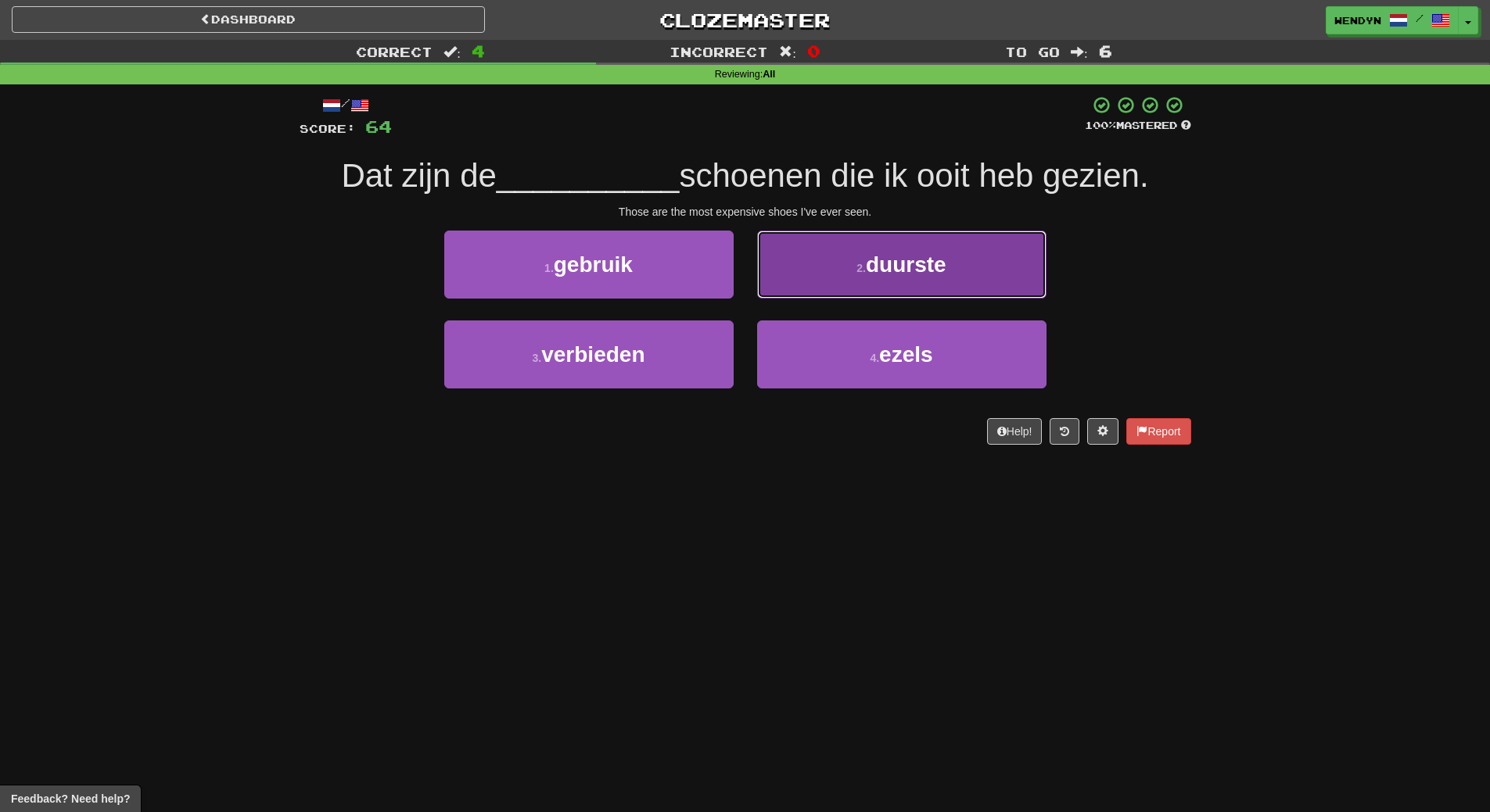
click at [957, 272] on button "2 . duurste" at bounding box center [901, 264] width 289 height 68
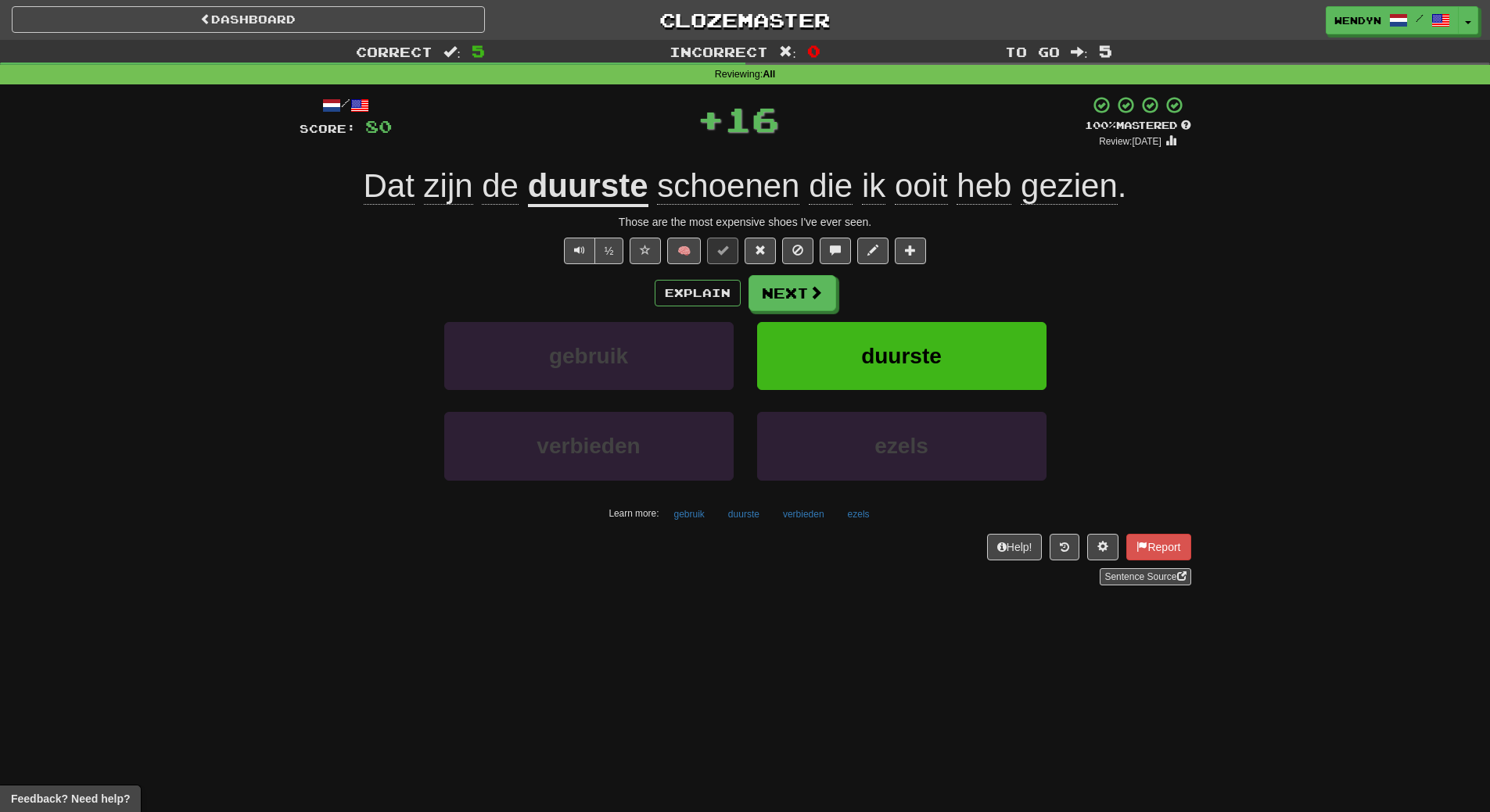
click at [957, 271] on div "/ Score: 80 + 16 100 % Mastered Review: [DATE] Dat zijn de duurste schoenen die…" at bounding box center [745, 340] width 892 height 490
click at [933, 367] on span "duurste" at bounding box center [901, 356] width 81 height 24
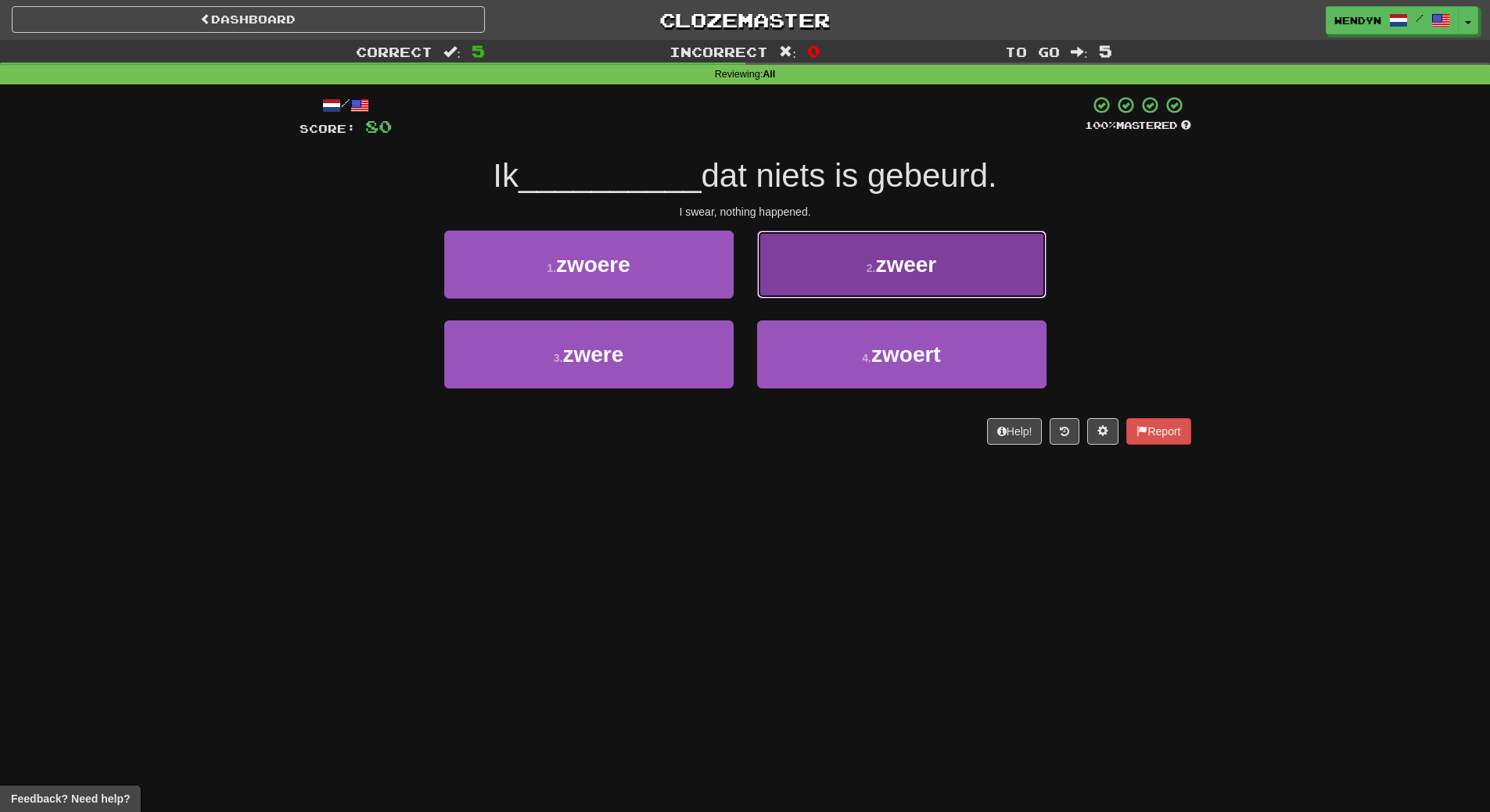
click at [935, 284] on button "2 . zweer" at bounding box center [901, 264] width 289 height 68
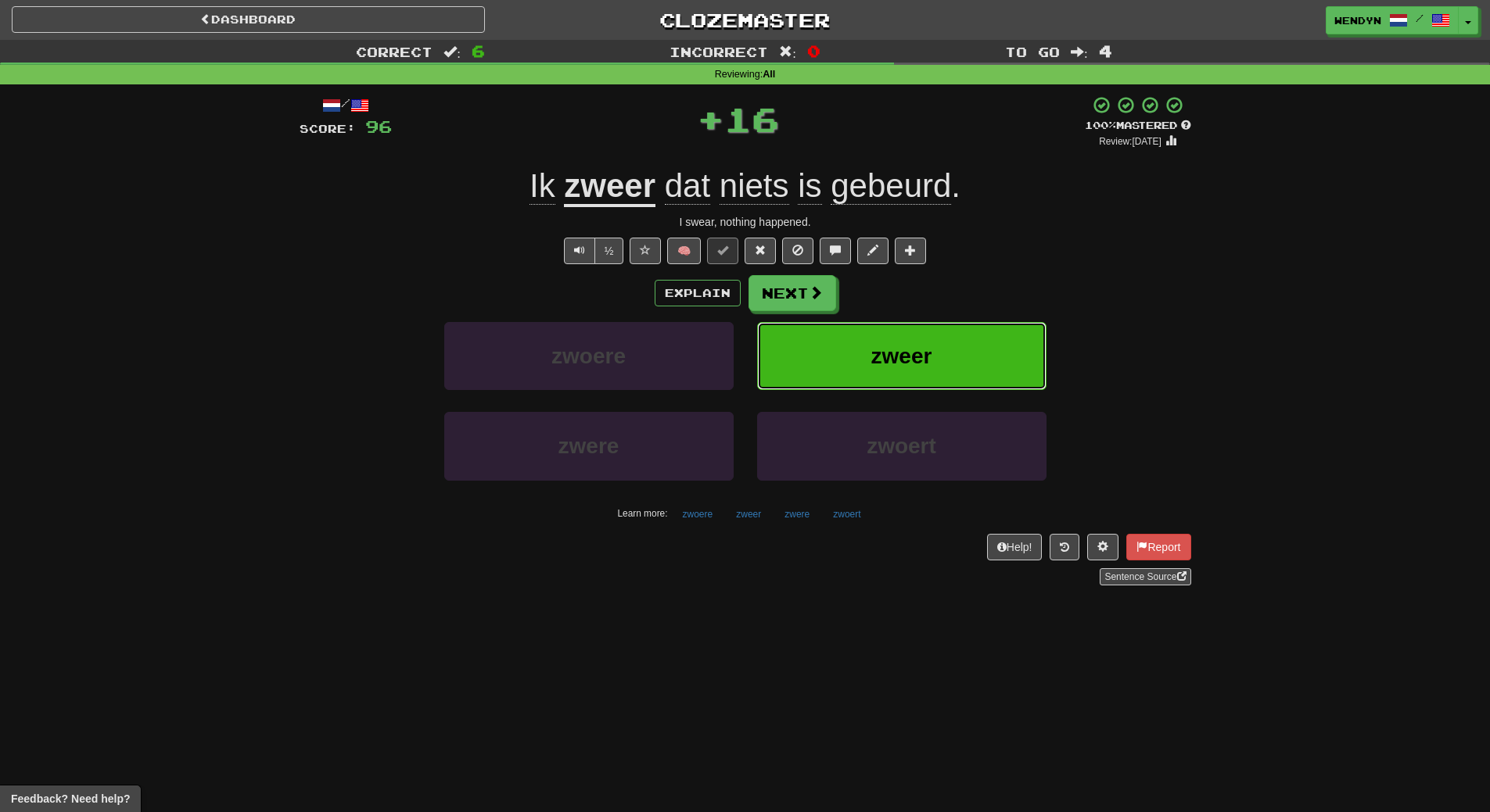
click at [892, 345] on span "zweer" at bounding box center [902, 356] width 61 height 24
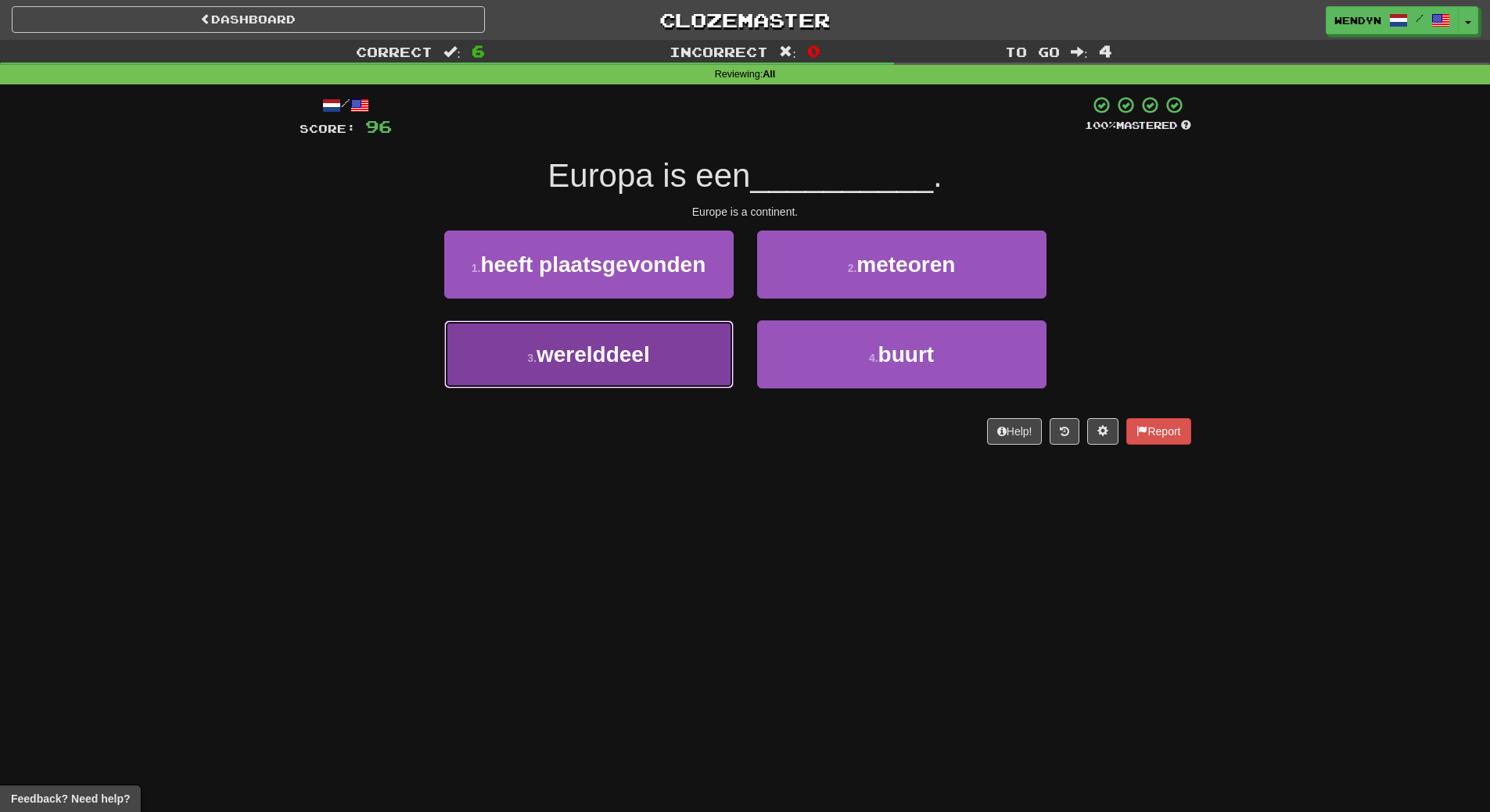
click at [601, 364] on span "werelddeel" at bounding box center [593, 354] width 114 height 24
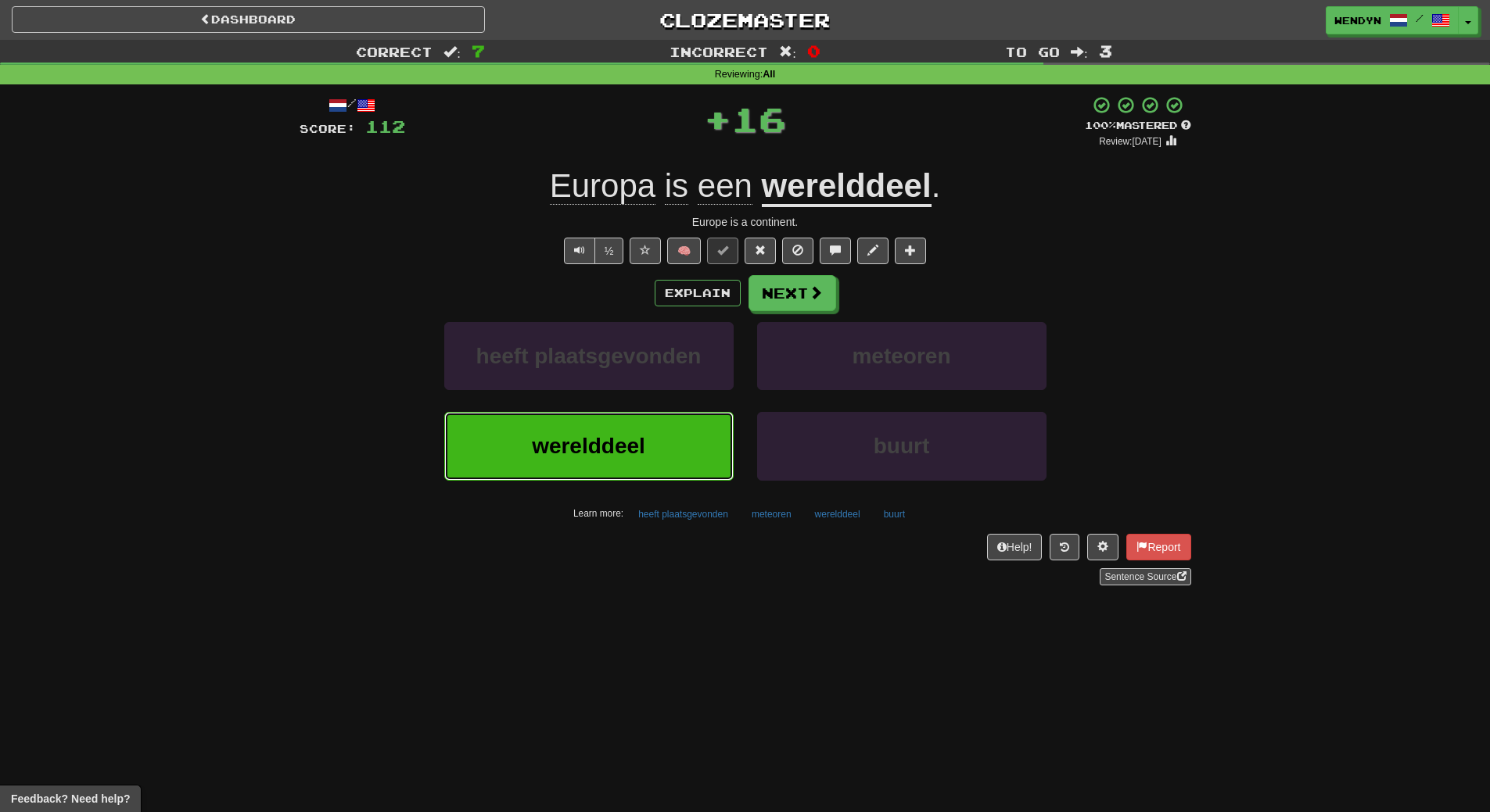
click at [598, 447] on span "werelddeel" at bounding box center [588, 445] width 114 height 24
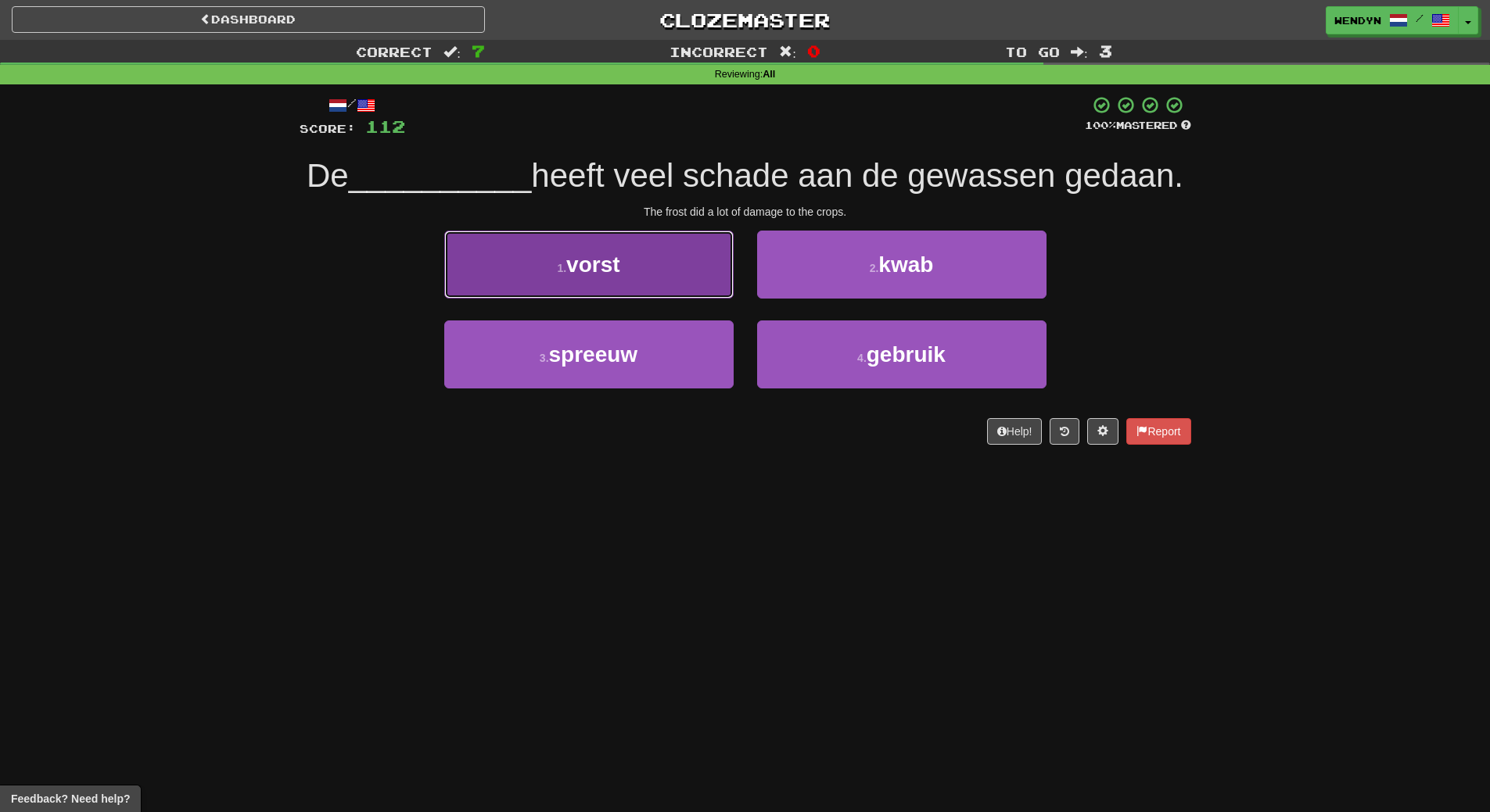
click at [618, 299] on button "1 . vorst" at bounding box center [588, 264] width 289 height 68
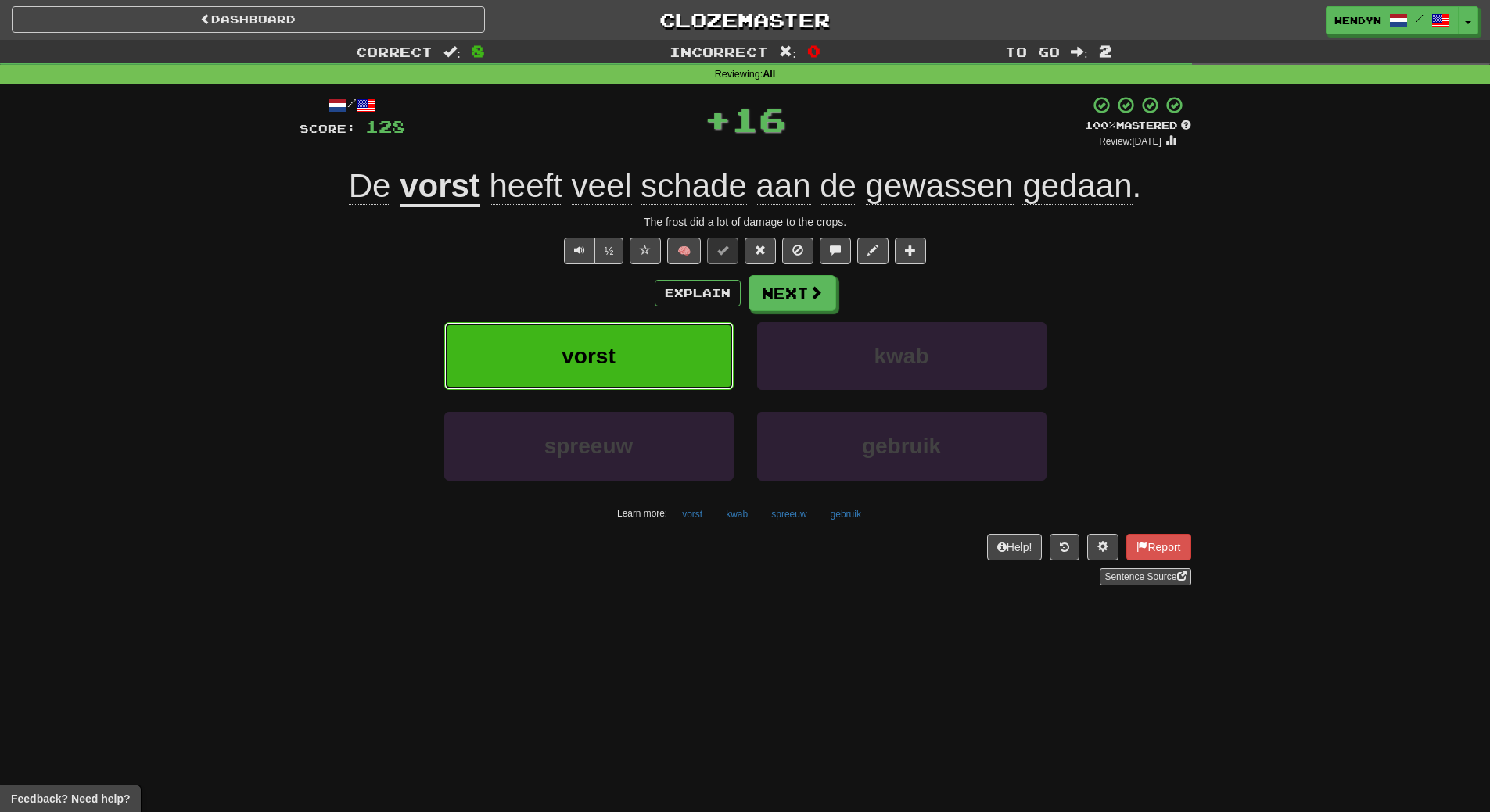
click at [619, 349] on button "vorst" at bounding box center [588, 356] width 289 height 68
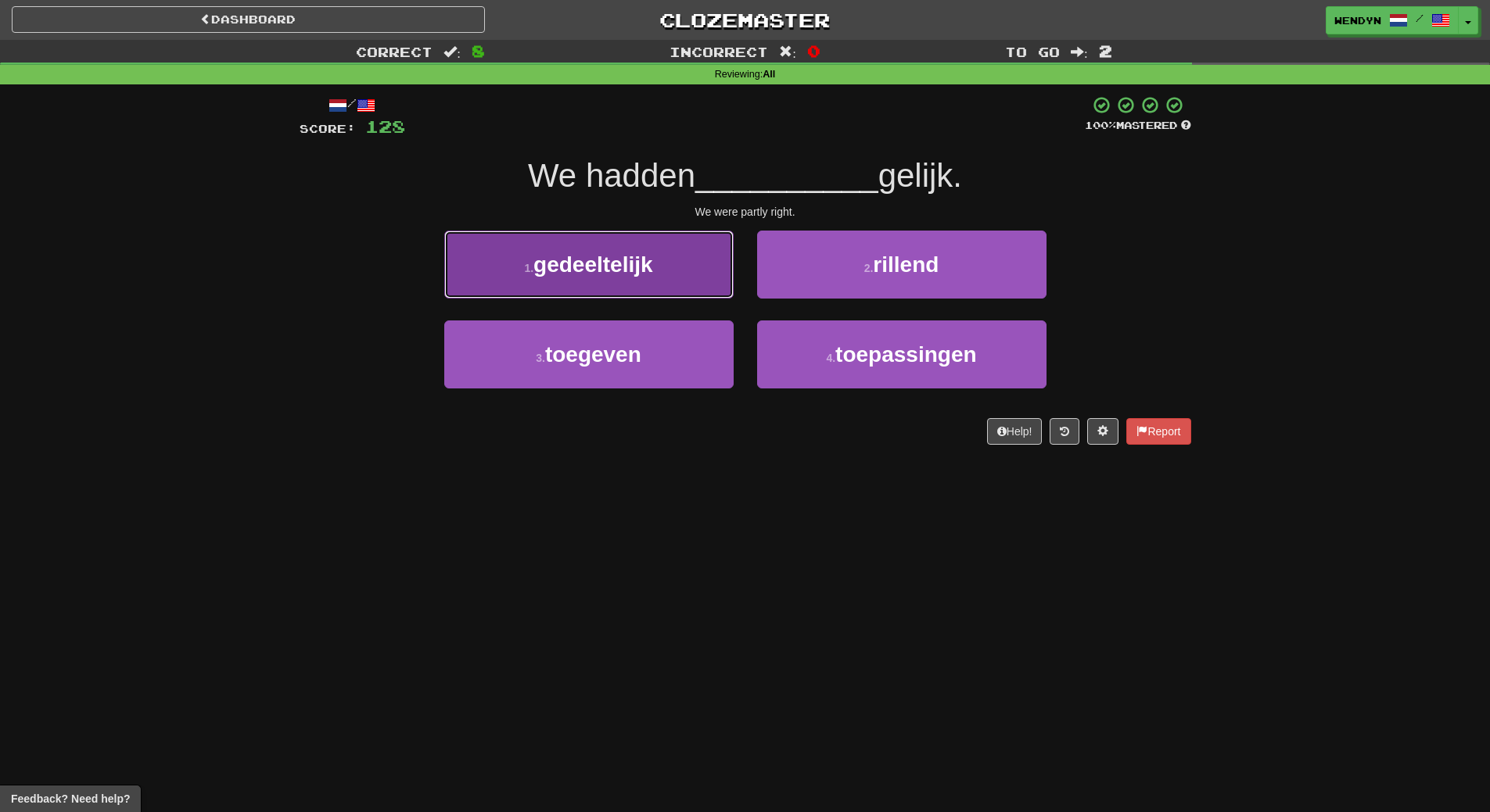
click at [650, 274] on span "gedeeltelijk" at bounding box center [593, 264] width 120 height 24
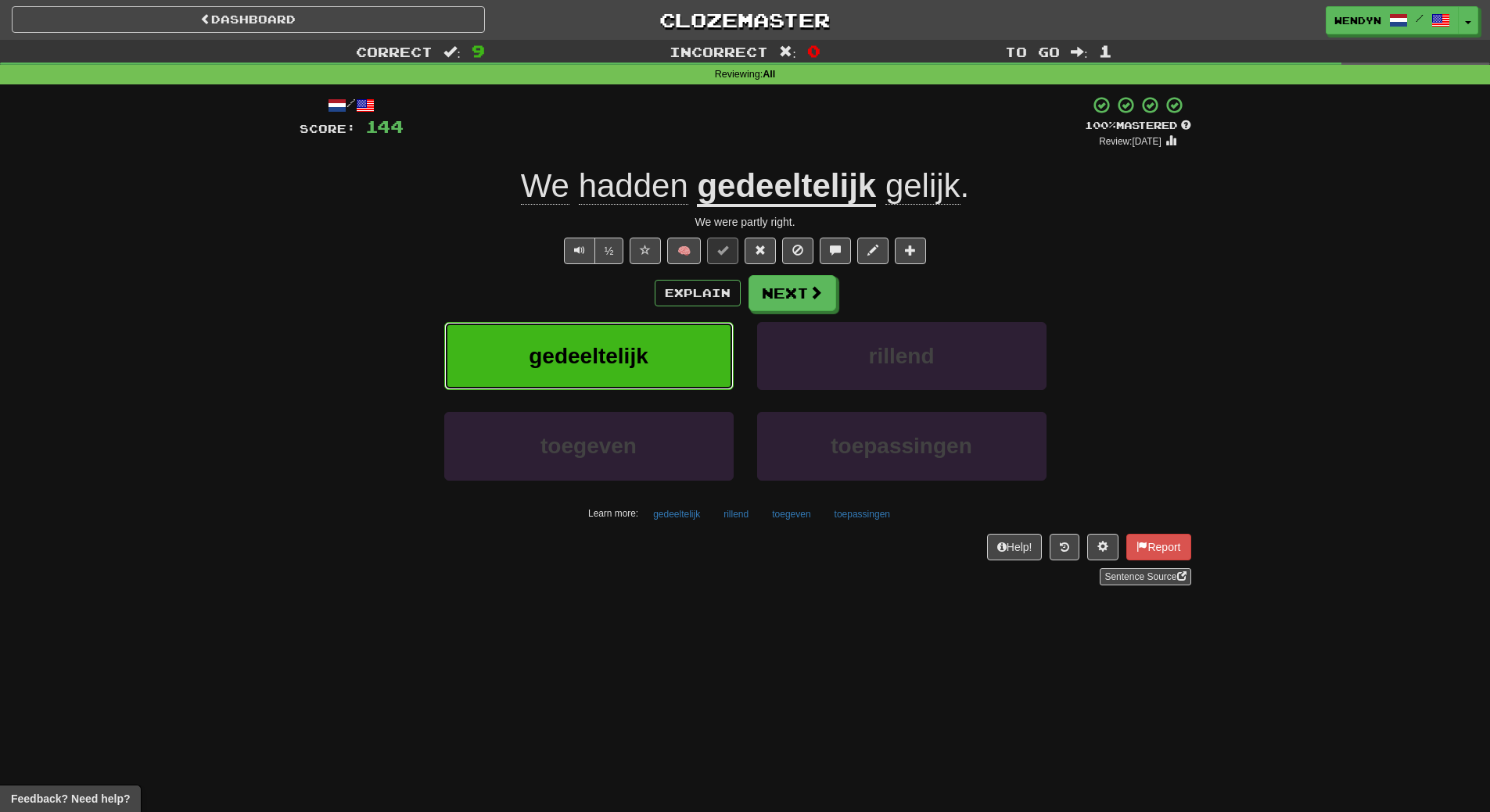
click at [643, 337] on button "gedeeltelijk" at bounding box center [588, 356] width 289 height 68
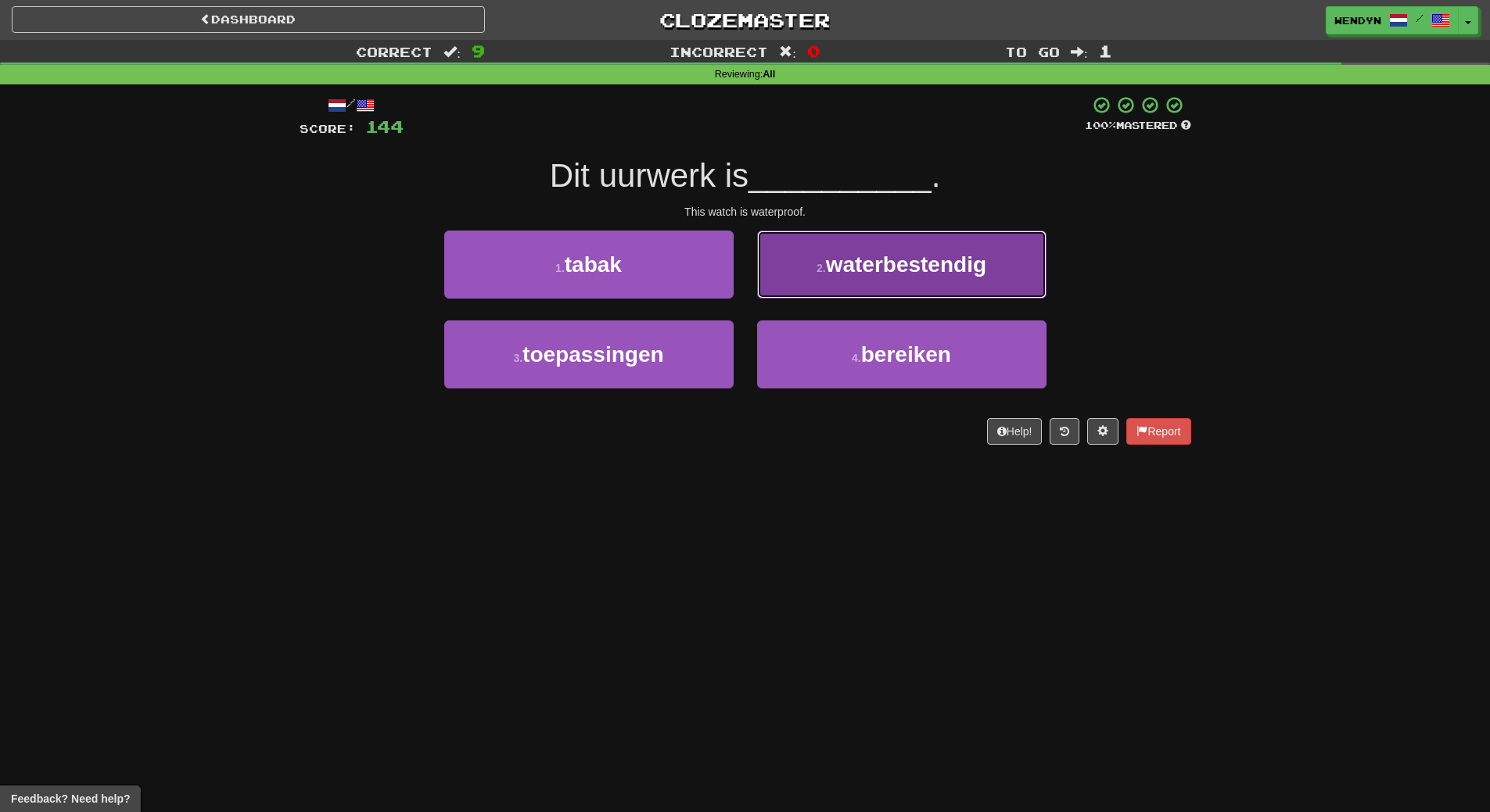
click at [913, 281] on button "2 . waterbestendig" at bounding box center [901, 264] width 289 height 68
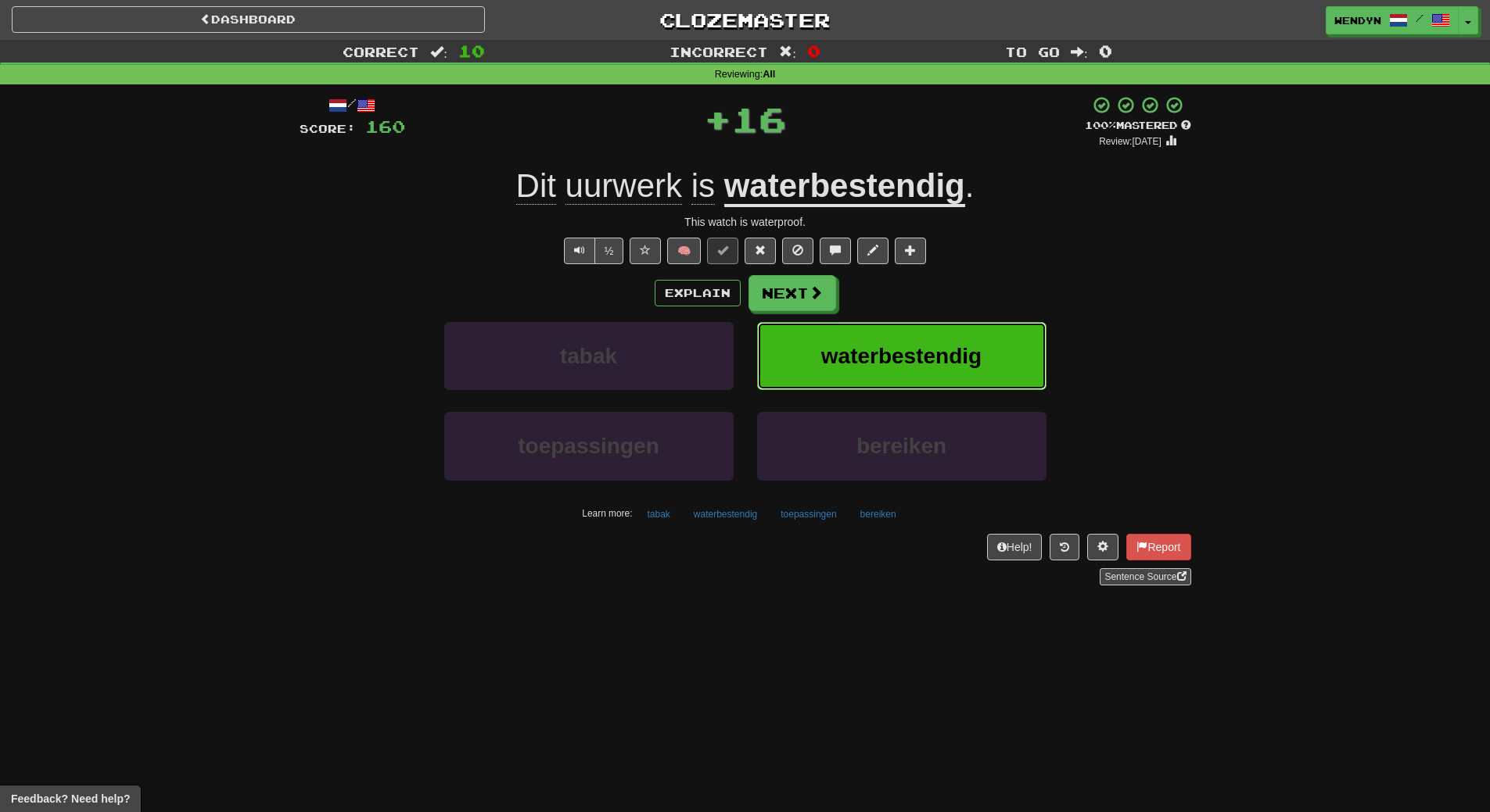
drag, startPoint x: 896, startPoint y: 350, endPoint x: 459, endPoint y: 459, distance: 450.4
click at [877, 360] on span "waterbestendig" at bounding box center [901, 356] width 160 height 24
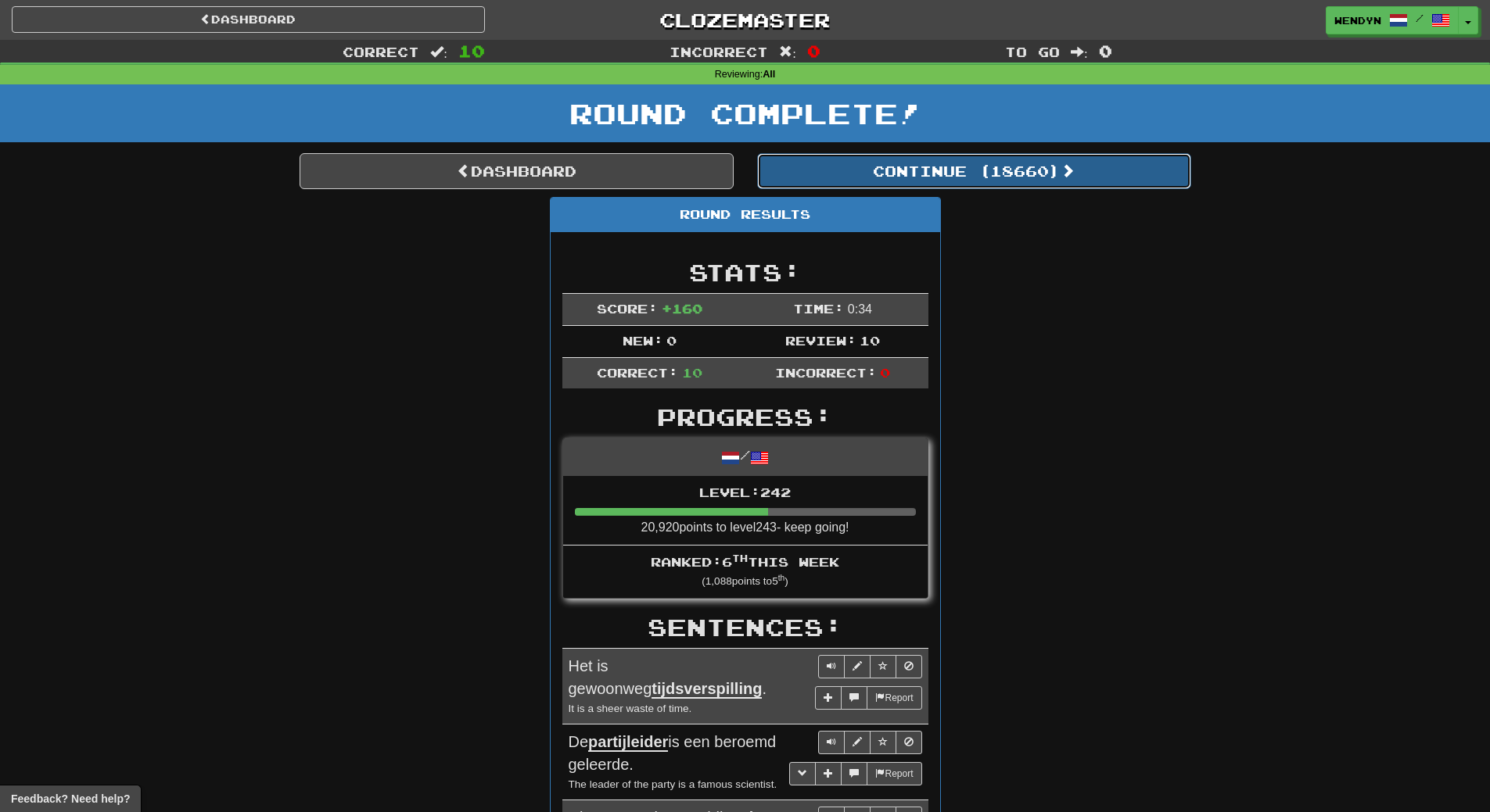
click at [1033, 174] on button "Continue ( 18660 )" at bounding box center [973, 171] width 434 height 36
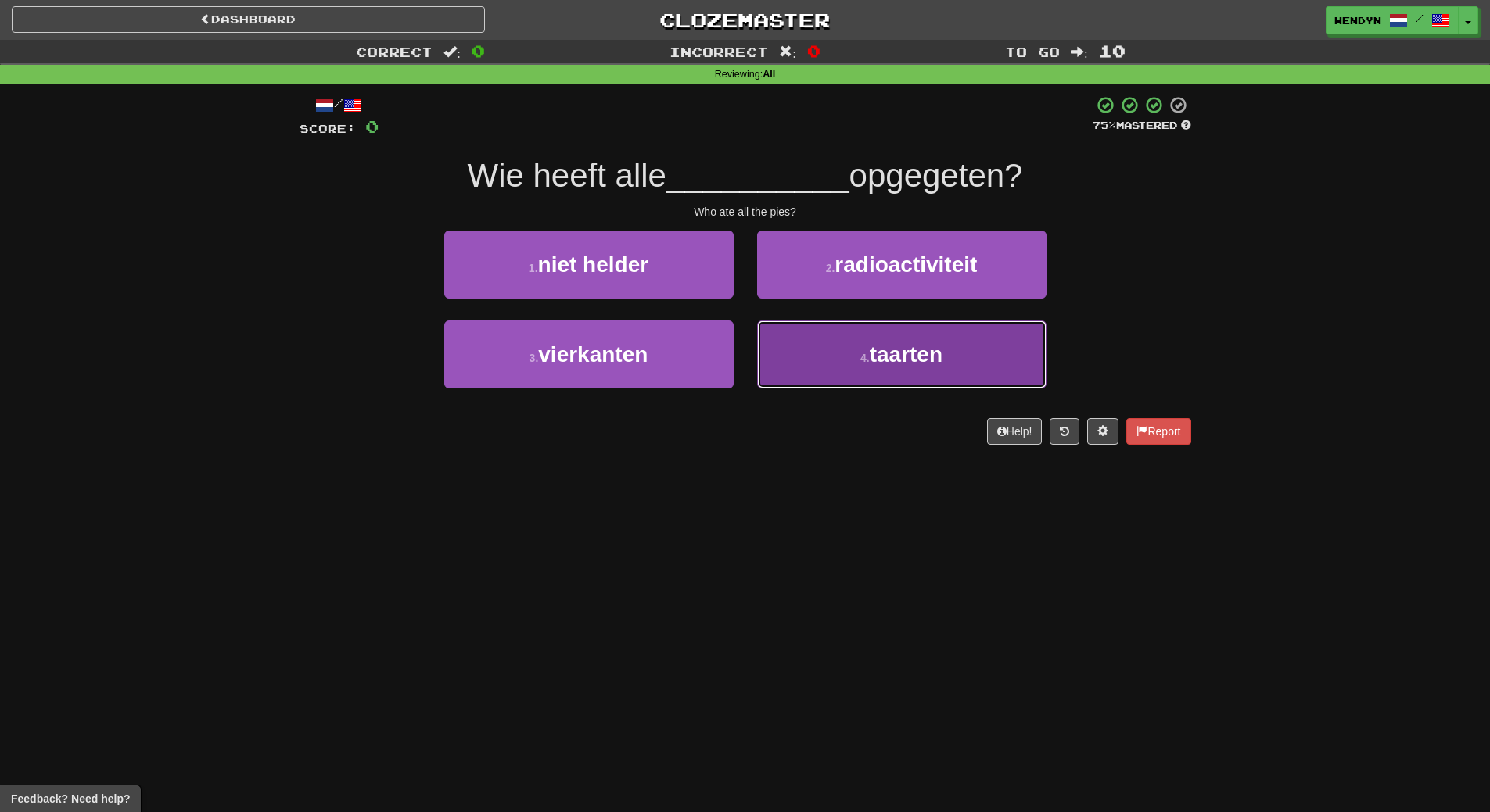
click at [812, 378] on button "4 . taarten" at bounding box center [901, 354] width 289 height 68
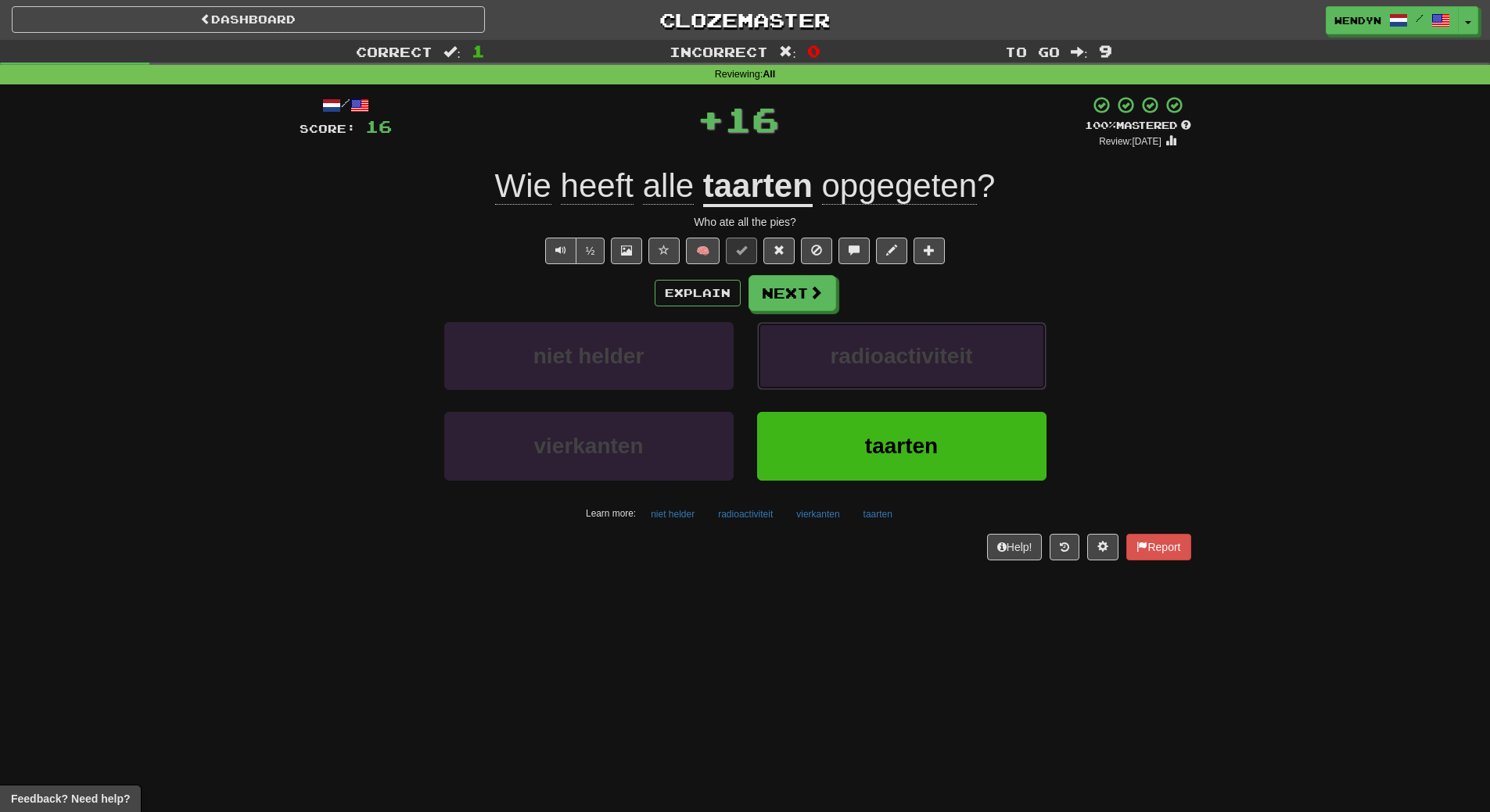
click at [812, 378] on button "radioactiviteit" at bounding box center [901, 356] width 289 height 68
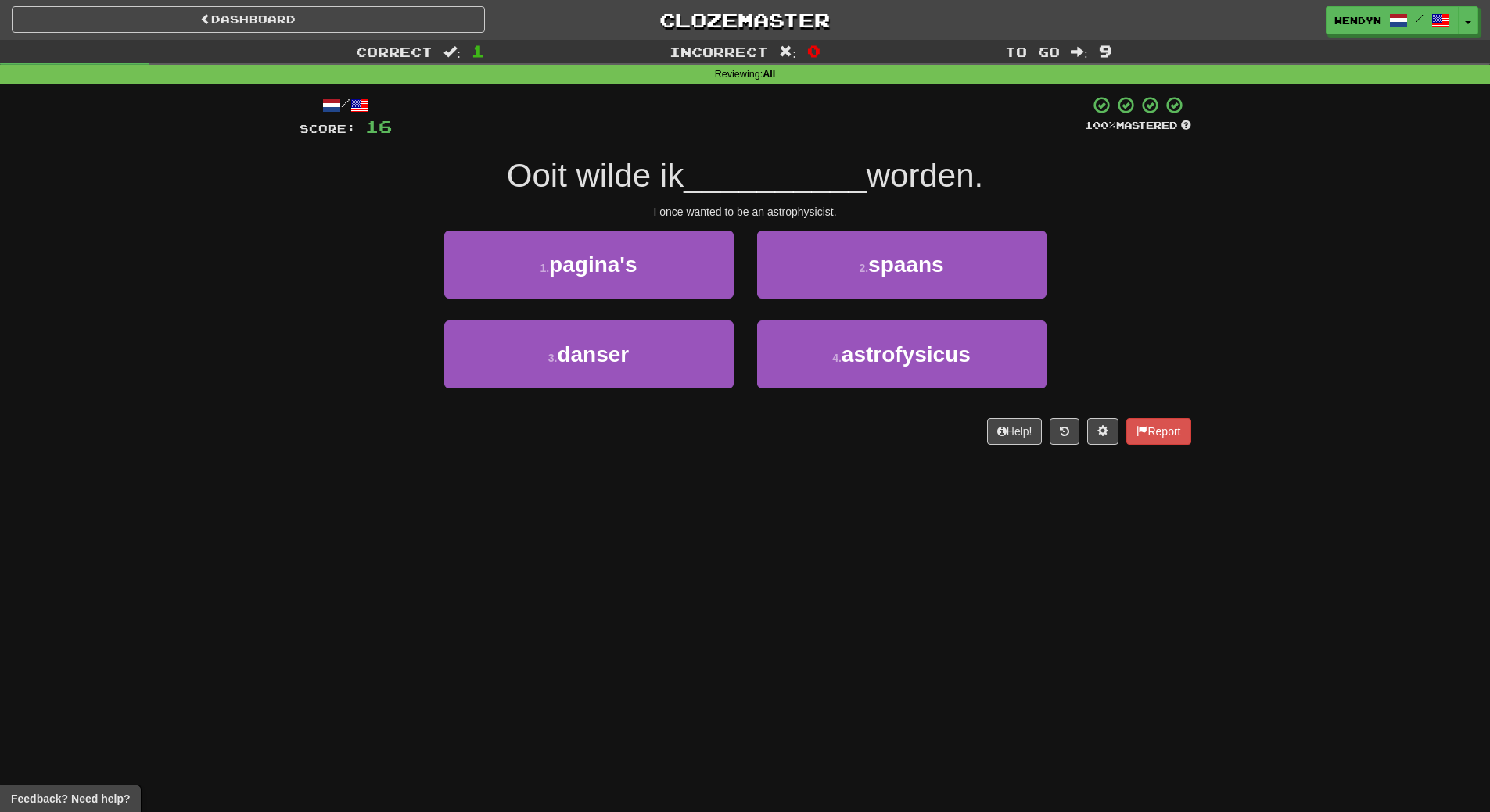
click at [720, 416] on div "/ Score: 16 100 % Mastered Ooit wilde ik __________ worden. I once wanted to be…" at bounding box center [745, 270] width 892 height 350
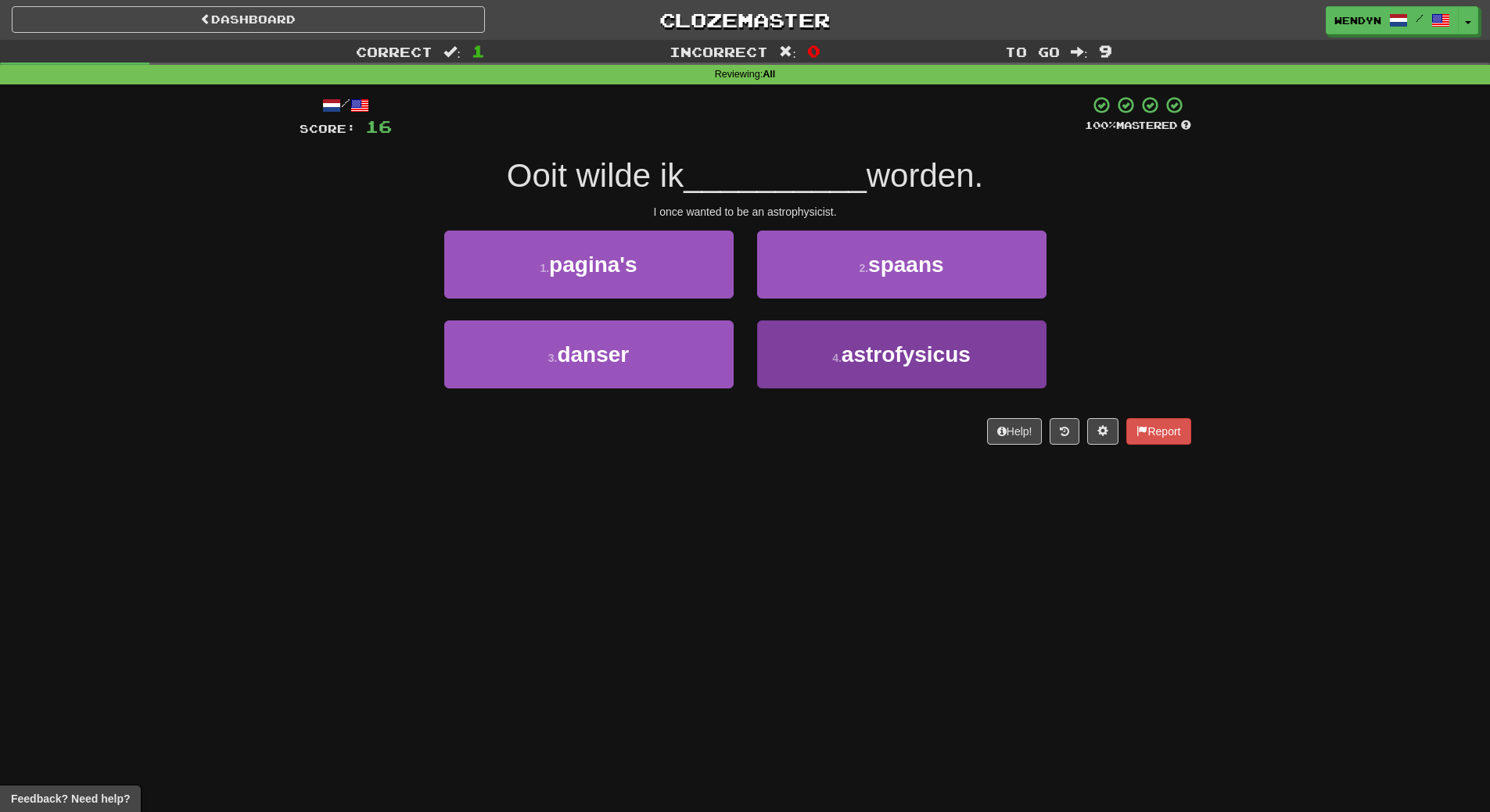
click at [830, 368] on button "4 . astrofysicus" at bounding box center [901, 354] width 289 height 68
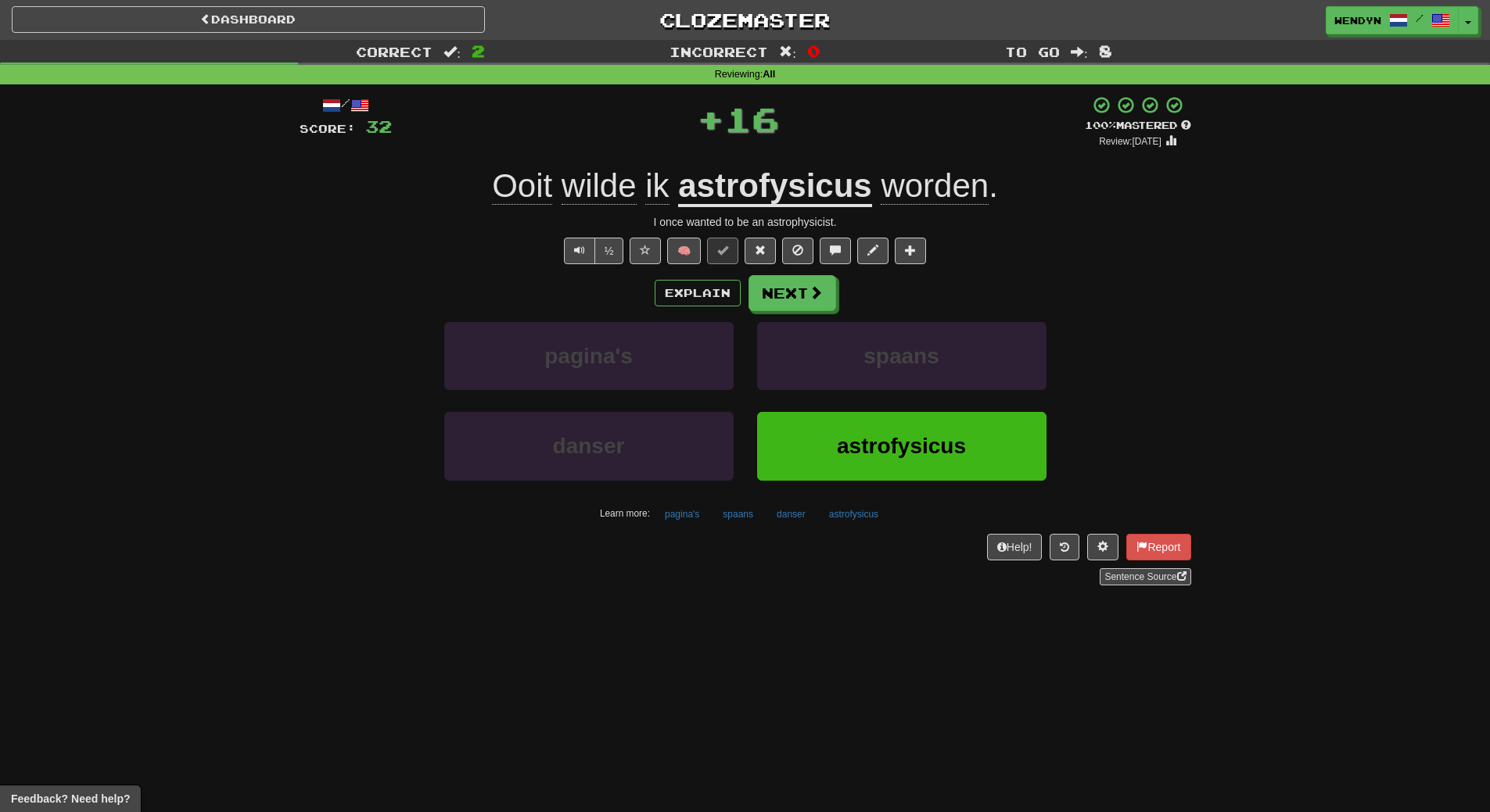
click at [807, 460] on button "astrofysicus" at bounding box center [901, 446] width 289 height 68
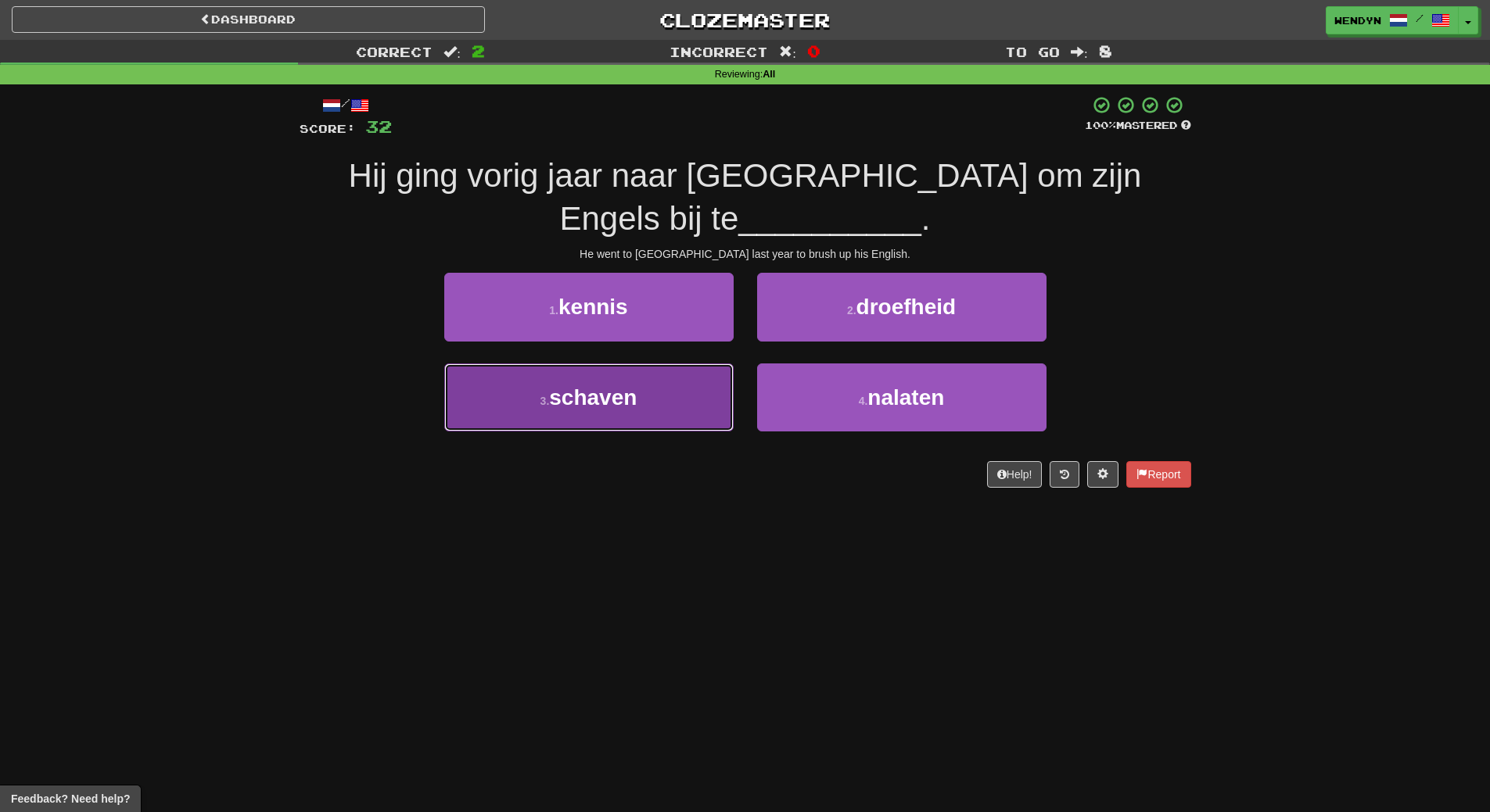
click at [629, 413] on button "3 . schaven" at bounding box center [588, 397] width 289 height 68
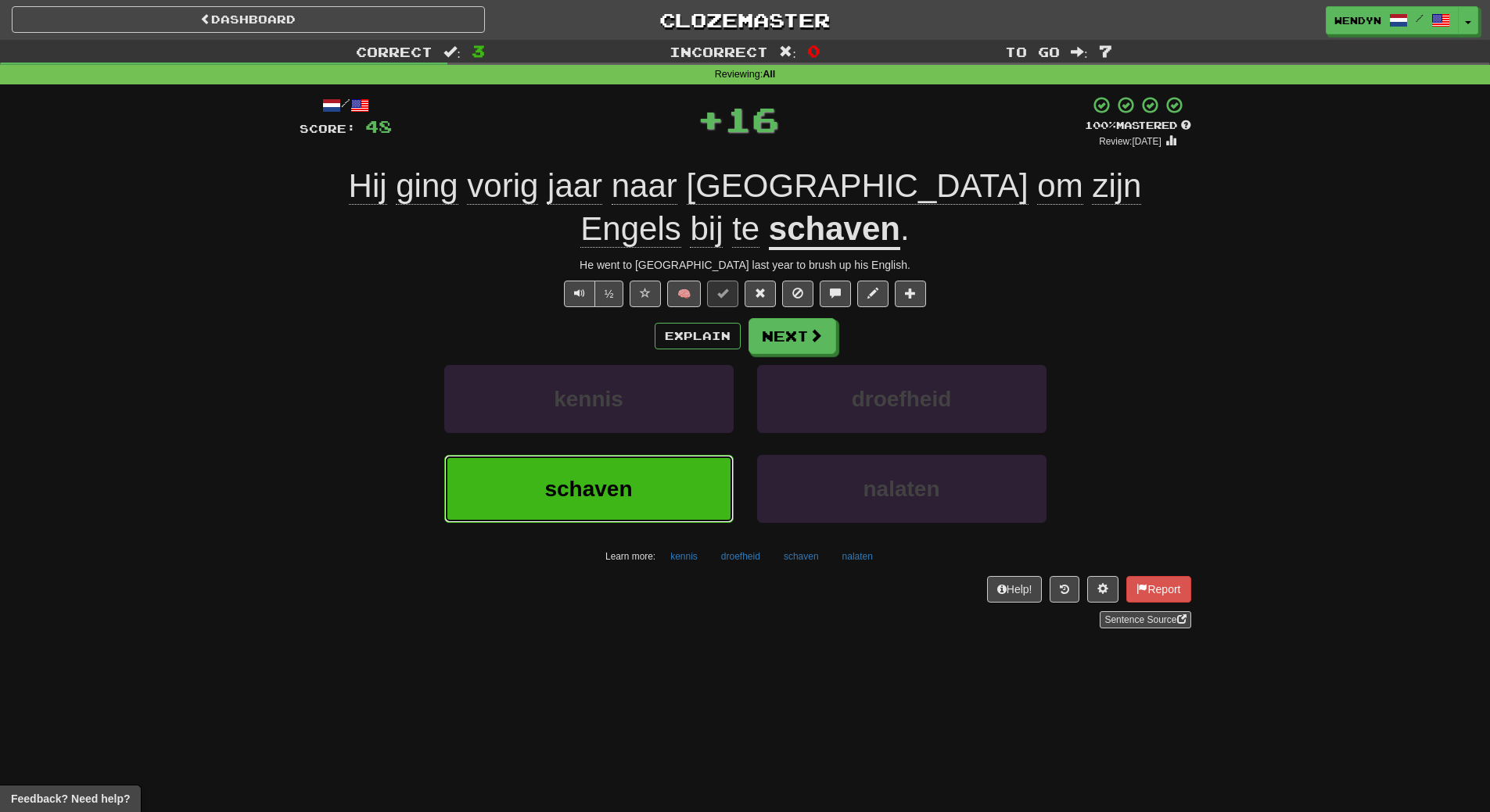
click at [609, 477] on span "schaven" at bounding box center [588, 488] width 88 height 24
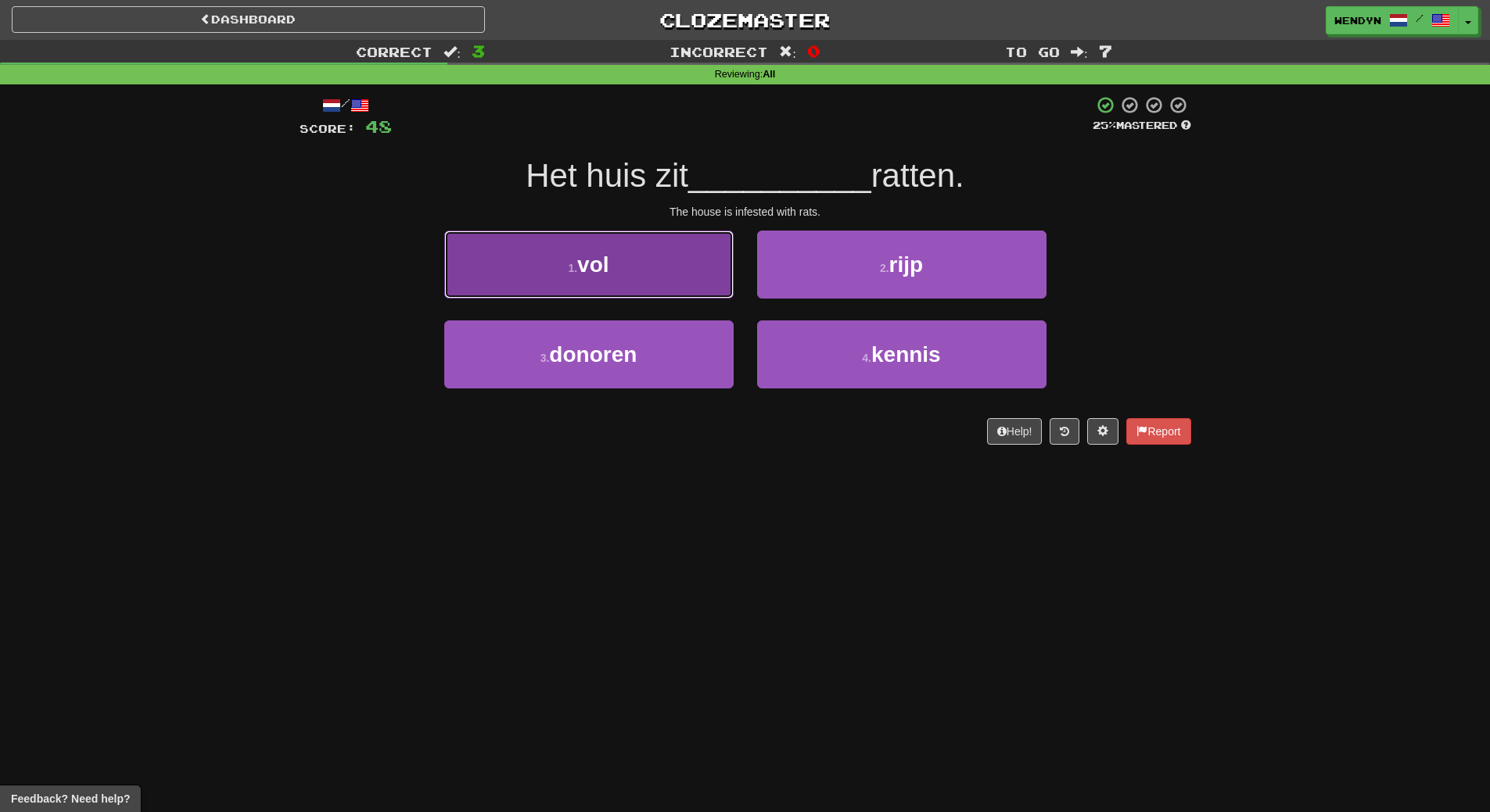
click at [657, 285] on button "1 . vol" at bounding box center [588, 264] width 289 height 68
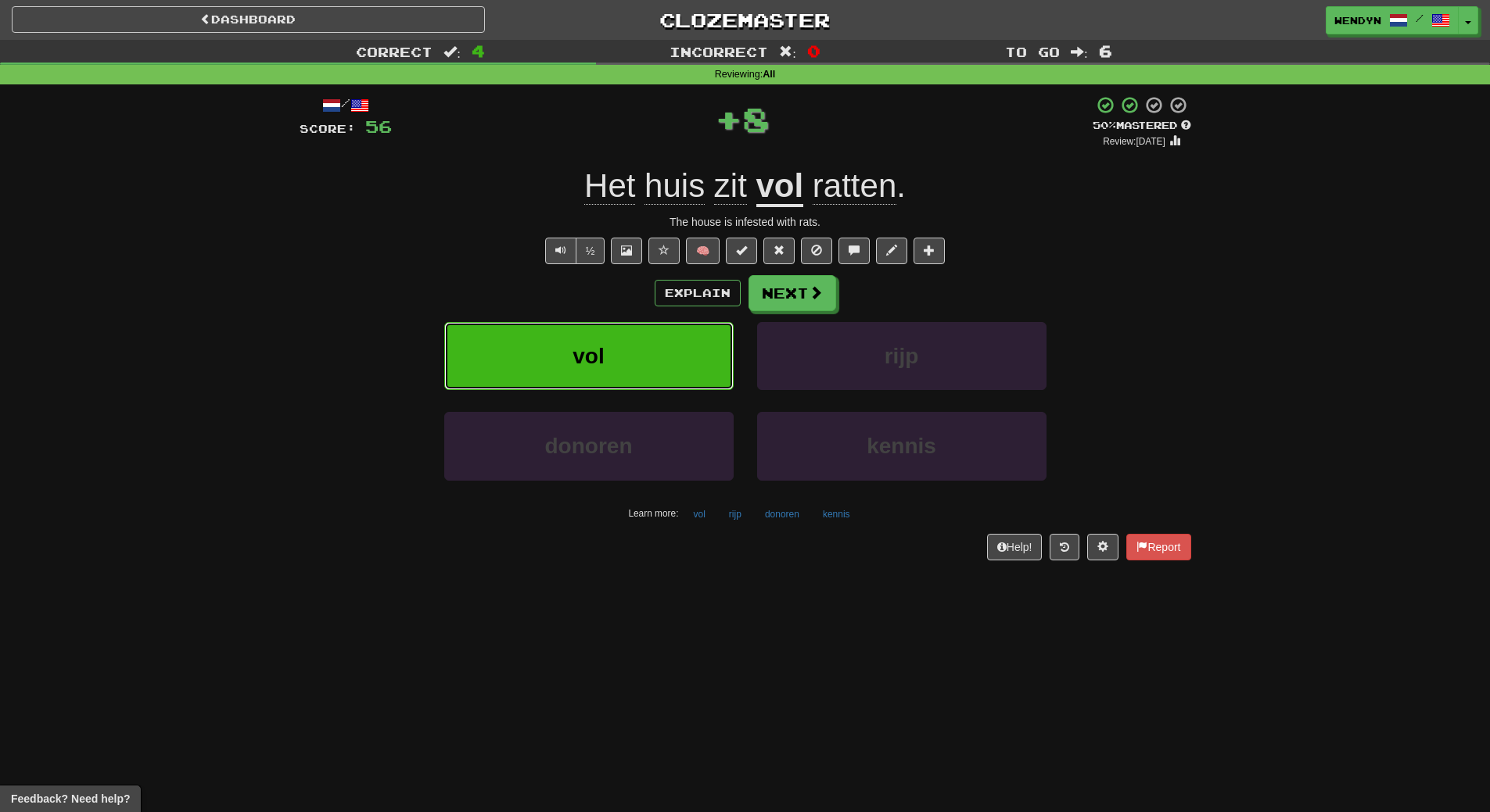
click at [649, 351] on button "vol" at bounding box center [588, 356] width 289 height 68
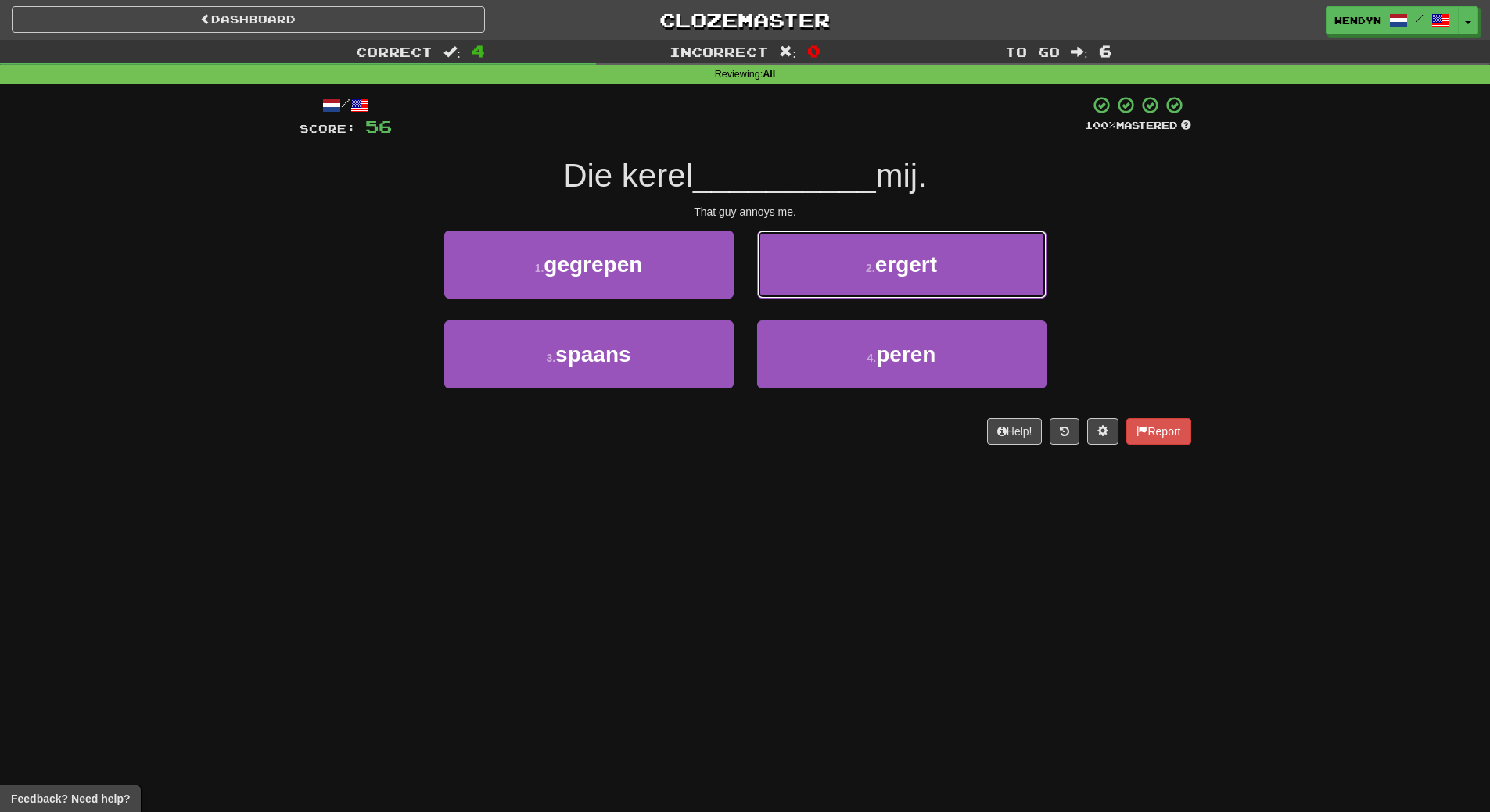
click at [902, 265] on span "ergert" at bounding box center [906, 264] width 62 height 24
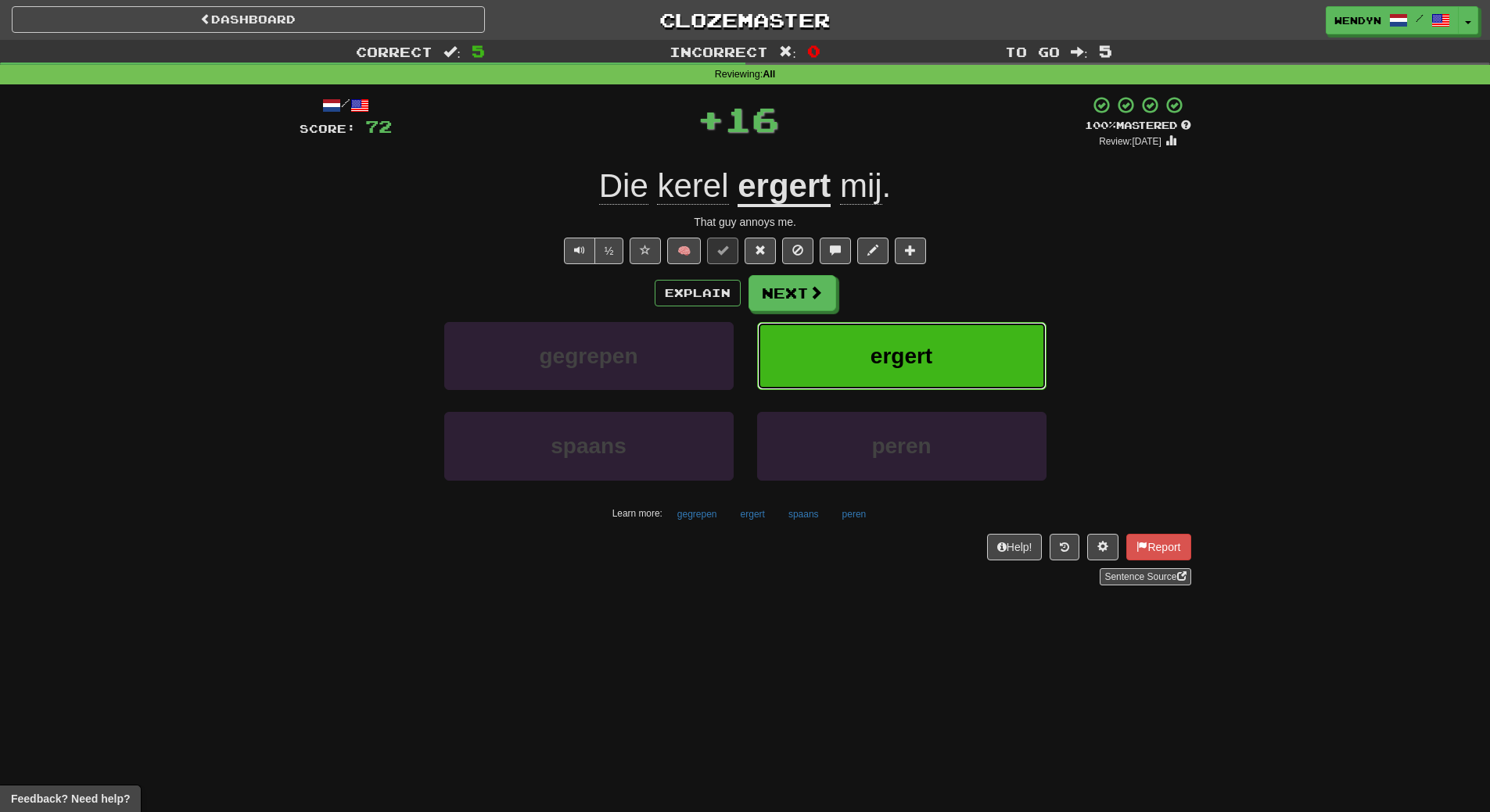
click at [896, 336] on button "ergert" at bounding box center [901, 356] width 289 height 68
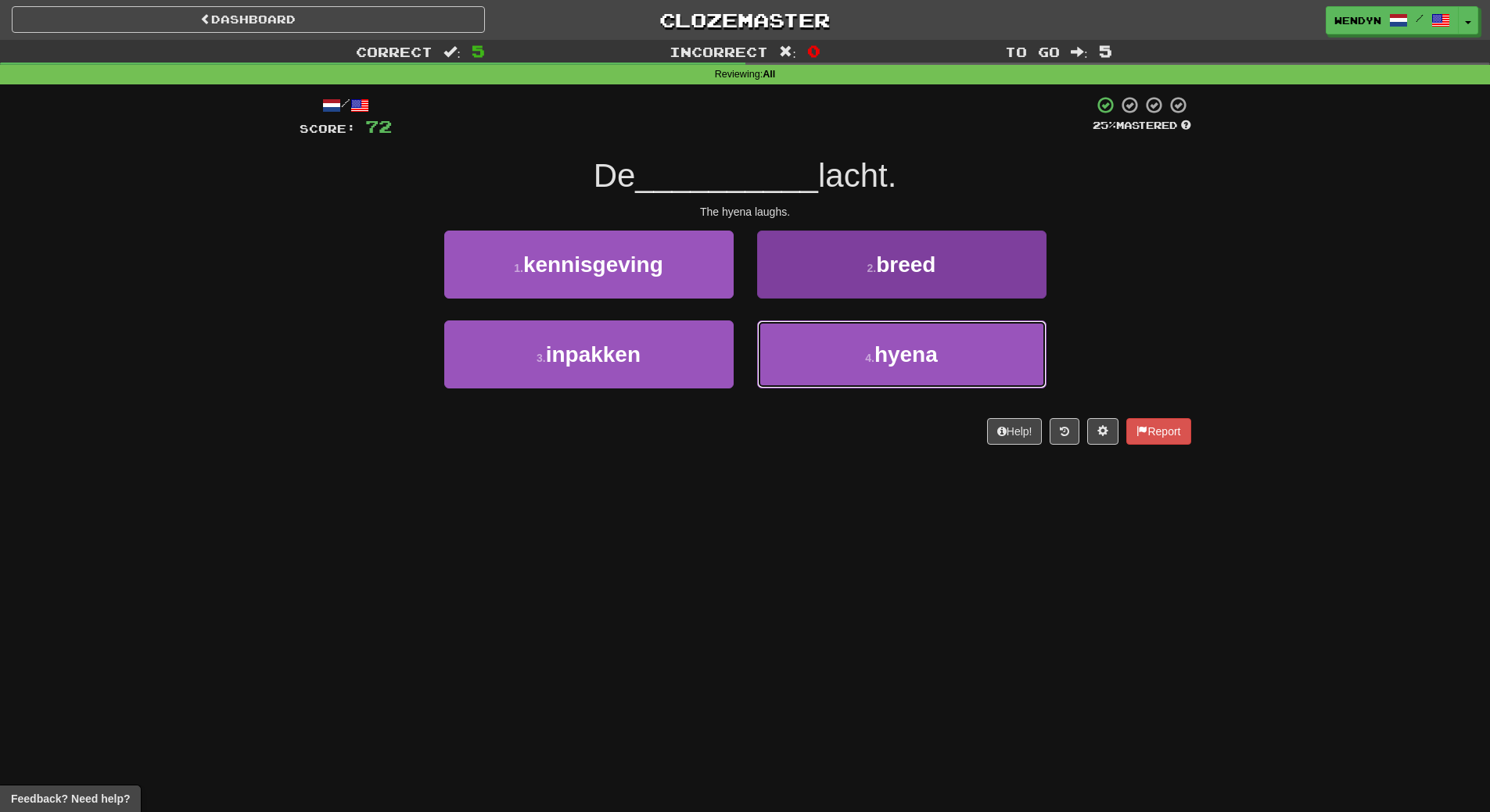
drag, startPoint x: 888, startPoint y: 348, endPoint x: 888, endPoint y: 332, distance: 16.0
click at [888, 349] on span "hyena" at bounding box center [906, 354] width 64 height 24
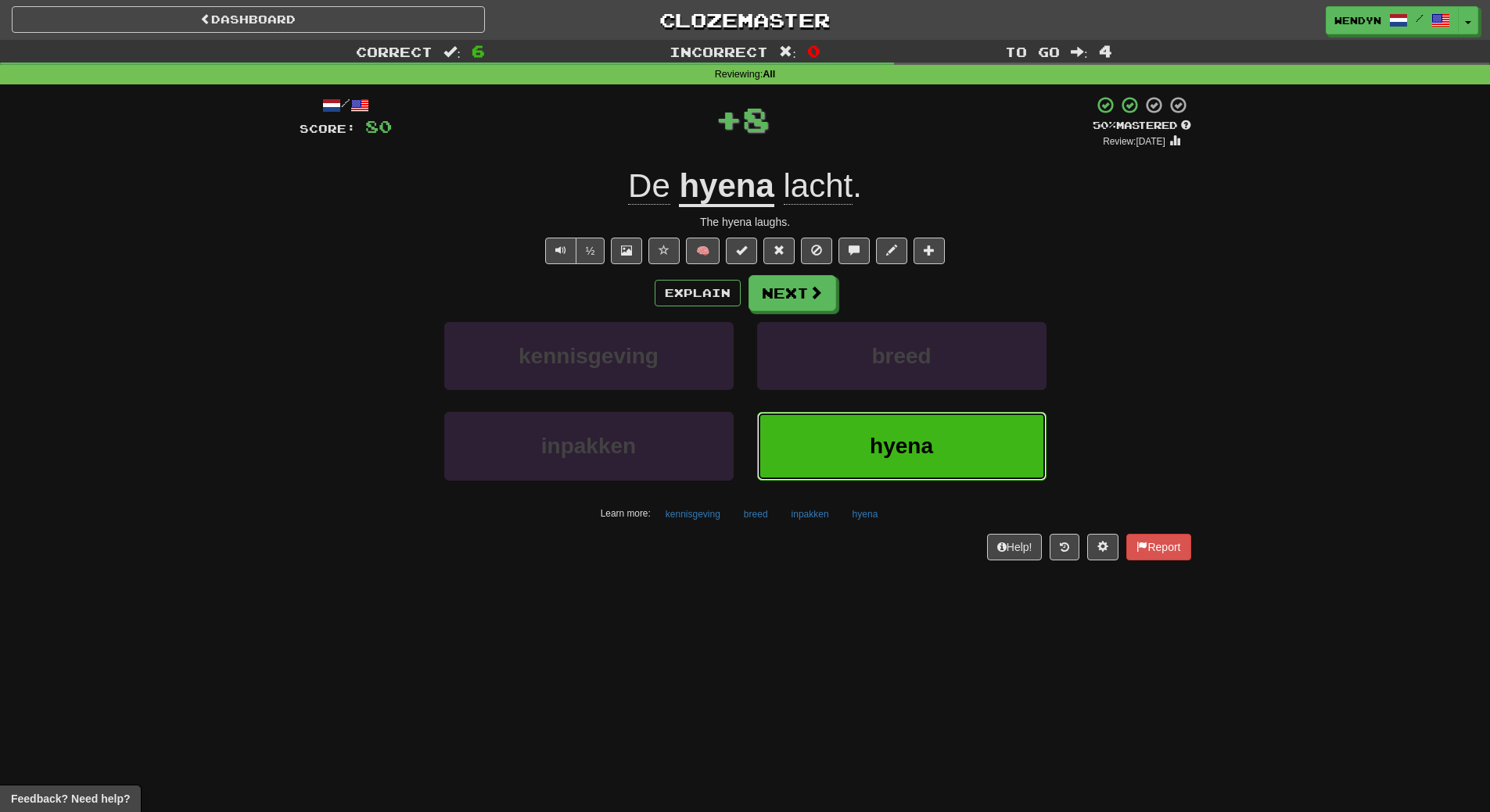
click at [857, 466] on button "hyena" at bounding box center [901, 446] width 289 height 68
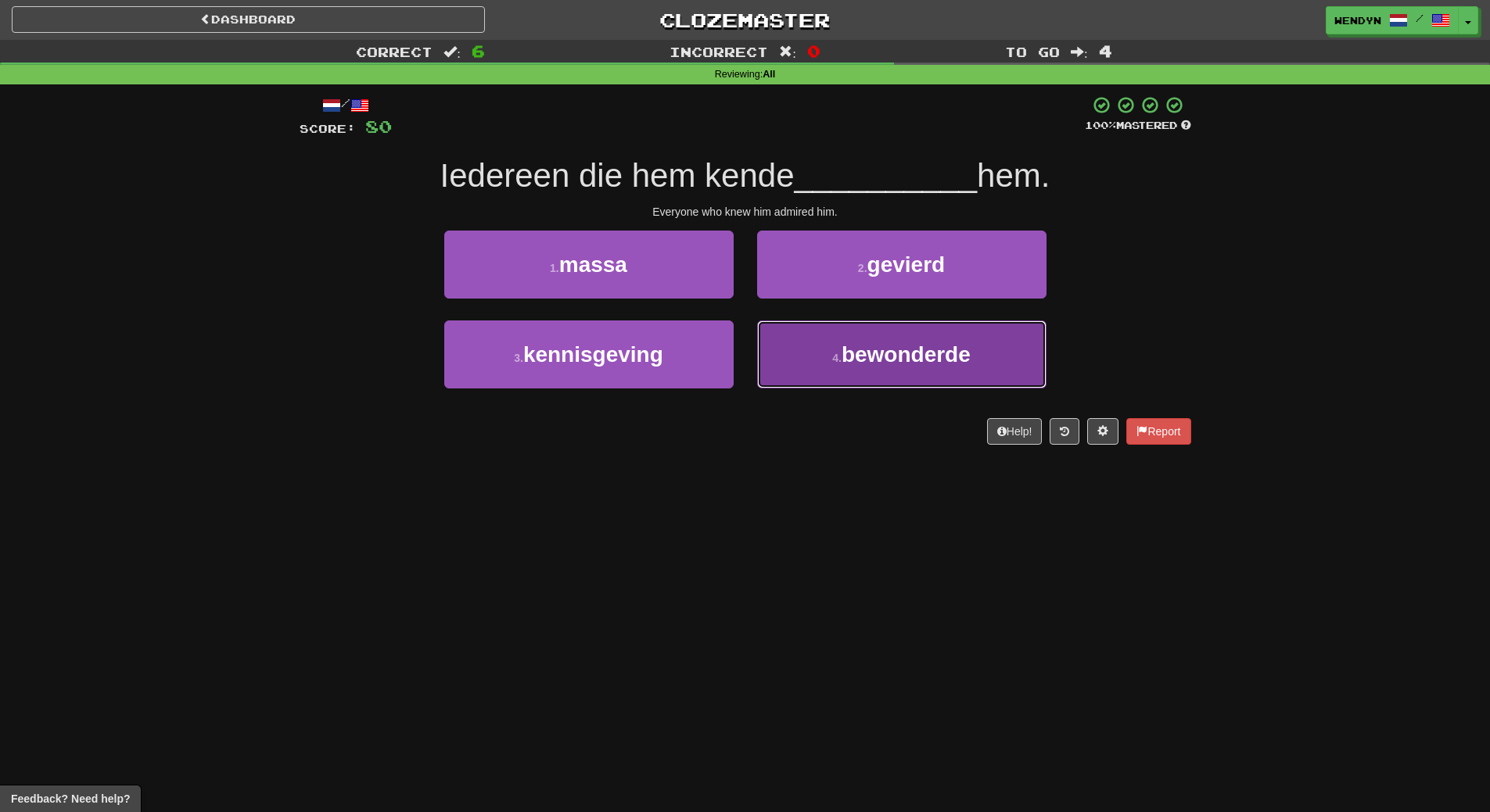
click at [956, 367] on button "4 . bewonderde" at bounding box center [901, 354] width 289 height 68
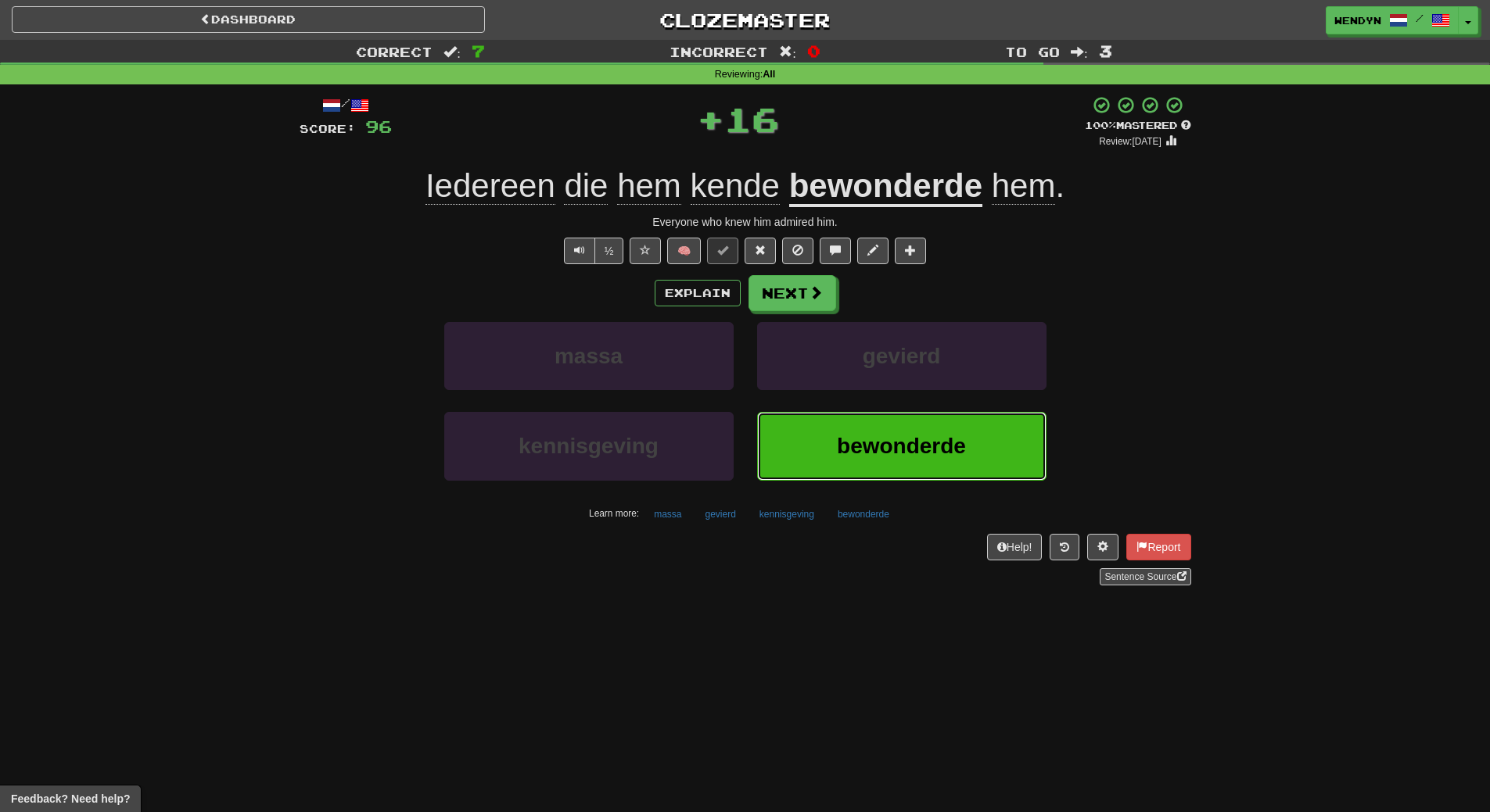
click at [921, 442] on span "bewonderde" at bounding box center [901, 445] width 129 height 24
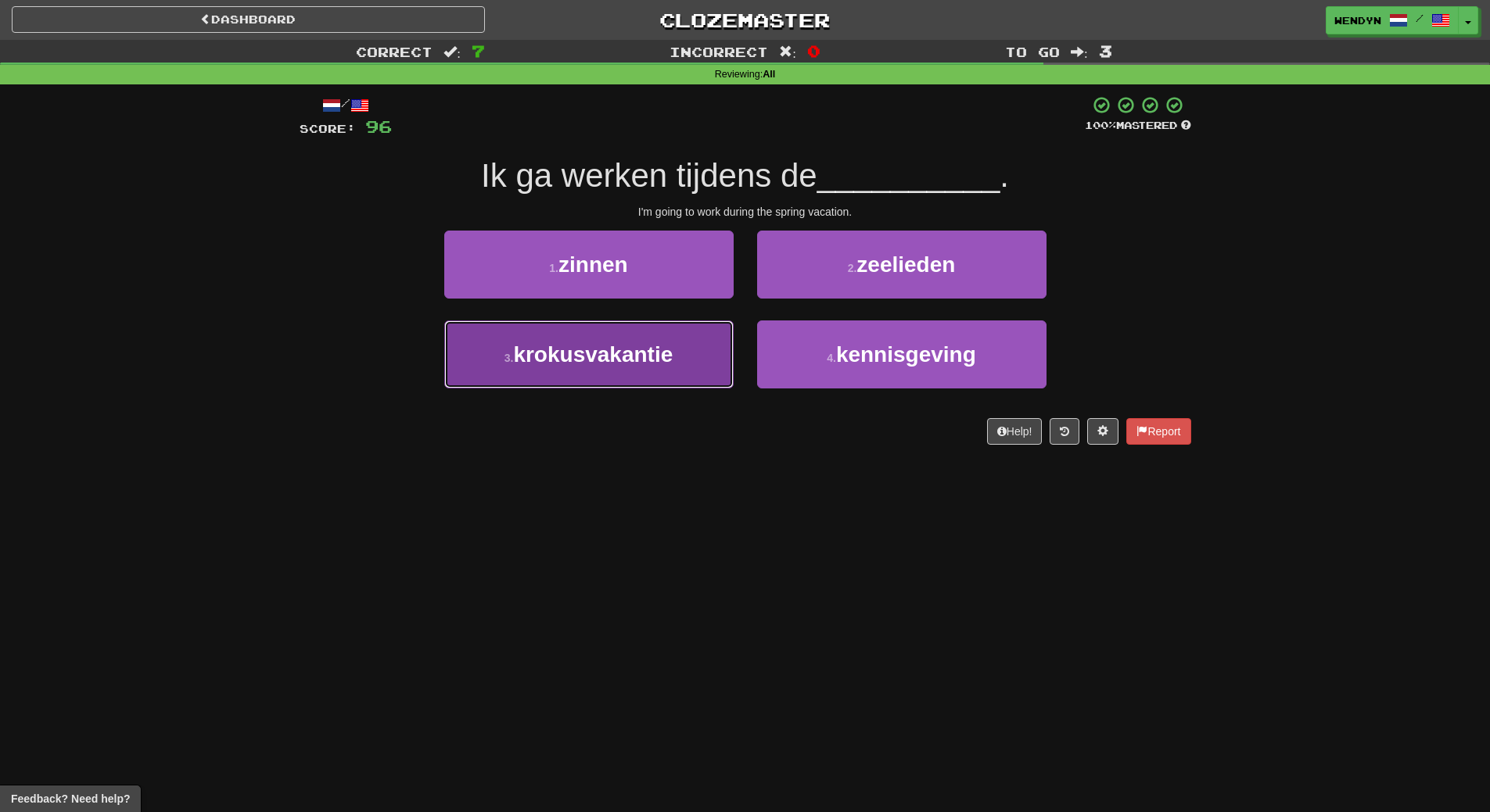
click at [685, 369] on button "3 . krokusvakantie" at bounding box center [588, 354] width 289 height 68
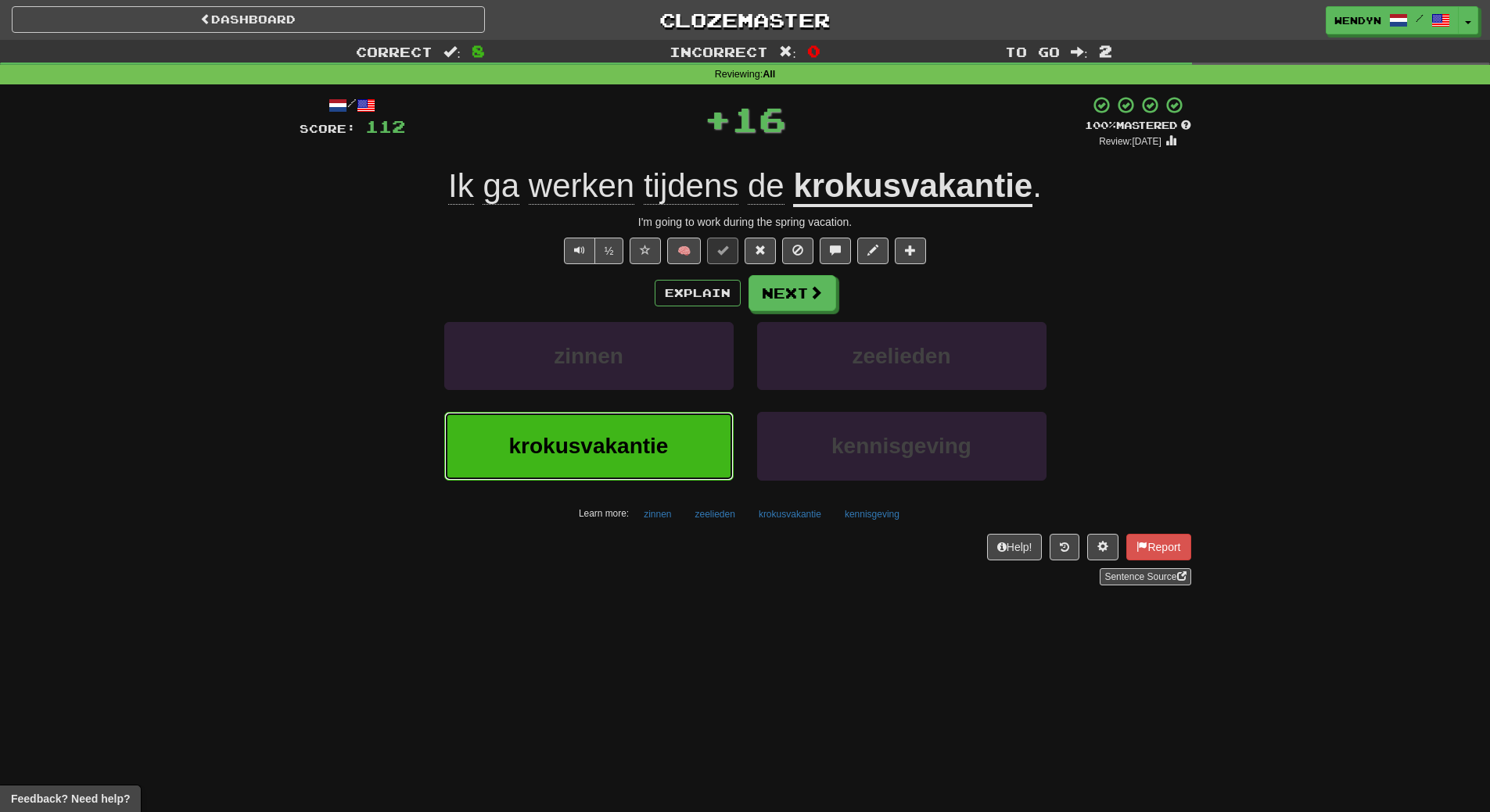
click at [679, 452] on button "krokusvakantie" at bounding box center [588, 446] width 289 height 68
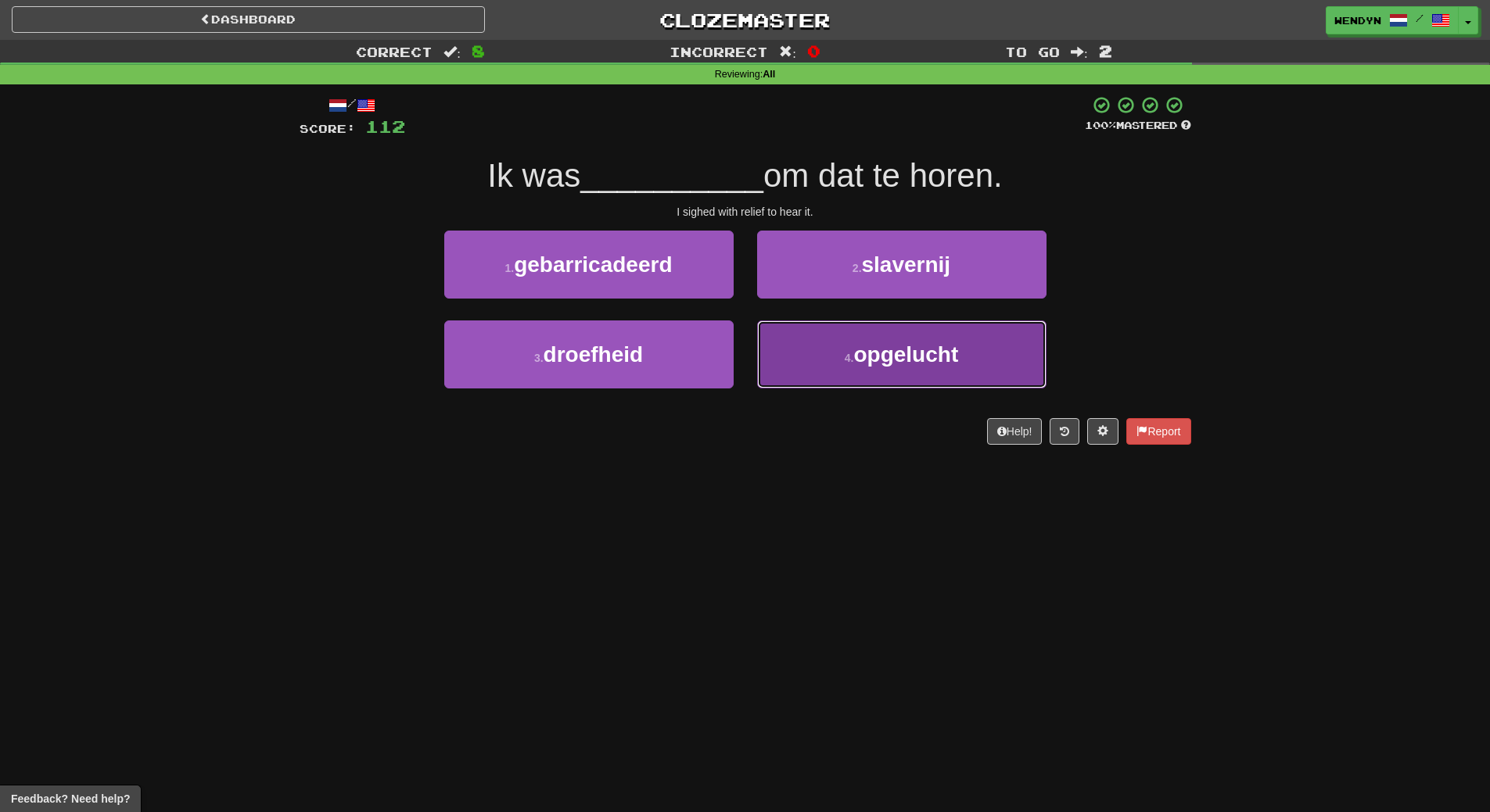
click at [942, 363] on span "opgelucht" at bounding box center [906, 354] width 105 height 24
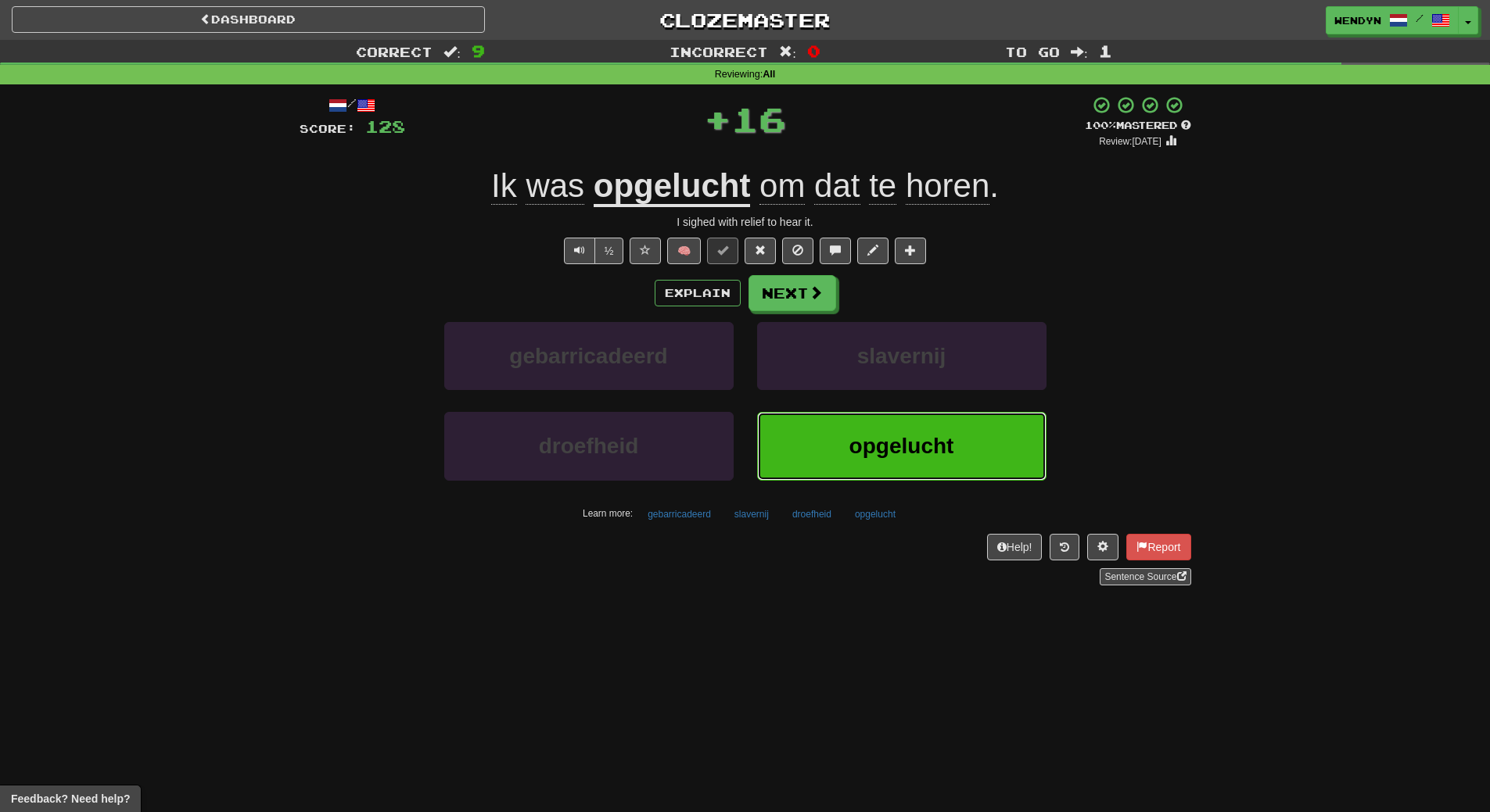
click at [910, 460] on button "opgelucht" at bounding box center [901, 446] width 289 height 68
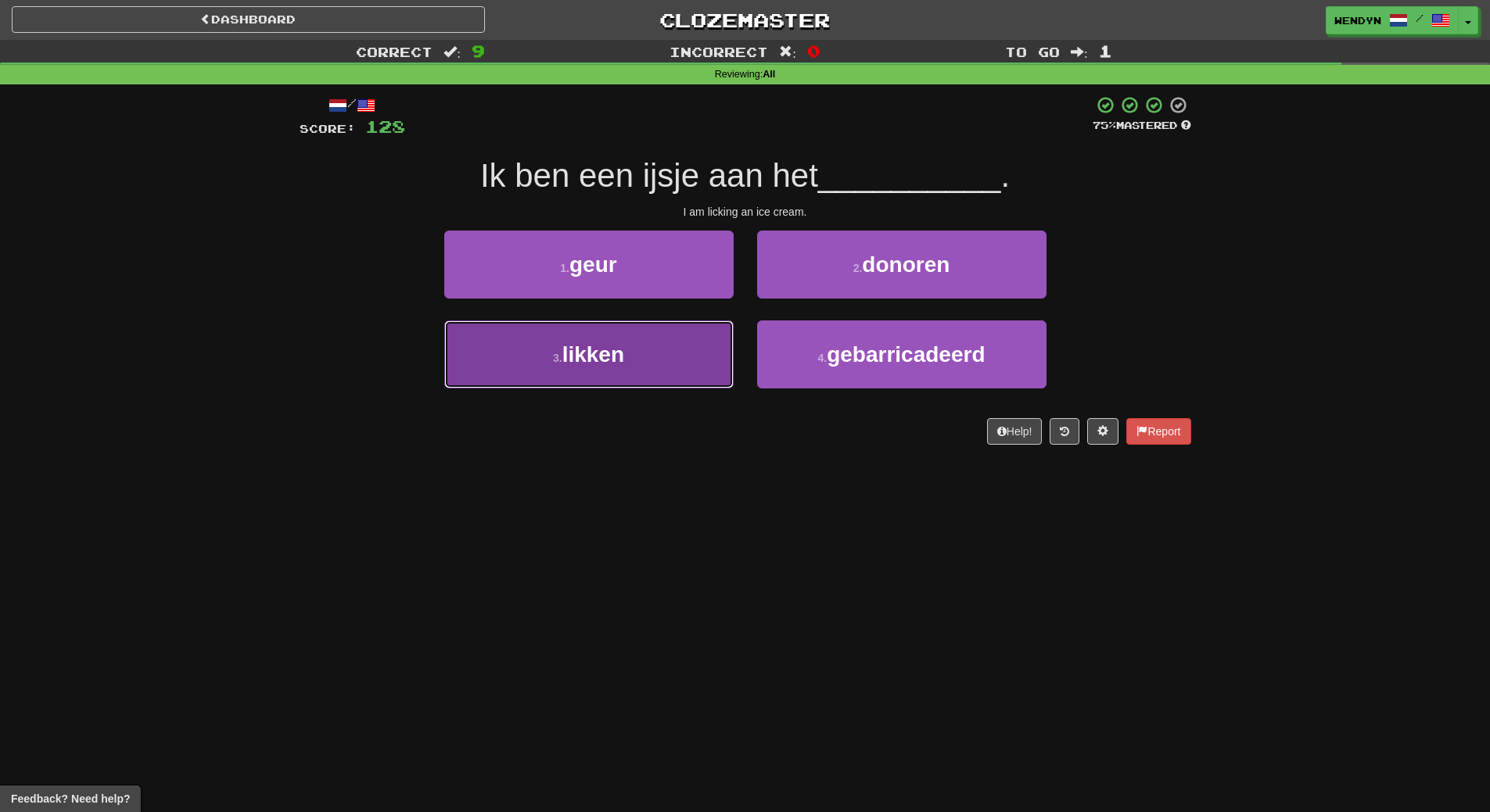
click at [654, 363] on button "3 . likken" at bounding box center [588, 354] width 289 height 68
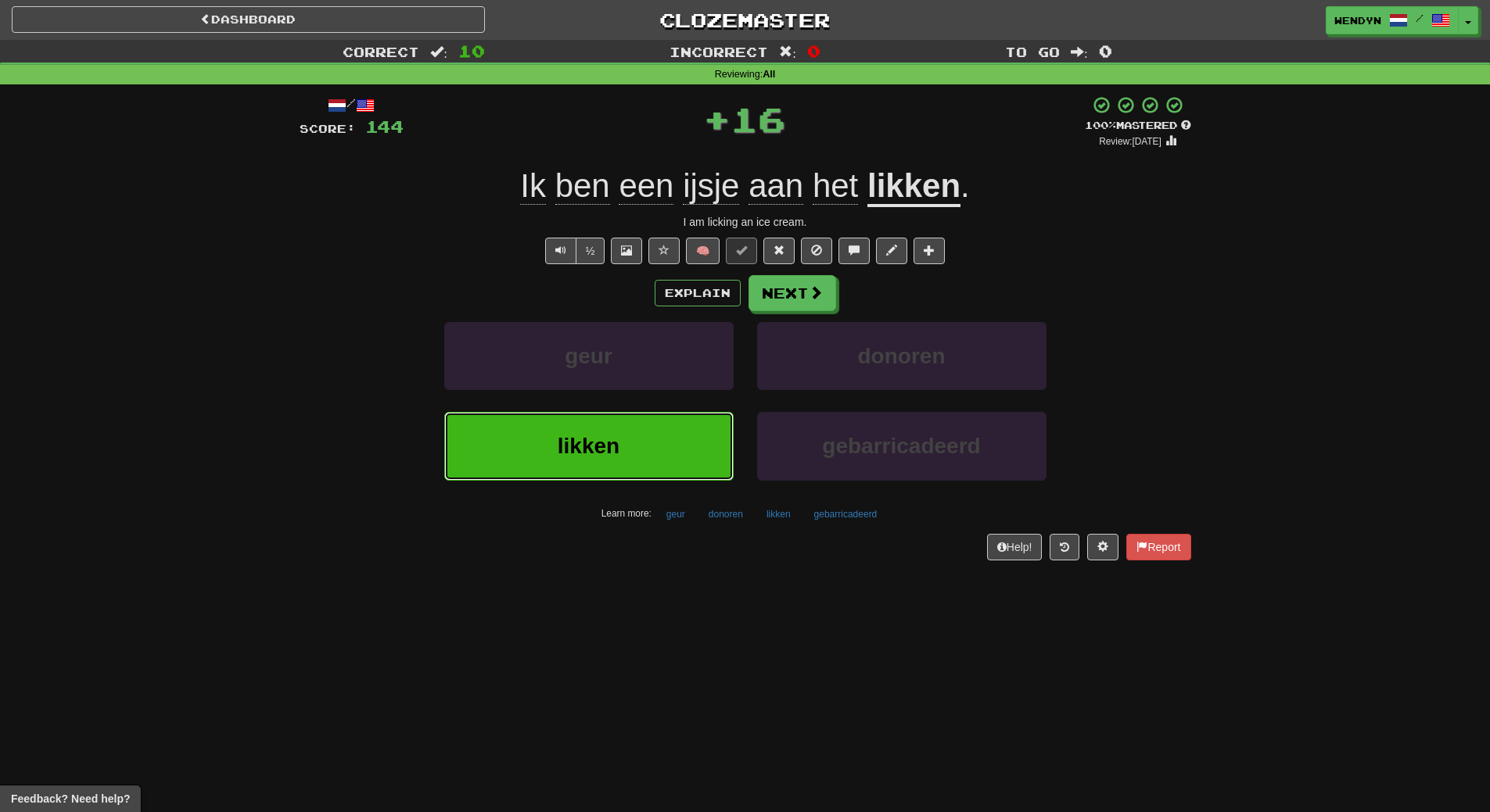
click at [646, 440] on button "likken" at bounding box center [588, 446] width 289 height 68
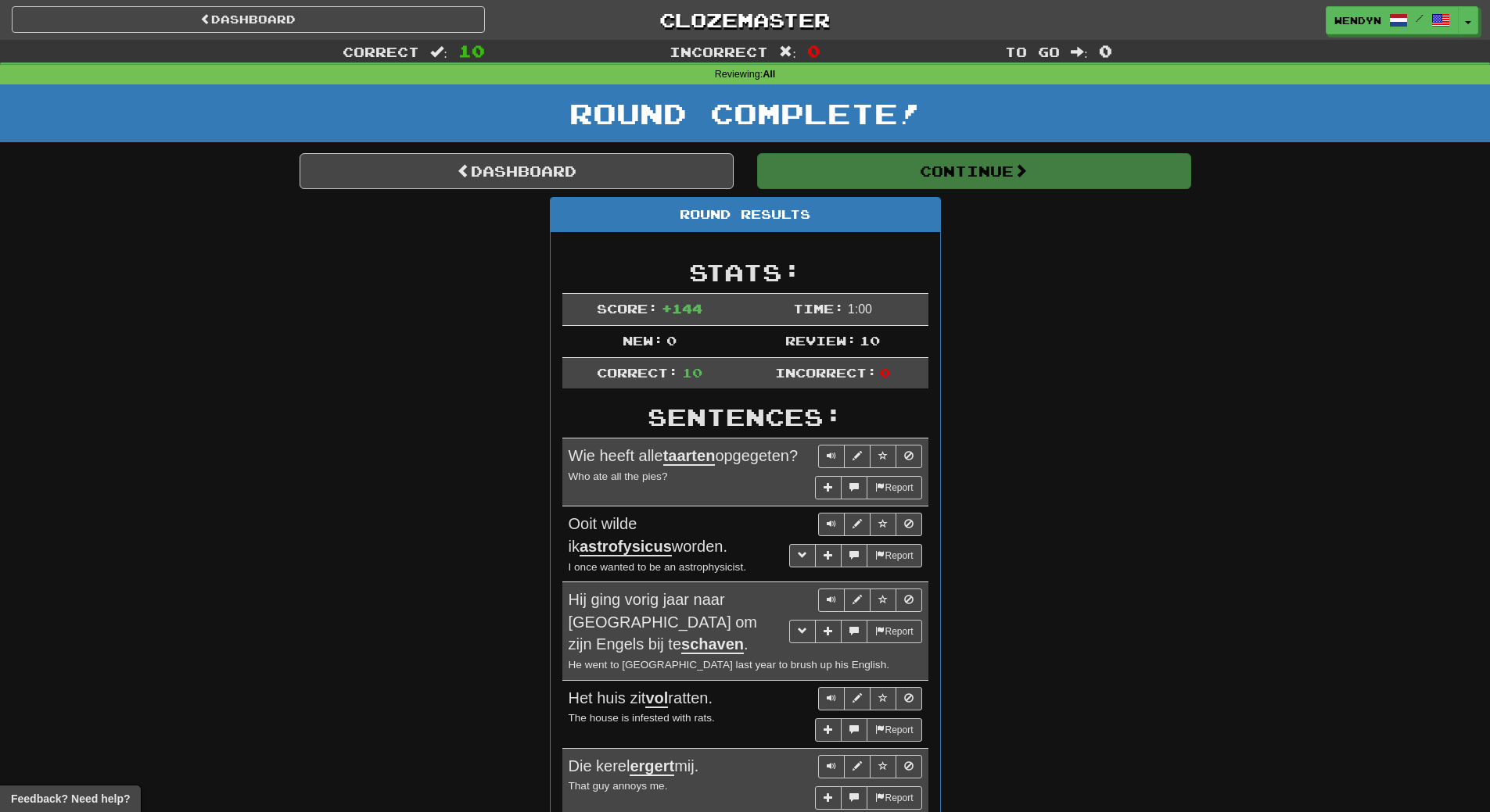
click at [1043, 373] on div "Round Results Stats: Score: + 144 Time: 1 : 0 0 New: 0 Review: 10 Correct: 10 I…" at bounding box center [745, 697] width 892 height 1000
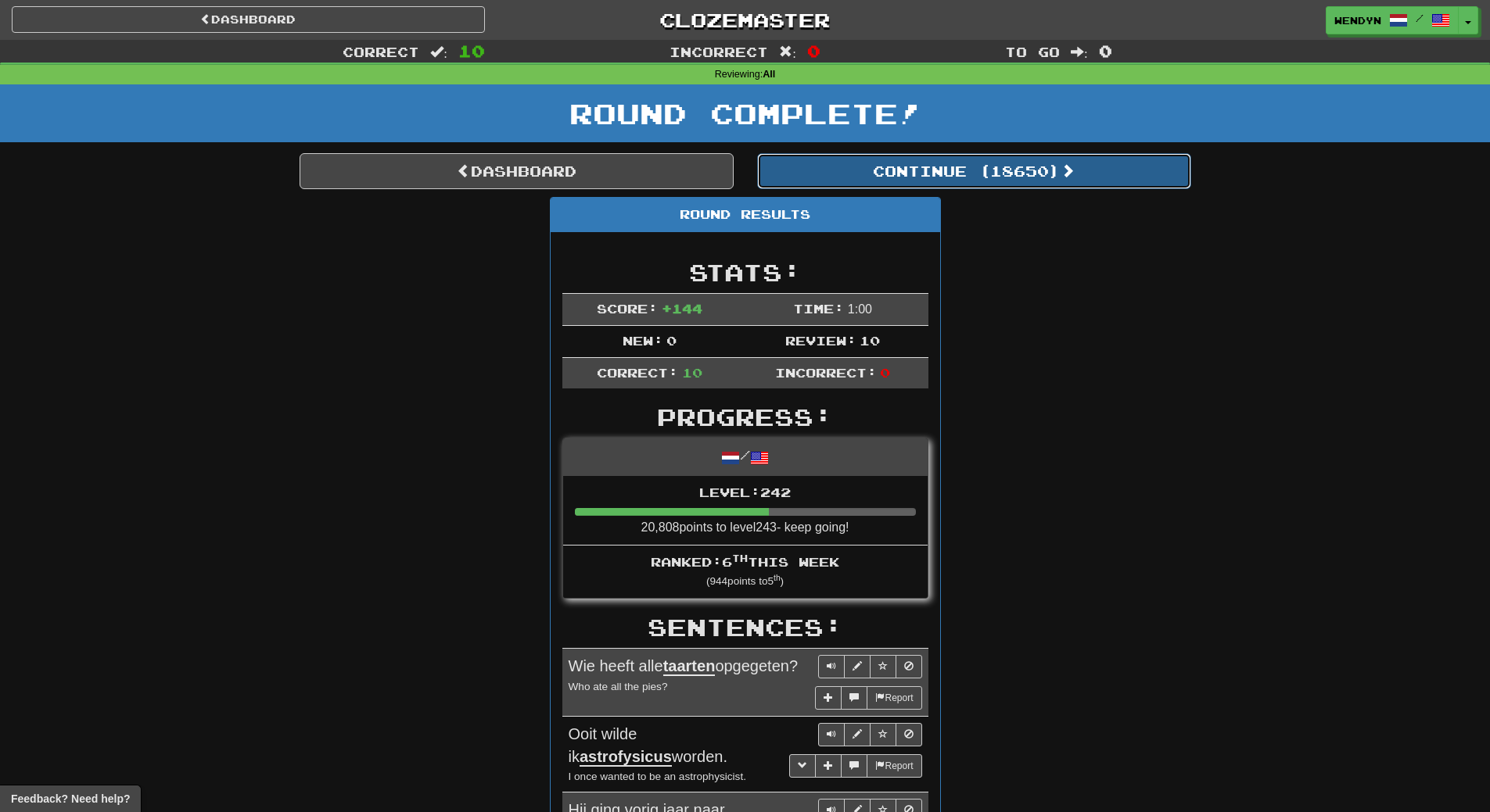
click at [1008, 169] on button "Continue ( 18650 )" at bounding box center [973, 171] width 434 height 36
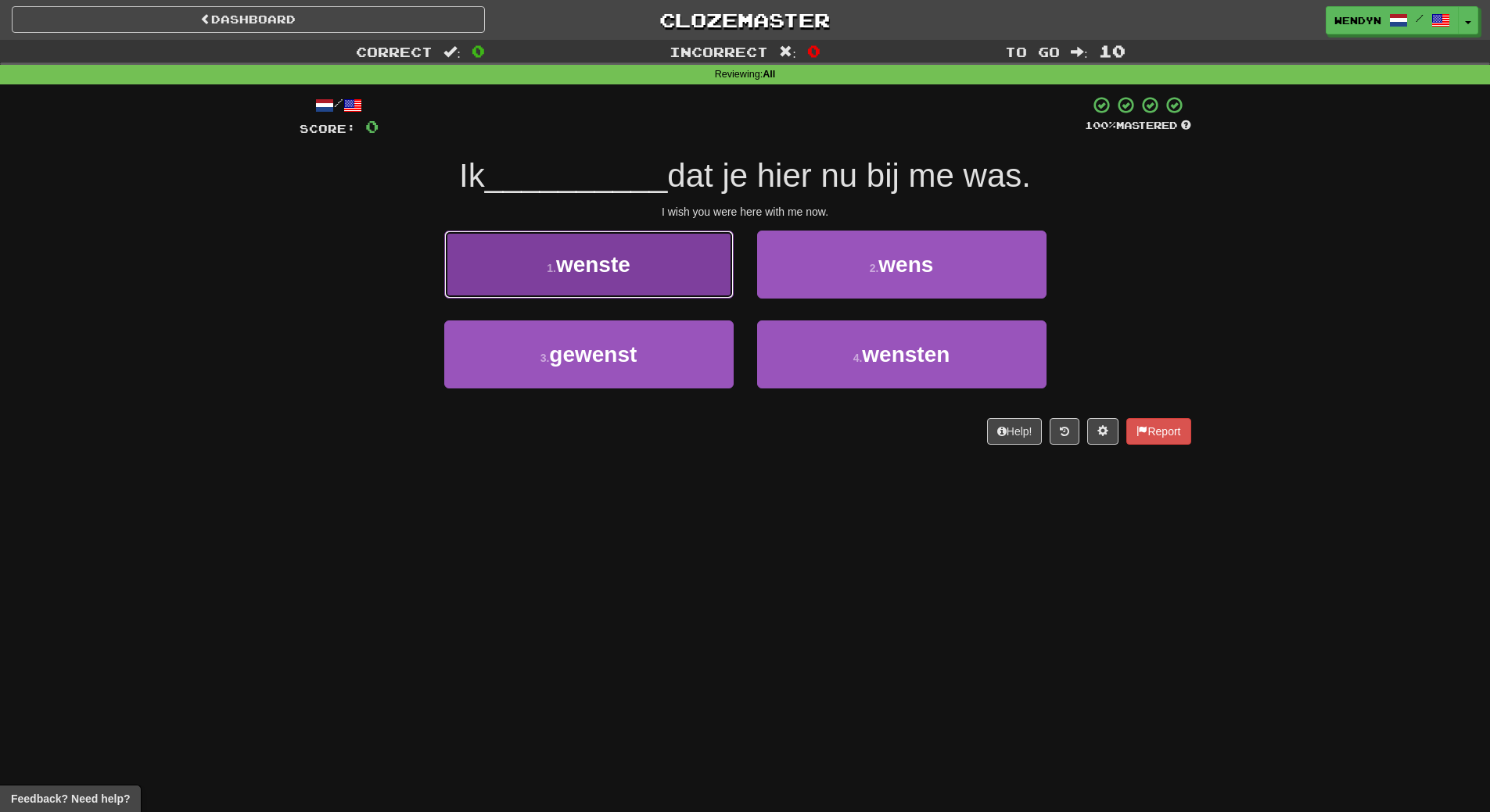
click at [640, 271] on button "1 . wenste" at bounding box center [588, 264] width 289 height 68
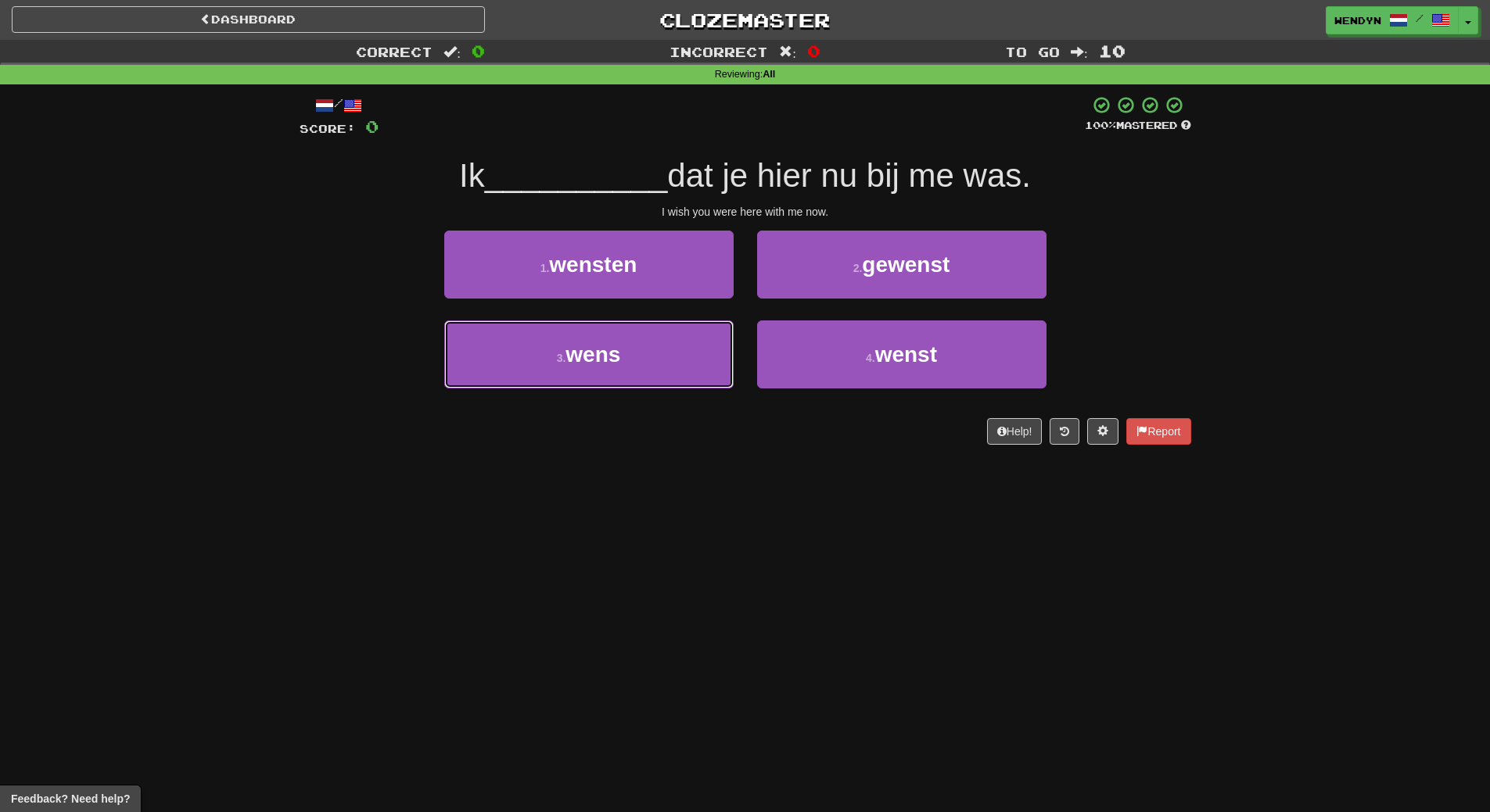
drag, startPoint x: 662, startPoint y: 355, endPoint x: 658, endPoint y: 395, distance: 40.2
click at [662, 357] on button "3 . wens" at bounding box center [588, 354] width 289 height 68
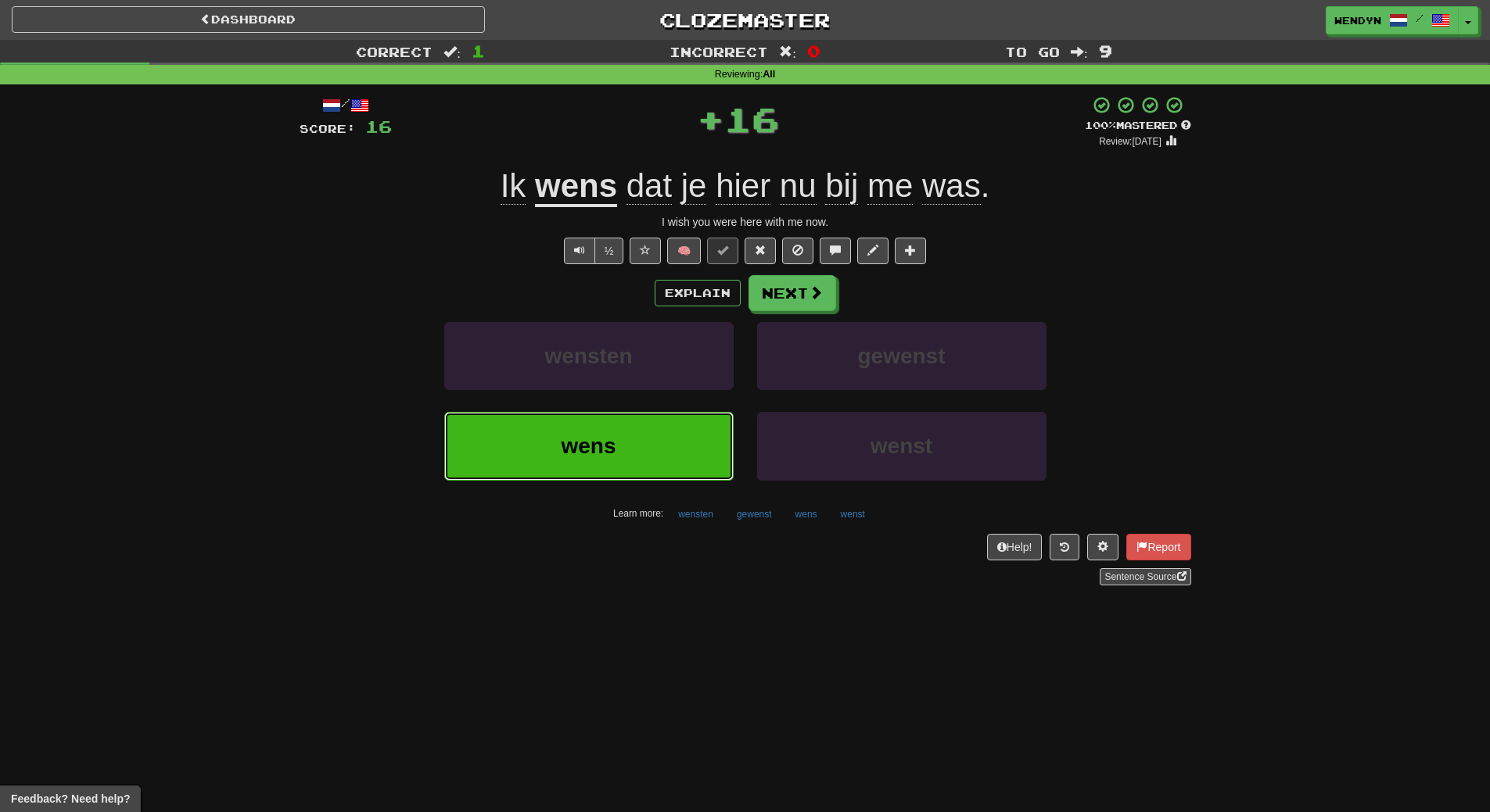
click at [655, 436] on button "wens" at bounding box center [588, 446] width 289 height 68
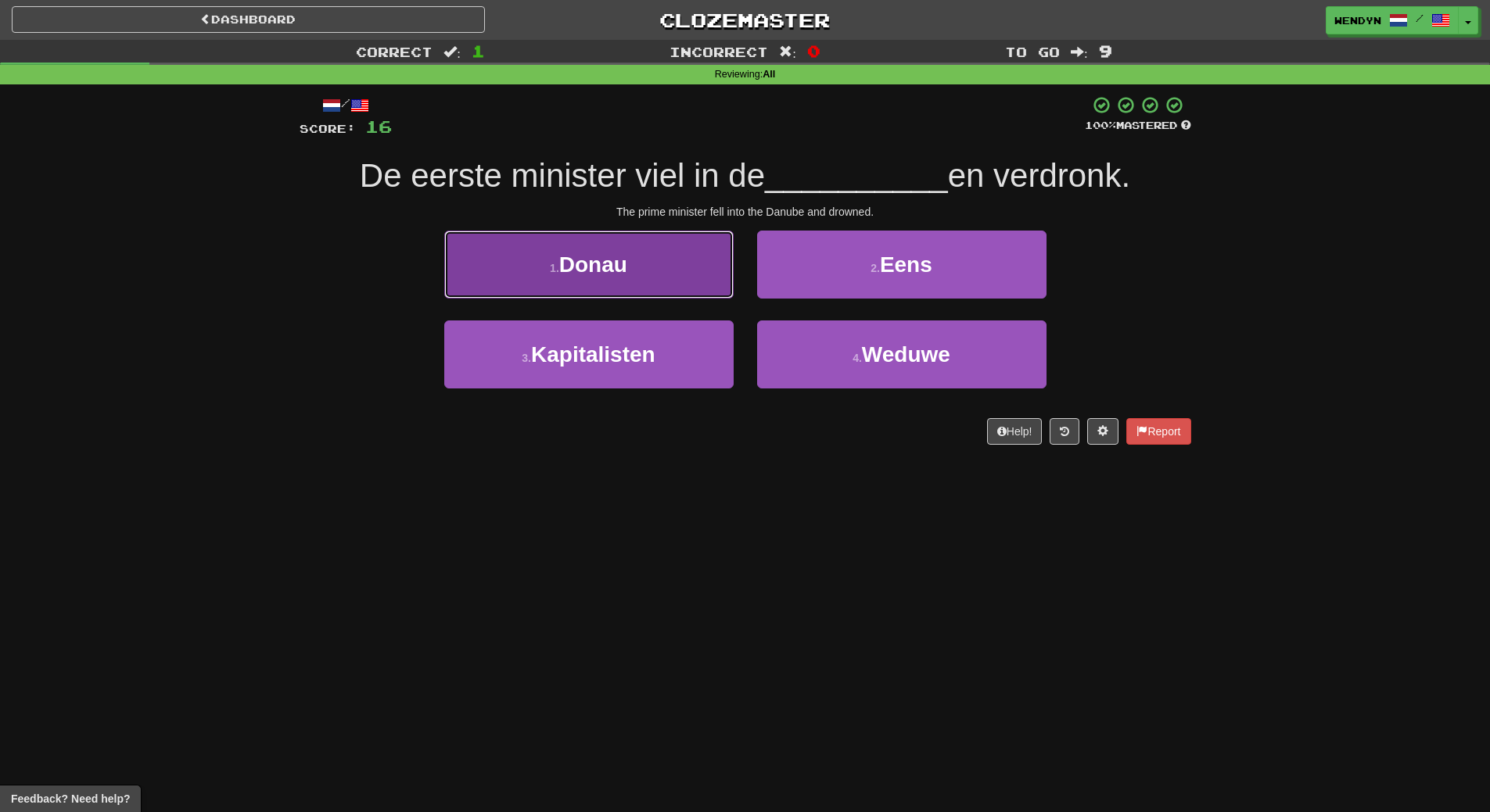
drag, startPoint x: 644, startPoint y: 252, endPoint x: 625, endPoint y: 327, distance: 77.4
click at [642, 263] on button "1 . Donau" at bounding box center [588, 264] width 289 height 68
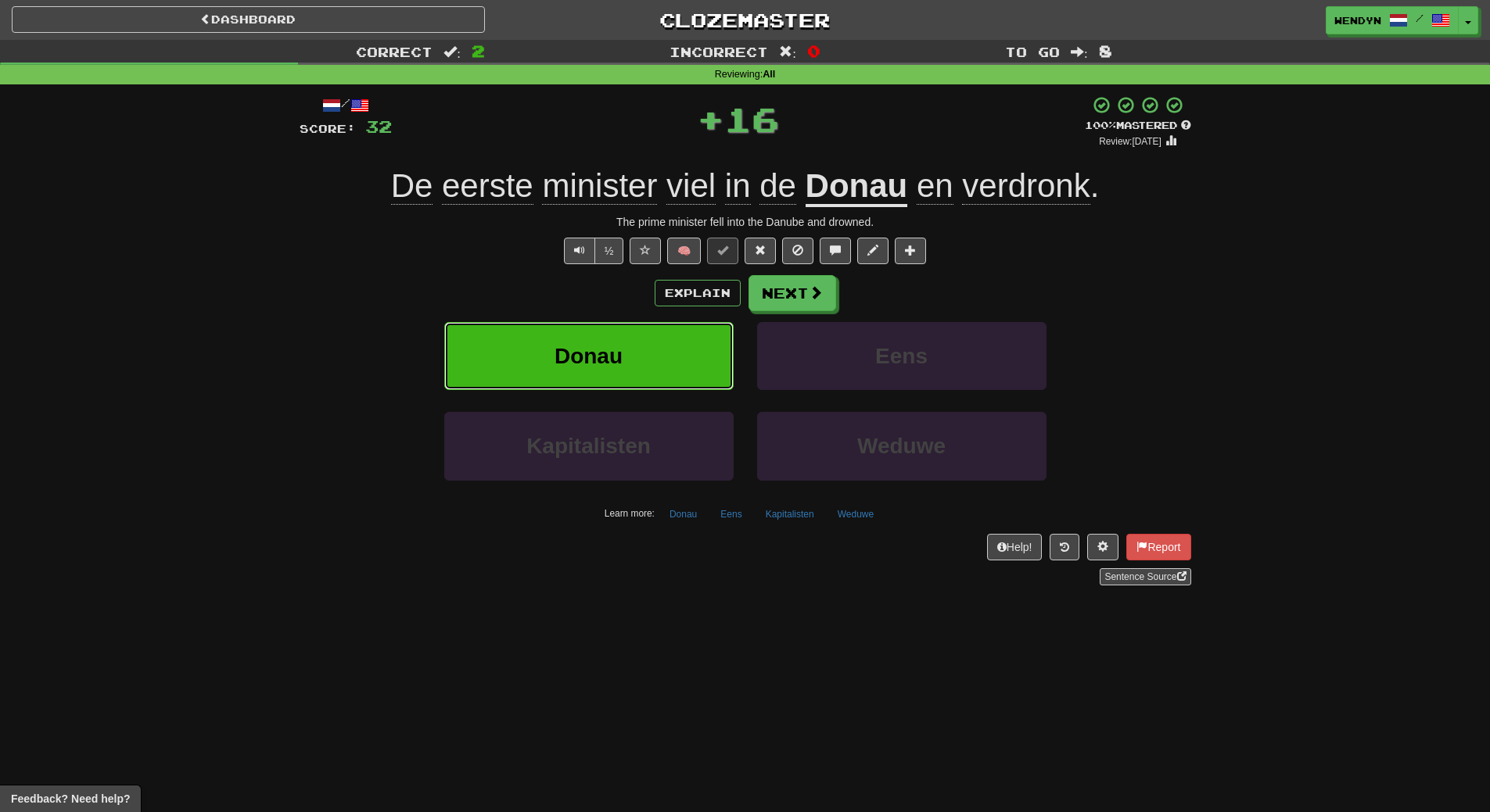
click at [625, 327] on button "Donau" at bounding box center [588, 356] width 289 height 68
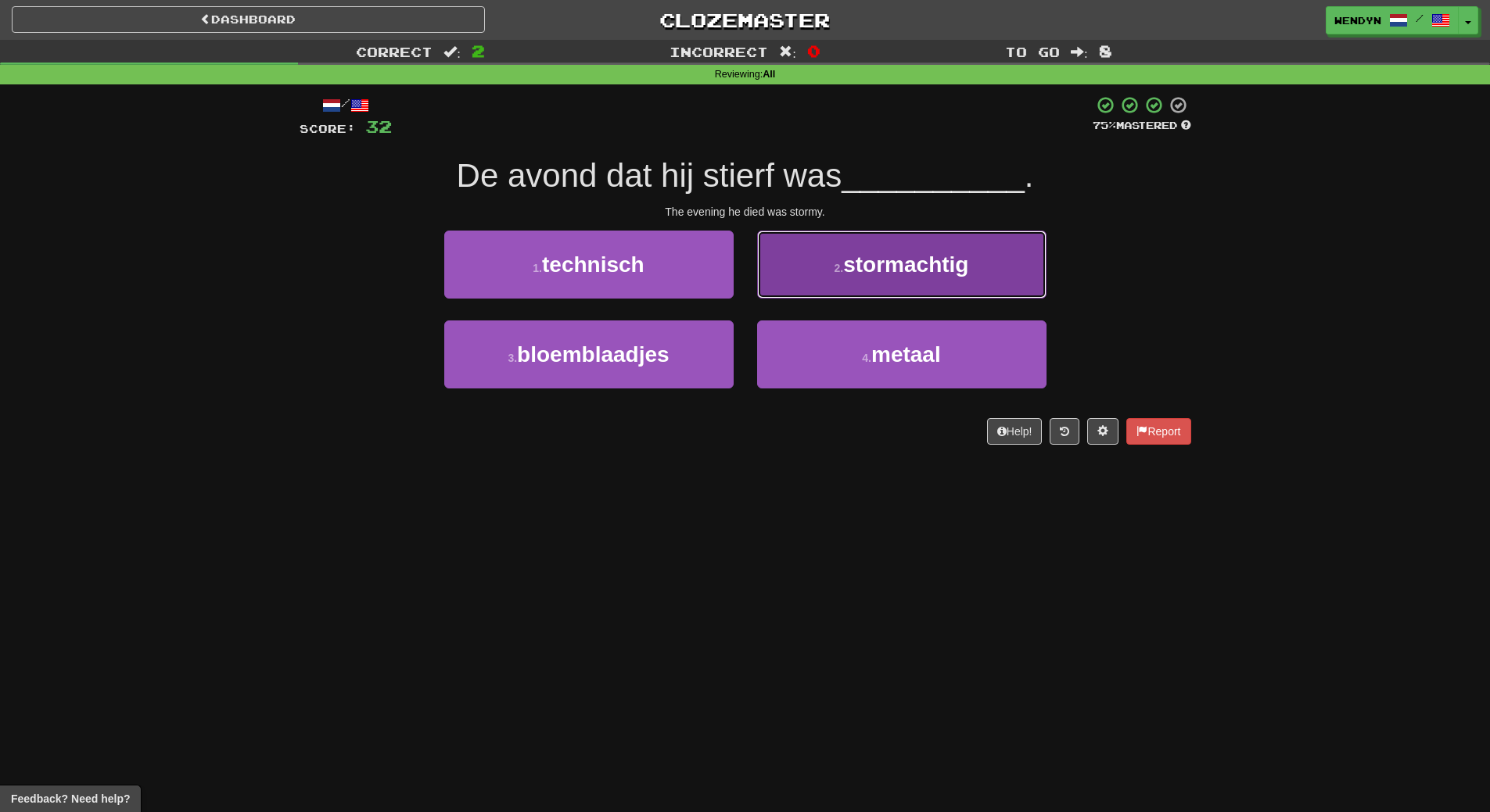
click at [907, 267] on span "stormachtig" at bounding box center [906, 264] width 125 height 24
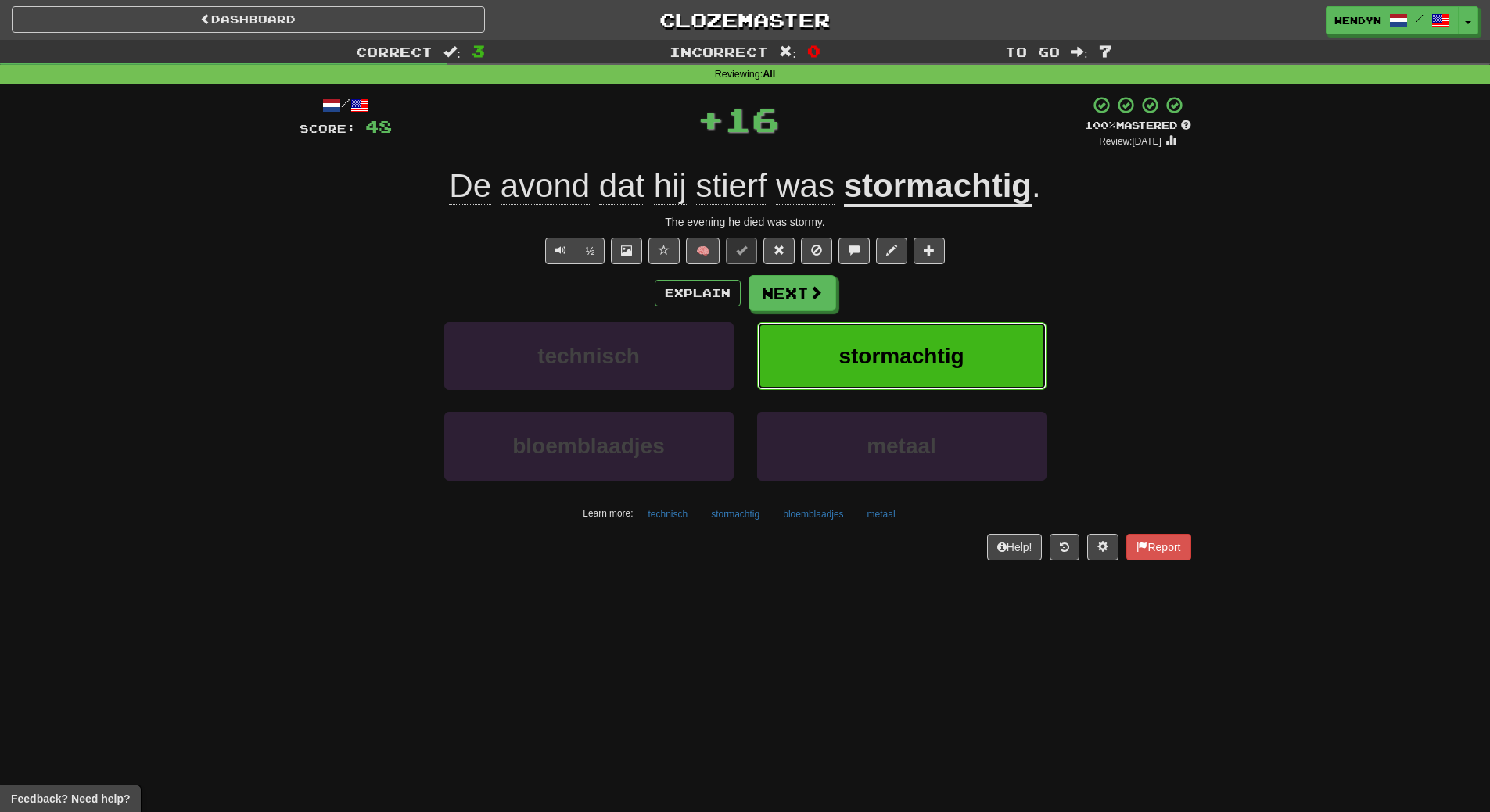
click at [903, 360] on span "stormachtig" at bounding box center [901, 356] width 125 height 24
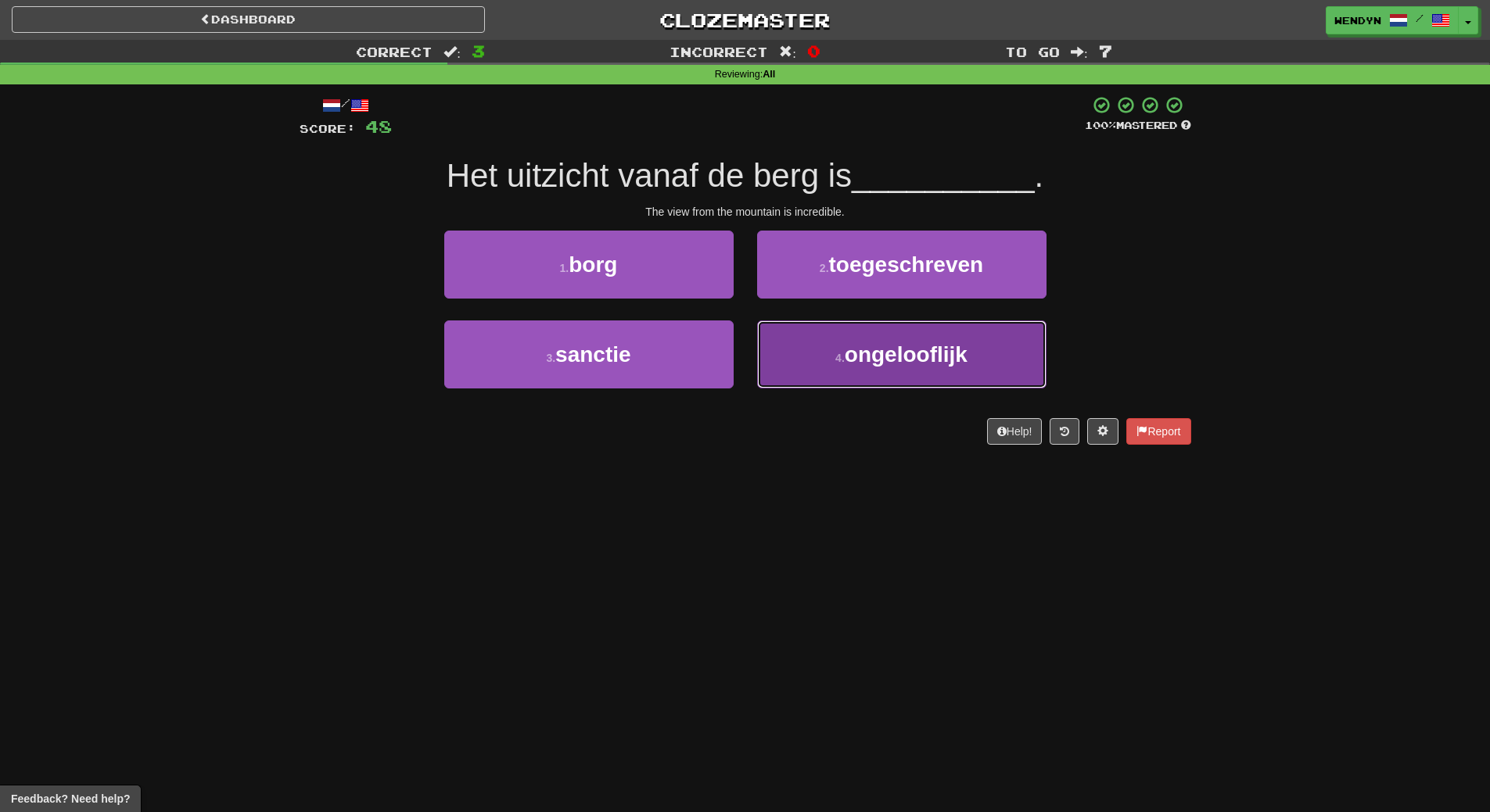
click at [842, 365] on button "4 . ongelooflijk" at bounding box center [901, 354] width 289 height 68
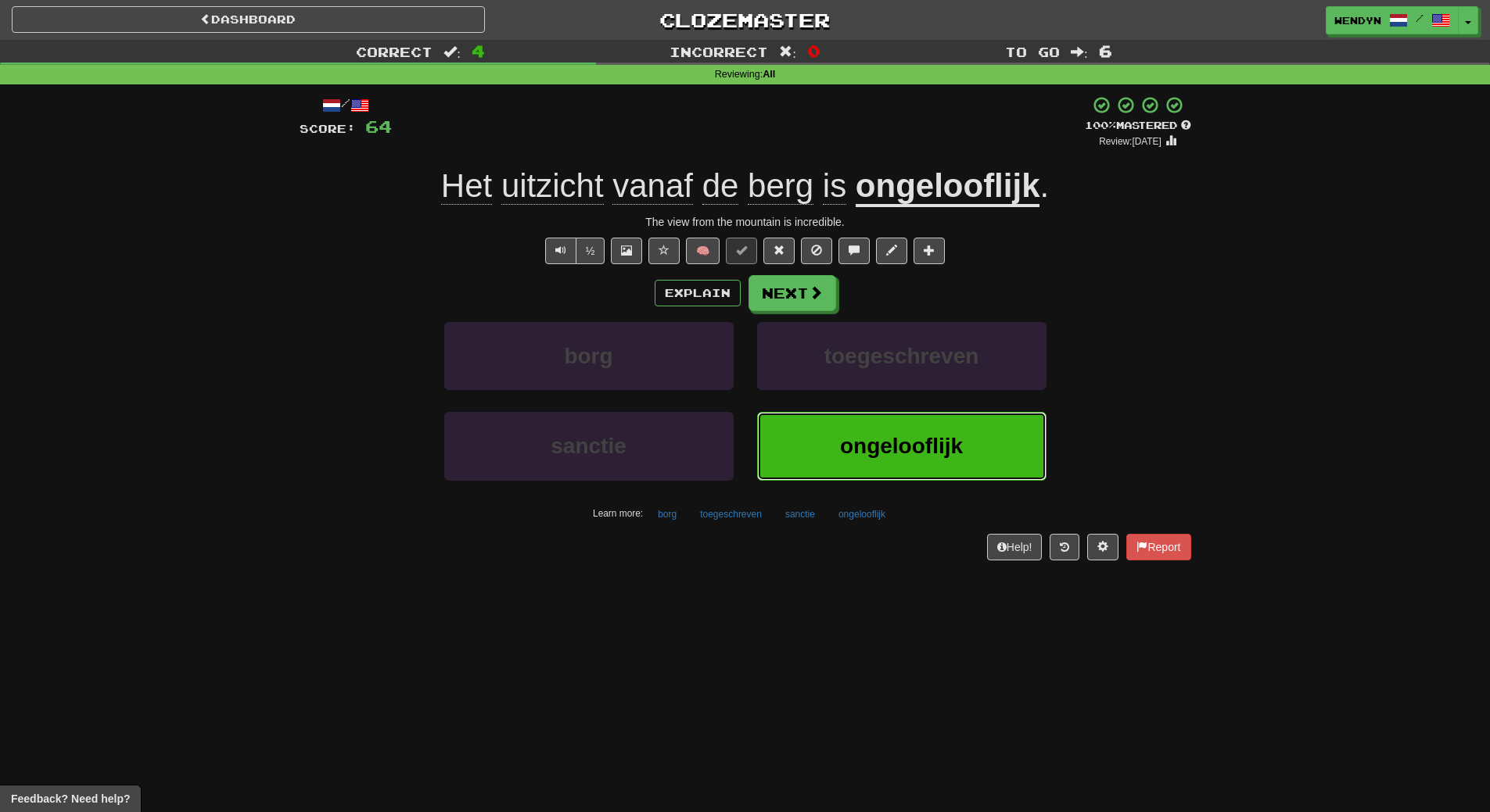
click at [861, 441] on span "ongelooflijk" at bounding box center [901, 445] width 123 height 24
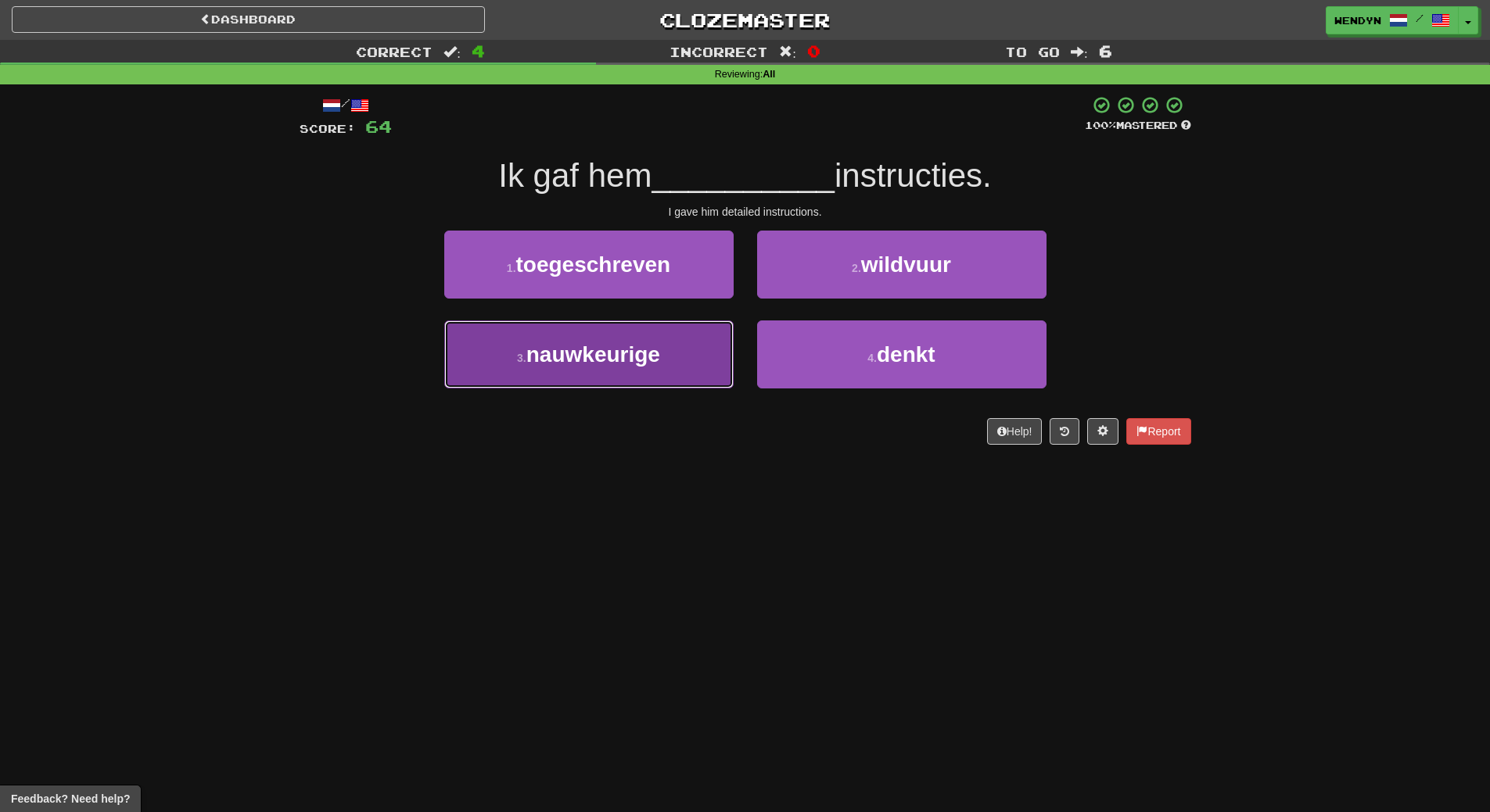
click at [685, 346] on button "3 . nauwkeurige" at bounding box center [588, 354] width 289 height 68
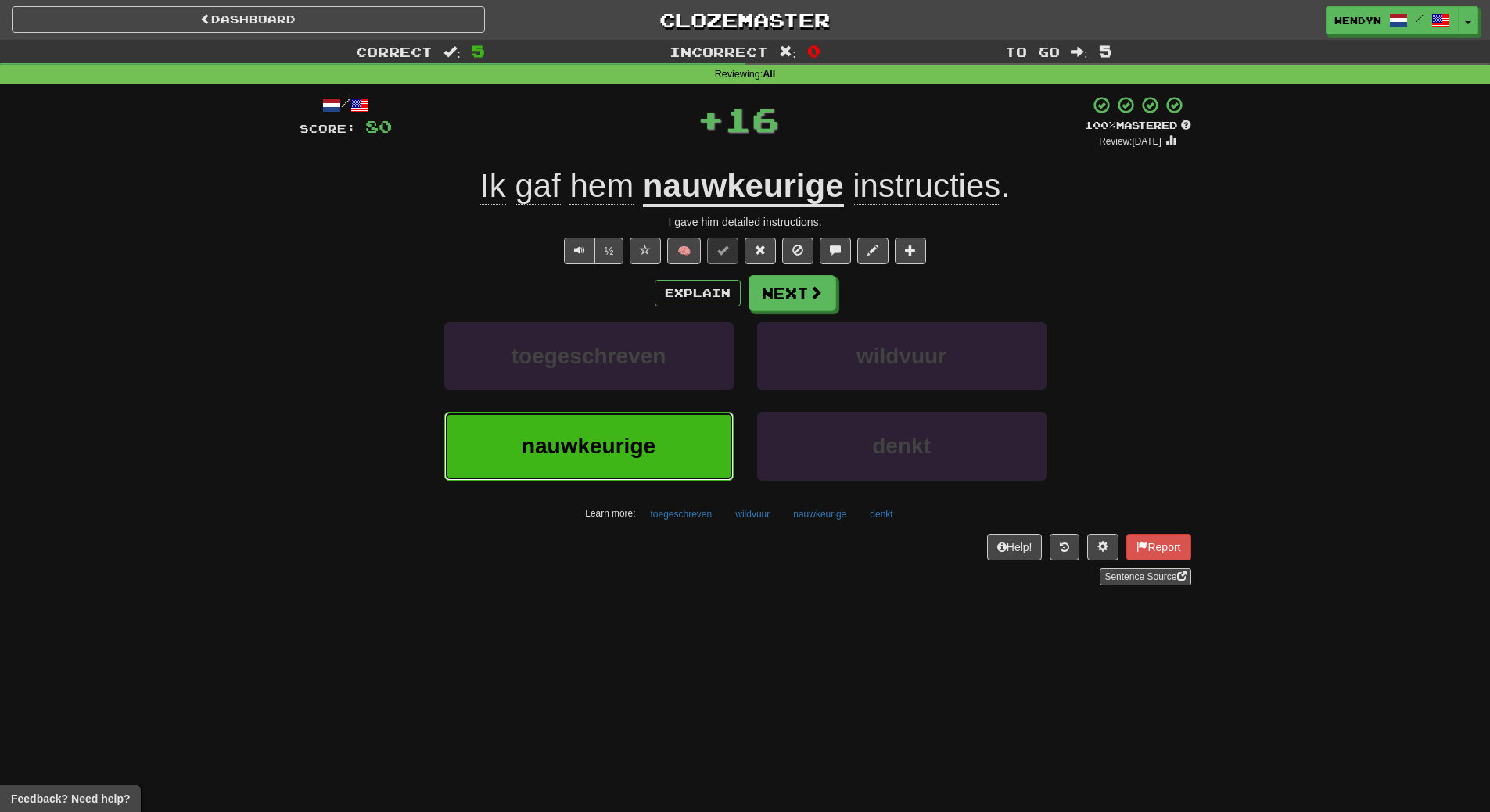
click at [678, 424] on button "nauwkeurige" at bounding box center [588, 446] width 289 height 68
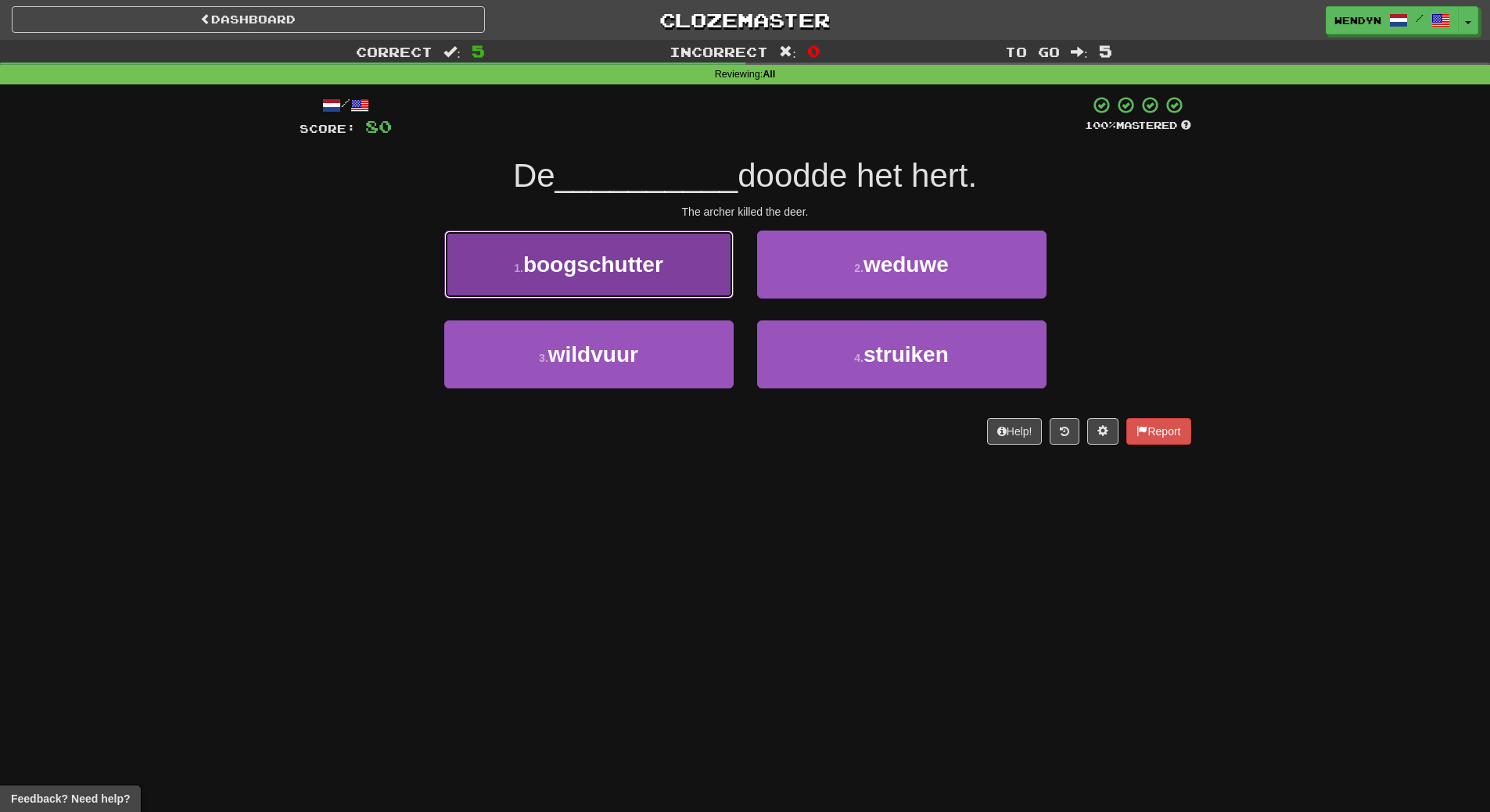
click at [653, 273] on span "boogschutter" at bounding box center [593, 264] width 140 height 24
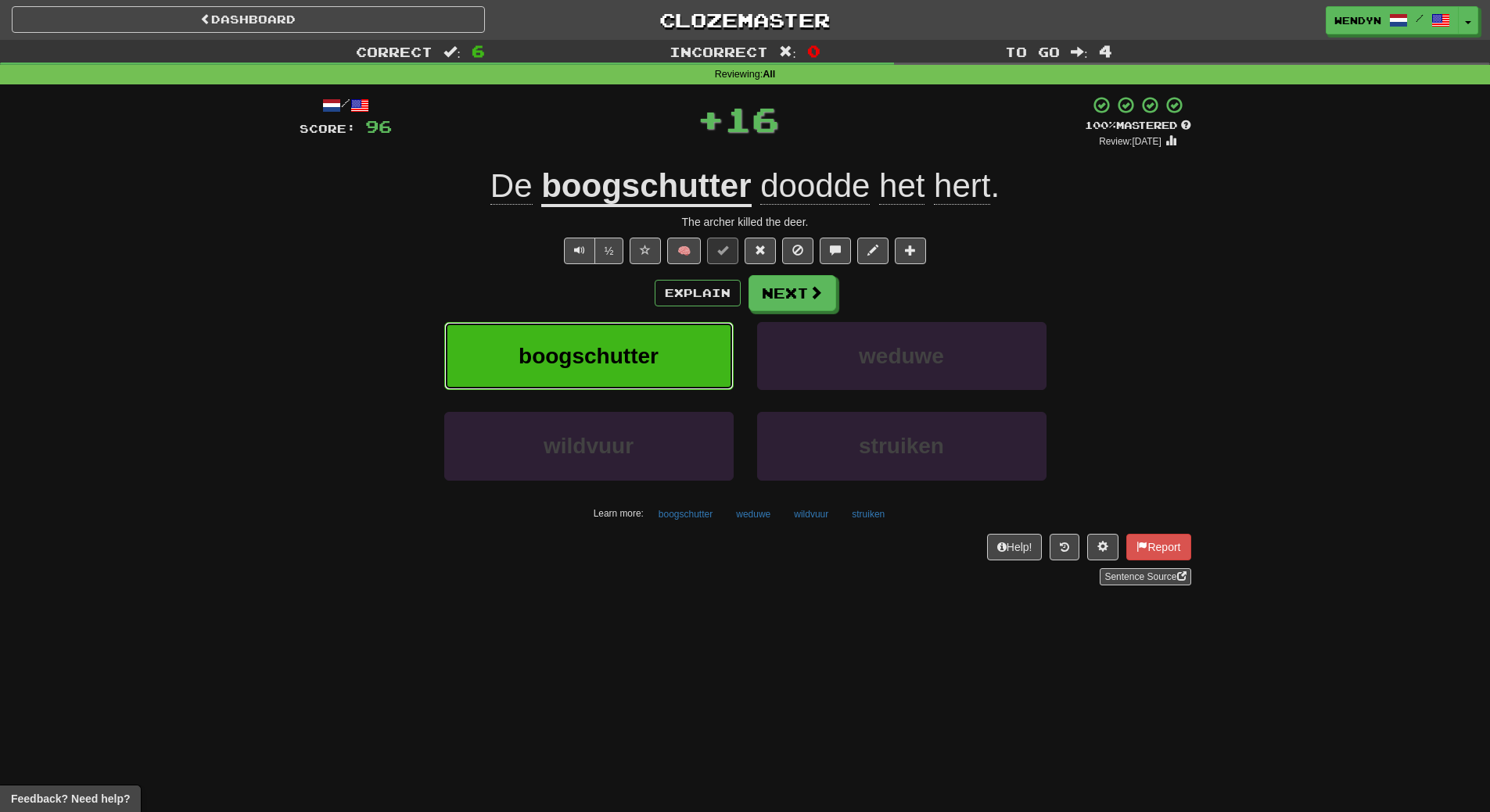
click at [649, 355] on span "boogschutter" at bounding box center [588, 356] width 140 height 24
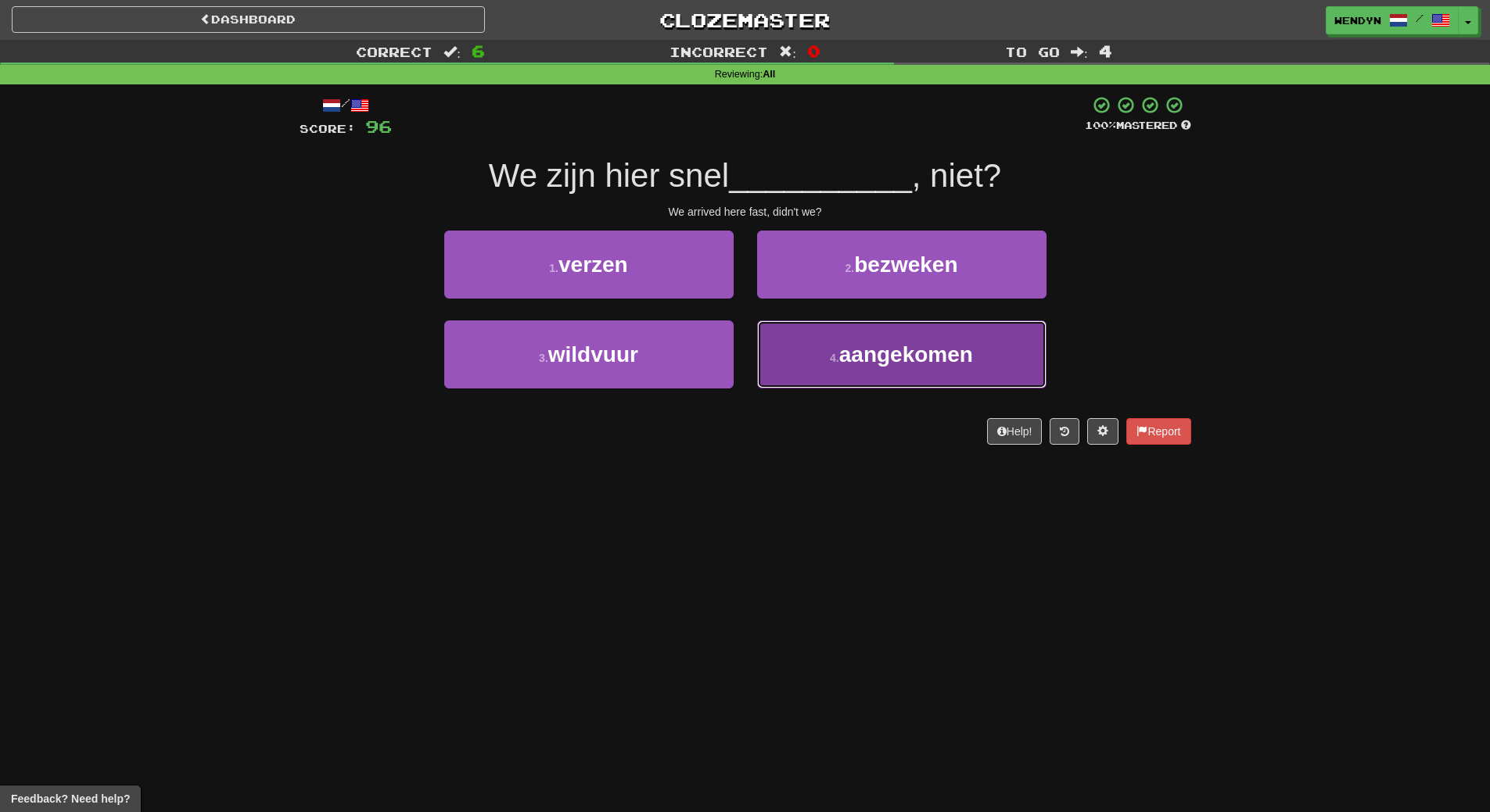
click at [887, 355] on span "aangekomen" at bounding box center [906, 354] width 134 height 24
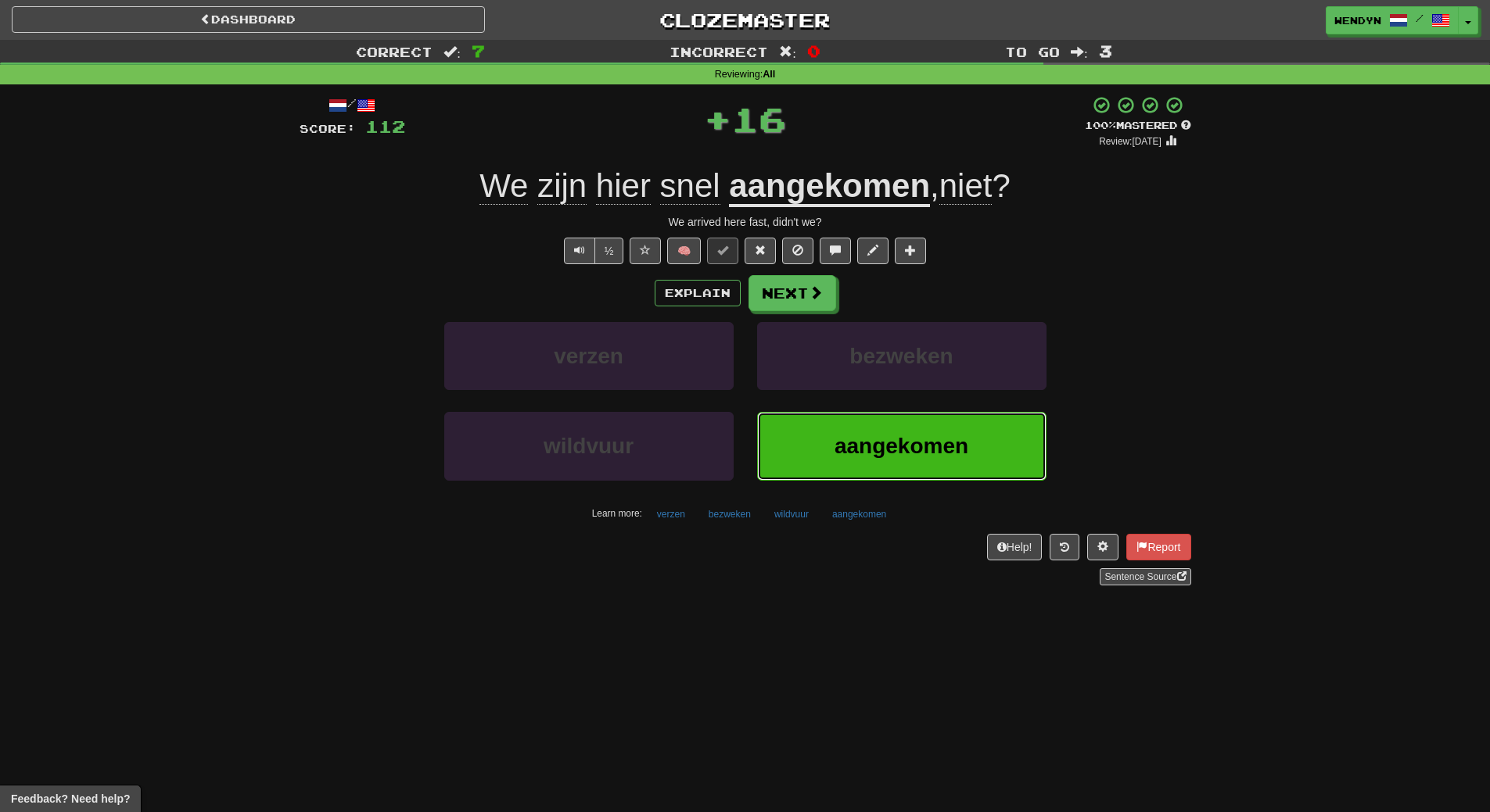
click at [876, 430] on button "aangekomen" at bounding box center [901, 446] width 289 height 68
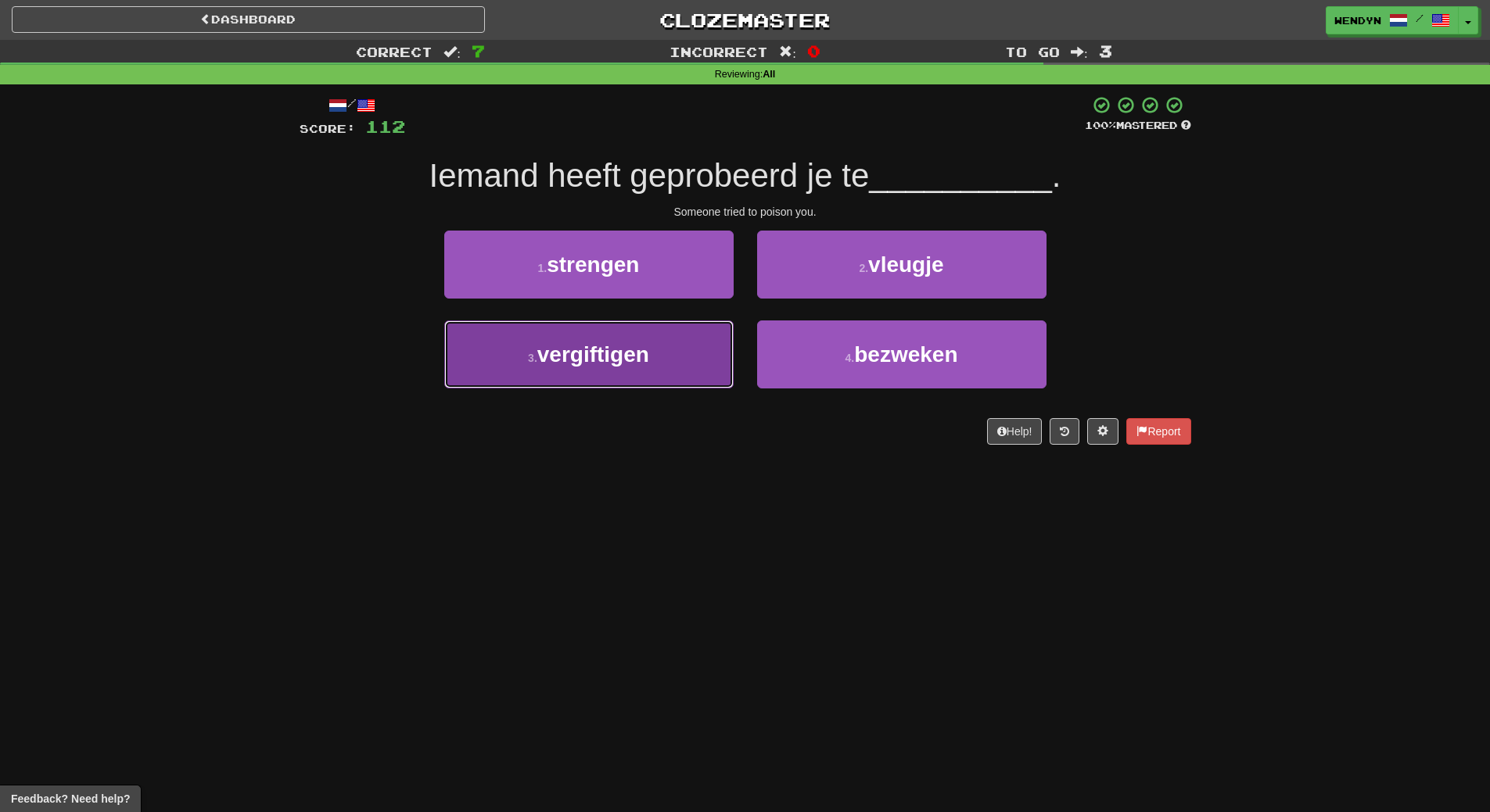
click at [674, 365] on button "3 . vergiftigen" at bounding box center [588, 354] width 289 height 68
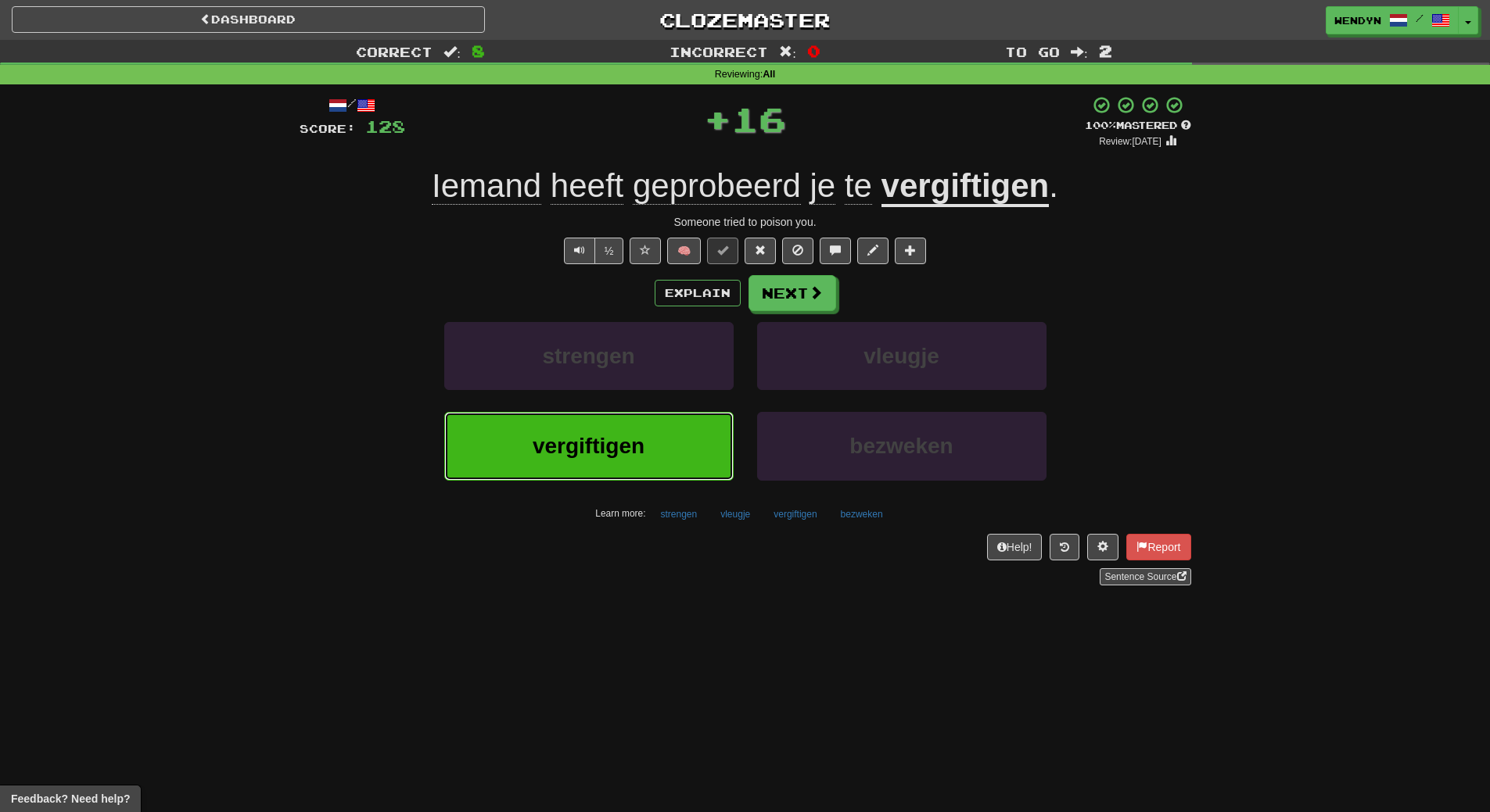
click at [673, 446] on button "vergiftigen" at bounding box center [588, 446] width 289 height 68
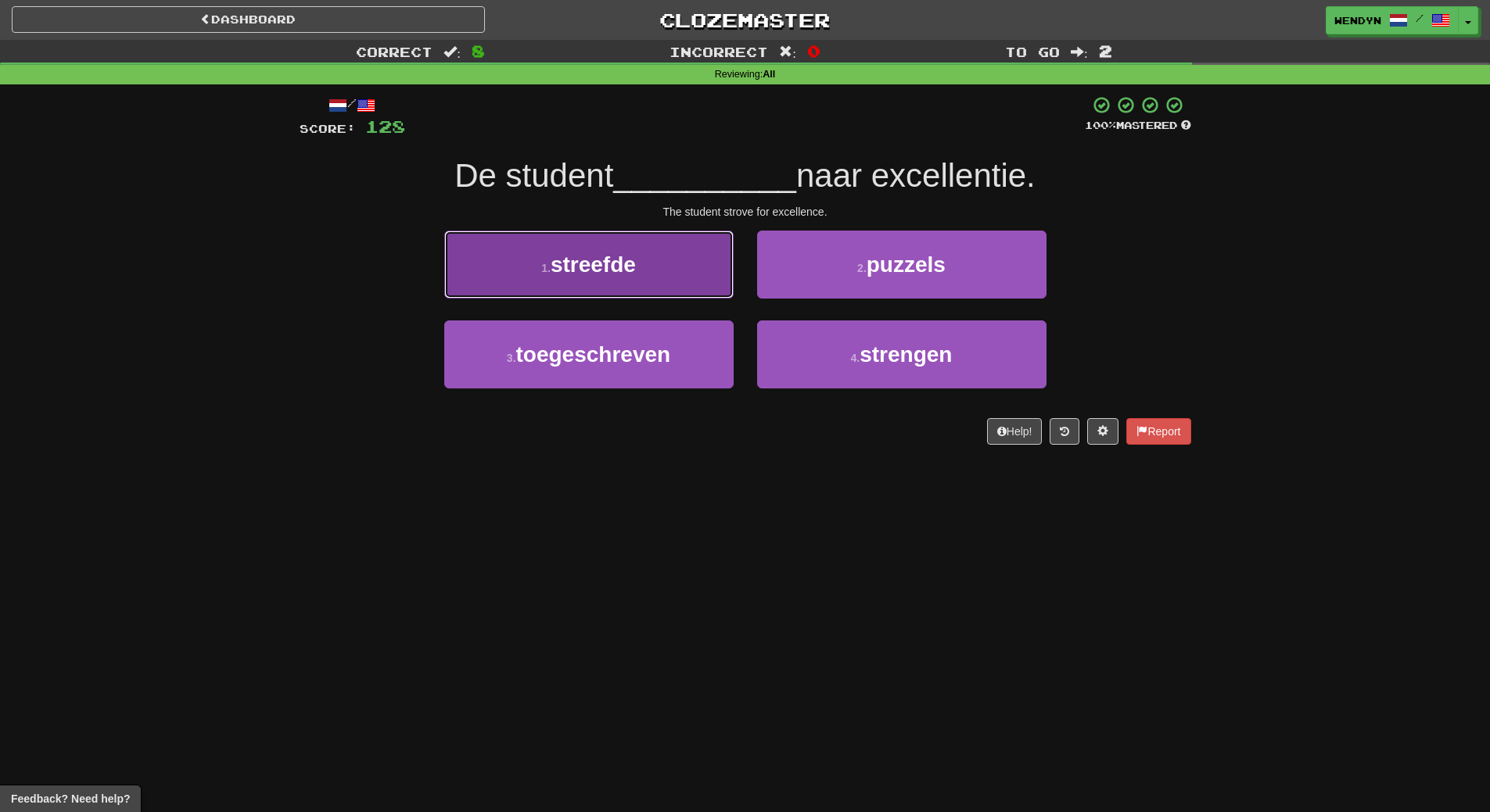
click at [649, 274] on button "1 . streefde" at bounding box center [588, 264] width 289 height 68
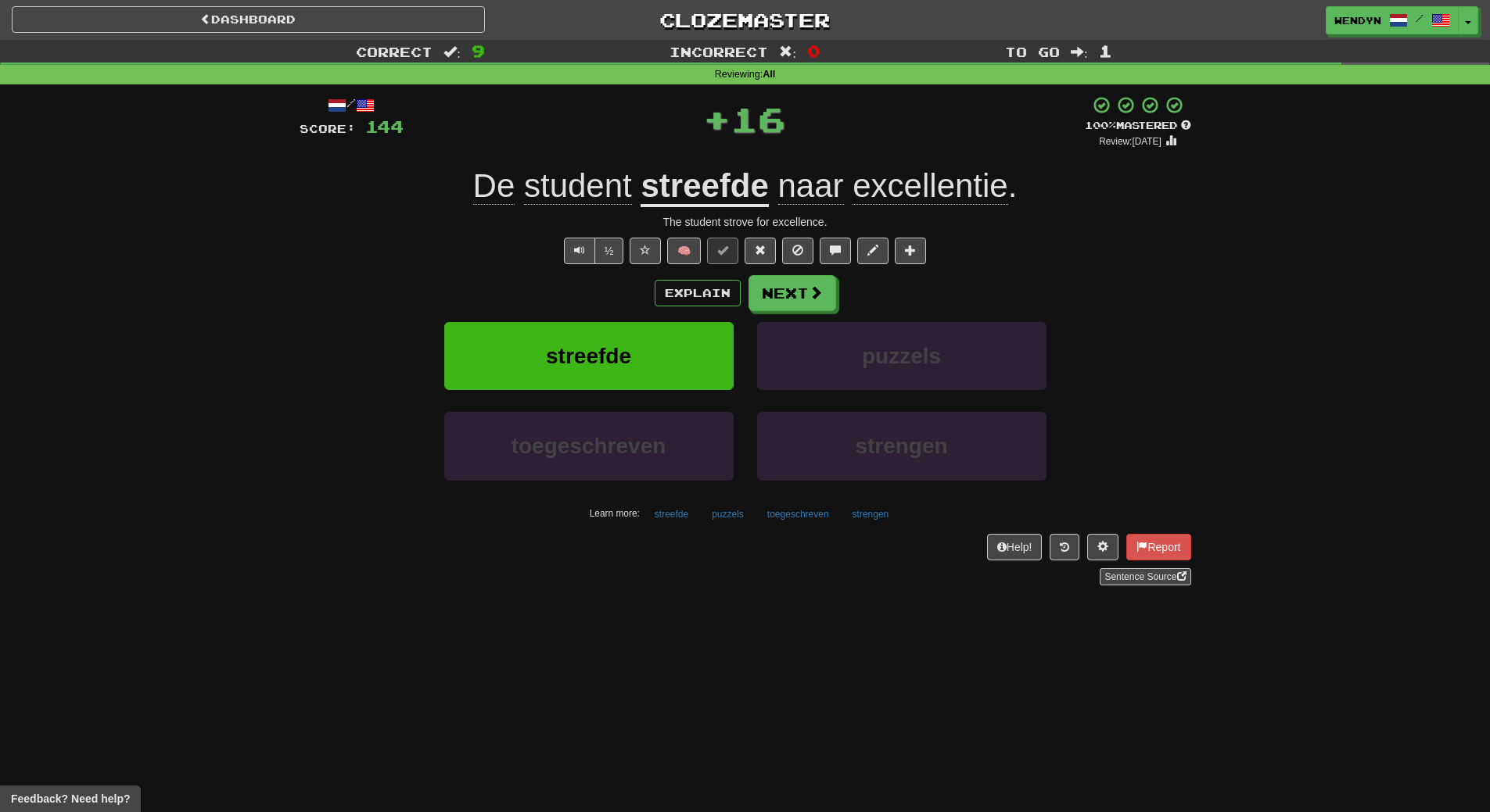
click at [629, 295] on div "Explain Next" at bounding box center [745, 293] width 892 height 36
click at [629, 350] on span "streefde" at bounding box center [588, 356] width 85 height 24
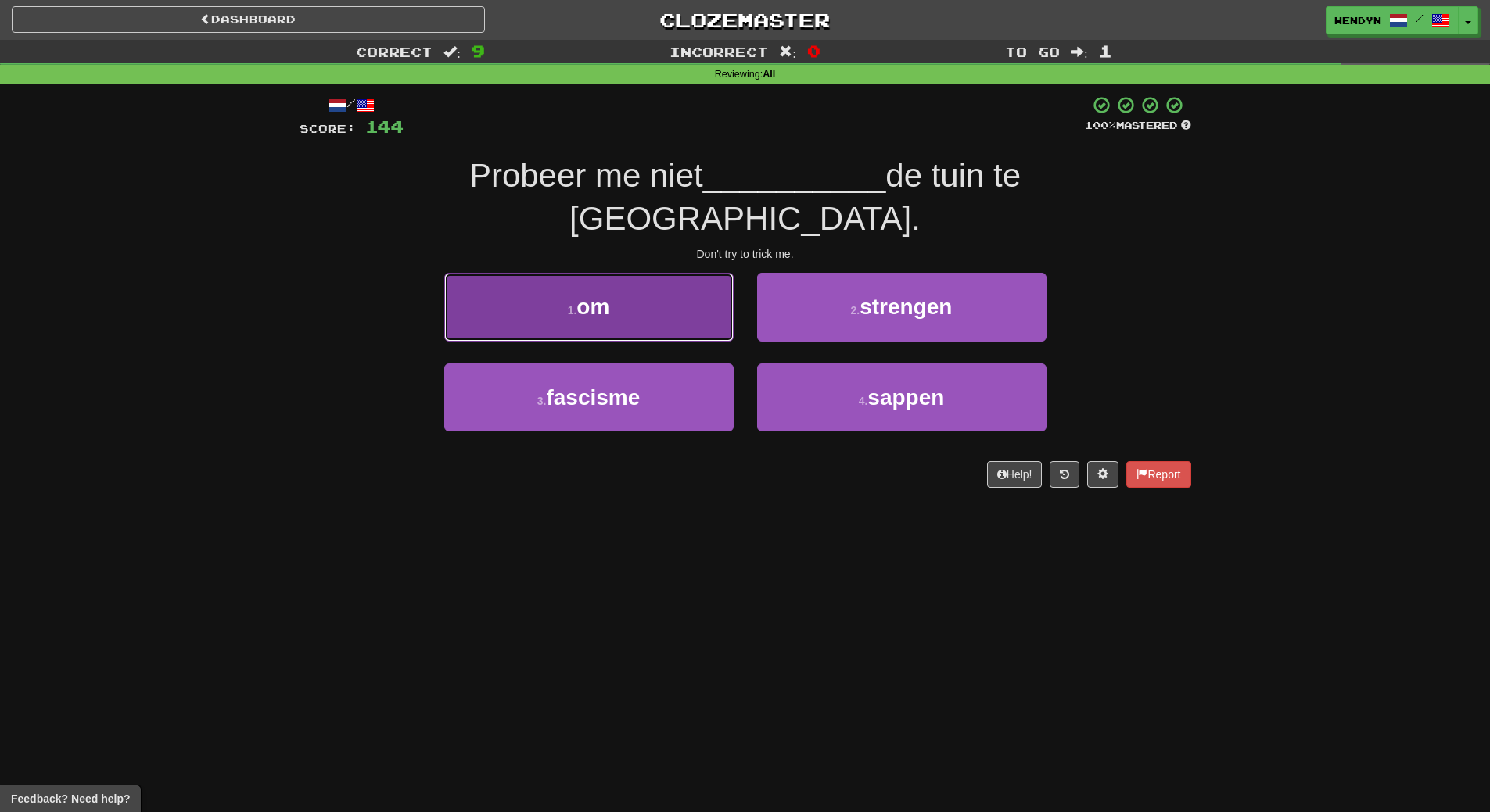
click at [612, 282] on button "1 . om" at bounding box center [588, 306] width 289 height 68
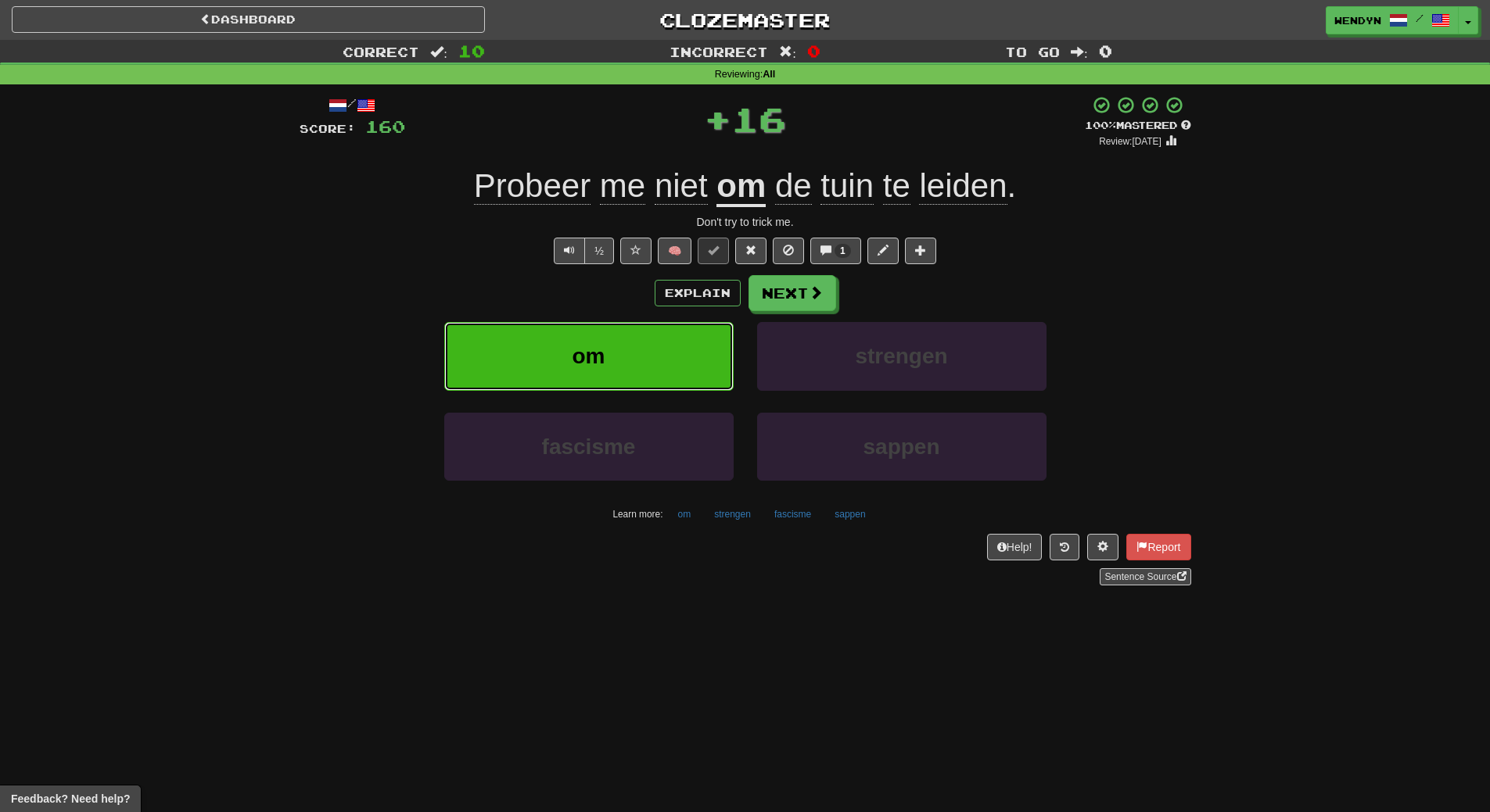
click at [609, 347] on button "om" at bounding box center [588, 356] width 289 height 68
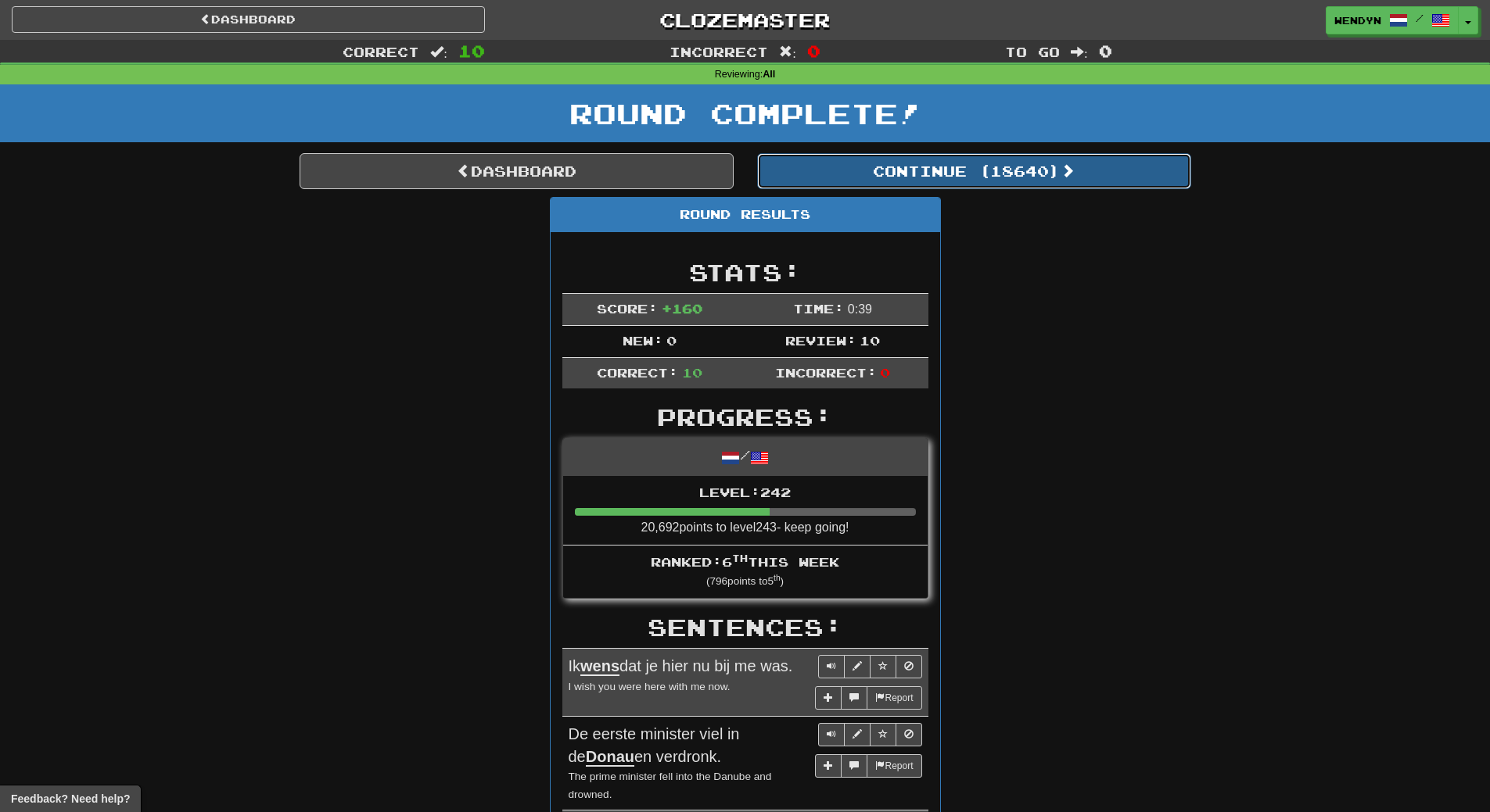
click at [1020, 171] on button "Continue ( 18640 )" at bounding box center [973, 171] width 434 height 36
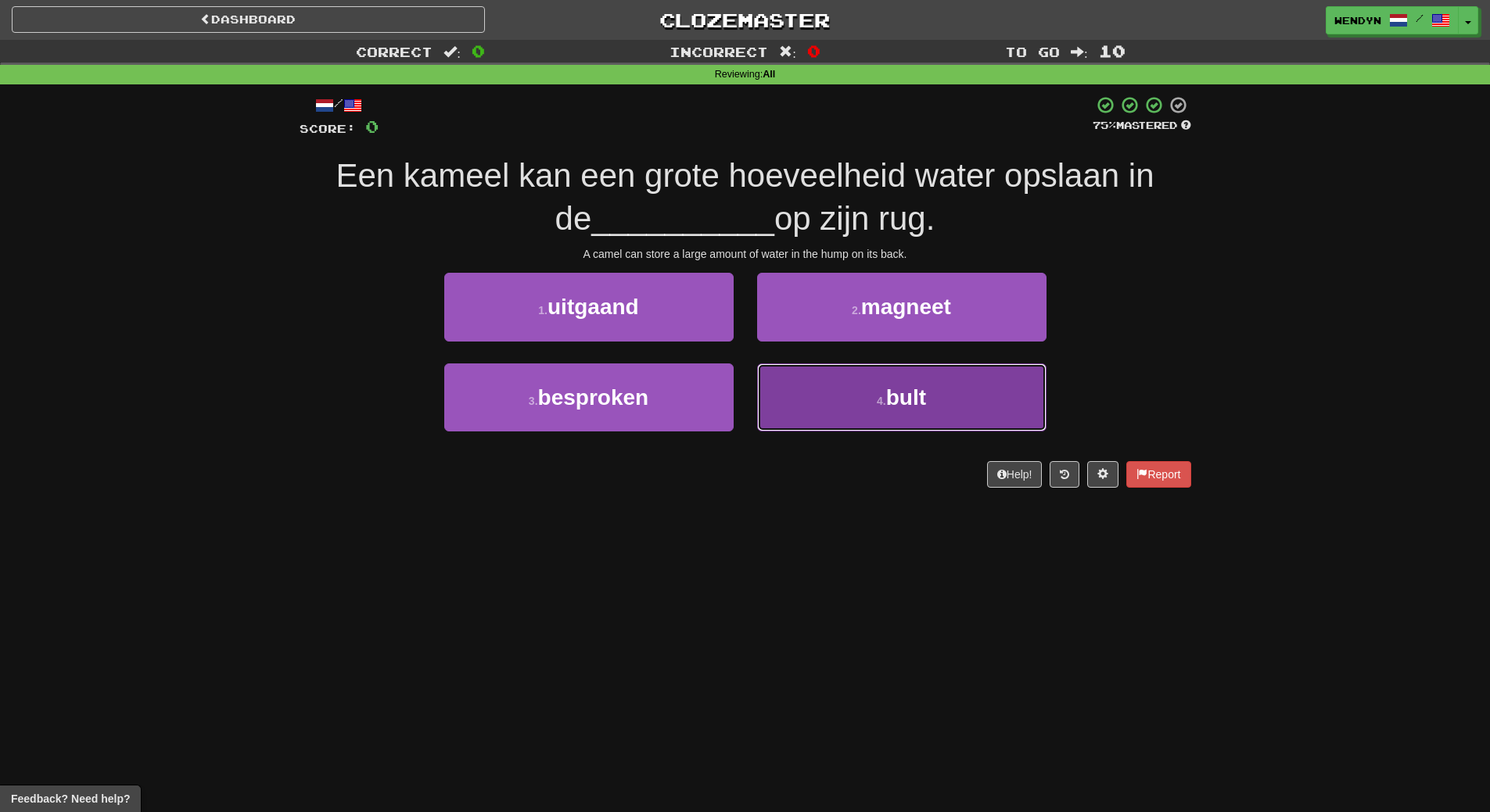
click at [882, 385] on button "4 . bult" at bounding box center [901, 397] width 289 height 68
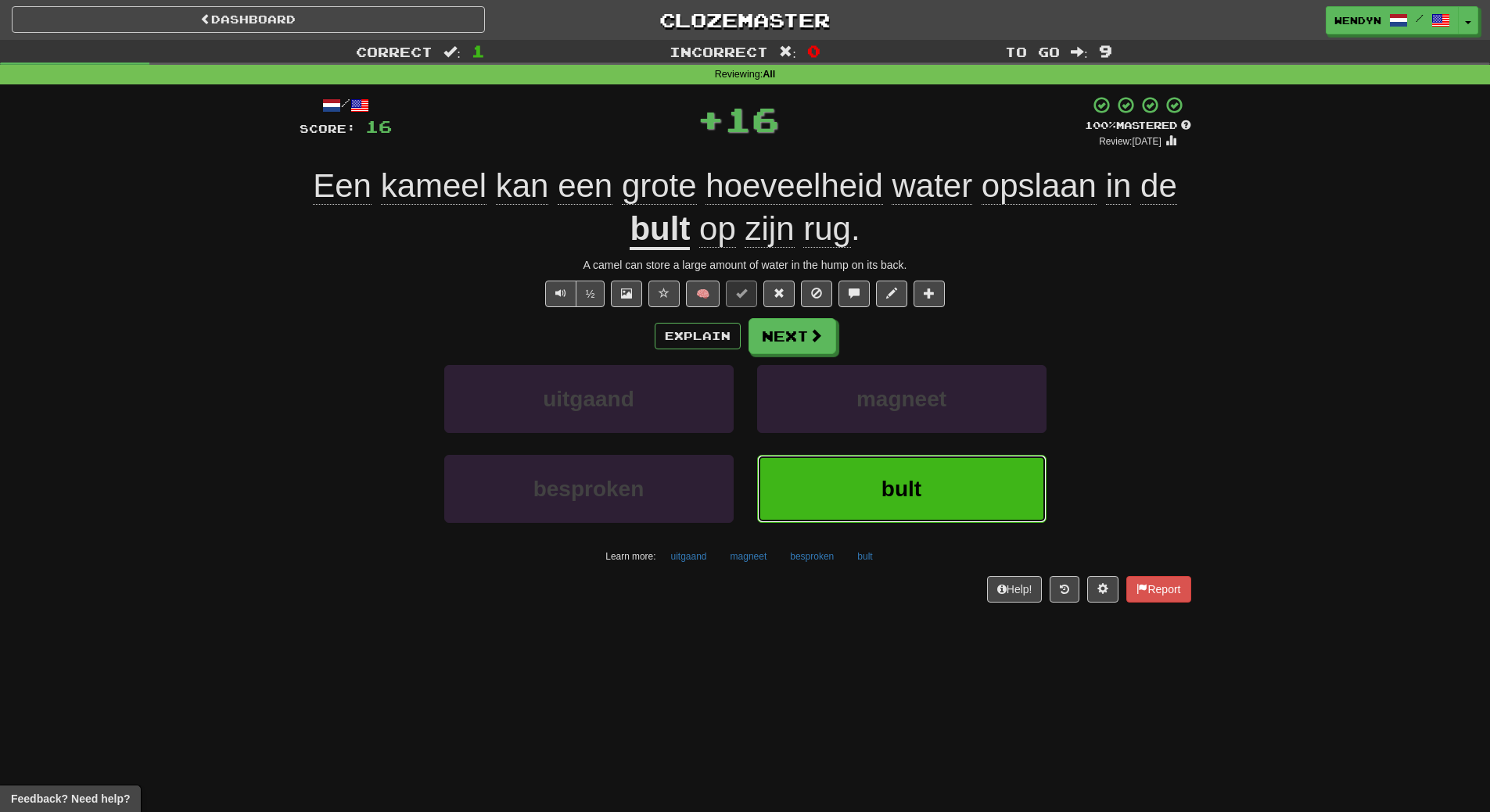
click at [884, 482] on span "bult" at bounding box center [901, 488] width 40 height 24
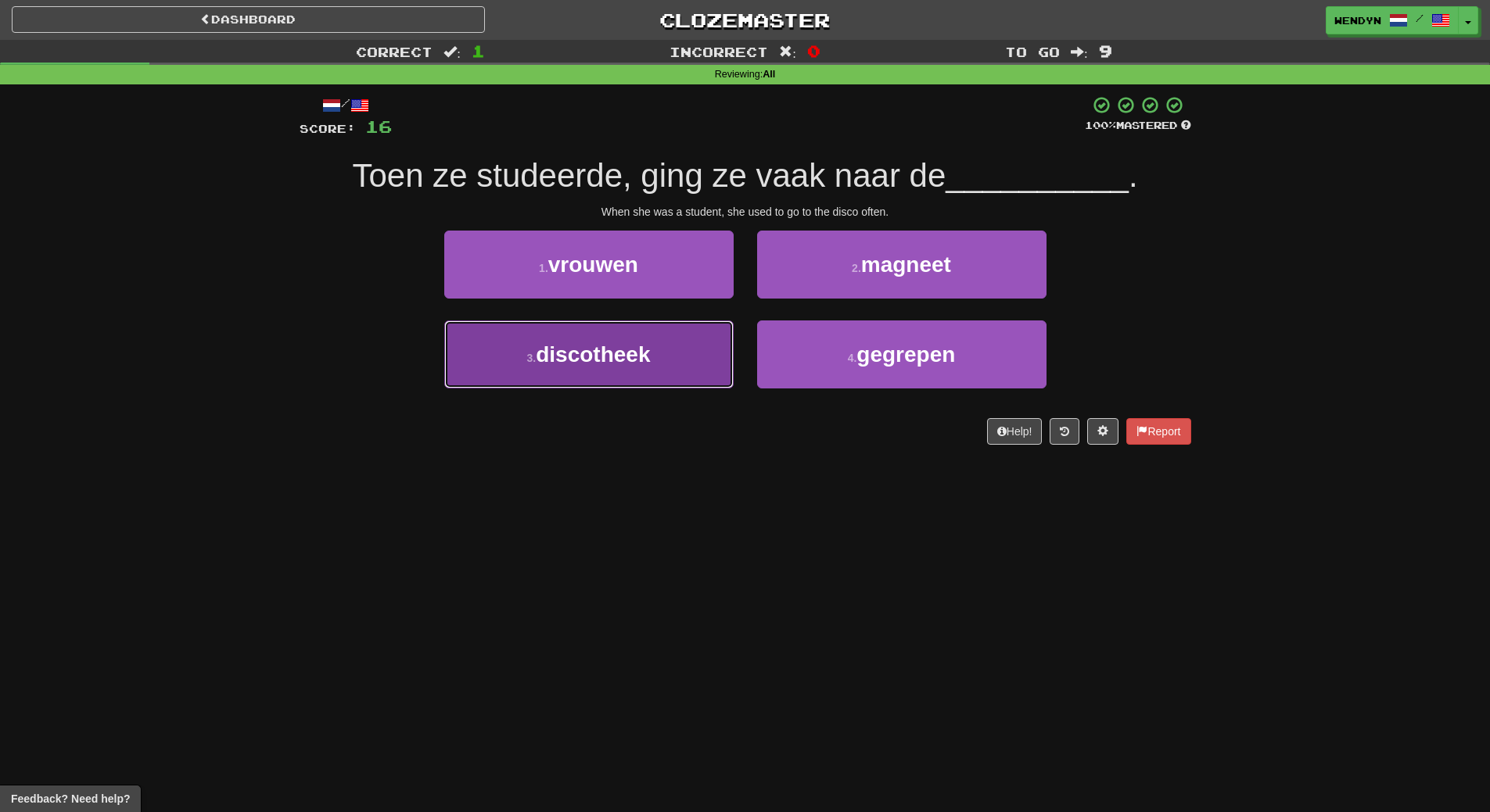
click at [650, 361] on span "discotheek" at bounding box center [593, 354] width 114 height 24
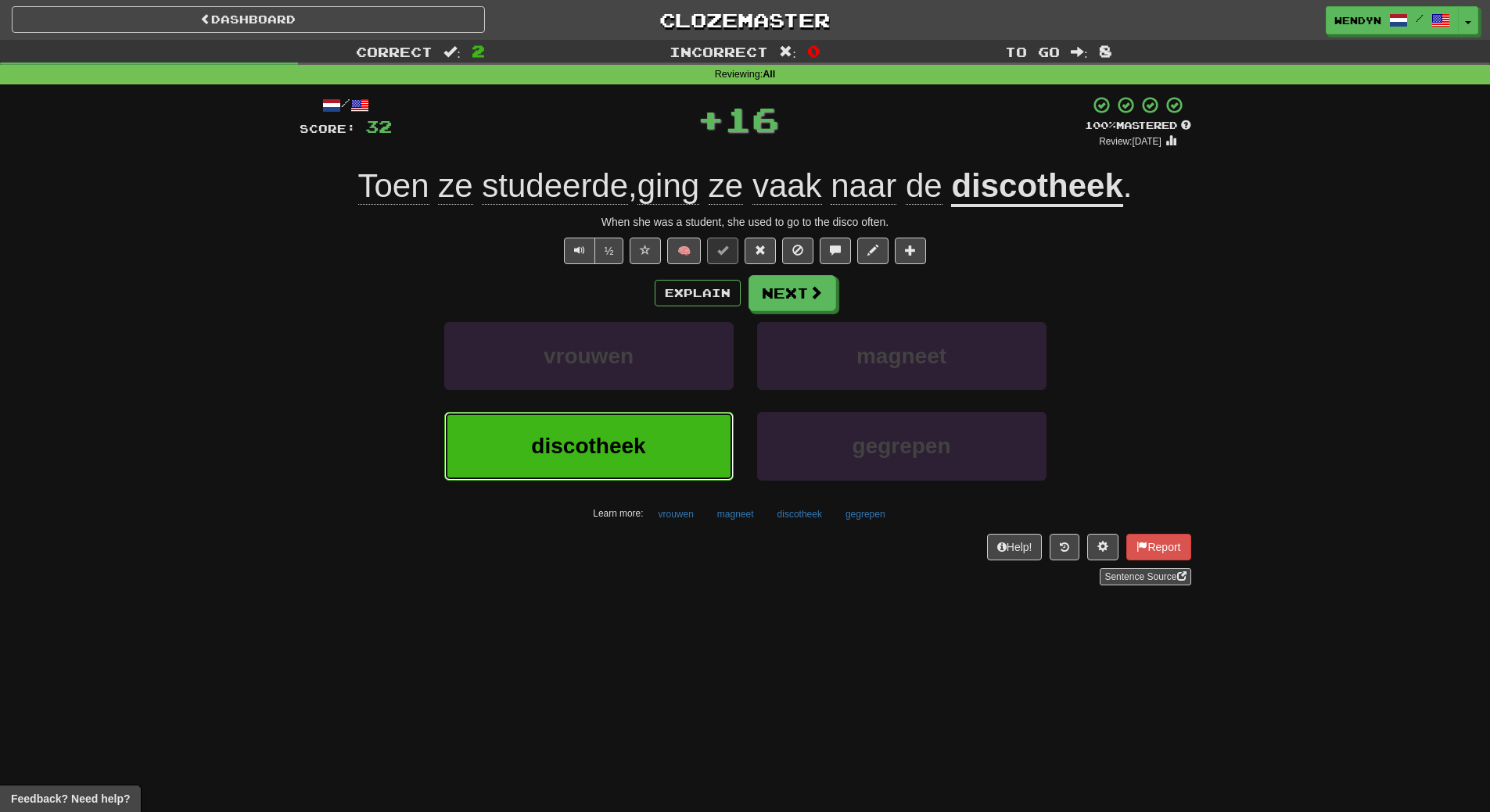
click at [649, 449] on button "discotheek" at bounding box center [588, 446] width 289 height 68
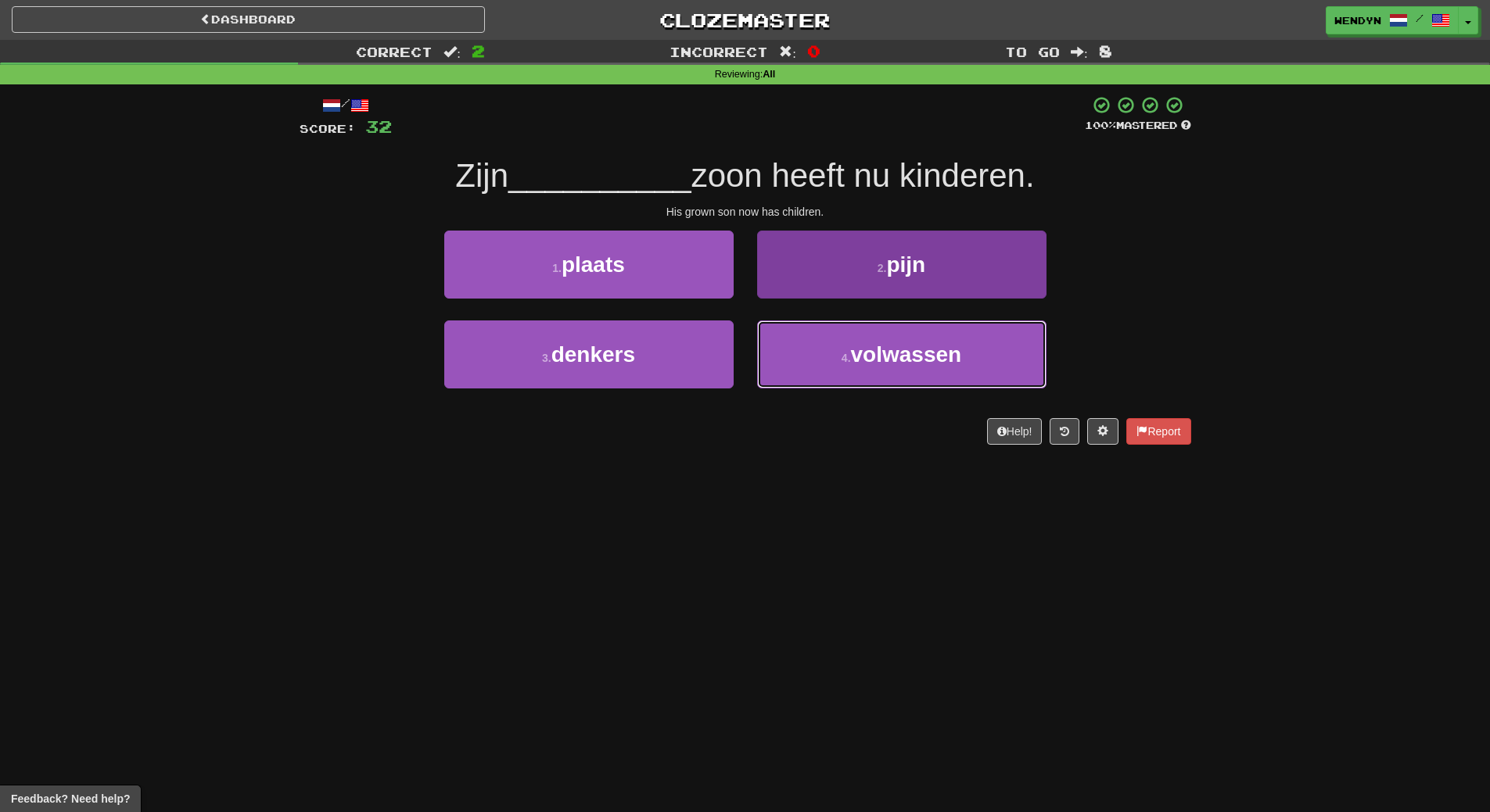
click at [938, 354] on span "volwassen" at bounding box center [907, 354] width 111 height 24
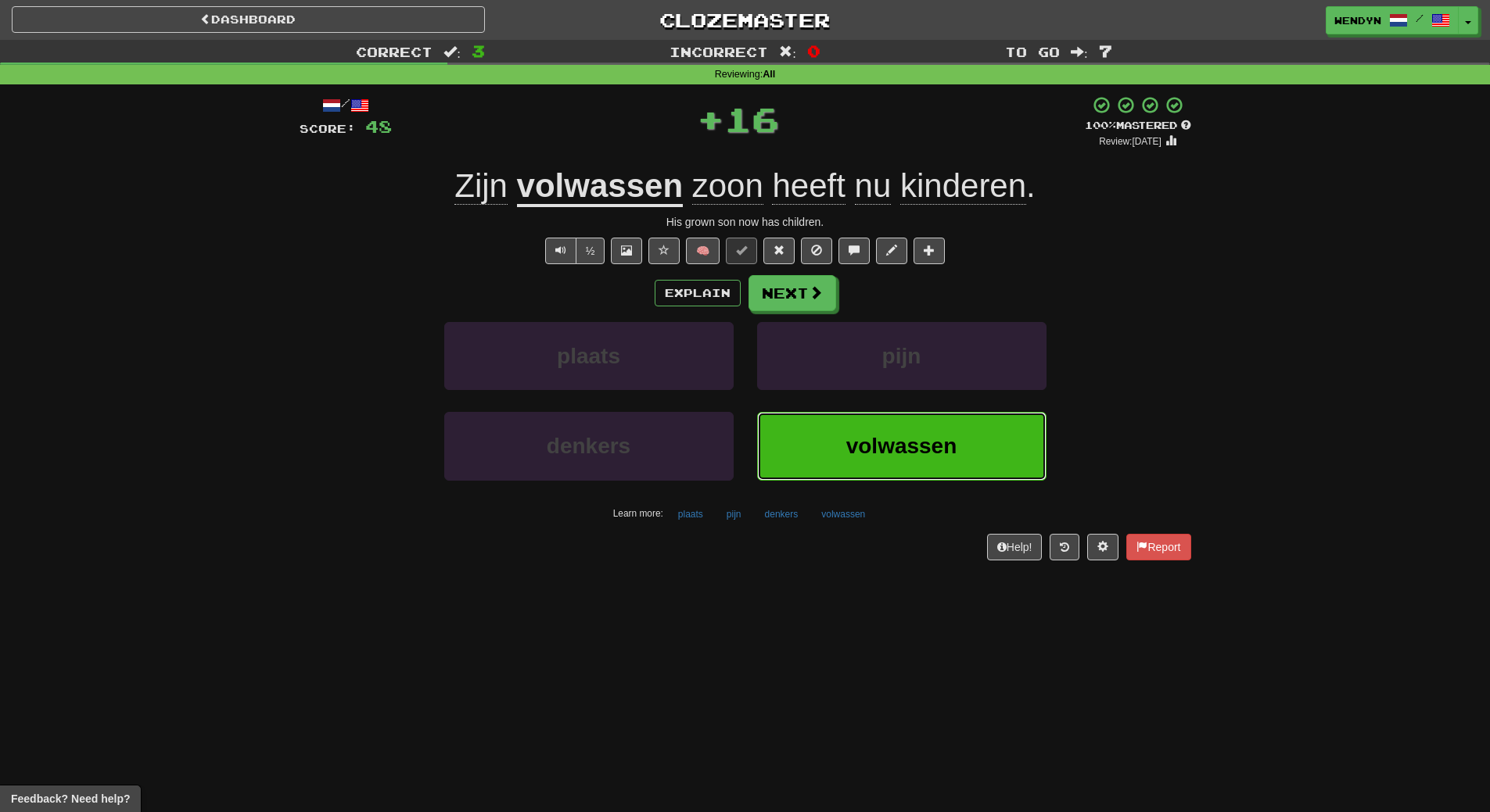
click at [932, 461] on button "volwassen" at bounding box center [901, 446] width 289 height 68
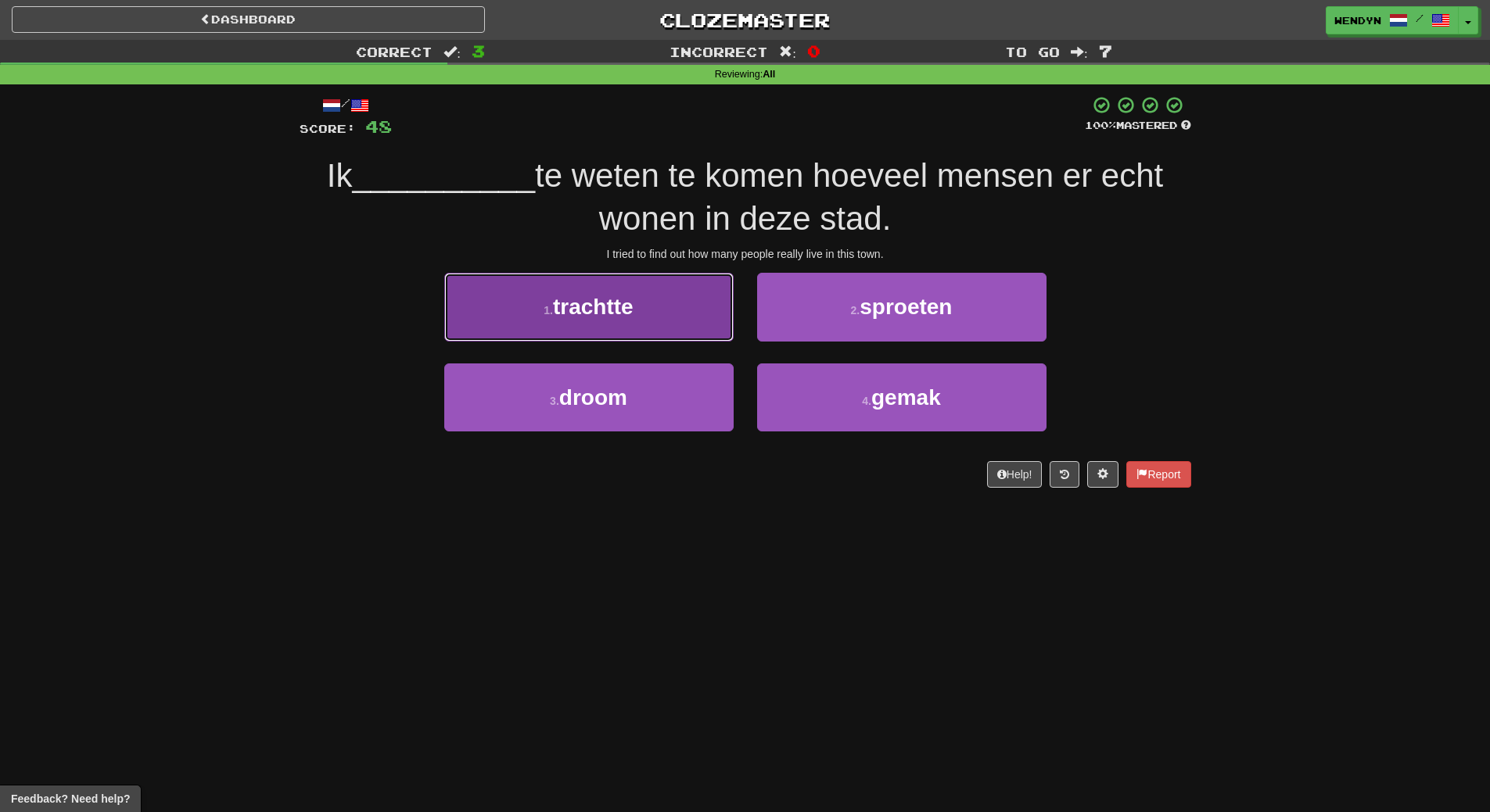
click at [632, 312] on span "trachtte" at bounding box center [593, 306] width 81 height 24
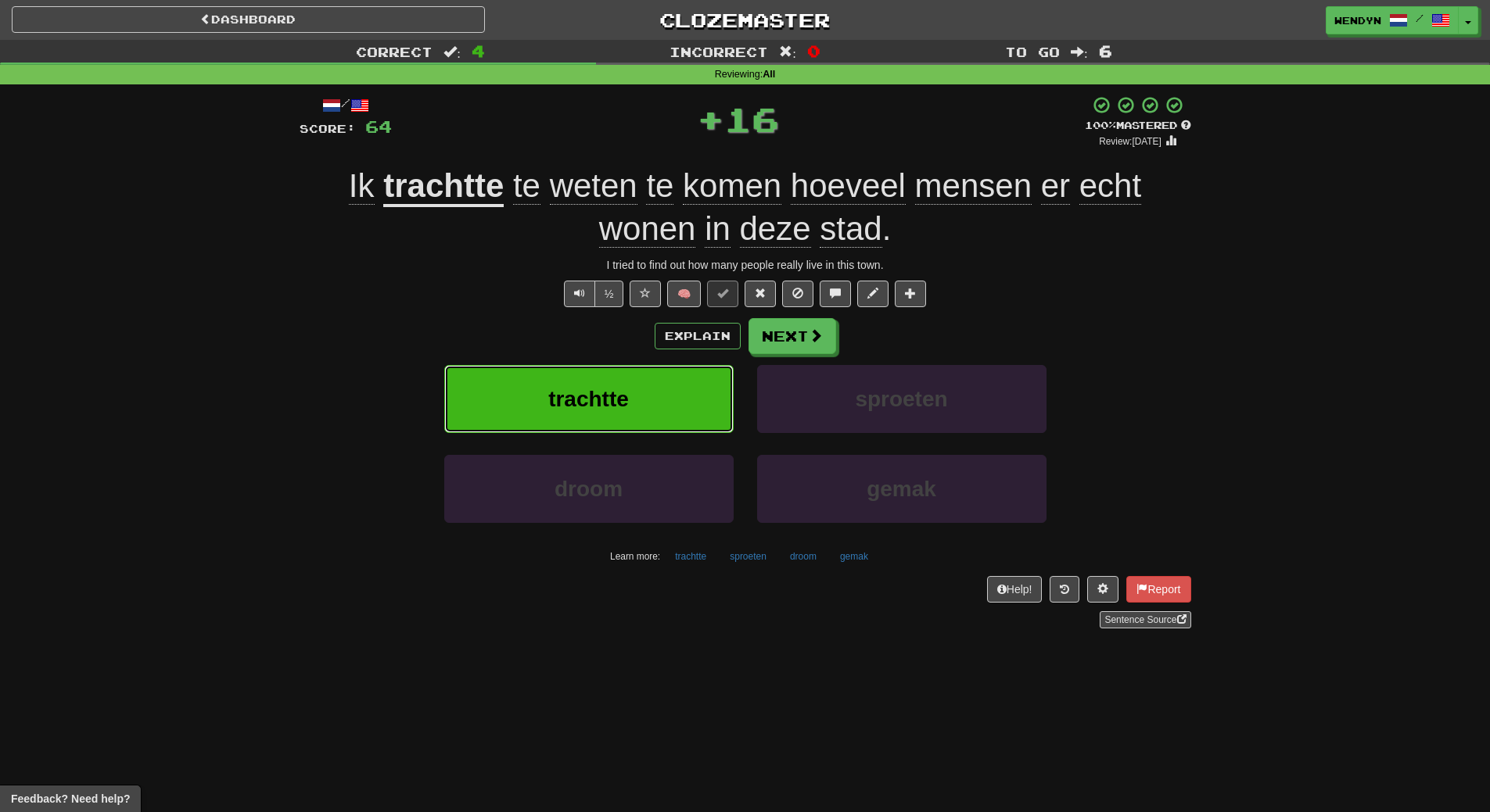
click at [632, 391] on button "trachtte" at bounding box center [588, 399] width 289 height 68
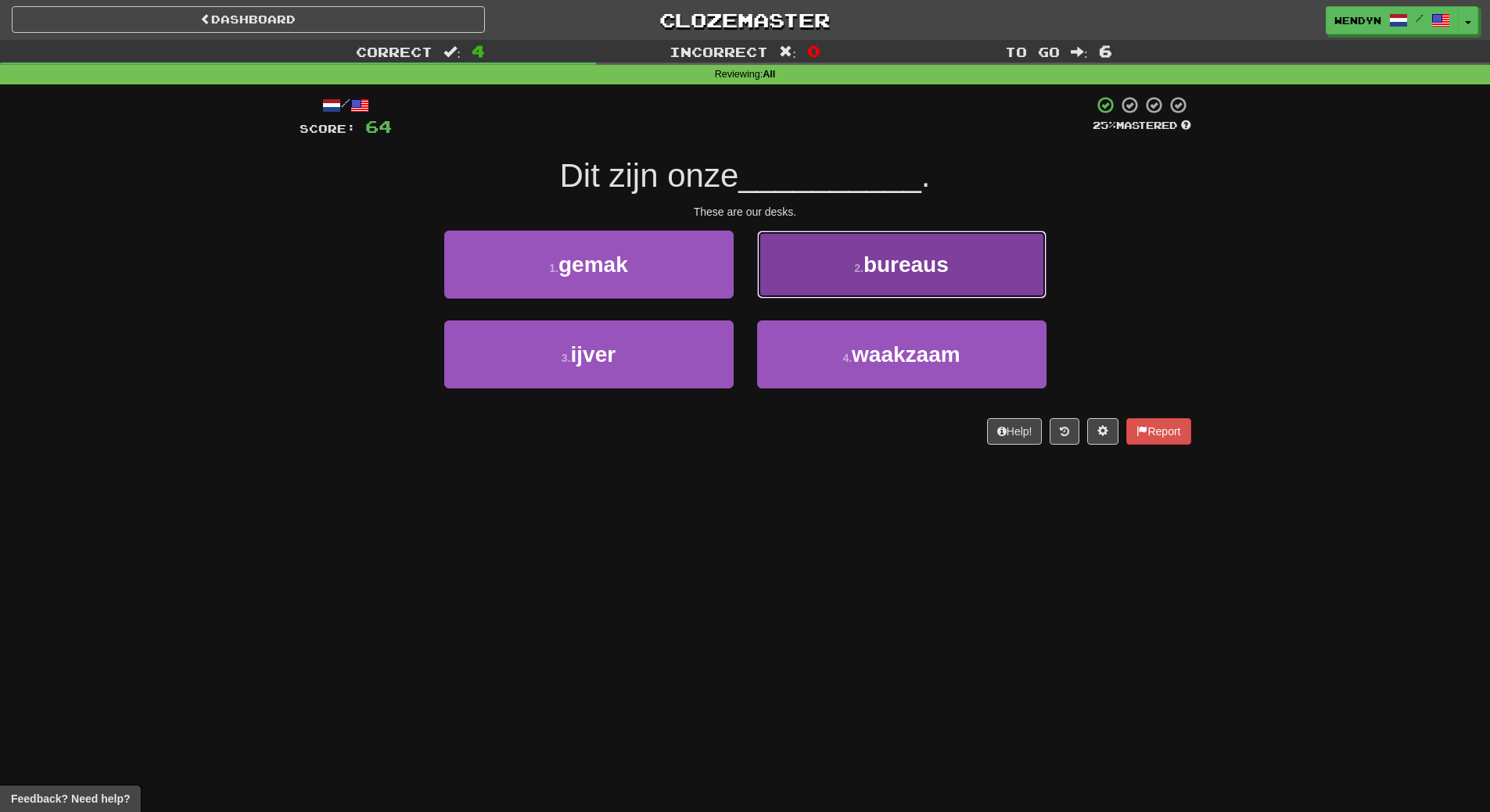
click at [925, 273] on span "bureaus" at bounding box center [906, 264] width 85 height 24
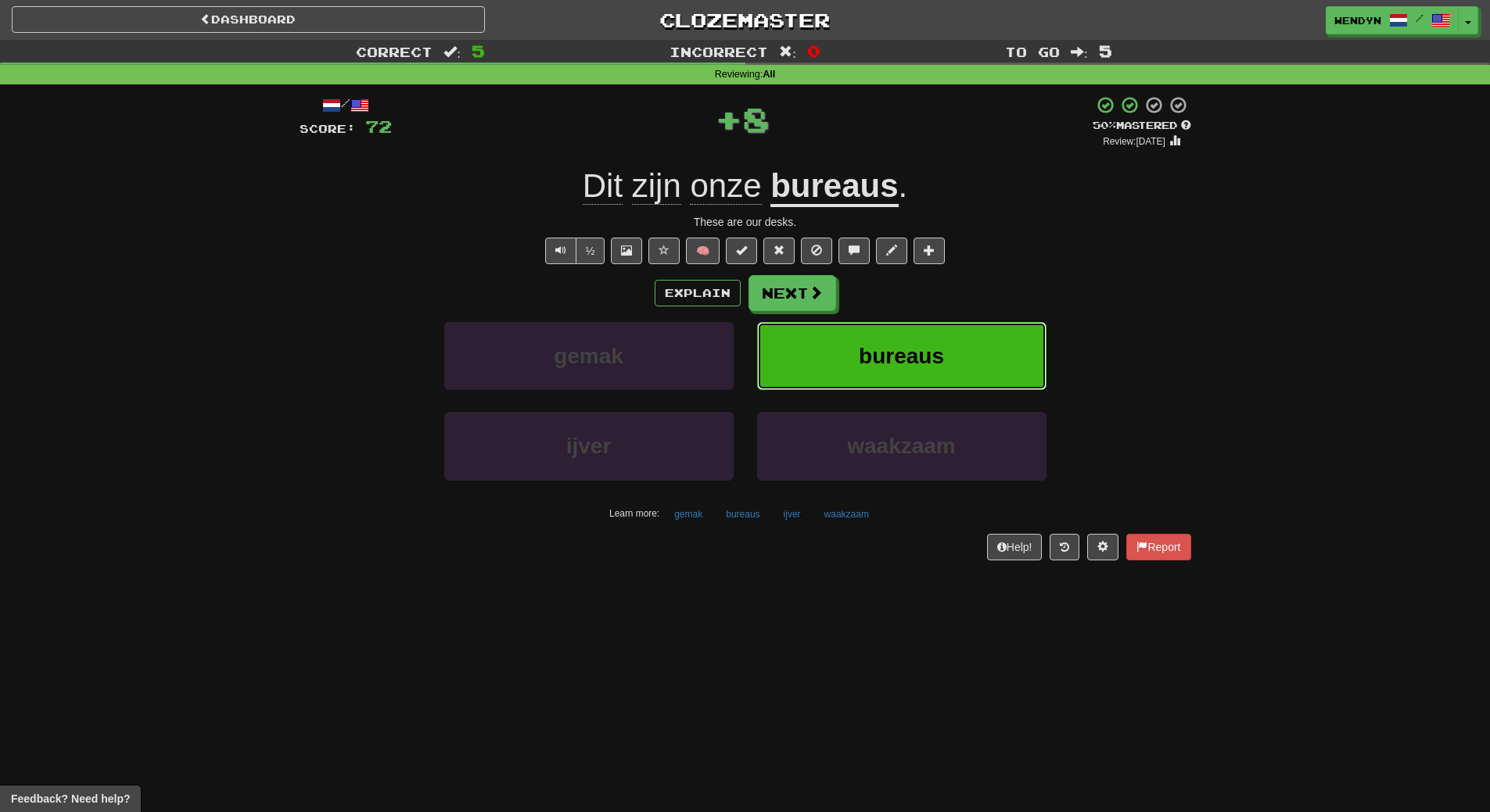
click at [924, 328] on button "bureaus" at bounding box center [901, 356] width 289 height 68
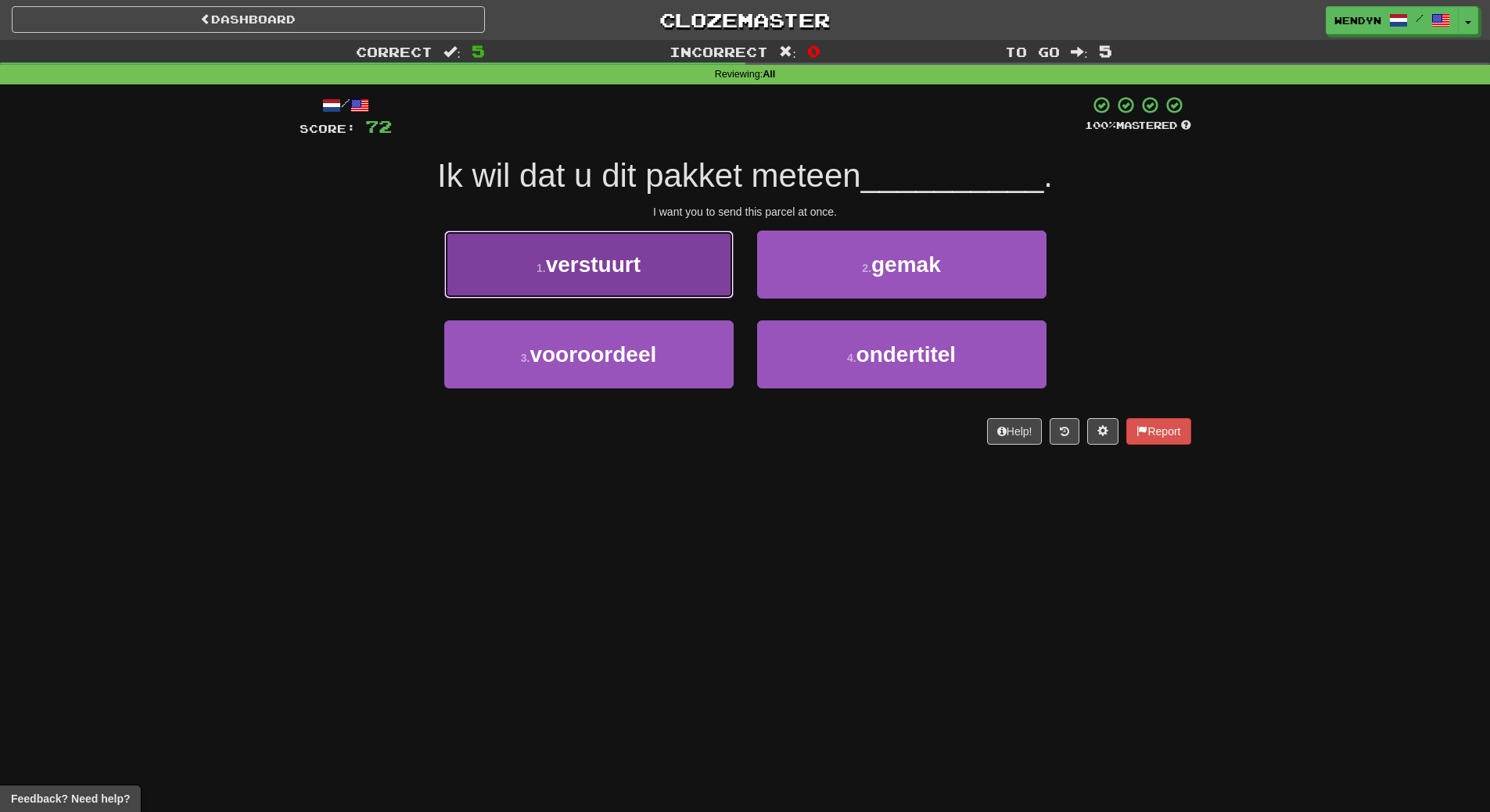
click at [641, 282] on button "1 . verstuurt" at bounding box center [588, 264] width 289 height 68
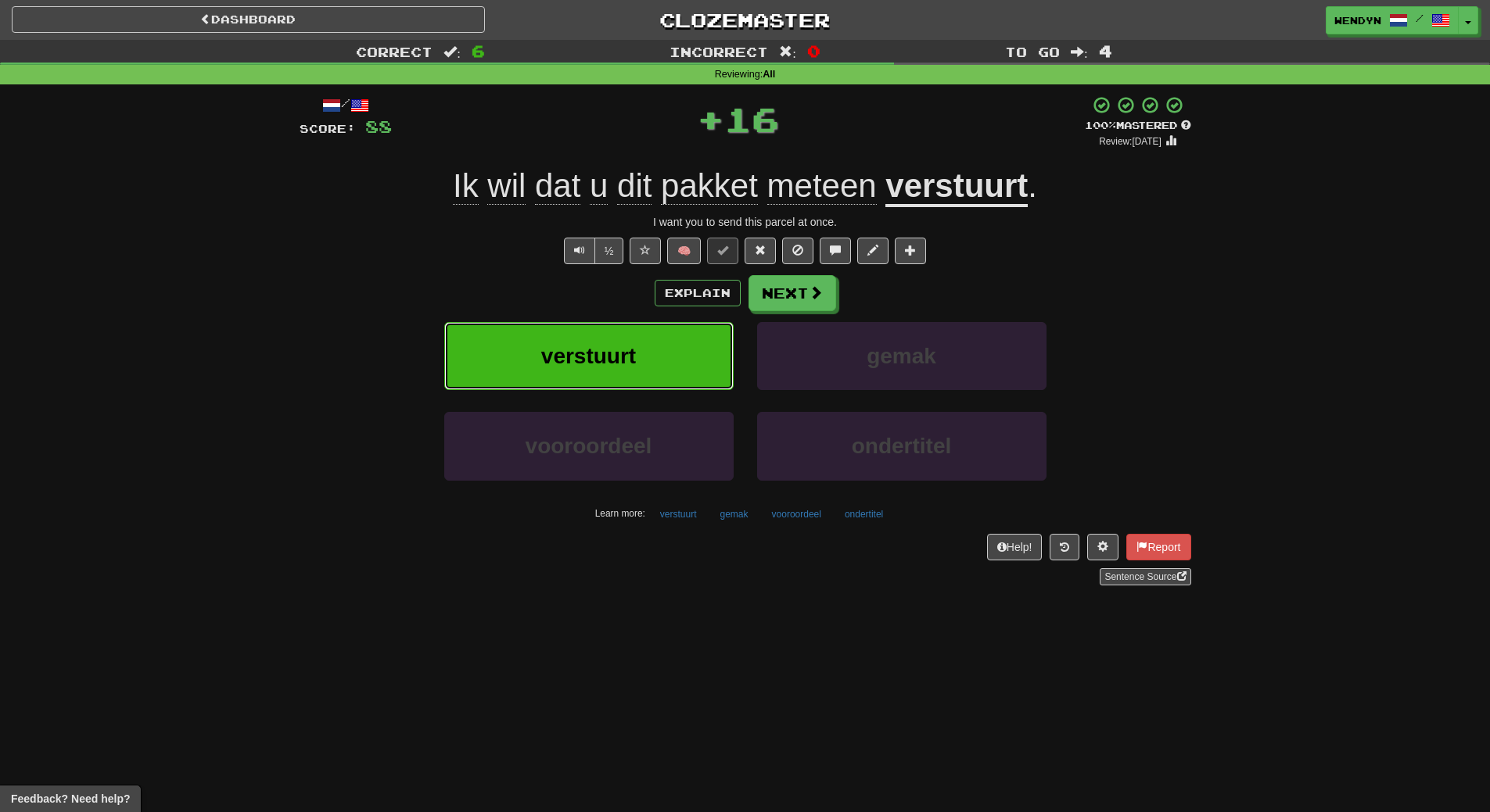
click at [639, 350] on button "verstuurt" at bounding box center [588, 356] width 289 height 68
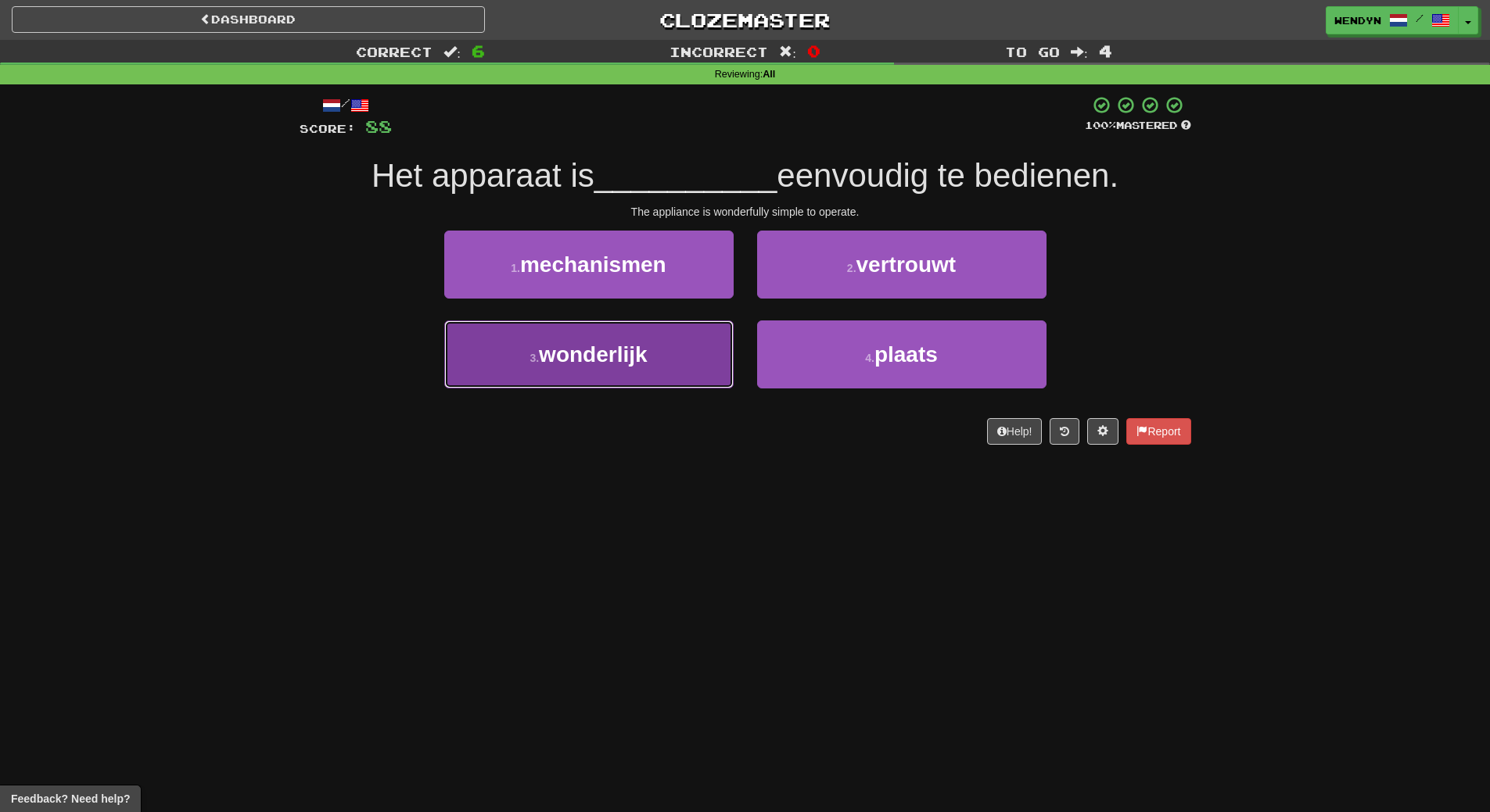
click at [669, 354] on button "3 . wonderlijk" at bounding box center [588, 354] width 289 height 68
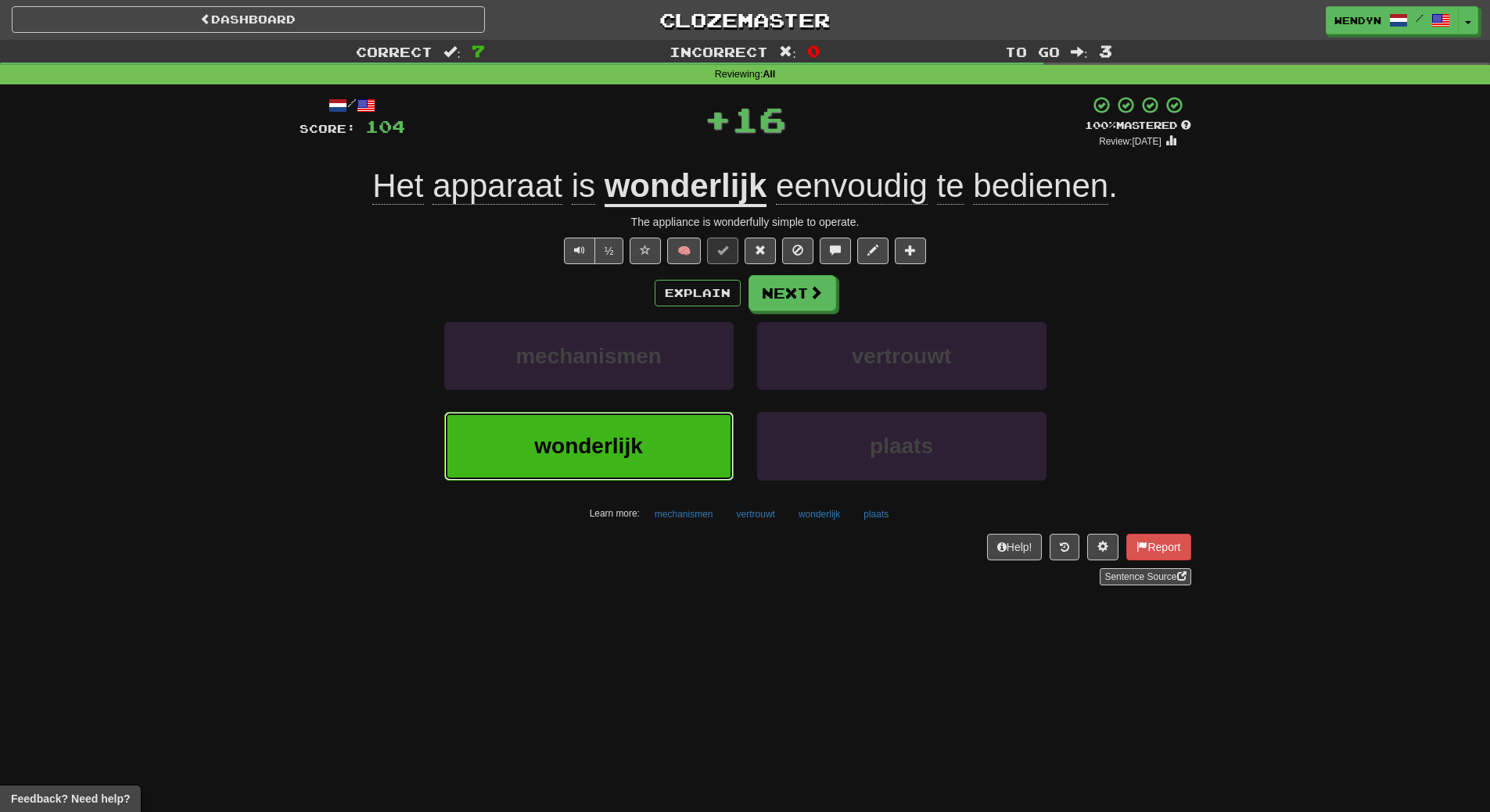
click at [656, 439] on button "wonderlijk" at bounding box center [588, 446] width 289 height 68
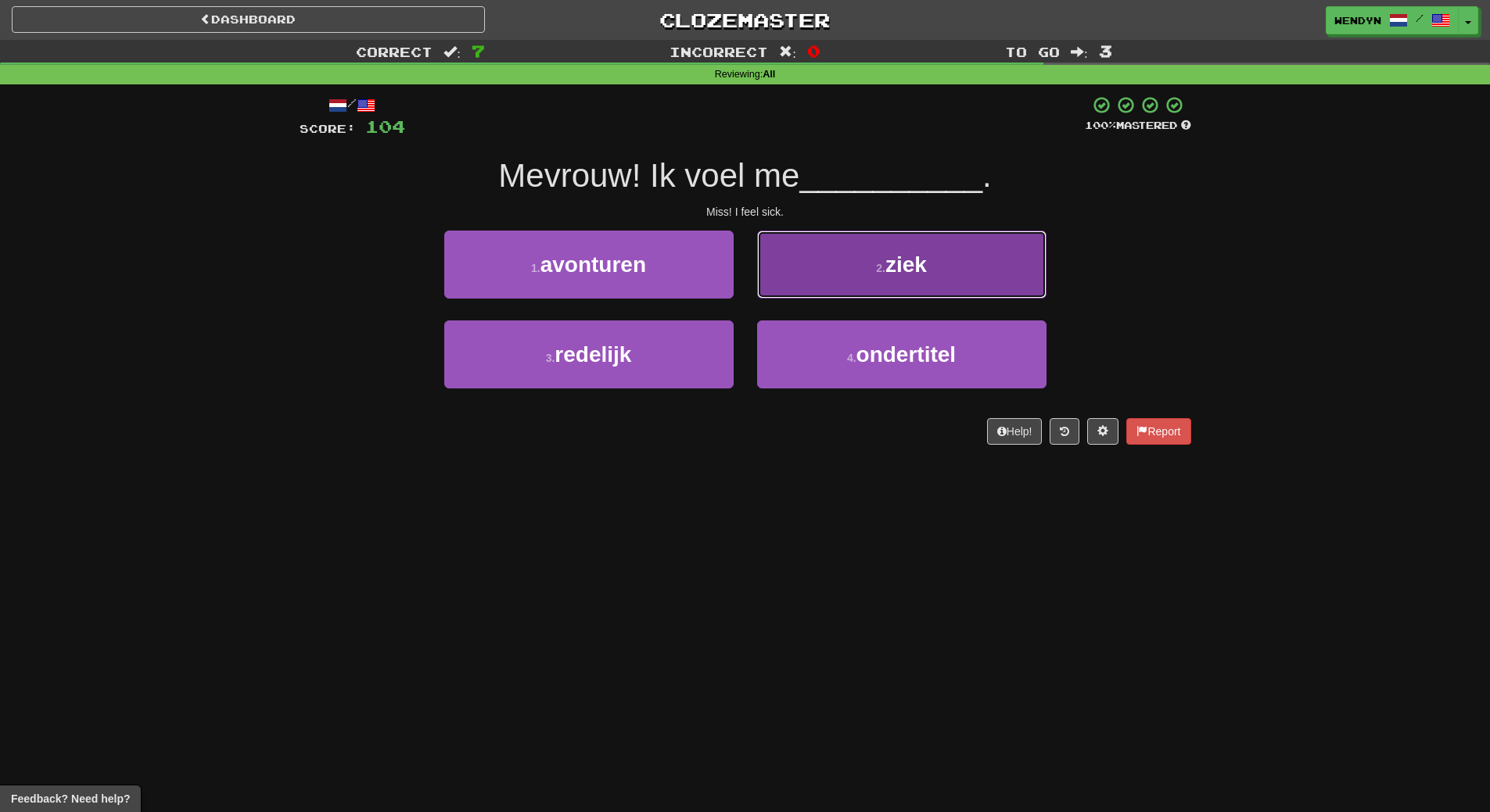
click at [947, 266] on button "2 . ziek" at bounding box center [901, 264] width 289 height 68
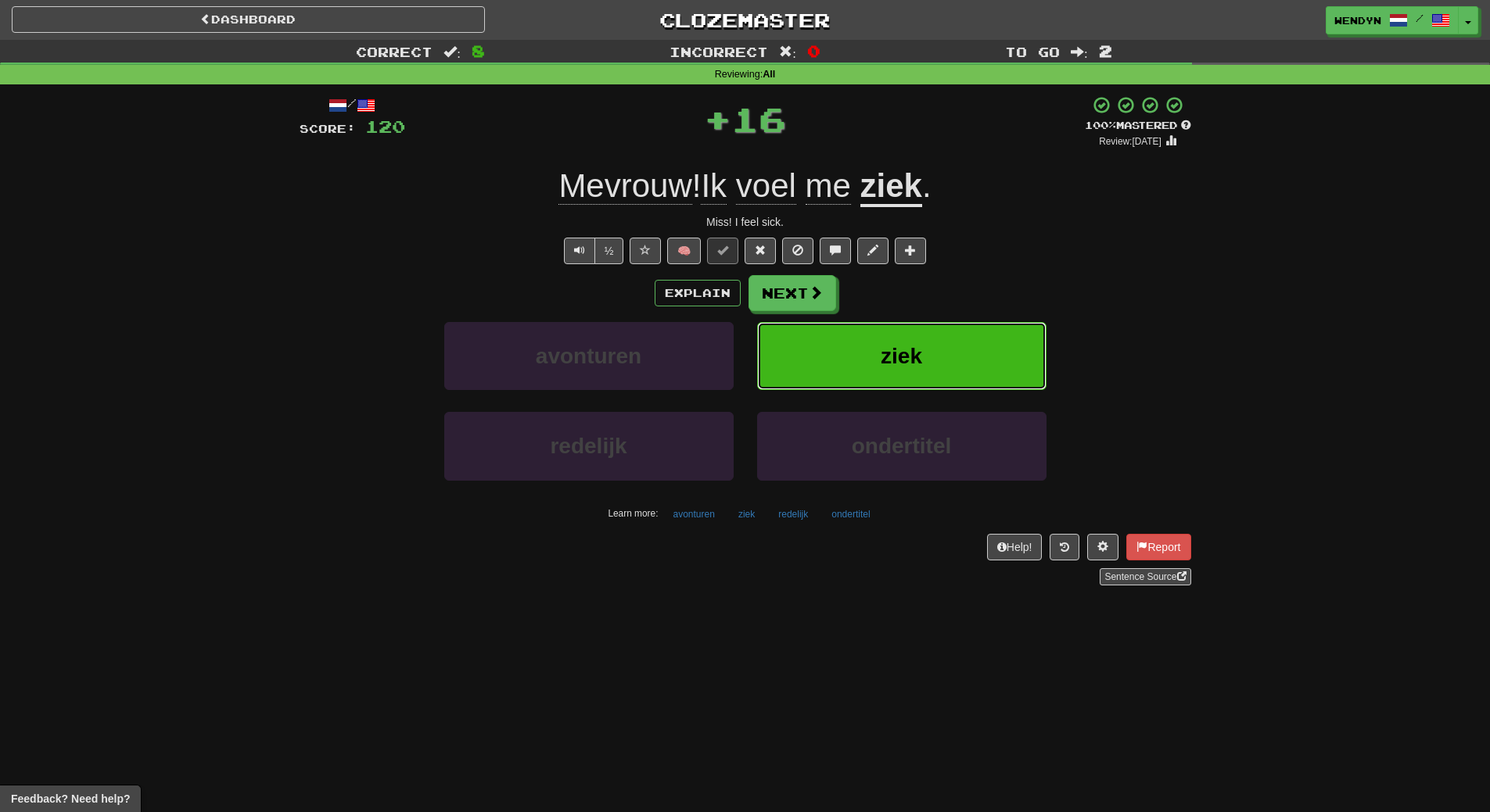
click at [954, 326] on button "ziek" at bounding box center [901, 356] width 289 height 68
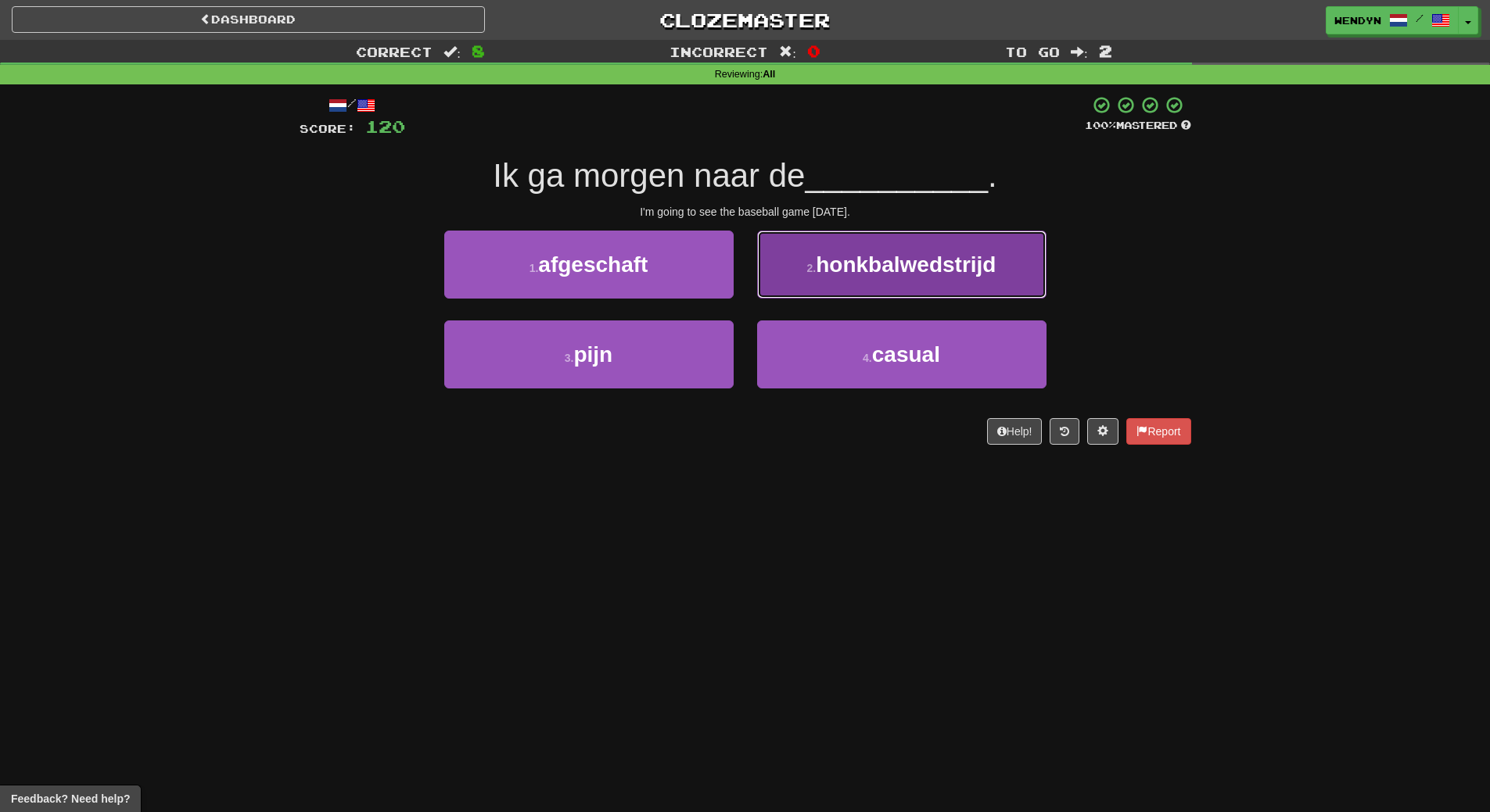
click at [962, 263] on span "honkbalwedstrijd" at bounding box center [905, 264] width 180 height 24
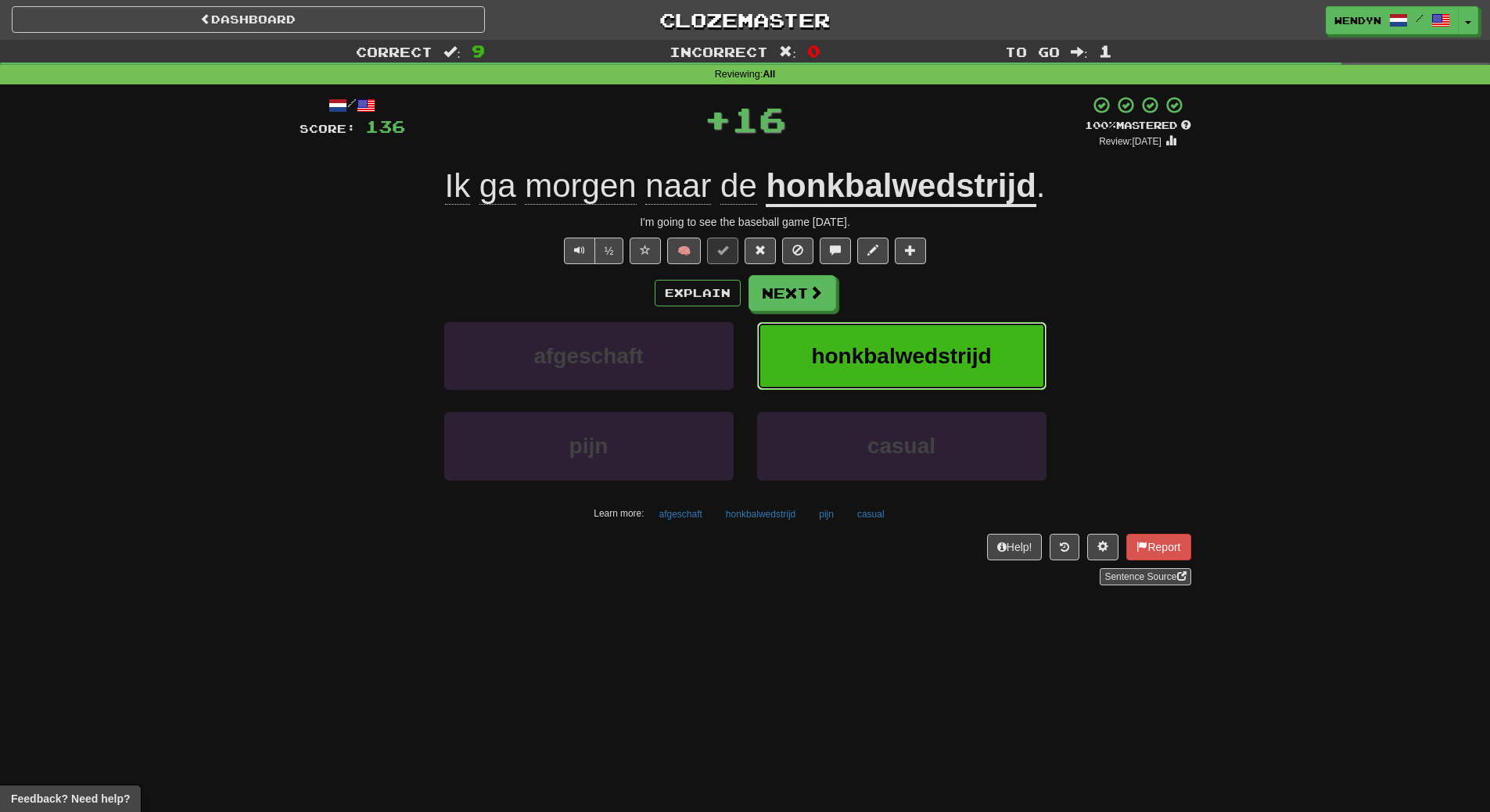
click at [958, 348] on span "honkbalwedstrijd" at bounding box center [900, 356] width 180 height 24
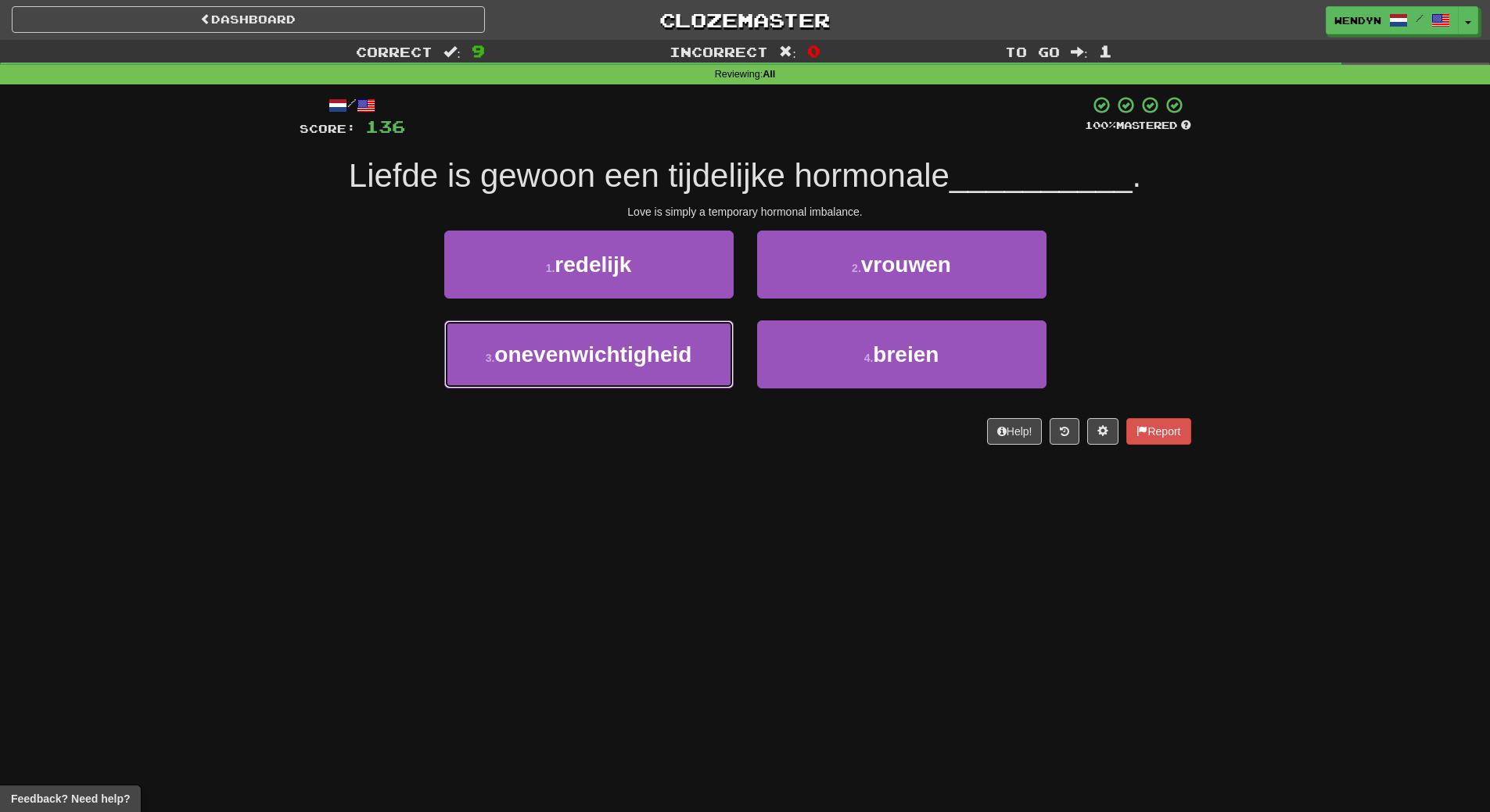
click at [681, 363] on span "onevenwichtigheid" at bounding box center [592, 354] width 197 height 24
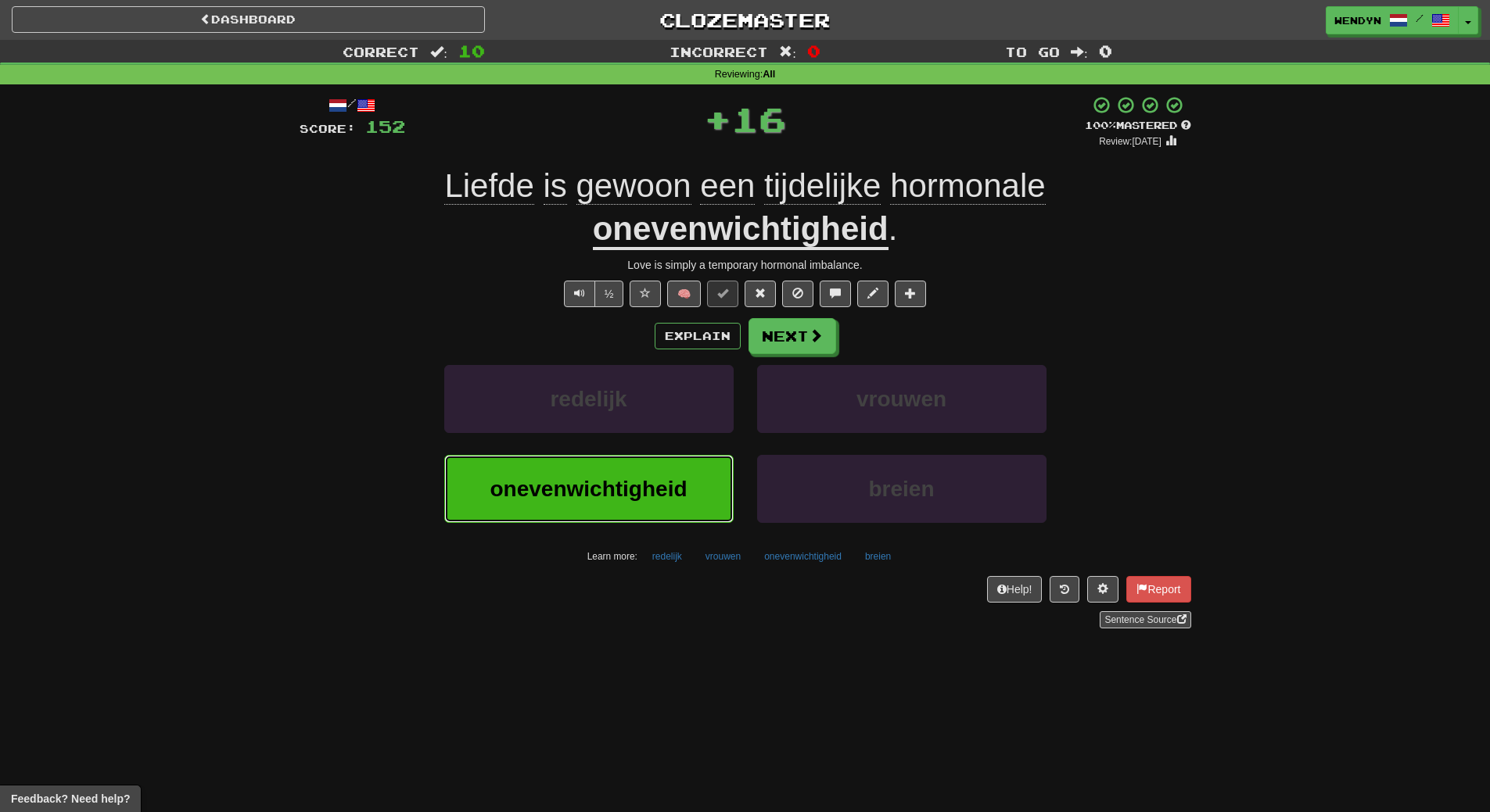
click at [667, 458] on button "onevenwichtigheid" at bounding box center [588, 488] width 289 height 68
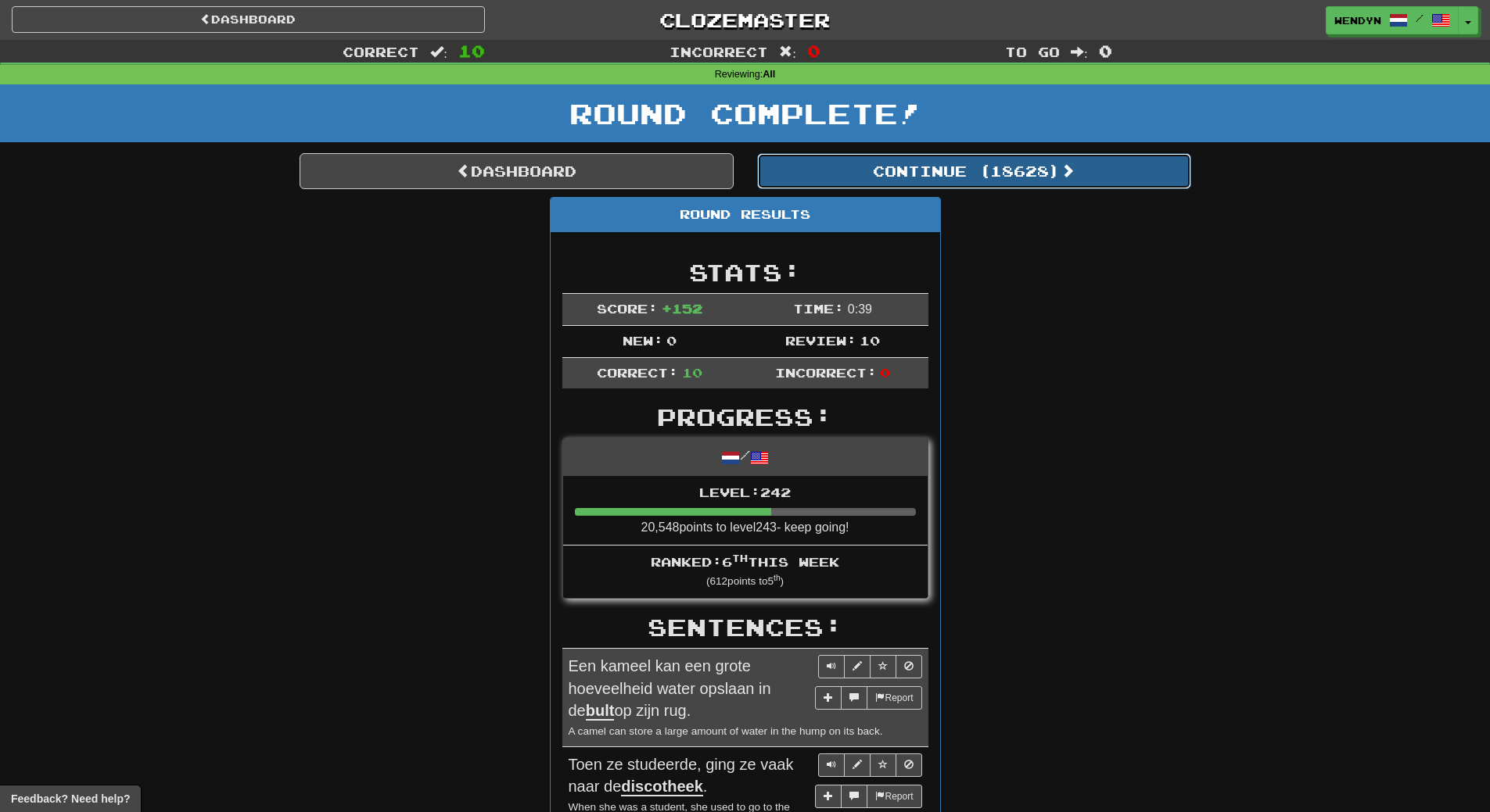
click at [1028, 165] on button "Continue ( 18628 )" at bounding box center [973, 171] width 434 height 36
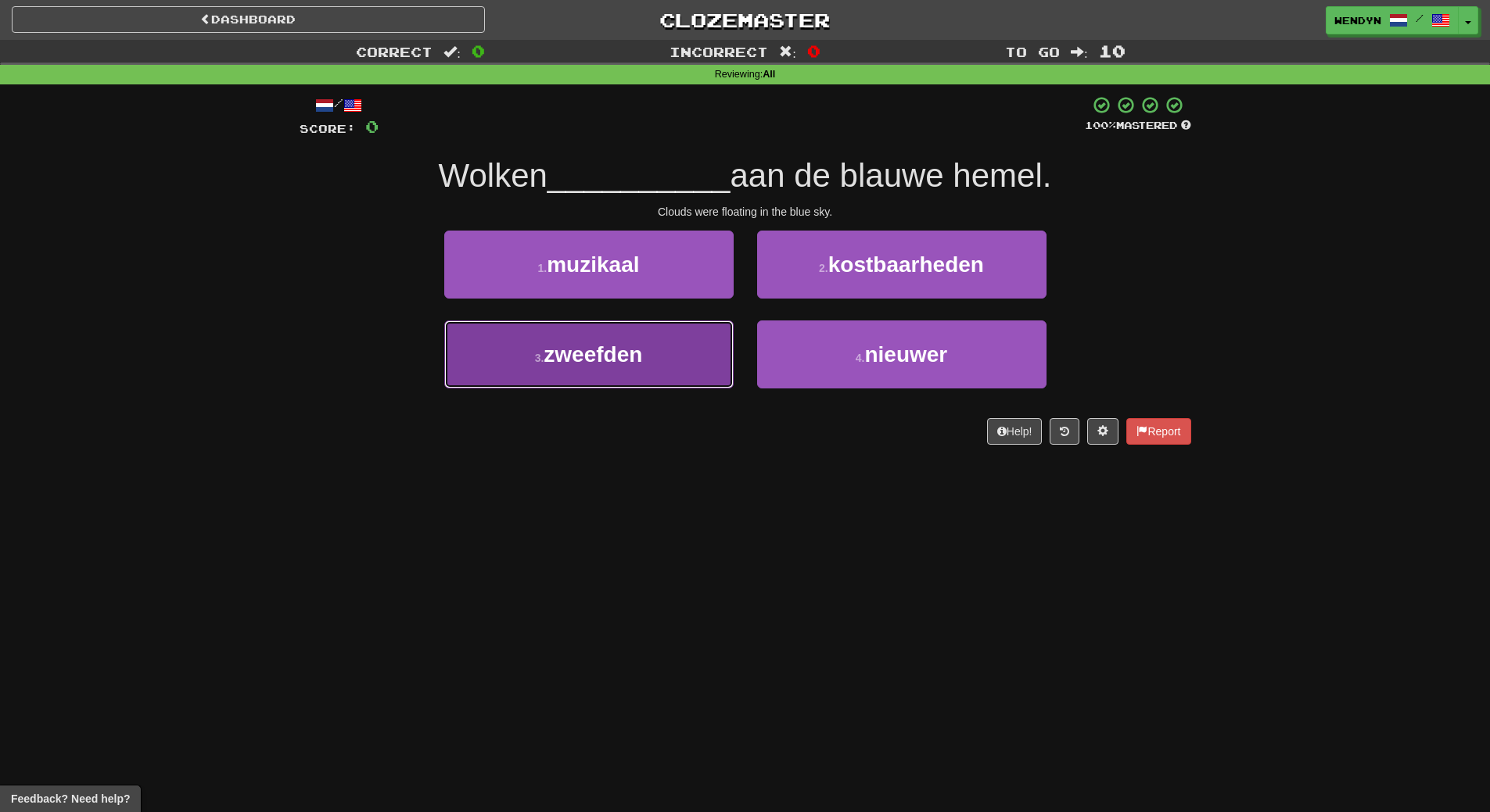
click at [594, 379] on button "3 . zweefden" at bounding box center [588, 354] width 289 height 68
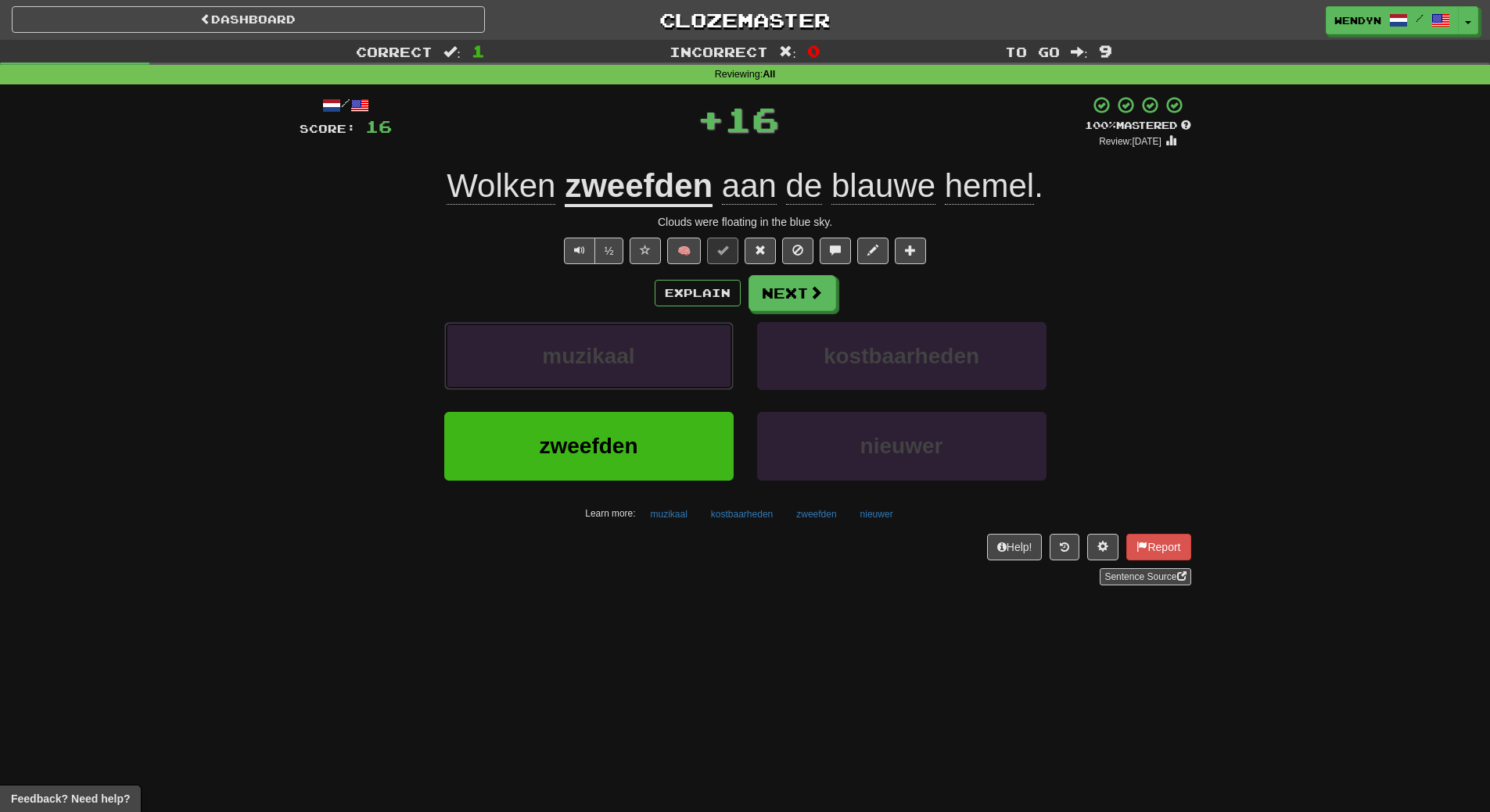
click at [594, 379] on button "muzikaal" at bounding box center [588, 356] width 289 height 68
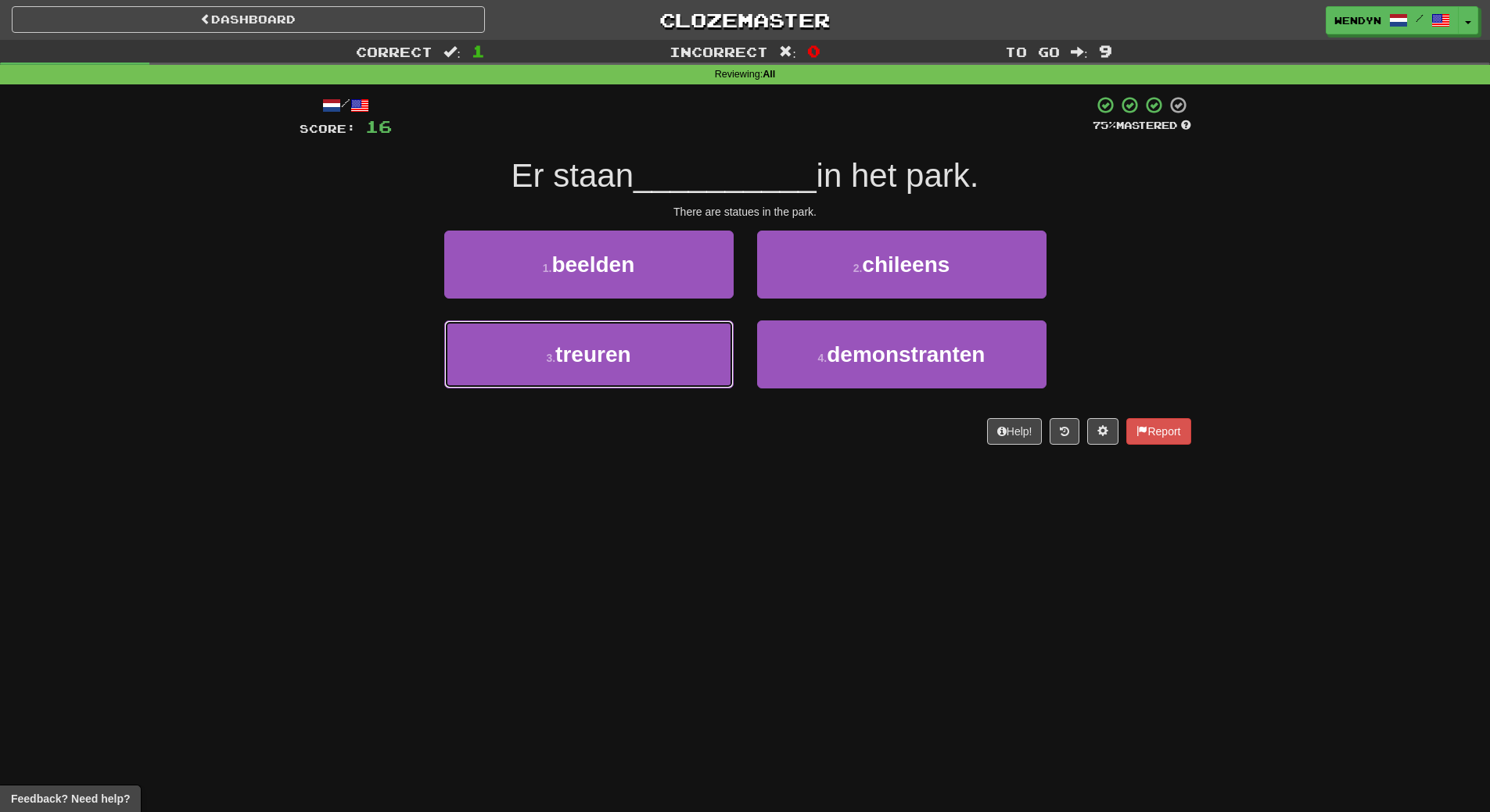
drag, startPoint x: 594, startPoint y: 379, endPoint x: 601, endPoint y: 604, distance: 225.1
click at [601, 604] on div "Dashboard Clozemaster WendyN / Toggle Dropdown Dashboard Leaderboard Activity F…" at bounding box center [745, 406] width 1490 height 812
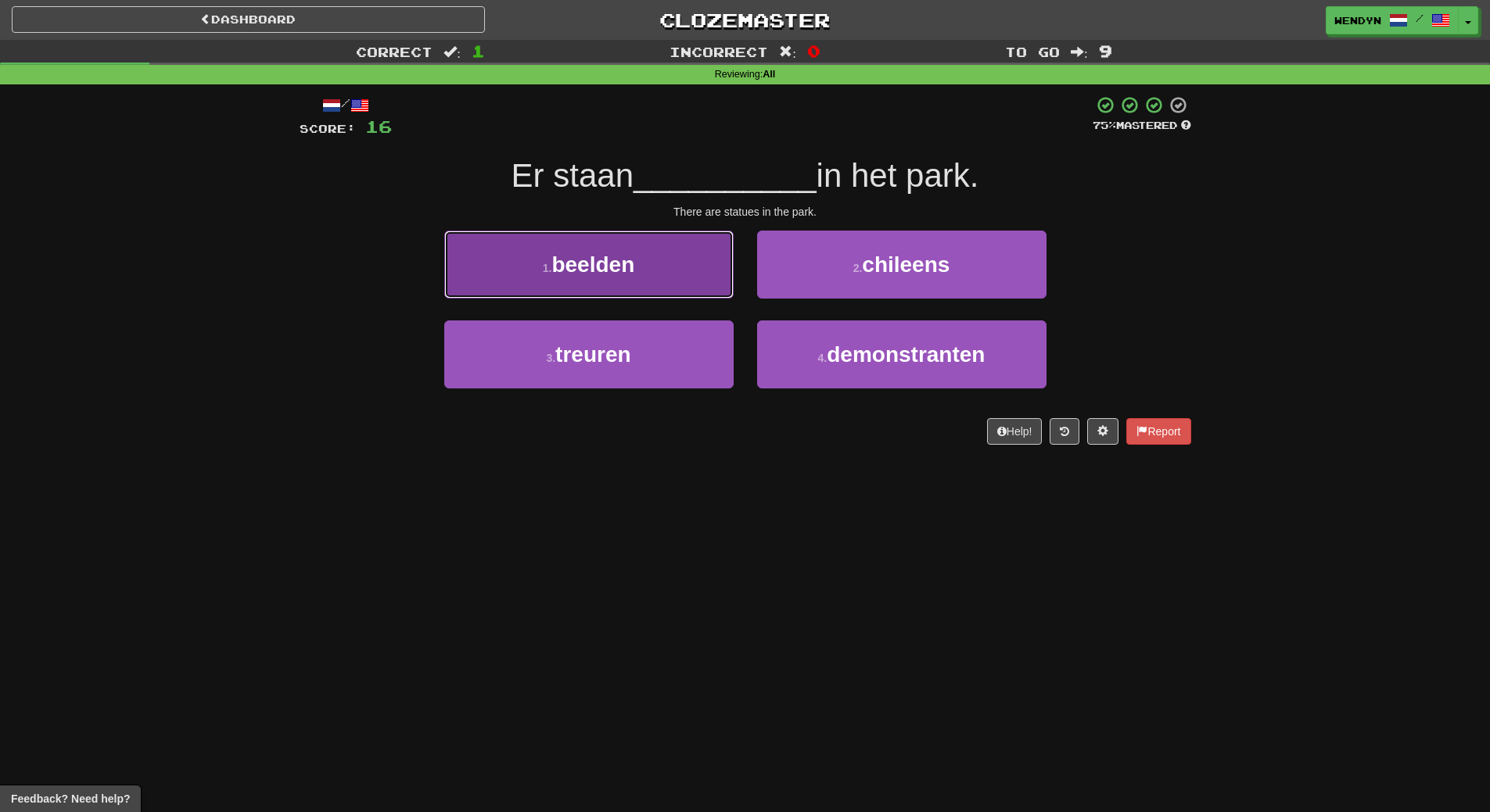
click at [614, 250] on button "1 . beelden" at bounding box center [588, 264] width 289 height 68
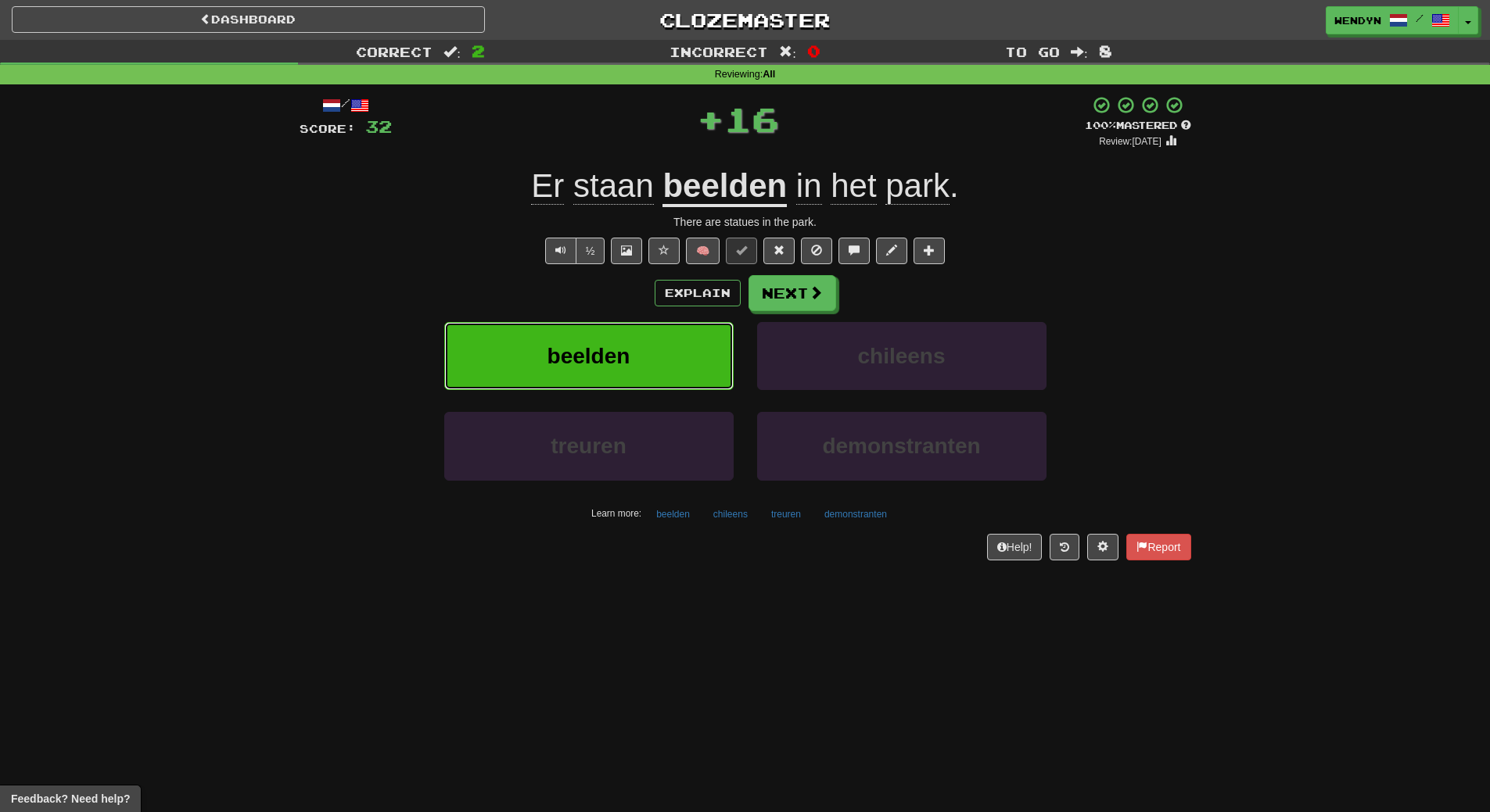
click at [616, 349] on span "beelden" at bounding box center [589, 356] width 83 height 24
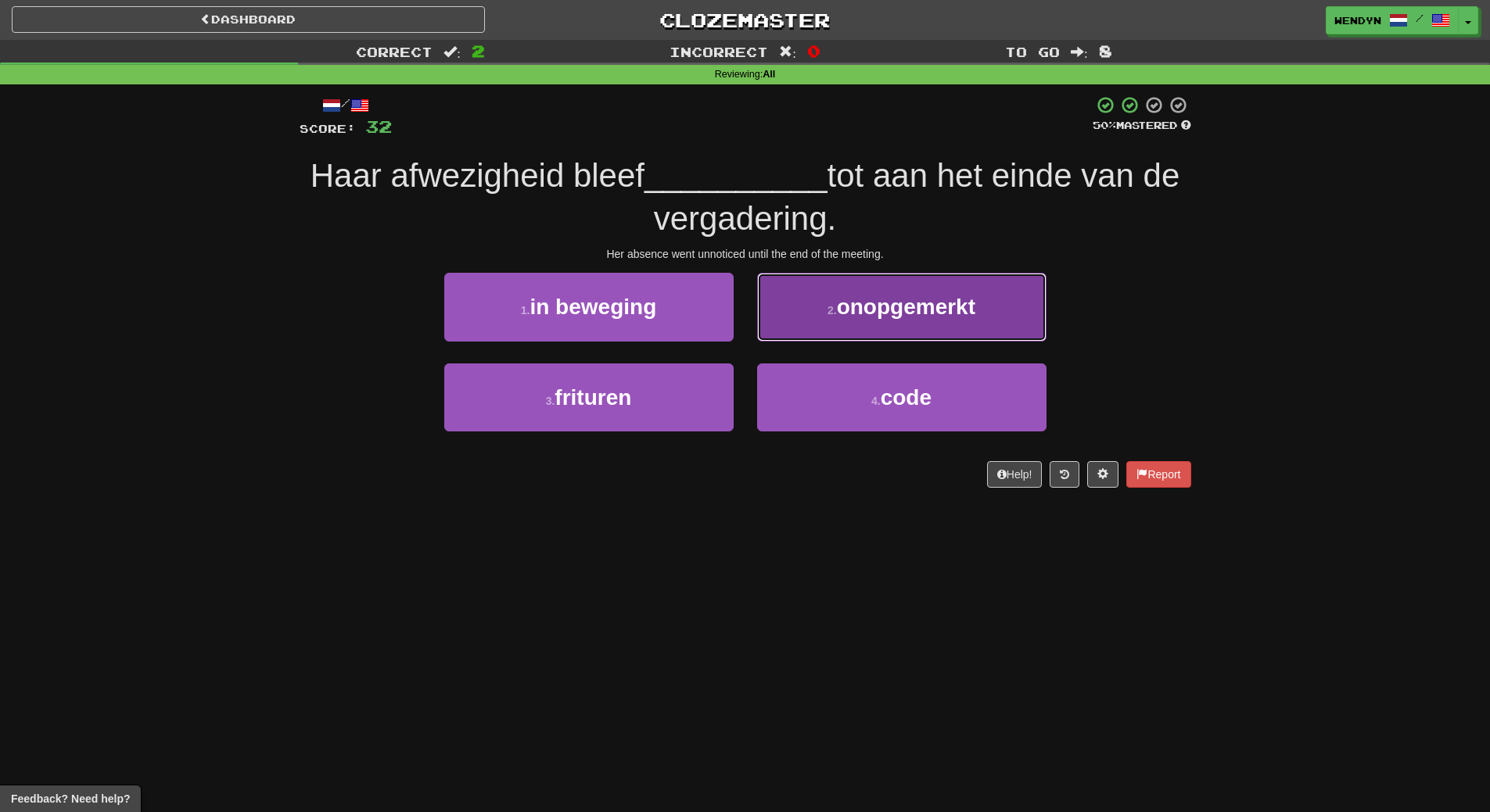
drag, startPoint x: 936, startPoint y: 306, endPoint x: 937, endPoint y: 380, distance: 74.0
click at [937, 321] on button "2 . onopgemerkt" at bounding box center [901, 306] width 289 height 68
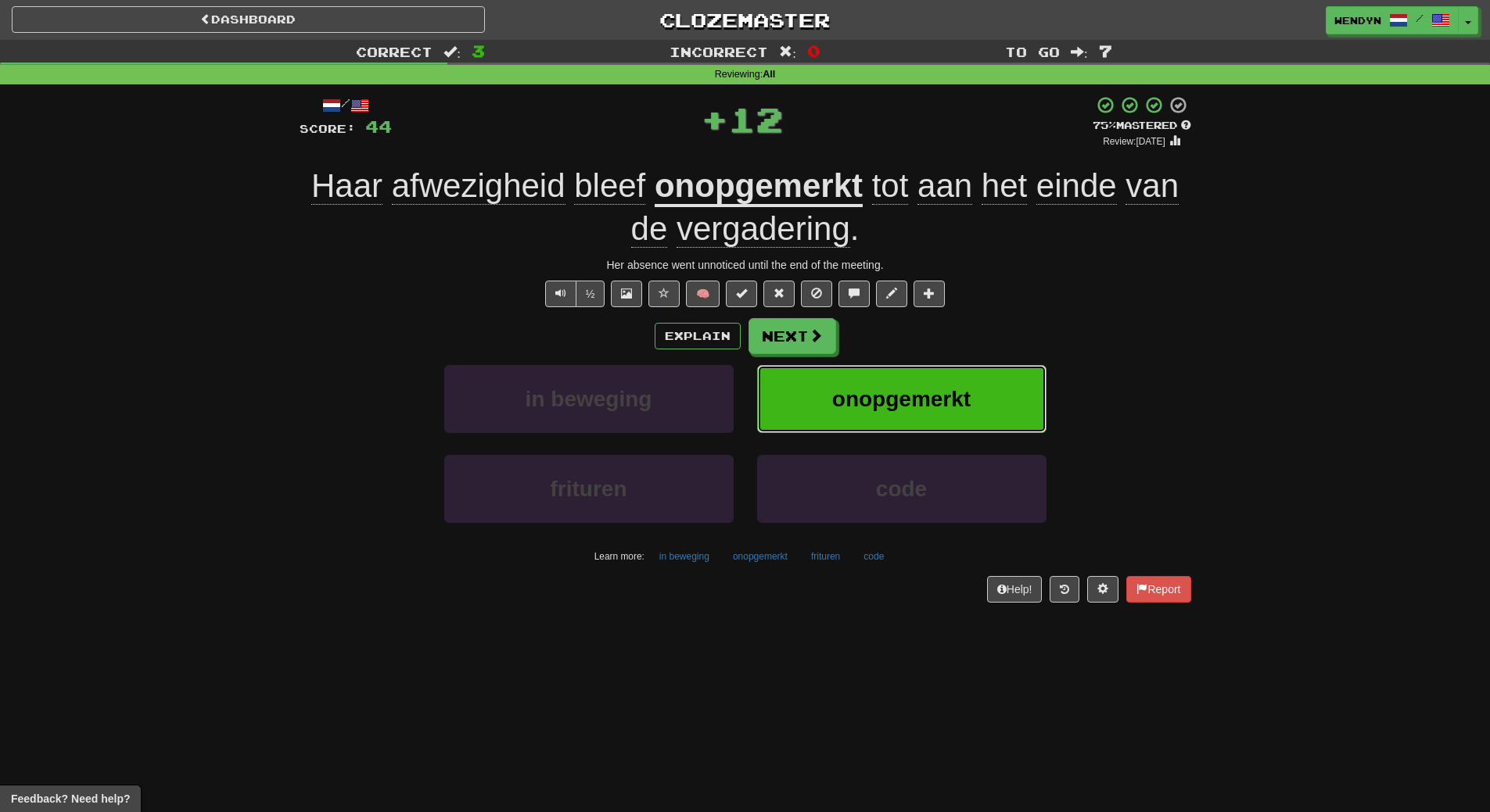
click at [936, 387] on span "onopgemerkt" at bounding box center [901, 399] width 139 height 24
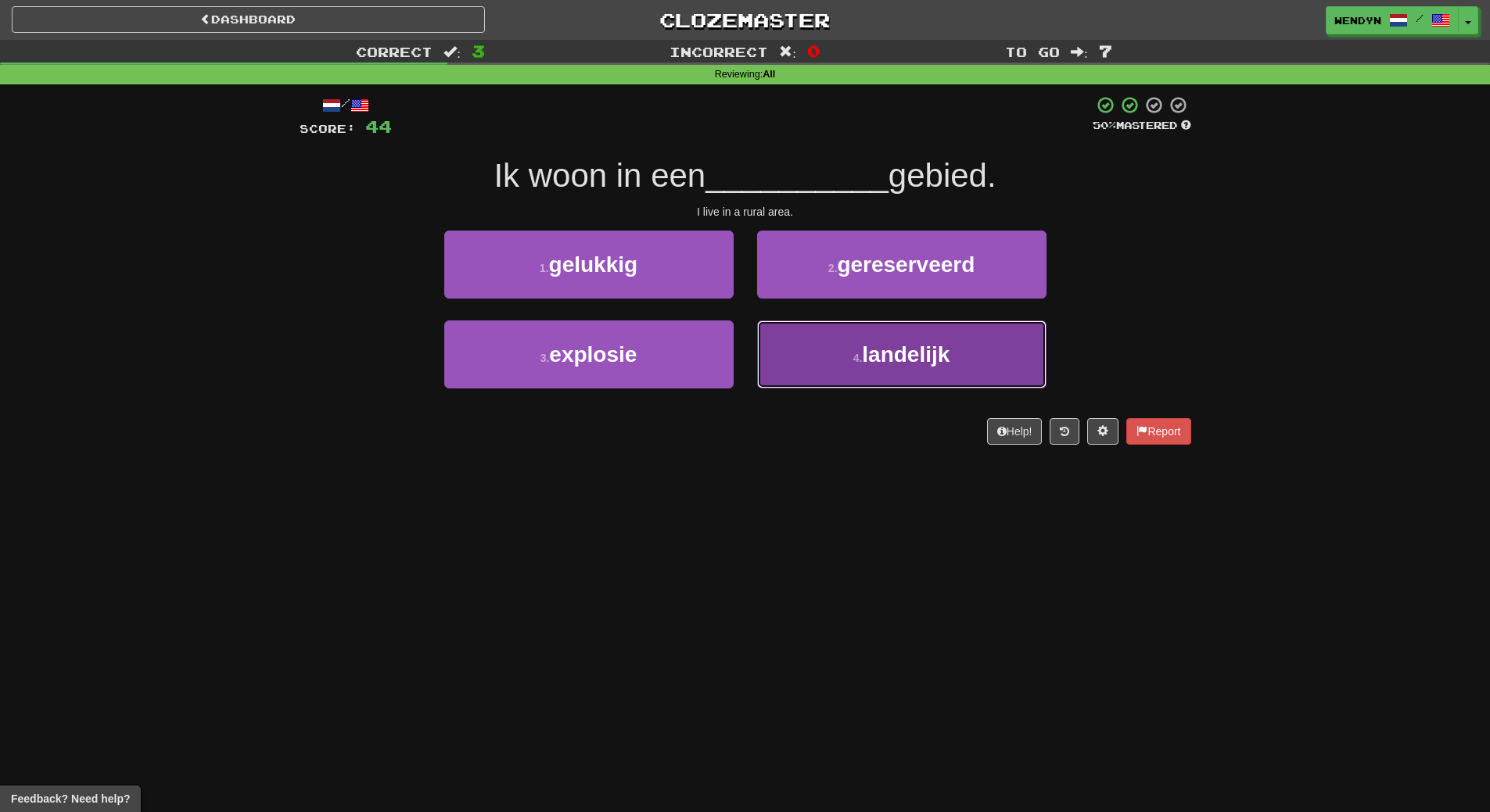
click at [934, 346] on span "landelijk" at bounding box center [906, 354] width 88 height 24
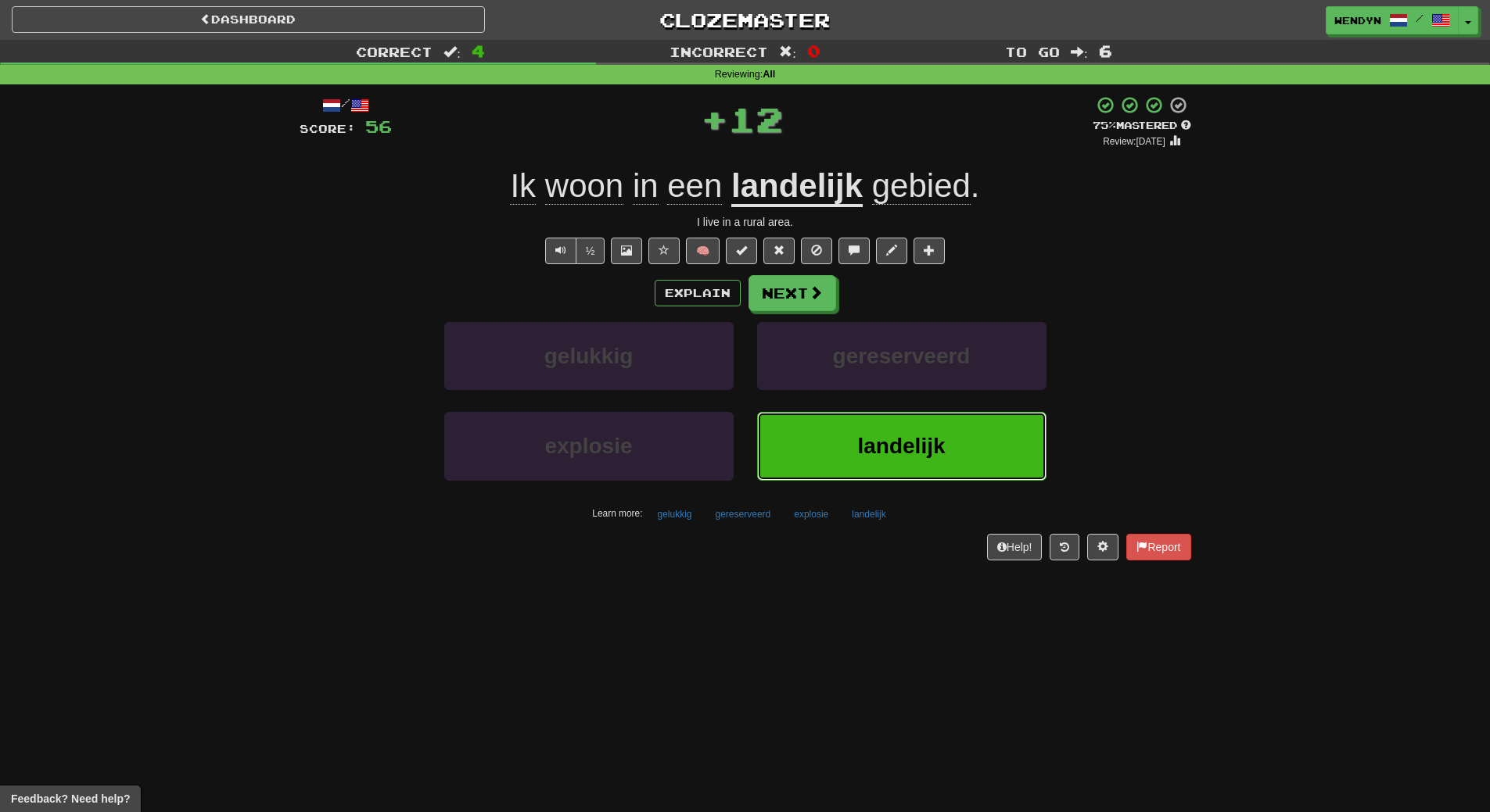
click at [898, 431] on button "landelijk" at bounding box center [901, 446] width 289 height 68
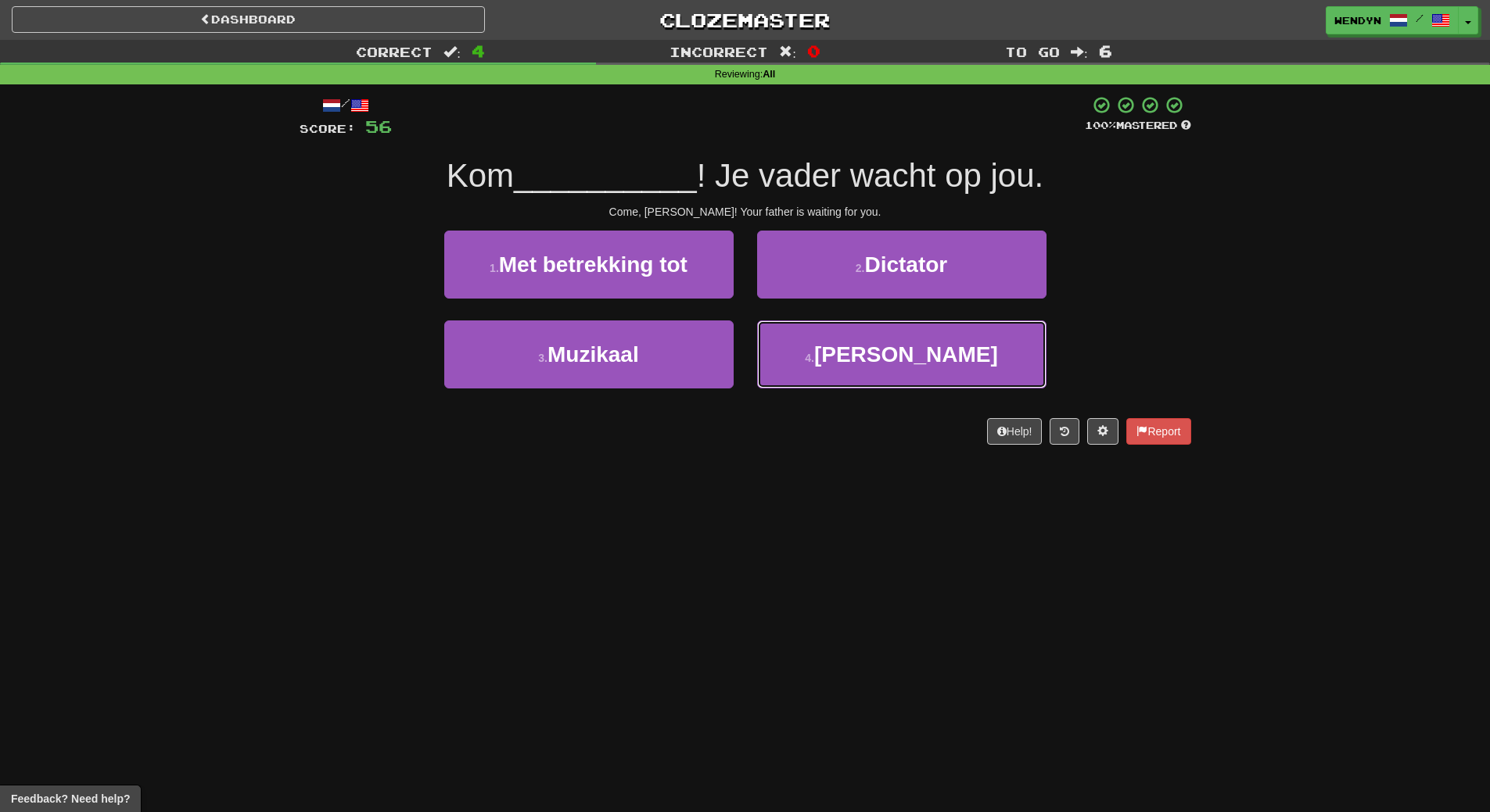
drag, startPoint x: 885, startPoint y: 377, endPoint x: 884, endPoint y: 392, distance: 15.0
click at [885, 388] on button "4 . Emilia" at bounding box center [901, 354] width 289 height 68
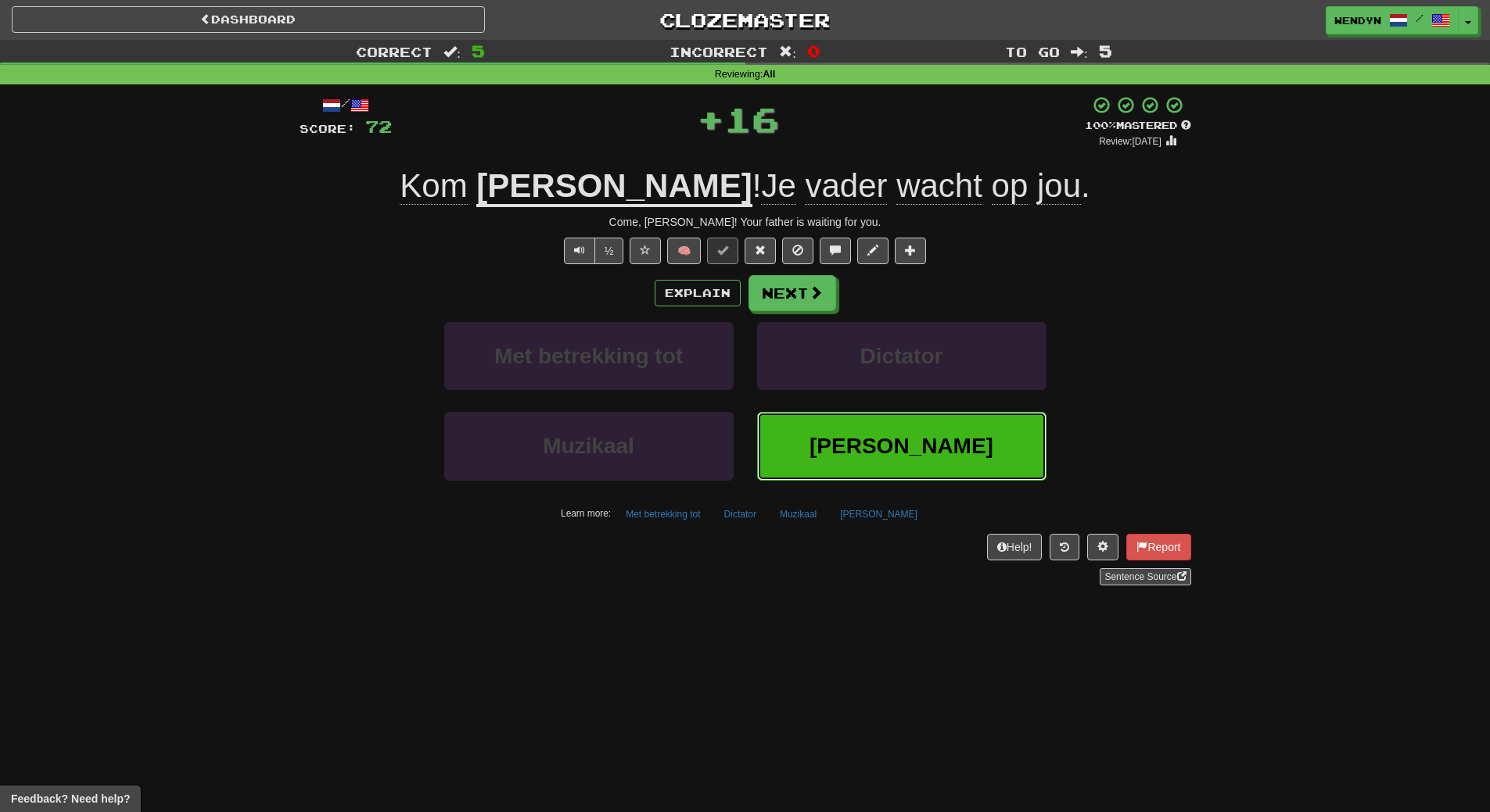
click at [878, 435] on span "Emilia" at bounding box center [901, 445] width 184 height 24
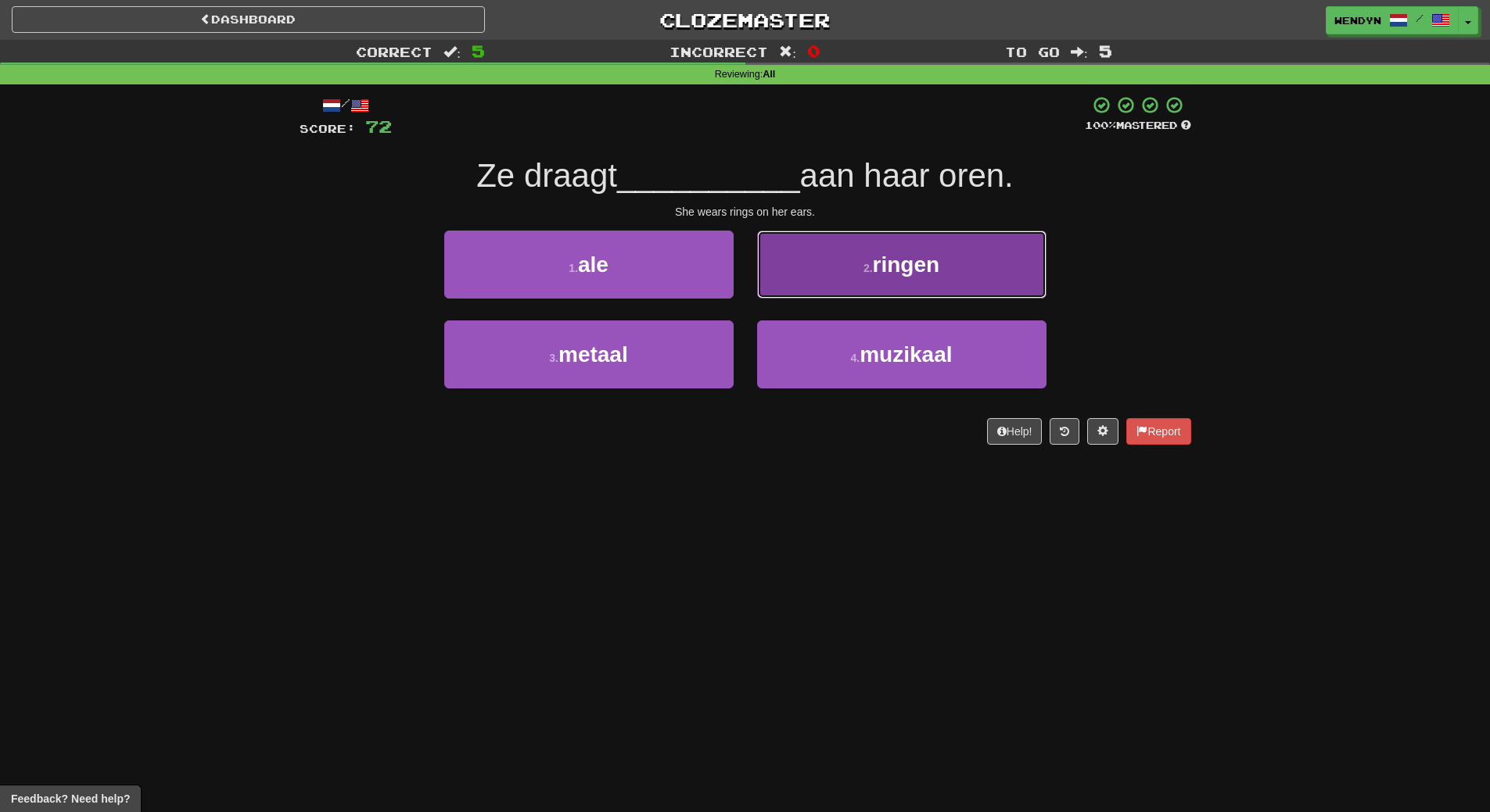
click at [923, 255] on span "ringen" at bounding box center [907, 264] width 67 height 24
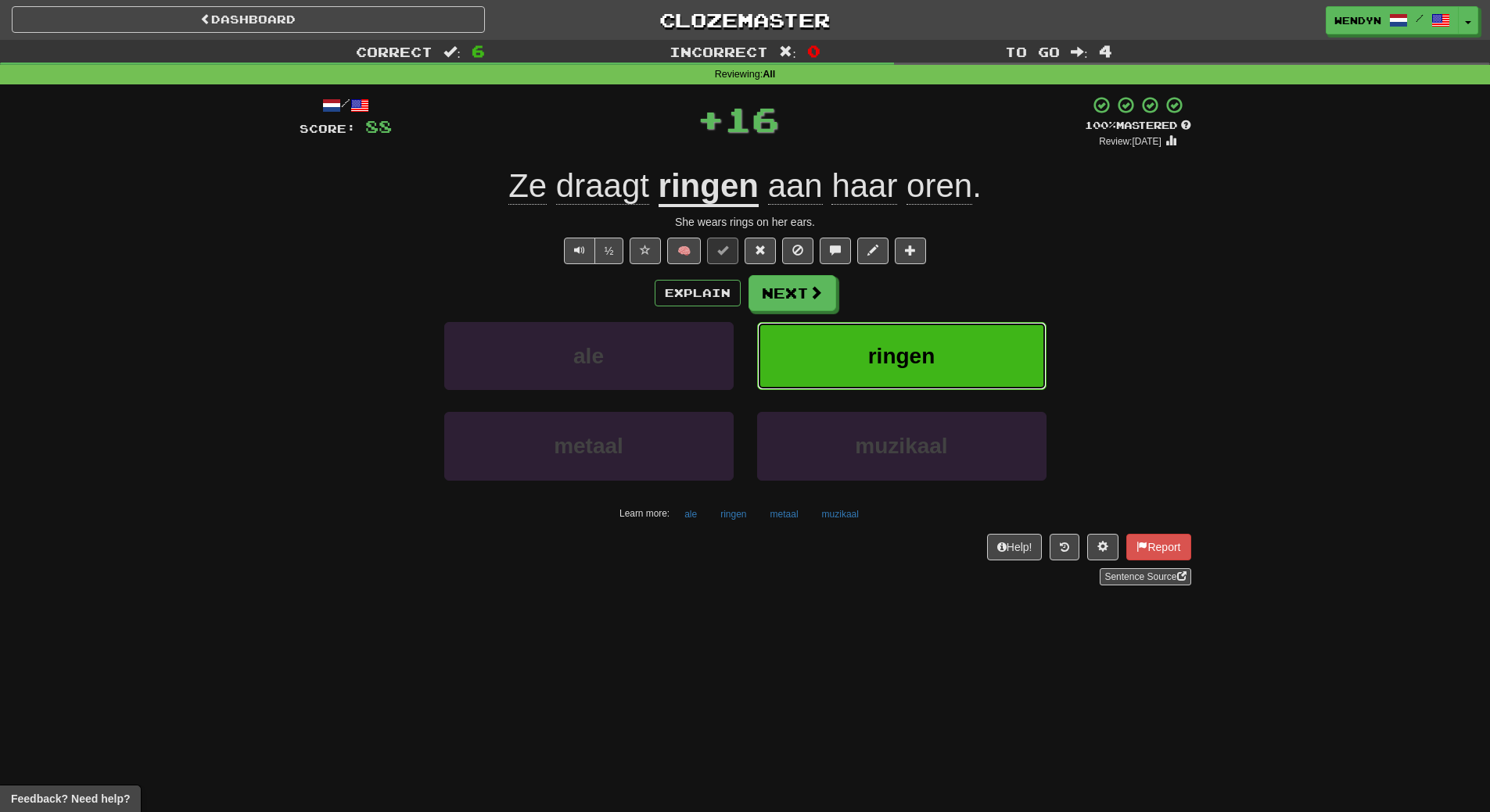
drag, startPoint x: 936, startPoint y: 339, endPoint x: 775, endPoint y: 473, distance: 209.5
click at [936, 339] on button "ringen" at bounding box center [901, 356] width 289 height 68
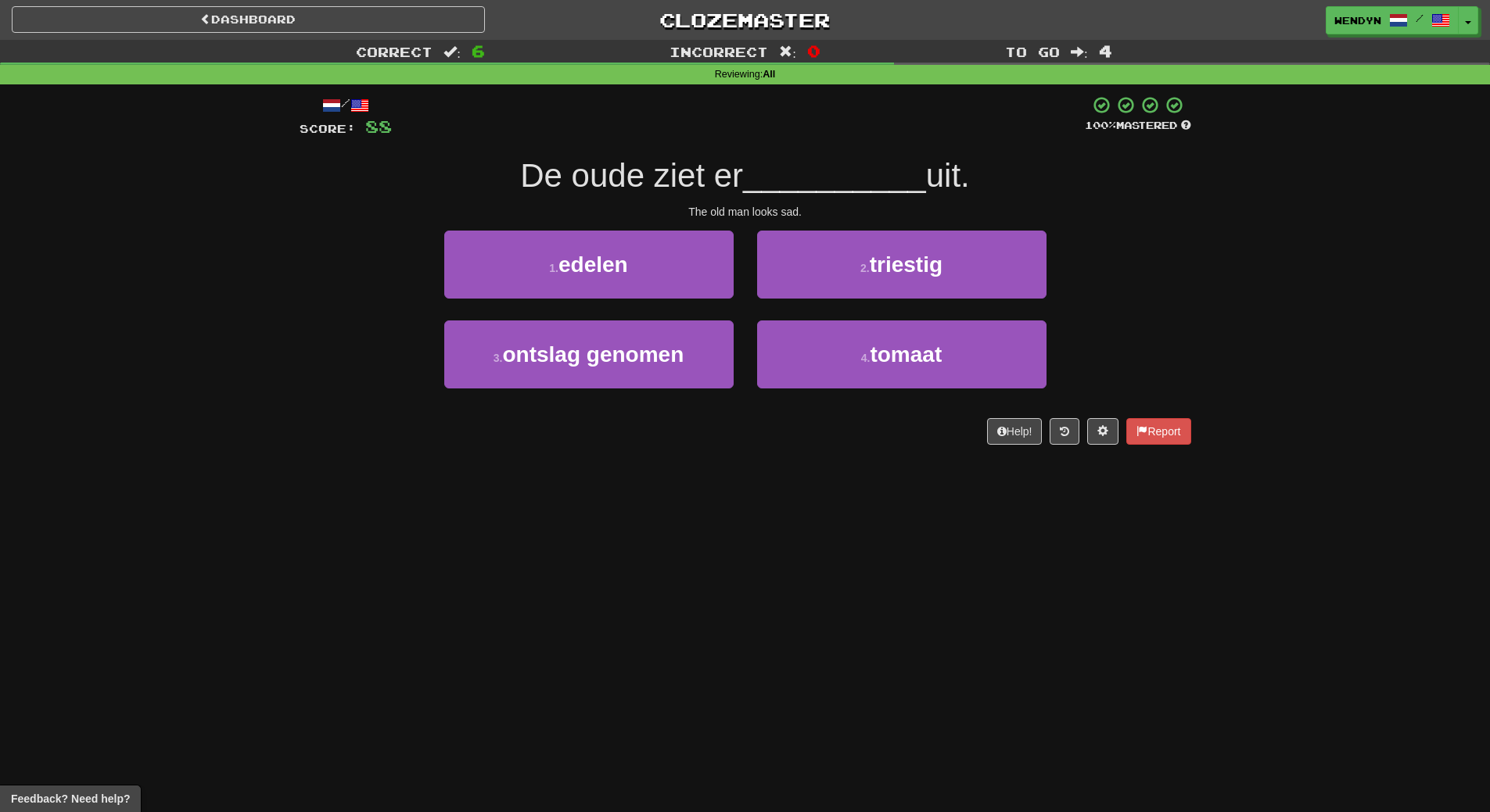
click at [918, 225] on div "/ Score: 88 100 % Mastered De oude ziet er __________ uit. The old man looks sa…" at bounding box center [745, 270] width 892 height 350
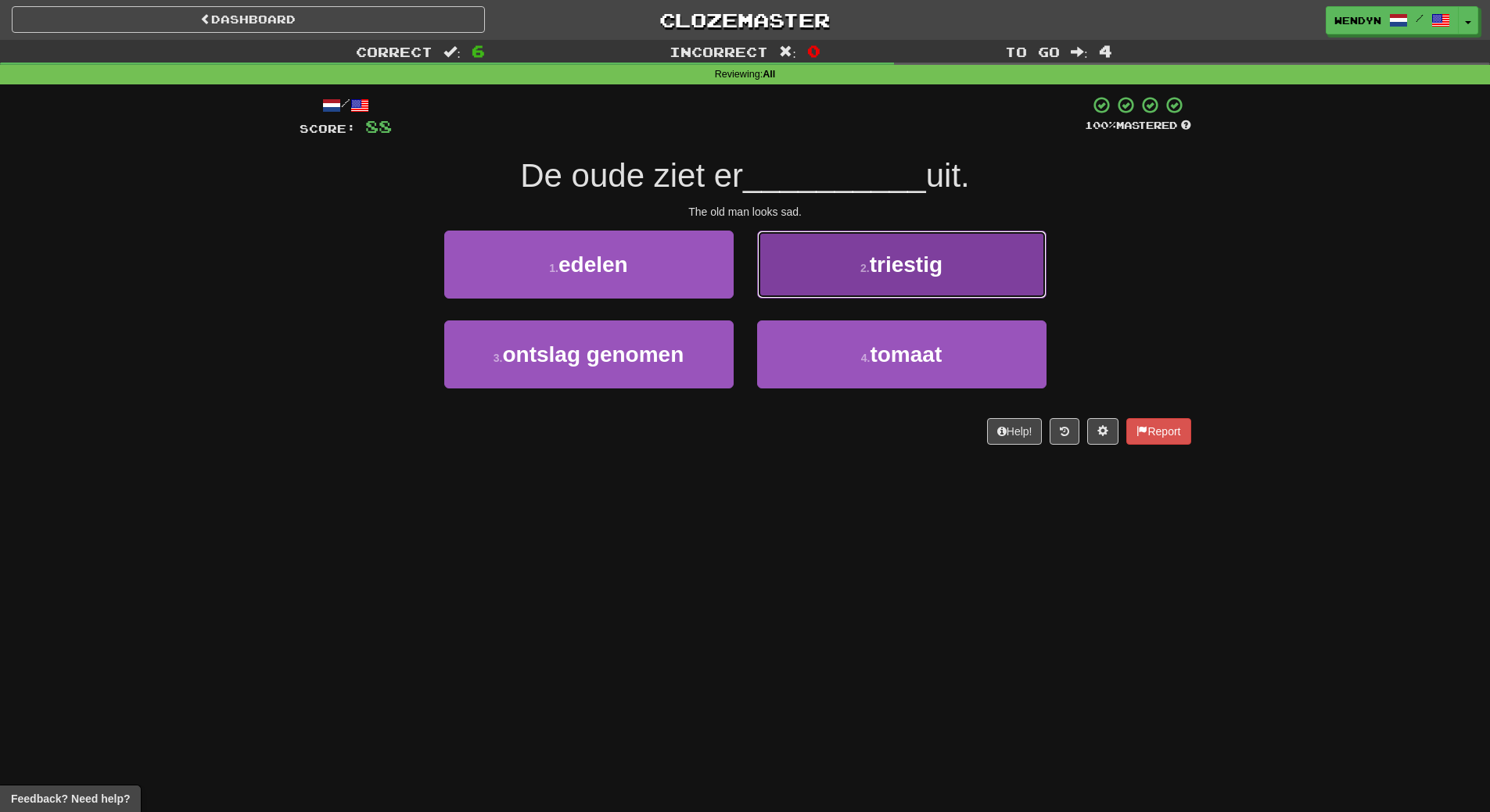
click at [914, 266] on span "triestig" at bounding box center [906, 264] width 73 height 24
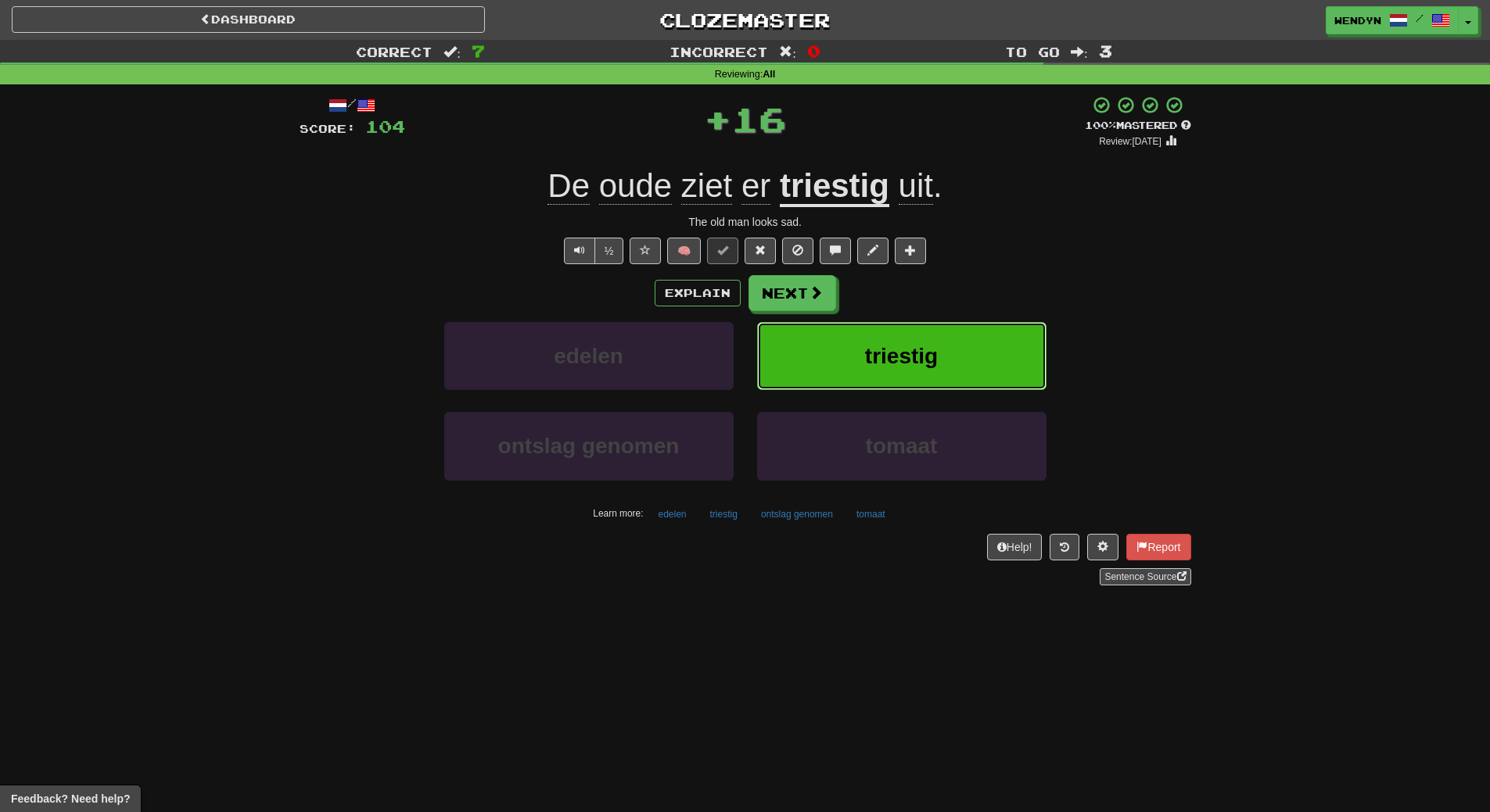
click at [904, 344] on span "triestig" at bounding box center [901, 356] width 73 height 24
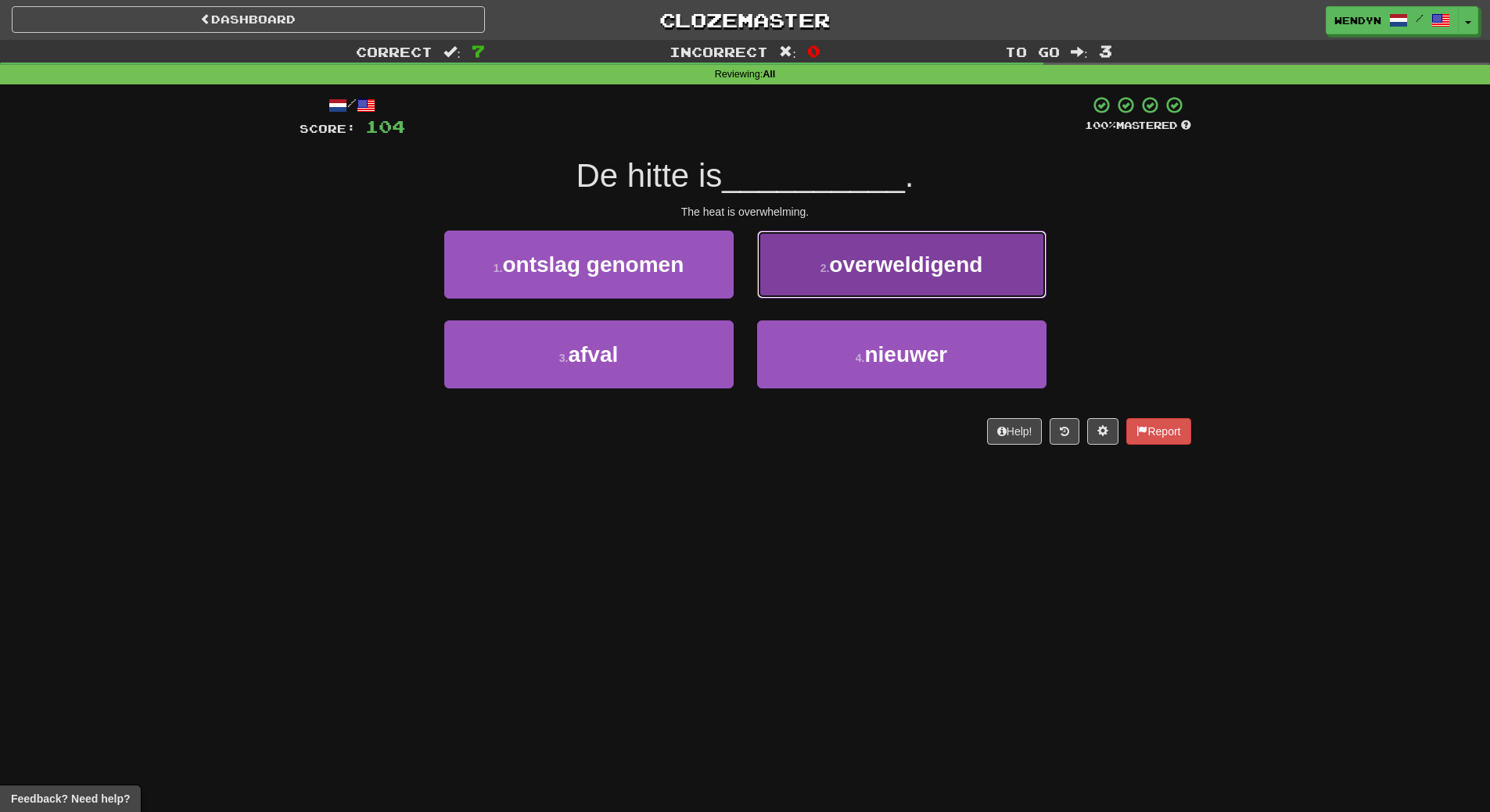
click at [892, 278] on button "2 . overweldigend" at bounding box center [901, 264] width 289 height 68
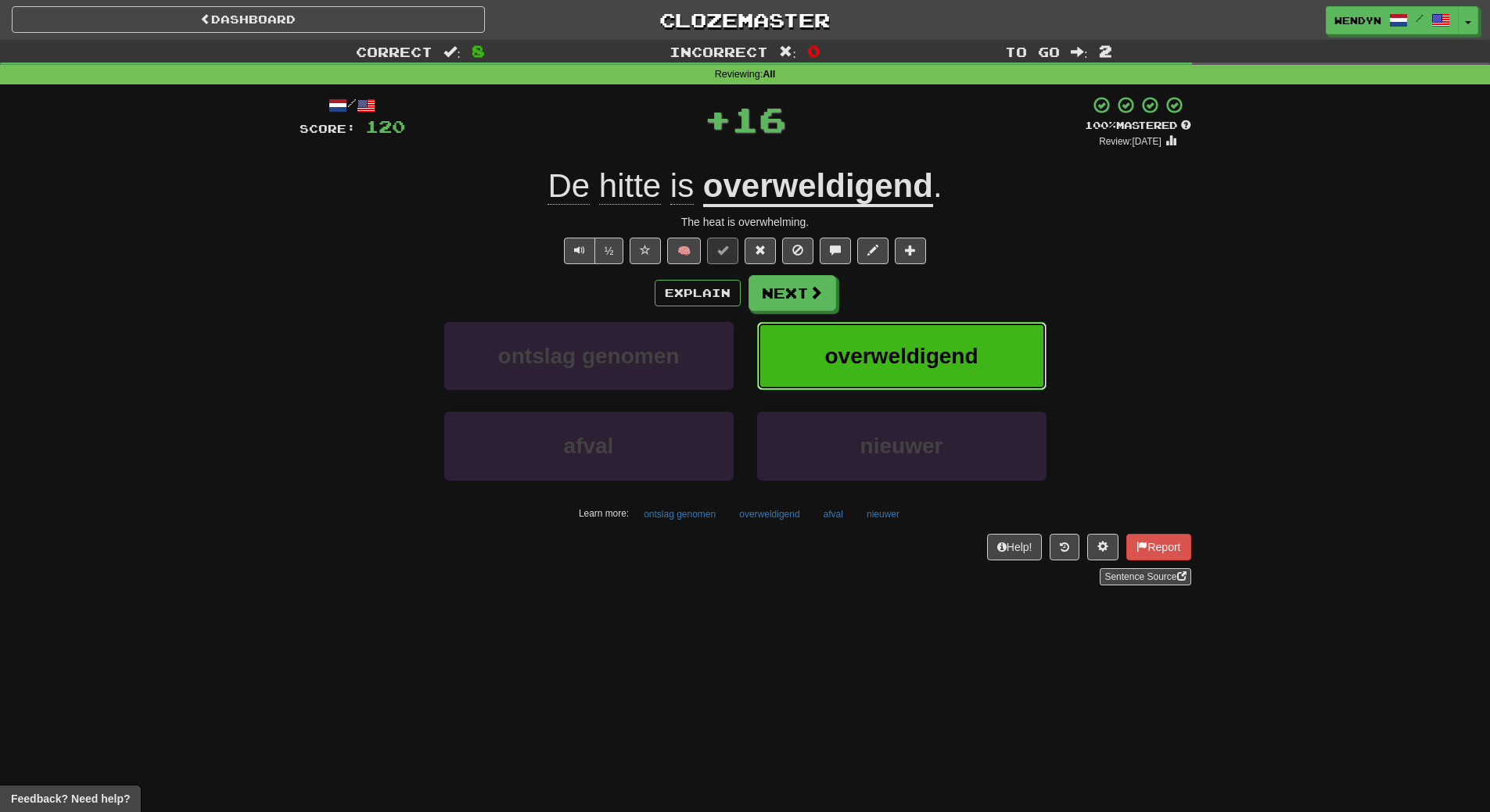
click at [881, 350] on span "overweldigend" at bounding box center [900, 356] width 153 height 24
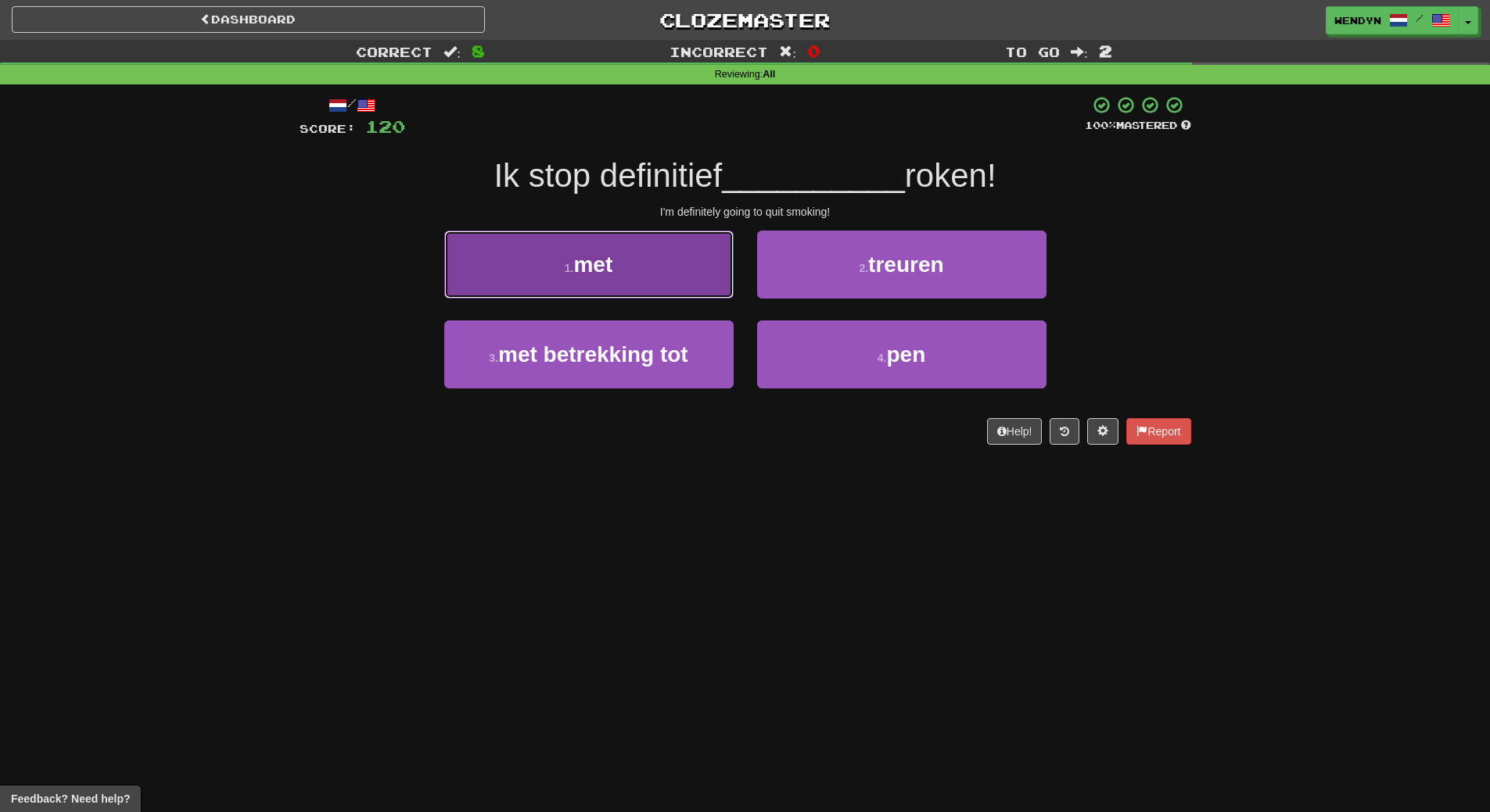
click at [659, 256] on button "1 . met" at bounding box center [588, 264] width 289 height 68
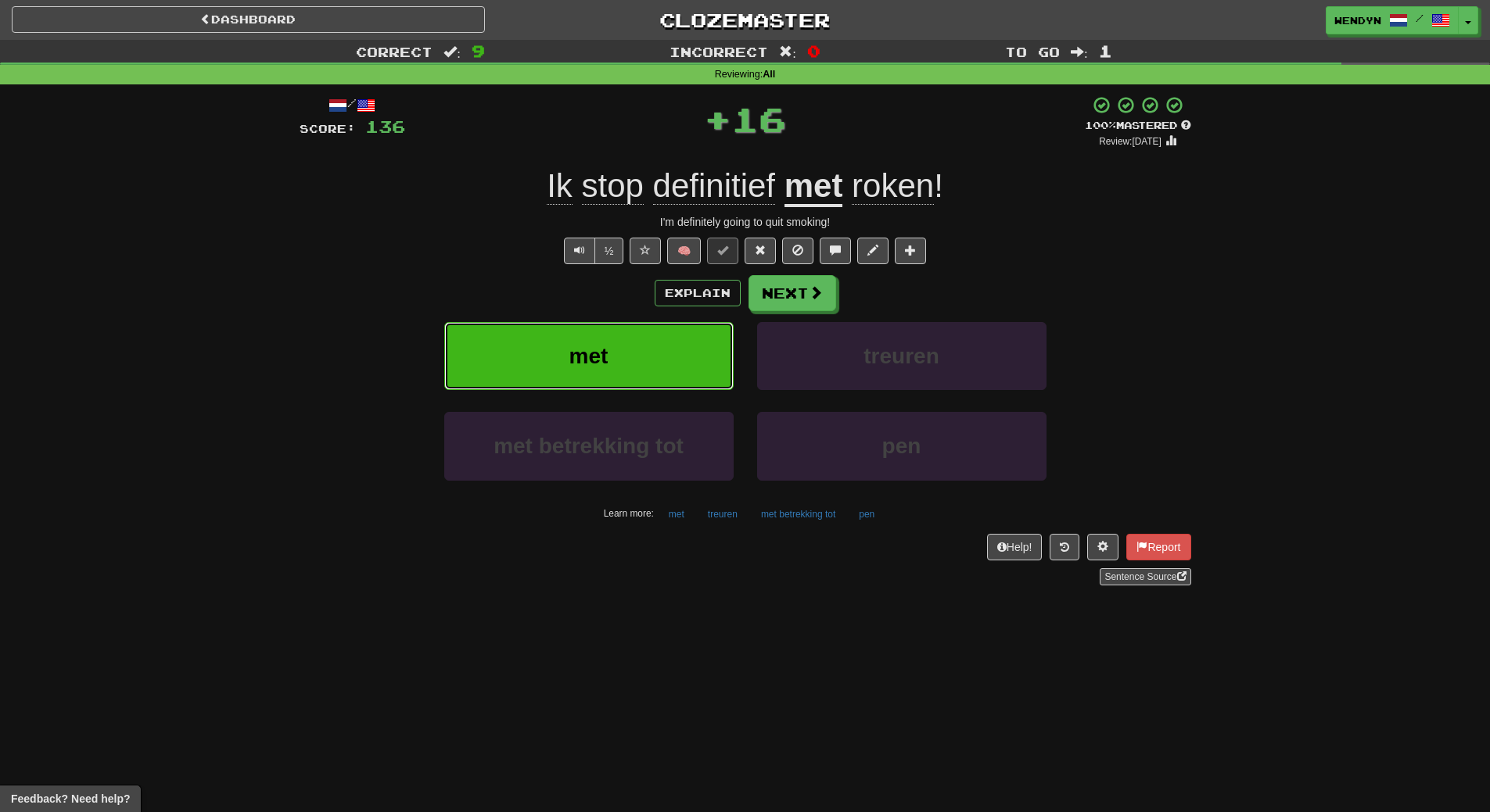
click at [638, 344] on button "met" at bounding box center [588, 356] width 289 height 68
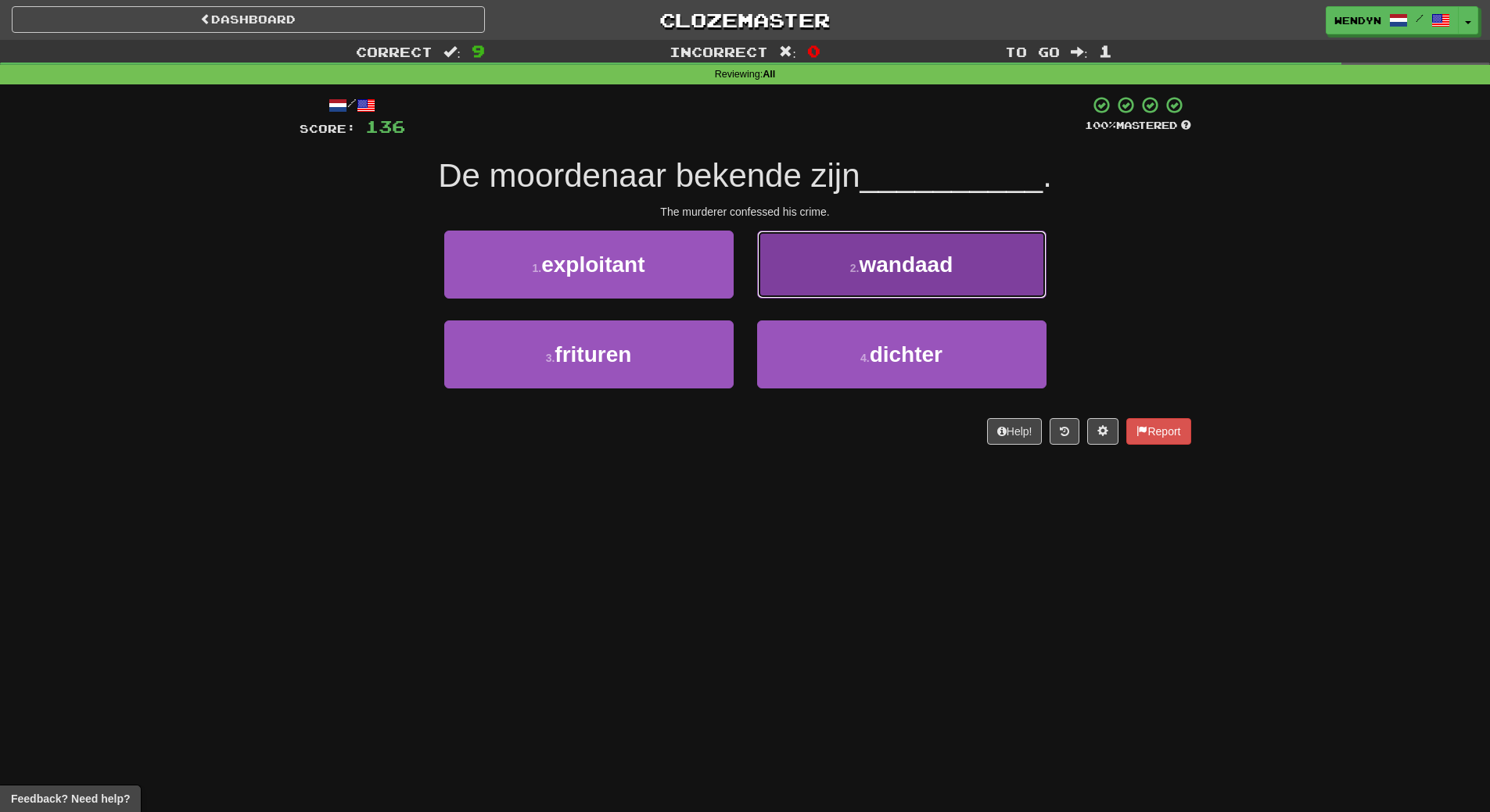
click at [969, 273] on button "2 . wandaad" at bounding box center [901, 264] width 289 height 68
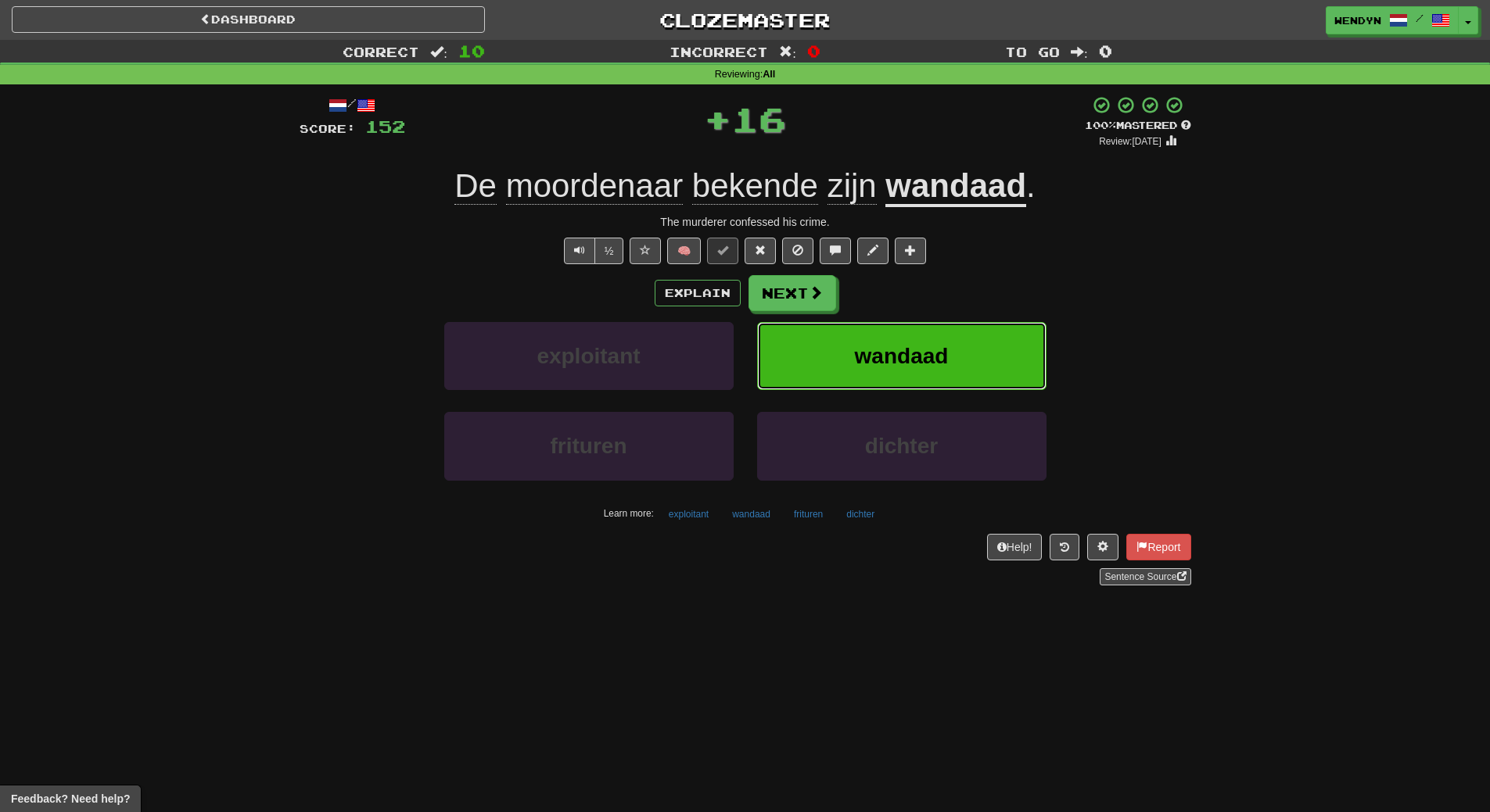
click at [970, 347] on button "wandaad" at bounding box center [901, 356] width 289 height 68
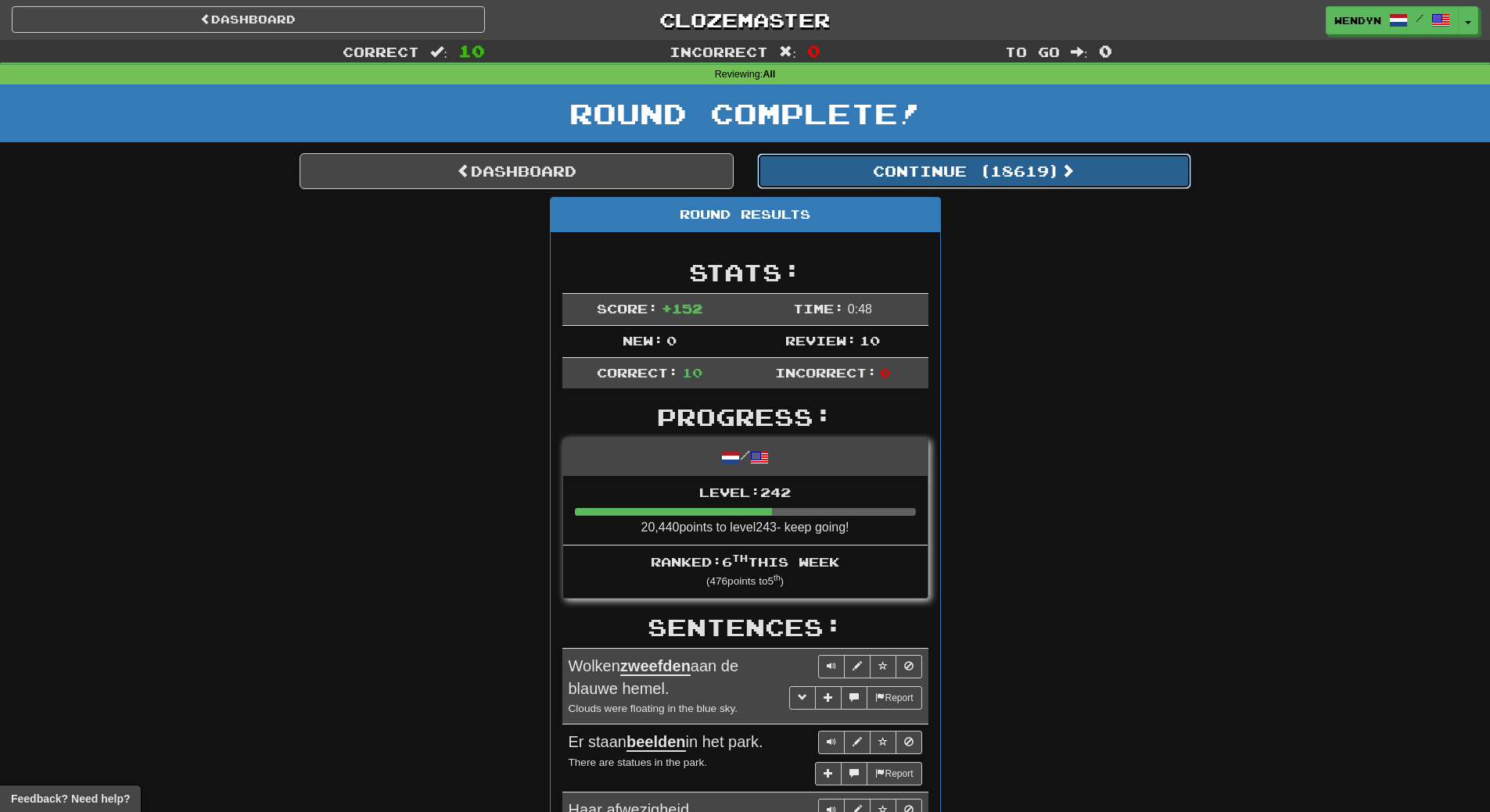
click at [1028, 156] on button "Continue ( 18619 )" at bounding box center [973, 171] width 434 height 36
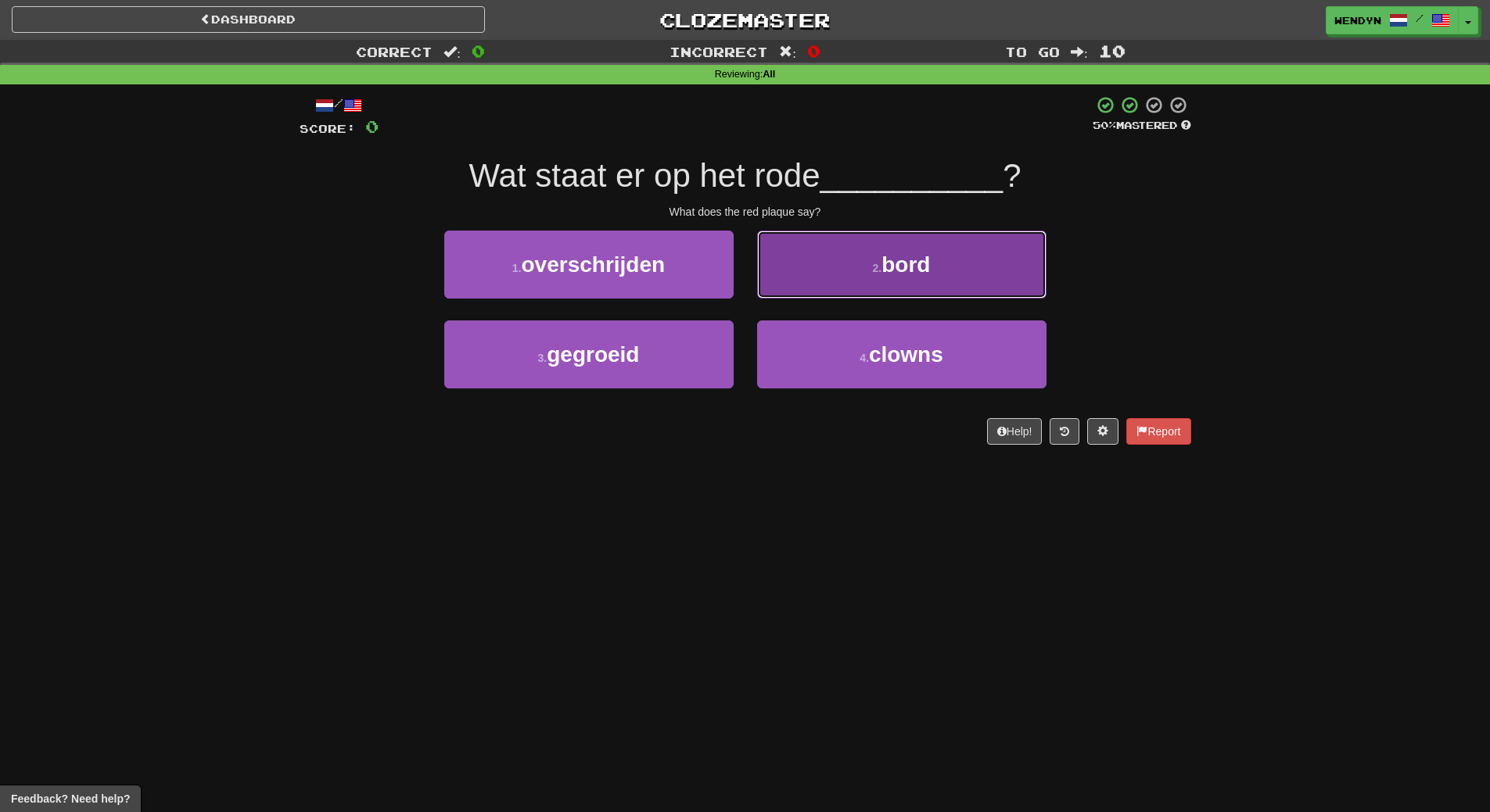
click at [972, 242] on button "2 . bord" at bounding box center [901, 264] width 289 height 68
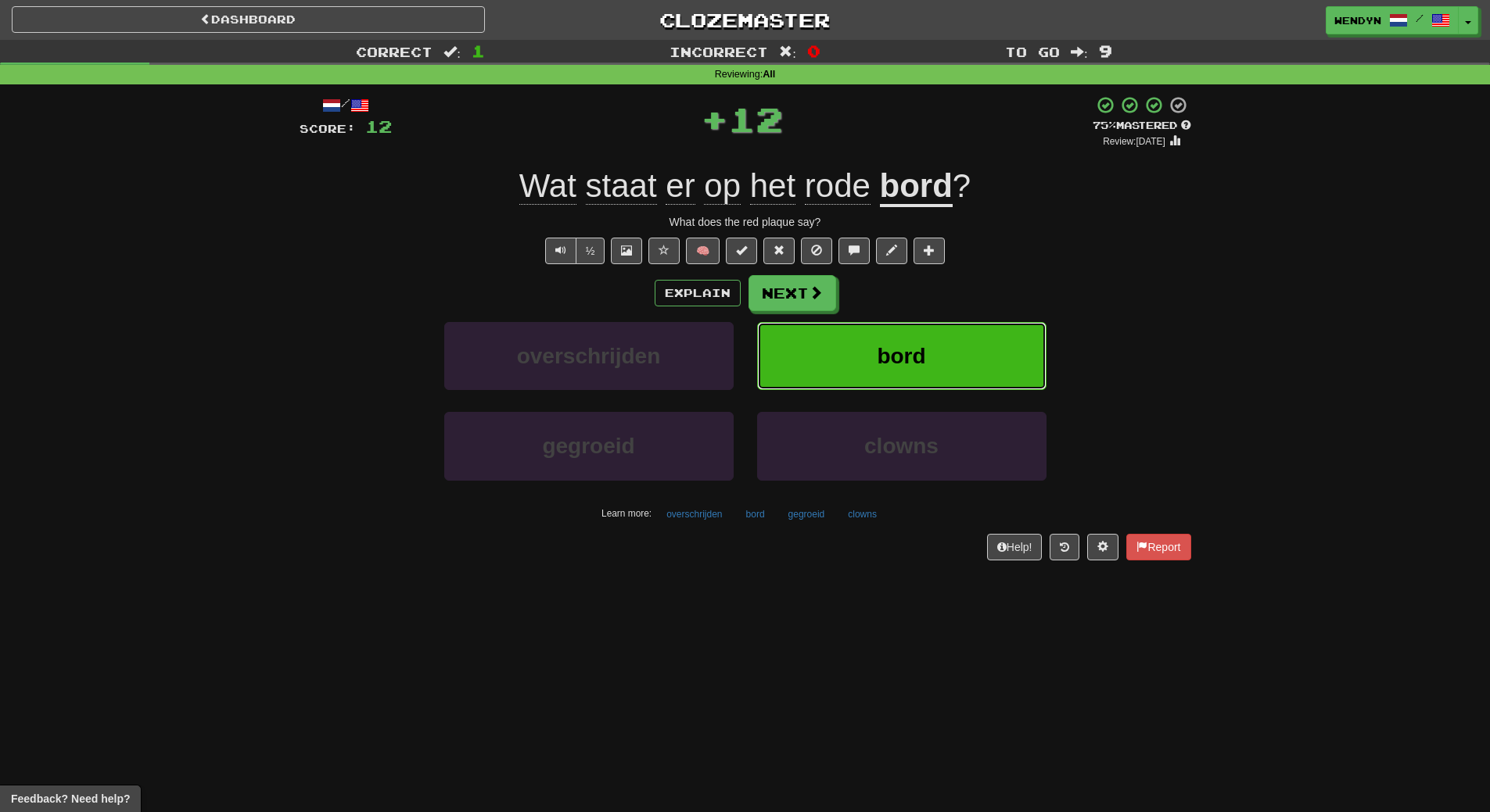
click at [949, 335] on button "bord" at bounding box center [901, 356] width 289 height 68
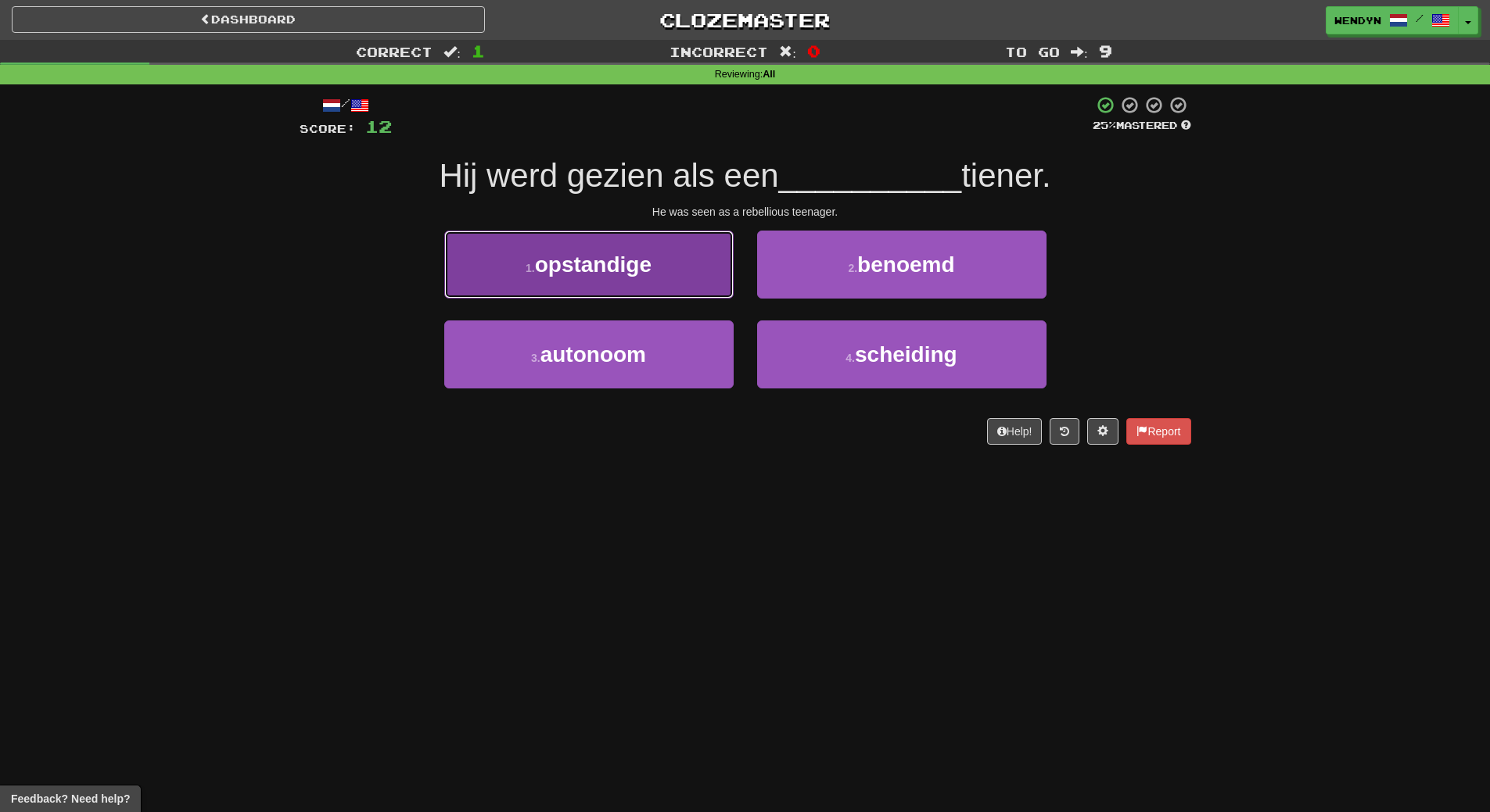
click at [611, 290] on button "1 . opstandige" at bounding box center [588, 264] width 289 height 68
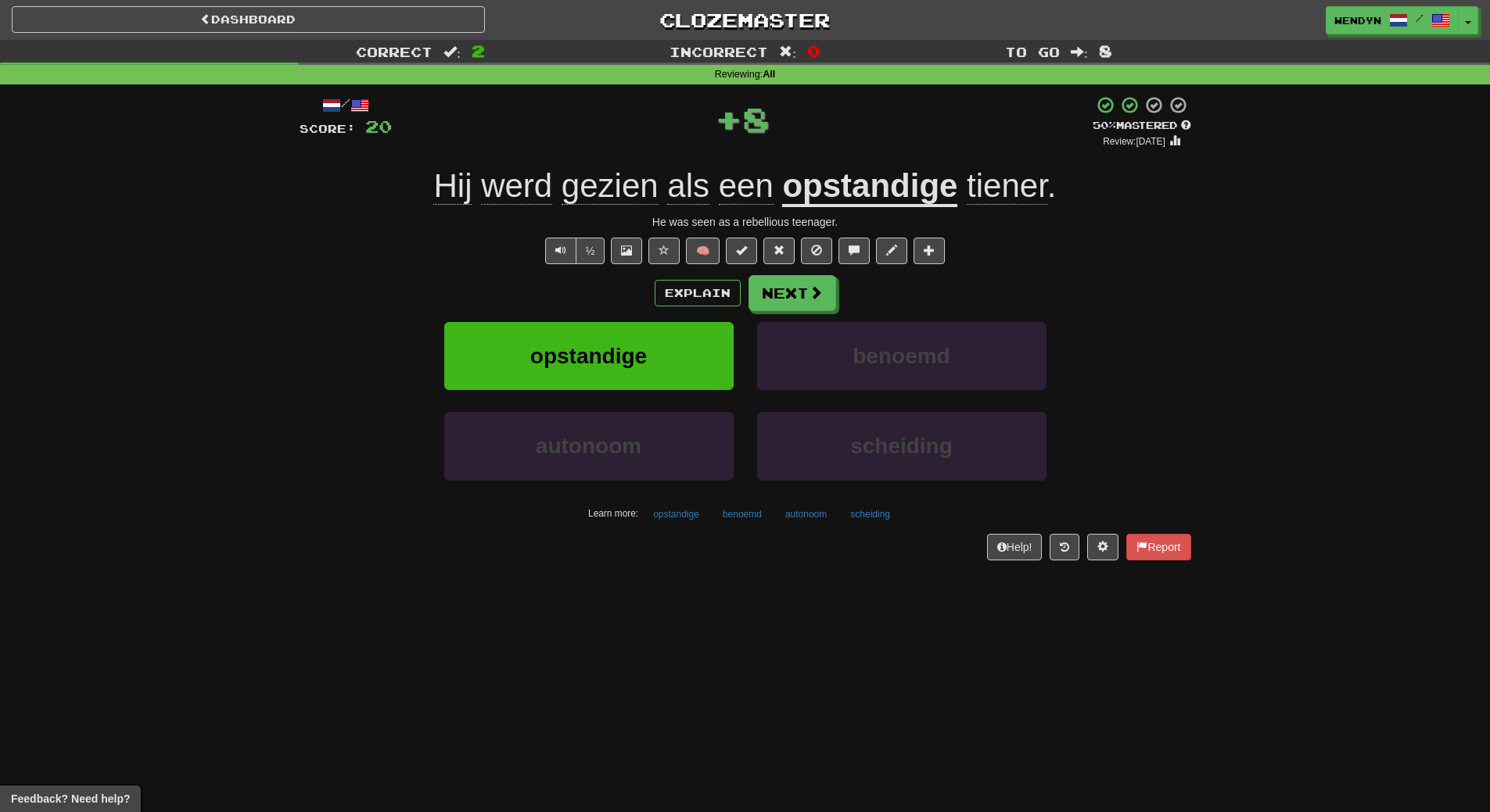
click at [611, 312] on div "Explain Next opstandige benoemd autonoom scheiding Learn more: opstandige benoe…" at bounding box center [745, 401] width 892 height 251
click at [612, 342] on button "opstandige" at bounding box center [588, 356] width 289 height 68
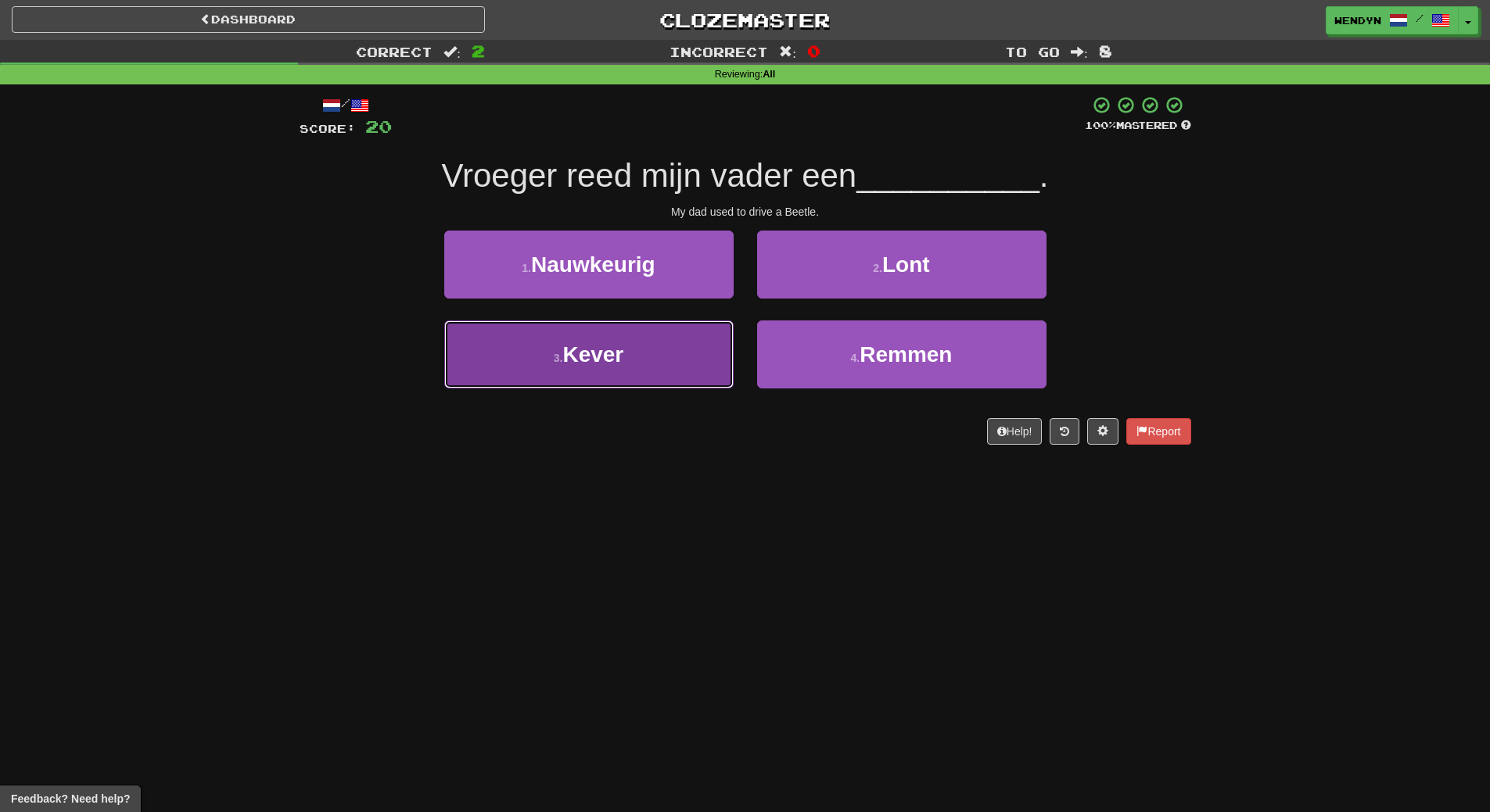
click at [652, 361] on button "3 . Kever" at bounding box center [588, 354] width 289 height 68
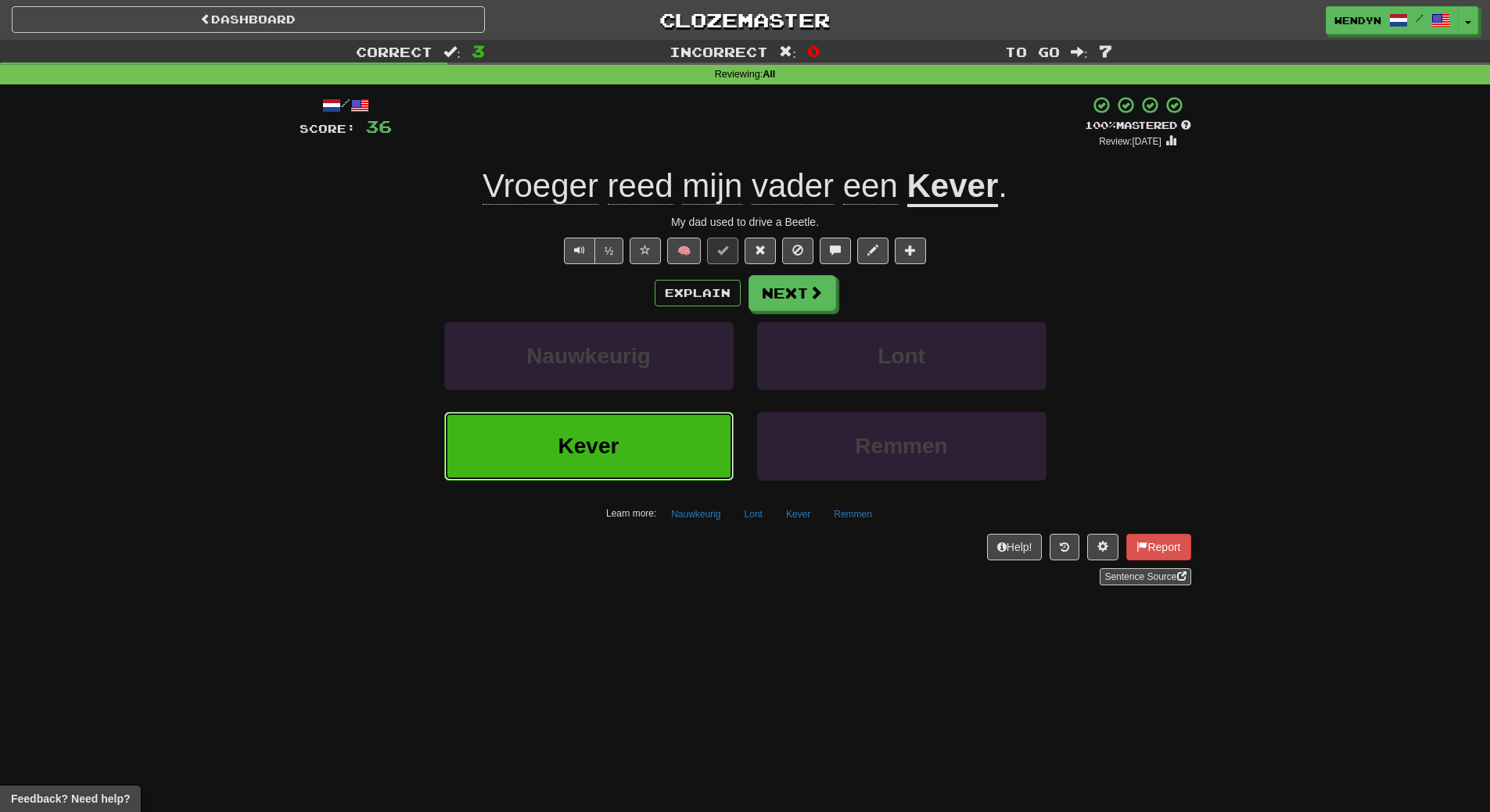
click at [546, 464] on button "Kever" at bounding box center [588, 446] width 289 height 68
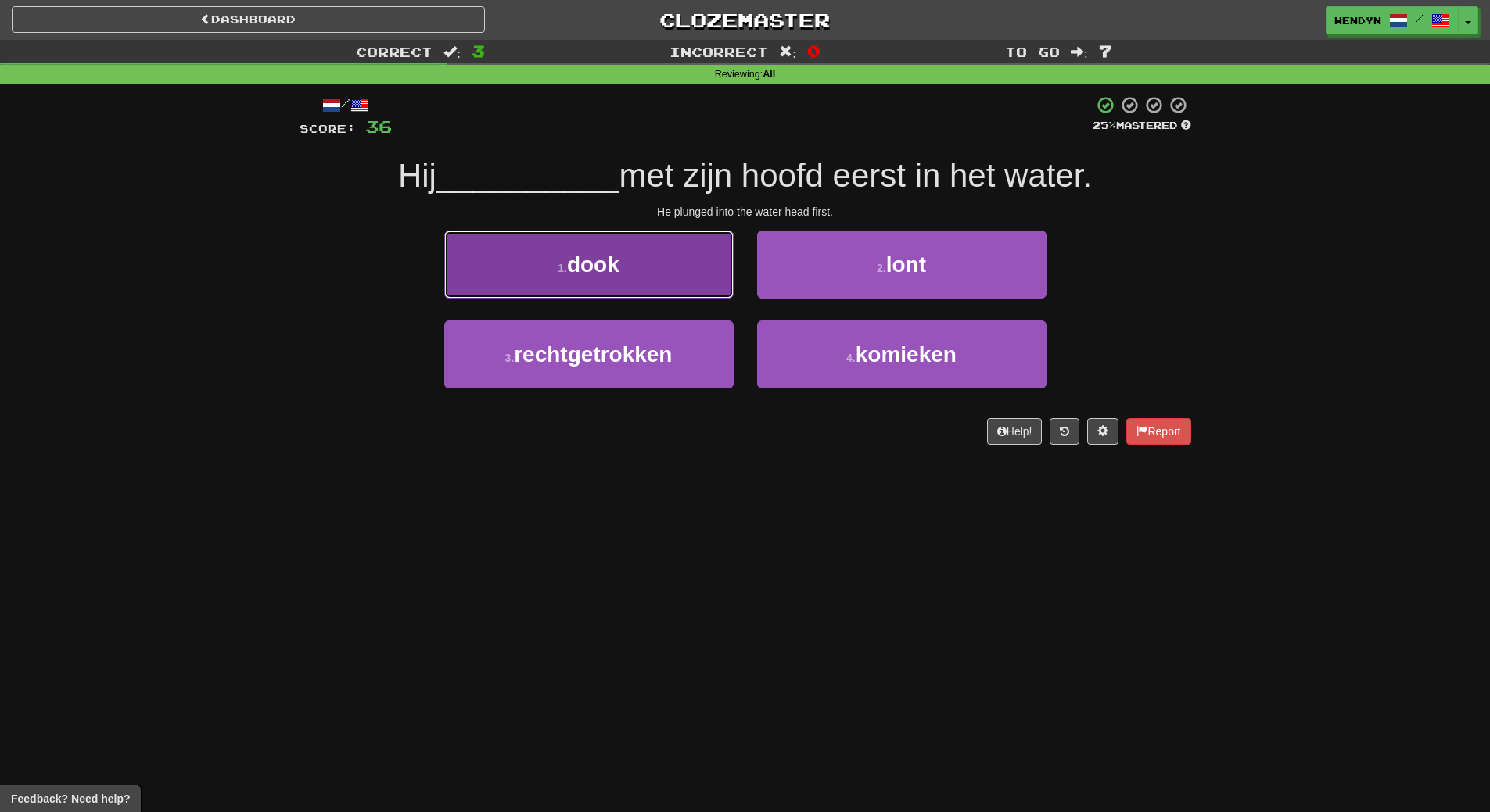
drag, startPoint x: 686, startPoint y: 281, endPoint x: 681, endPoint y: 348, distance: 67.2
click at [686, 281] on button "1 . dook" at bounding box center [588, 264] width 289 height 68
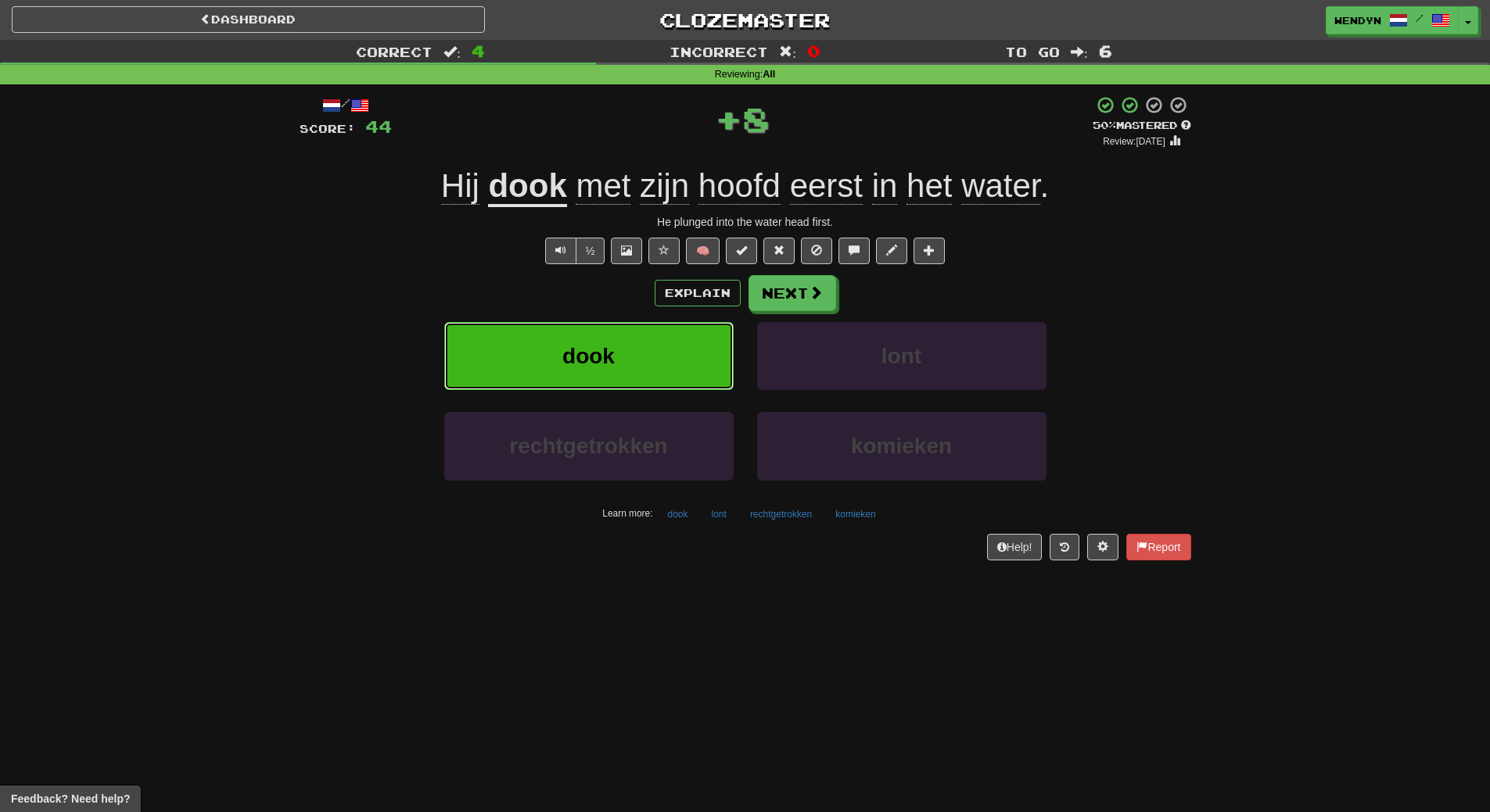
click at [680, 356] on button "dook" at bounding box center [588, 356] width 289 height 68
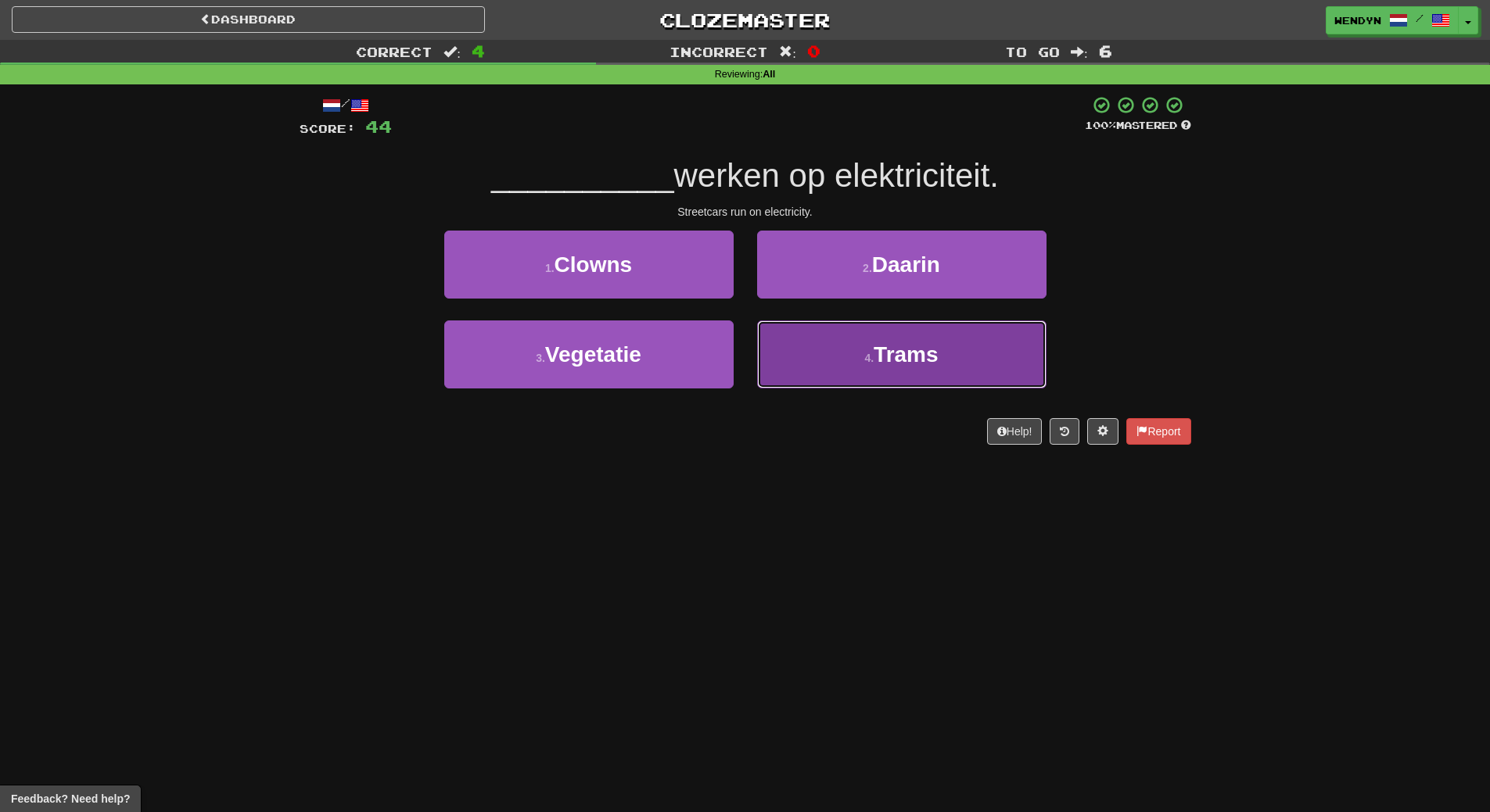
drag, startPoint x: 887, startPoint y: 361, endPoint x: 889, endPoint y: 429, distance: 68.0
click at [889, 364] on span "Trams" at bounding box center [906, 354] width 65 height 24
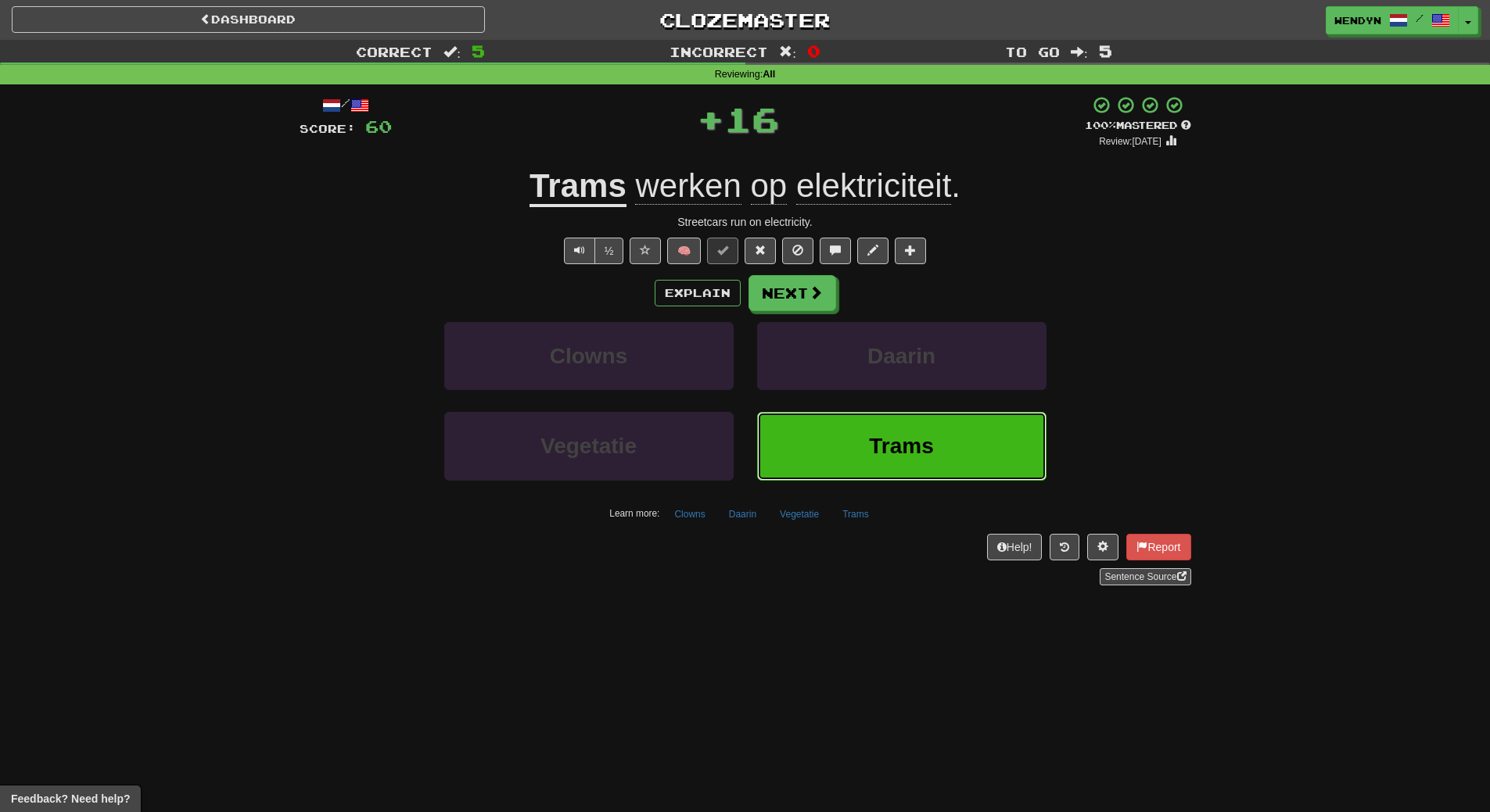
click at [886, 436] on span "Trams" at bounding box center [901, 445] width 65 height 24
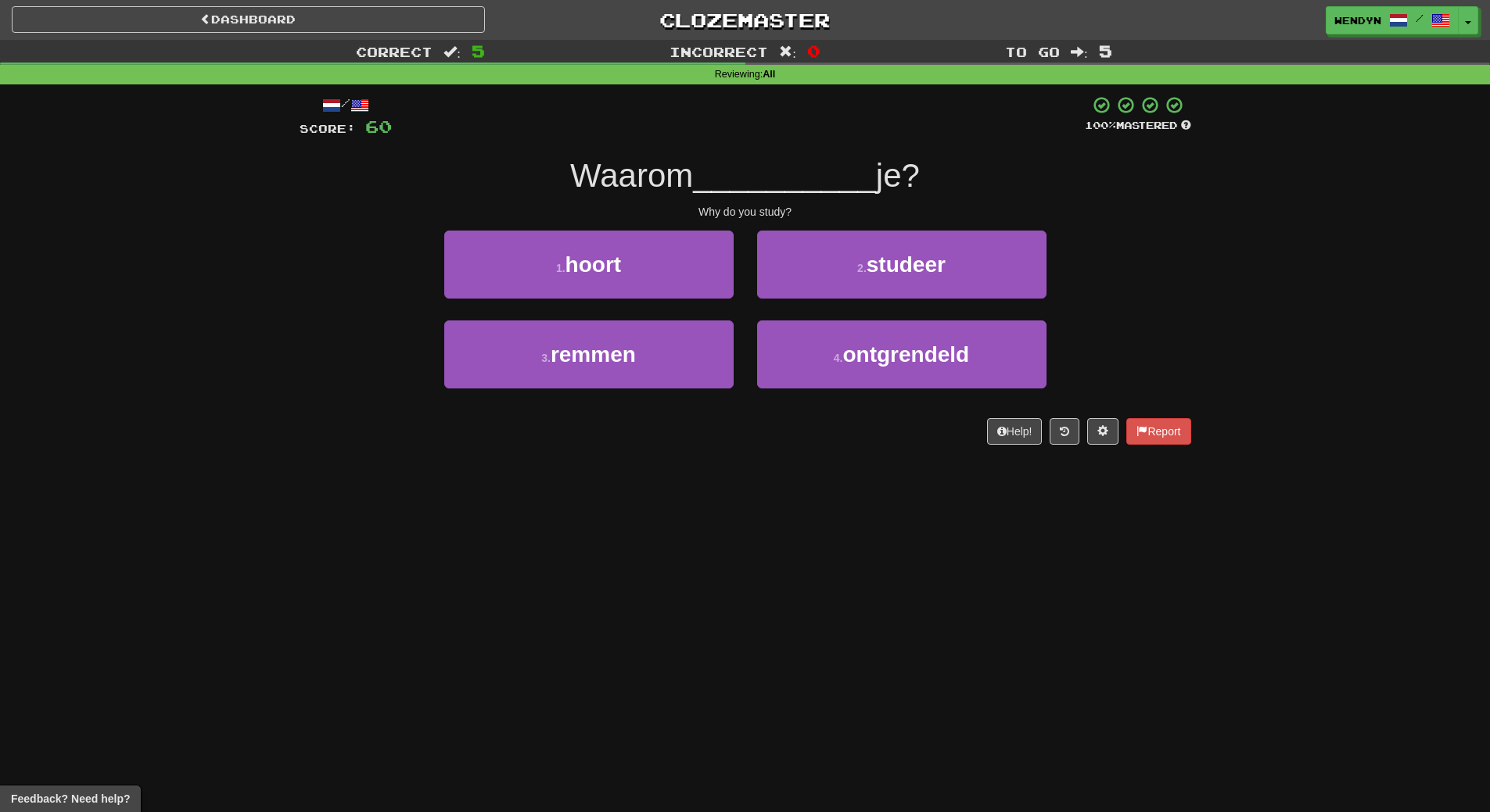
click at [958, 228] on div "/ Score: 60 100 % Mastered Waarom __________ je? Why do you study? 1 . hoort 2 …" at bounding box center [745, 270] width 892 height 350
click at [949, 299] on div "2 . studeer" at bounding box center [901, 275] width 313 height 90
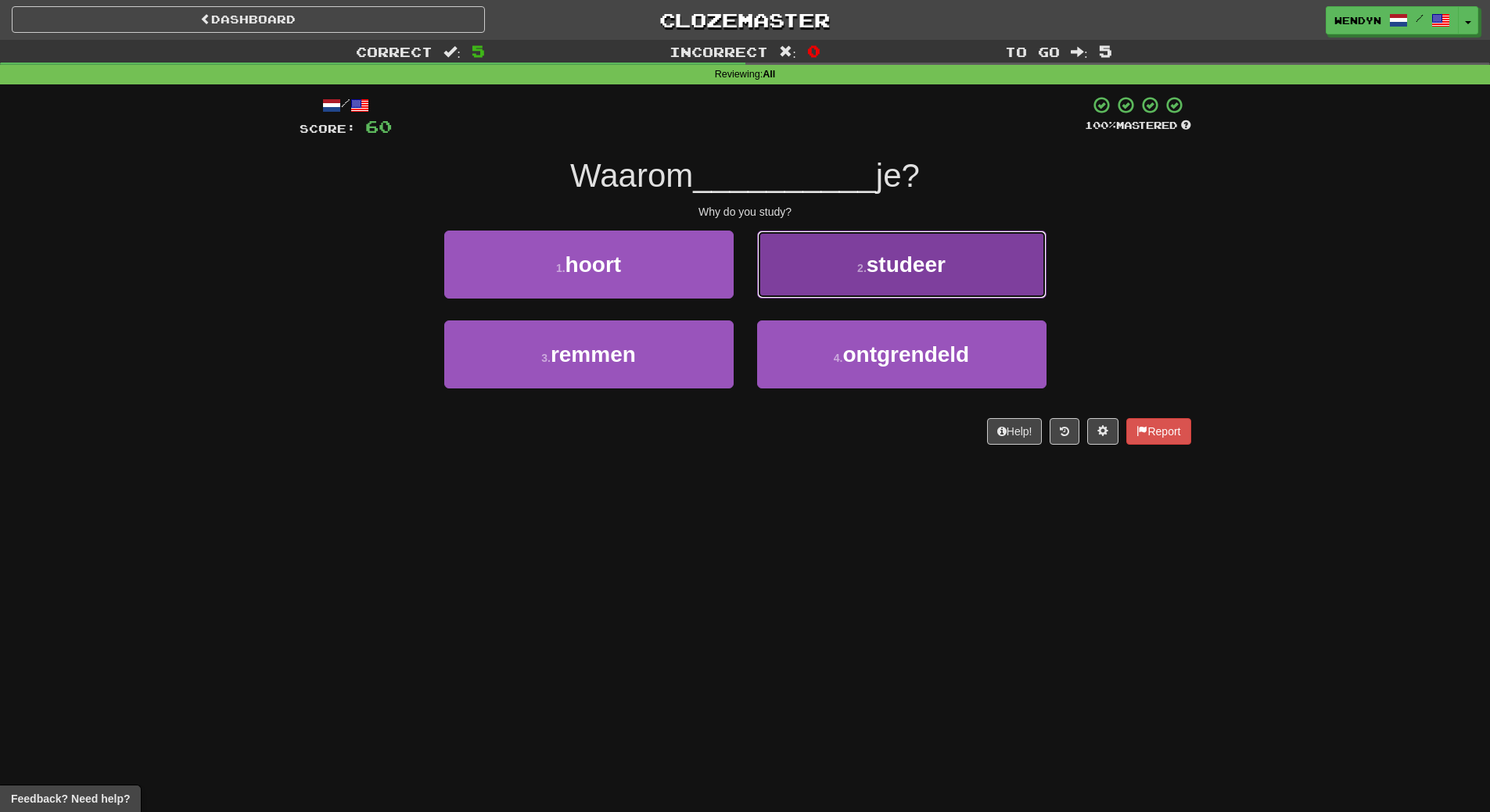
click at [949, 288] on button "2 . studeer" at bounding box center [901, 264] width 289 height 68
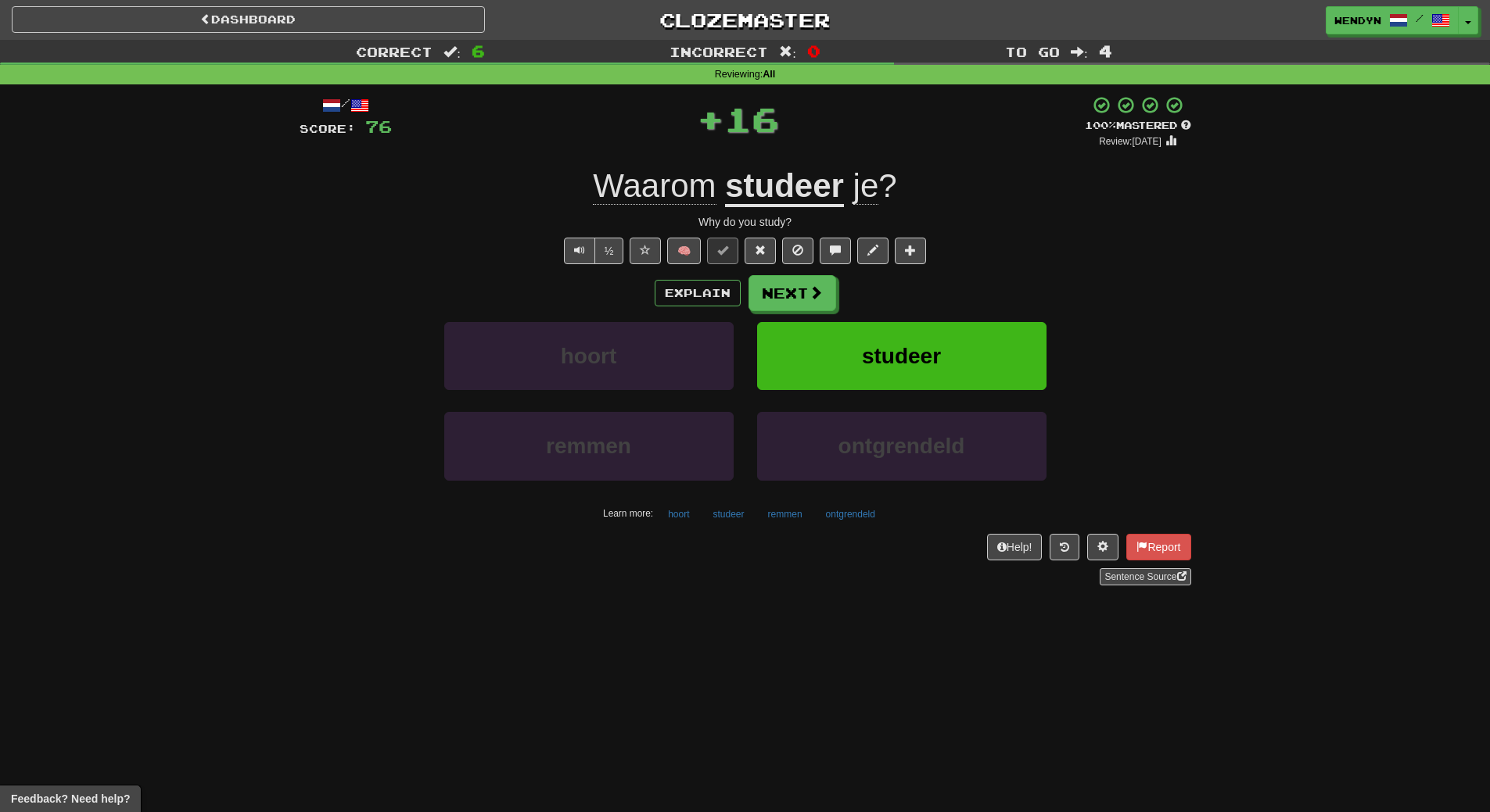
drag, startPoint x: 955, startPoint y: 238, endPoint x: 950, endPoint y: 248, distance: 11.2
click at [953, 243] on div "½ 🧠" at bounding box center [745, 251] width 892 height 27
click at [914, 336] on button "studeer" at bounding box center [901, 356] width 289 height 68
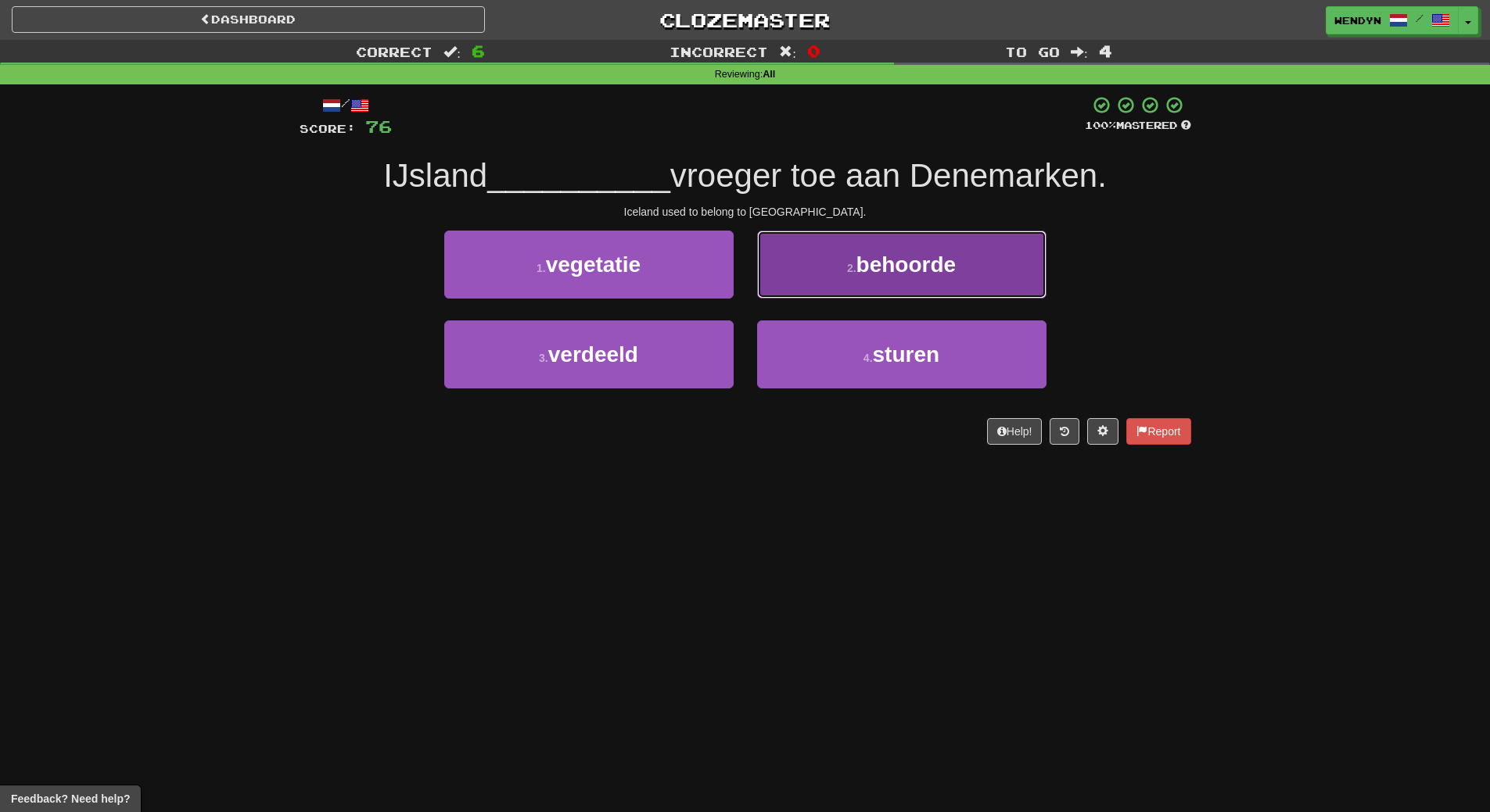
click at [936, 275] on span "behoorde" at bounding box center [907, 264] width 100 height 24
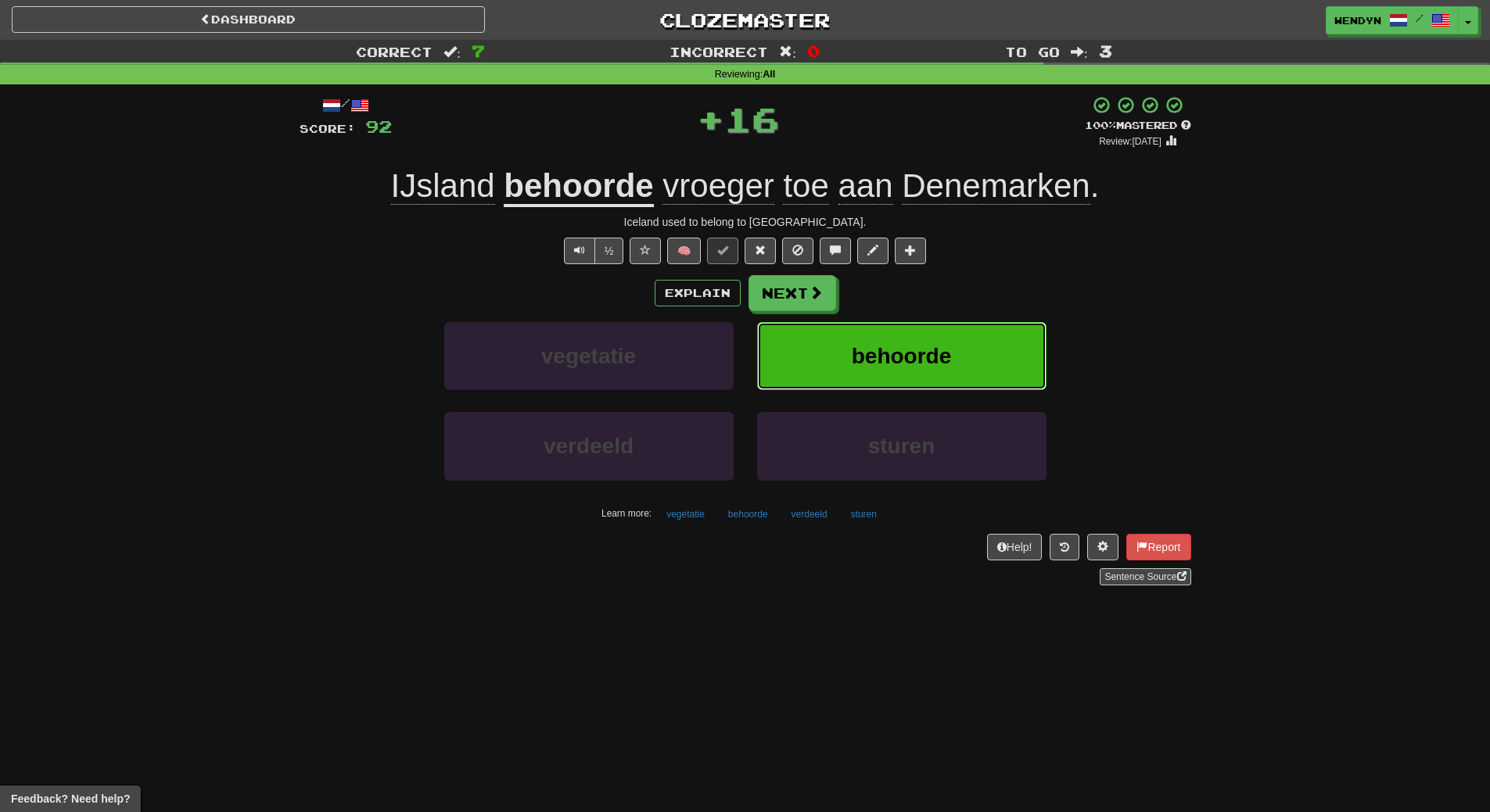
click at [926, 344] on span "behoorde" at bounding box center [902, 356] width 100 height 24
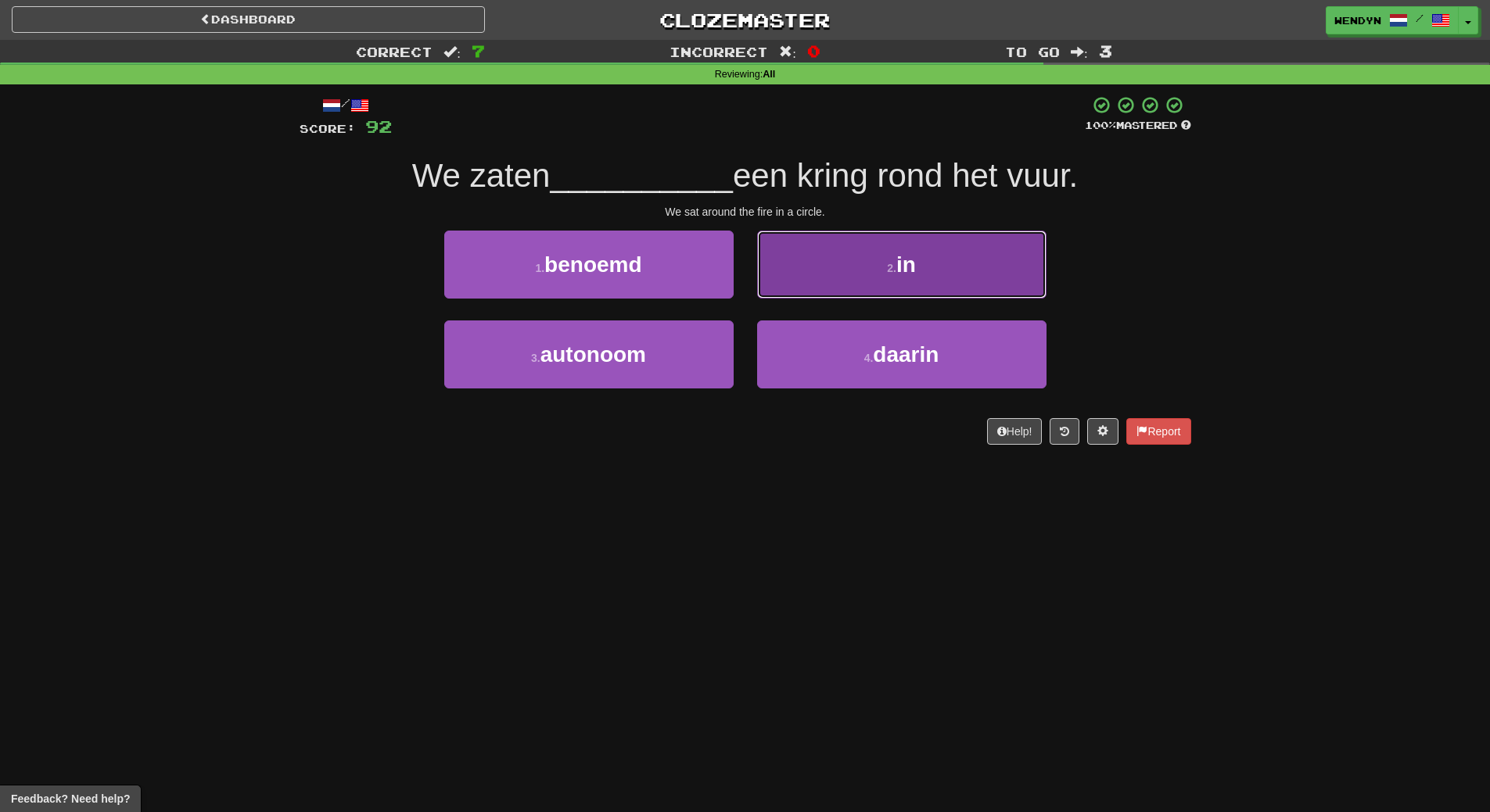
click at [929, 275] on button "2 . in" at bounding box center [901, 264] width 289 height 68
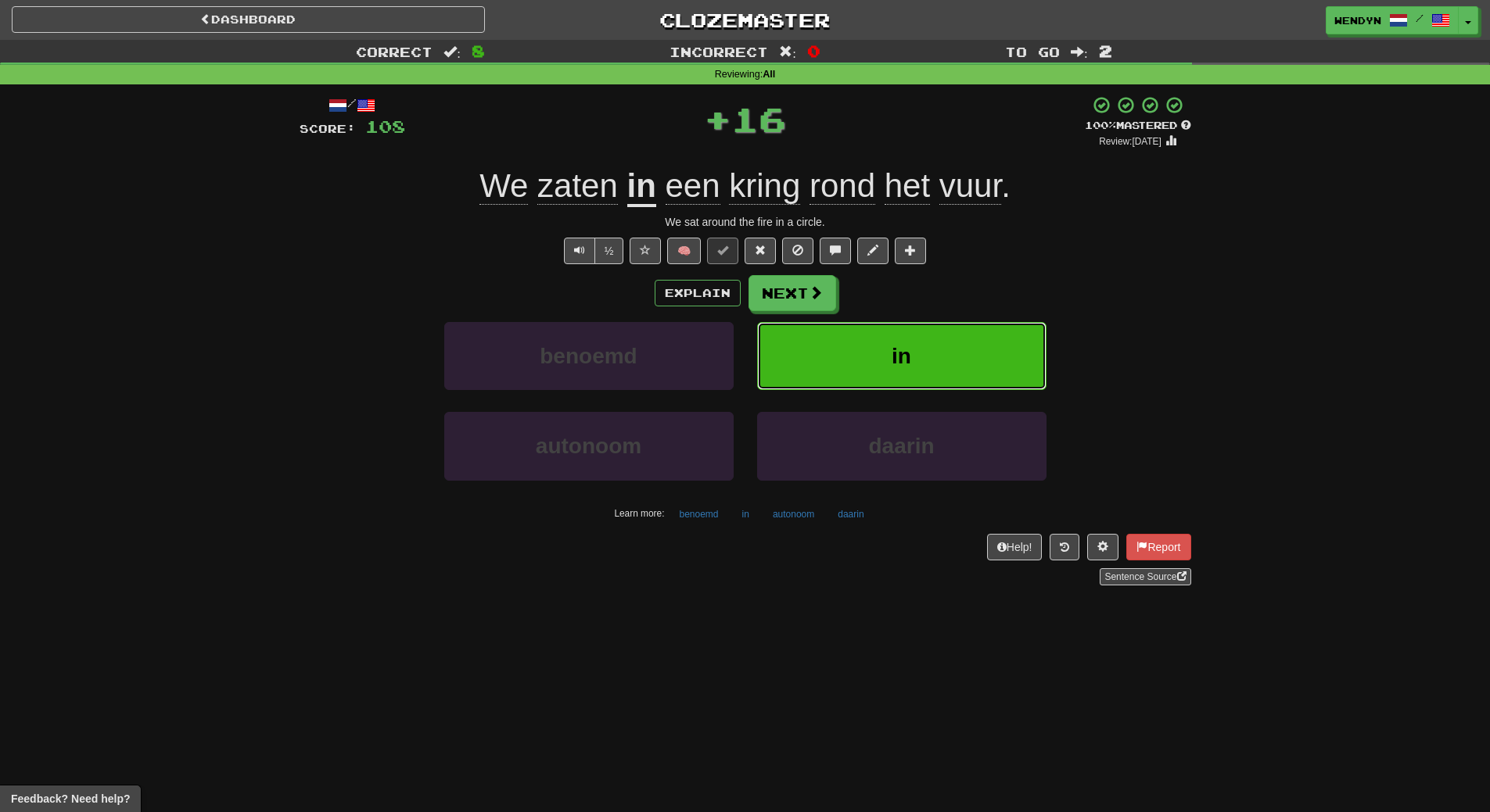
click at [929, 335] on button "in" at bounding box center [901, 356] width 289 height 68
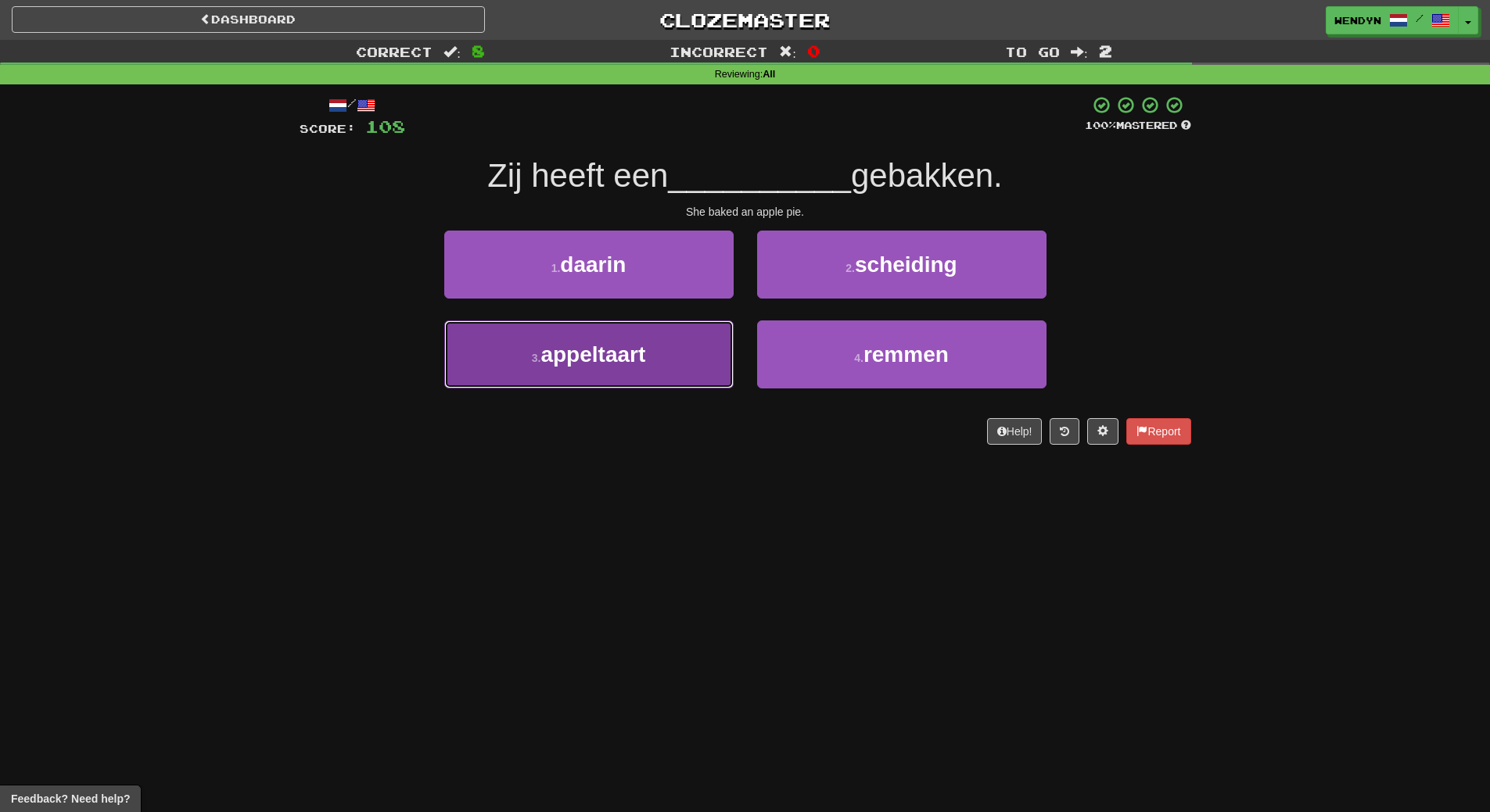
click at [621, 380] on button "3 . appeltaart" at bounding box center [588, 354] width 289 height 68
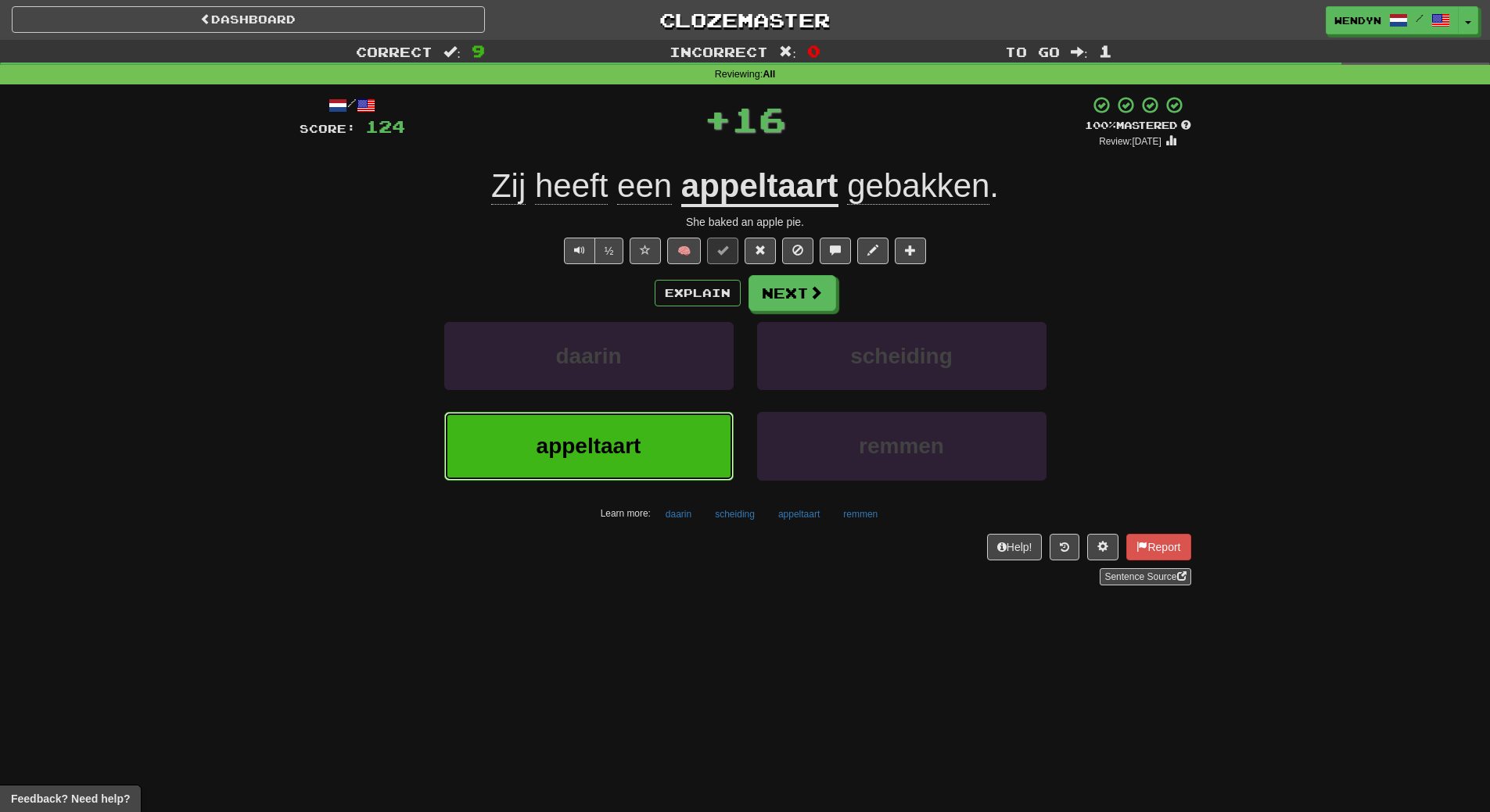
click at [612, 442] on span "appeltaart" at bounding box center [589, 445] width 105 height 24
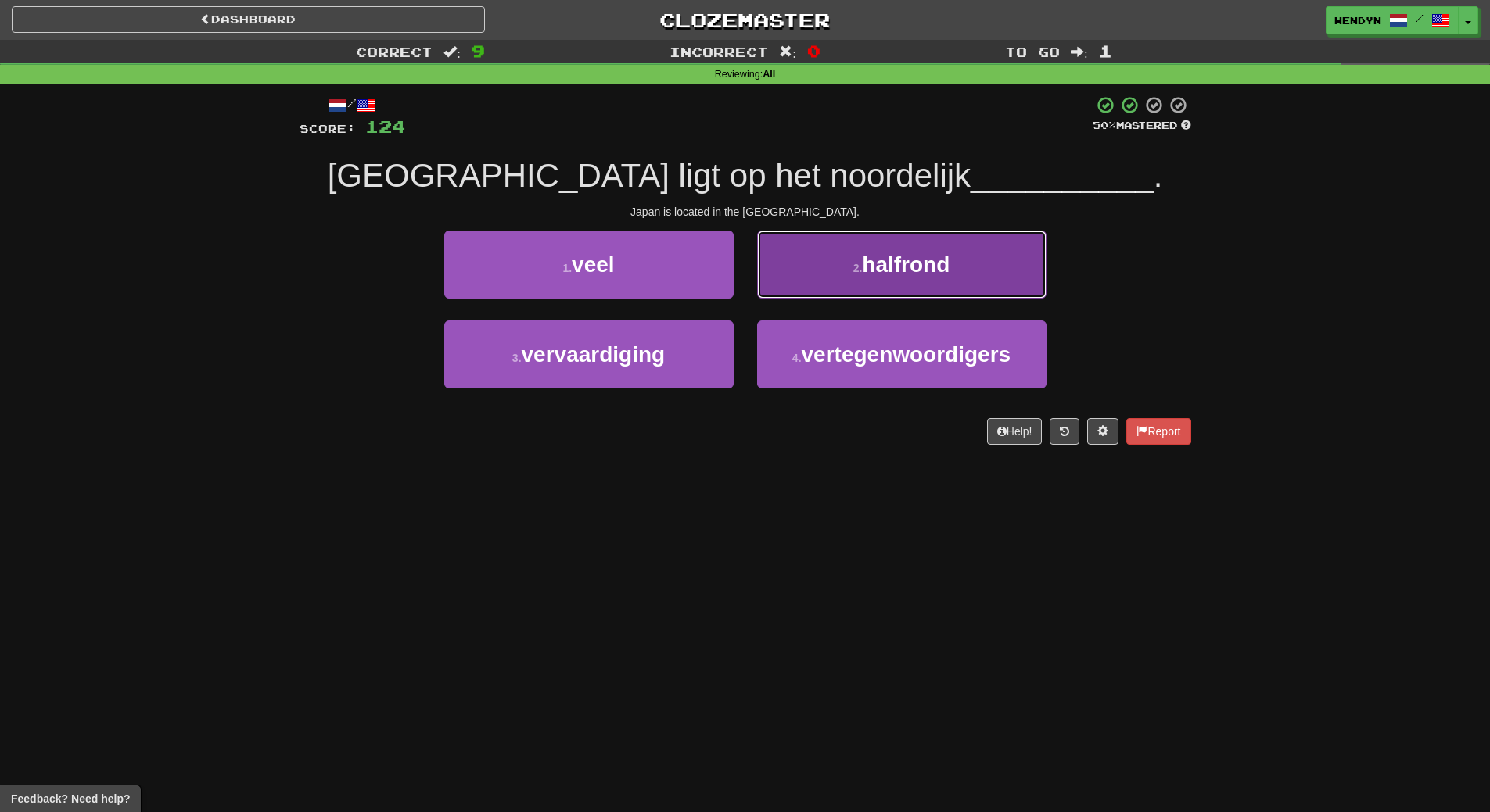
click at [895, 269] on span "halfrond" at bounding box center [906, 264] width 88 height 24
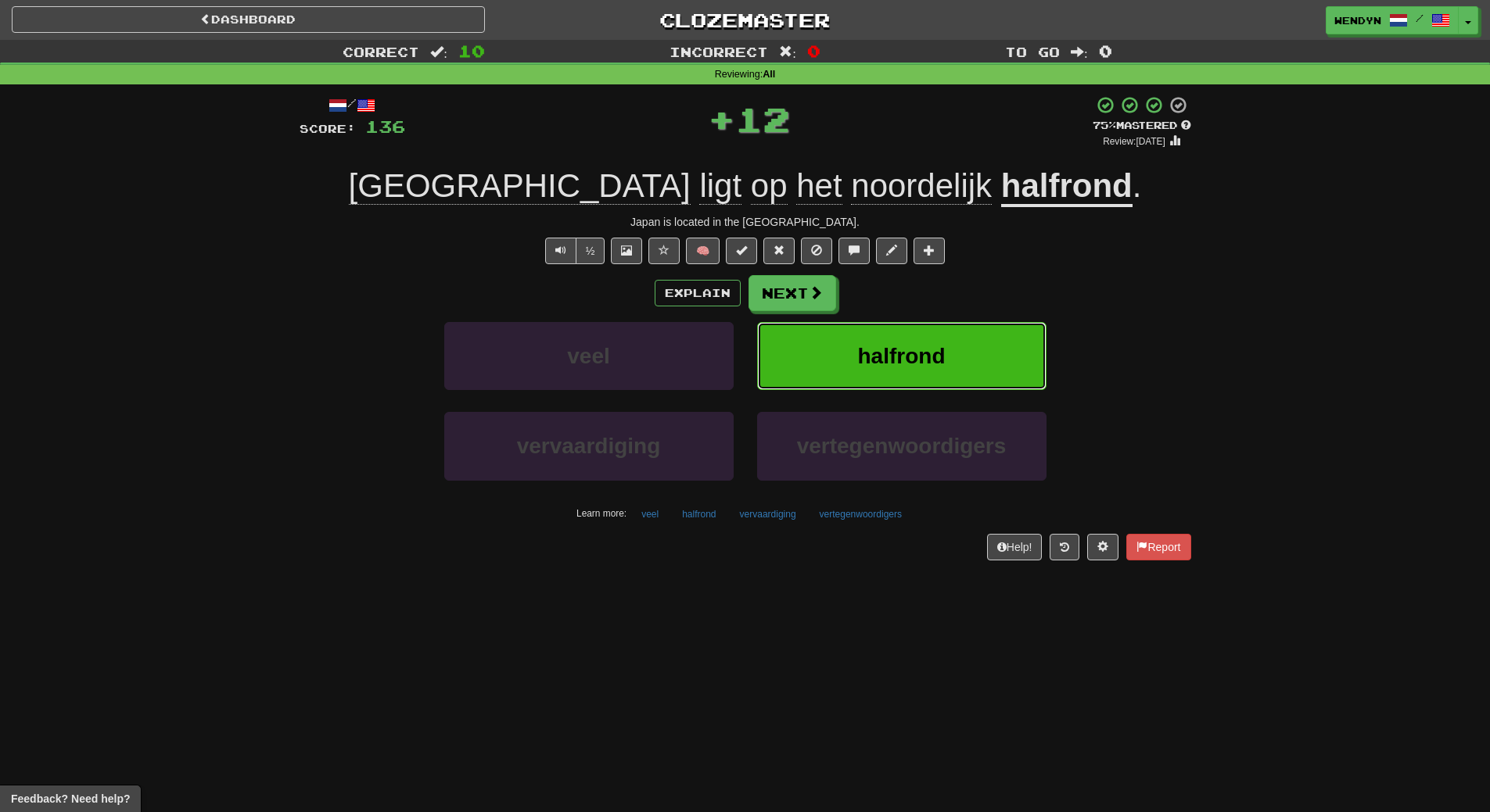
click at [885, 328] on button "halfrond" at bounding box center [901, 356] width 289 height 68
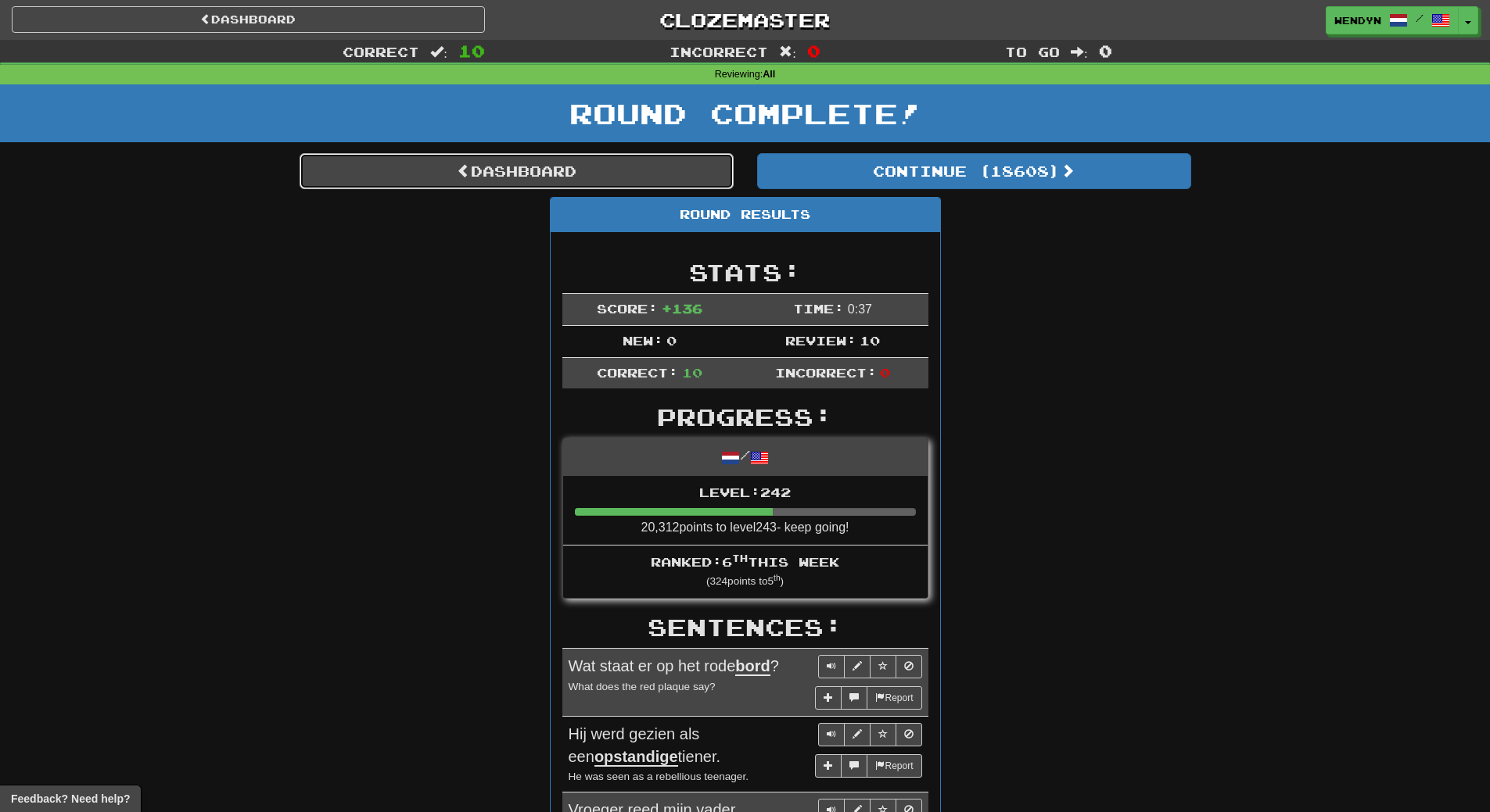
click at [522, 179] on link "Dashboard" at bounding box center [516, 171] width 434 height 36
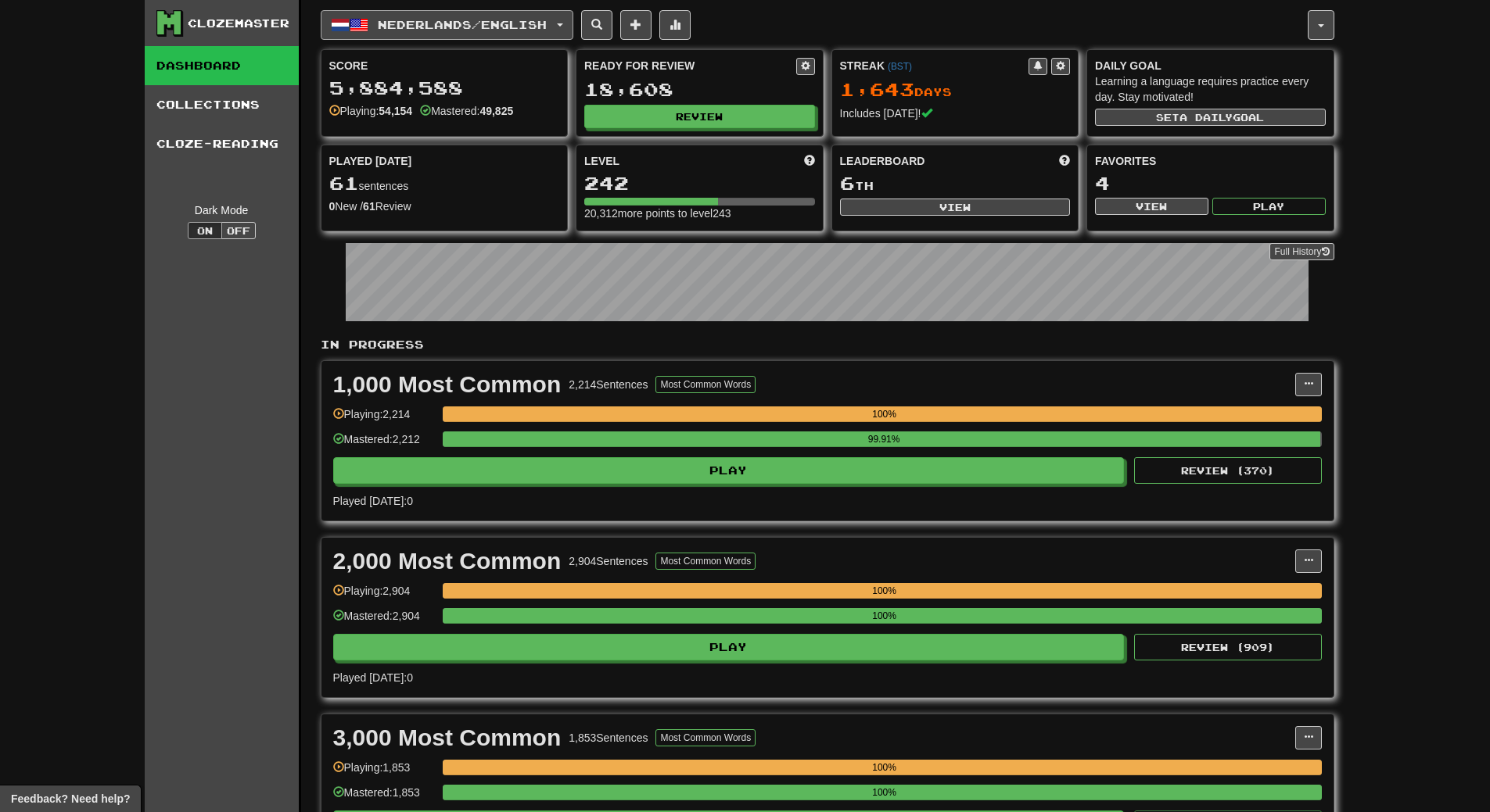
click at [573, 27] on button "Nederlands / English" at bounding box center [447, 25] width 253 height 30
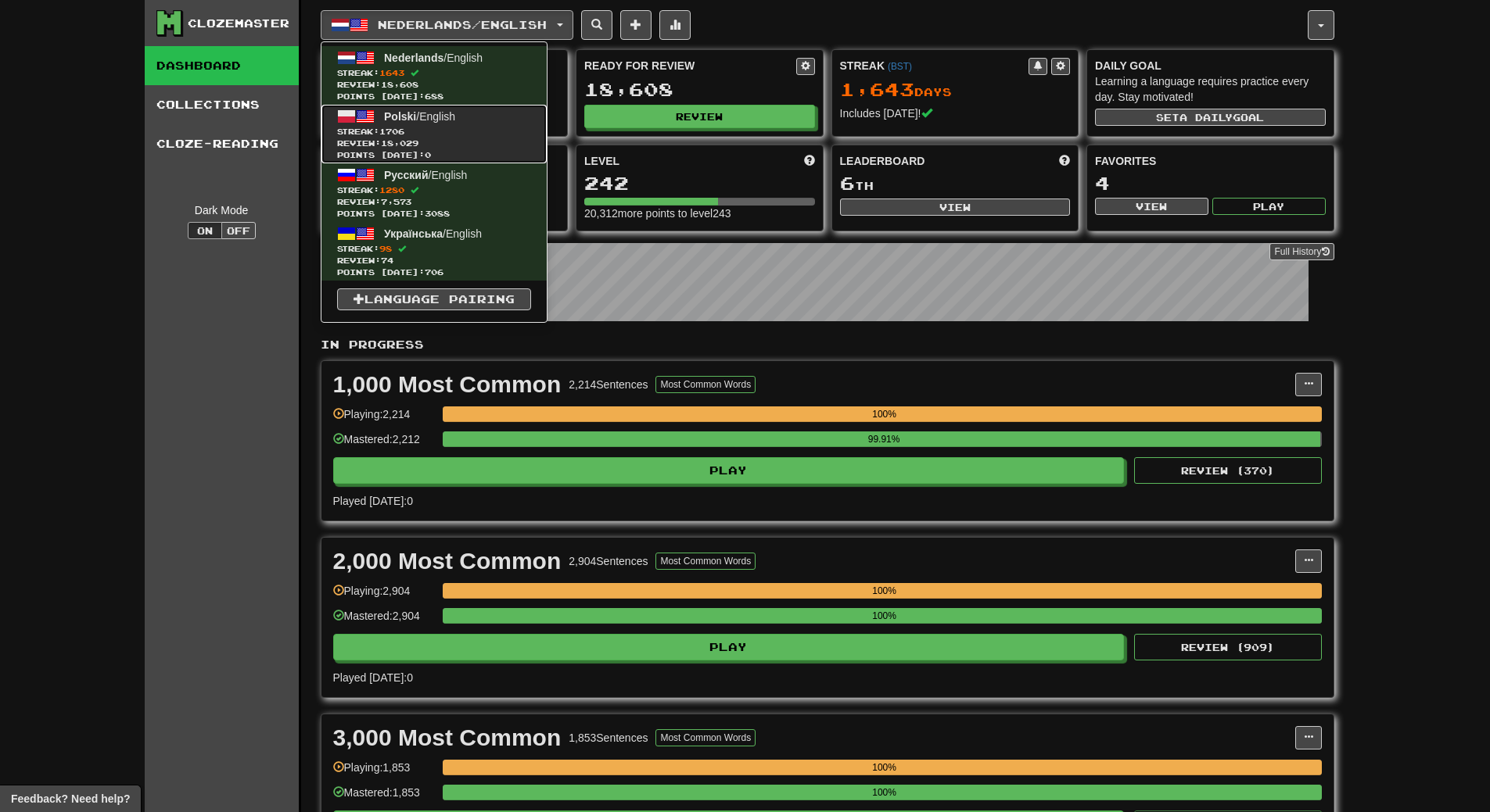
click at [482, 155] on span "Points [DATE]: 0" at bounding box center [434, 154] width 194 height 12
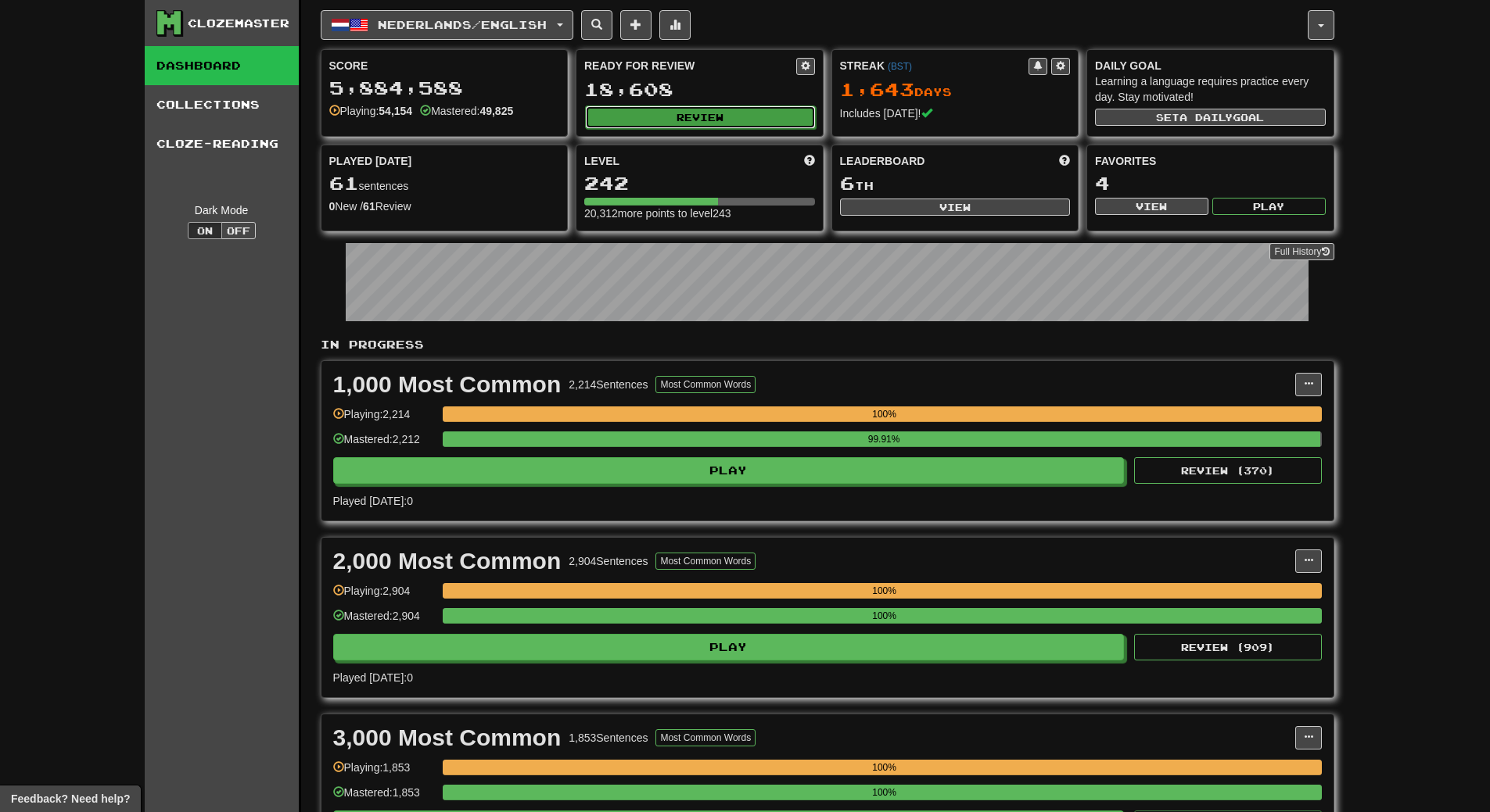
click at [742, 117] on button "Review" at bounding box center [700, 118] width 231 height 24
click at [694, 118] on button "Review" at bounding box center [700, 118] width 231 height 24
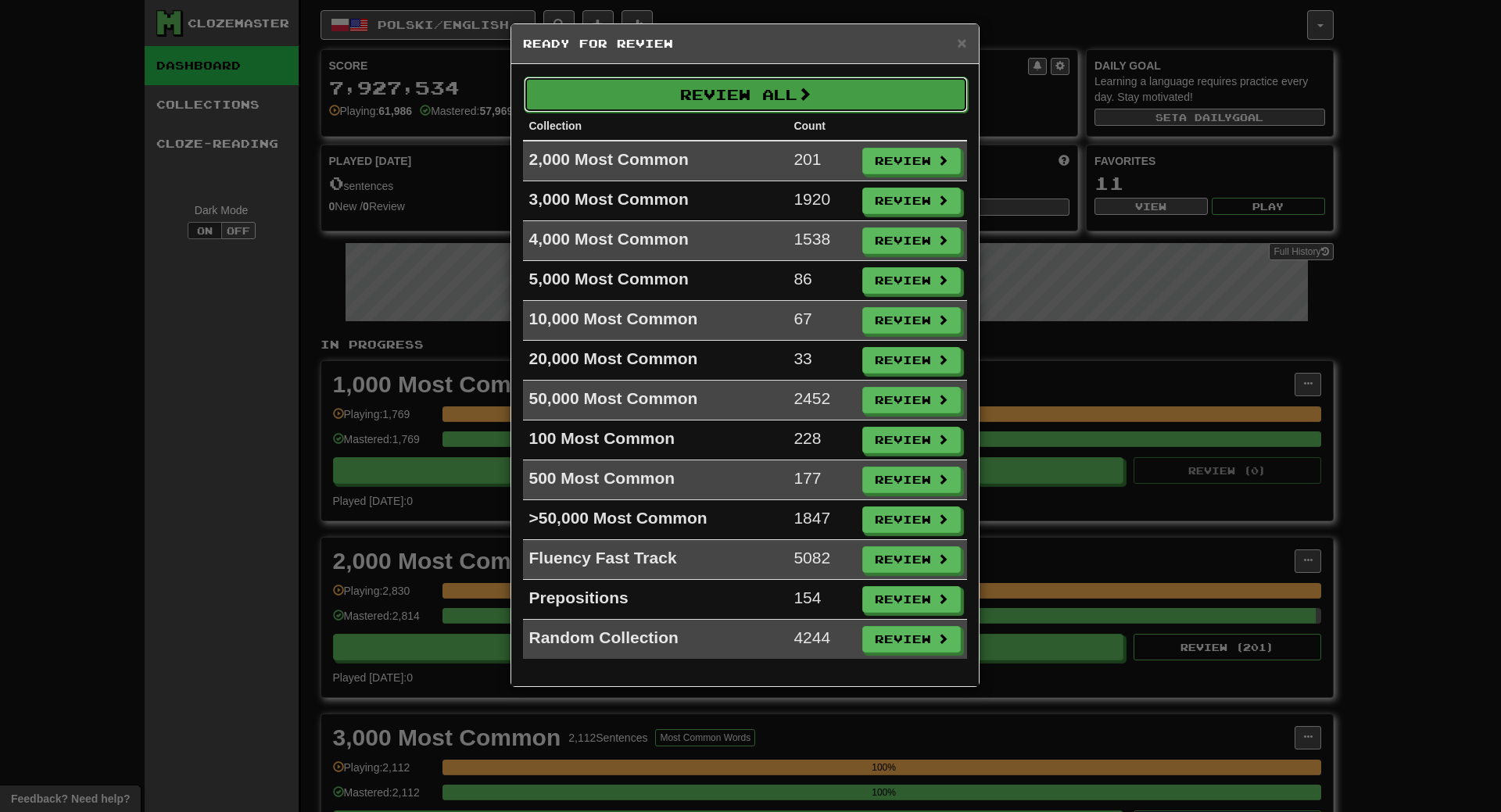
click at [754, 89] on button "Review All" at bounding box center [745, 95] width 444 height 36
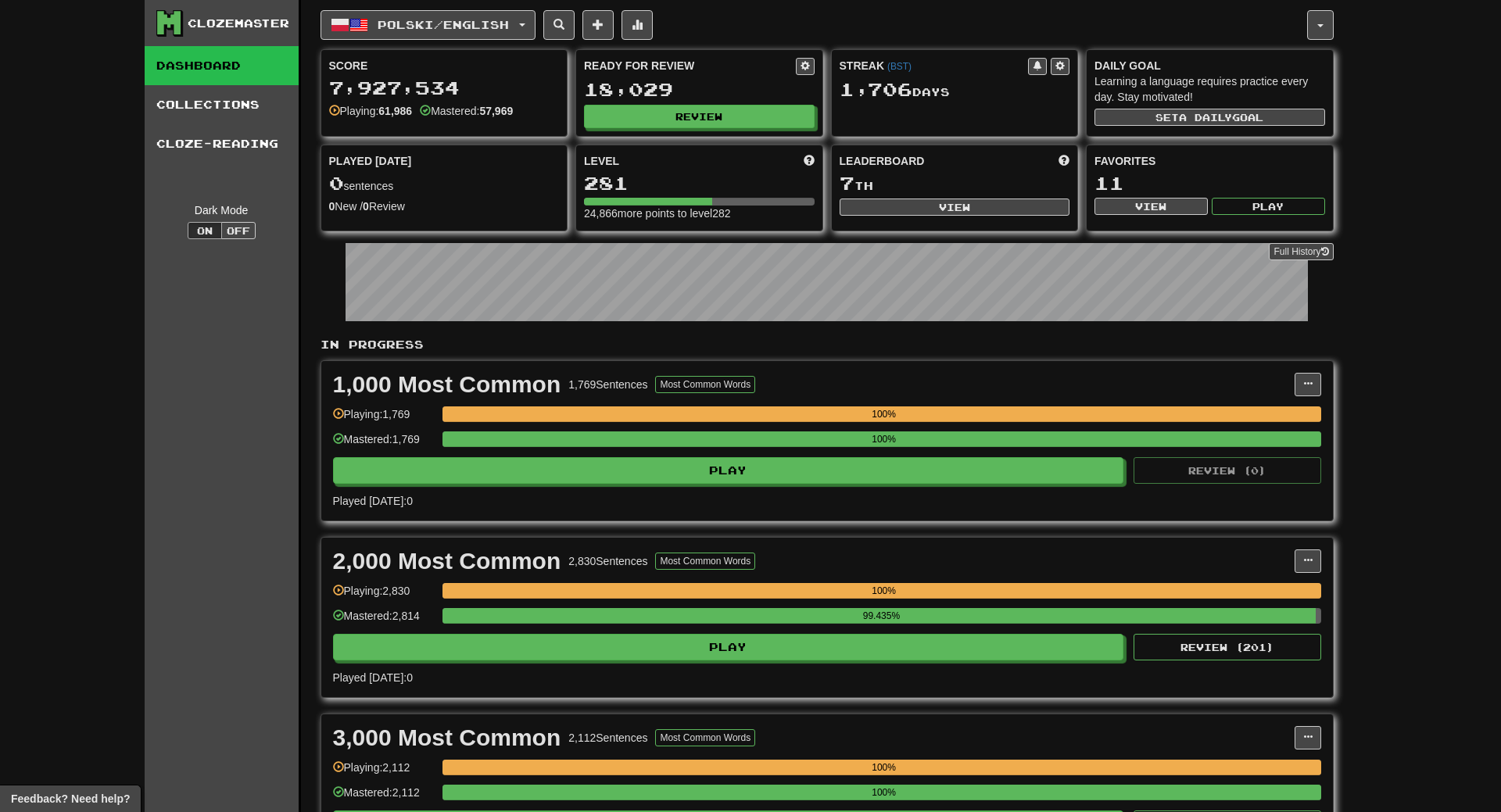
select select "**"
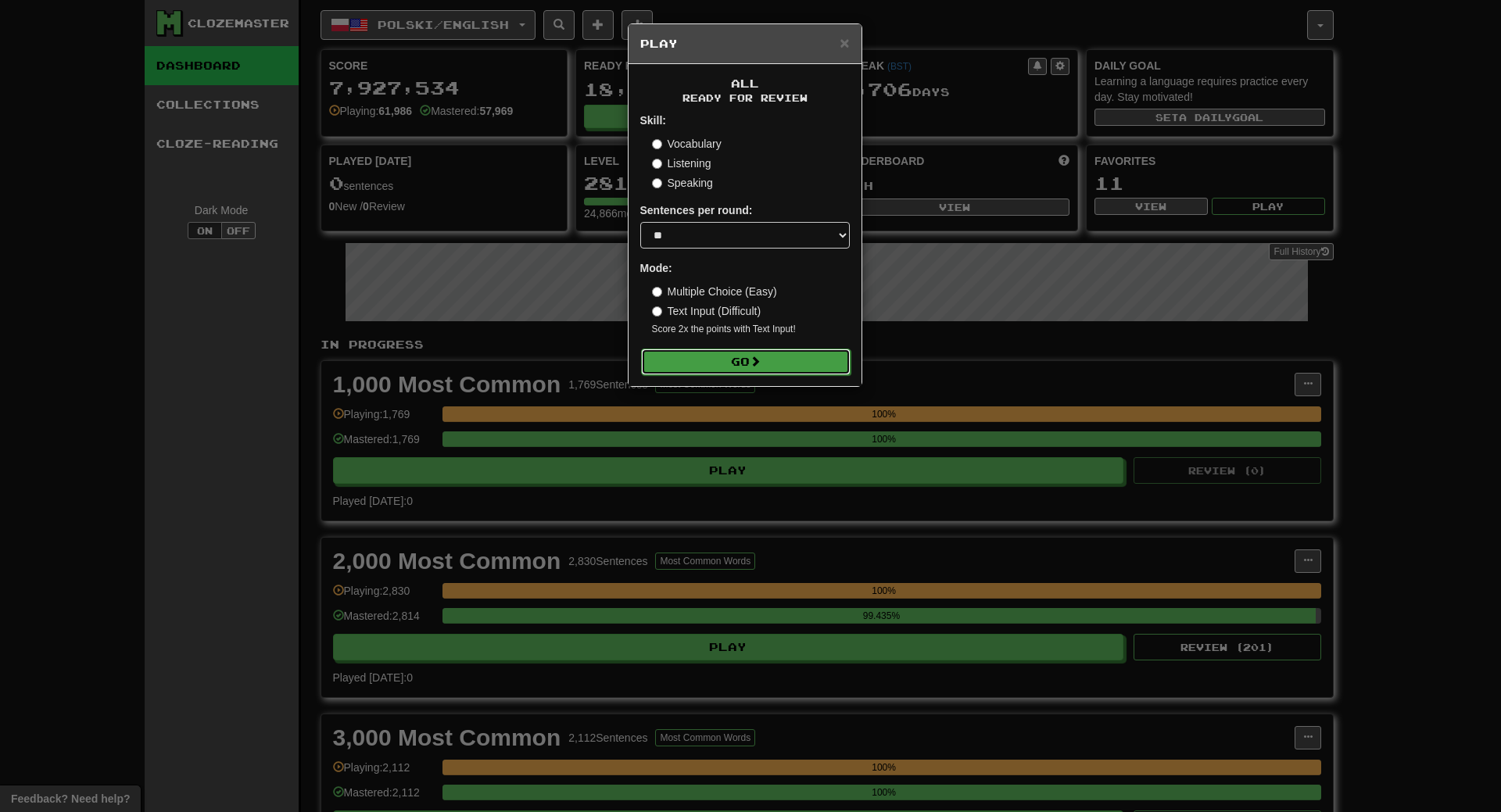
click at [749, 361] on button "Go" at bounding box center [745, 362] width 209 height 27
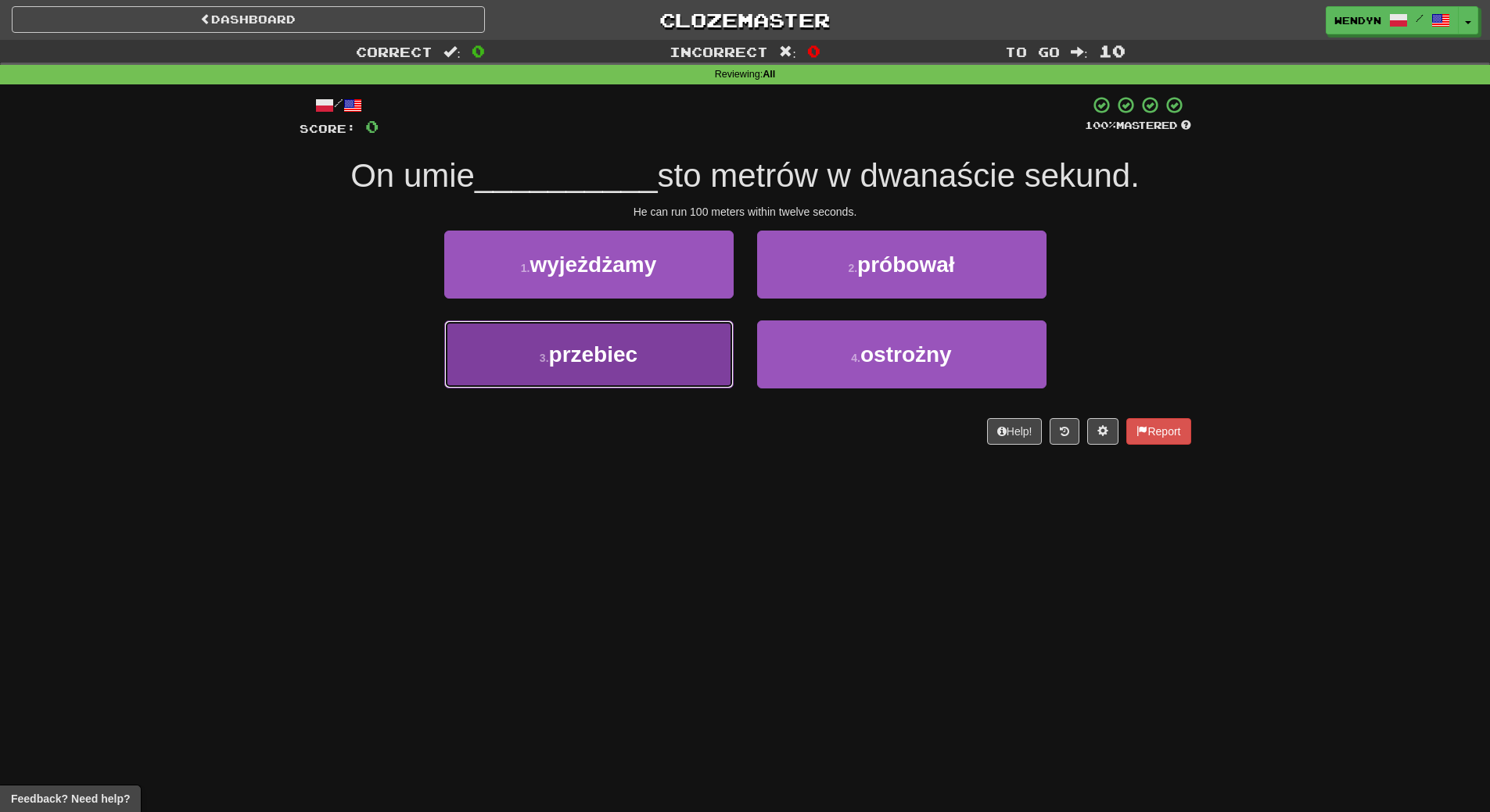
click at [659, 375] on button "3 . przebiec" at bounding box center [588, 354] width 289 height 68
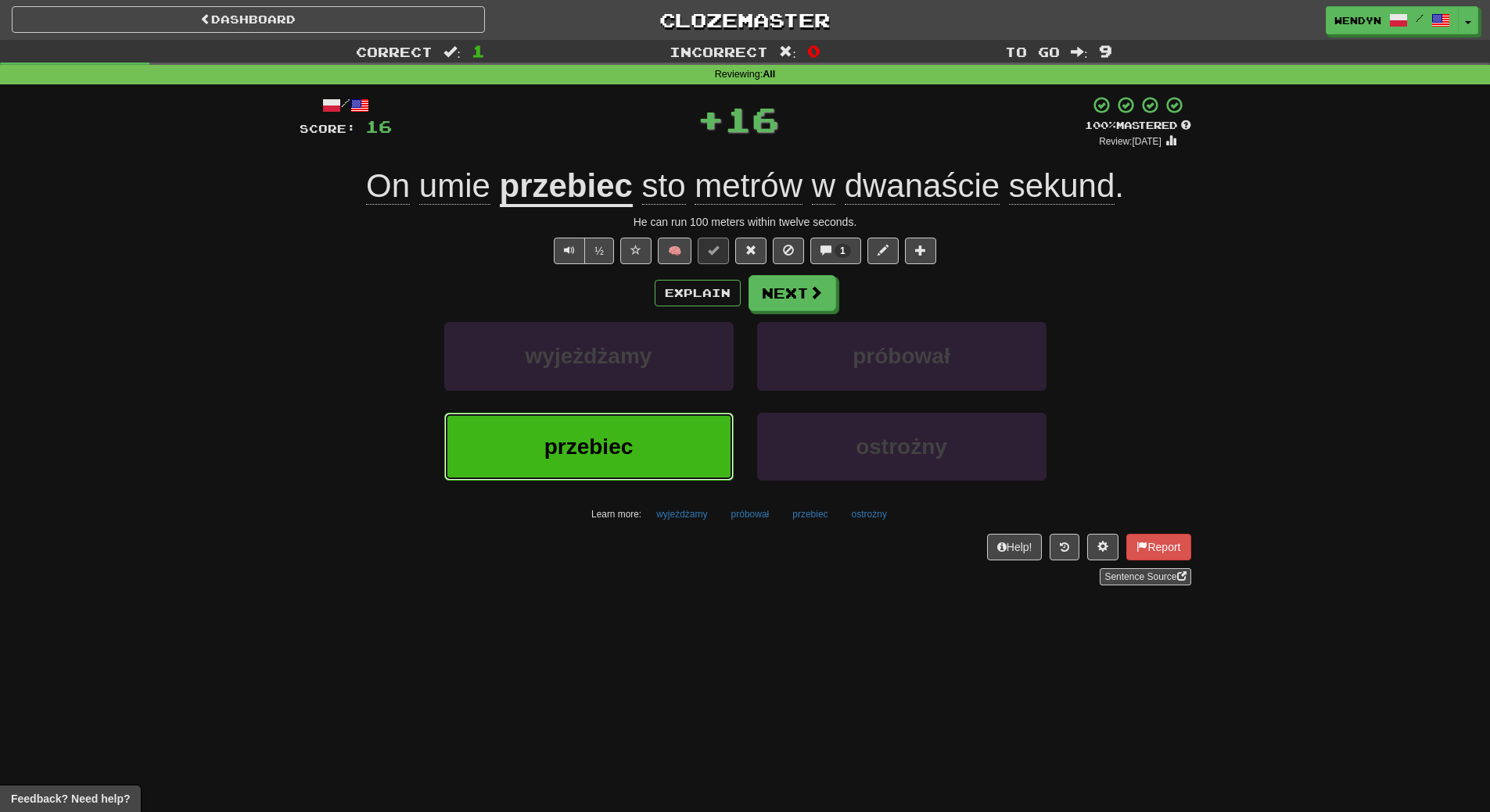
click at [623, 471] on button "przebiec" at bounding box center [588, 447] width 289 height 68
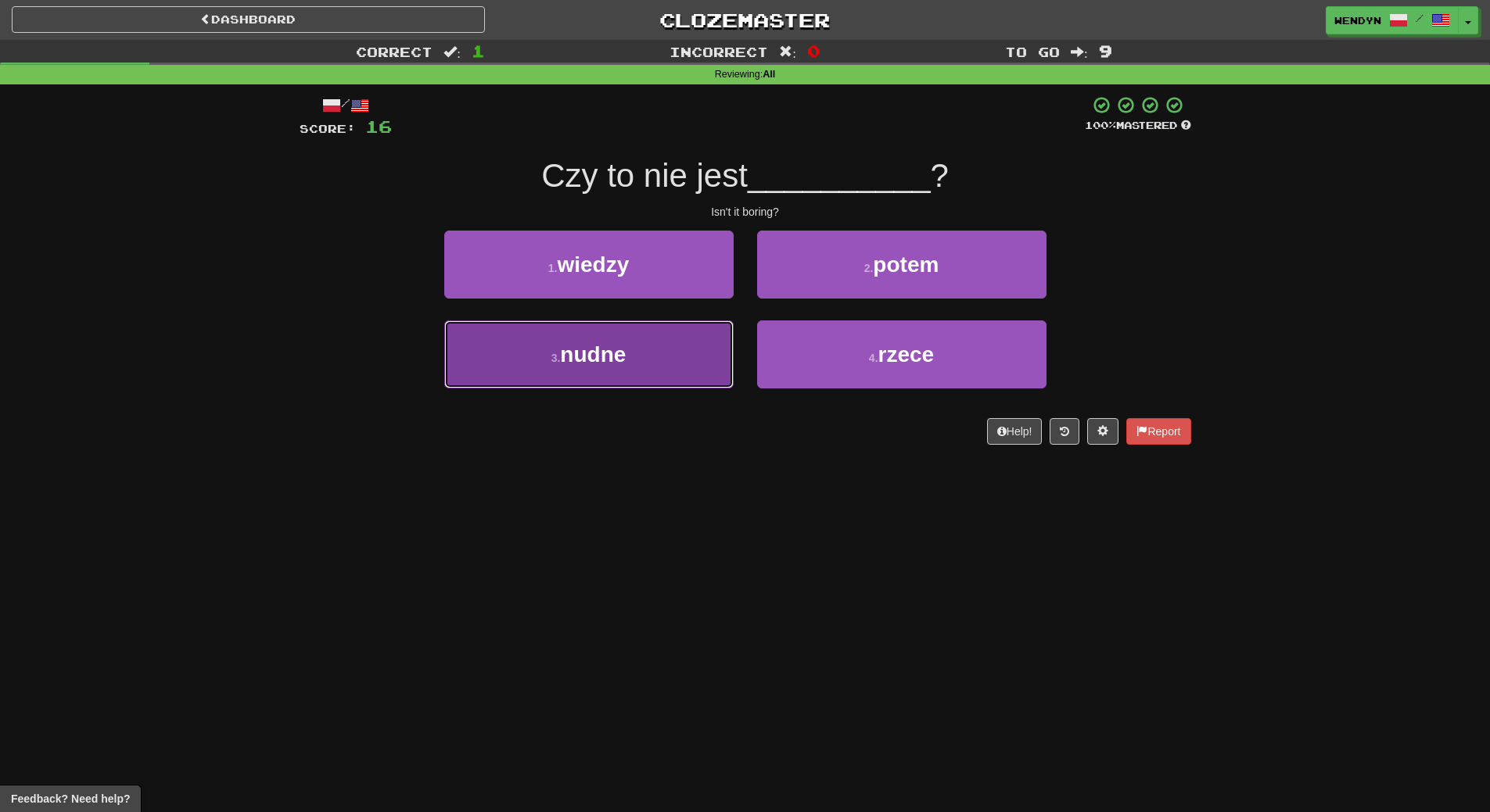
click at [681, 350] on button "3 . nudne" at bounding box center [588, 354] width 289 height 68
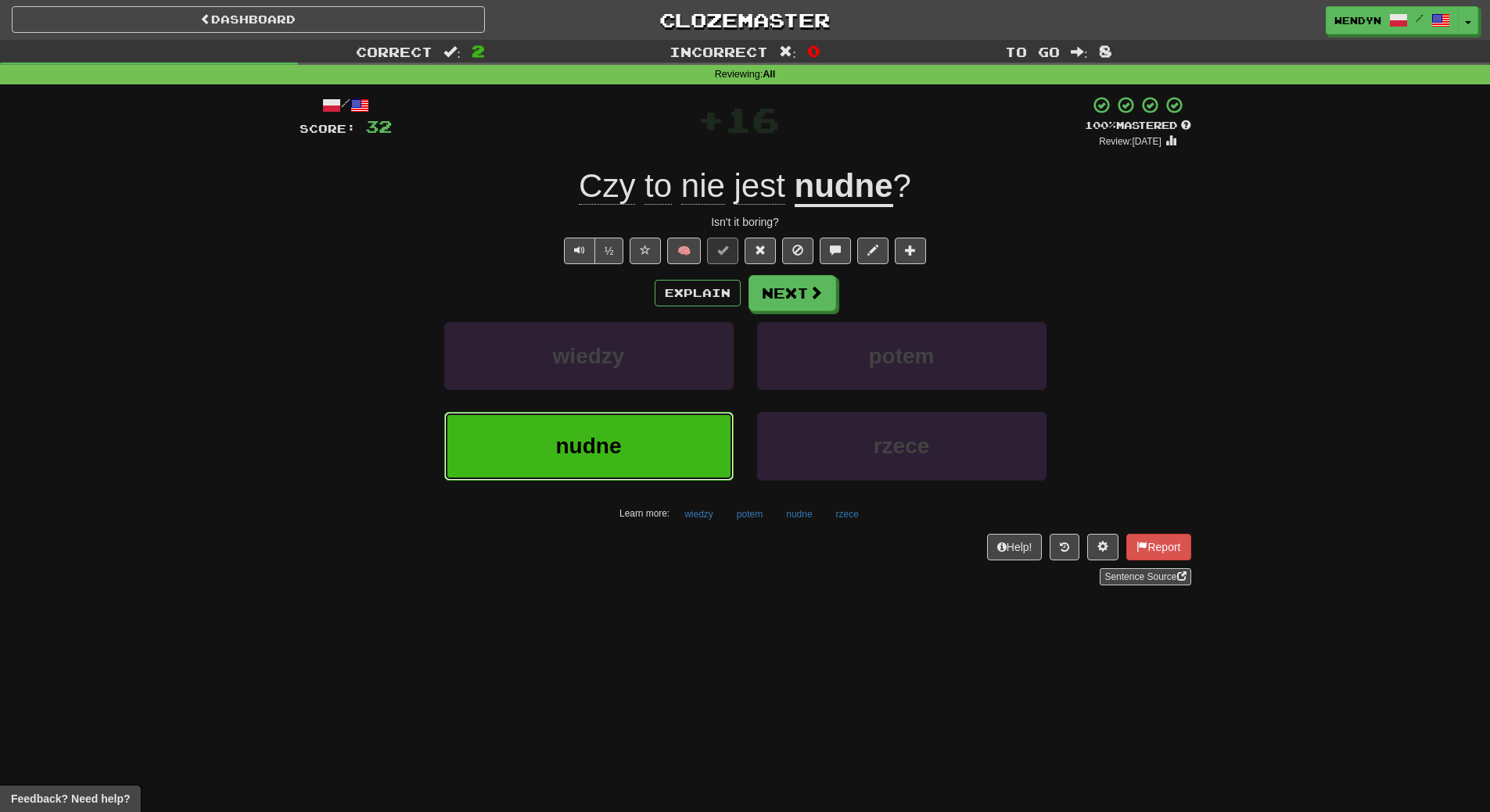
click at [657, 457] on button "nudne" at bounding box center [588, 446] width 289 height 68
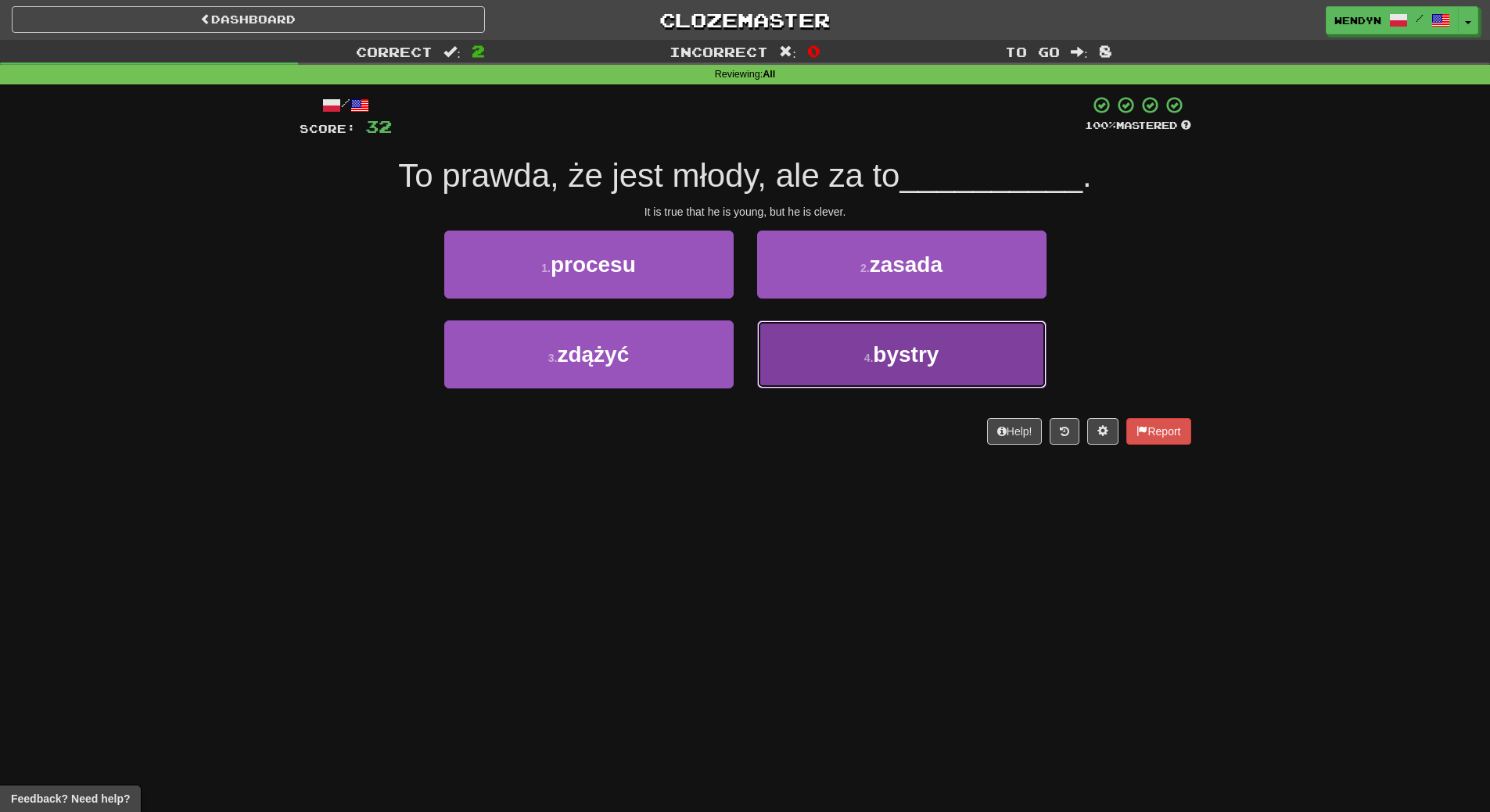
click at [884, 383] on button "4 . bystry" at bounding box center [901, 354] width 289 height 68
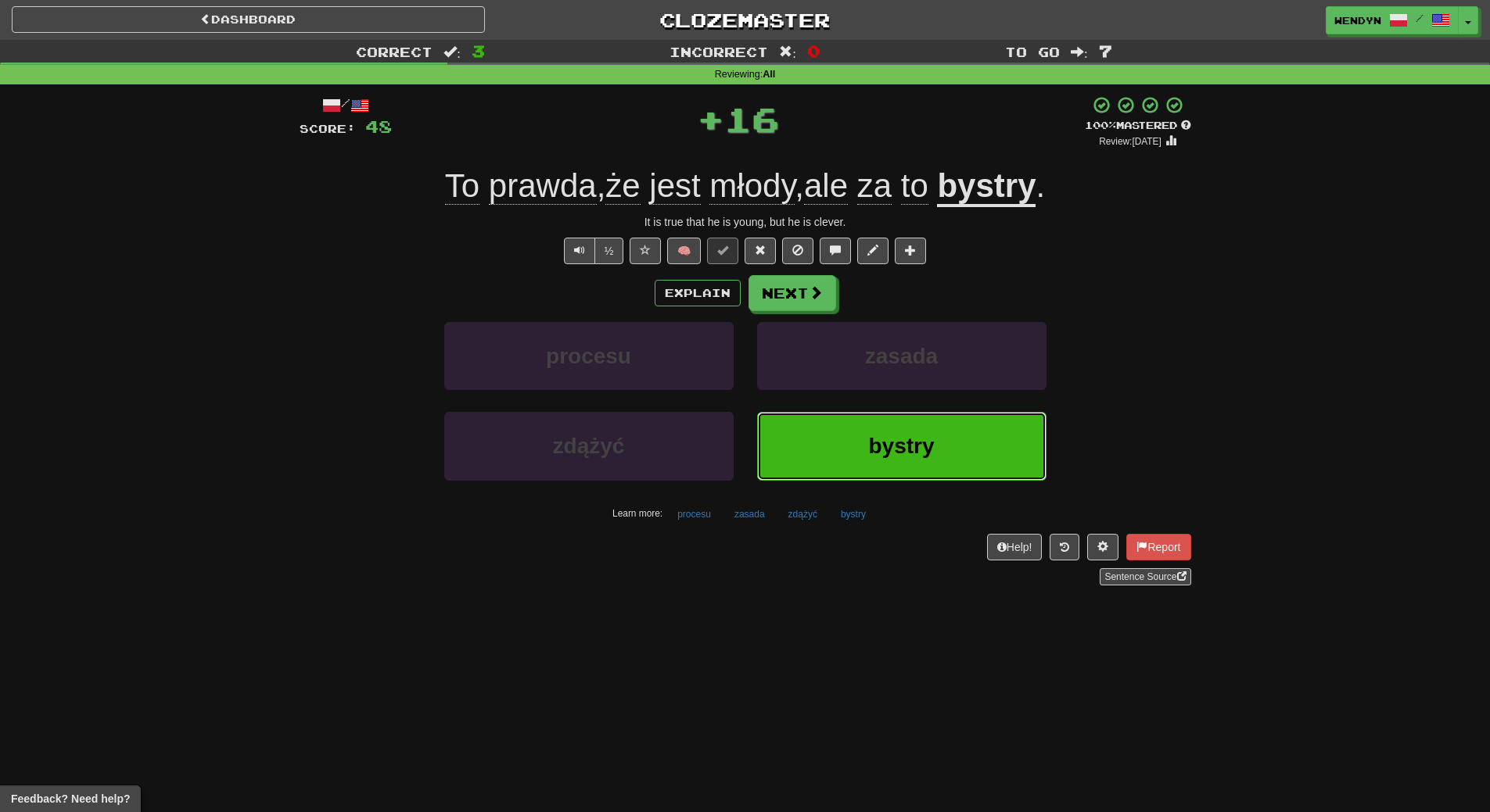
click at [862, 431] on button "bystry" at bounding box center [901, 446] width 289 height 68
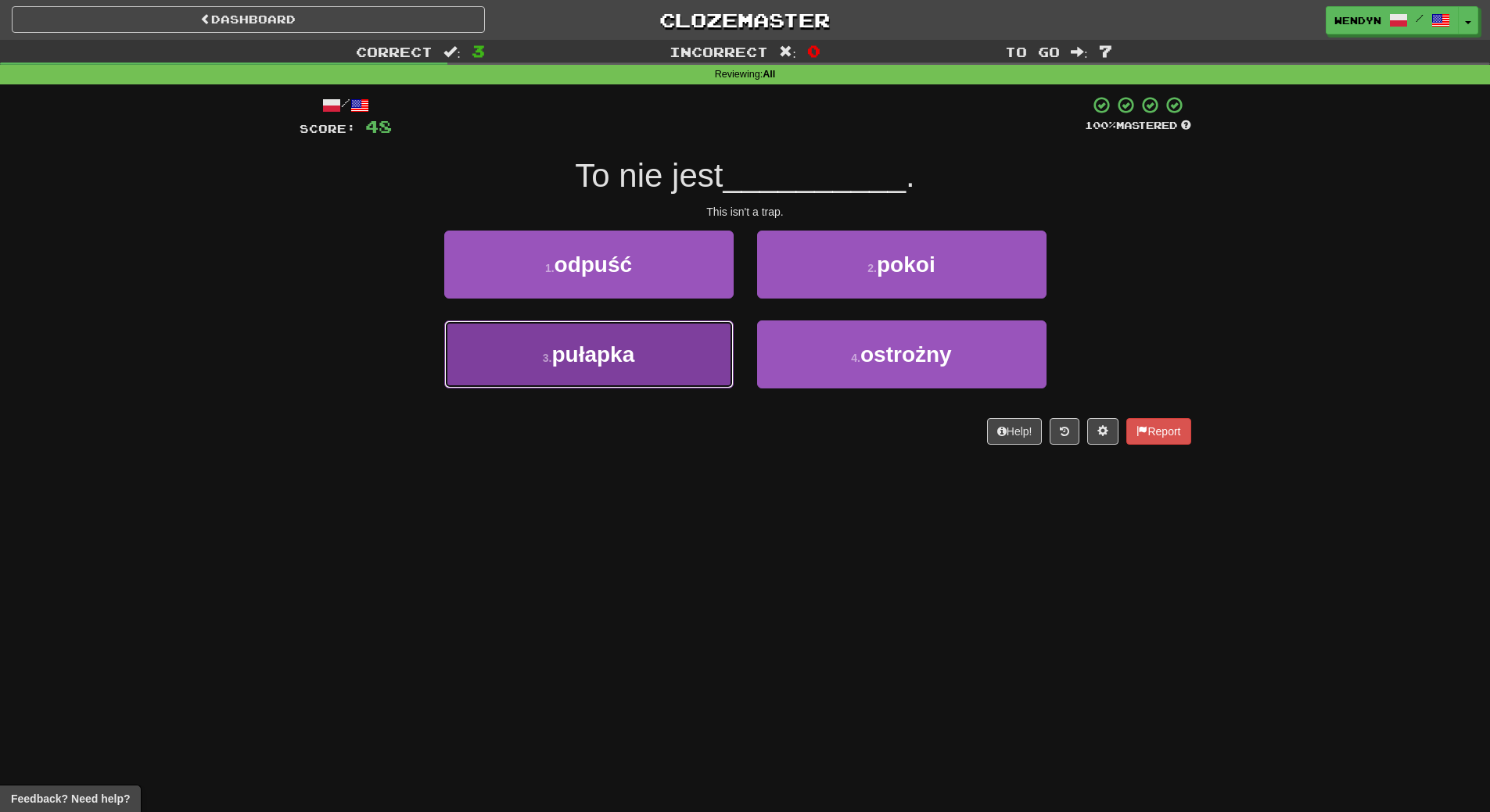
click at [661, 373] on button "3 . pułapka" at bounding box center [588, 354] width 289 height 68
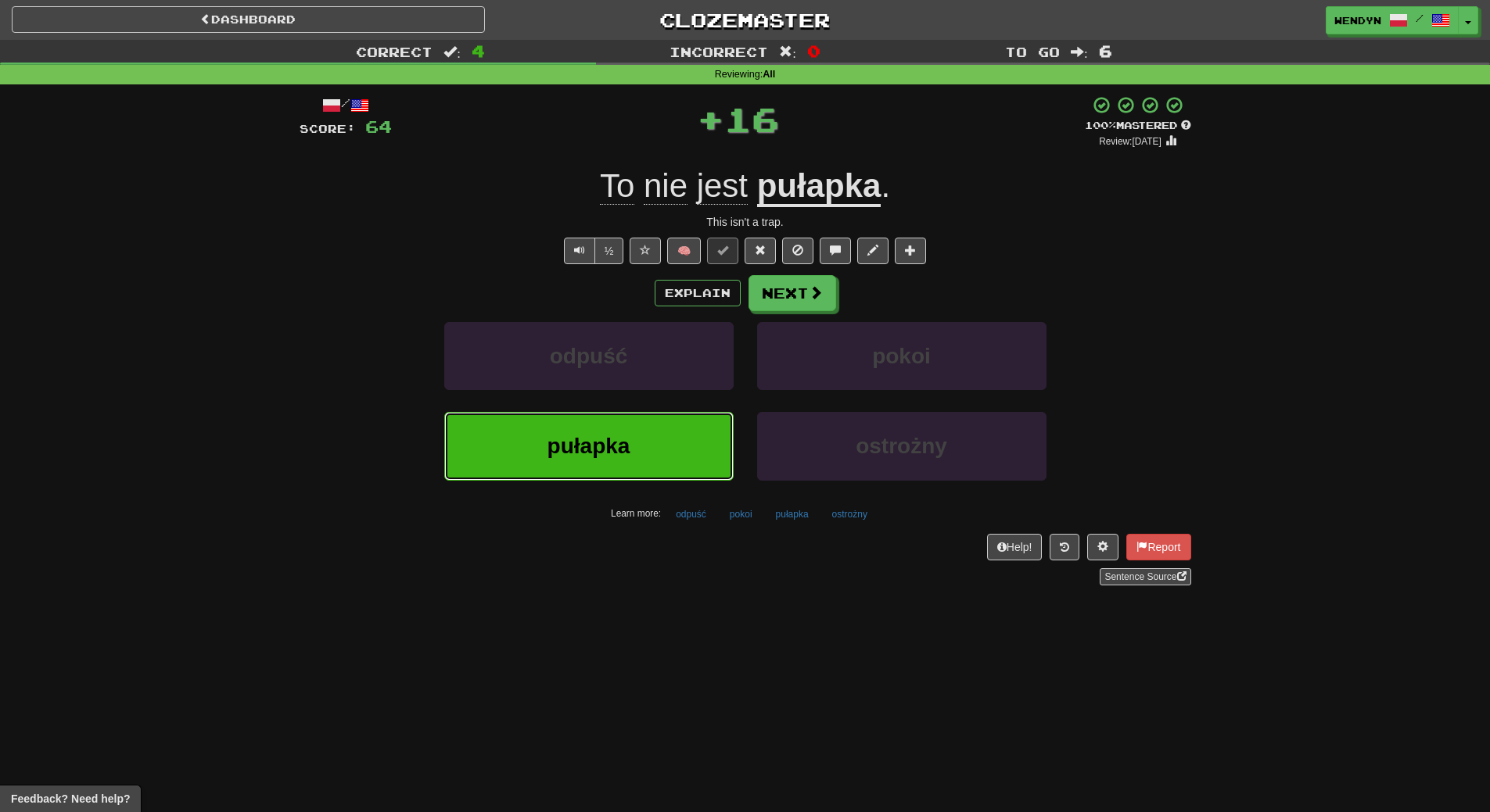
click at [627, 440] on span "pułapka" at bounding box center [589, 445] width 83 height 24
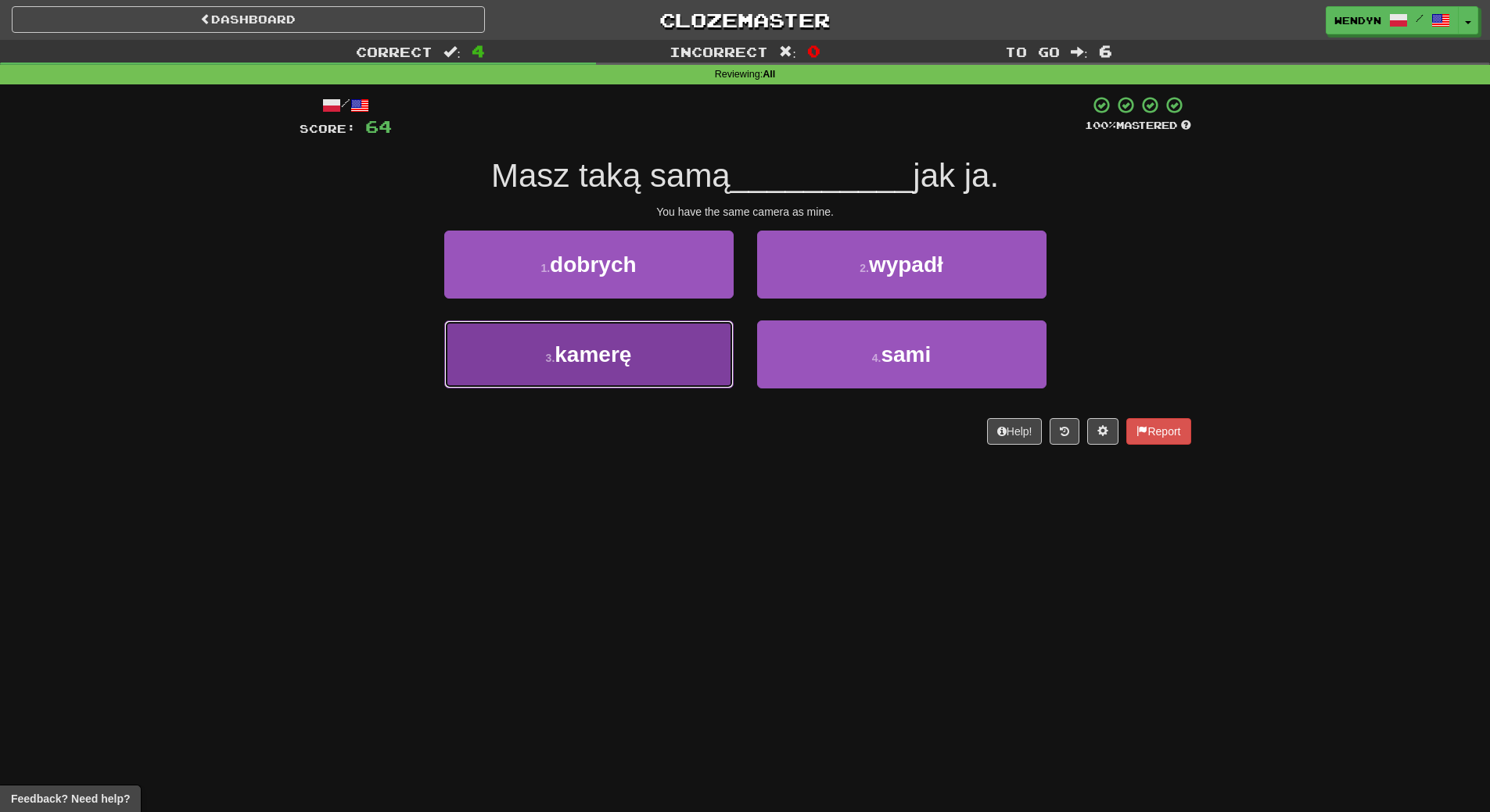
click at [670, 369] on button "3 . kamerę" at bounding box center [588, 354] width 289 height 68
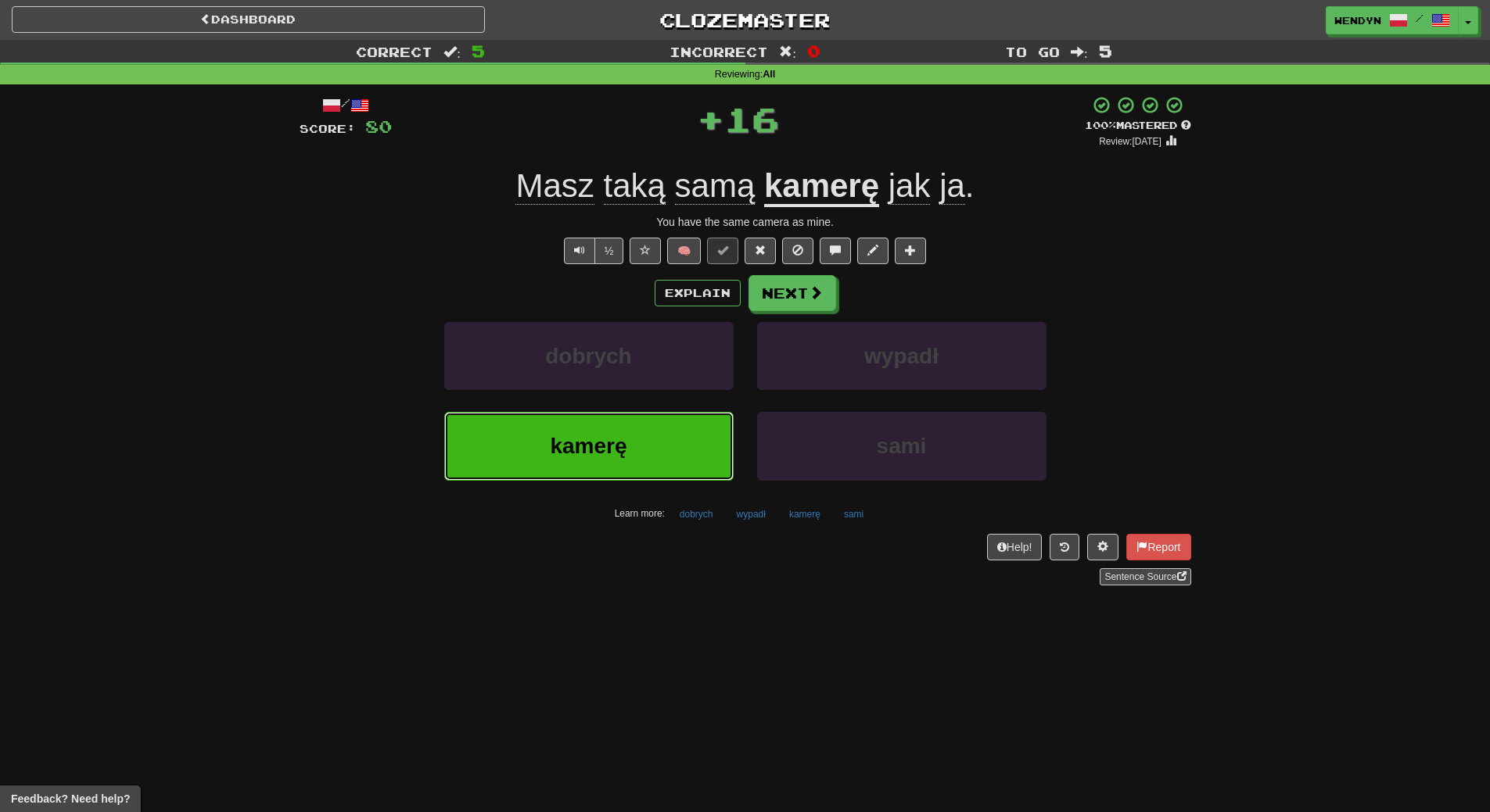
click at [659, 427] on button "kamerę" at bounding box center [588, 446] width 289 height 68
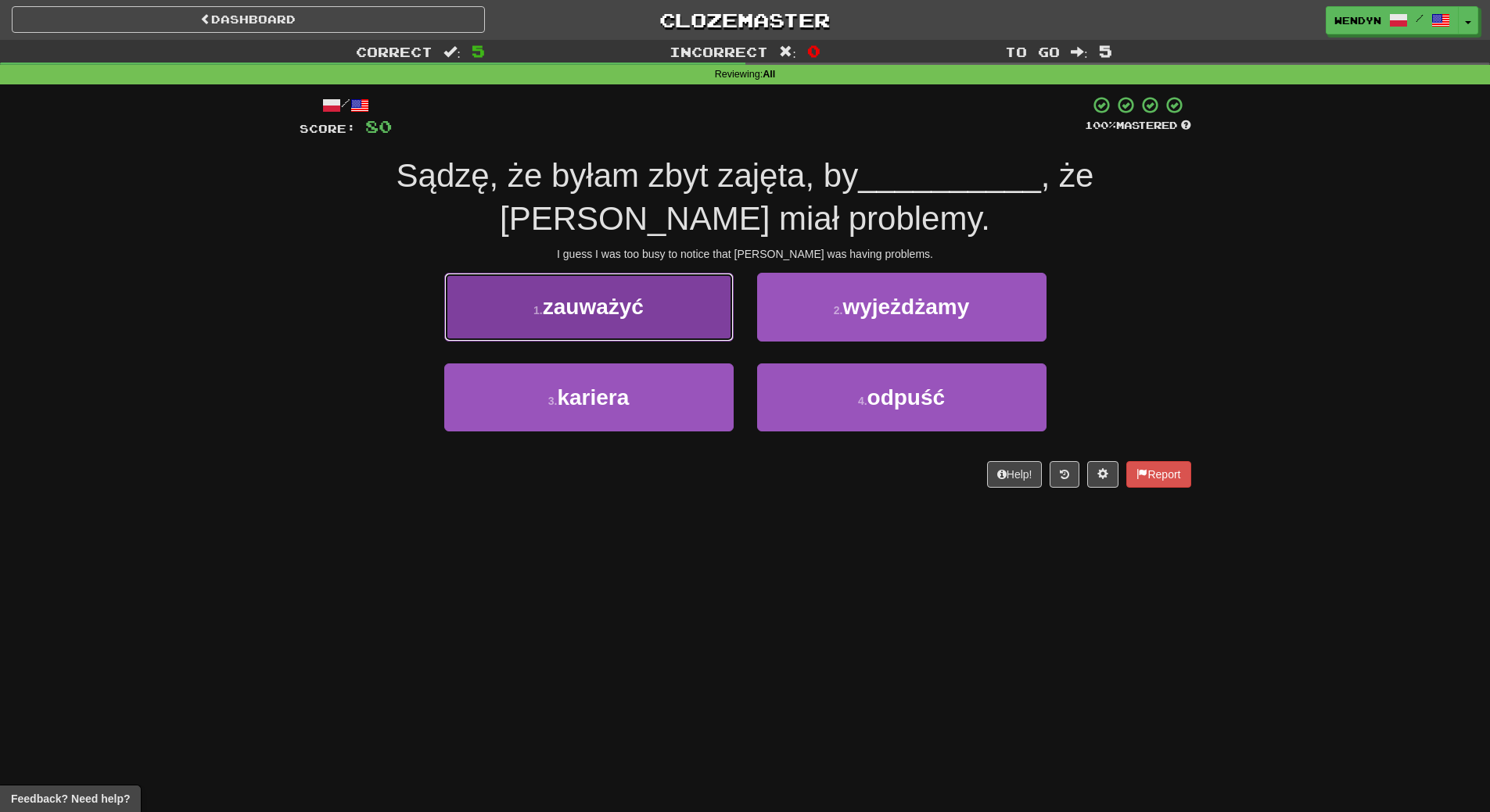
click at [671, 326] on button "1 . zauważyć" at bounding box center [588, 306] width 289 height 68
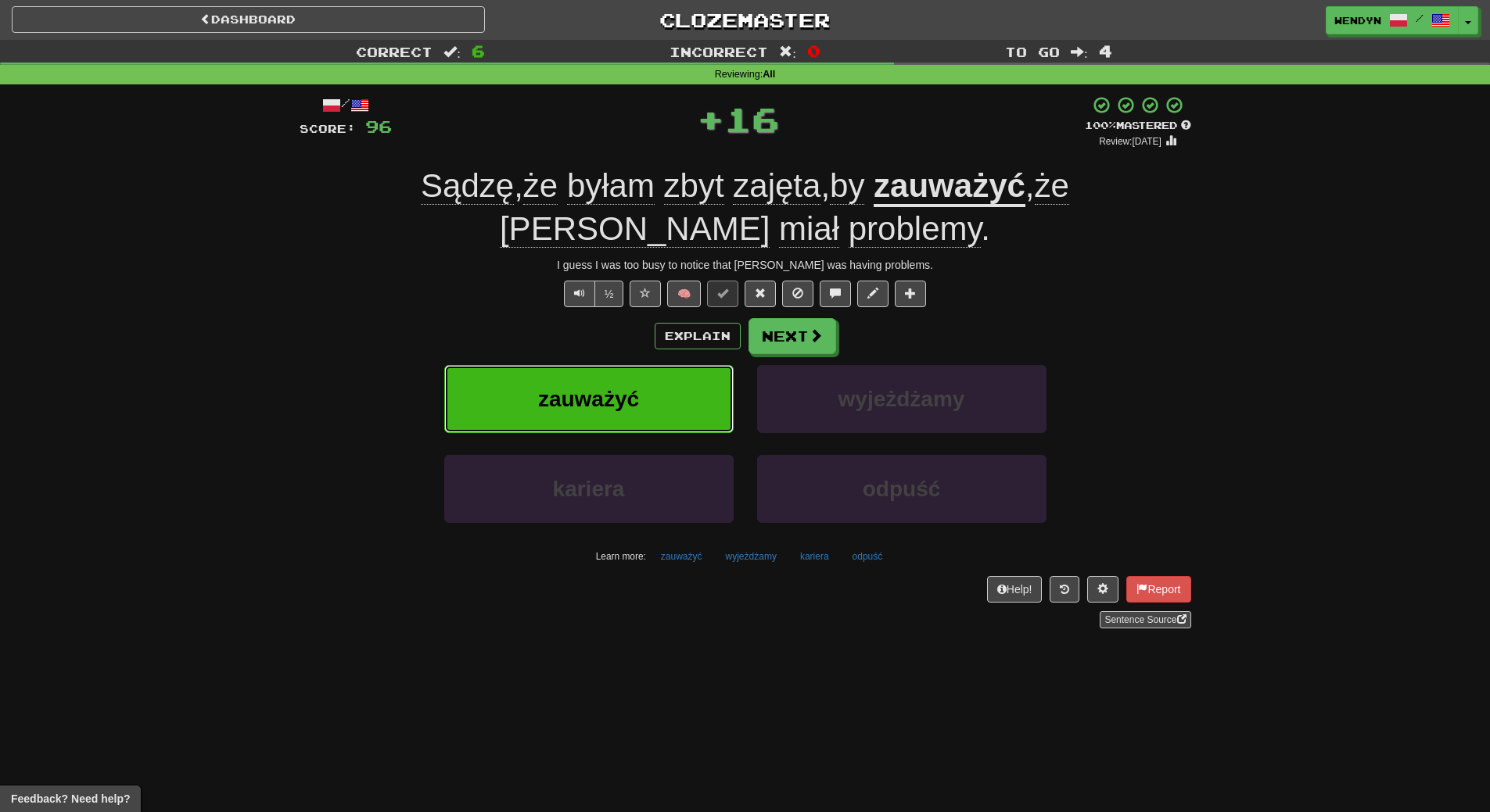
click at [665, 401] on button "zauważyć" at bounding box center [588, 399] width 289 height 68
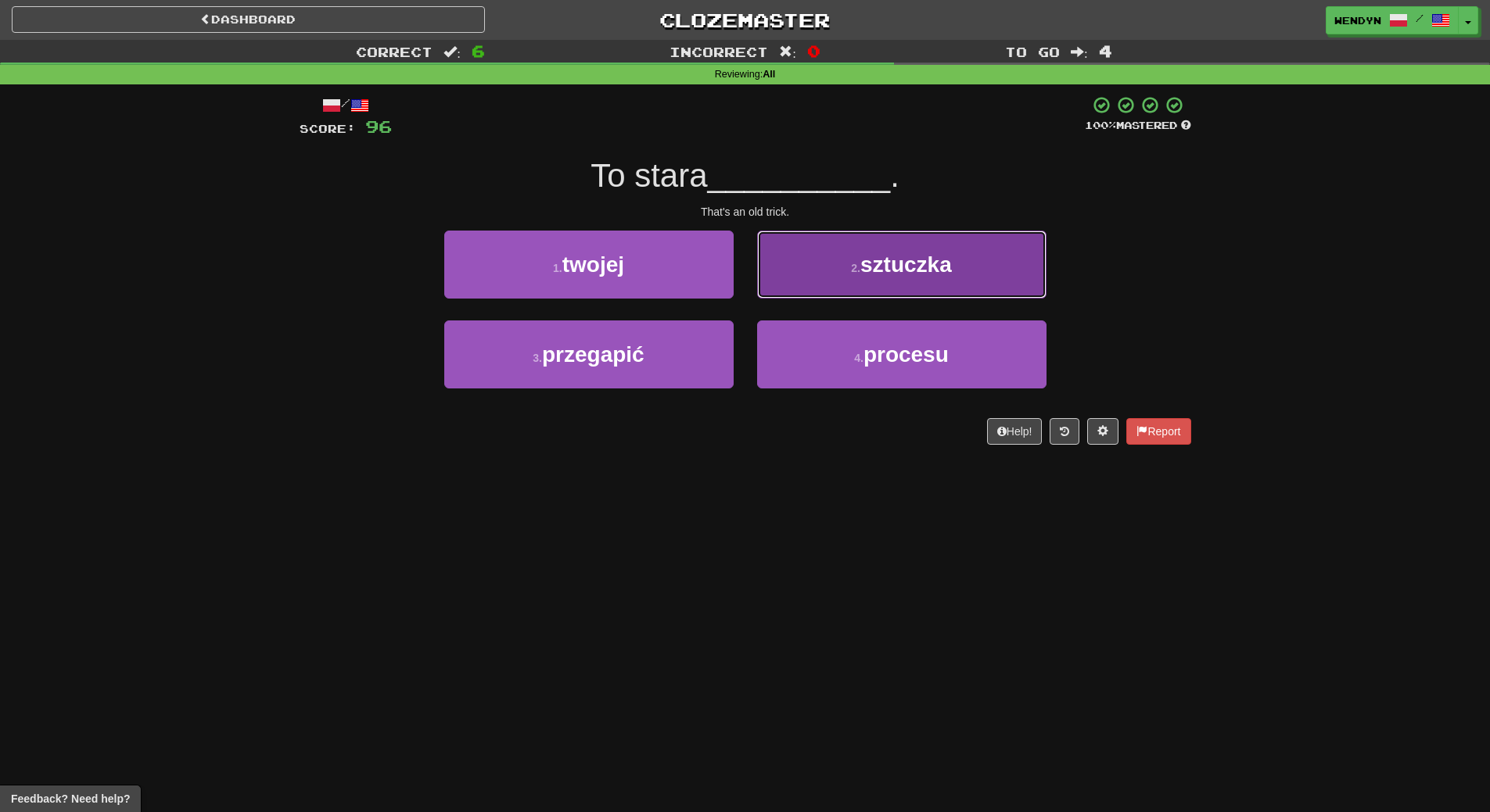
click at [943, 269] on span "sztuczka" at bounding box center [906, 264] width 92 height 24
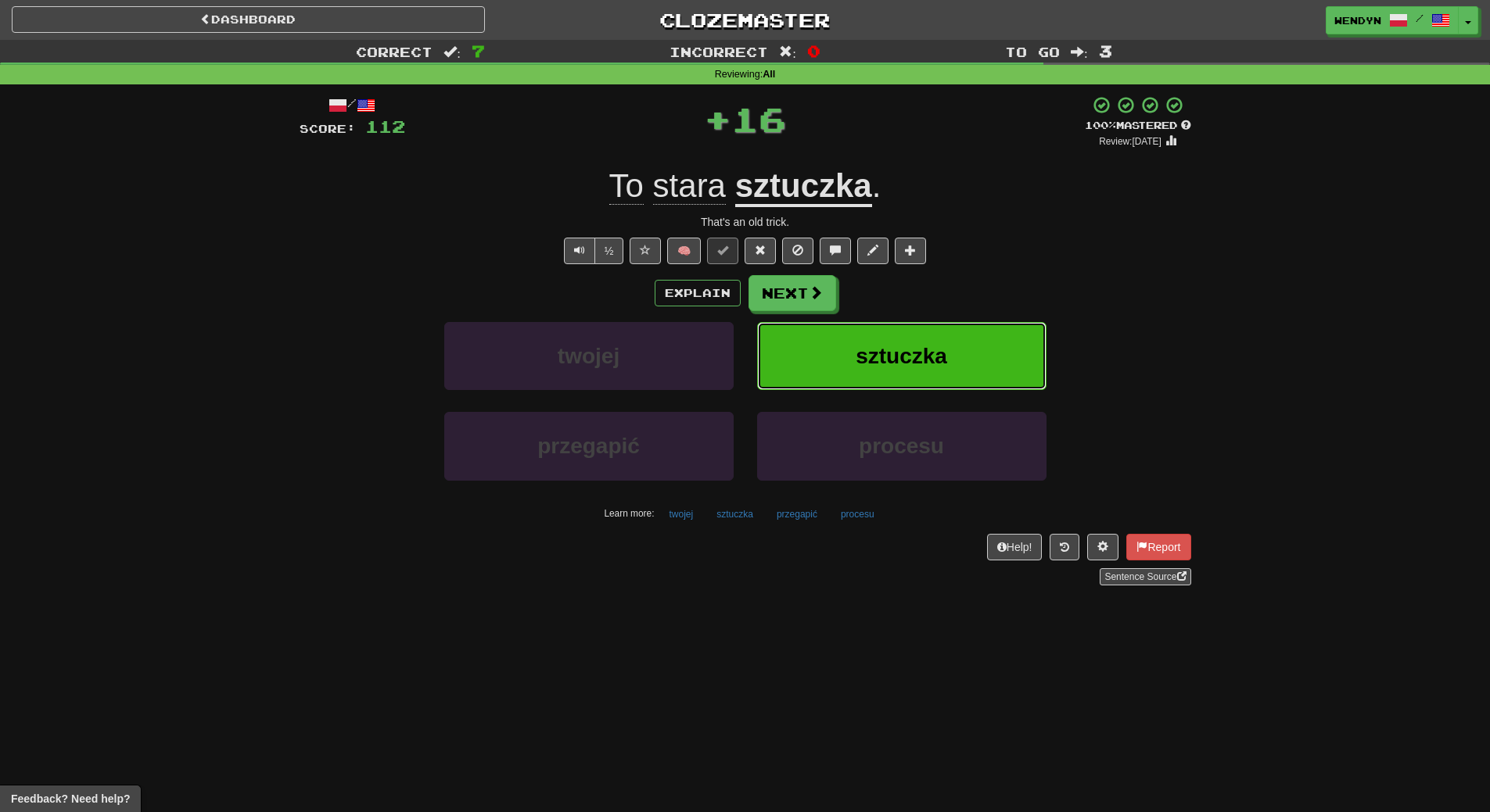
click at [942, 346] on span "sztuczka" at bounding box center [901, 356] width 92 height 24
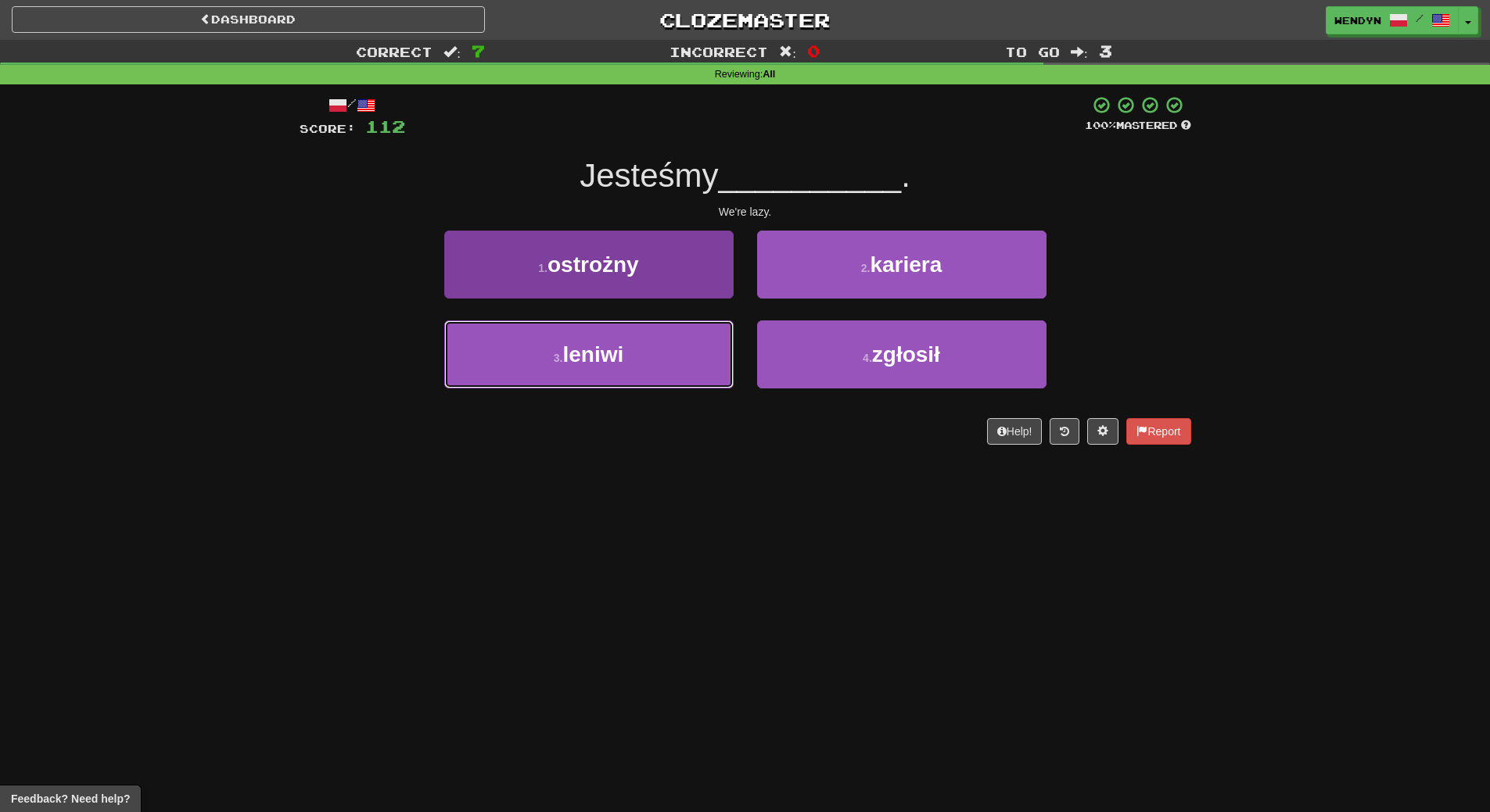
click at [649, 379] on button "3 . leniwi" at bounding box center [588, 354] width 289 height 68
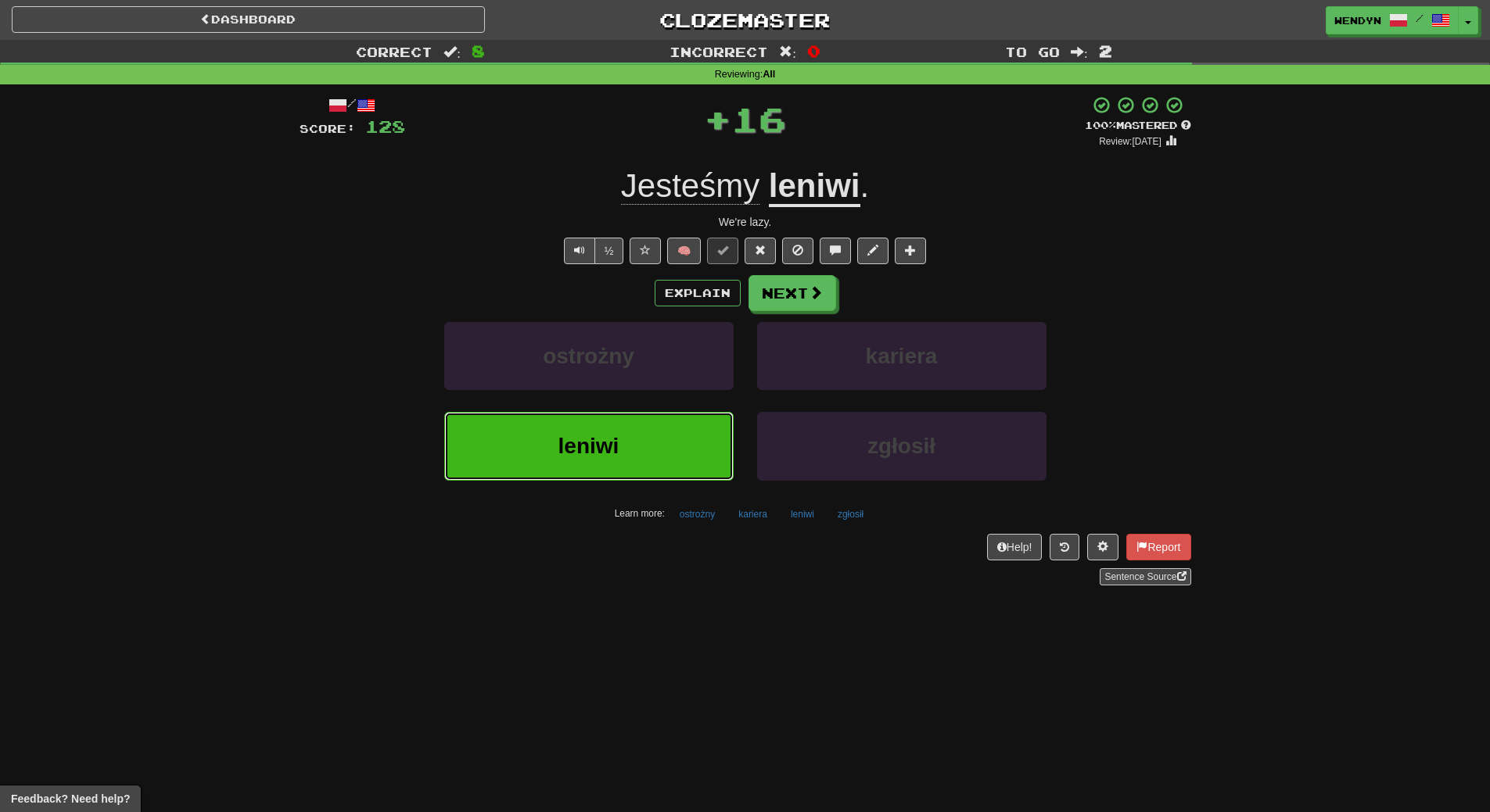
click at [630, 440] on button "leniwi" at bounding box center [588, 446] width 289 height 68
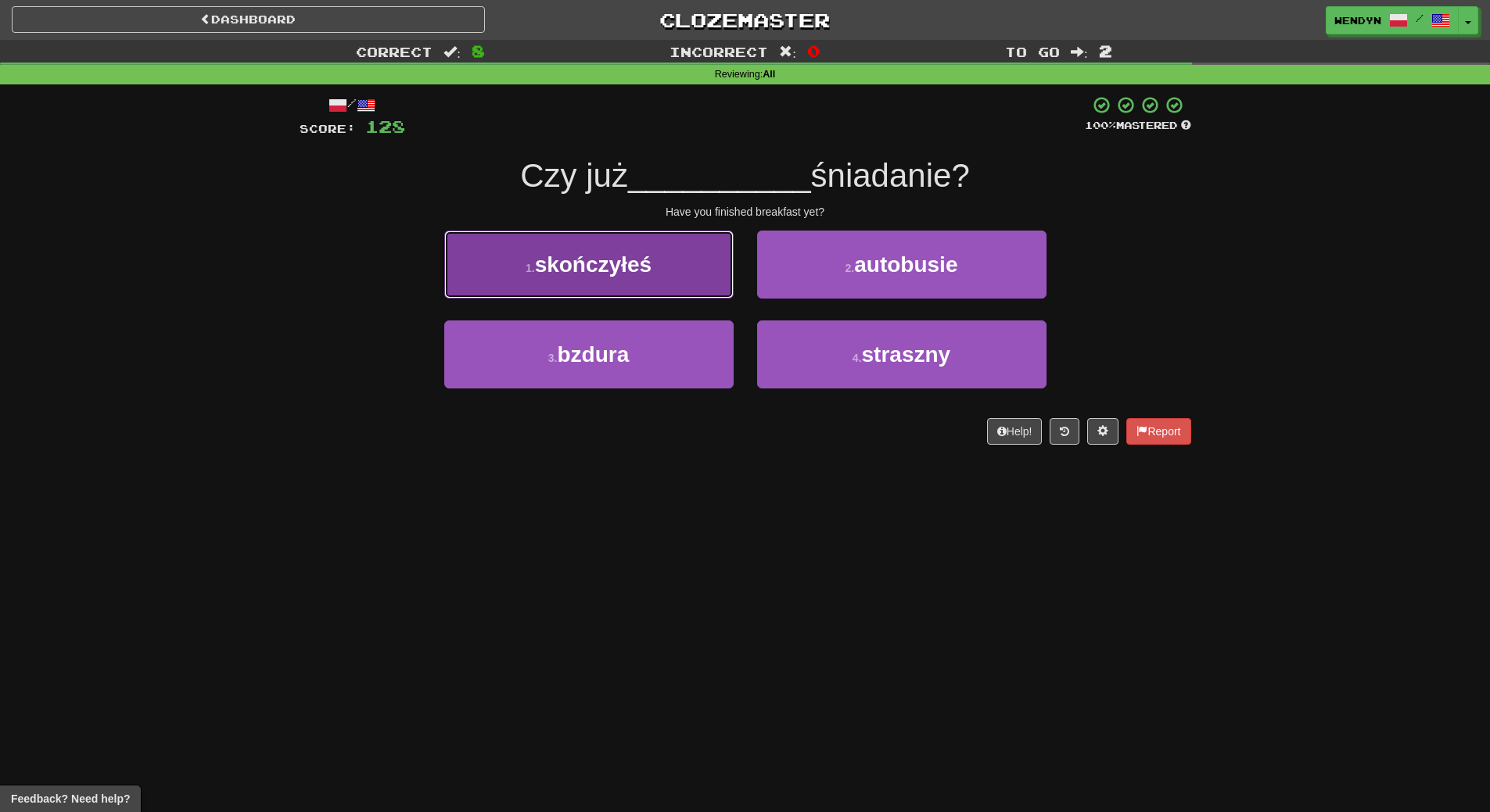
click at [645, 281] on button "1 . skończyłeś" at bounding box center [588, 264] width 289 height 68
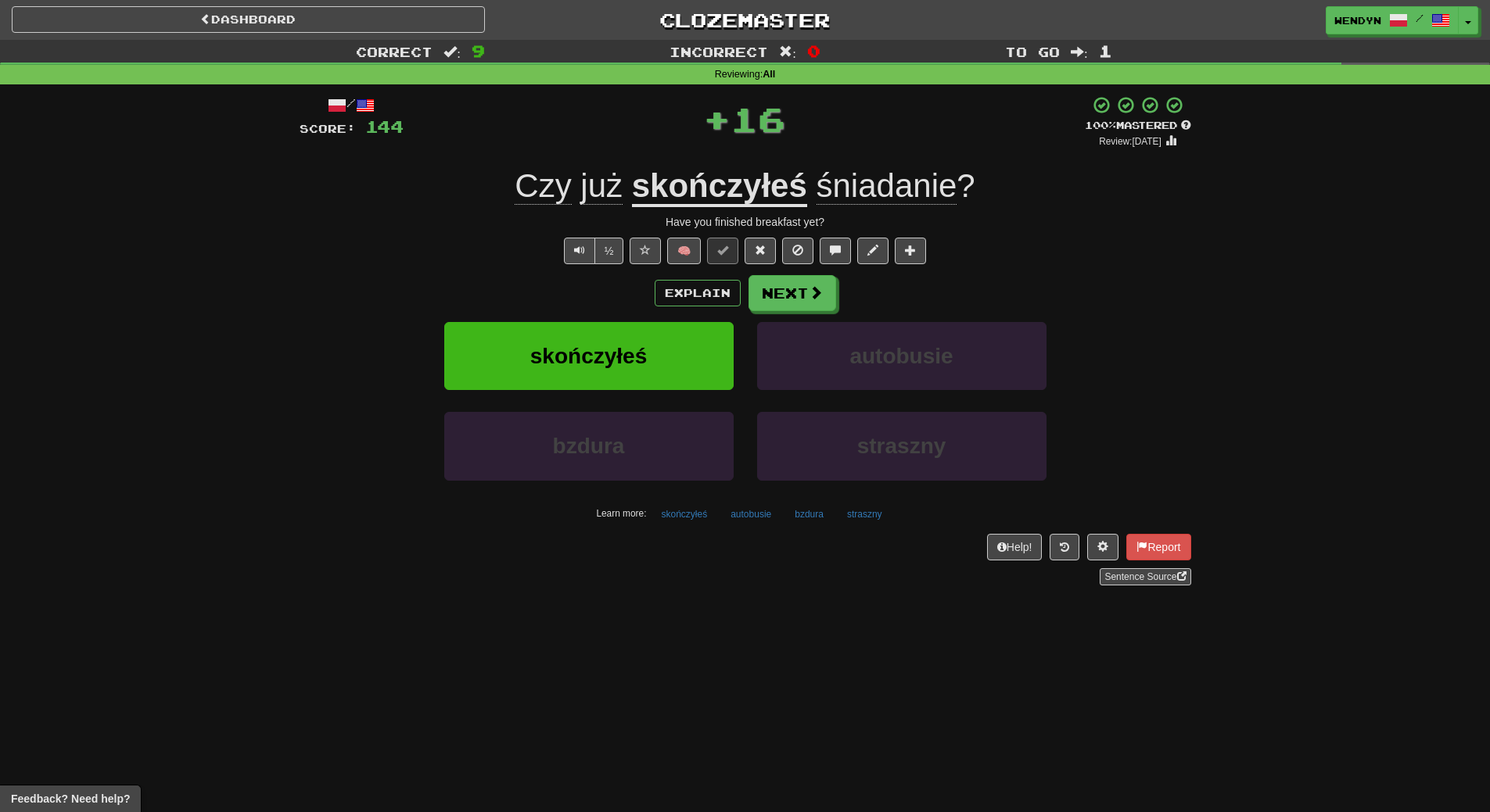
click at [645, 281] on div "Explain Next" at bounding box center [745, 293] width 892 height 36
click at [631, 347] on span "skończyłeś" at bounding box center [588, 356] width 117 height 24
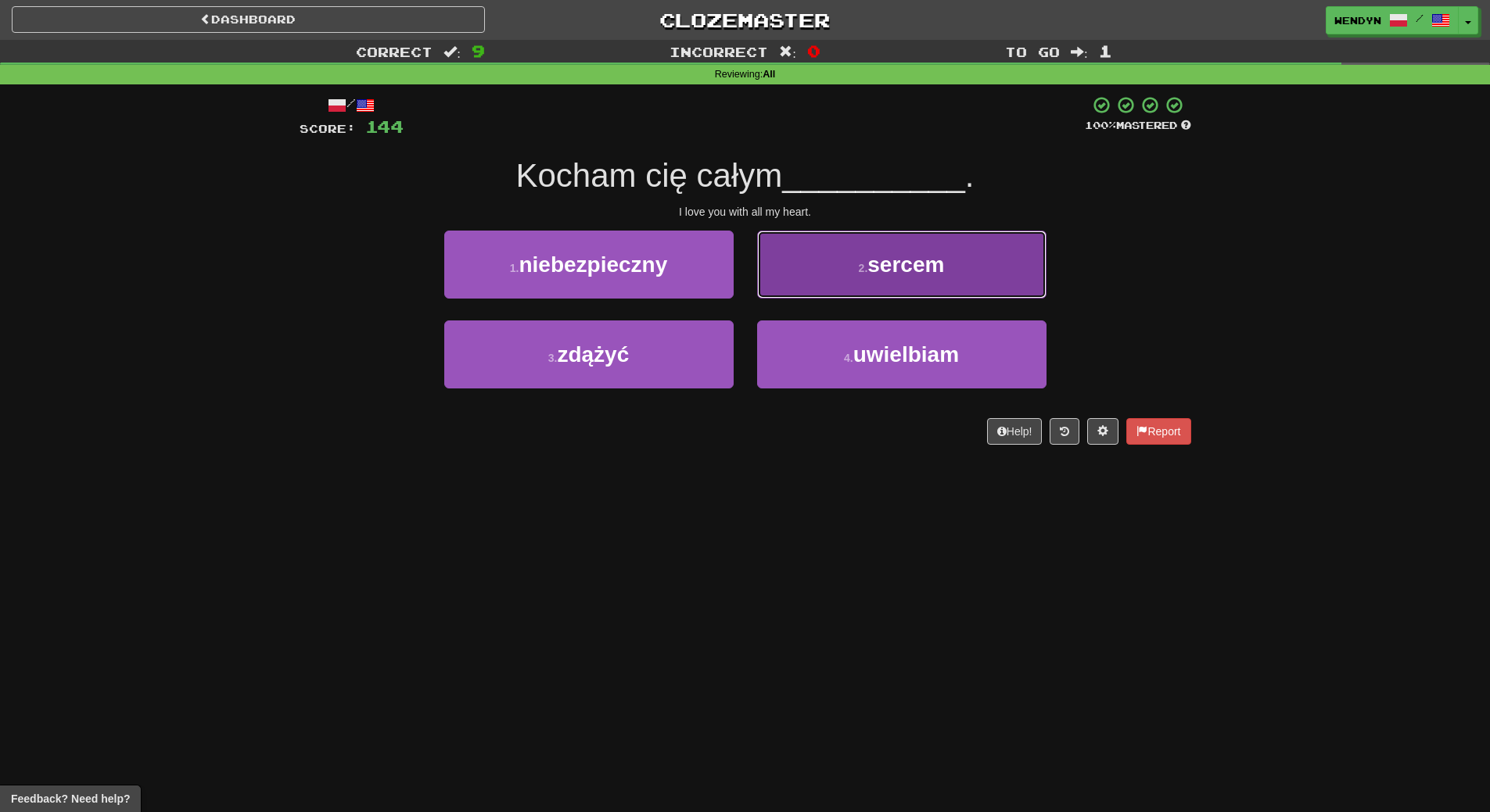
click at [896, 281] on button "2 . sercem" at bounding box center [901, 264] width 289 height 68
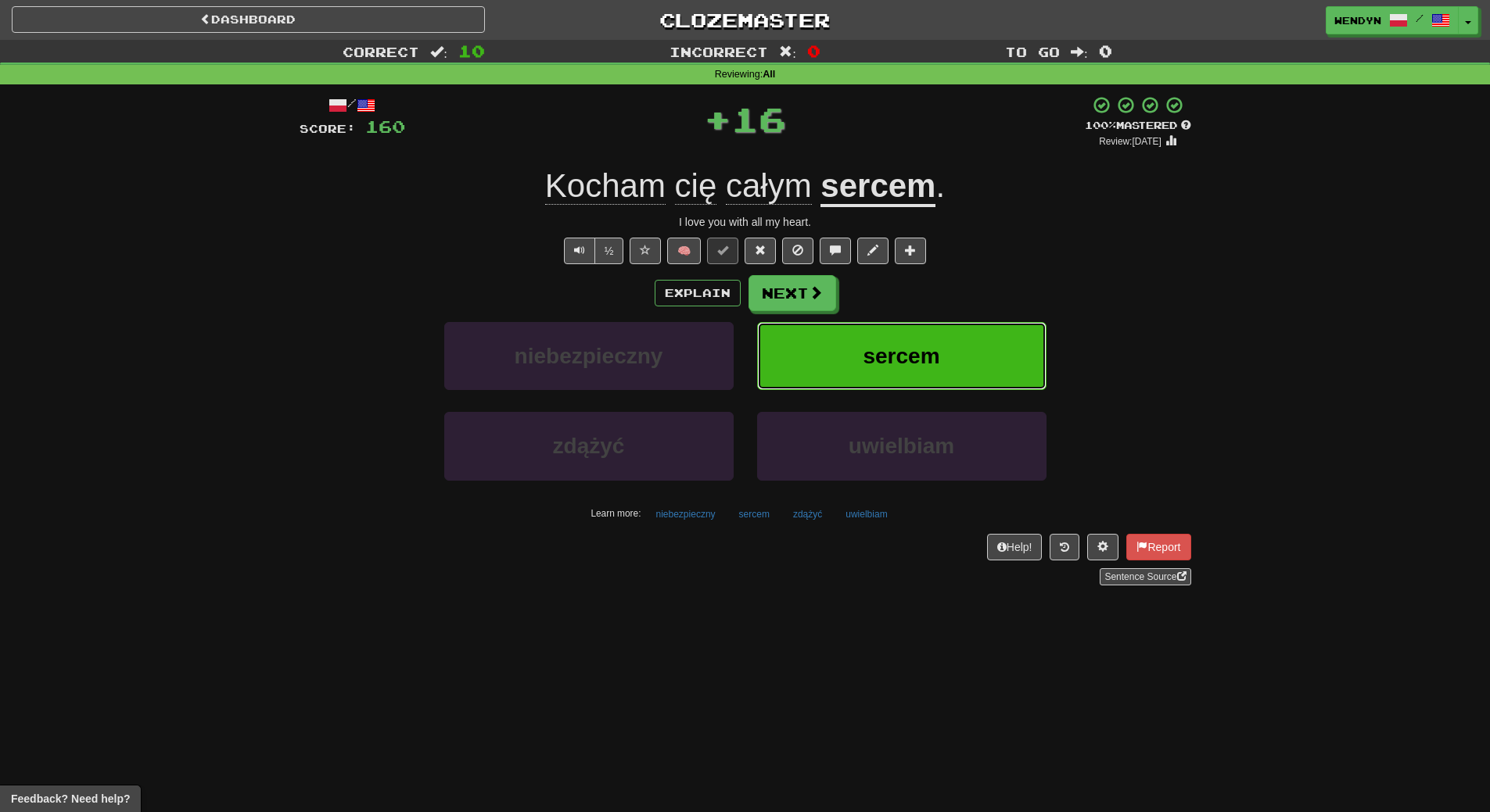
click at [912, 363] on span "sercem" at bounding box center [901, 356] width 77 height 24
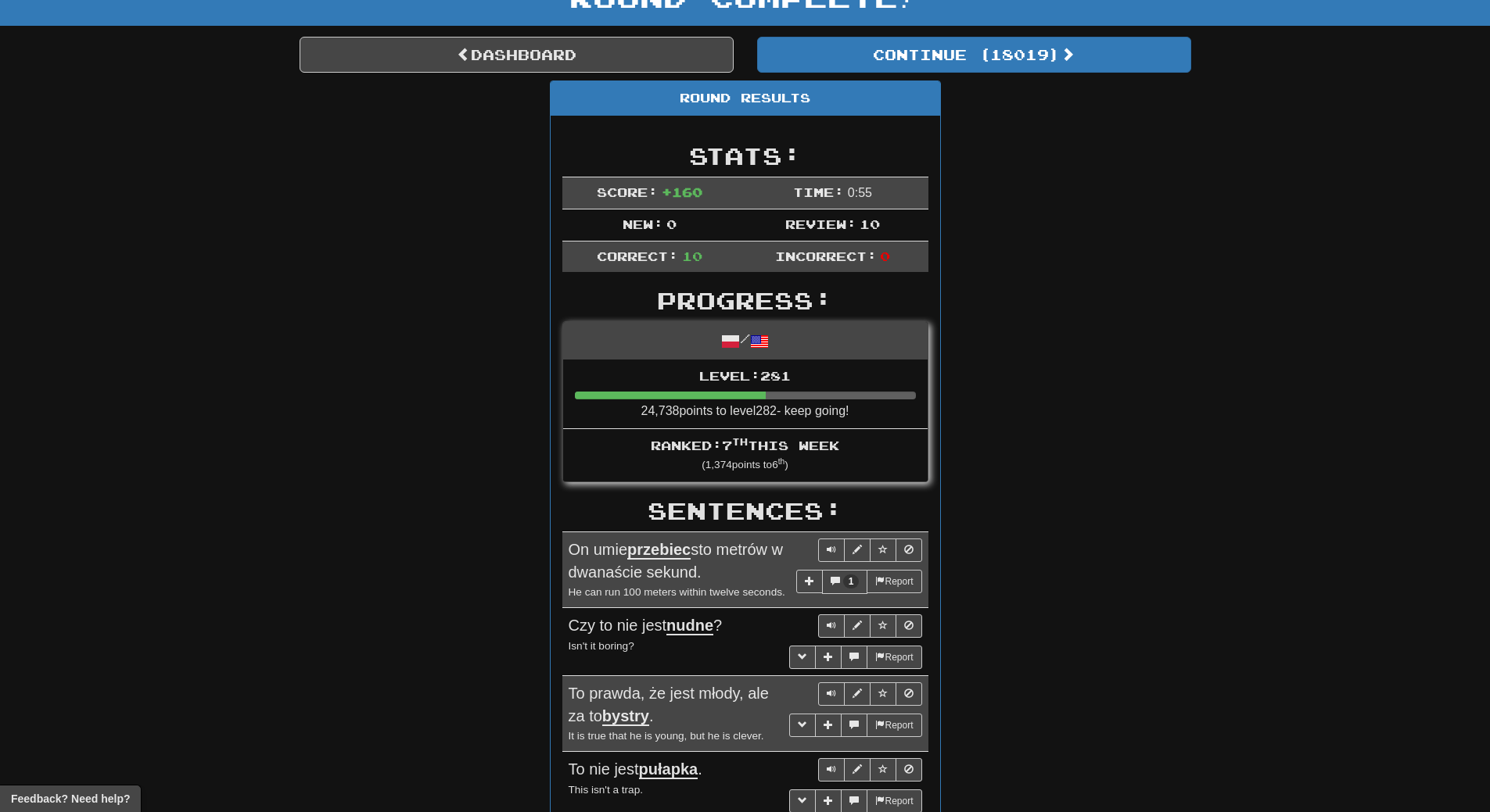
scroll to position [78, 0]
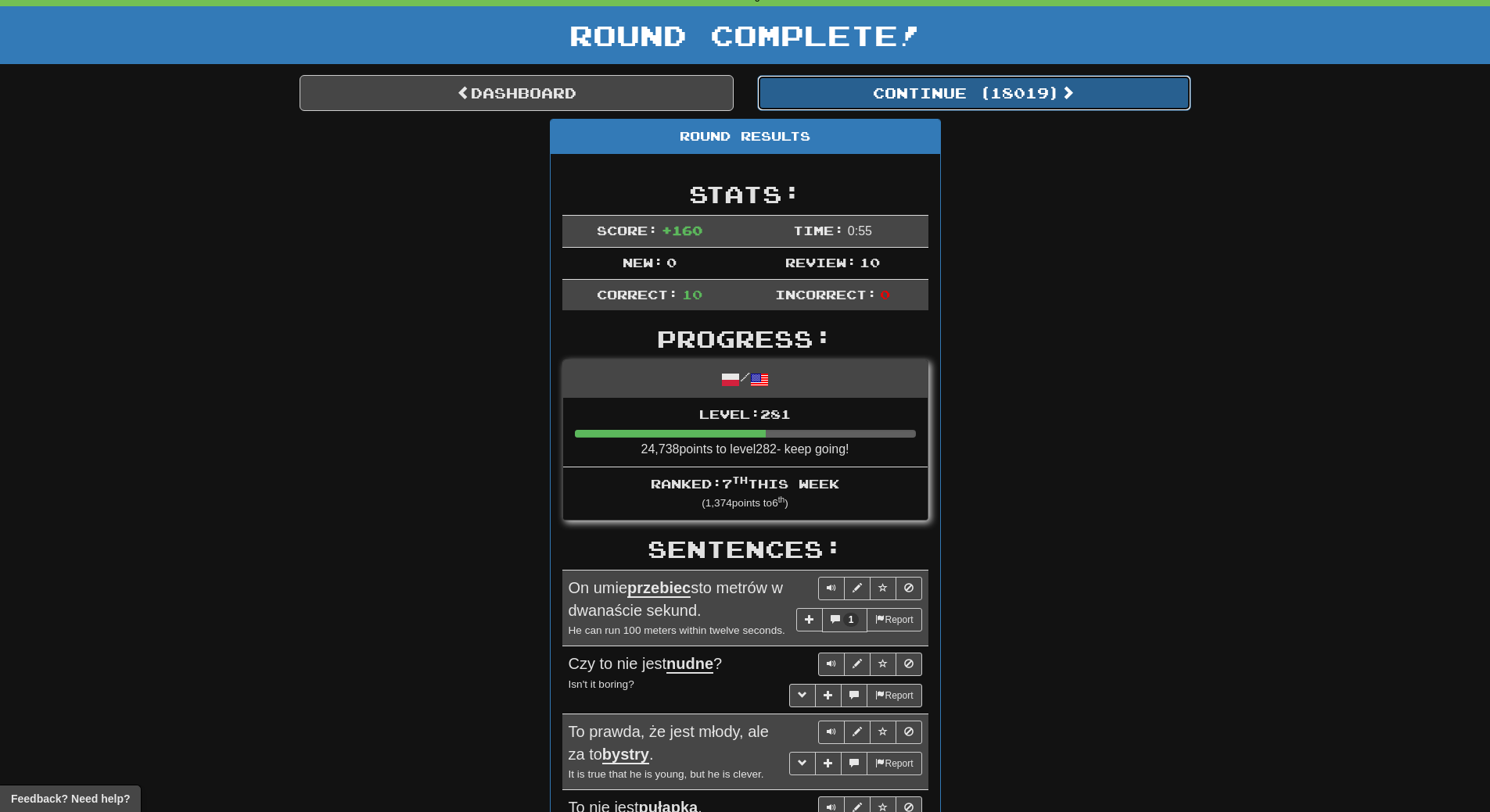
click at [1027, 92] on button "Continue ( 18019 )" at bounding box center [973, 93] width 434 height 36
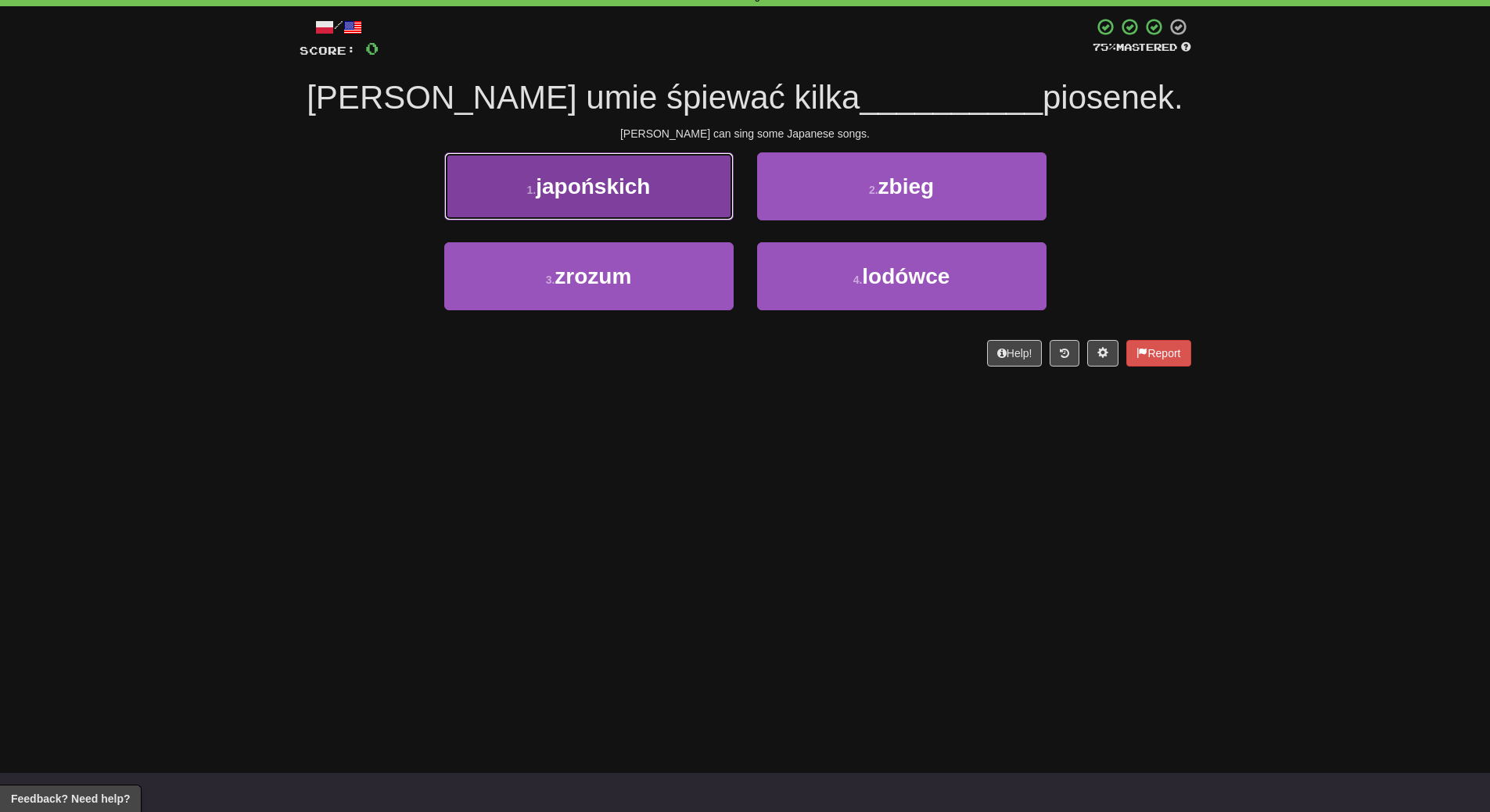
click at [601, 189] on span "japońskich" at bounding box center [593, 186] width 114 height 24
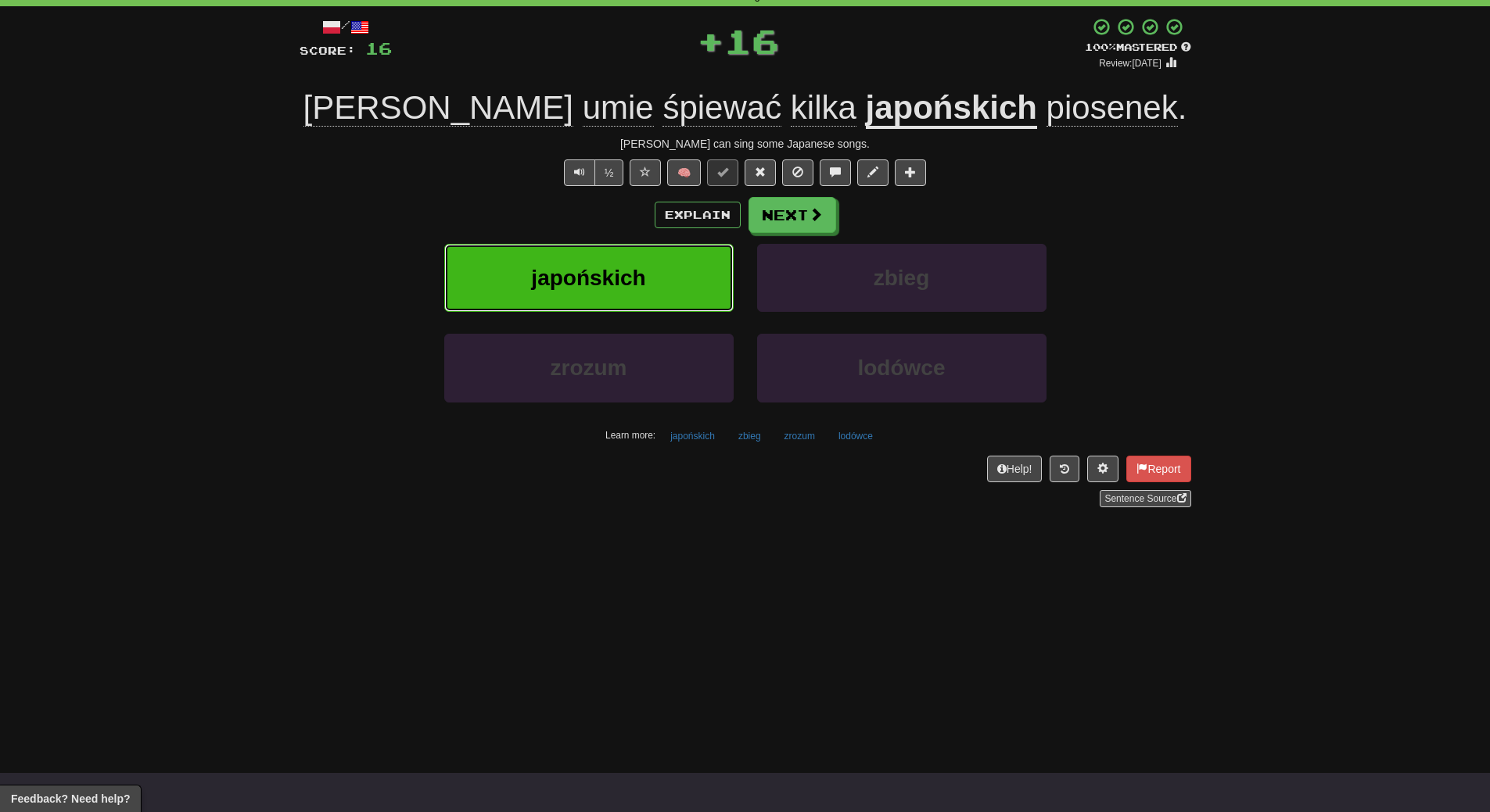
click at [606, 266] on span "japońskich" at bounding box center [588, 277] width 114 height 24
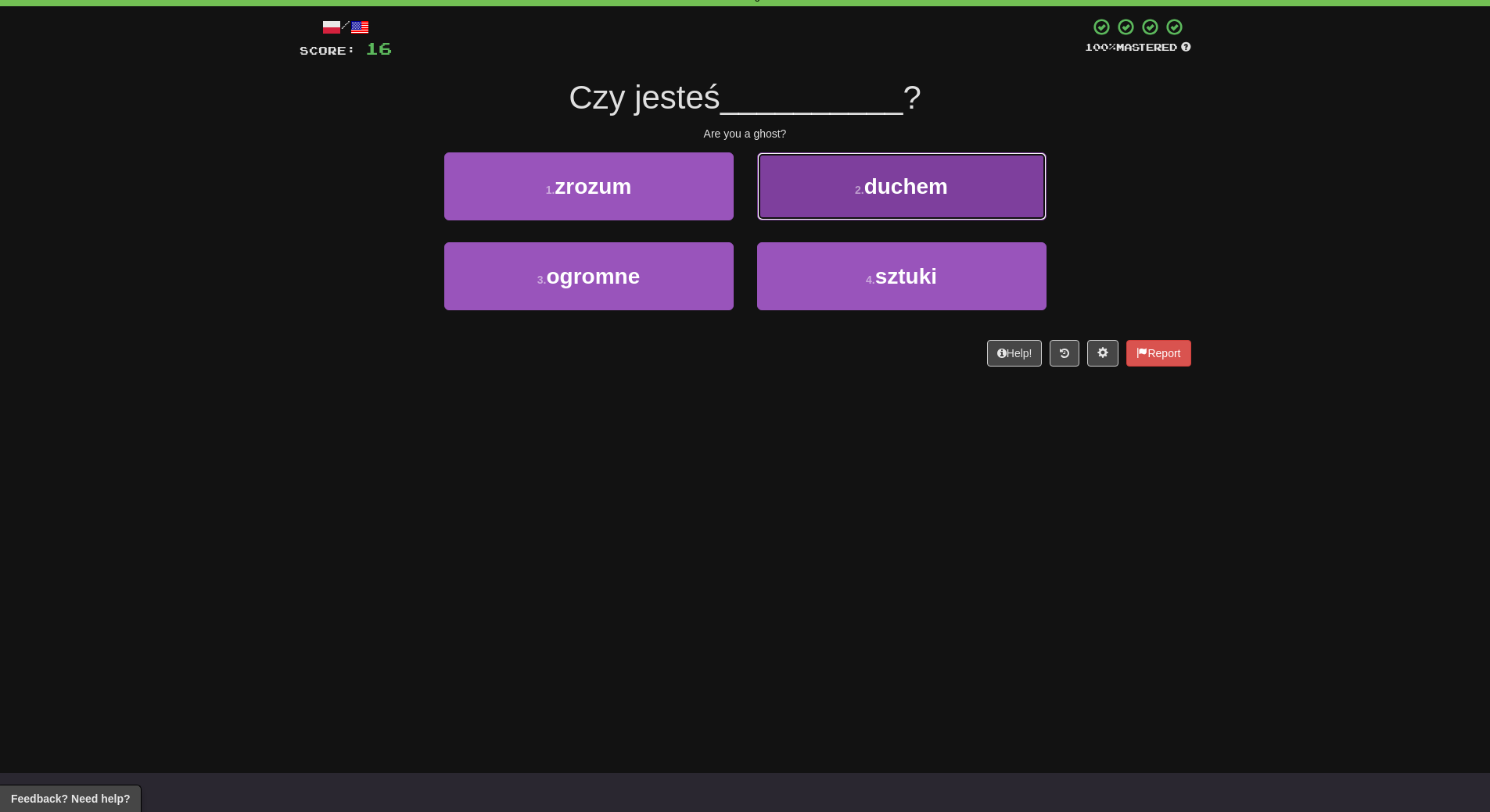
click at [943, 184] on span "duchem" at bounding box center [906, 186] width 84 height 24
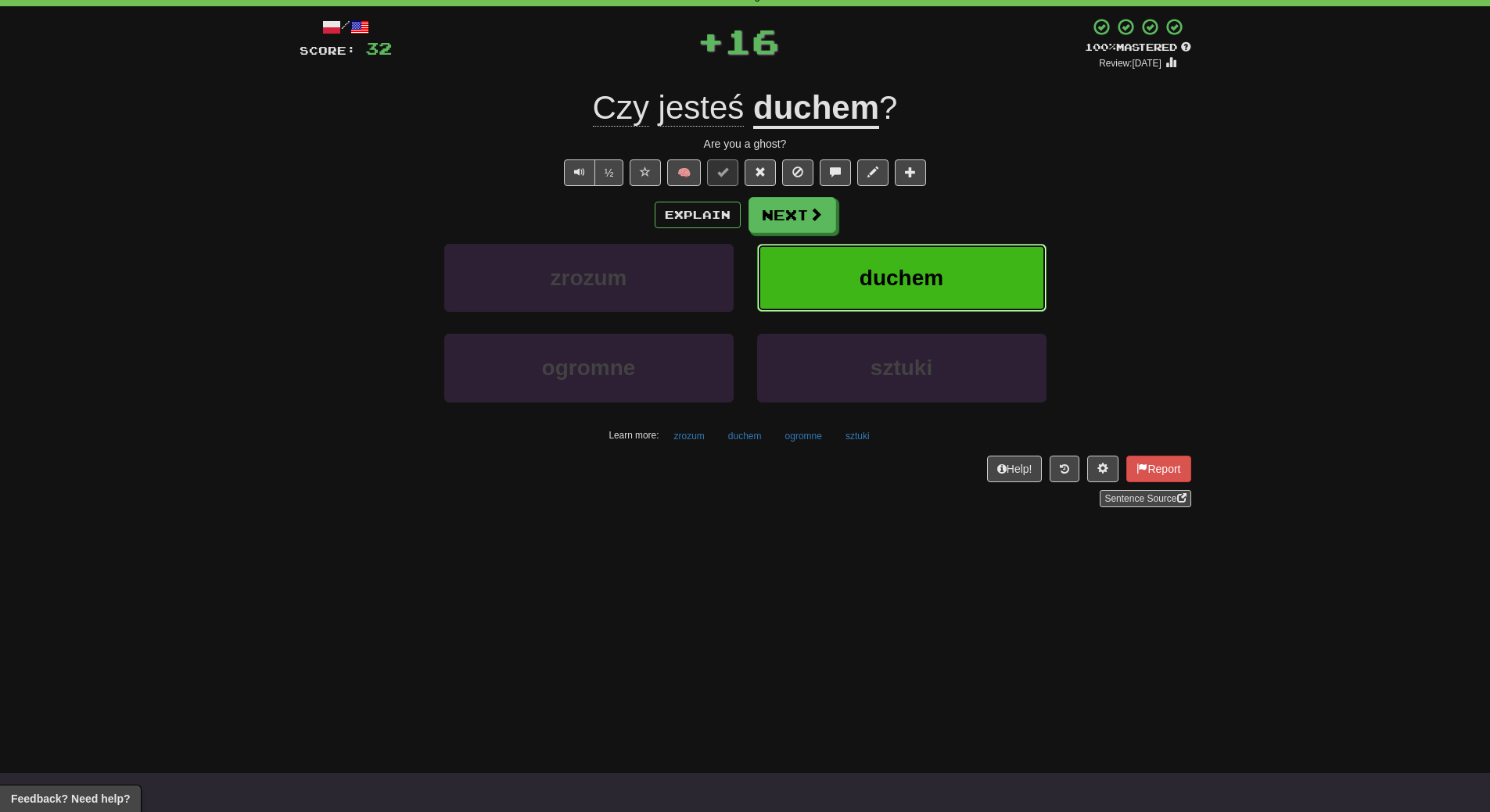
click at [961, 290] on button "duchem" at bounding box center [901, 277] width 289 height 68
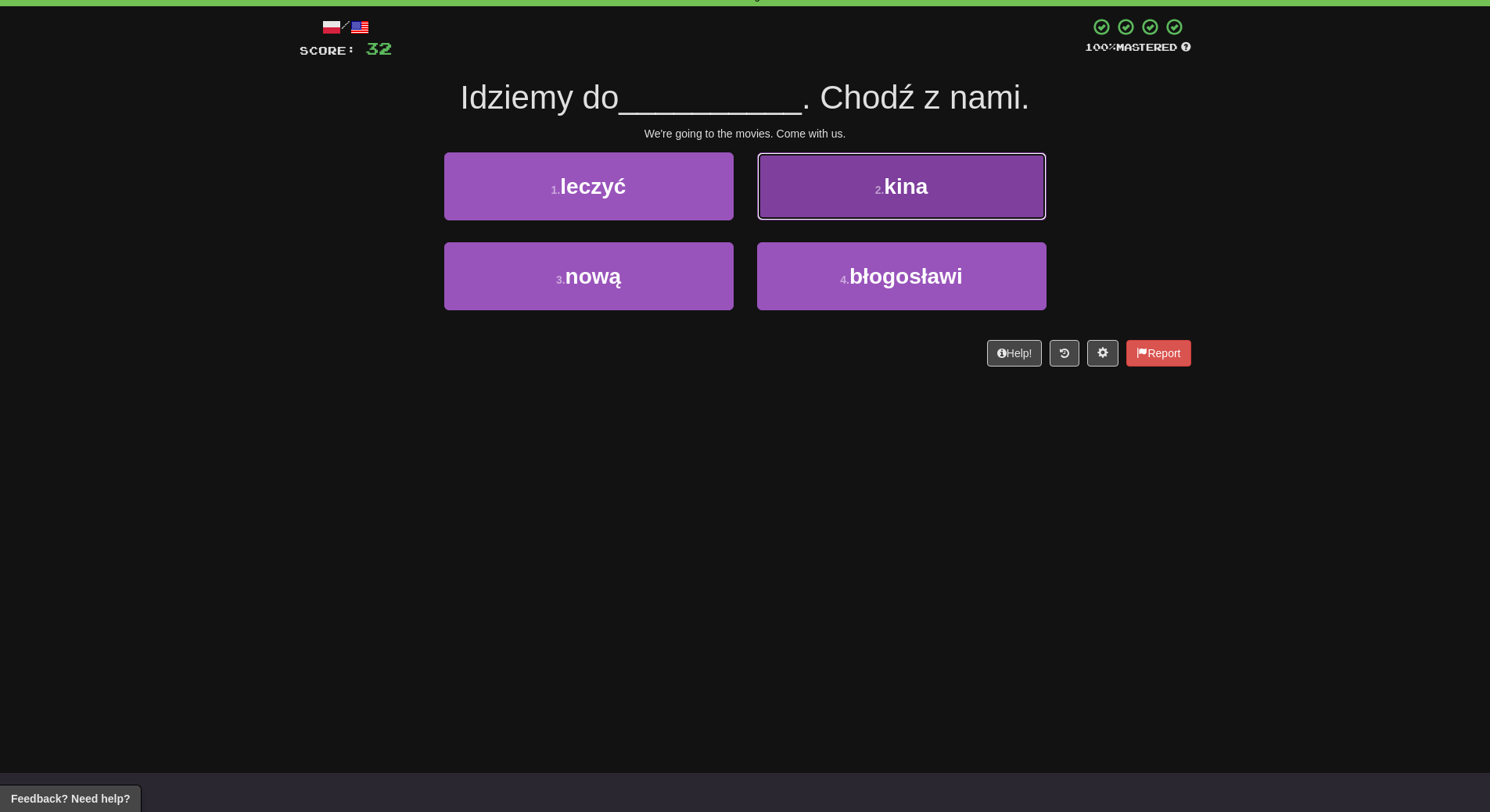
click at [921, 208] on button "2 . kina" at bounding box center [901, 186] width 289 height 68
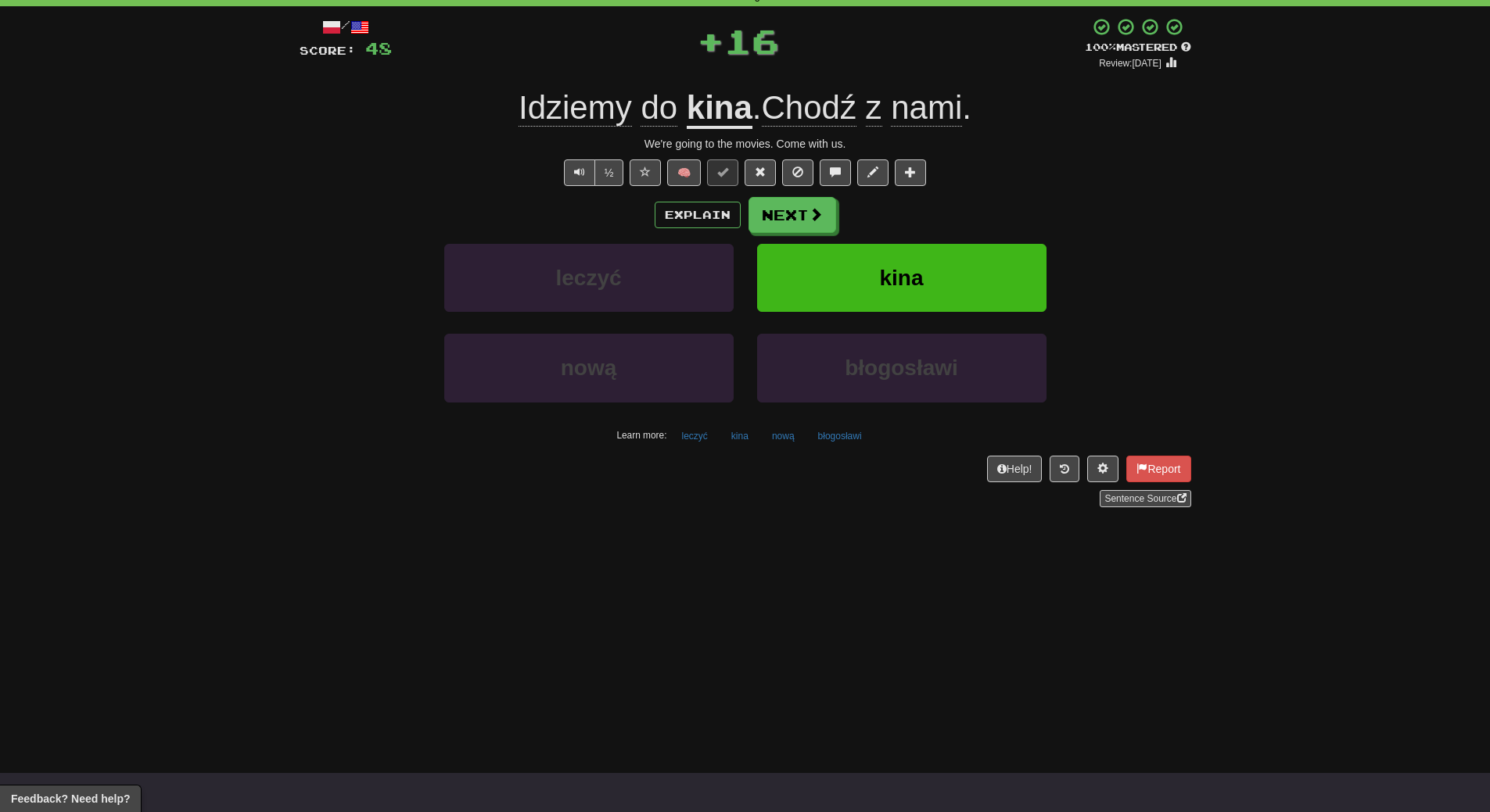
click at [921, 208] on div "Explain Next" at bounding box center [745, 215] width 892 height 36
click at [878, 281] on button "kina" at bounding box center [901, 277] width 289 height 68
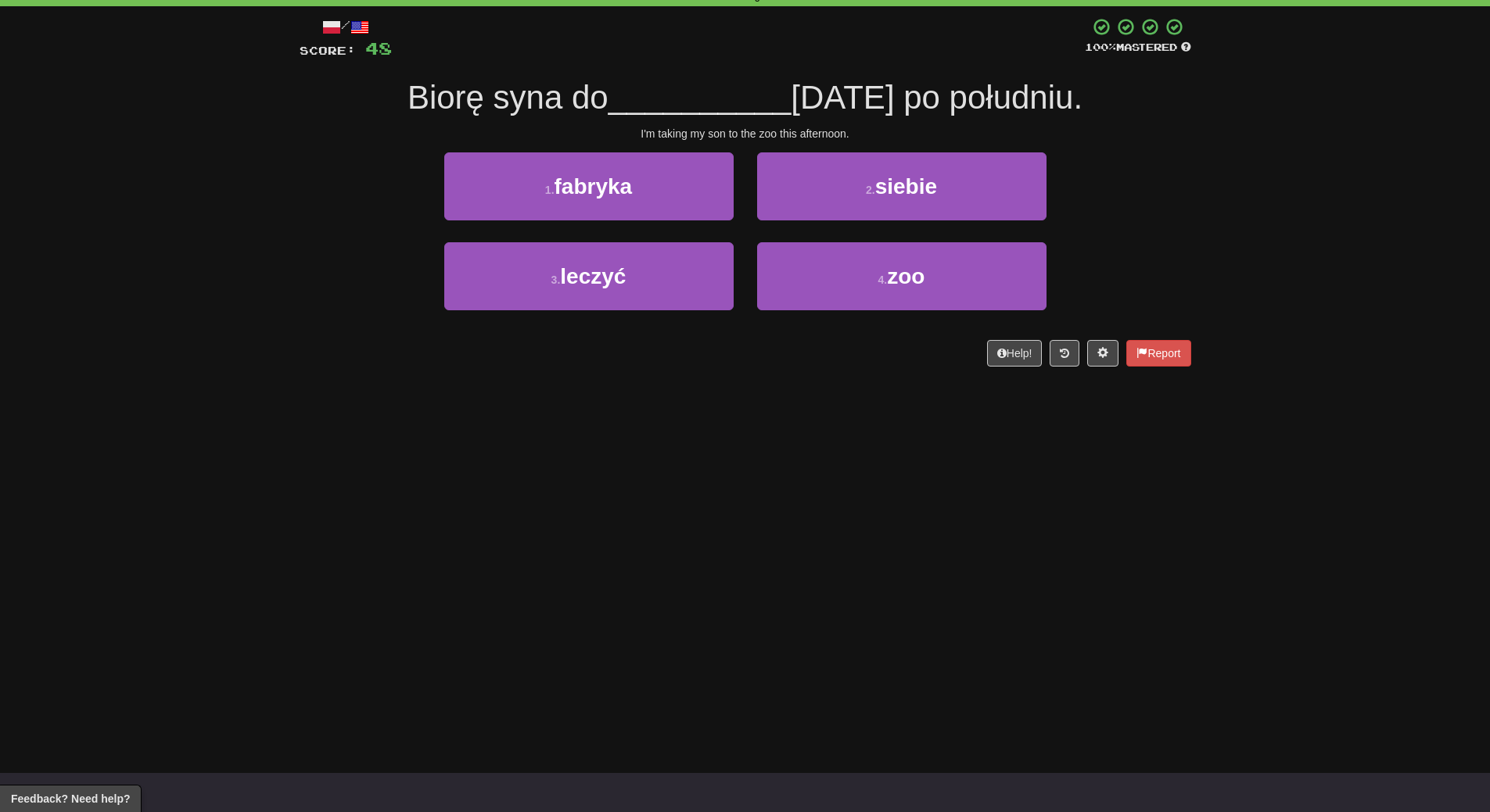
click at [676, 400] on div "Dashboard Clozemaster WendyN / Toggle Dropdown Dashboard Leaderboard Activity F…" at bounding box center [745, 328] width 1490 height 812
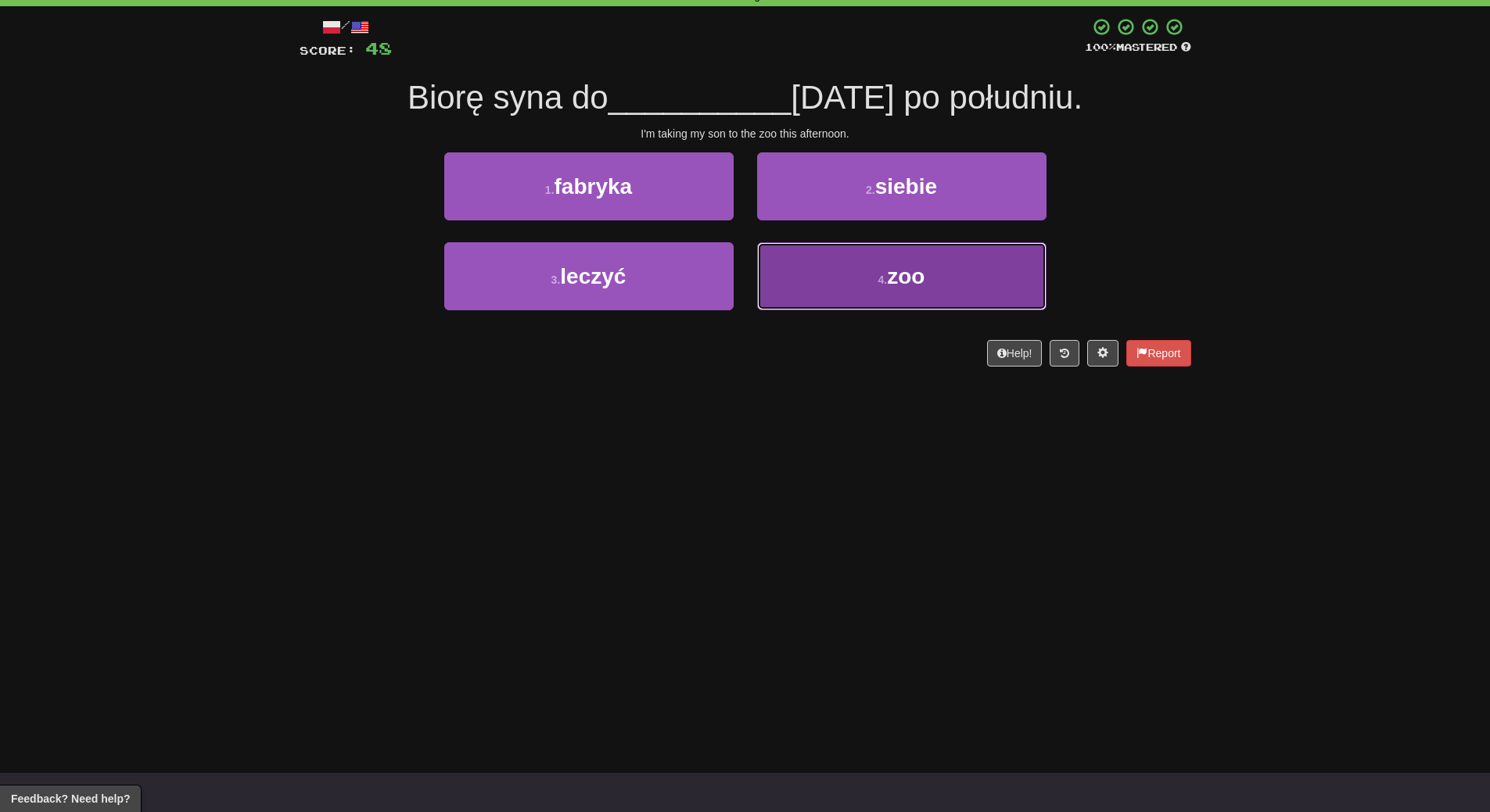
click at [874, 286] on button "4 . zoo" at bounding box center [901, 276] width 289 height 68
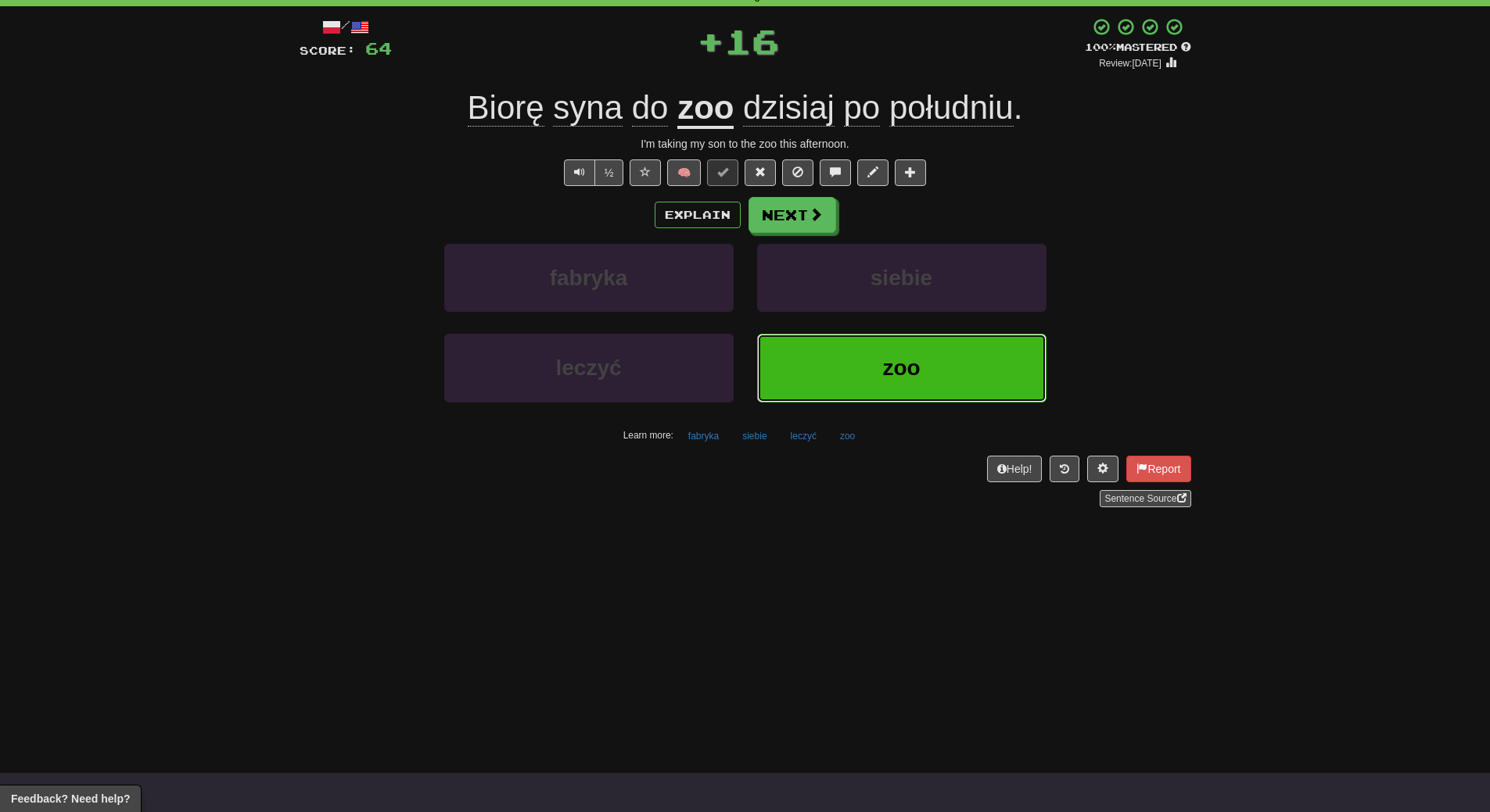
click at [865, 346] on button "zoo" at bounding box center [901, 368] width 289 height 68
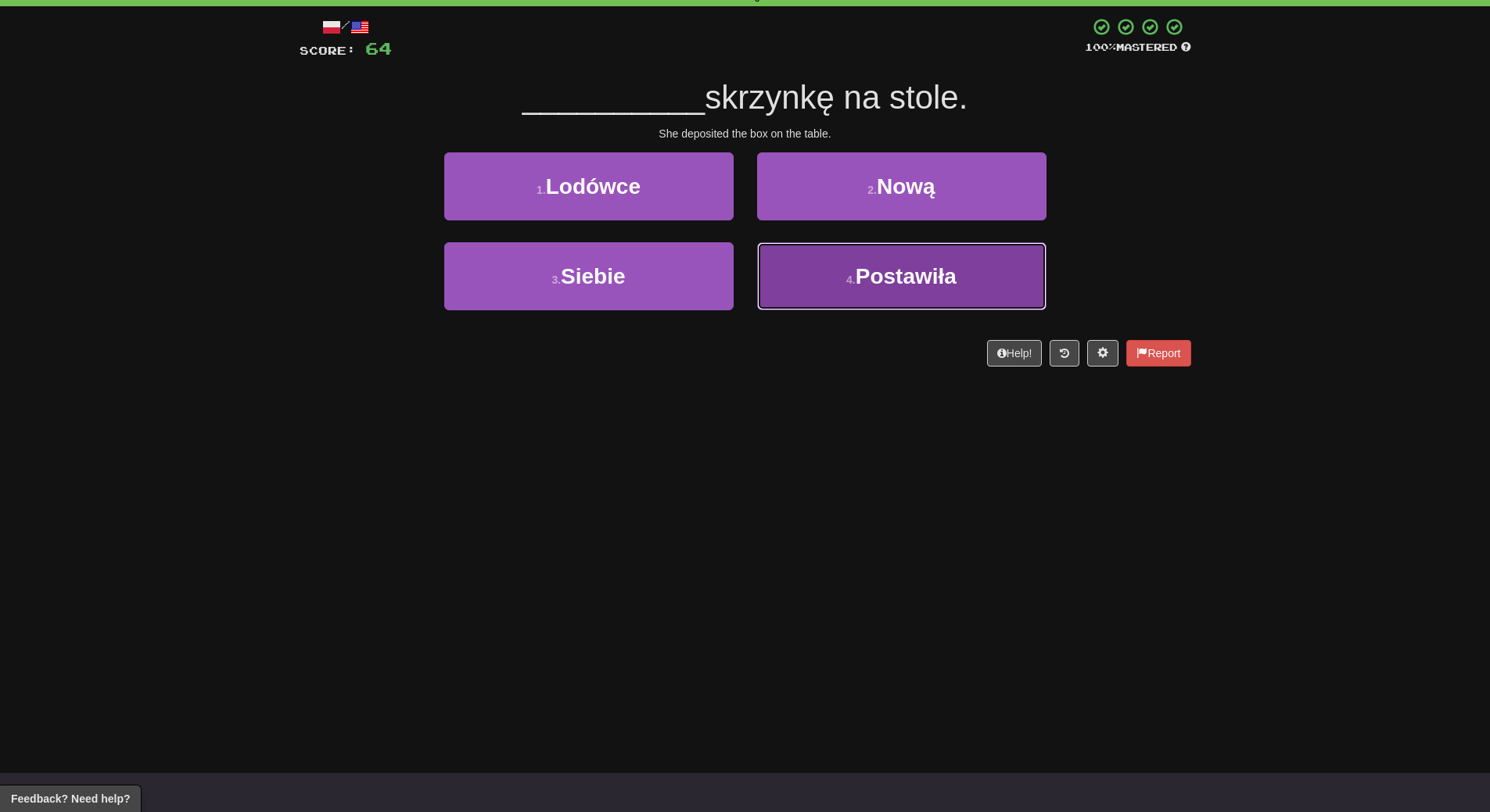
click at [899, 299] on button "4 . Postawiła" at bounding box center [901, 276] width 289 height 68
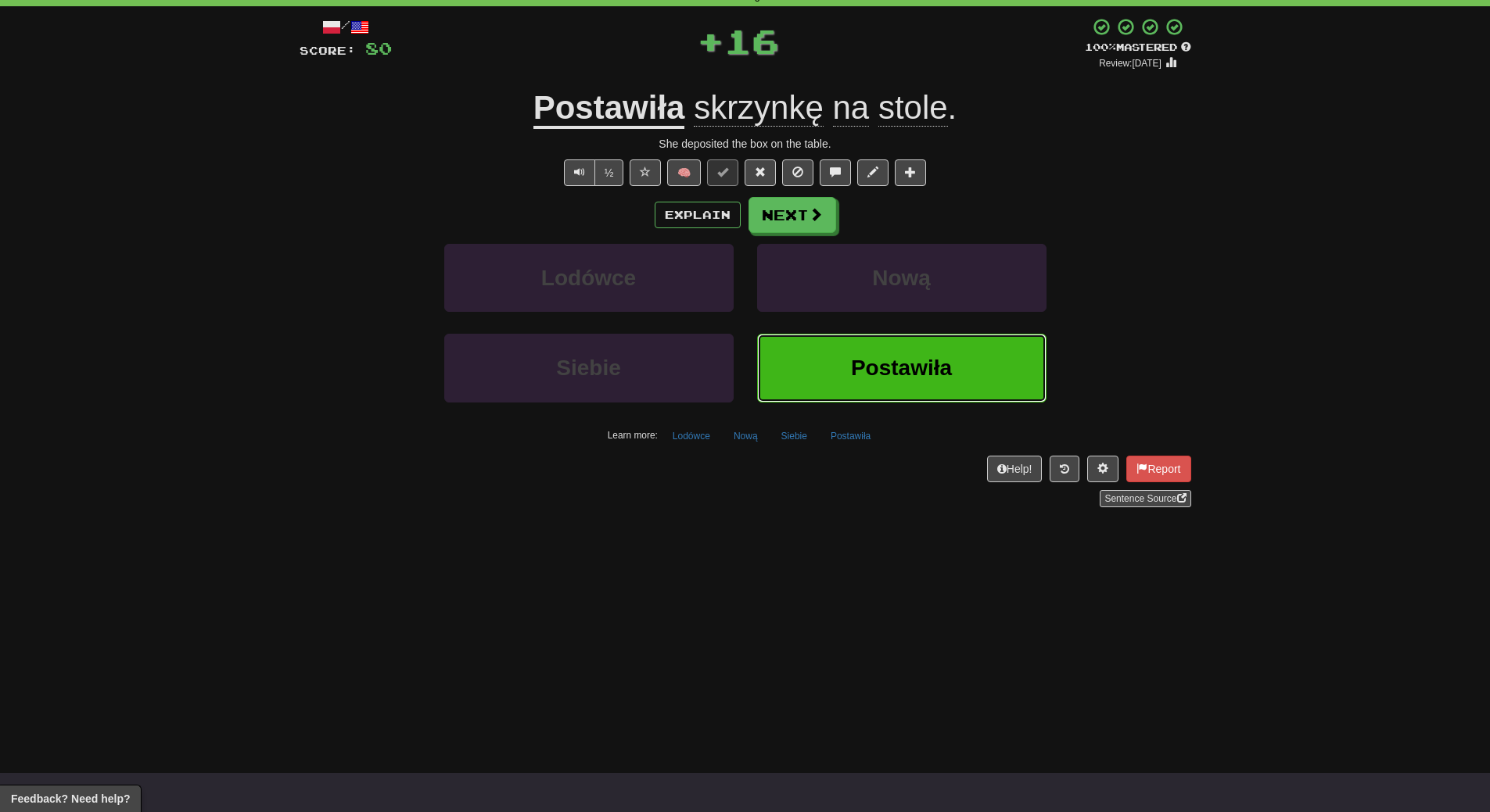
click at [890, 336] on button "Postawiła" at bounding box center [901, 368] width 289 height 68
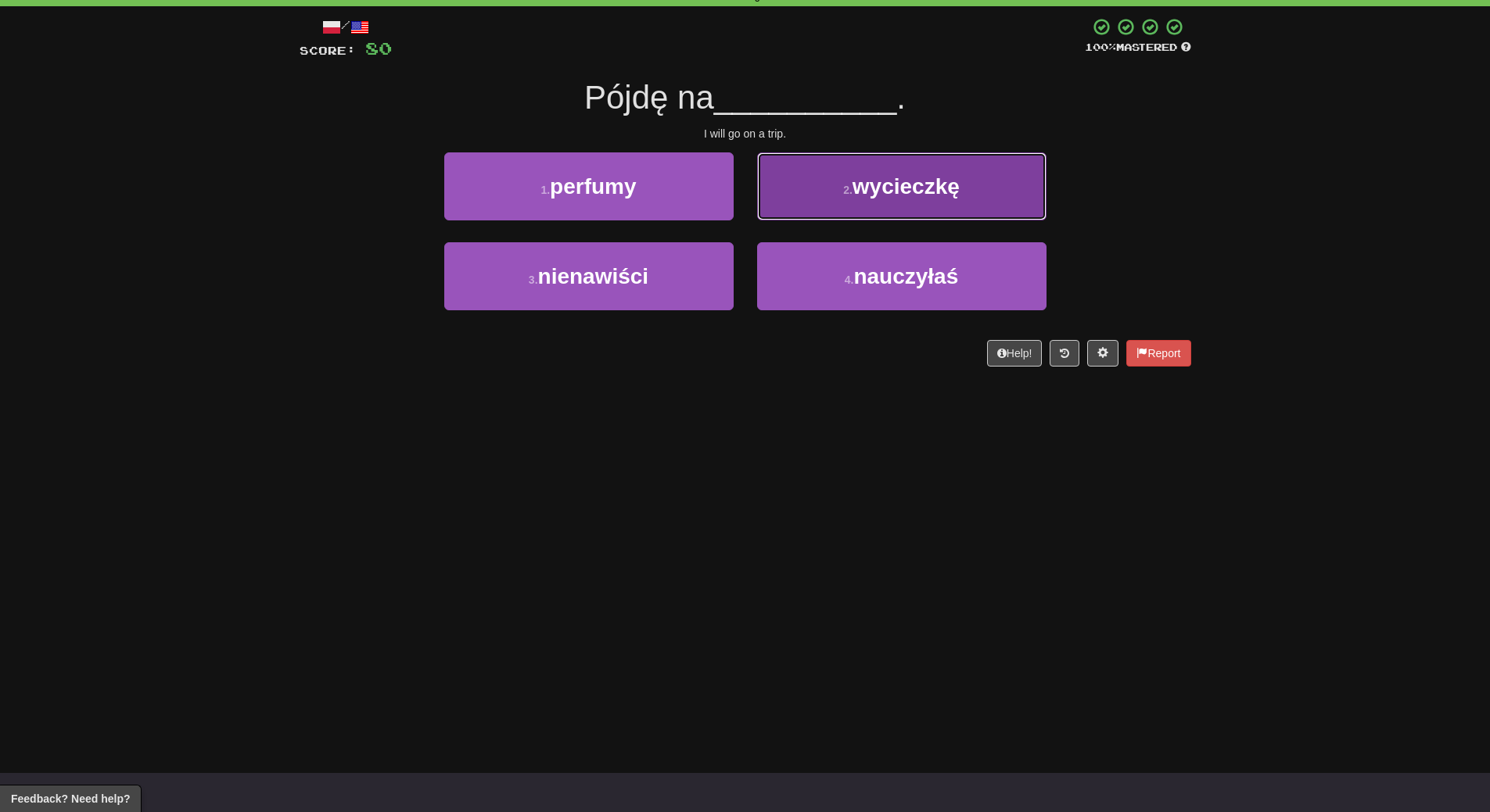
click at [951, 199] on button "2 . wycieczkę" at bounding box center [901, 186] width 289 height 68
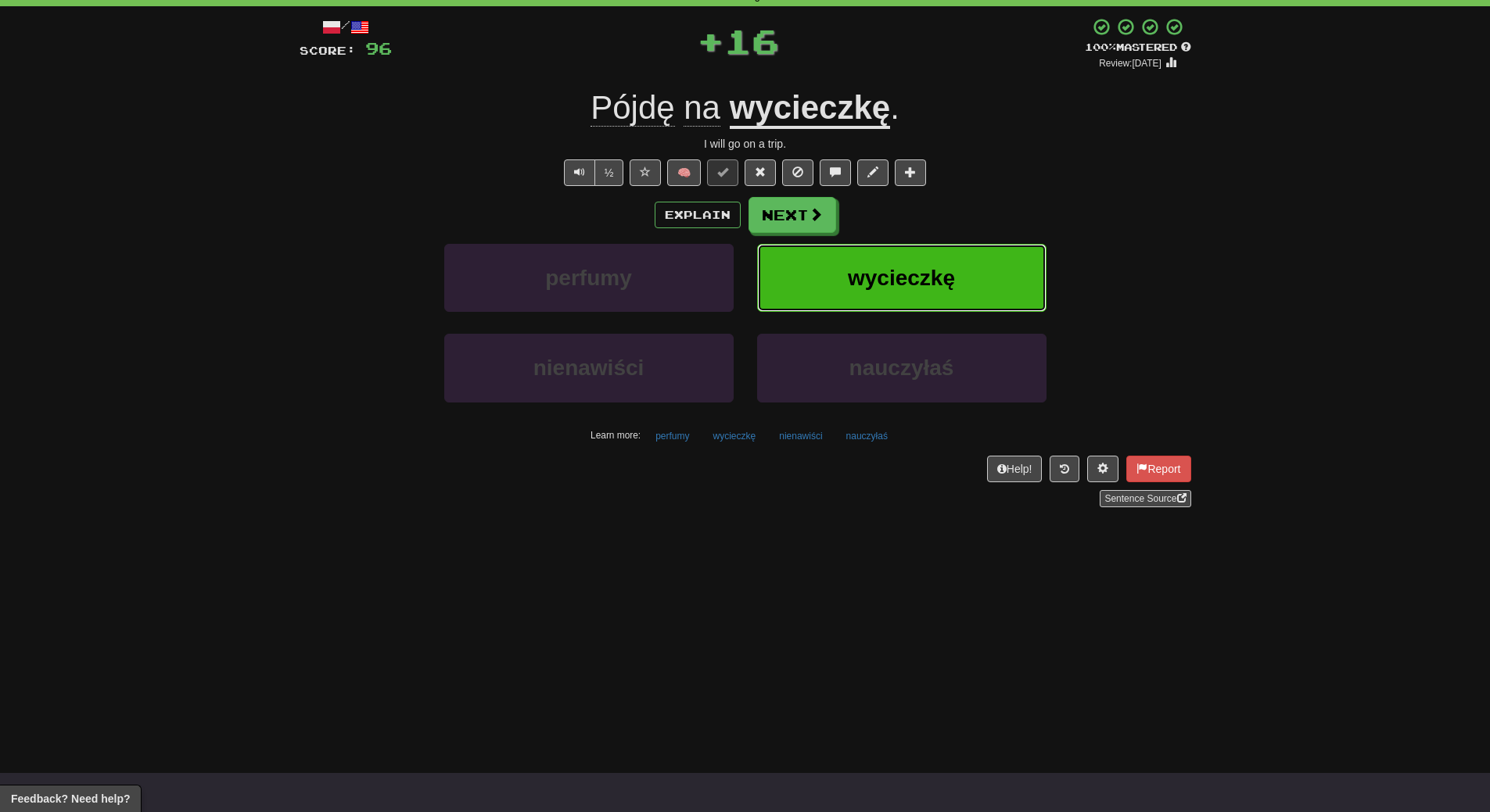
click at [958, 259] on button "wycieczkę" at bounding box center [901, 277] width 289 height 68
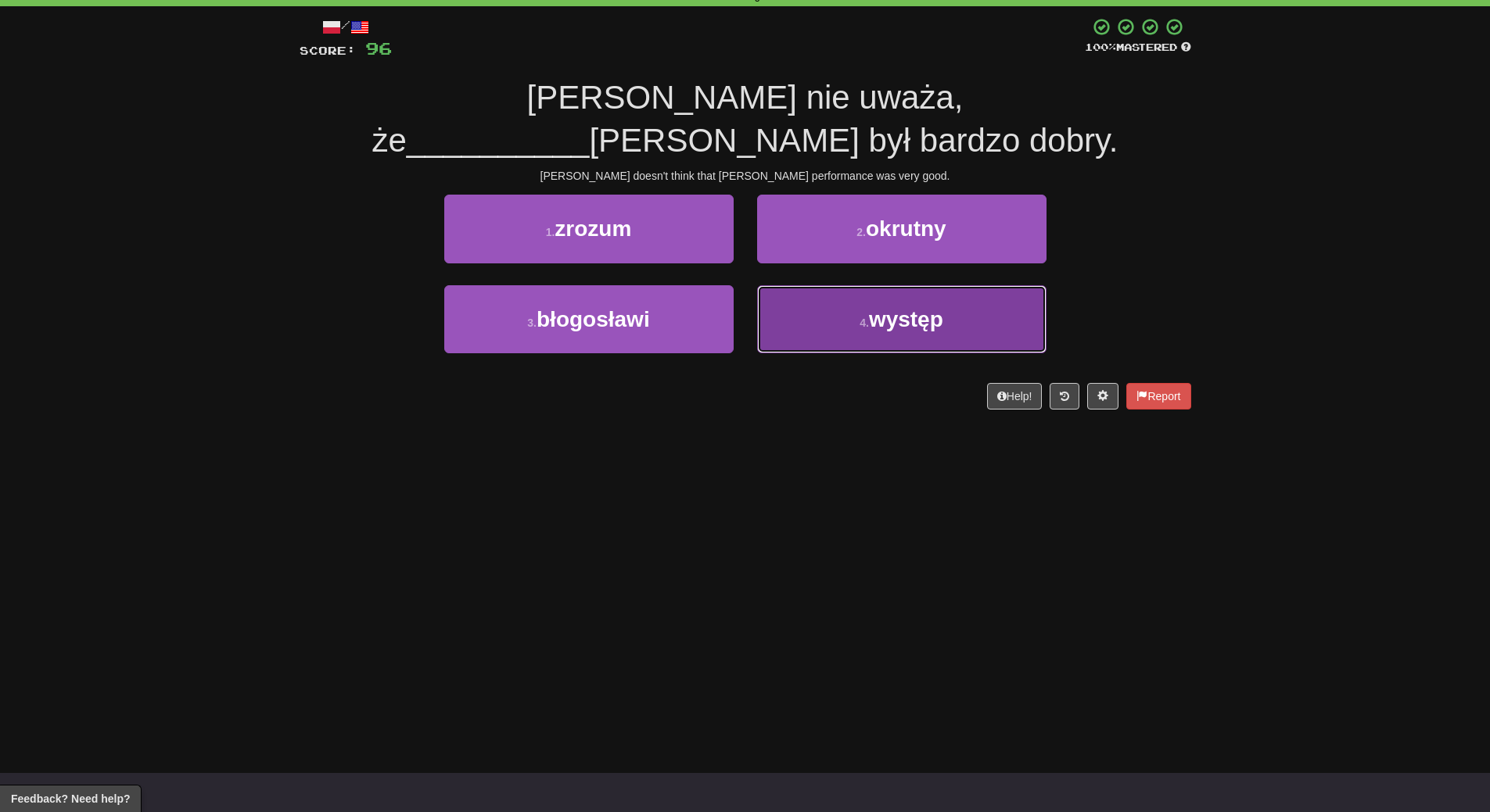
click at [965, 292] on button "4 . występ" at bounding box center [901, 319] width 289 height 68
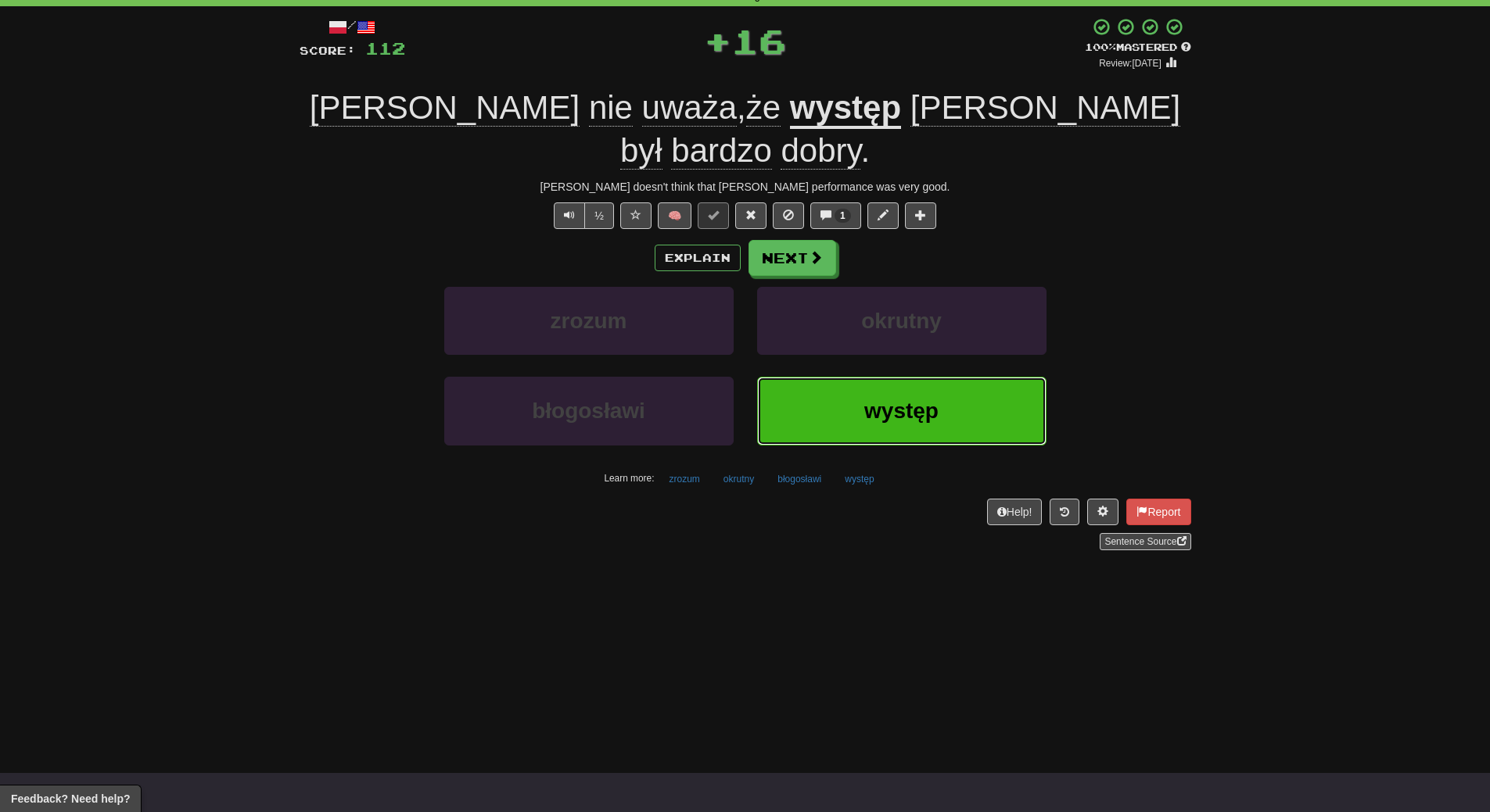
click at [947, 383] on button "występ" at bounding box center [901, 411] width 289 height 68
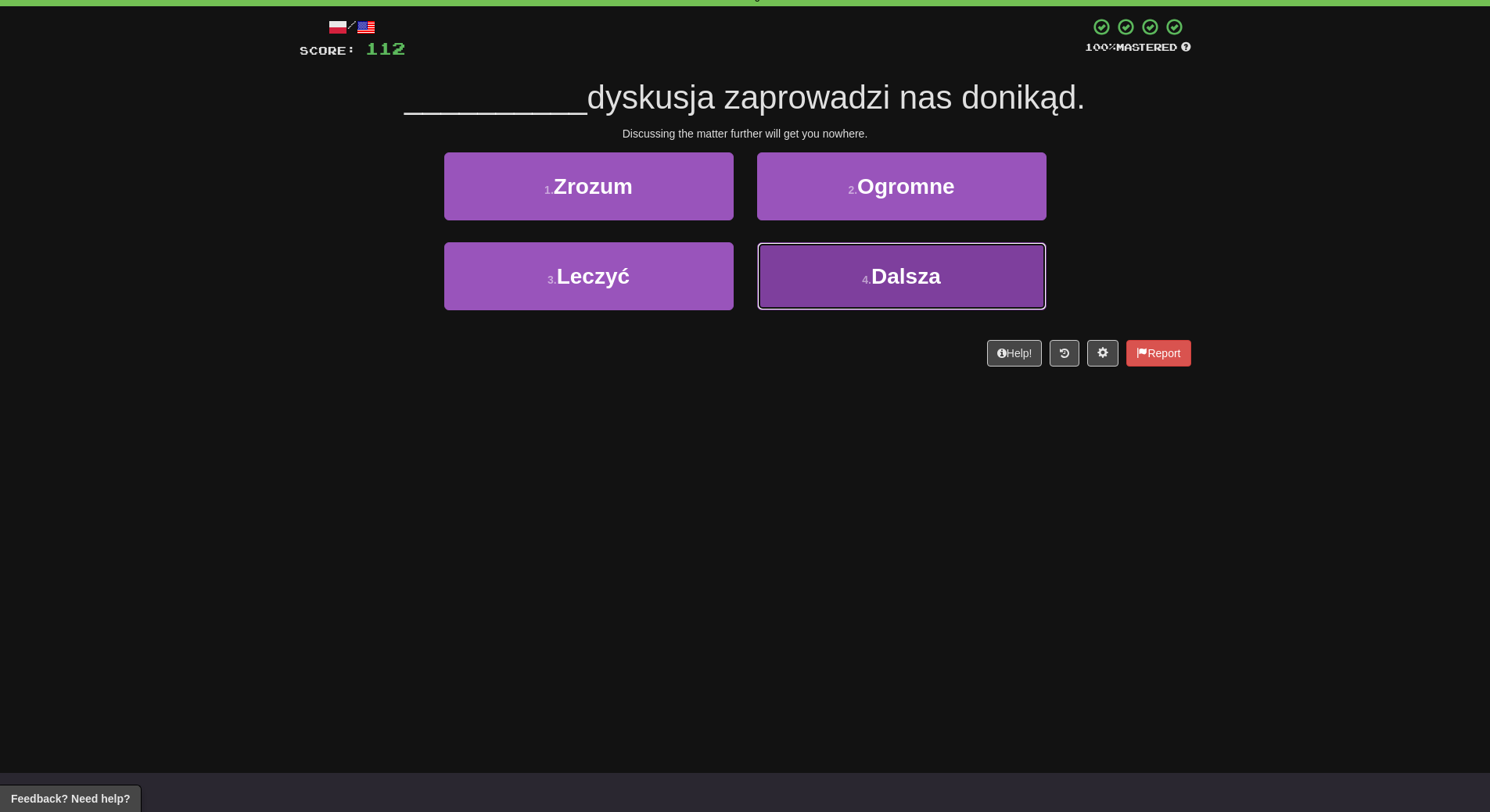
click at [924, 290] on button "4 . [GEOGRAPHIC_DATA]" at bounding box center [901, 276] width 289 height 68
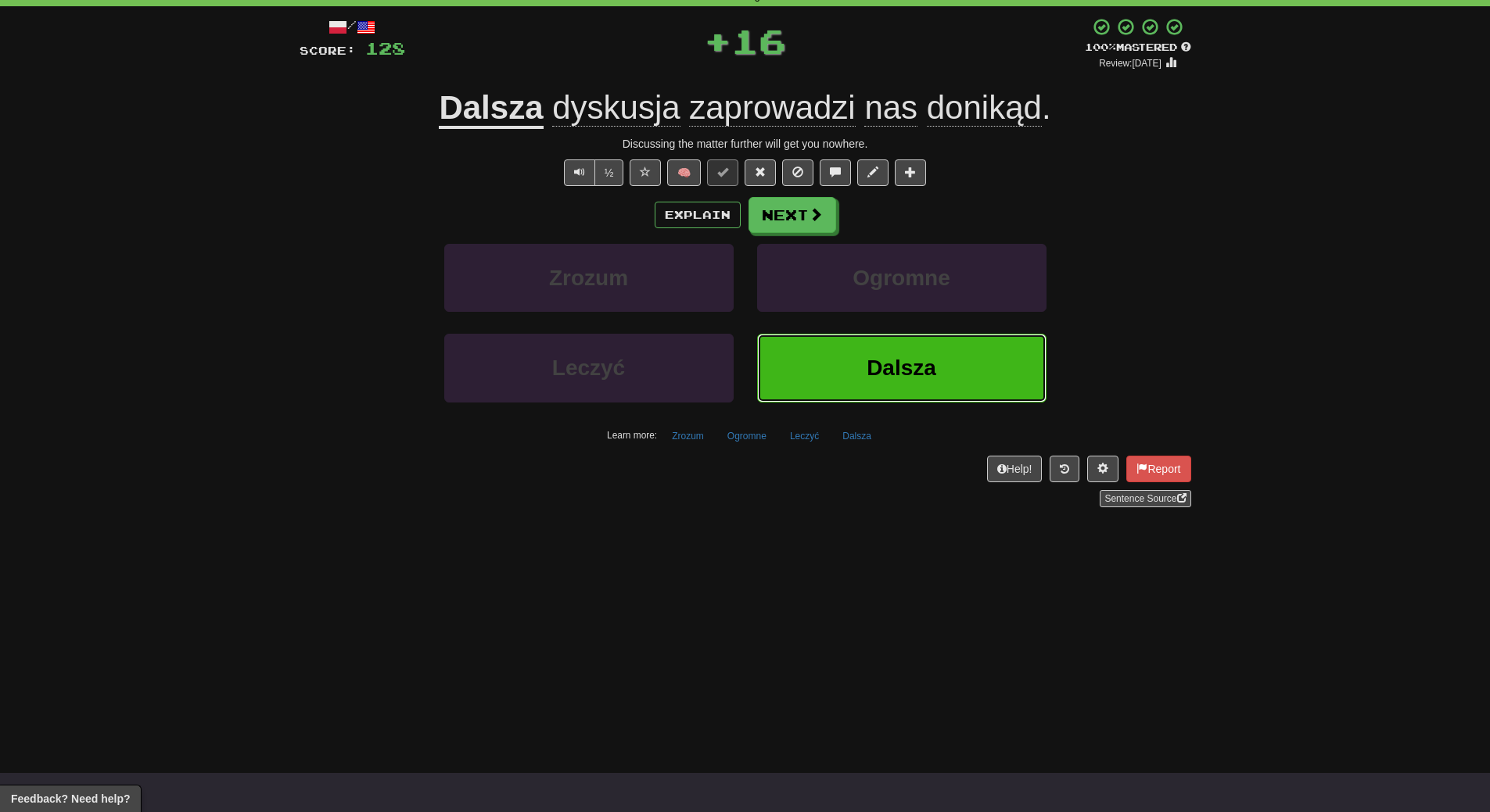
click at [918, 381] on button "Dalsza" at bounding box center [901, 368] width 289 height 68
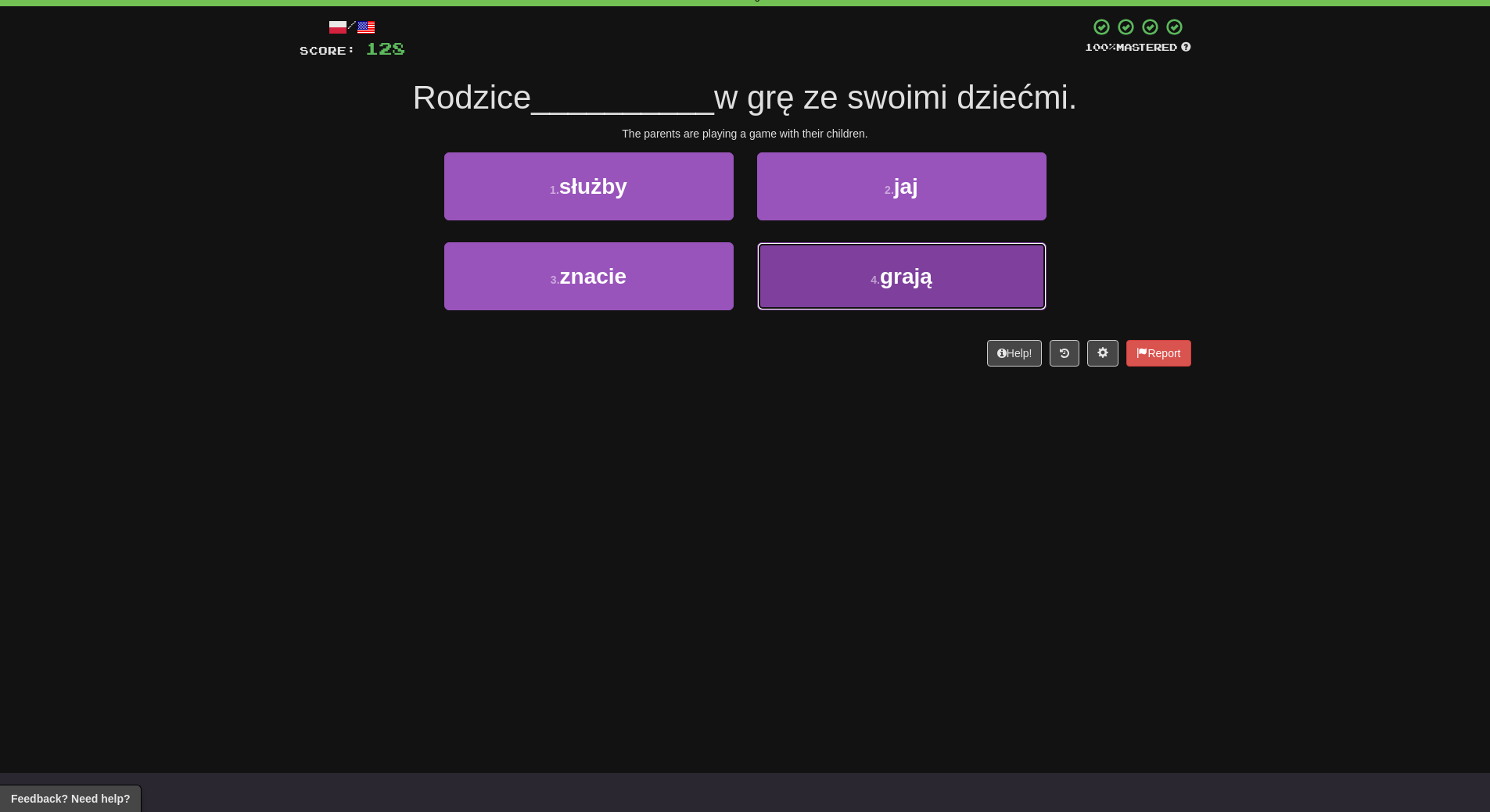
click at [939, 294] on button "4 . grają" at bounding box center [901, 276] width 289 height 68
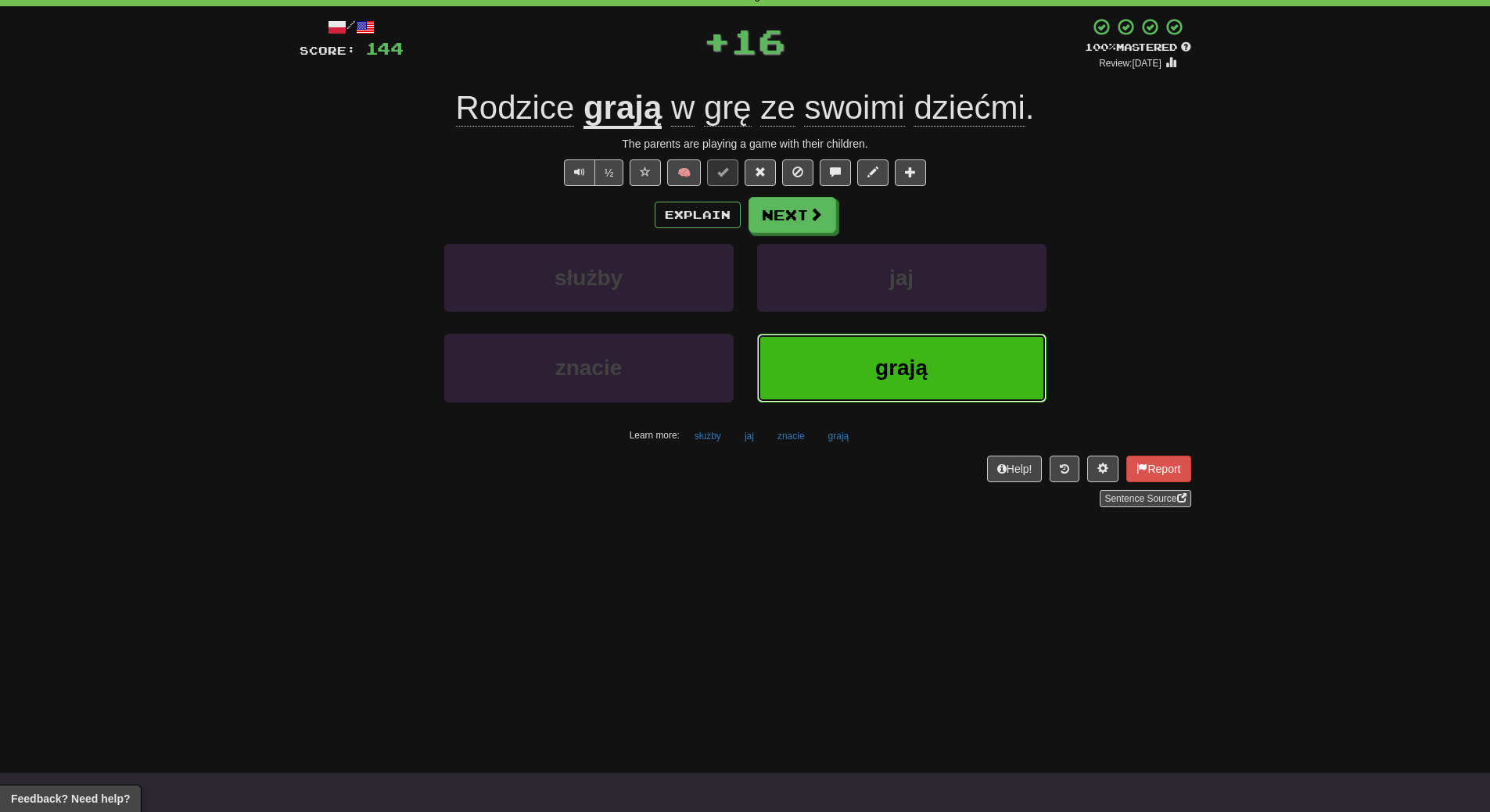
click at [928, 360] on button "grają" at bounding box center [901, 368] width 289 height 68
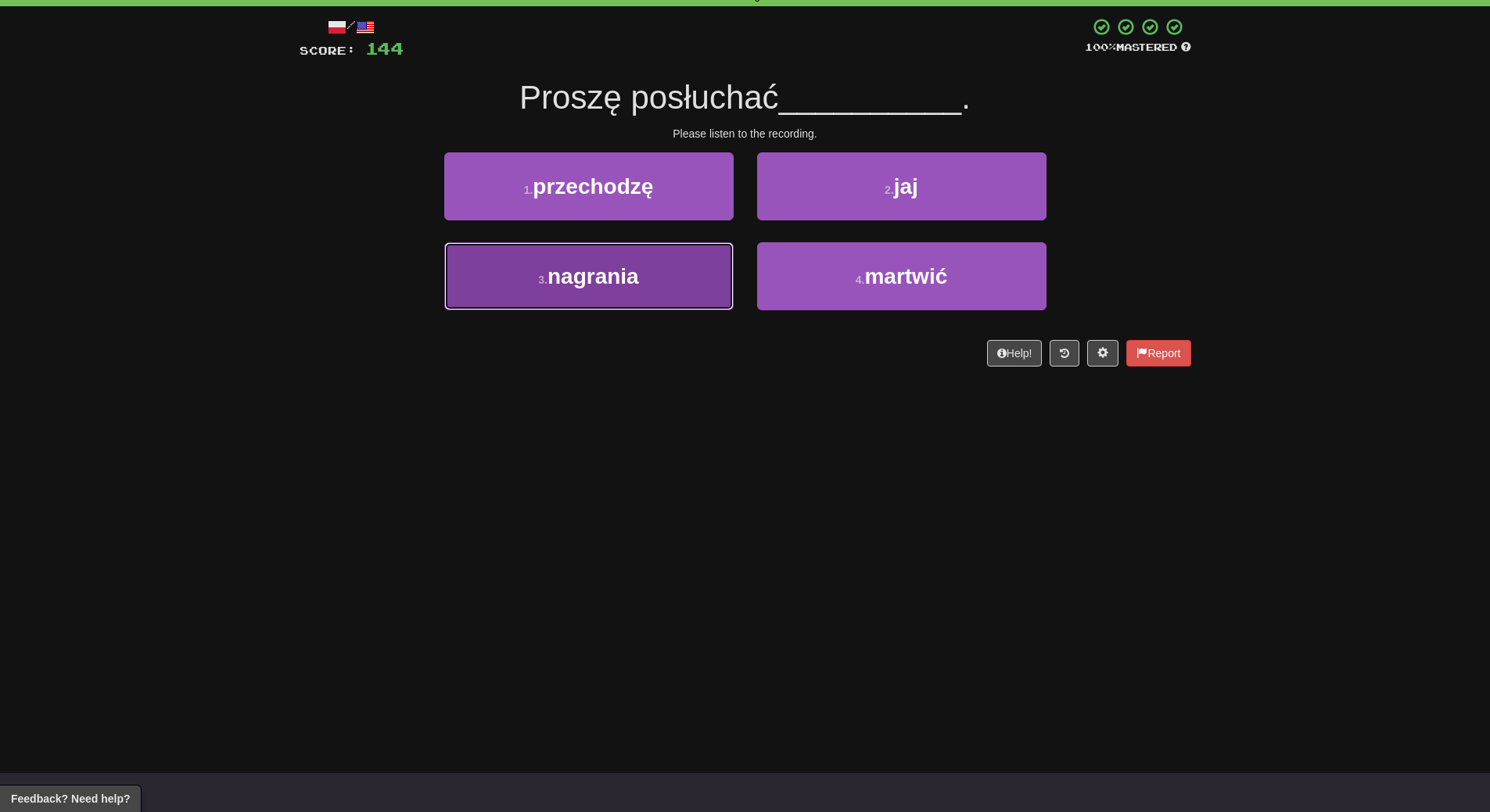
click at [684, 285] on button "3 . nagrania" at bounding box center [588, 276] width 289 height 68
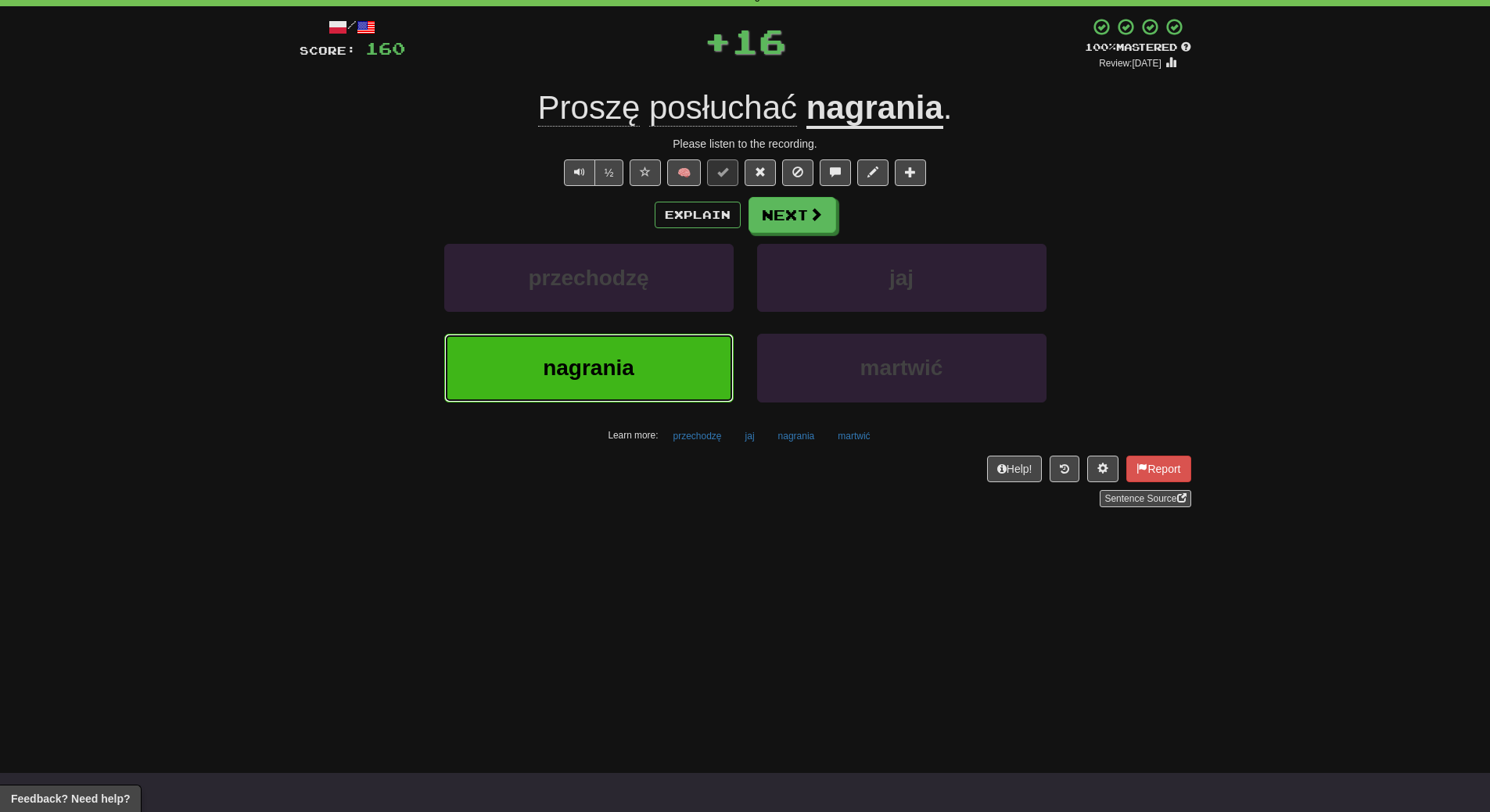
click at [685, 363] on button "nagrania" at bounding box center [588, 368] width 289 height 68
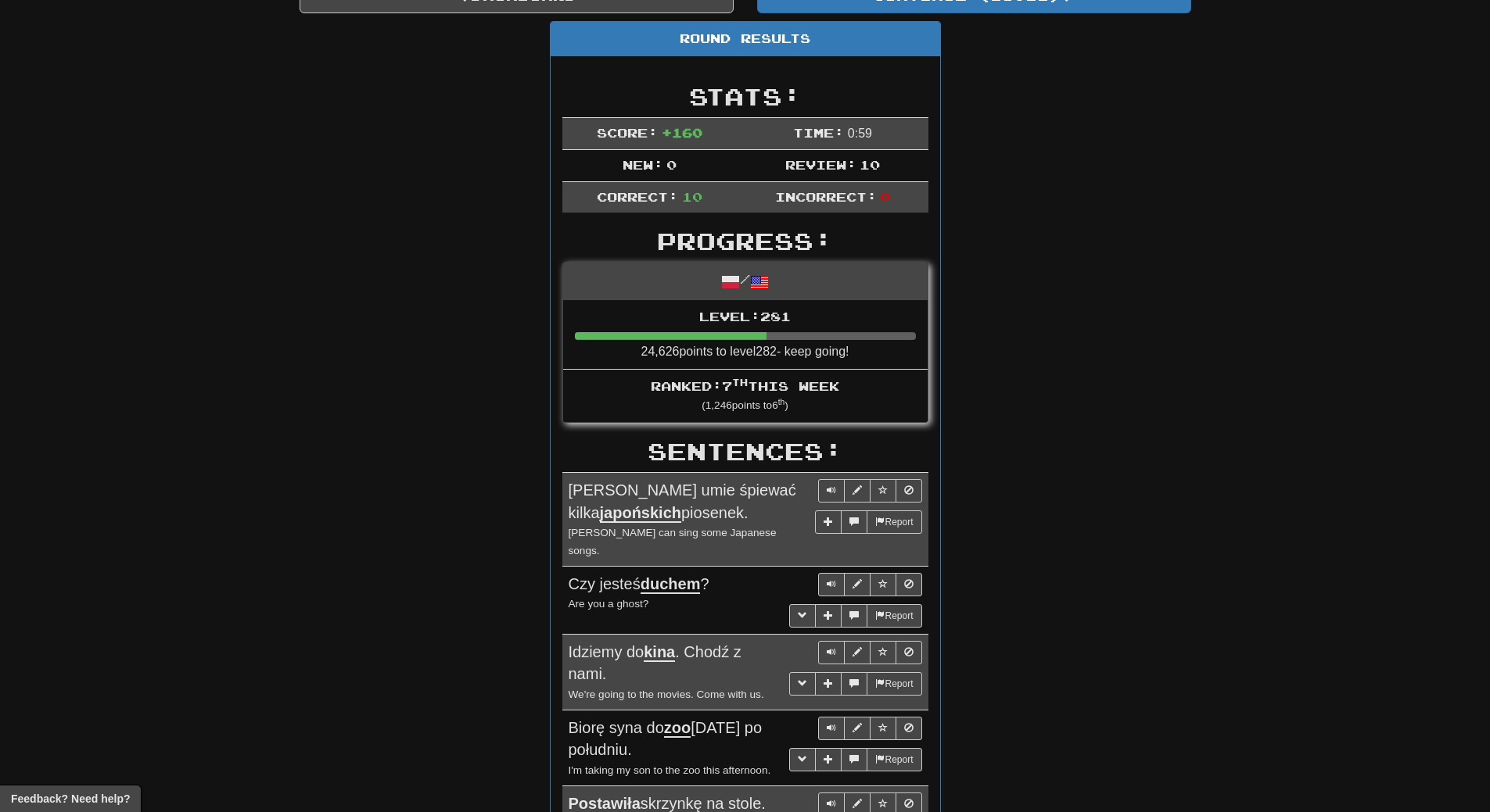
scroll to position [0, 0]
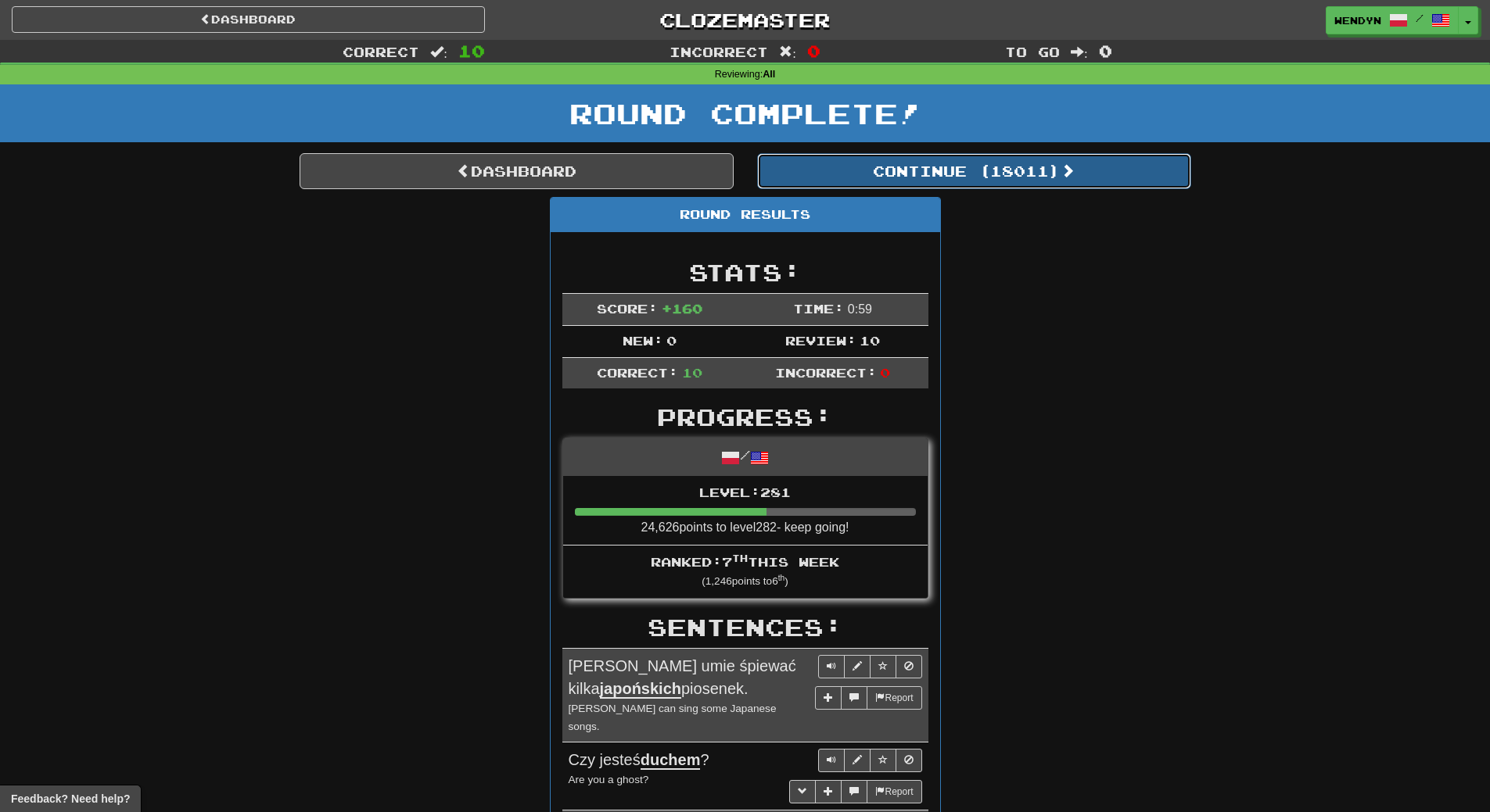
click at [1008, 169] on button "Continue ( 18011 )" at bounding box center [973, 171] width 434 height 36
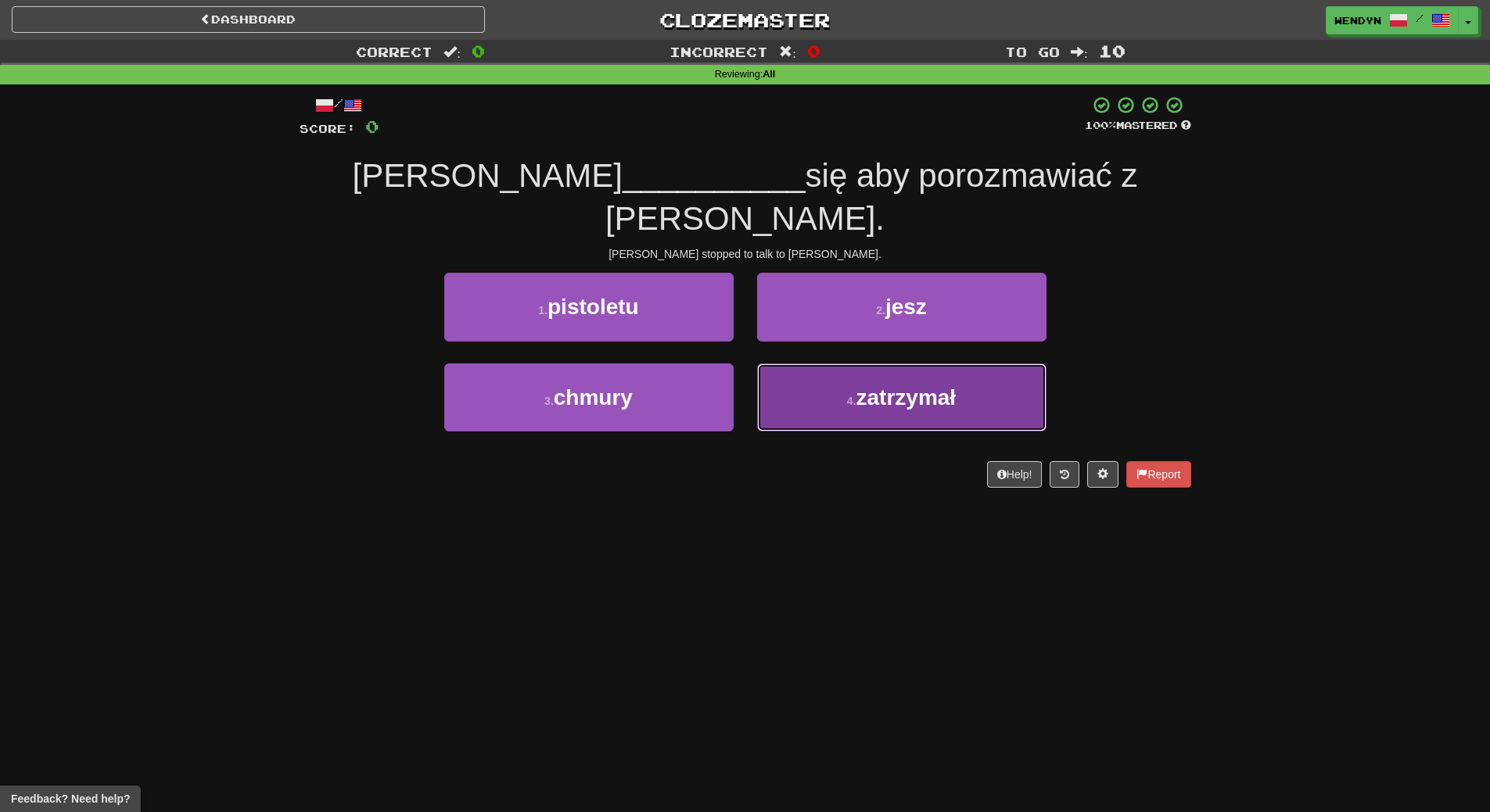
click at [873, 386] on span "zatrzymał" at bounding box center [907, 397] width 100 height 24
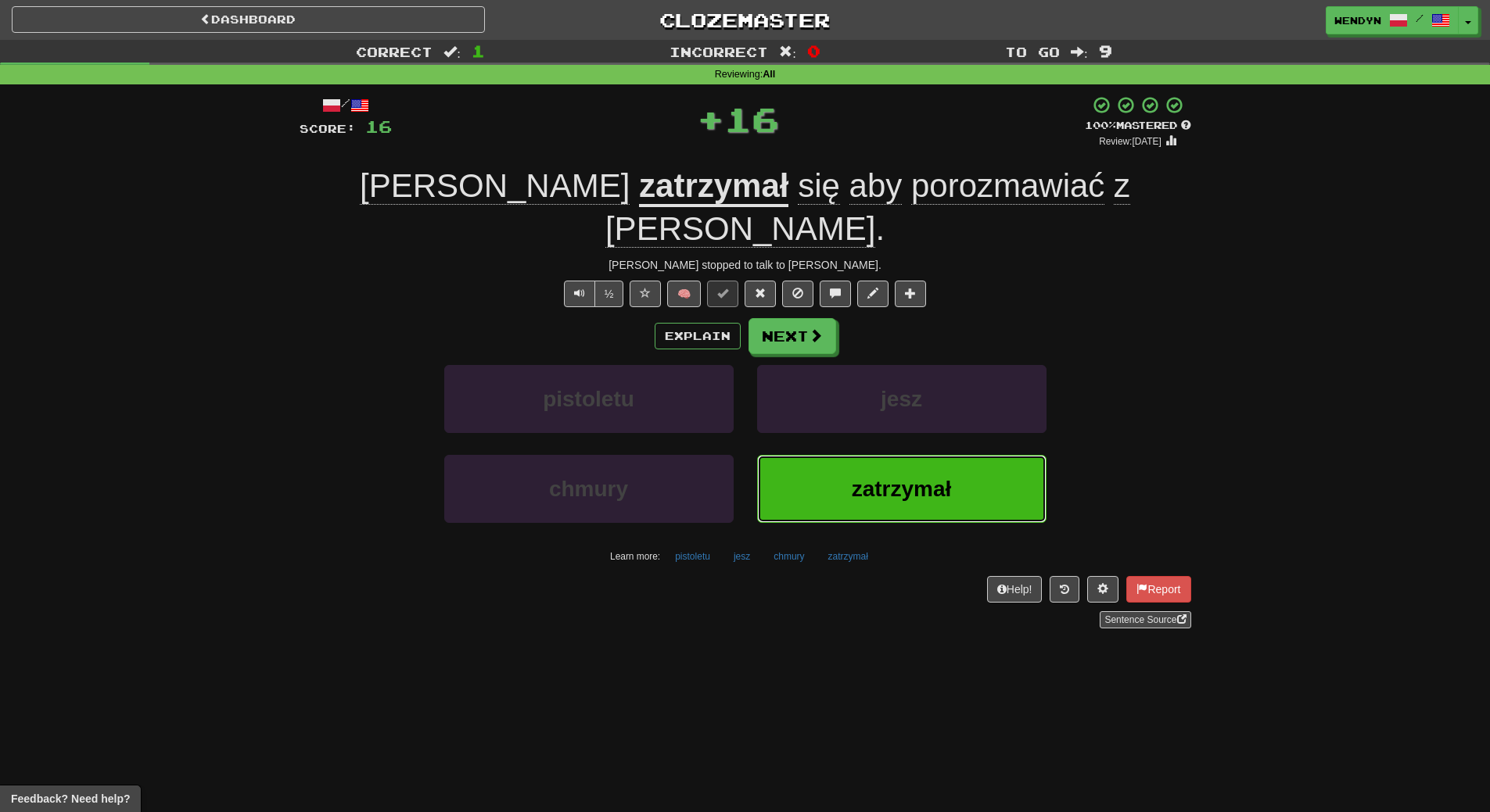
click at [863, 455] on button "zatrzymał" at bounding box center [901, 488] width 289 height 68
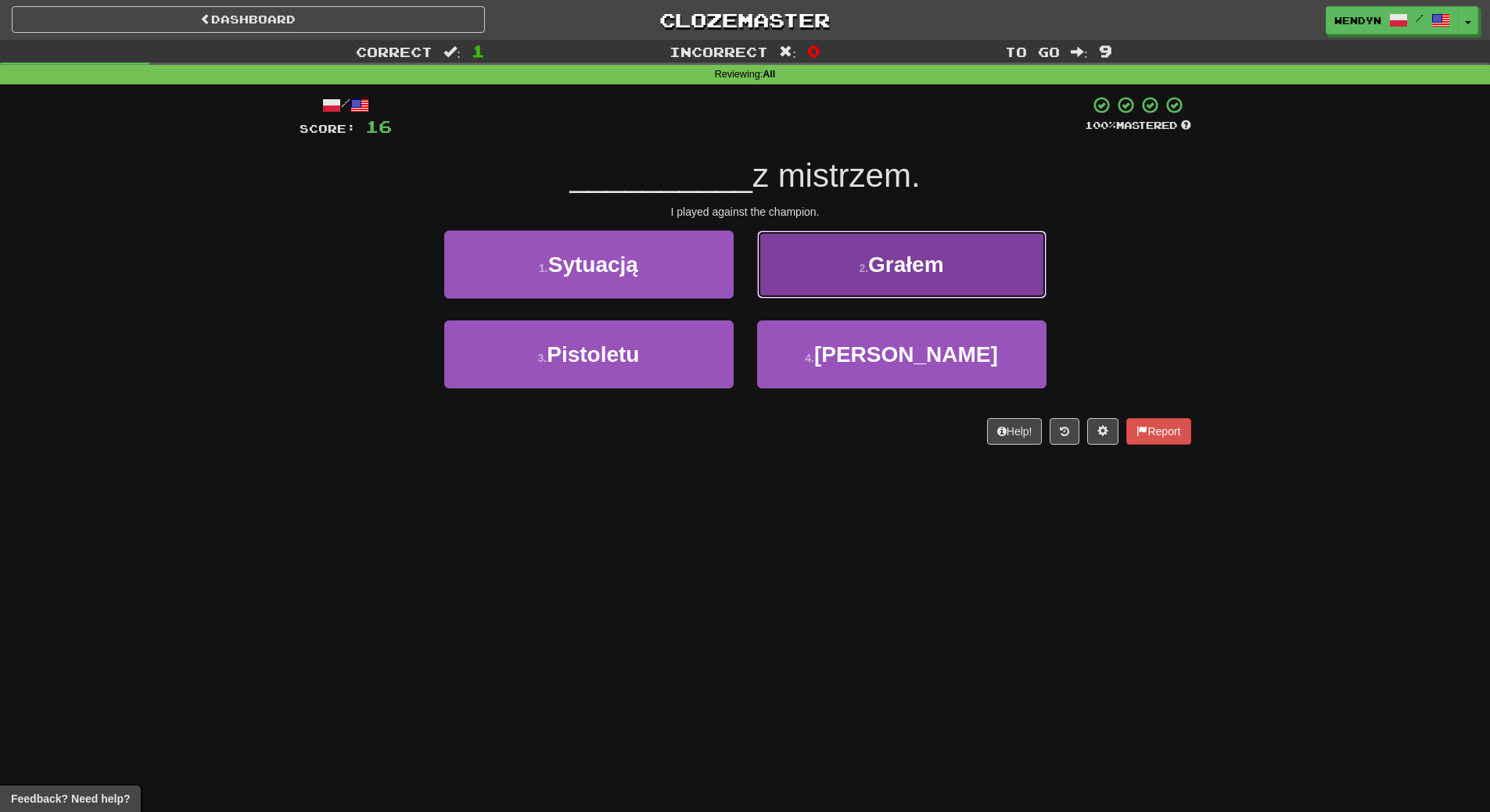
click at [934, 281] on button "2 . Grałem" at bounding box center [901, 264] width 289 height 68
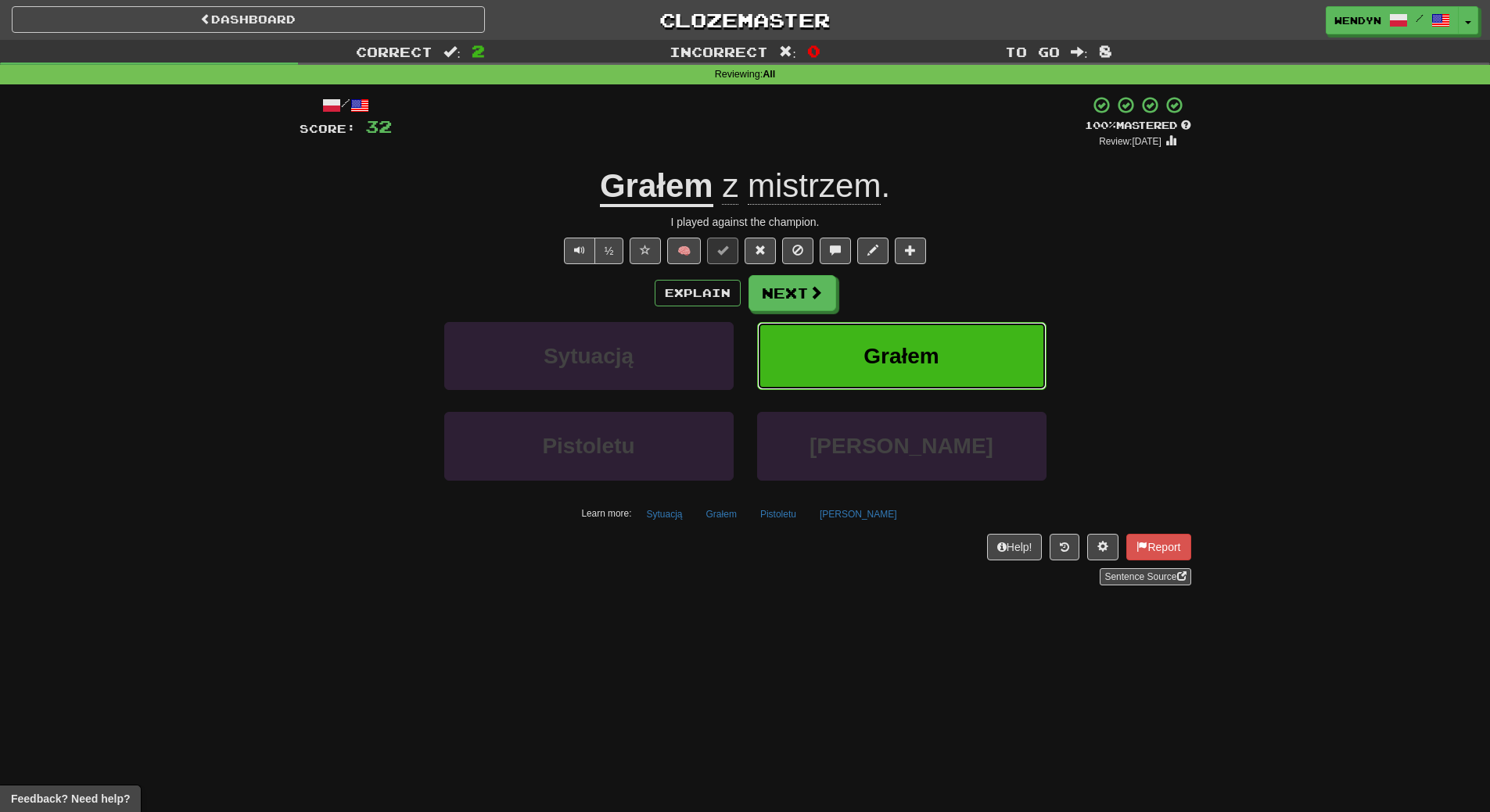
click at [937, 366] on span "Grałem" at bounding box center [901, 356] width 76 height 24
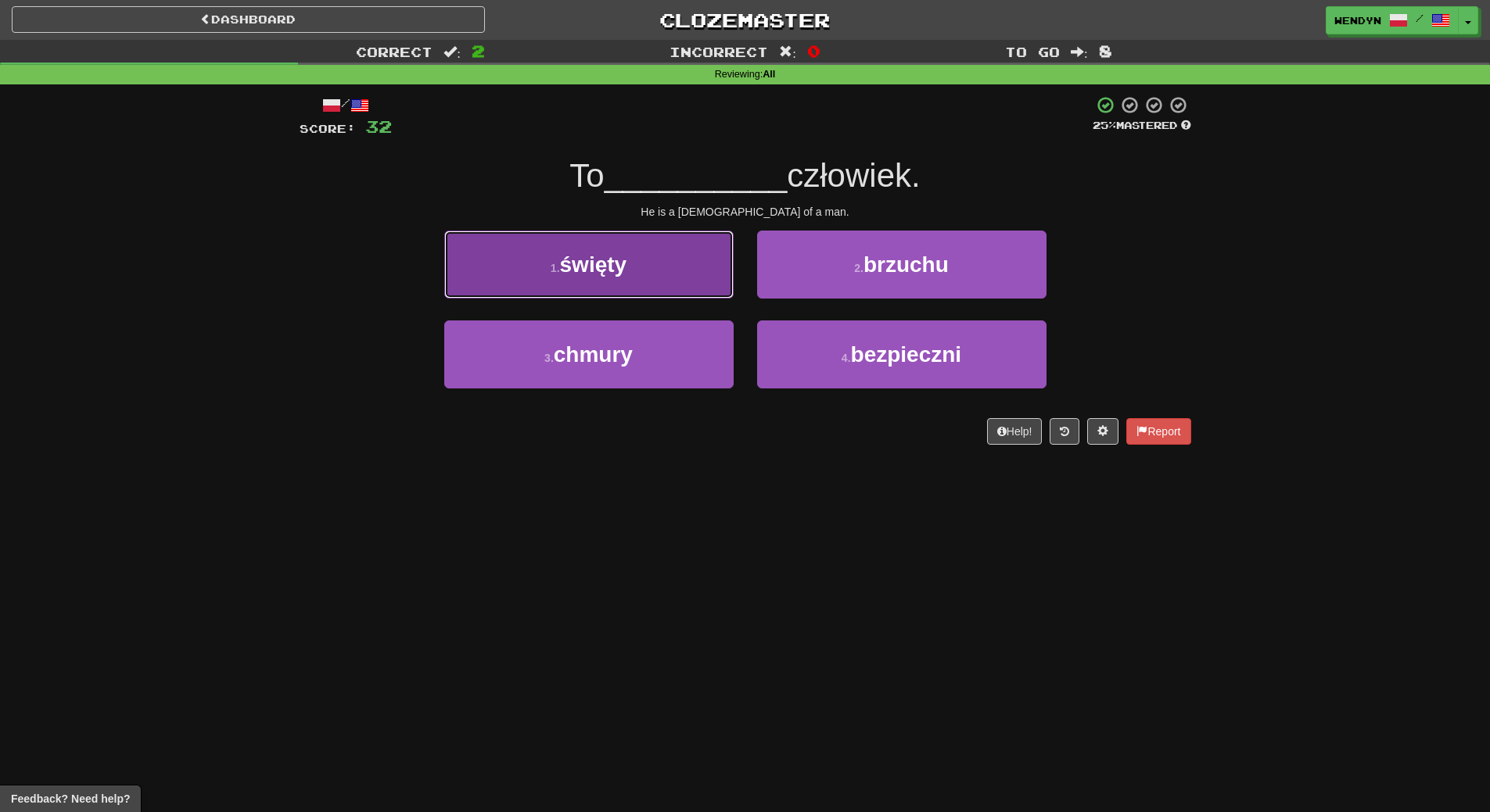
click at [655, 270] on button "1 . święty" at bounding box center [588, 264] width 289 height 68
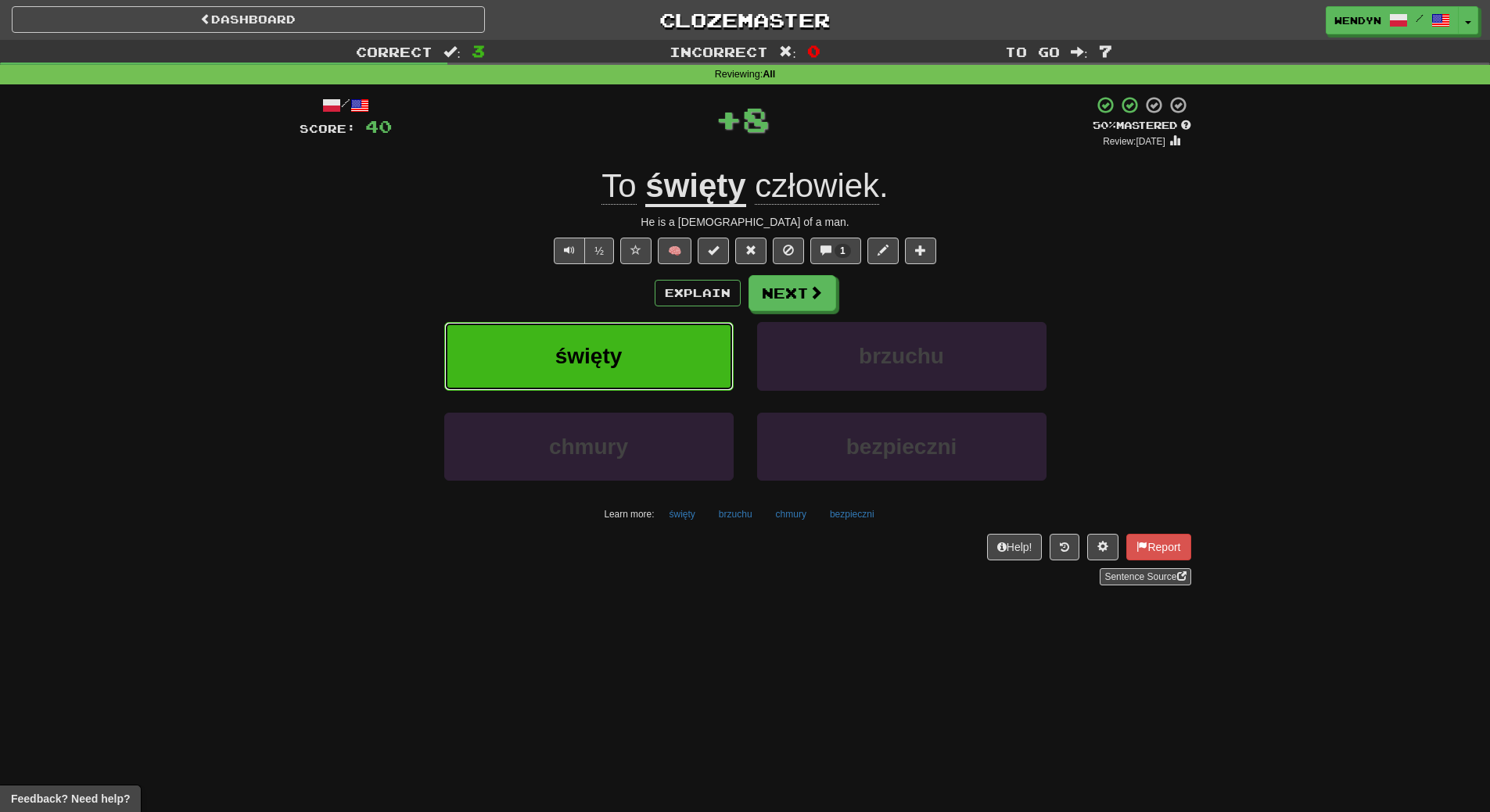
click at [640, 352] on button "święty" at bounding box center [588, 356] width 289 height 68
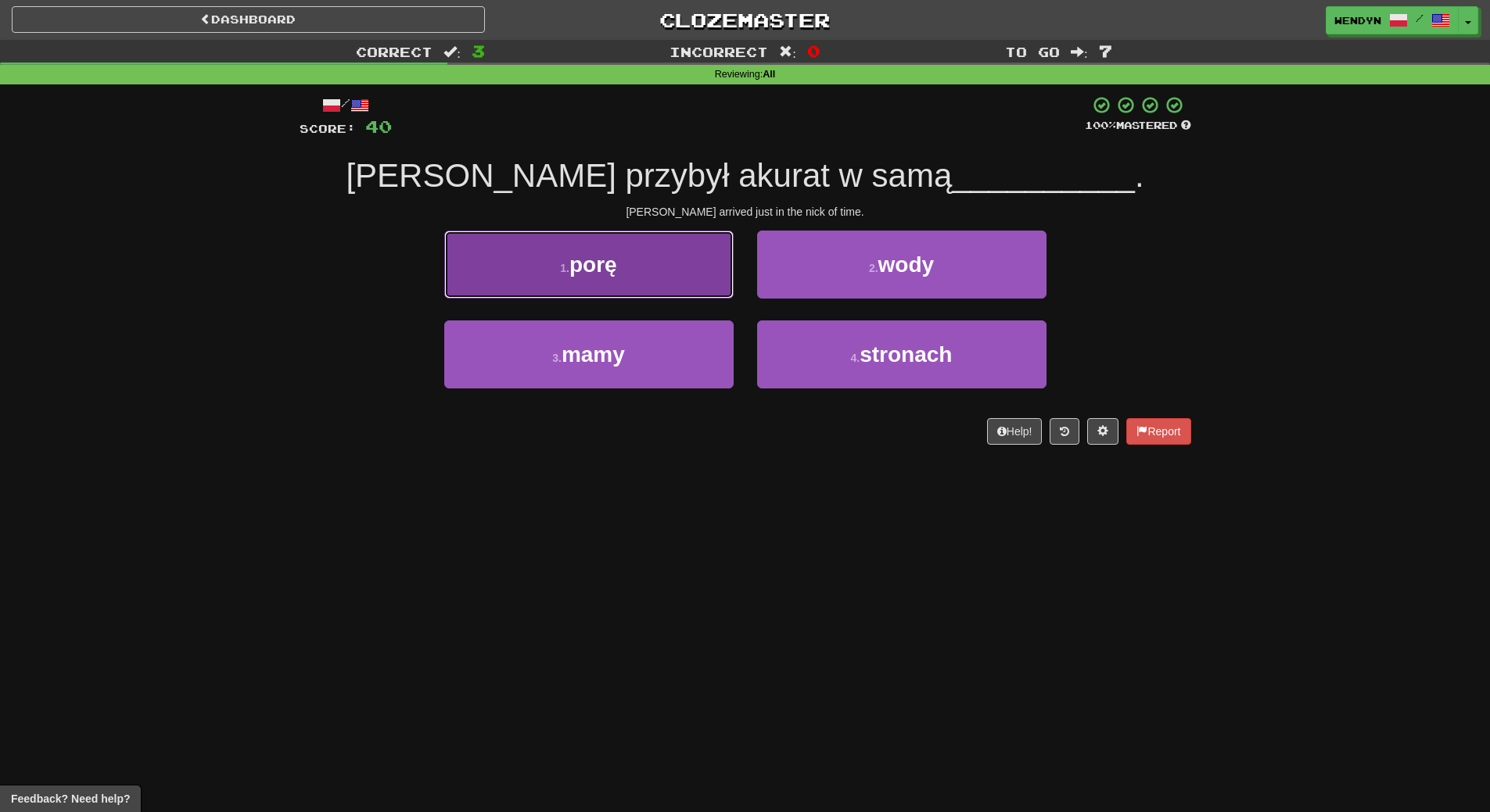
click at [620, 286] on button "1 . porę" at bounding box center [588, 264] width 289 height 68
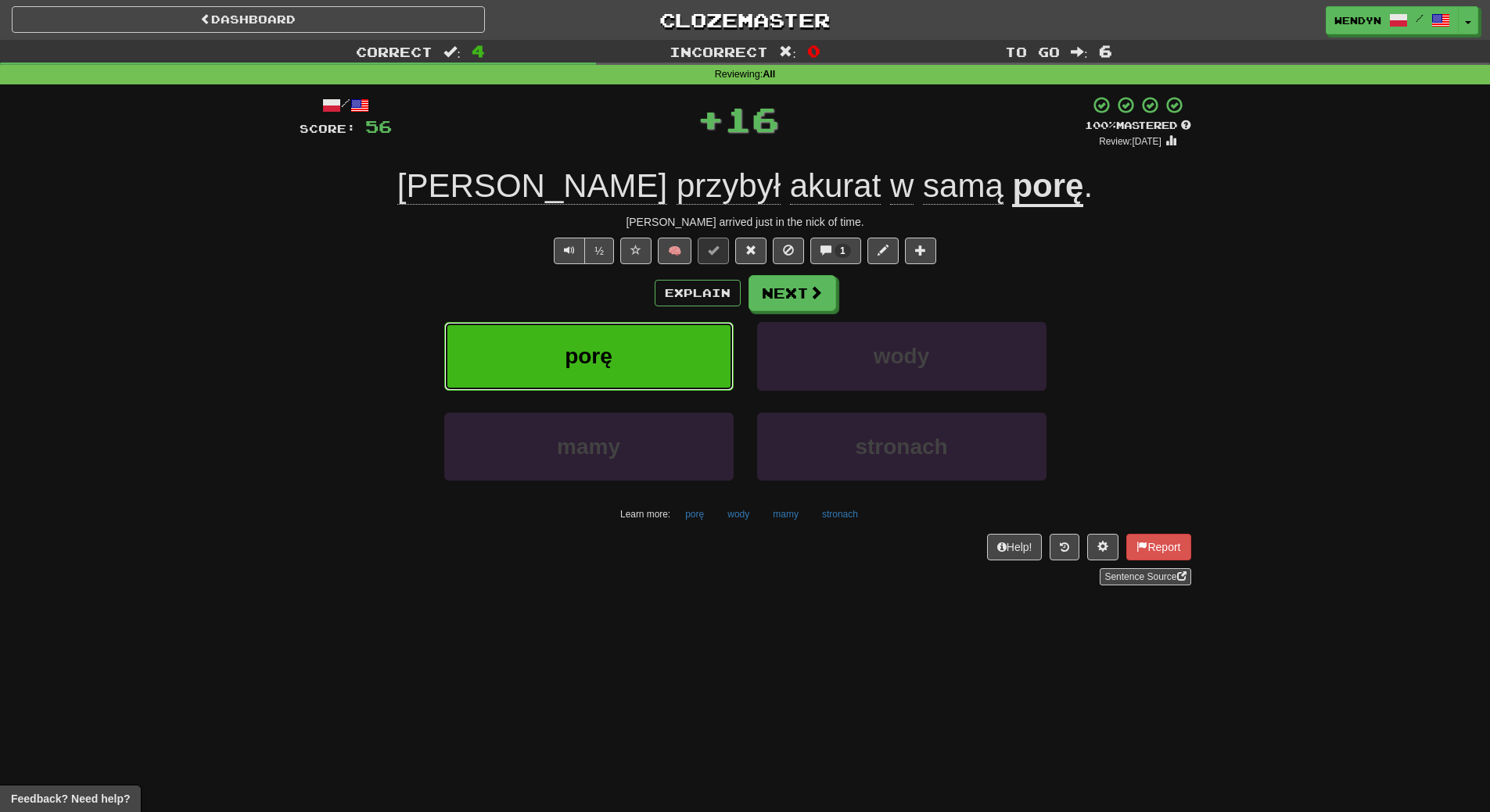
click at [612, 368] on span "porę" at bounding box center [588, 356] width 48 height 24
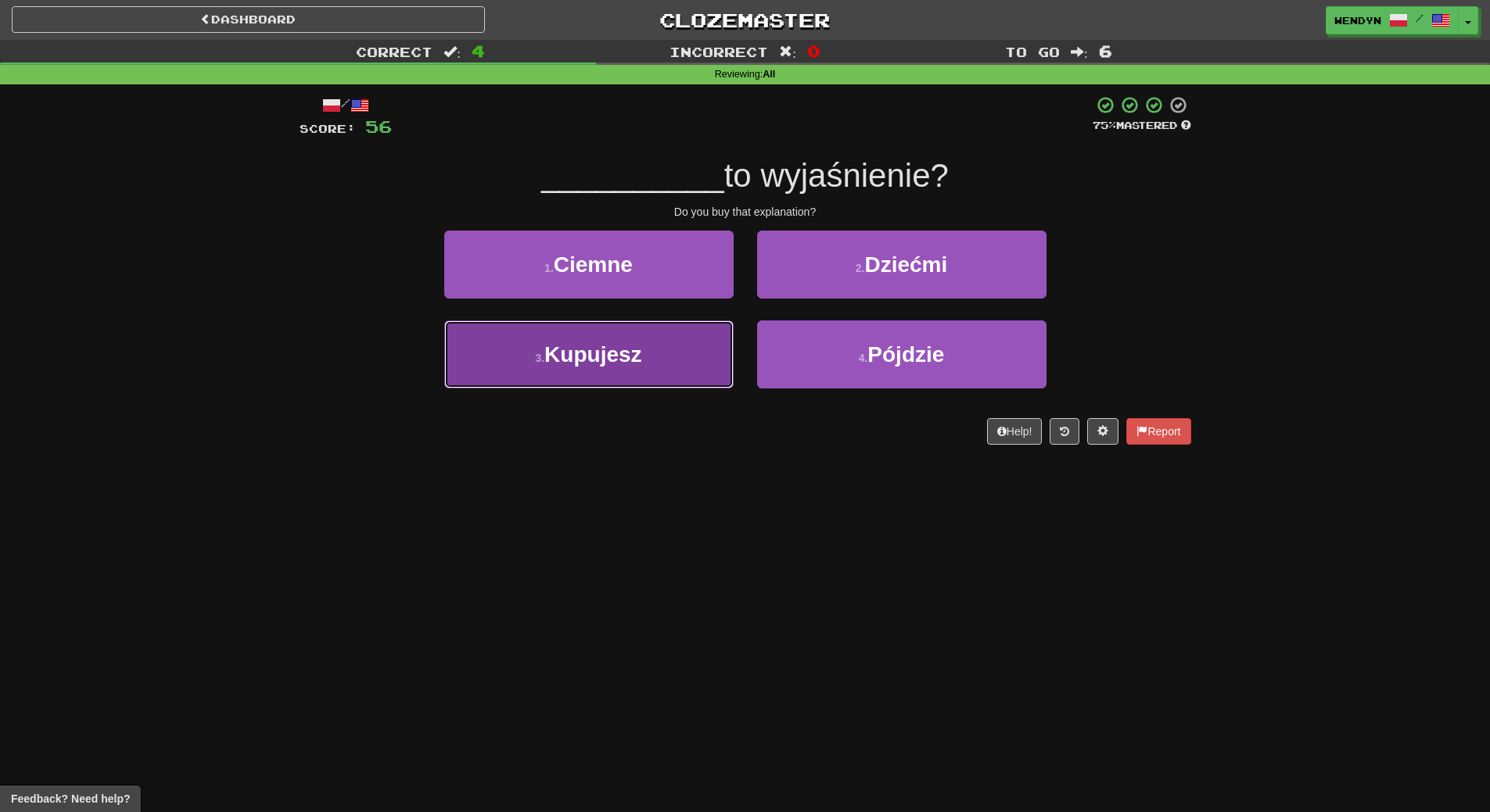
click at [624, 368] on button "3 . Kupujesz" at bounding box center [588, 354] width 289 height 68
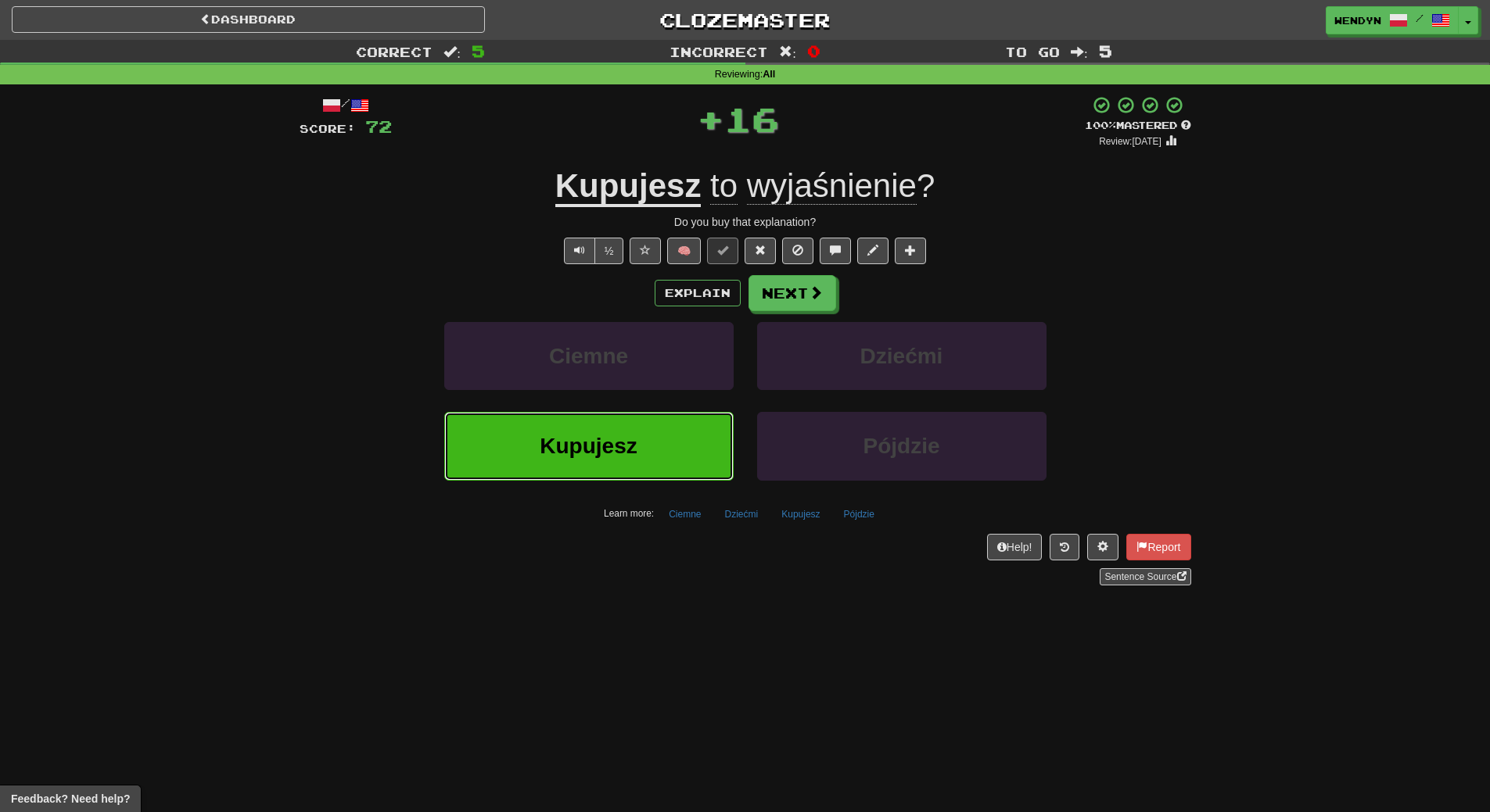
click at [624, 452] on span "Kupujesz" at bounding box center [588, 445] width 97 height 24
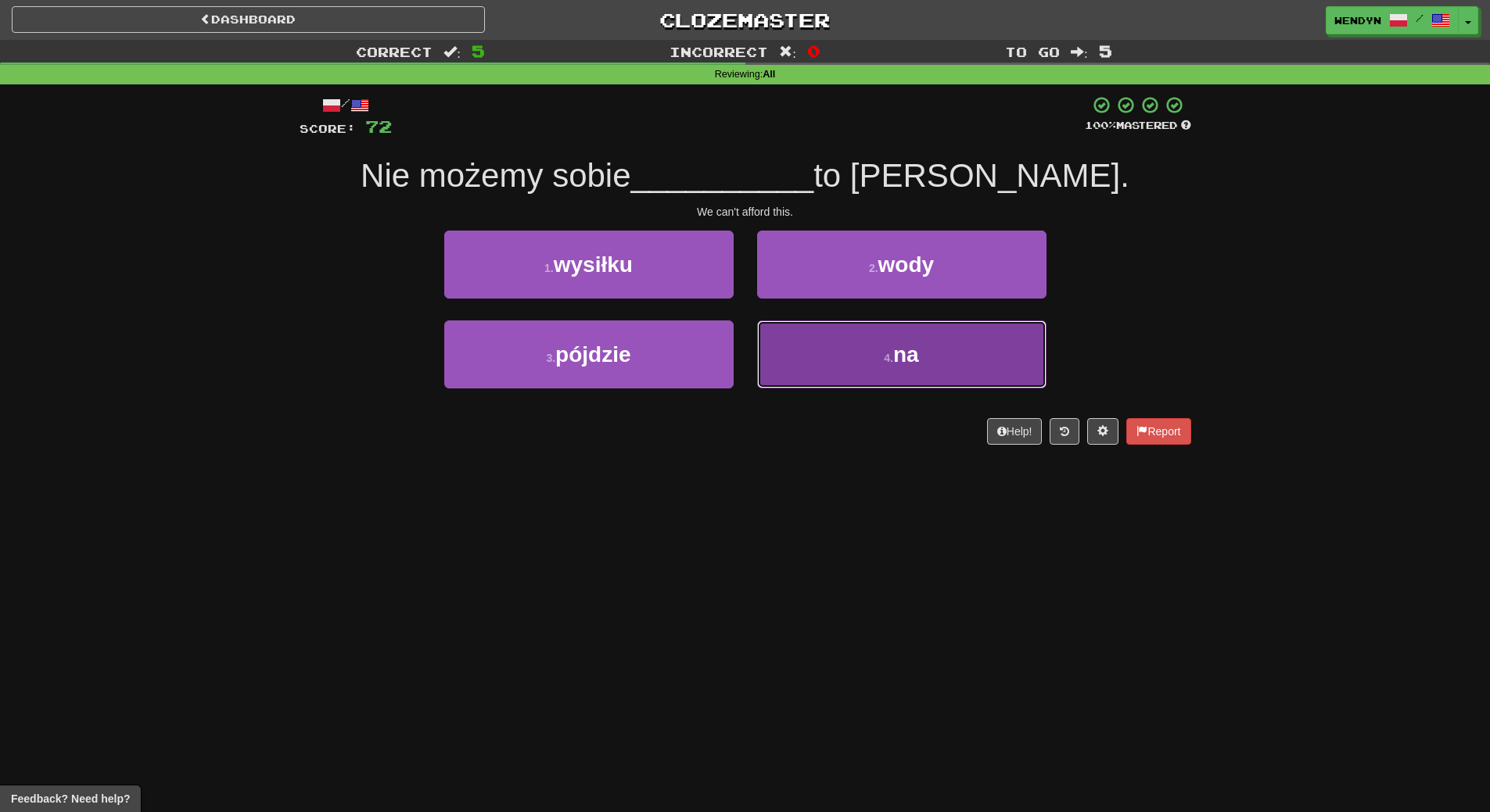
click at [923, 344] on button "4 . na" at bounding box center [901, 354] width 289 height 68
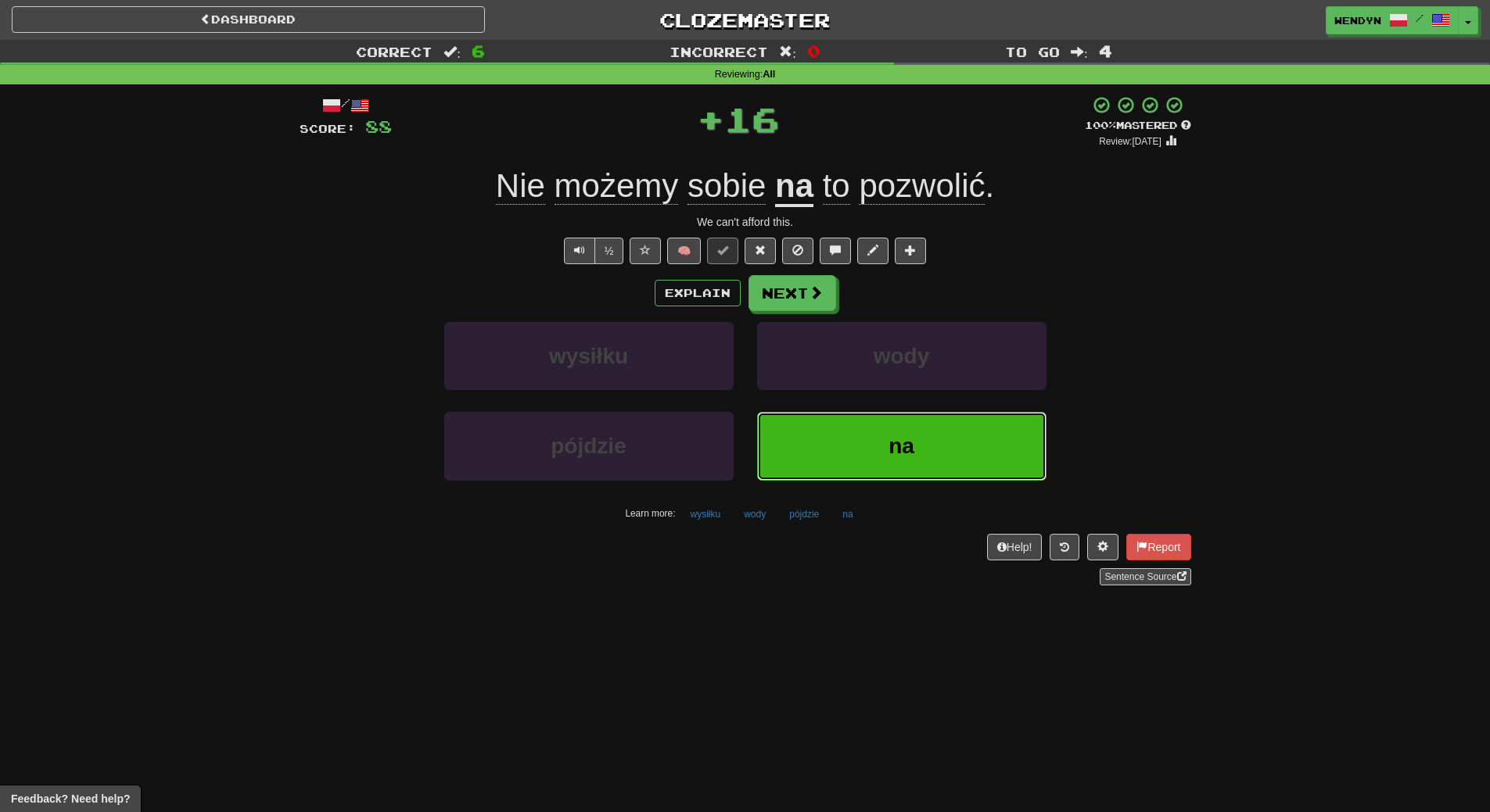
click at [919, 422] on button "na" at bounding box center [901, 446] width 289 height 68
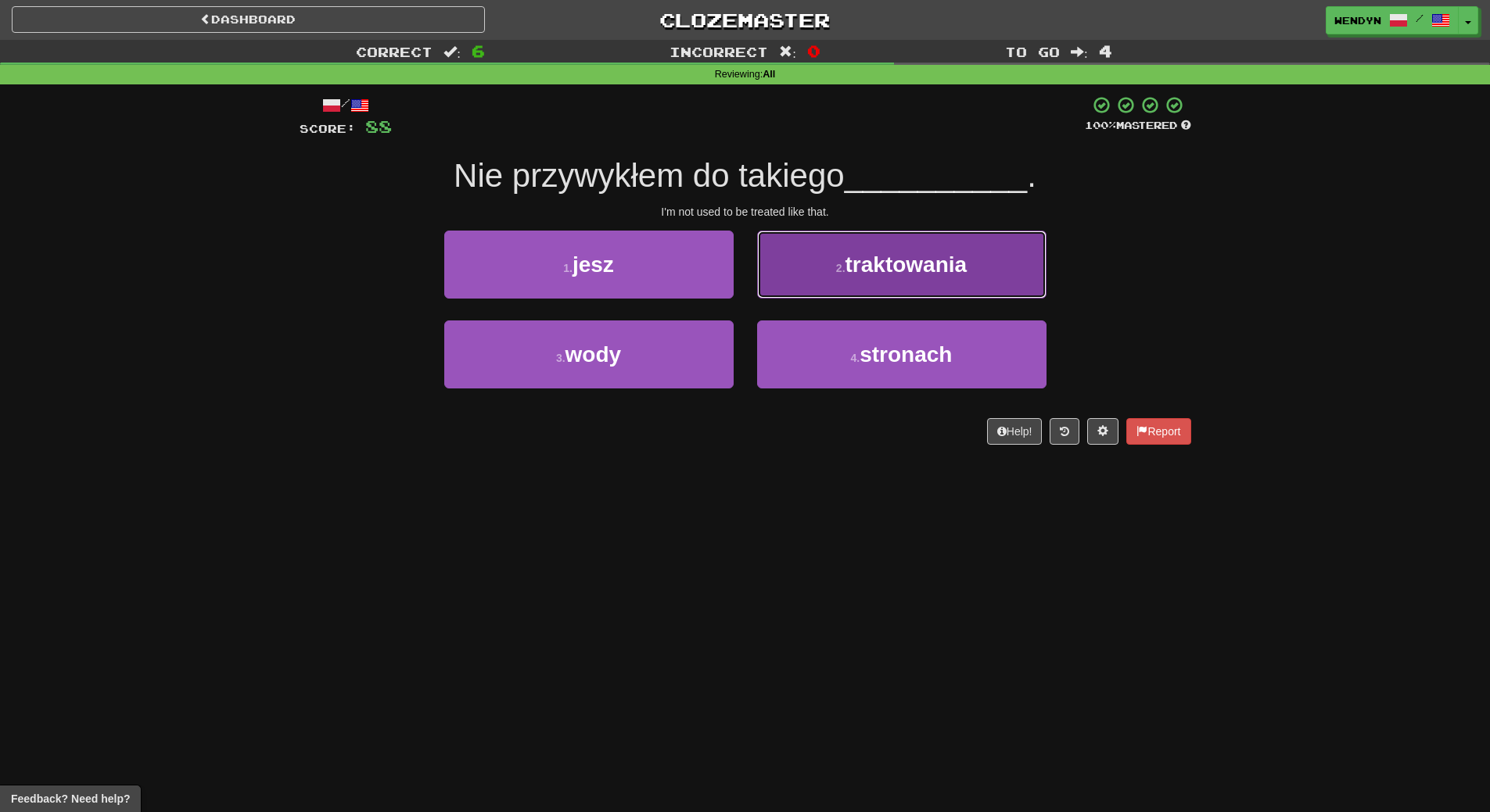
click at [948, 280] on button "2 . traktowania" at bounding box center [901, 264] width 289 height 68
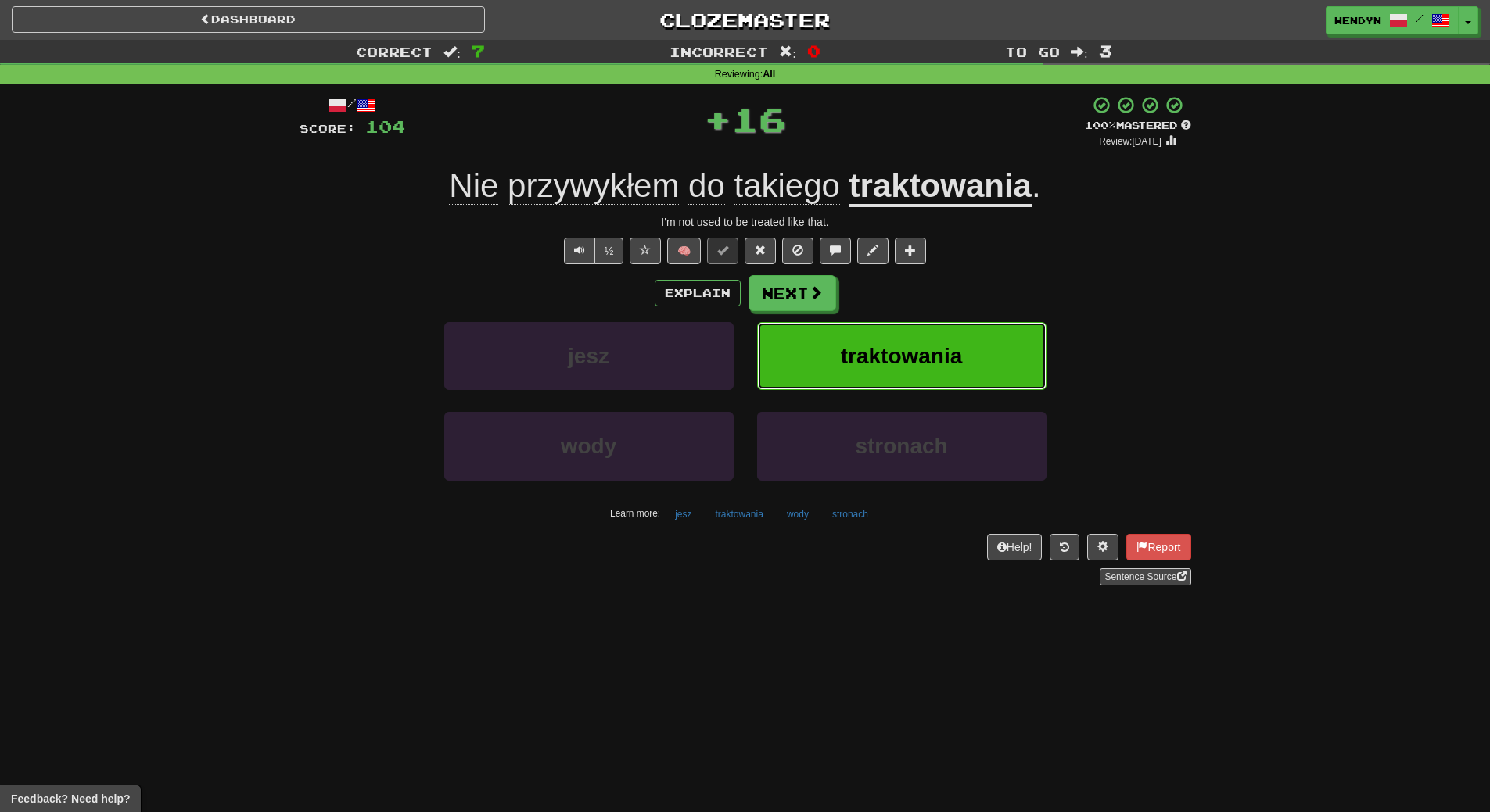
click at [939, 341] on button "traktowania" at bounding box center [901, 356] width 289 height 68
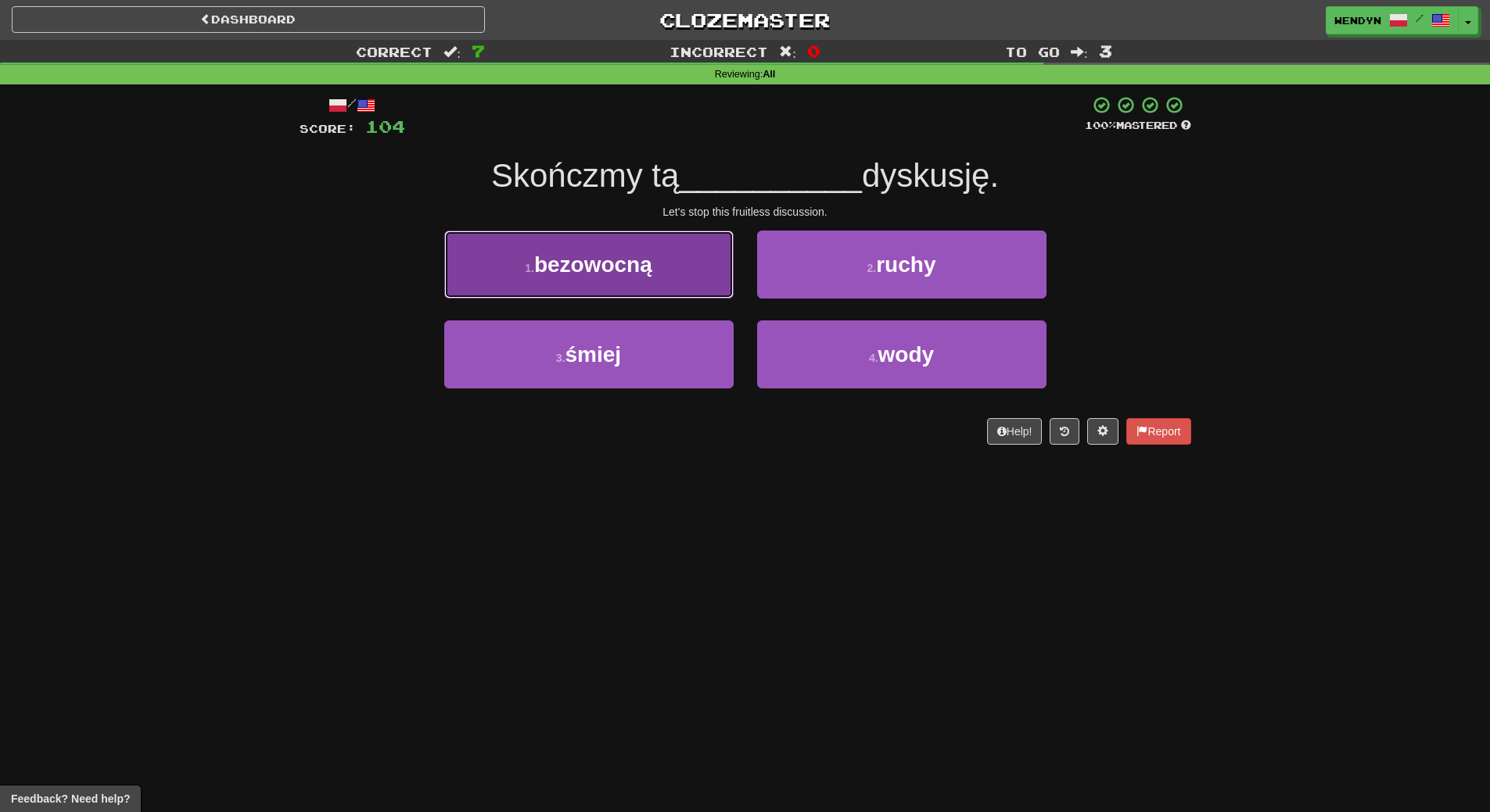
click at [680, 287] on button "1 . bezowocną" at bounding box center [588, 264] width 289 height 68
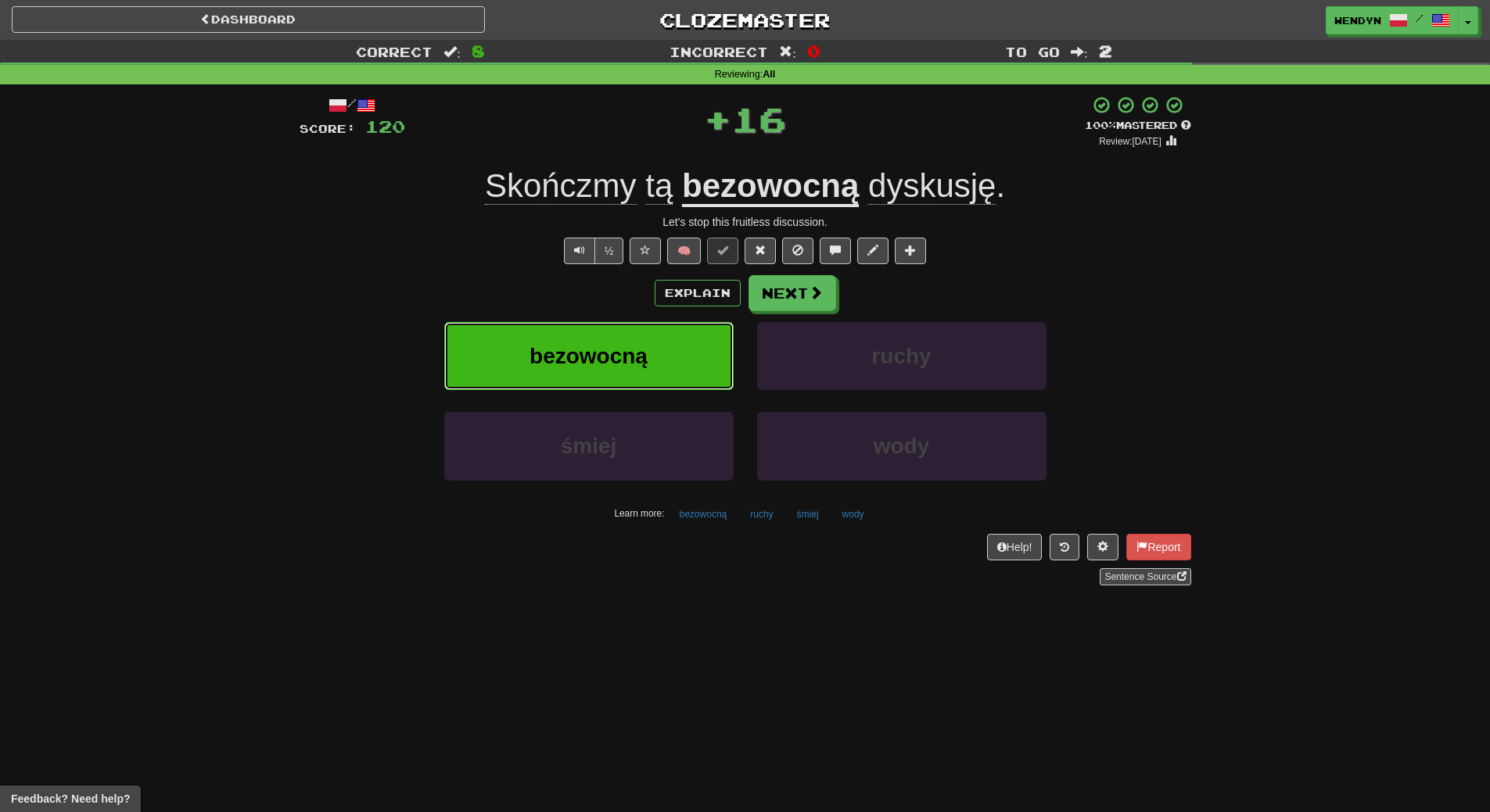
click at [660, 366] on button "bezowocną" at bounding box center [588, 356] width 289 height 68
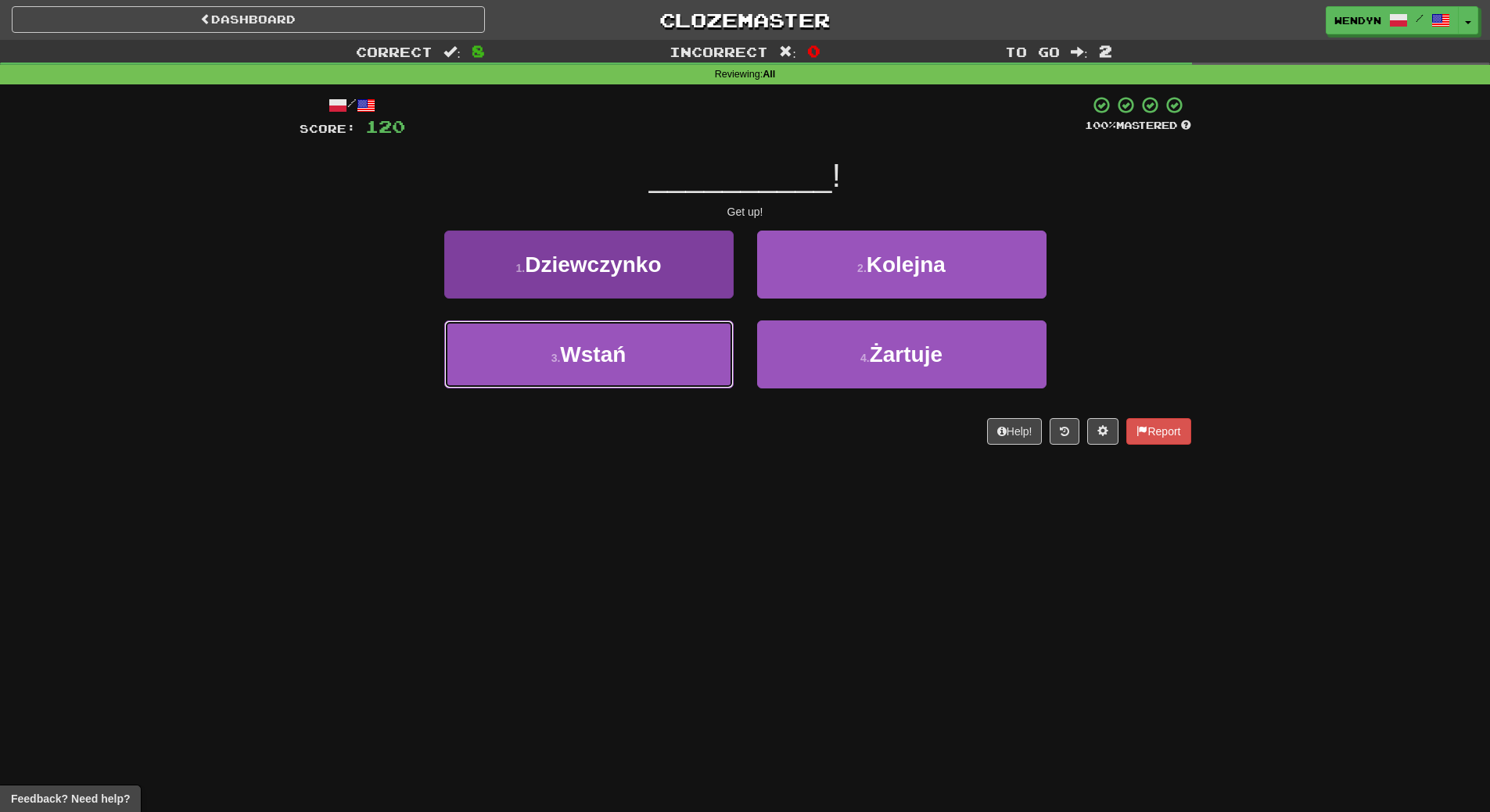
drag, startPoint x: 649, startPoint y: 358, endPoint x: 648, endPoint y: 387, distance: 29.0
click at [649, 359] on button "3 . [GEOGRAPHIC_DATA]" at bounding box center [588, 354] width 289 height 68
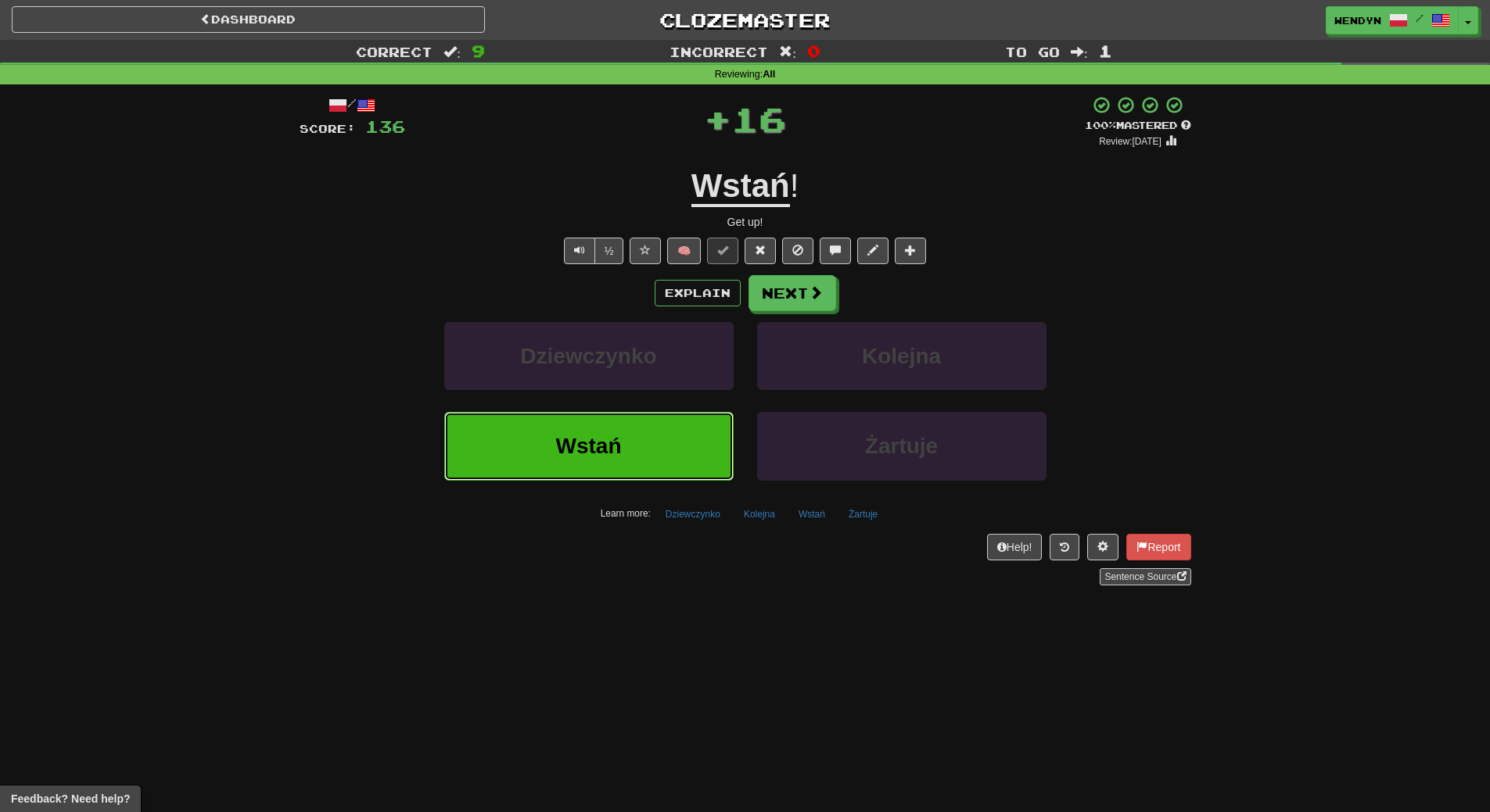
click at [641, 417] on button "Wstań" at bounding box center [588, 446] width 289 height 68
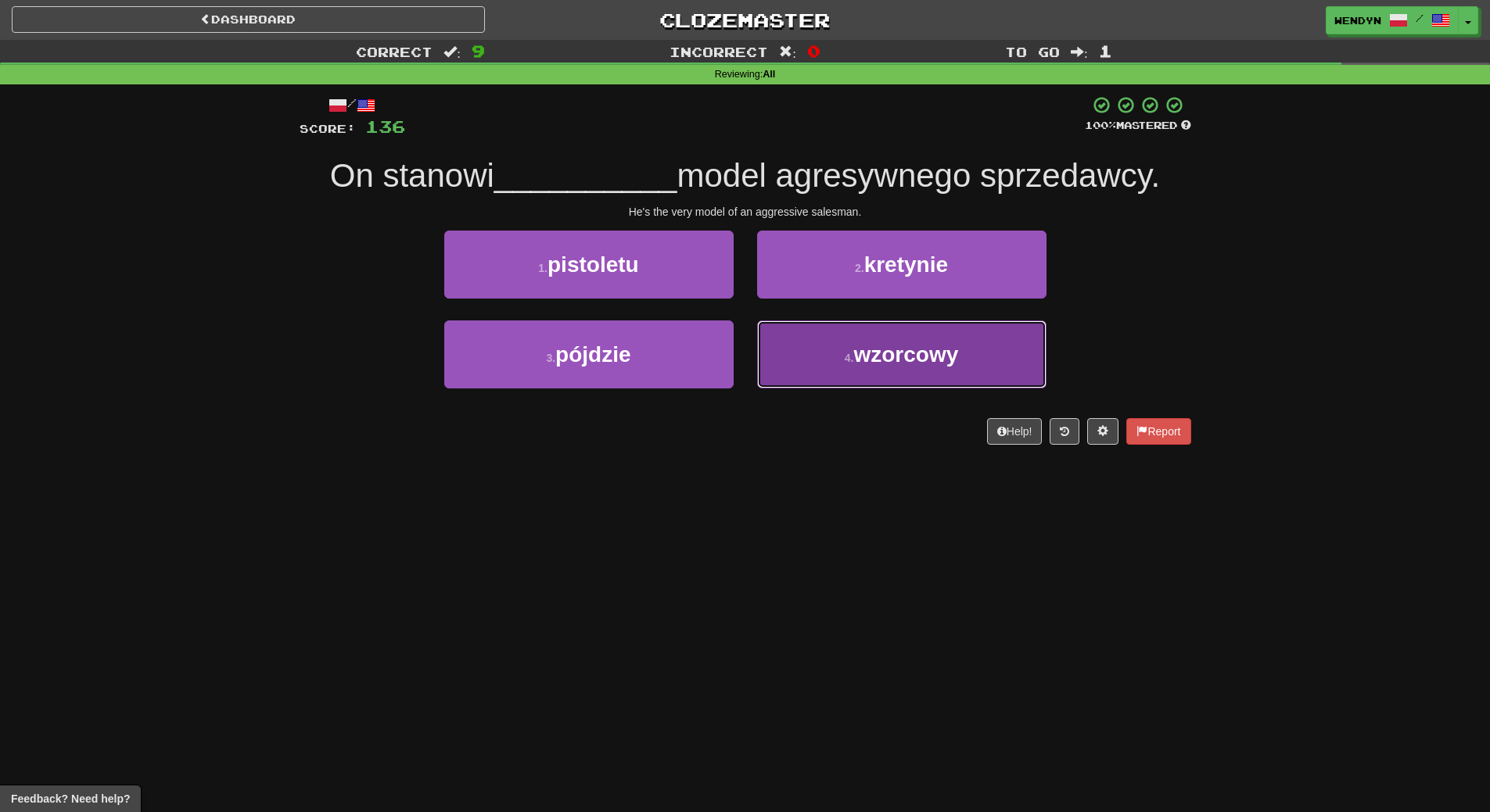
click at [936, 354] on span "wzorcowy" at bounding box center [906, 354] width 105 height 24
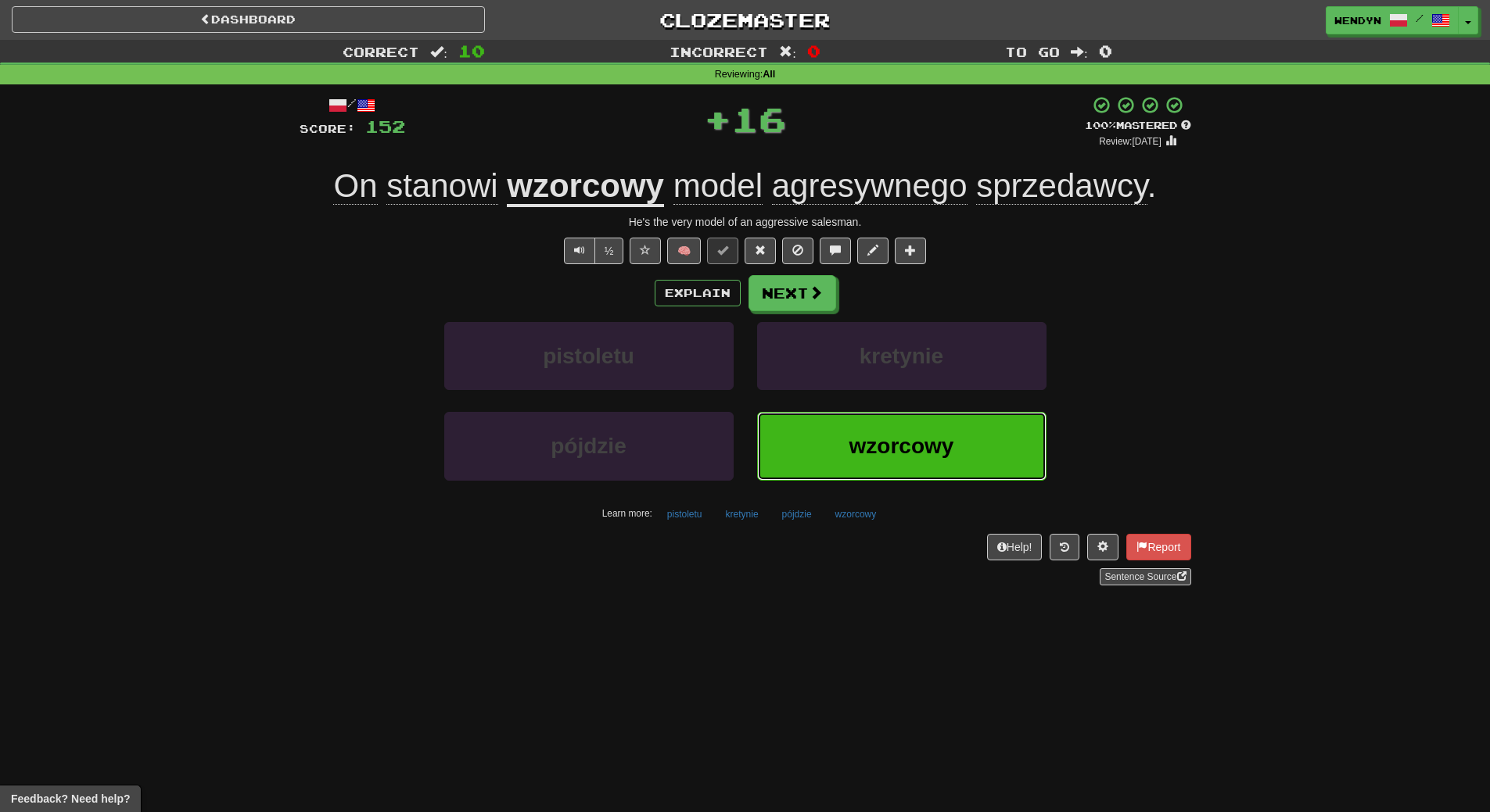
click at [934, 422] on button "wzorcowy" at bounding box center [901, 446] width 289 height 68
